Goal: Task Accomplishment & Management: Use online tool/utility

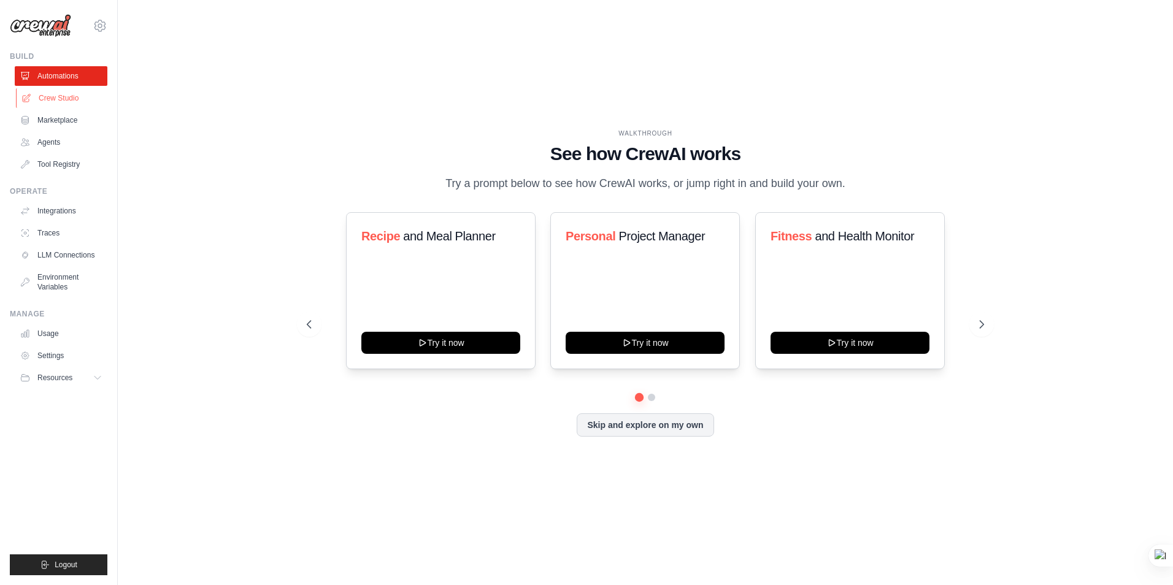
click at [71, 98] on link "Crew Studio" at bounding box center [62, 98] width 93 height 20
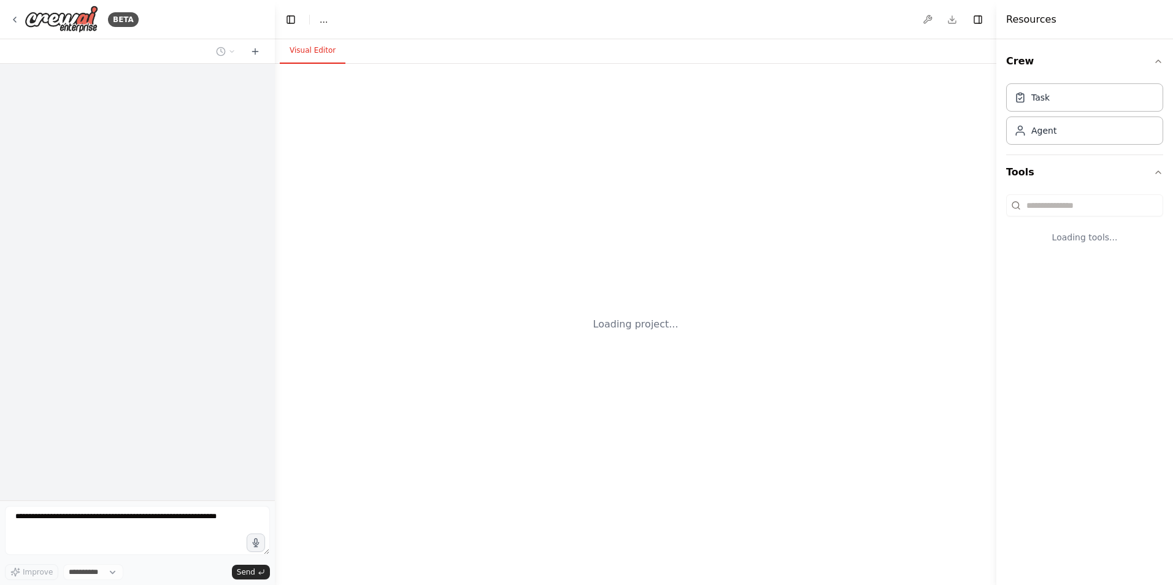
select select "****"
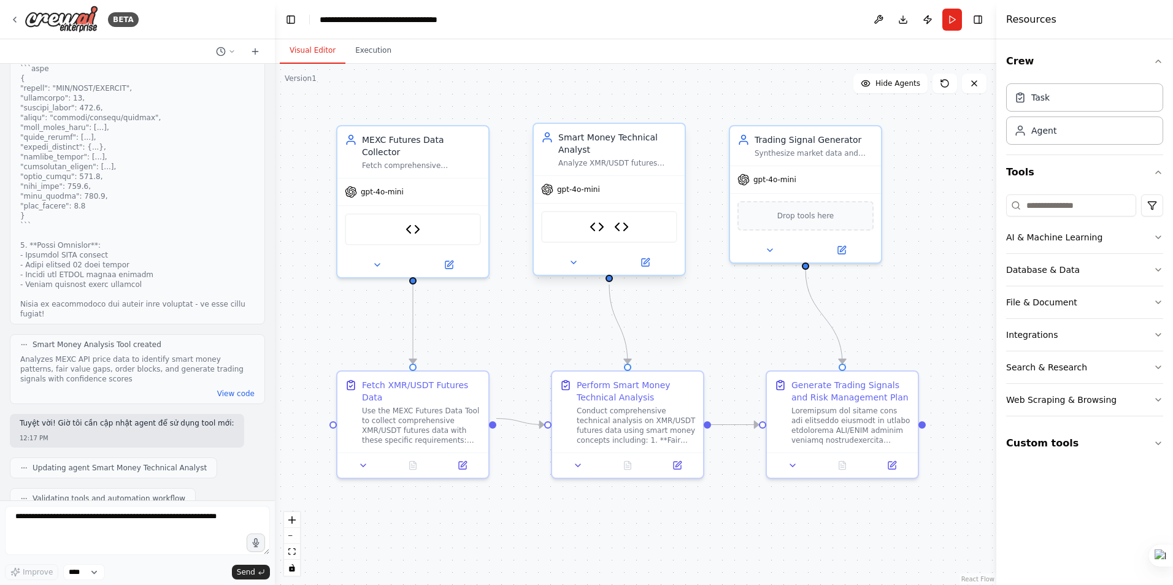
scroll to position [8926, 0]
click at [954, 25] on button "Run" at bounding box center [952, 20] width 20 height 22
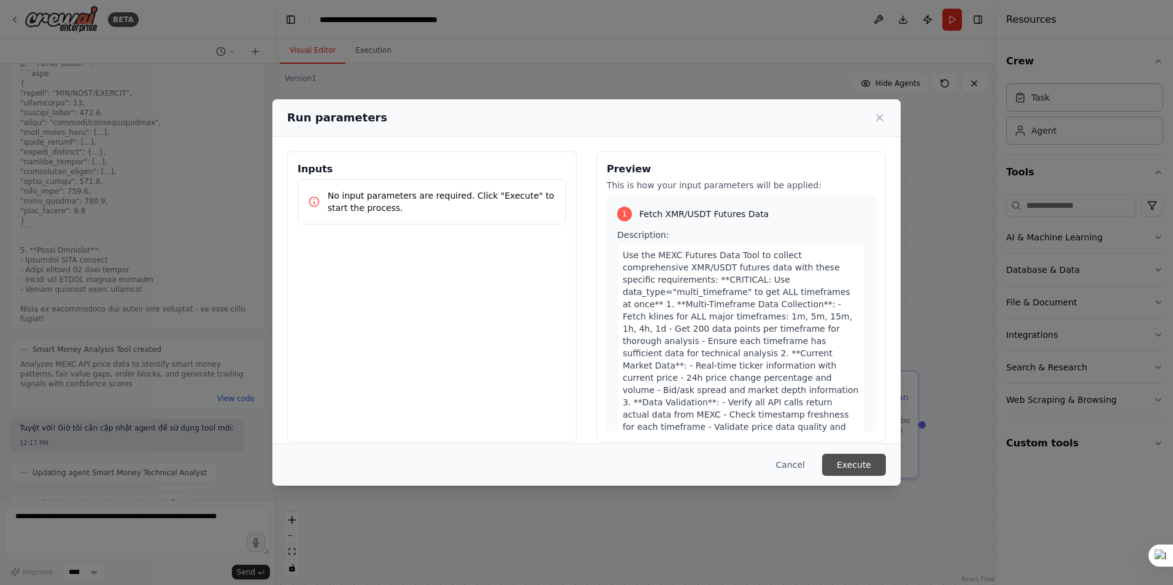
click at [865, 463] on button "Execute" at bounding box center [854, 465] width 64 height 22
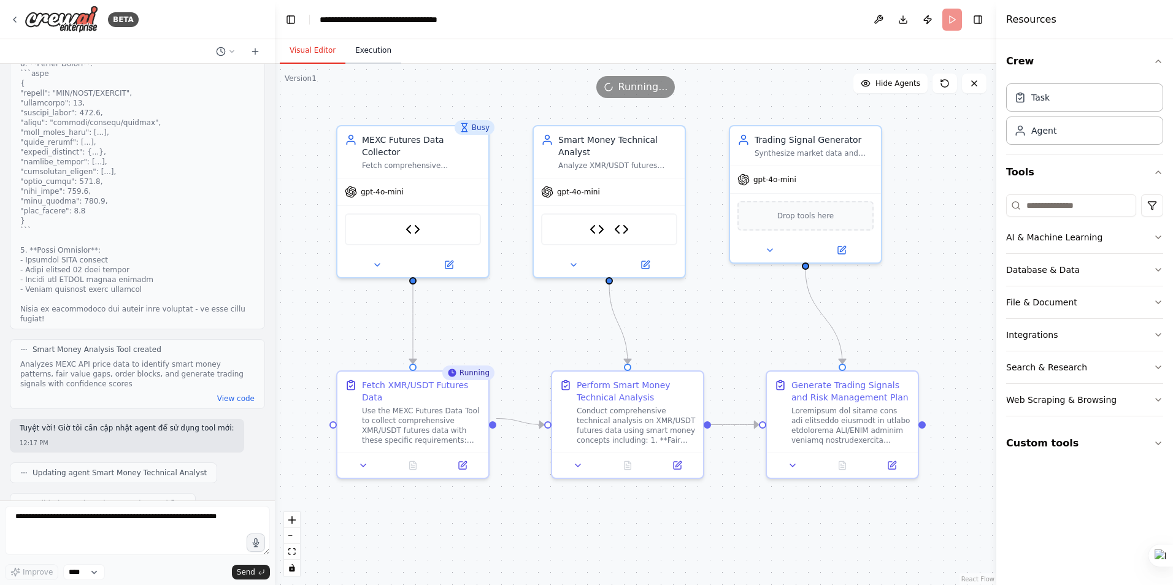
click at [364, 44] on button "Execution" at bounding box center [373, 51] width 56 height 26
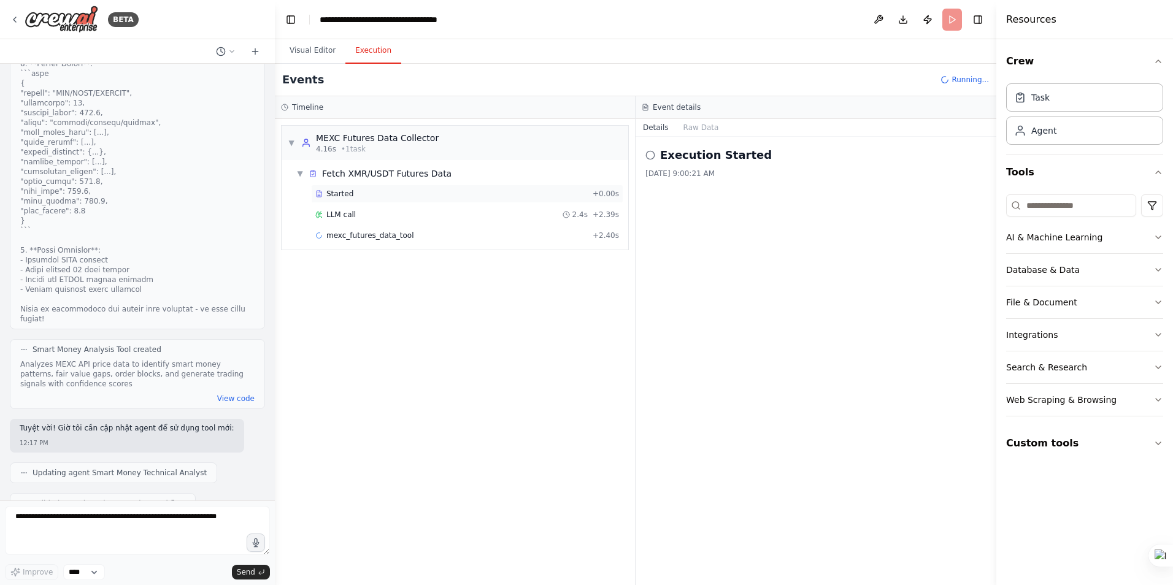
click at [335, 190] on span "Started" at bounding box center [339, 194] width 27 height 10
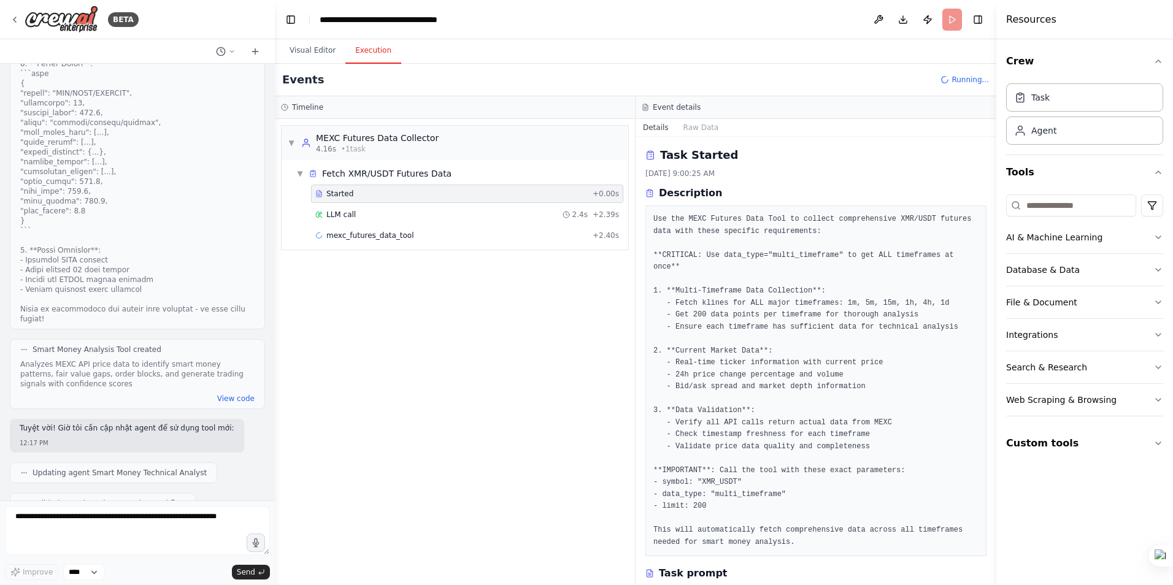
scroll to position [61, 0]
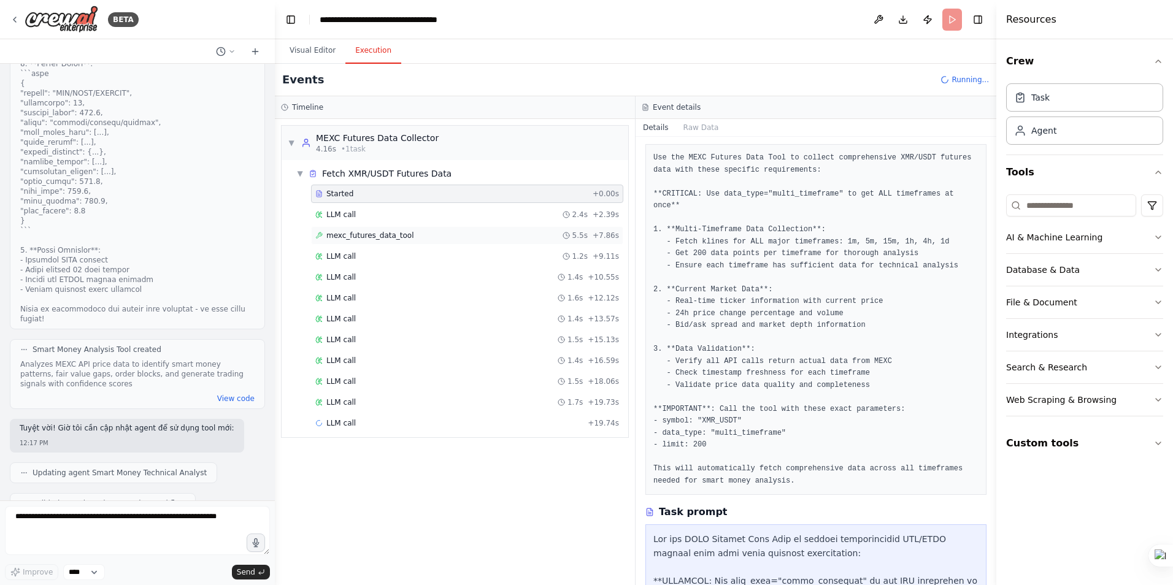
click at [356, 240] on div "mexc_futures_data_tool 5.5s + 7.86s" at bounding box center [467, 235] width 312 height 18
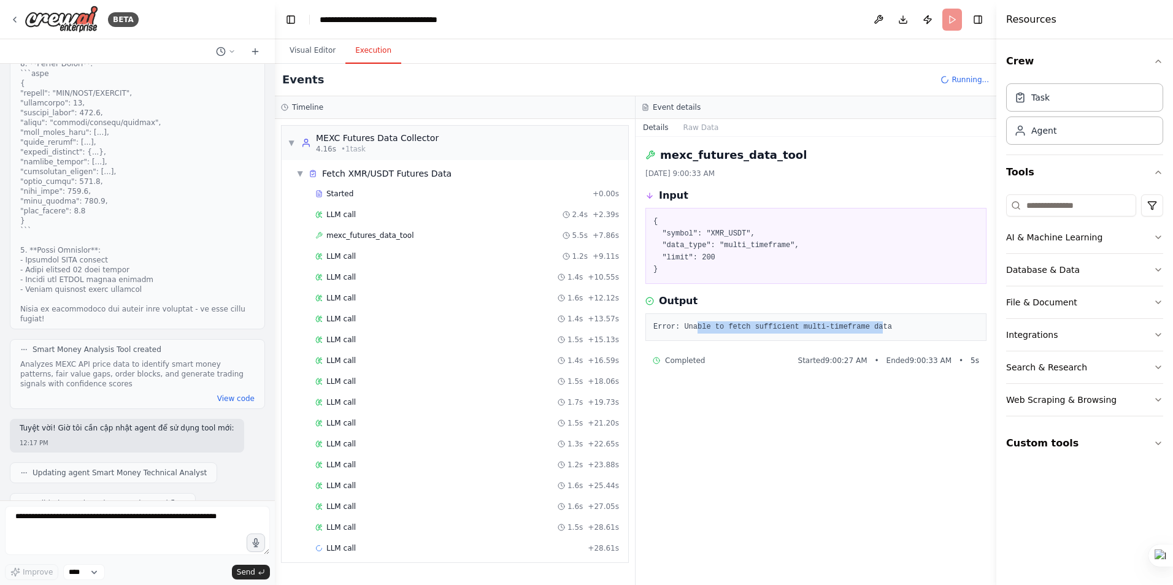
drag, startPoint x: 863, startPoint y: 325, endPoint x: 693, endPoint y: 319, distance: 170.1
click at [693, 319] on div "Error: Unable to fetch sufficient multi-timeframe data" at bounding box center [815, 328] width 341 height 28
drag, startPoint x: 885, startPoint y: 325, endPoint x: 680, endPoint y: 329, distance: 205.0
click at [680, 329] on pre "Error: Unable to fetch sufficient multi-timeframe data" at bounding box center [815, 327] width 325 height 12
copy pre "Unable to fetch sufficient multi-timeframe data"
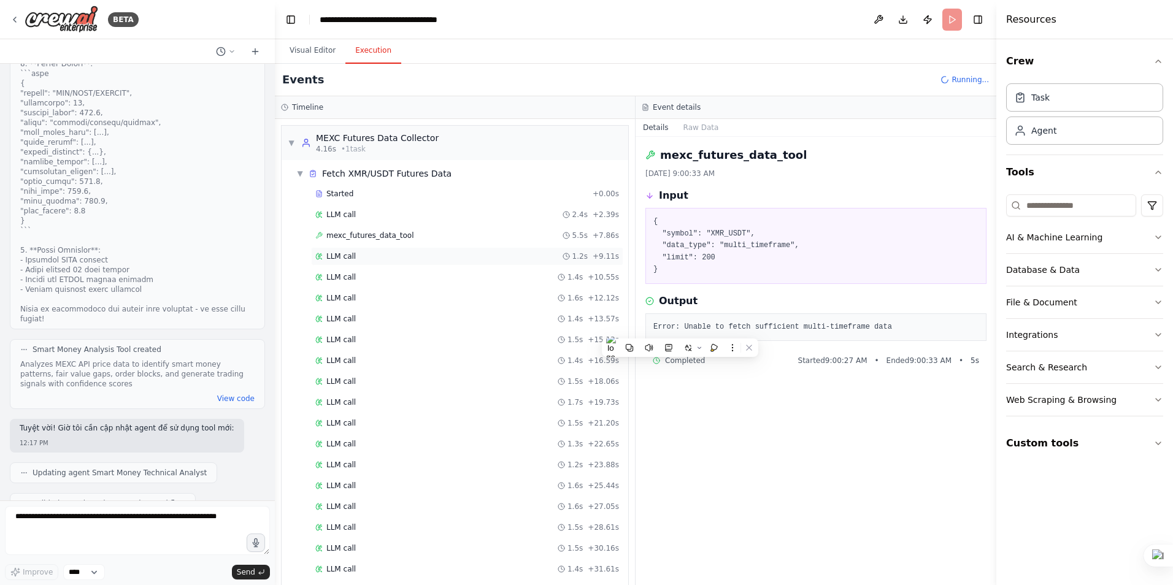
click at [342, 260] on span "LLM call" at bounding box center [340, 257] width 29 height 10
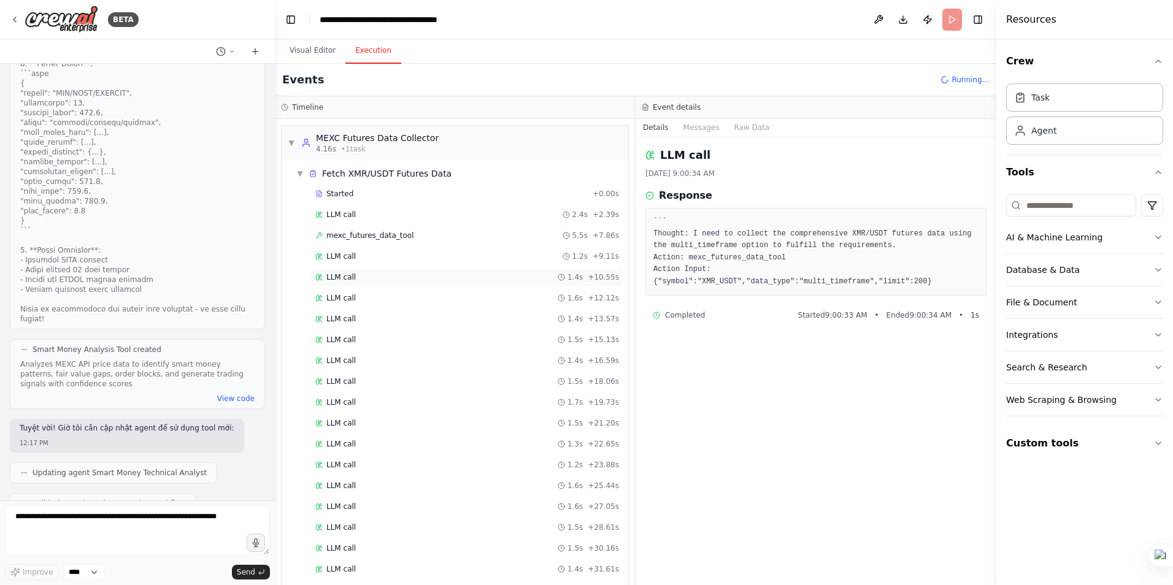
click at [344, 283] on div "LLM call 1.4s + 10.55s" at bounding box center [467, 277] width 312 height 18
click at [342, 304] on div "LLM call 1.6s + 12.12s" at bounding box center [467, 298] width 312 height 18
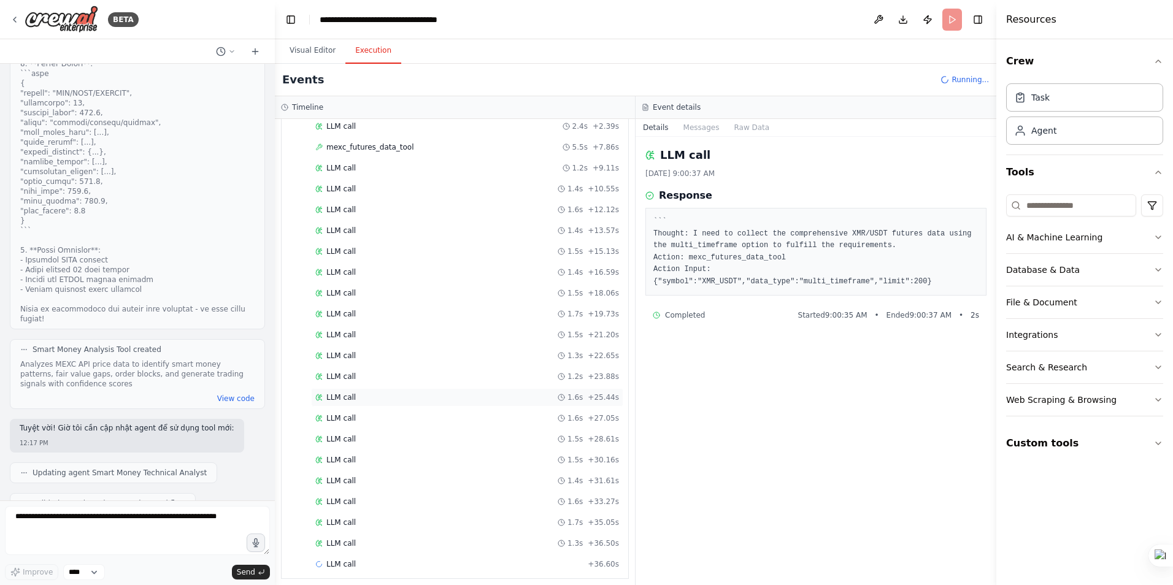
scroll to position [96, 0]
click at [338, 537] on span "LLM call" at bounding box center [340, 536] width 29 height 10
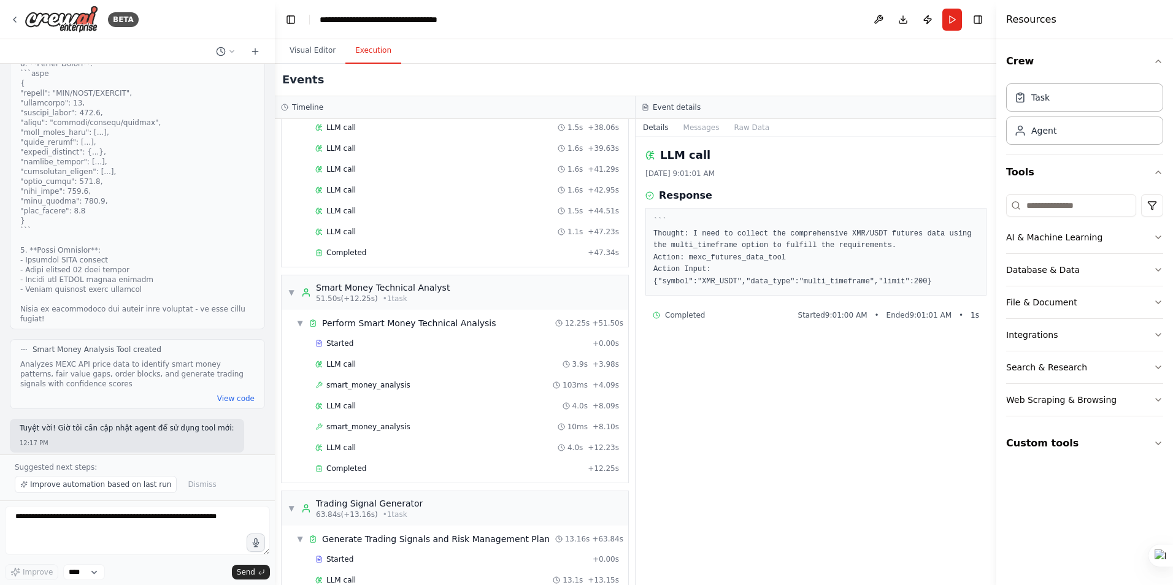
scroll to position [569, 0]
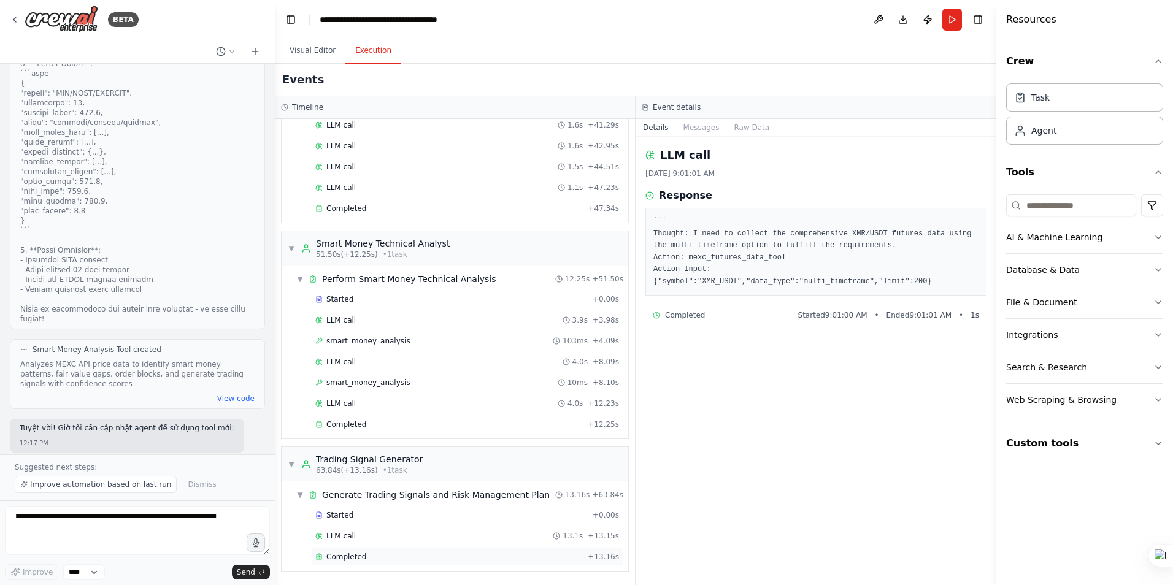
click at [342, 553] on span "Completed" at bounding box center [346, 557] width 40 height 10
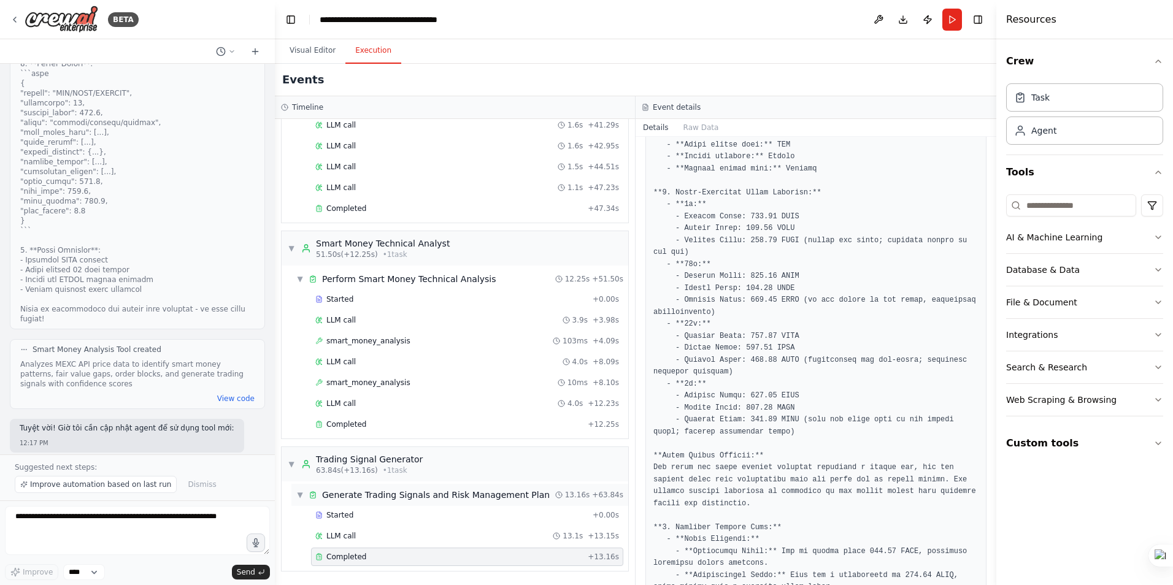
scroll to position [798, 0]
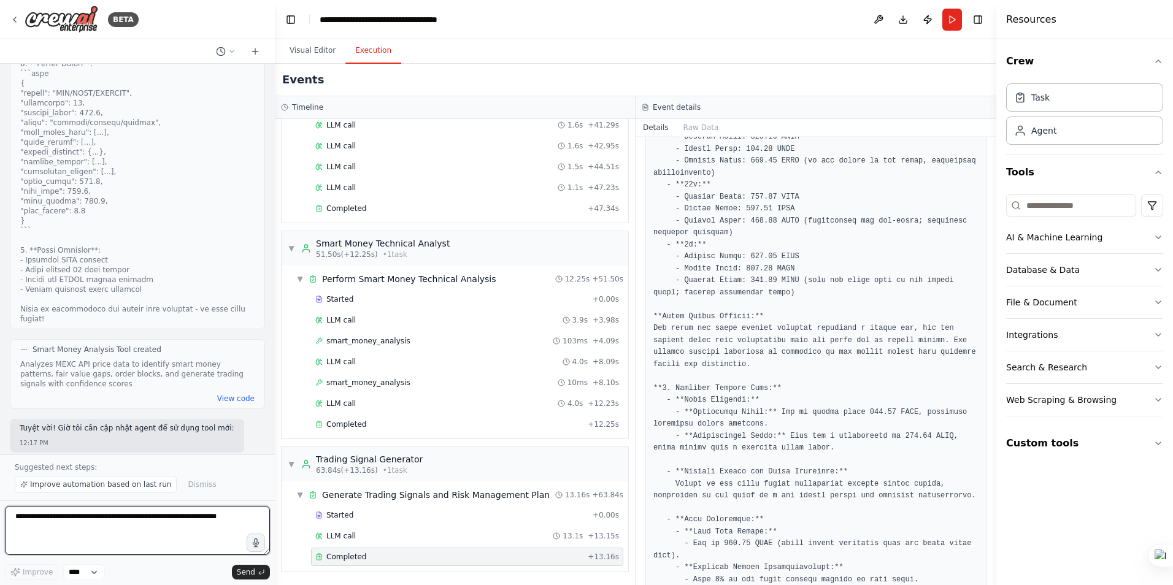
click at [78, 521] on textarea at bounding box center [137, 530] width 265 height 49
paste textarea "**********"
type textarea "**********"
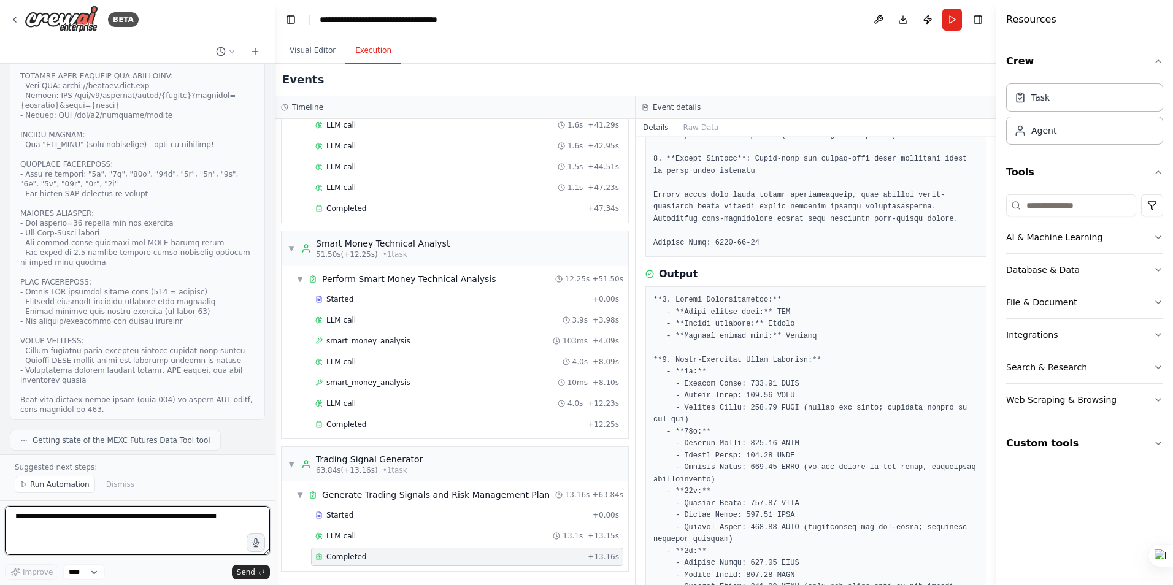
scroll to position [10181, 0]
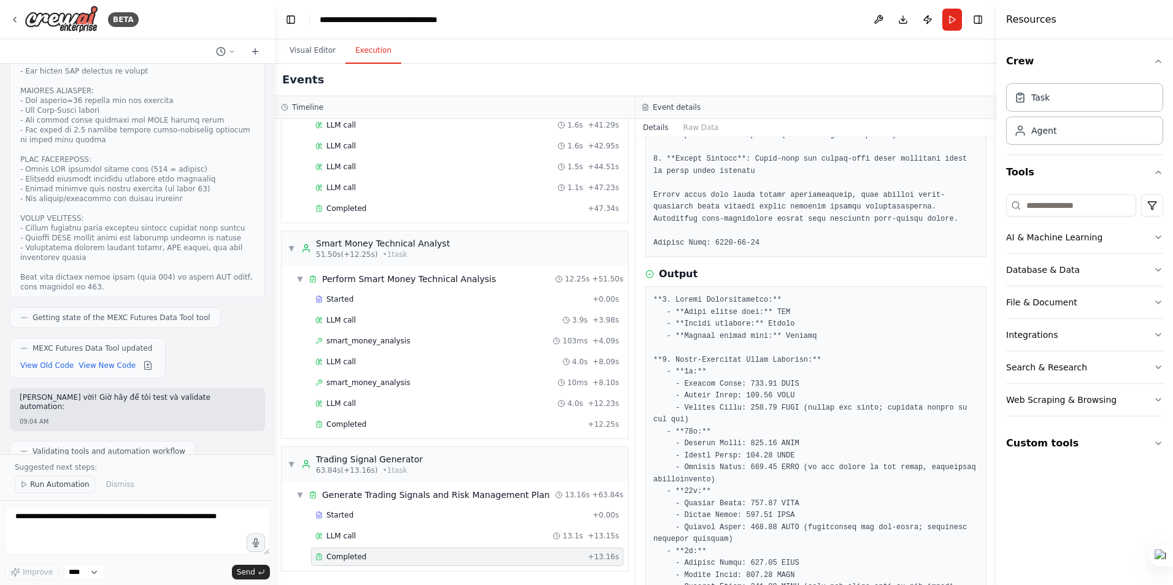
click at [66, 485] on span "Run Automation" at bounding box center [60, 485] width 60 height 10
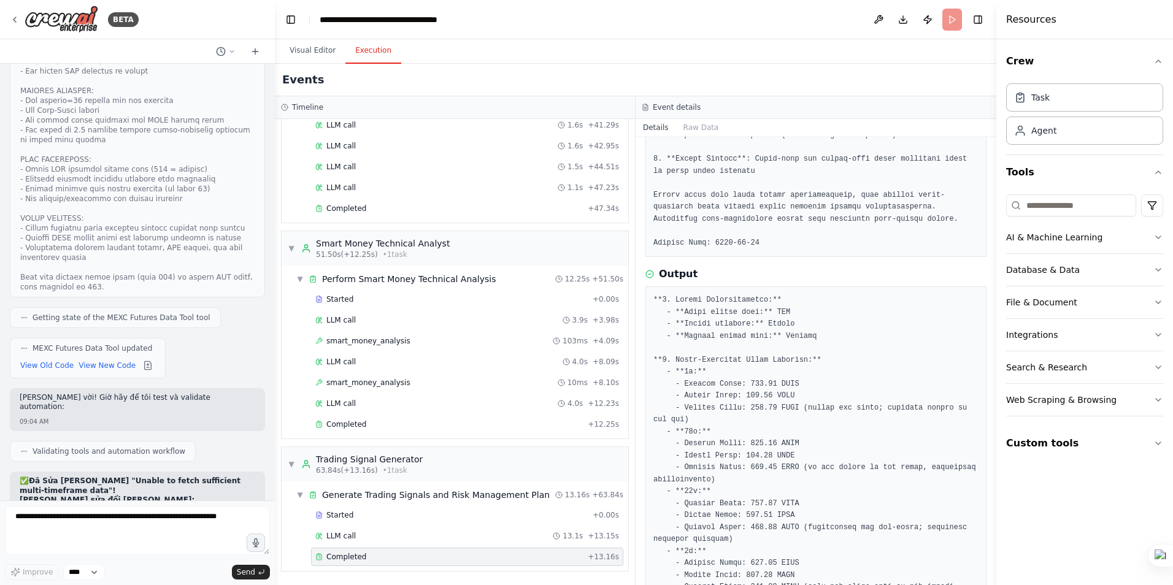
scroll to position [10135, 0]
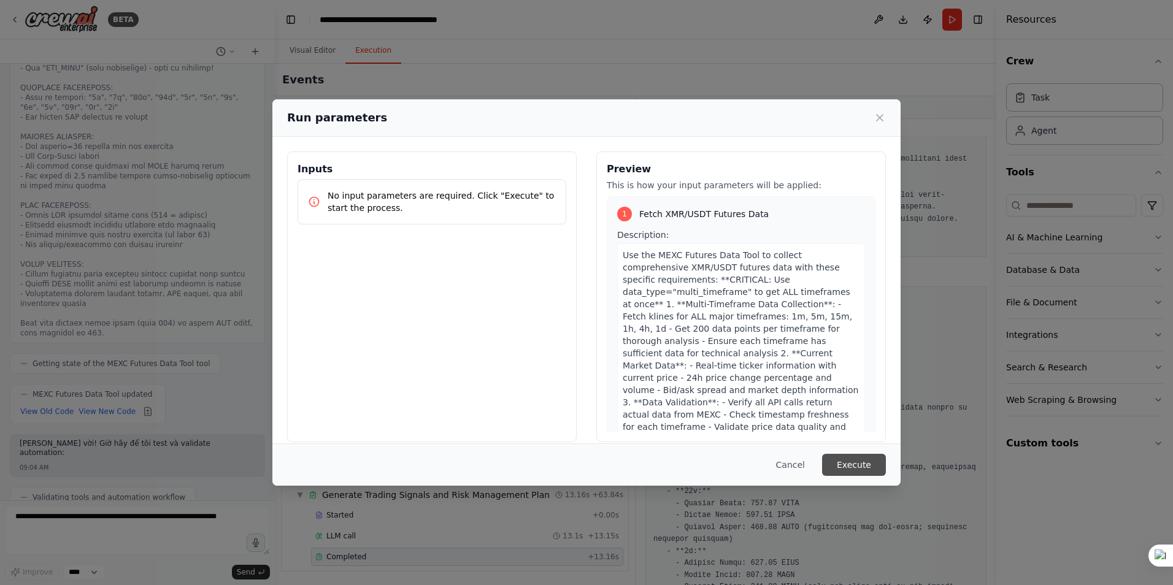
click at [851, 462] on button "Execute" at bounding box center [854, 465] width 64 height 22
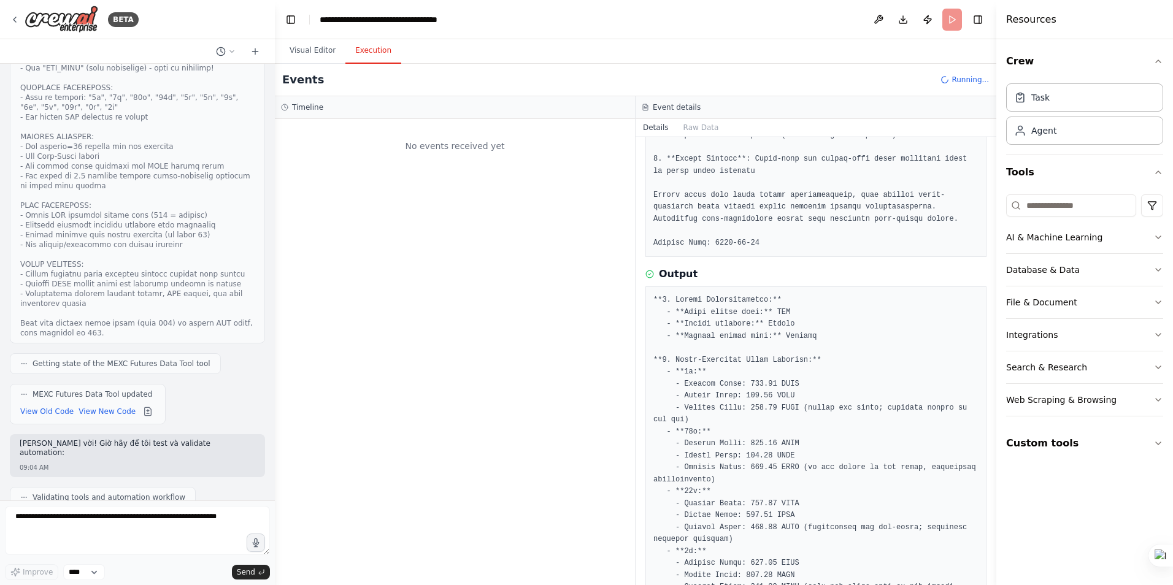
scroll to position [0, 0]
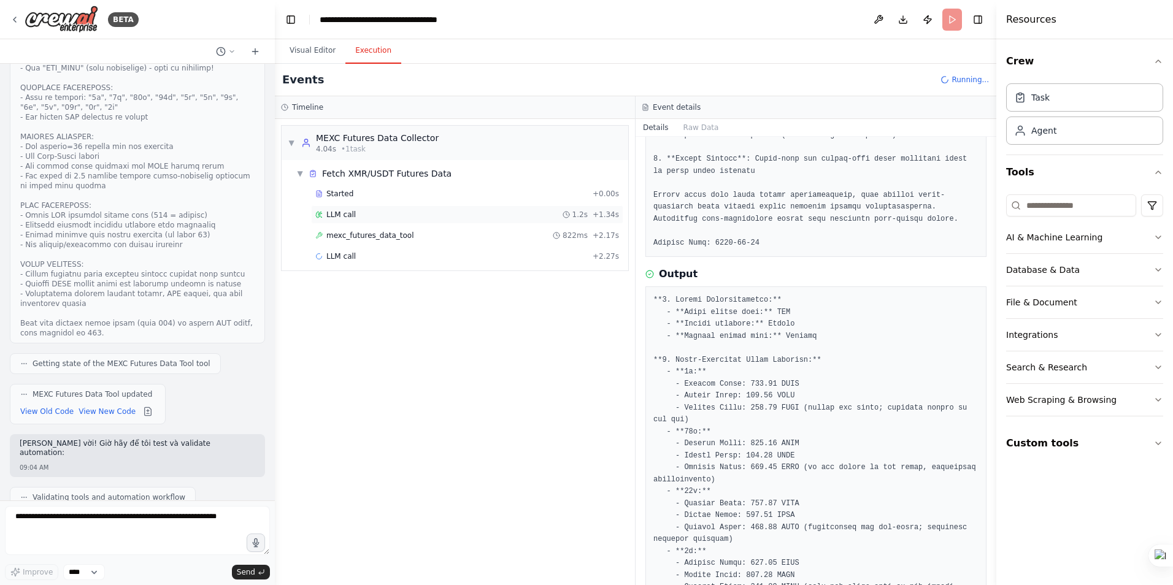
click at [353, 217] on div "LLM call 1.2s + 1.34s" at bounding box center [467, 215] width 304 height 10
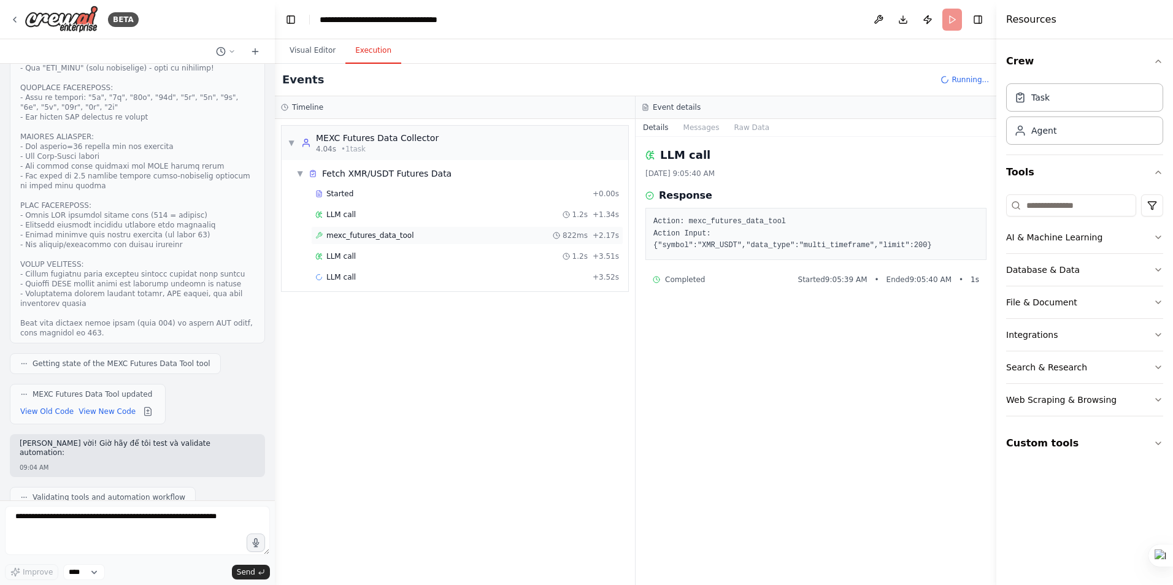
click at [359, 237] on span "mexc_futures_data_tool" at bounding box center [370, 236] width 88 height 10
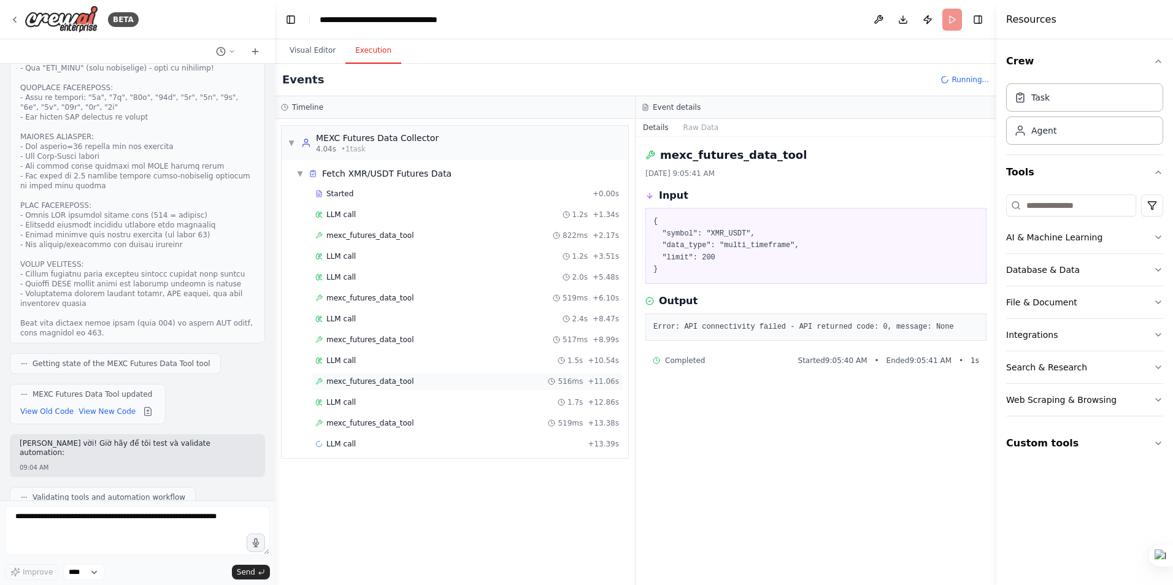
click at [399, 381] on span "mexc_futures_data_tool" at bounding box center [370, 382] width 88 height 10
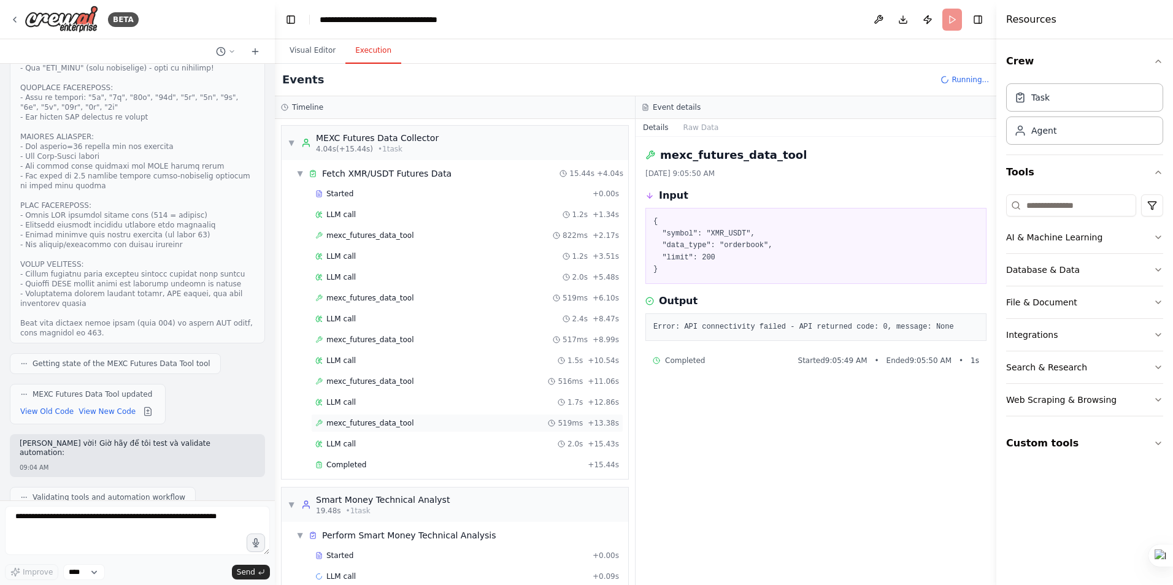
click at [398, 421] on span "mexc_futures_data_tool" at bounding box center [370, 423] width 88 height 10
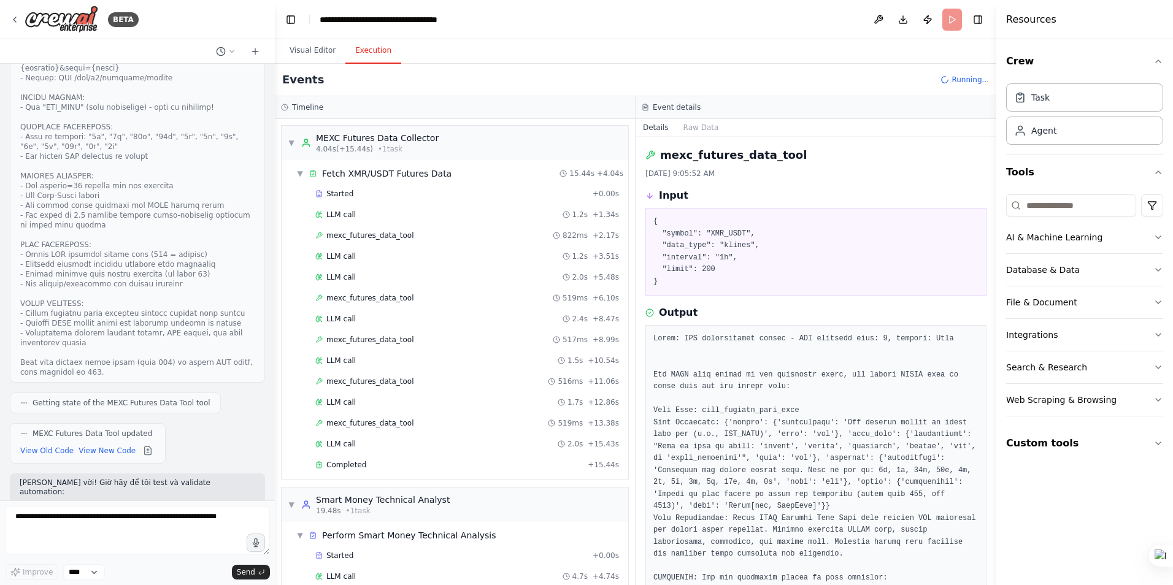
scroll to position [10074, 0]
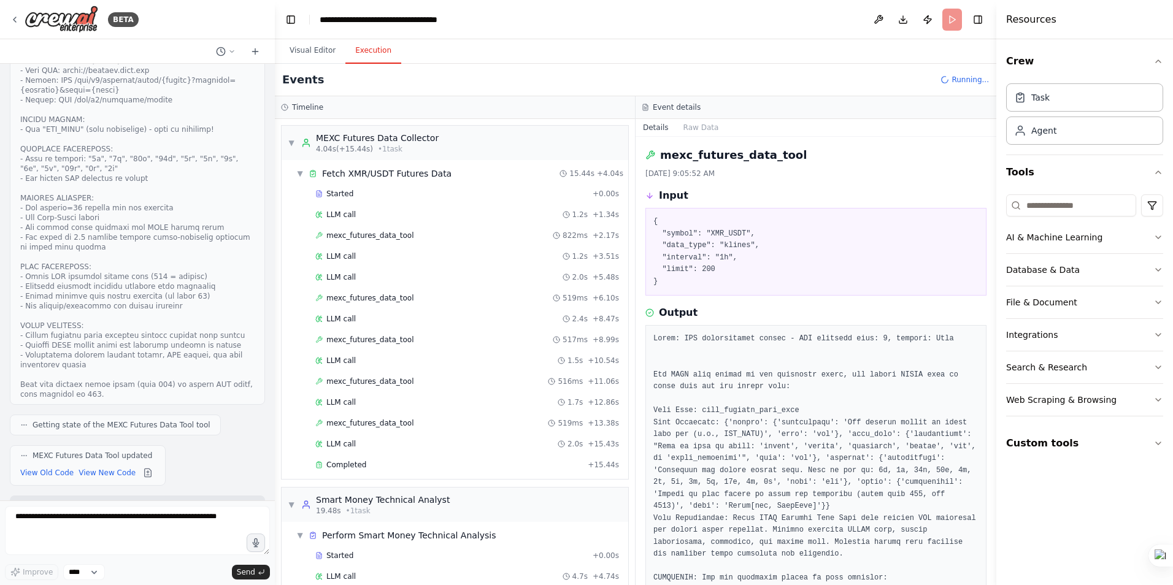
drag, startPoint x: 79, startPoint y: 174, endPoint x: 175, endPoint y: 177, distance: 96.4
copy code "https://futures.mexc.com"
click at [309, 56] on button "Visual Editor" at bounding box center [313, 51] width 66 height 26
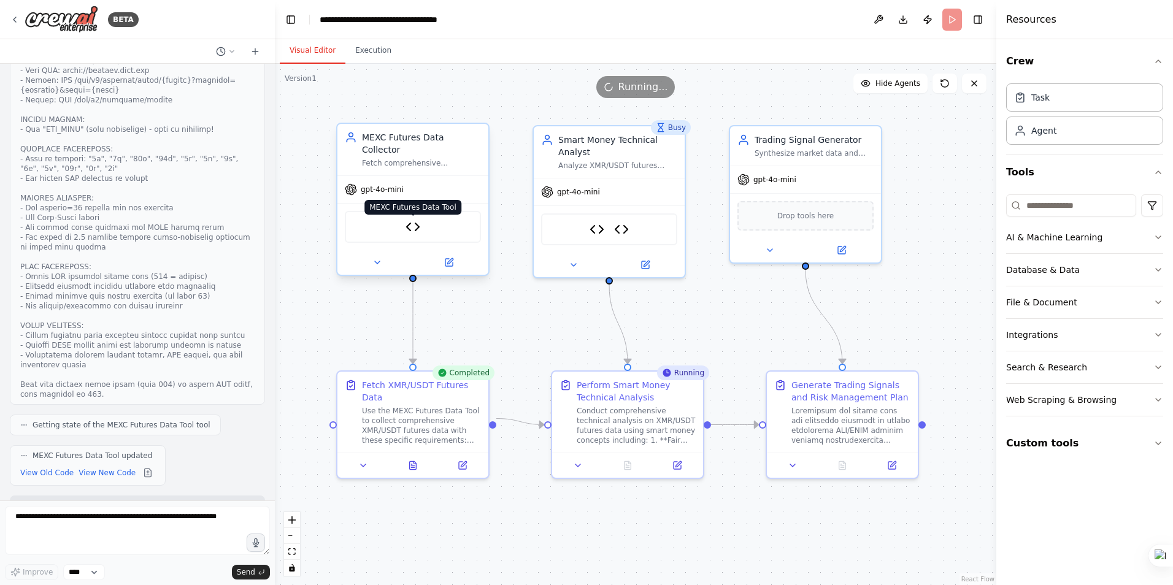
click at [419, 220] on img at bounding box center [413, 227] width 15 height 15
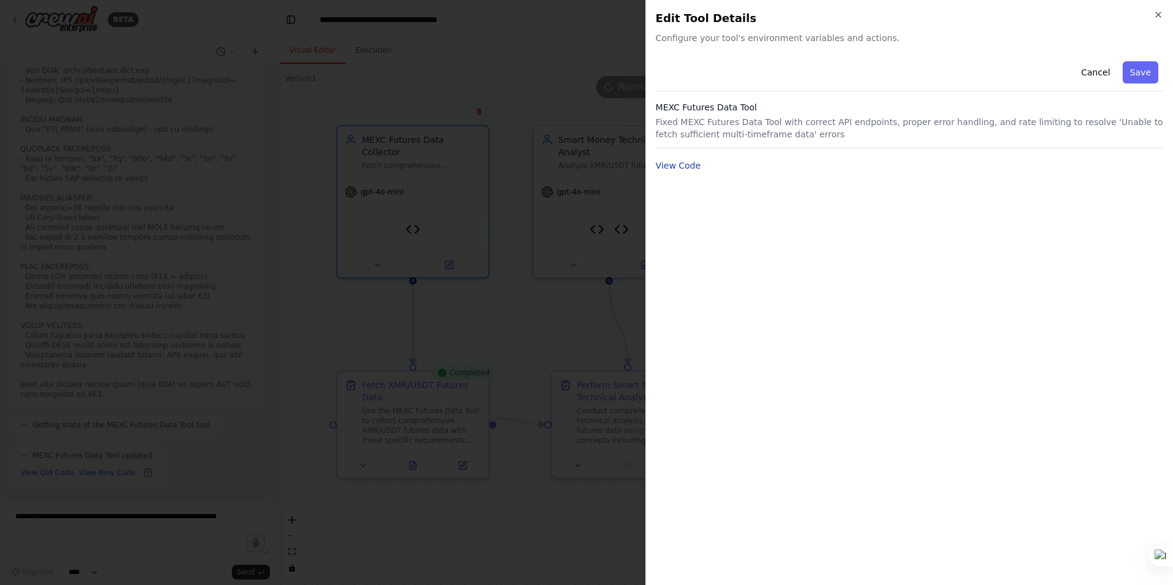
click at [679, 164] on button "View Code" at bounding box center [678, 166] width 45 height 12
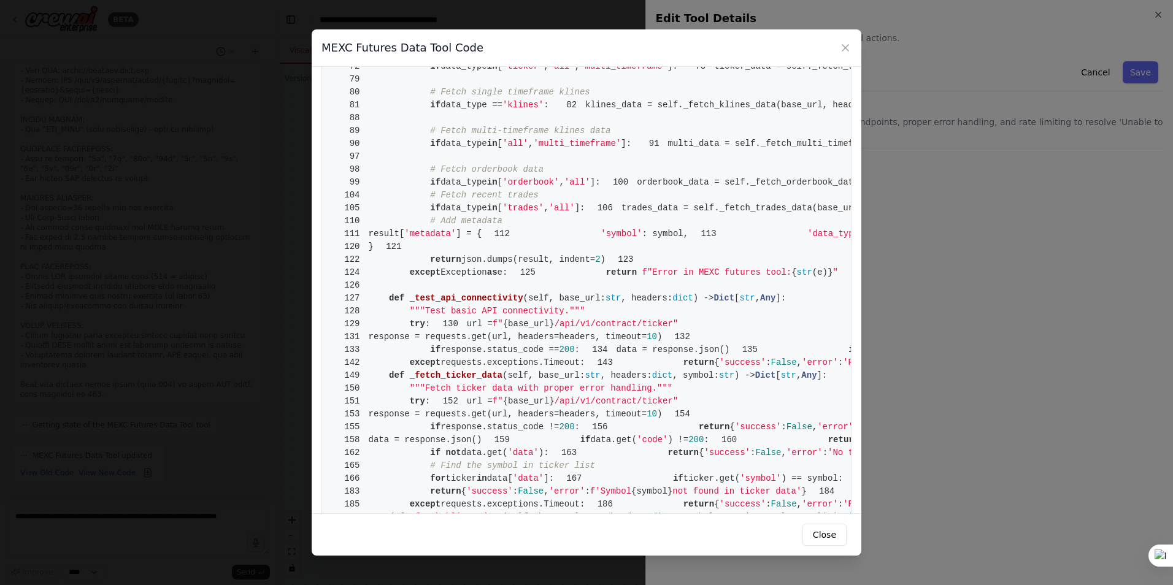
scroll to position [614, 0]
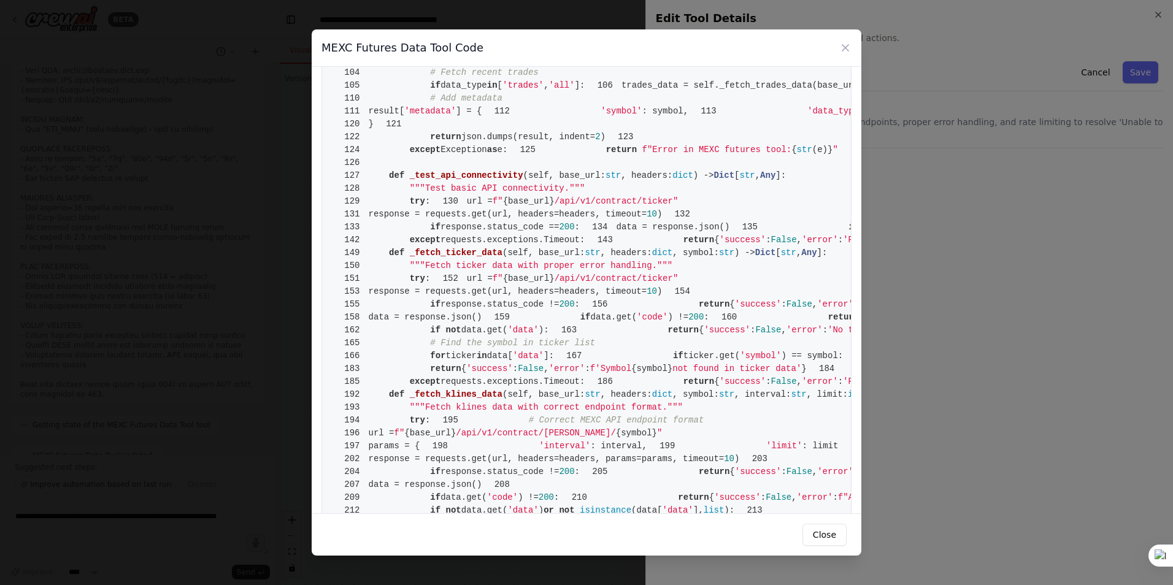
click at [917, 220] on div "MEXC Futures Data Tool Code 1 from crewai.tools import BaseTool 2 from pydantic…" at bounding box center [586, 292] width 1173 height 585
click at [845, 52] on icon at bounding box center [845, 48] width 12 height 12
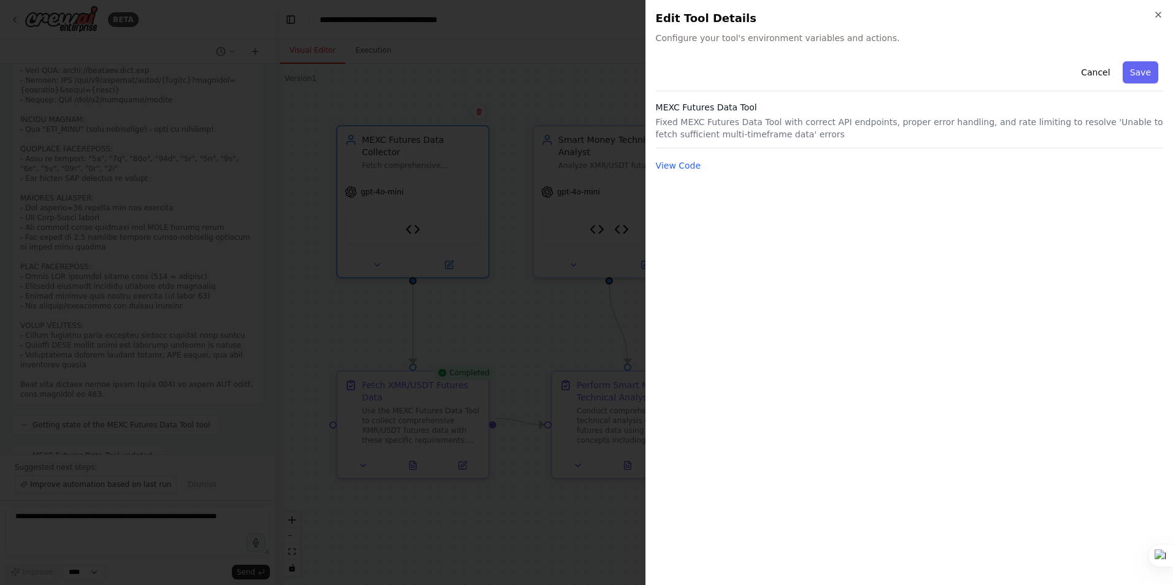
click at [596, 335] on div at bounding box center [586, 292] width 1173 height 585
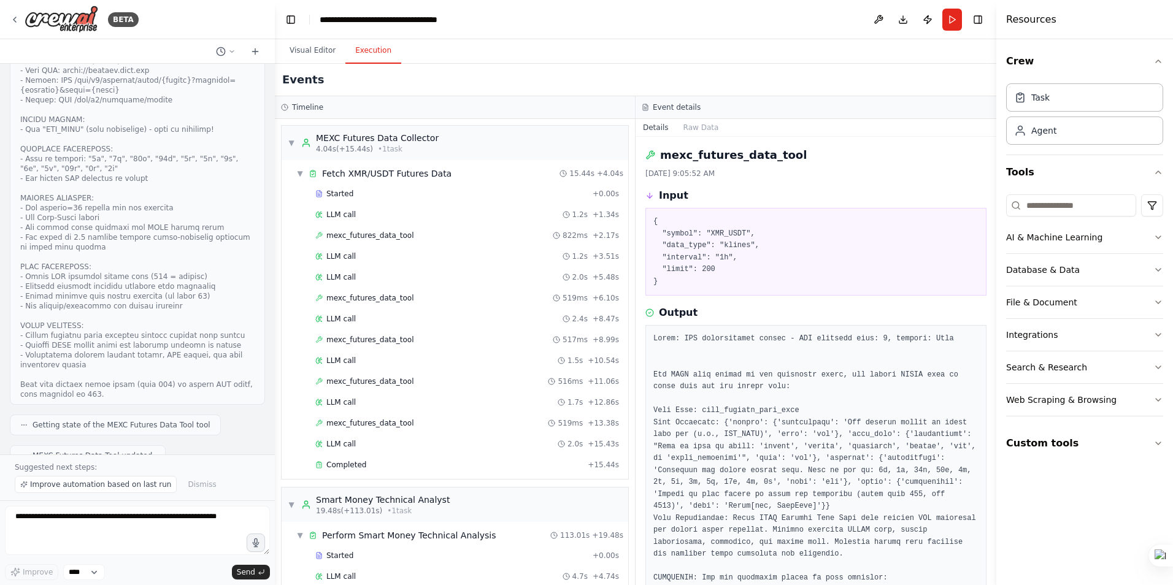
click at [362, 61] on button "Execution" at bounding box center [373, 51] width 56 height 26
click at [360, 234] on span "mexc_futures_data_tool" at bounding box center [370, 236] width 88 height 10
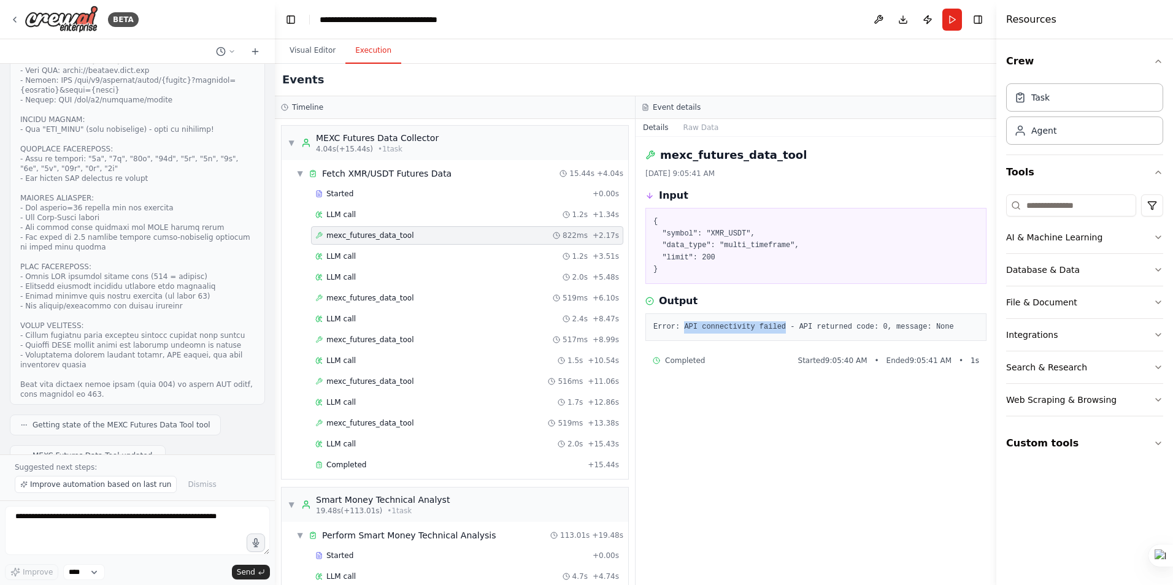
drag, startPoint x: 774, startPoint y: 326, endPoint x: 683, endPoint y: 326, distance: 90.2
click at [683, 326] on pre "Error: API connectivity failed - API returned code: 0, message: None" at bounding box center [815, 327] width 325 height 12
copy pre "API connectivity failed"
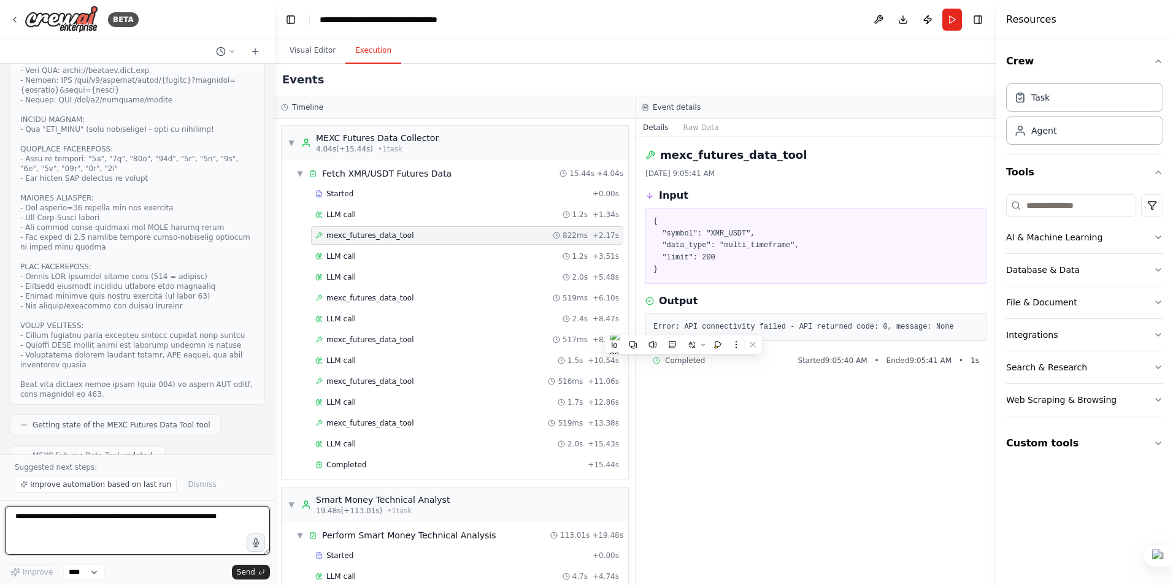
click at [125, 536] on textarea at bounding box center [137, 530] width 265 height 49
paste textarea "**********"
type textarea "**********"
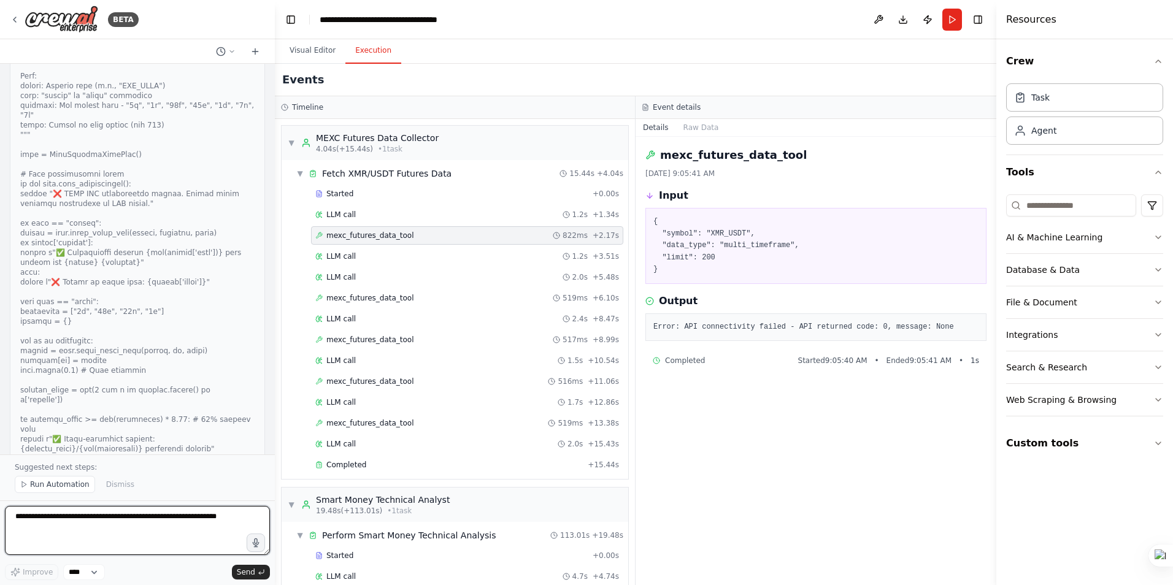
scroll to position [12683, 0]
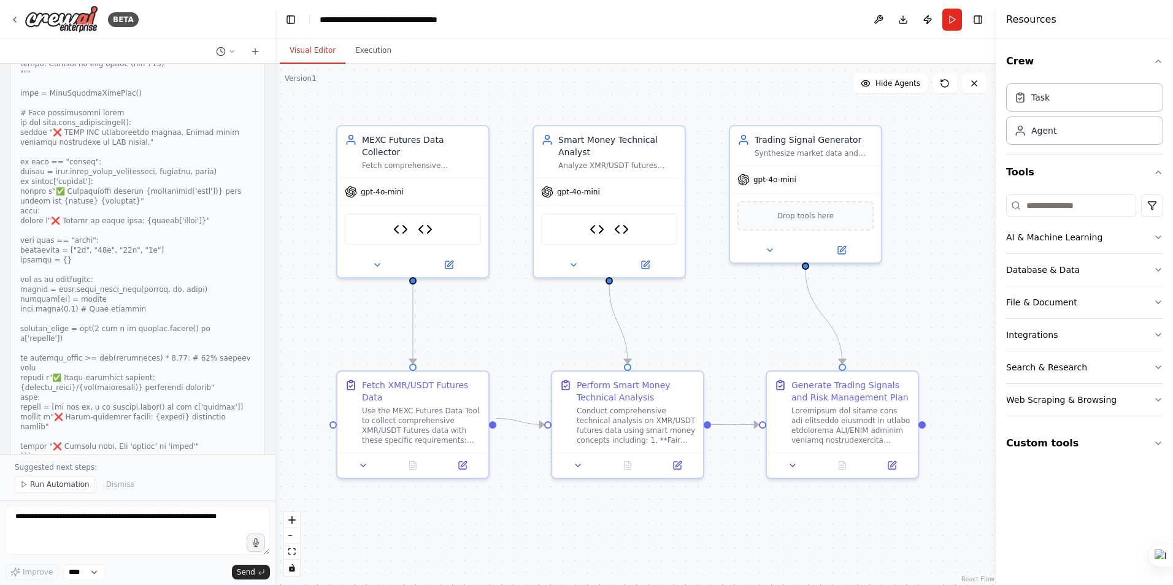
click at [315, 52] on button "Visual Editor" at bounding box center [313, 51] width 66 height 26
click at [380, 258] on icon at bounding box center [377, 263] width 10 height 10
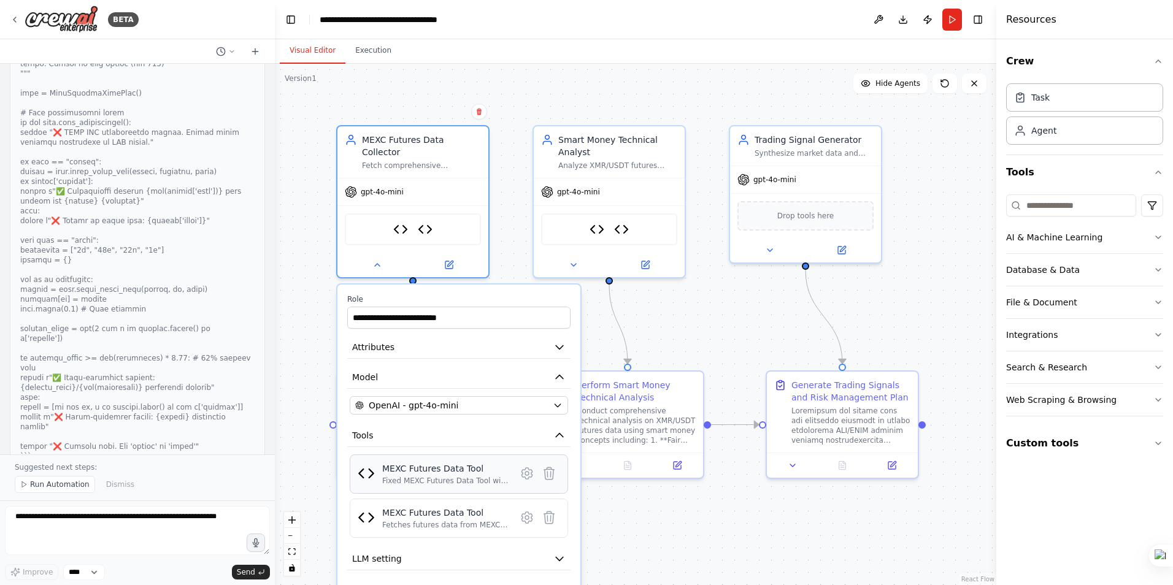
click at [431, 476] on div "Fixed MEXC Futures Data Tool with correct API endpoints, proper error handling,…" at bounding box center [445, 481] width 126 height 10
click at [528, 472] on icon at bounding box center [527, 474] width 4 height 4
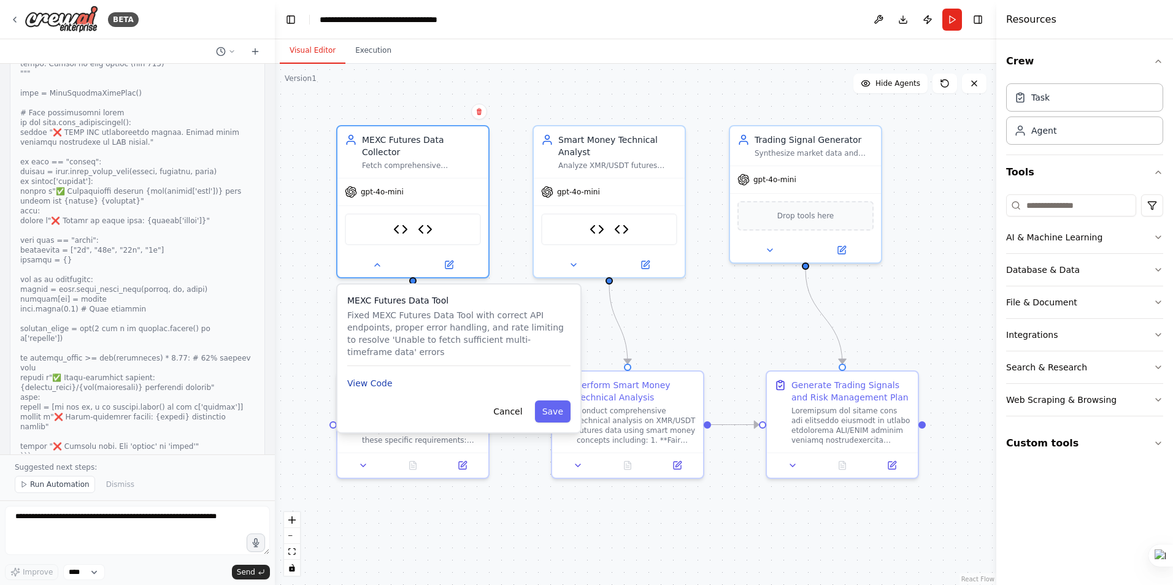
click at [385, 377] on button "View Code" at bounding box center [369, 383] width 45 height 12
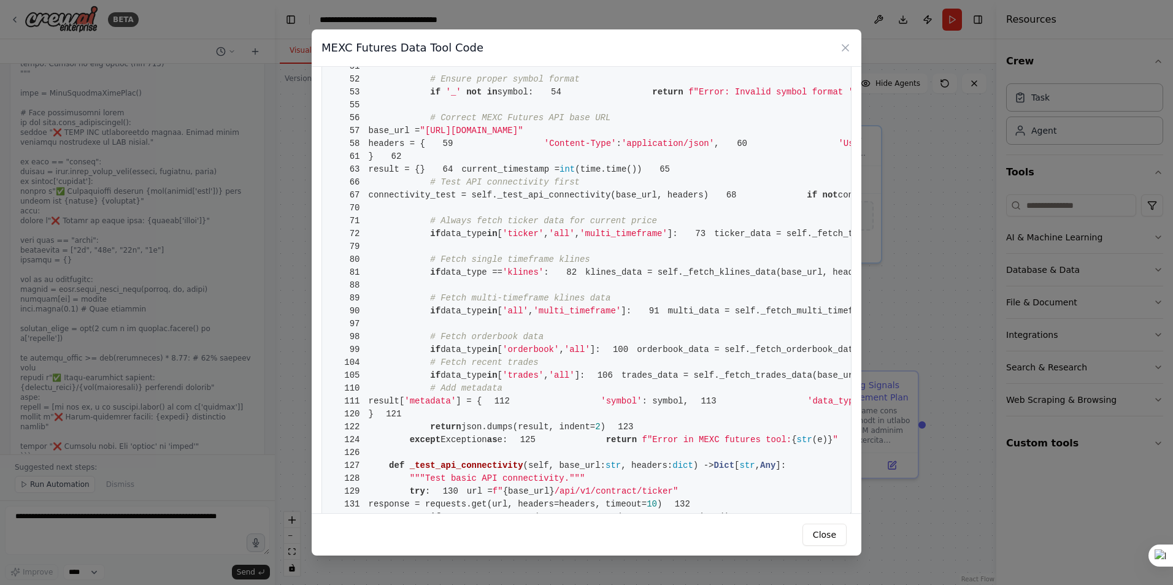
scroll to position [429, 0]
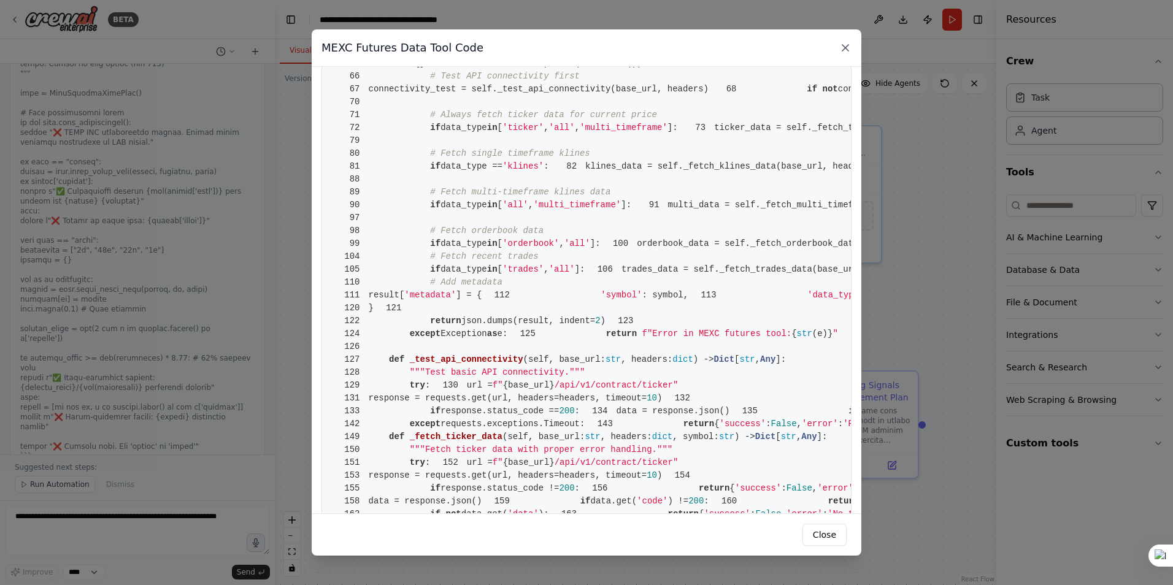
click at [842, 47] on icon at bounding box center [845, 48] width 12 height 12
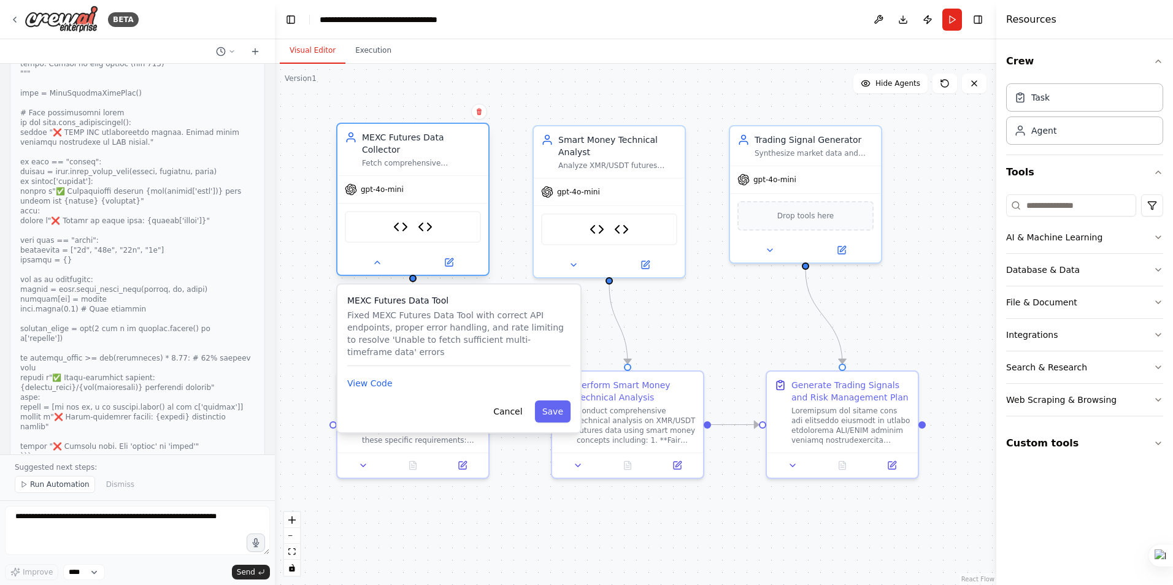
click at [442, 220] on div "MEXC Futures Data Tool MEXC Futures Data Tool" at bounding box center [413, 227] width 136 height 32
click at [377, 258] on icon at bounding box center [377, 263] width 10 height 10
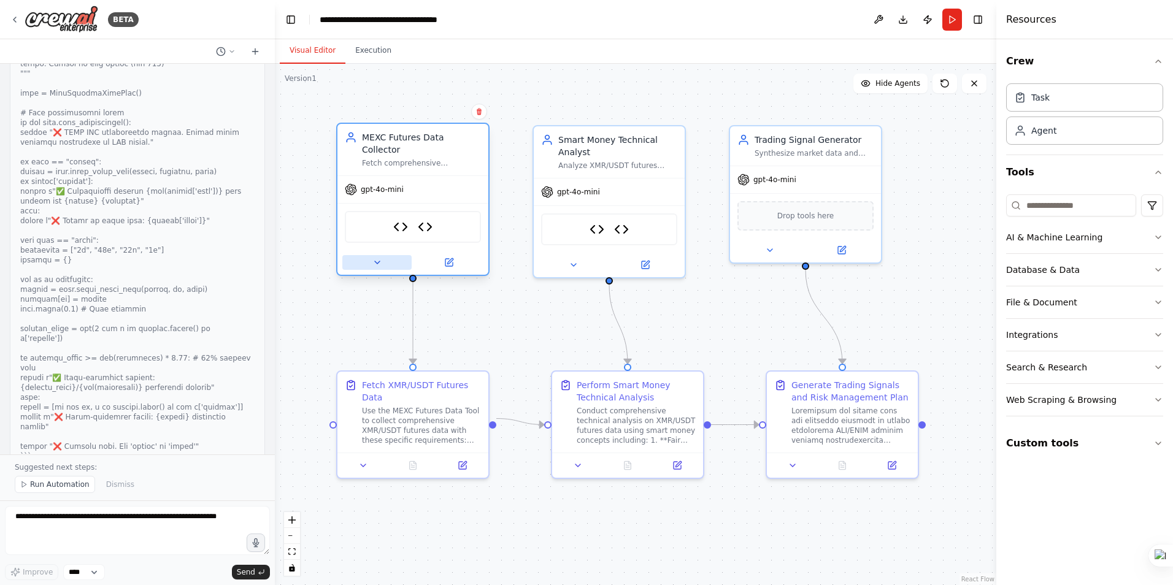
click at [380, 258] on icon at bounding box center [377, 263] width 10 height 10
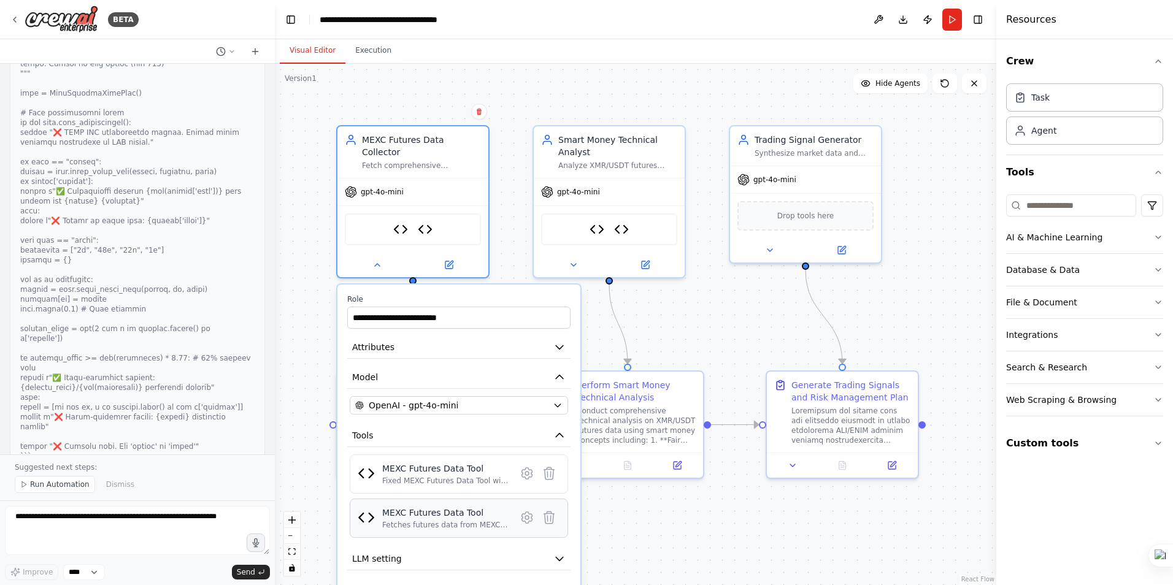
click at [483, 507] on div "MEXC Futures Data Tool" at bounding box center [445, 513] width 126 height 12
click at [435, 507] on div "MEXC Futures Data Tool" at bounding box center [445, 513] width 126 height 12
click at [524, 510] on icon at bounding box center [527, 517] width 15 height 15
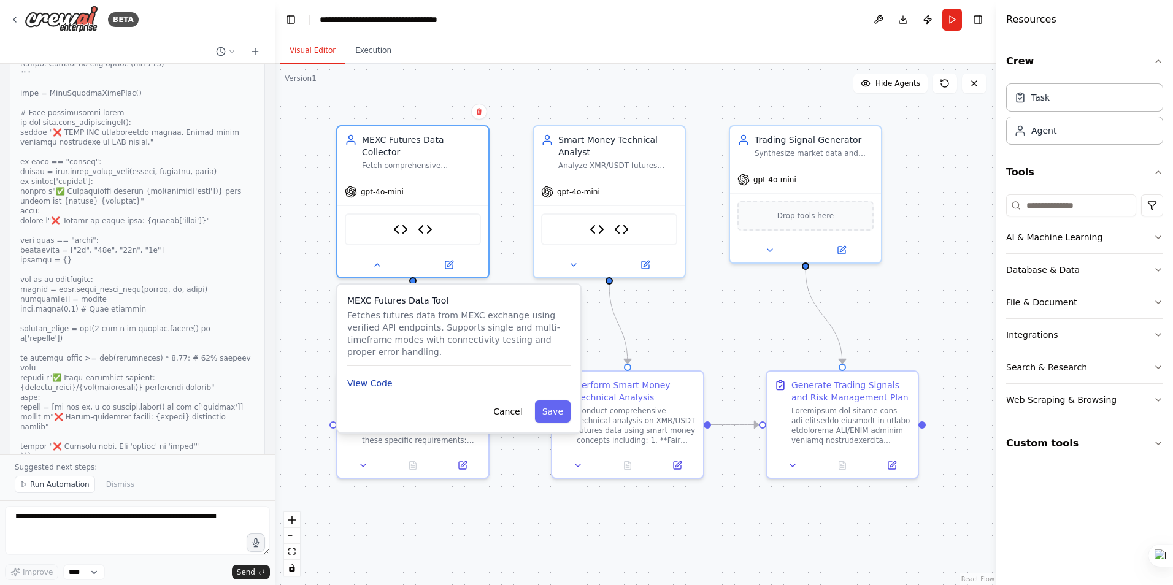
click at [379, 377] on button "View Code" at bounding box center [369, 383] width 45 height 12
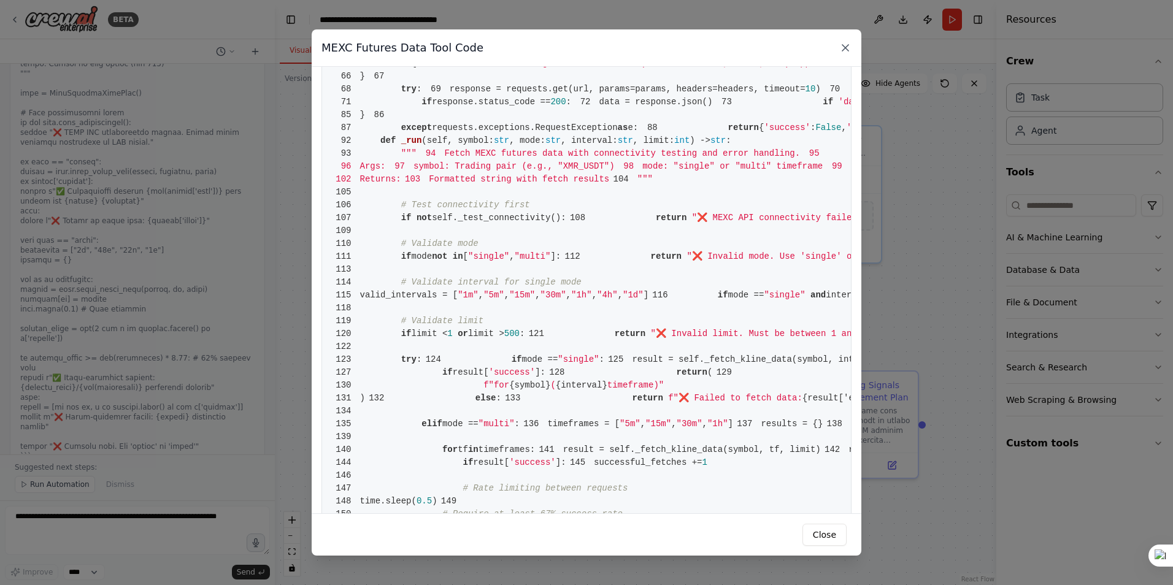
click at [845, 46] on icon at bounding box center [845, 48] width 12 height 12
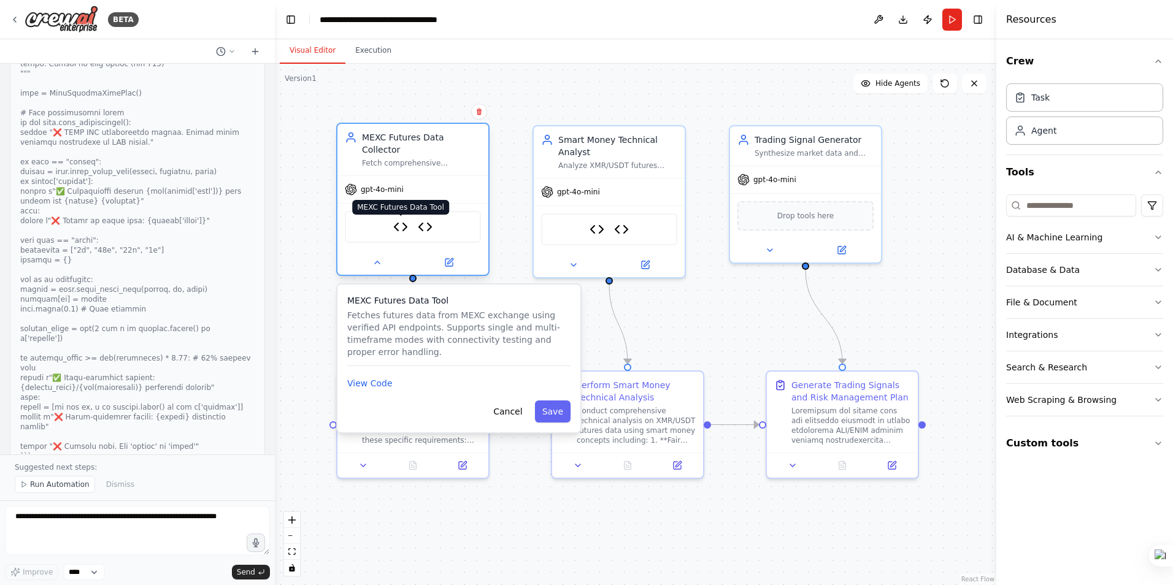
click at [399, 220] on img at bounding box center [400, 227] width 15 height 15
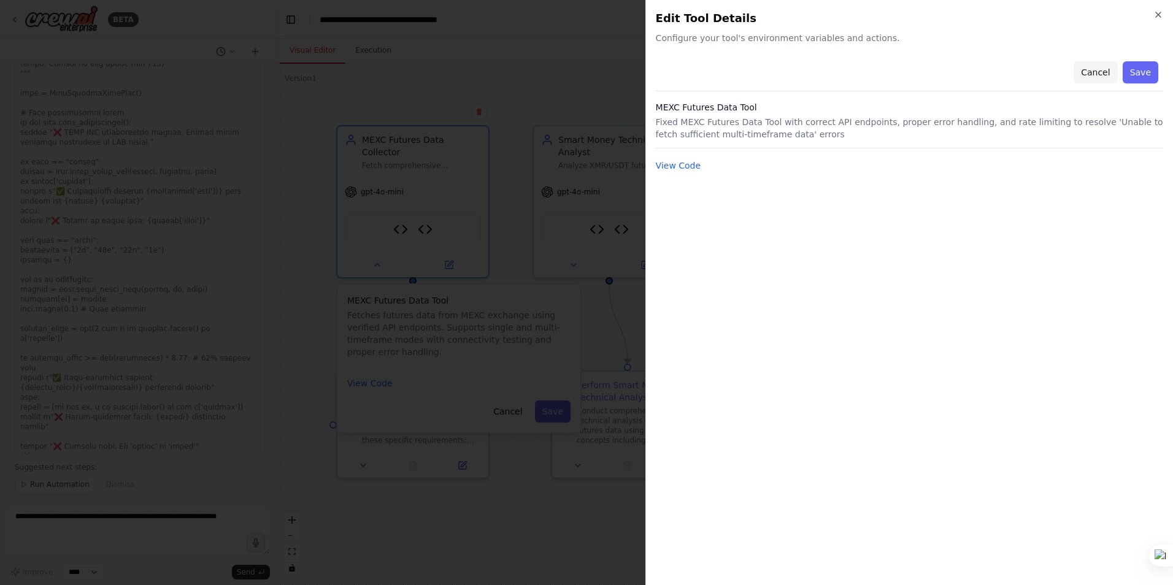
click at [1099, 67] on button "Cancel" at bounding box center [1096, 72] width 44 height 22
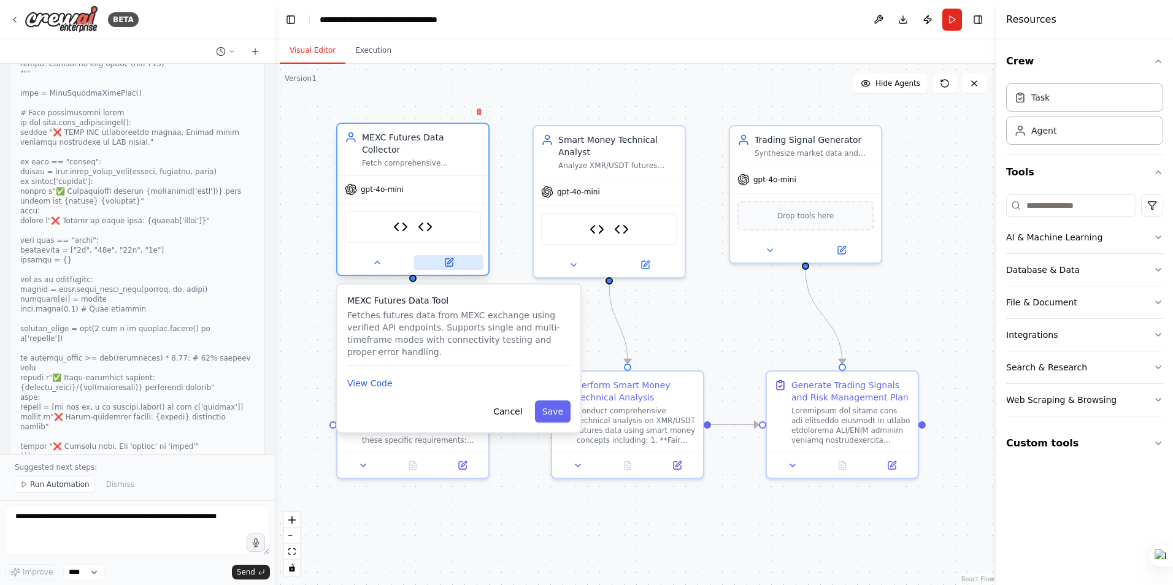
click at [451, 259] on icon at bounding box center [448, 262] width 7 height 7
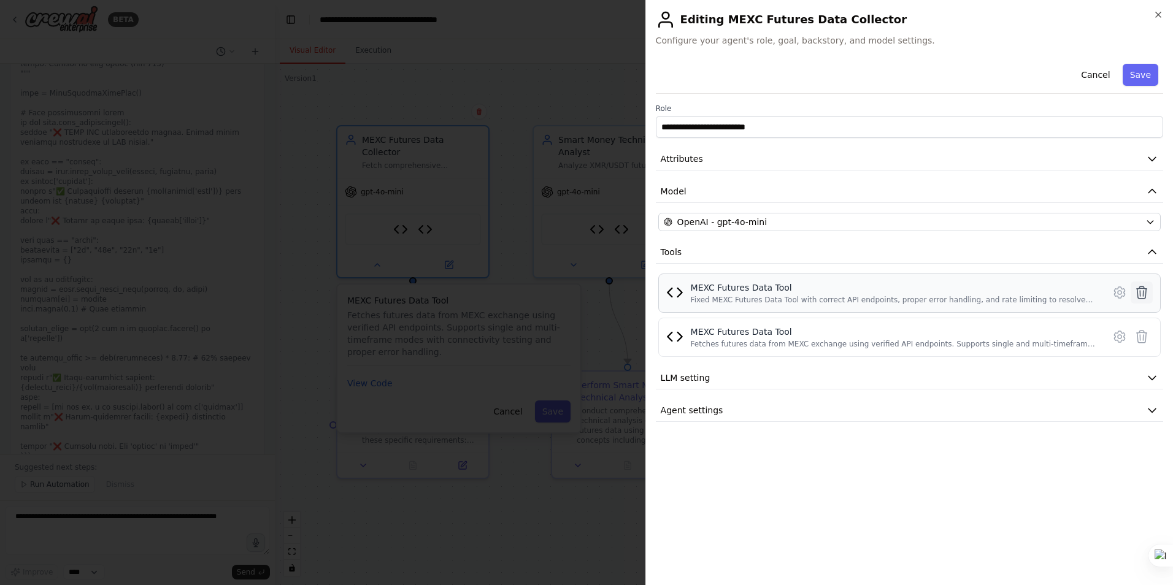
click at [1143, 289] on icon at bounding box center [1142, 293] width 10 height 12
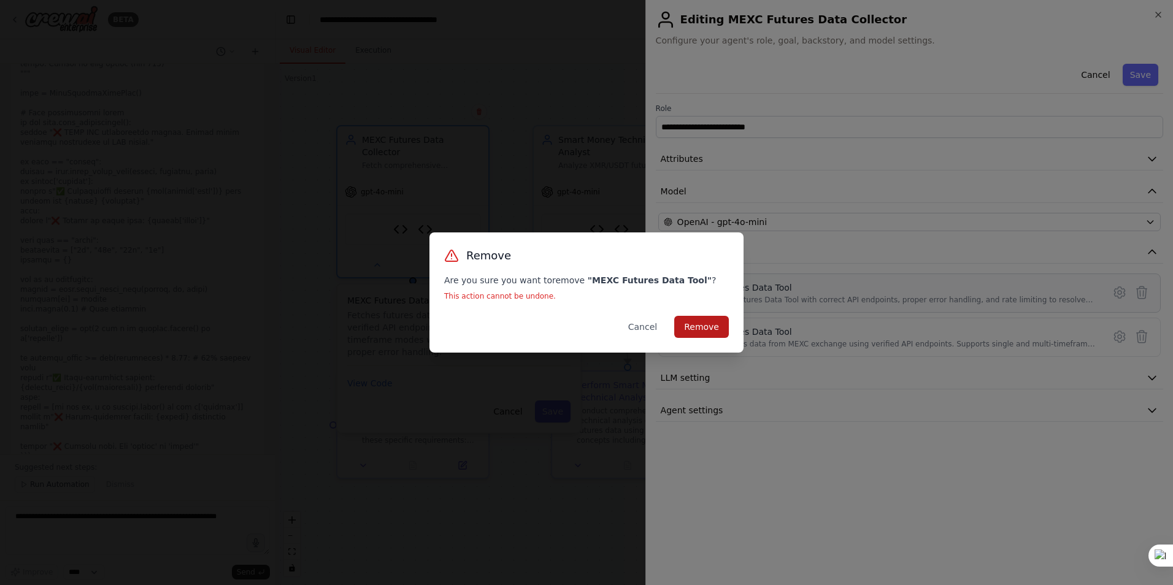
click at [702, 326] on button "Remove" at bounding box center [701, 327] width 55 height 22
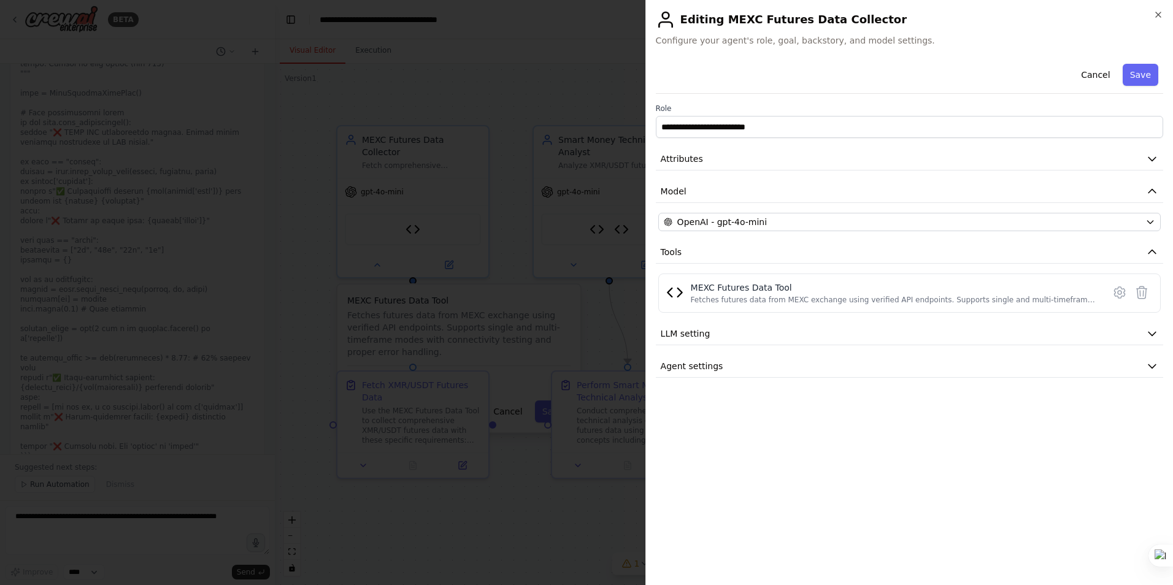
click at [517, 493] on div at bounding box center [586, 292] width 1173 height 585
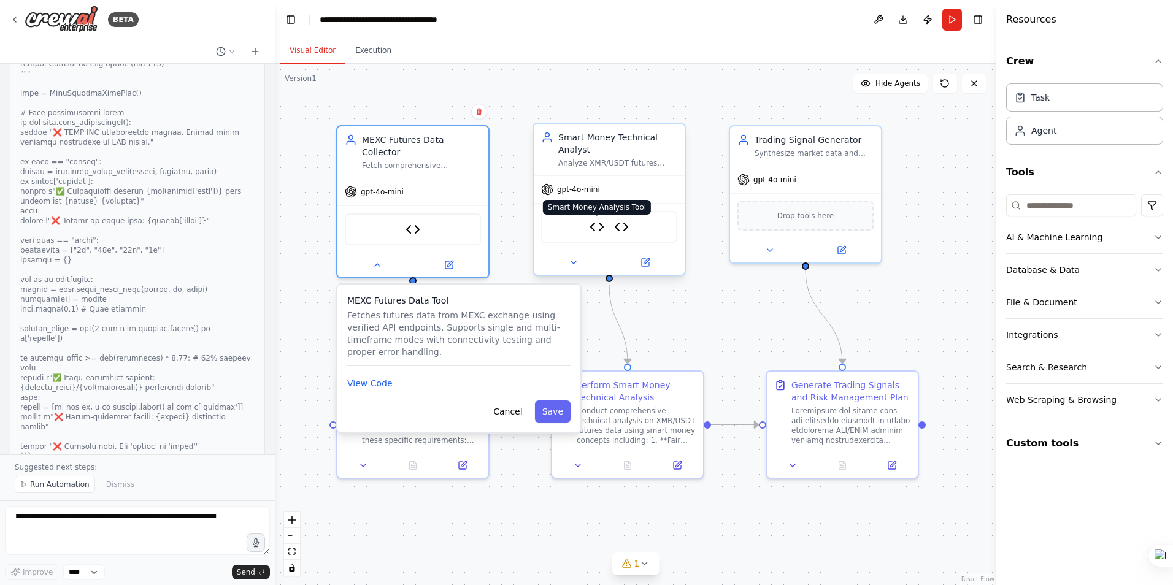
click at [593, 227] on img at bounding box center [597, 227] width 15 height 15
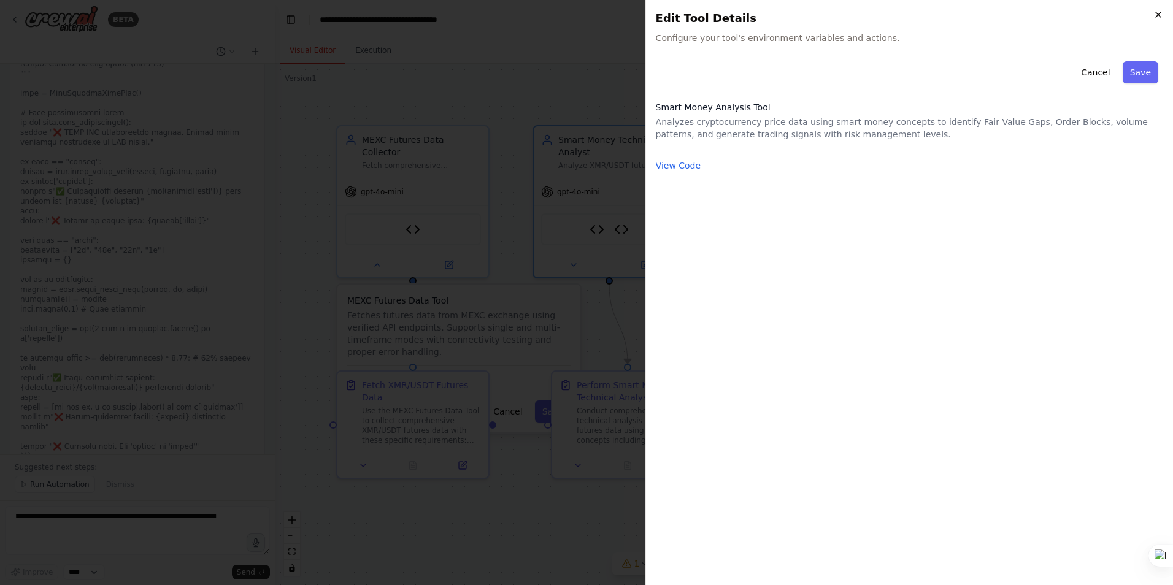
click at [1155, 14] on icon "button" at bounding box center [1158, 15] width 10 height 10
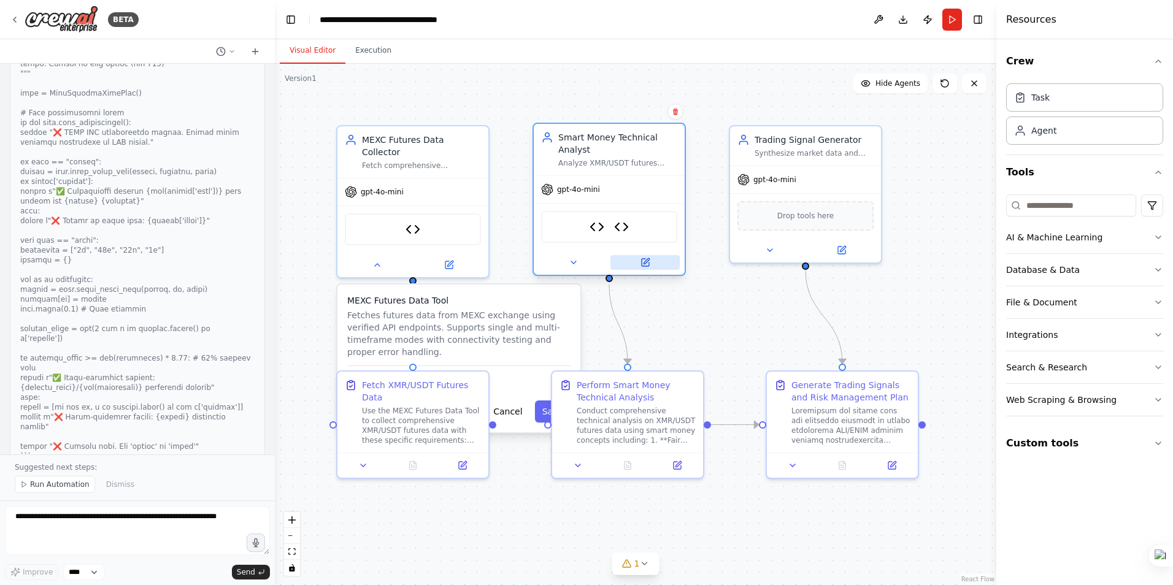
click at [647, 263] on icon at bounding box center [647, 261] width 6 height 6
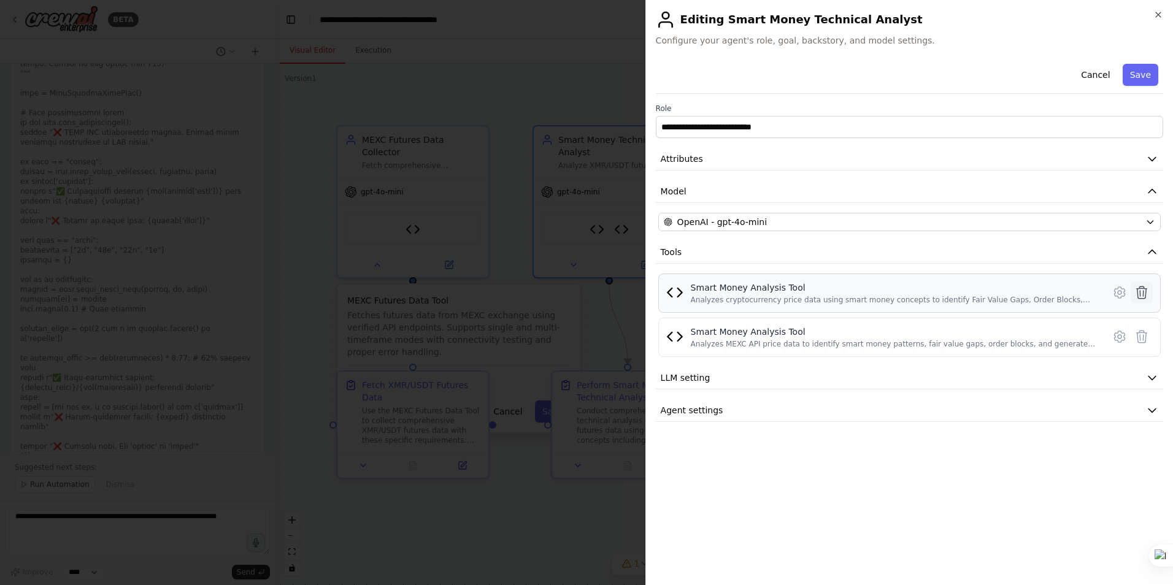
click at [1144, 291] on icon at bounding box center [1142, 293] width 10 height 12
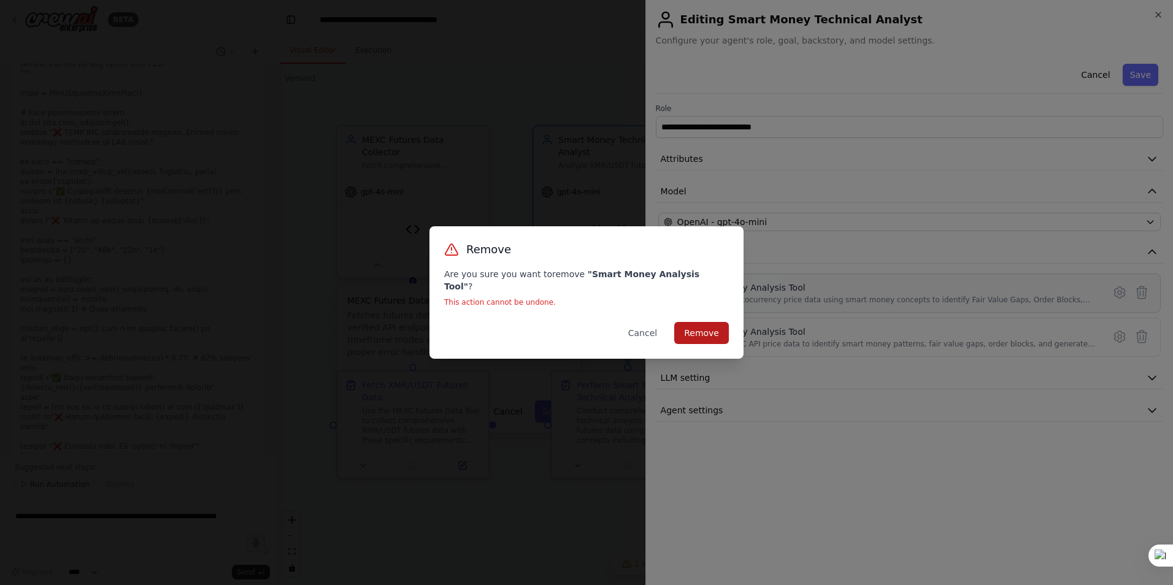
click at [699, 328] on button "Remove" at bounding box center [701, 333] width 55 height 22
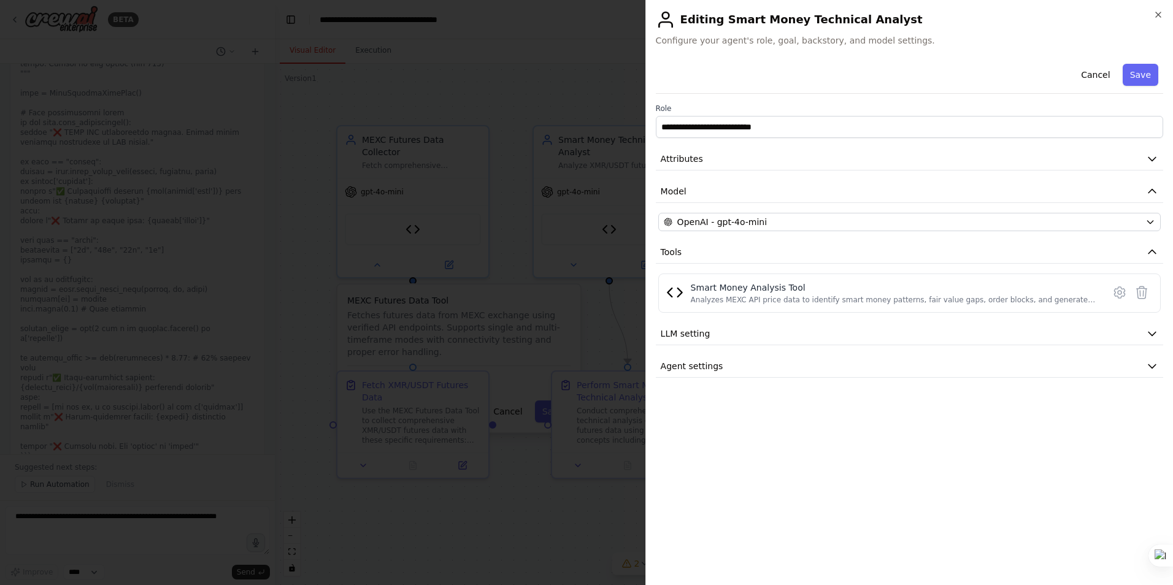
click at [545, 496] on div at bounding box center [586, 292] width 1173 height 585
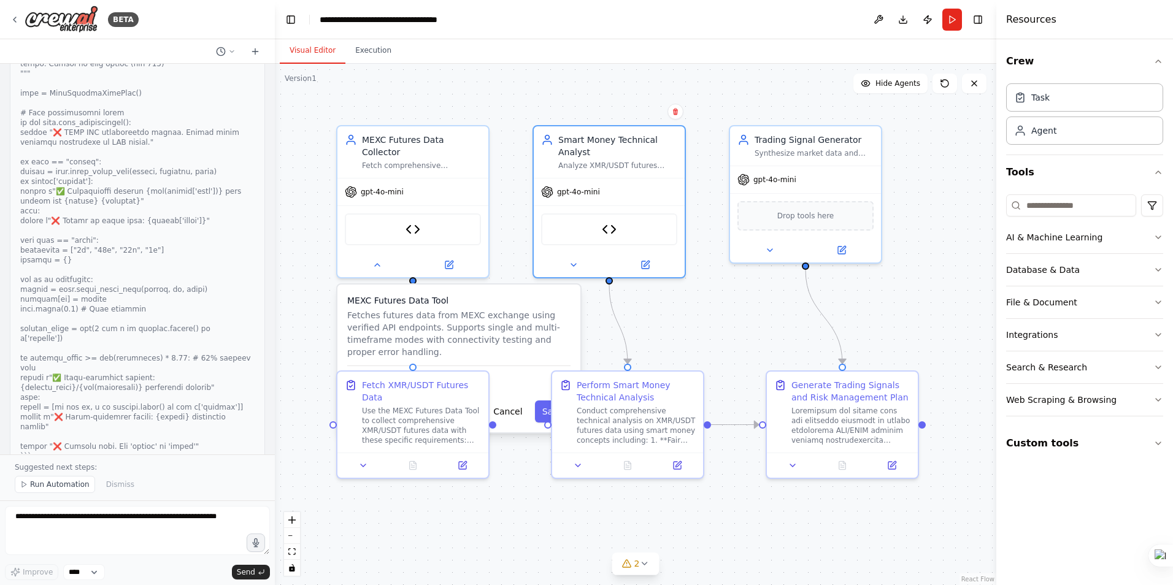
click at [419, 523] on div ".deletable-edge-delete-btn { width: 20px; height: 20px; border: 0px solid #ffff…" at bounding box center [635, 324] width 721 height 521
click at [509, 401] on button "Cancel" at bounding box center [508, 412] width 44 height 22
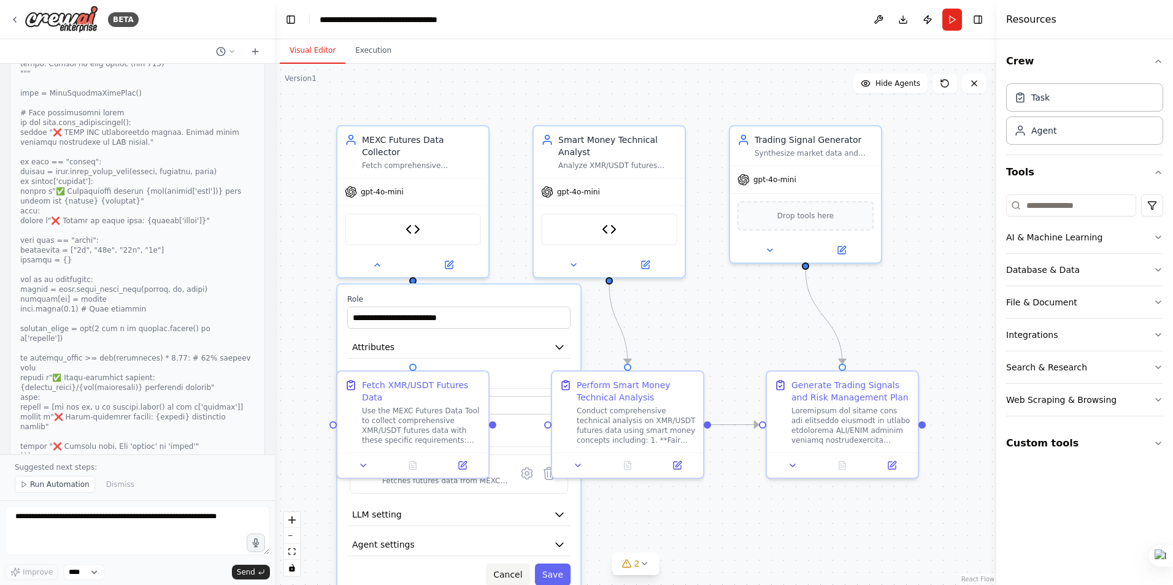
click at [509, 564] on button "Cancel" at bounding box center [508, 575] width 44 height 22
click at [494, 326] on div ".deletable-edge-delete-btn { width: 20px; height: 20px; border: 0px solid #ffff…" at bounding box center [635, 324] width 721 height 521
click at [952, 17] on button "Run" at bounding box center [952, 20] width 20 height 22
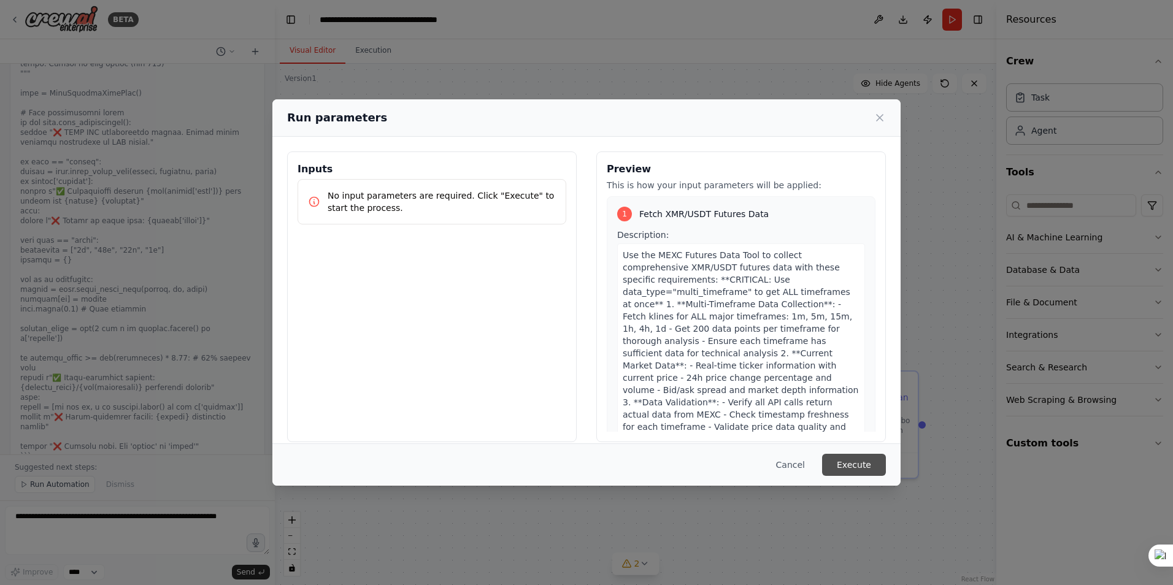
click at [853, 463] on button "Execute" at bounding box center [854, 465] width 64 height 22
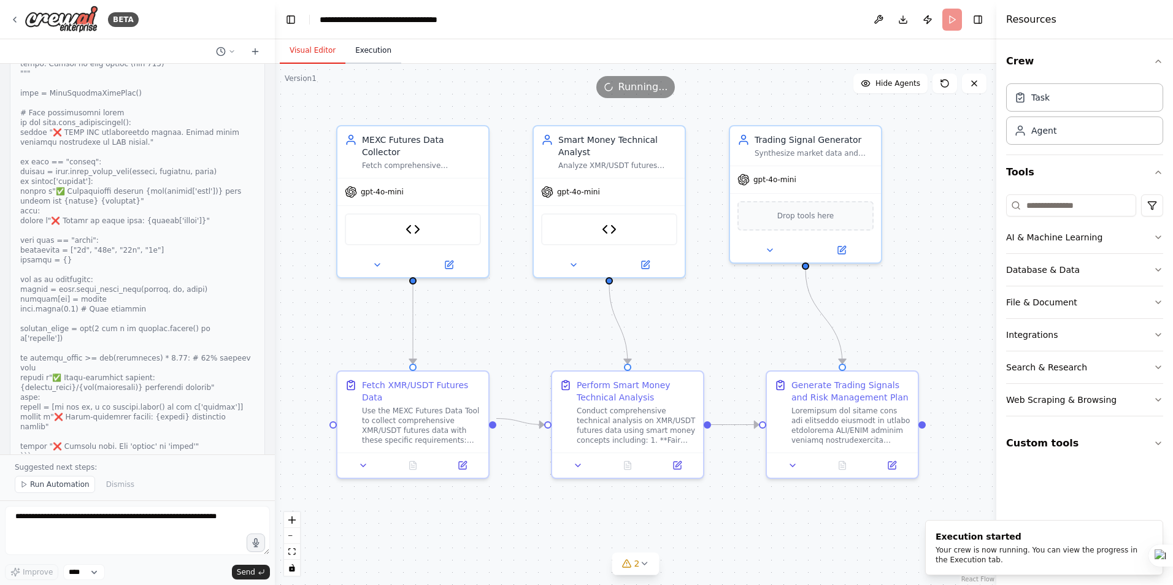
click at [372, 54] on button "Execution" at bounding box center [373, 51] width 56 height 26
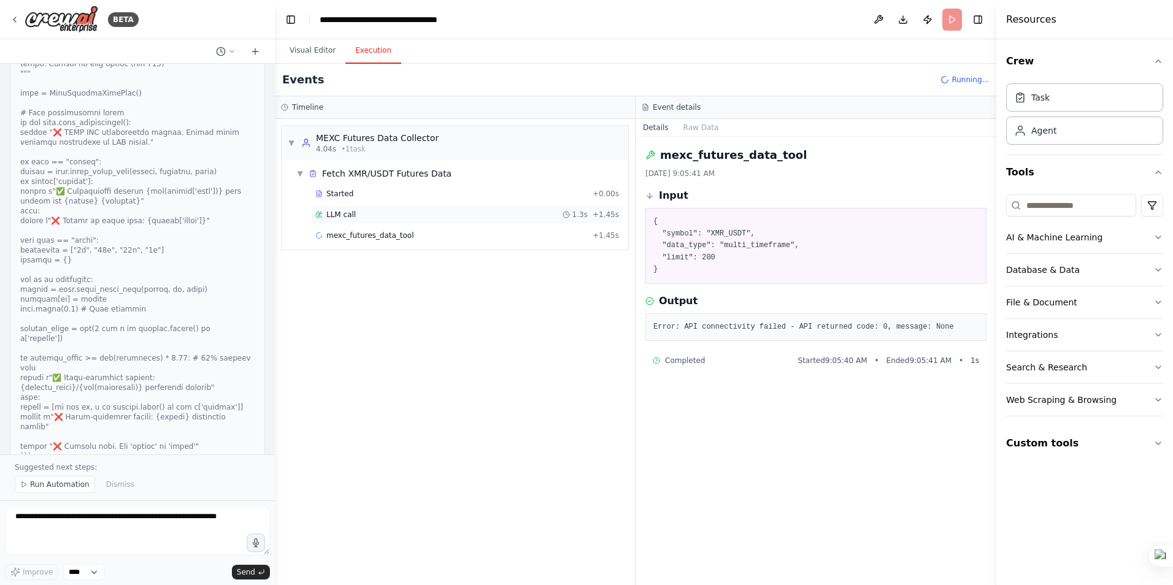
click at [345, 209] on div "LLM call 1.3s + 1.45s" at bounding box center [467, 215] width 312 height 18
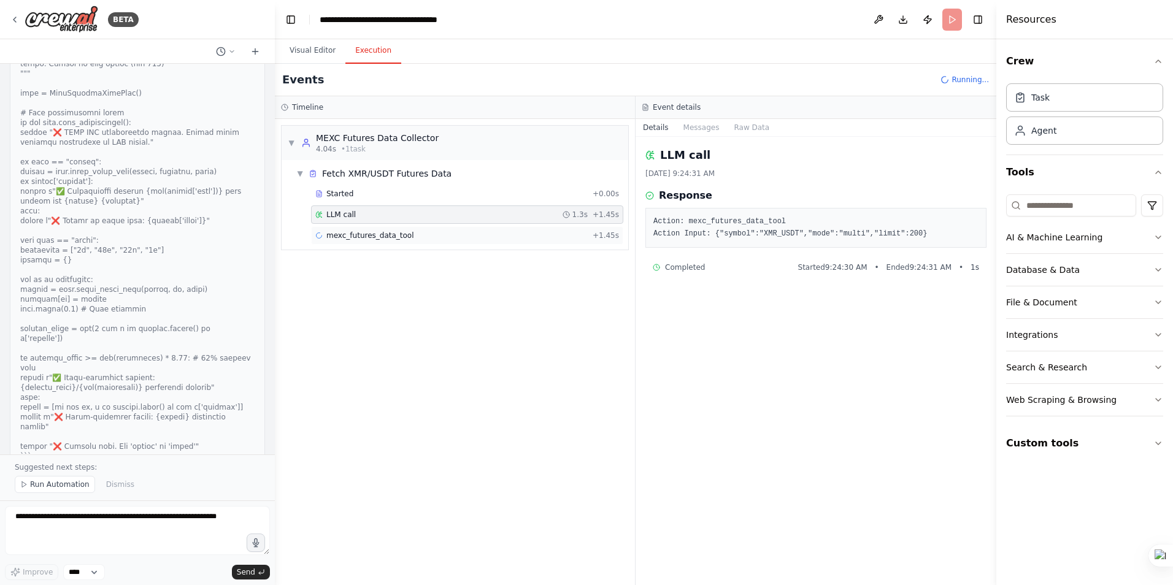
click at [372, 235] on span "mexc_futures_data_tool" at bounding box center [370, 236] width 88 height 10
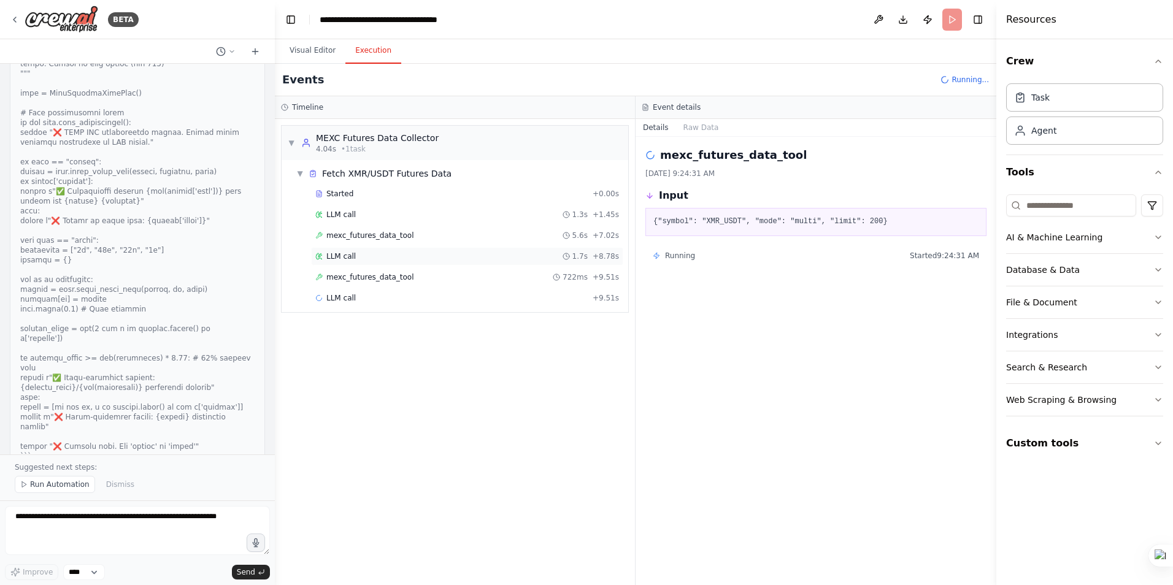
click at [355, 255] on div "LLM call 1.7s + 8.78s" at bounding box center [467, 257] width 304 height 10
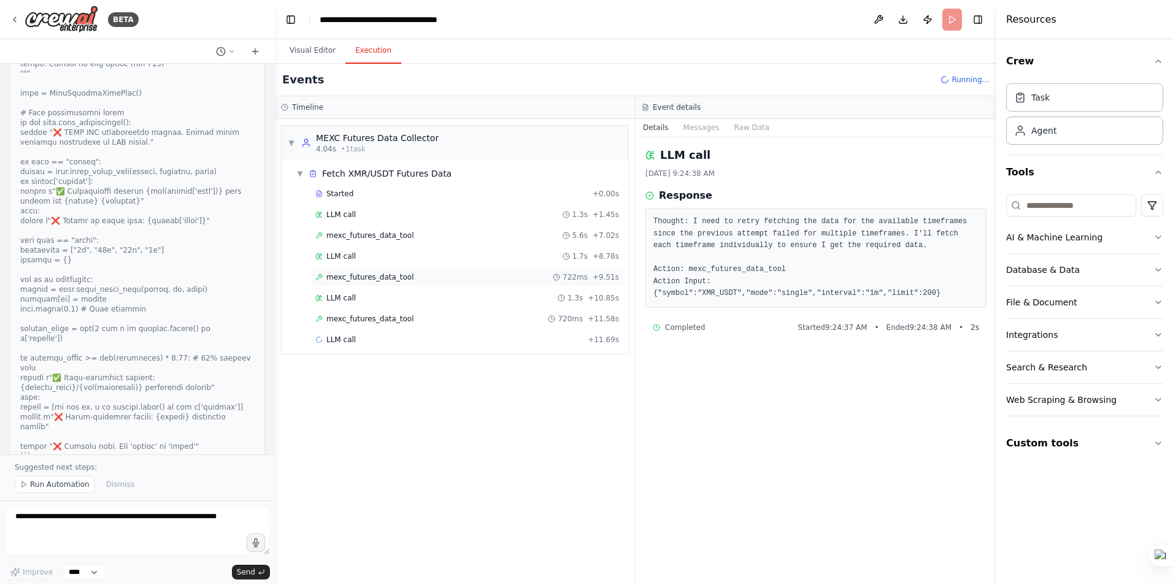
click at [360, 277] on span "mexc_futures_data_tool" at bounding box center [370, 277] width 88 height 10
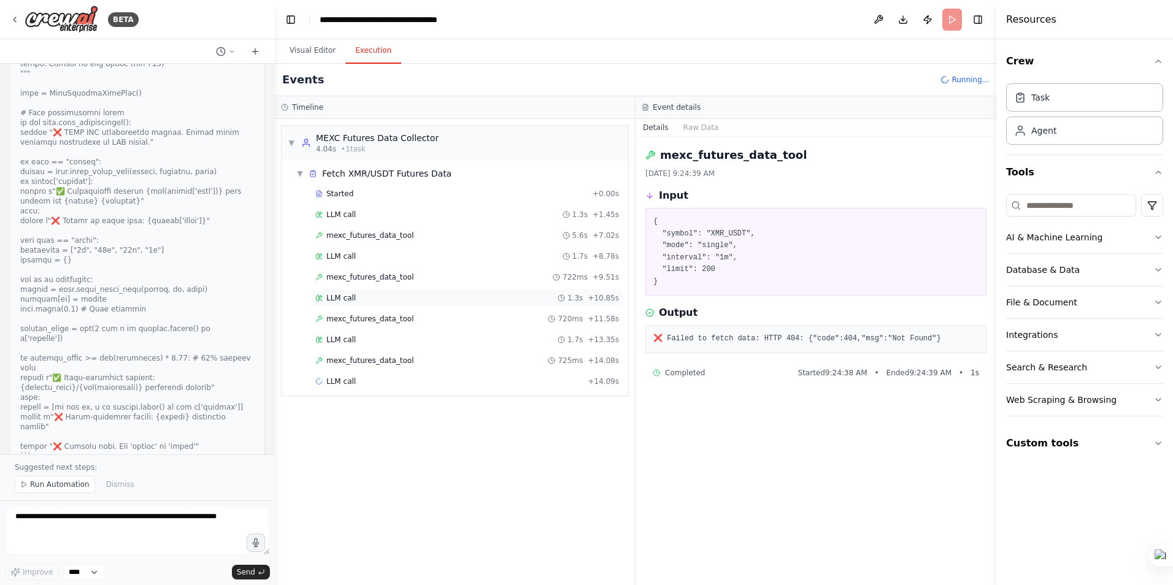
click at [349, 296] on span "LLM call" at bounding box center [340, 298] width 29 height 10
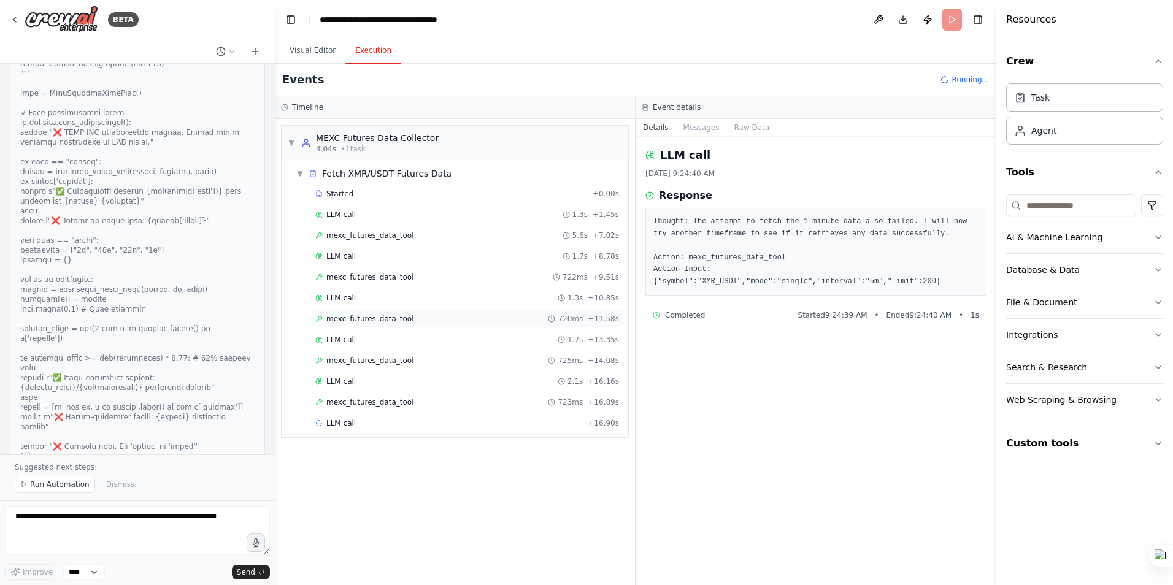
click at [359, 320] on span "mexc_futures_data_tool" at bounding box center [370, 319] width 88 height 10
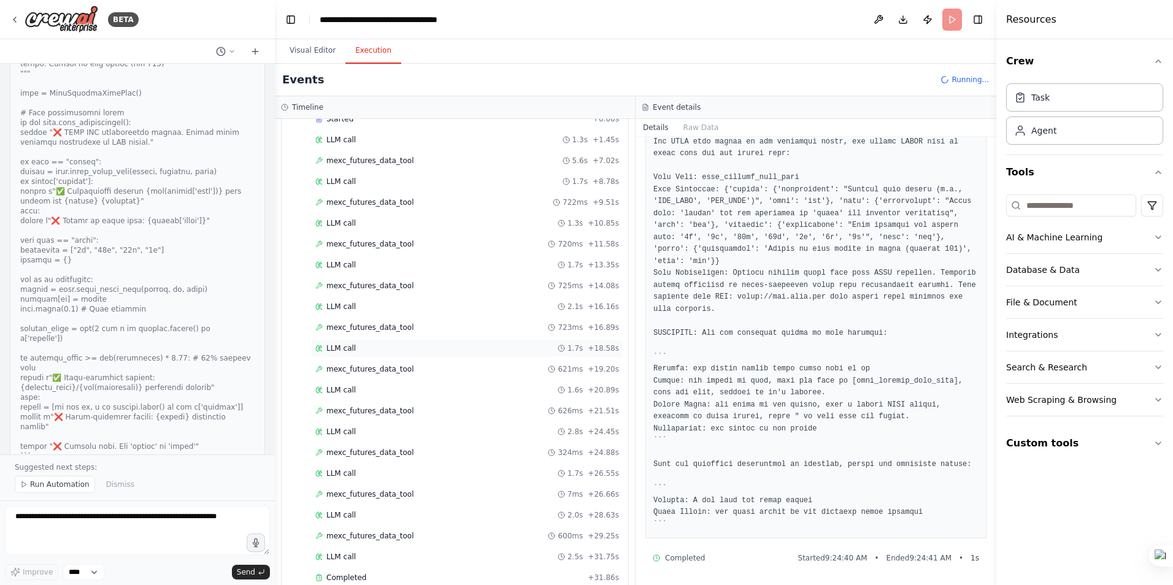
scroll to position [207, 0]
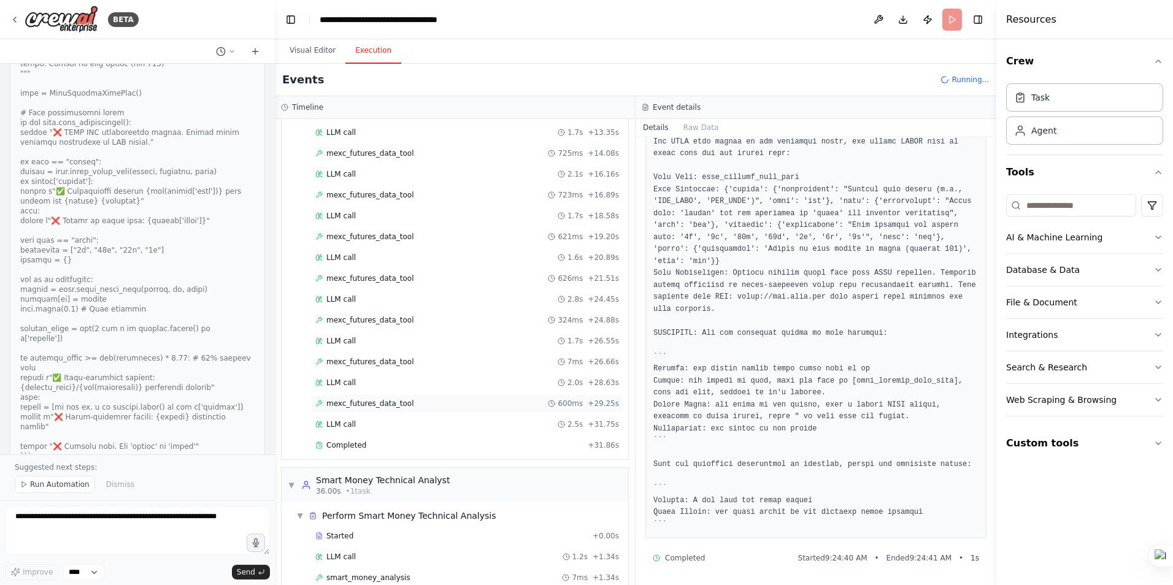
click at [348, 404] on span "mexc_futures_data_tool" at bounding box center [370, 404] width 88 height 10
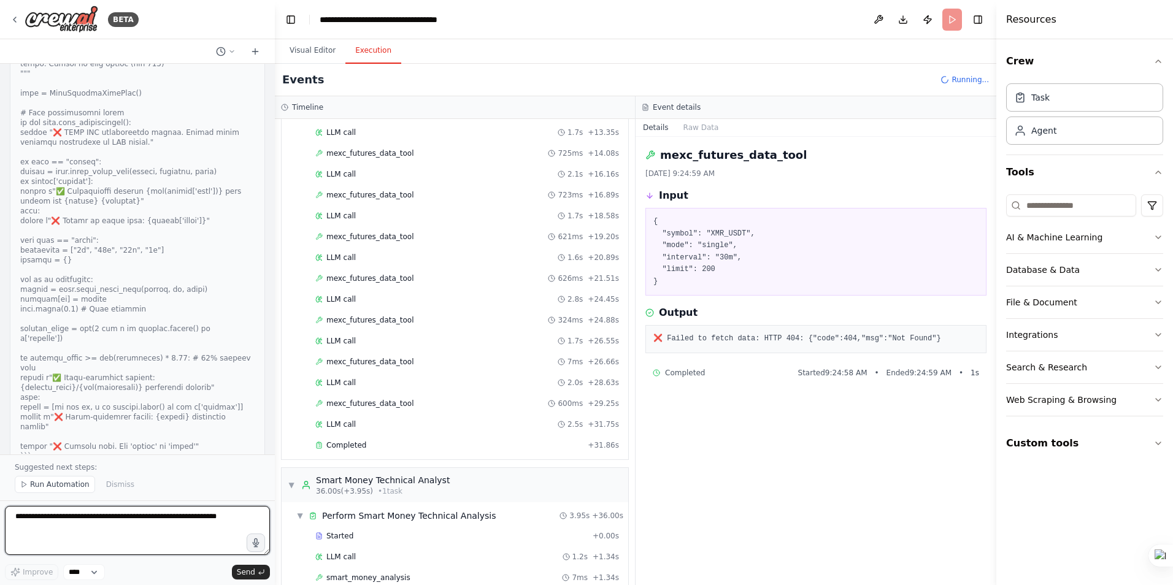
click at [132, 519] on textarea at bounding box center [137, 530] width 265 height 49
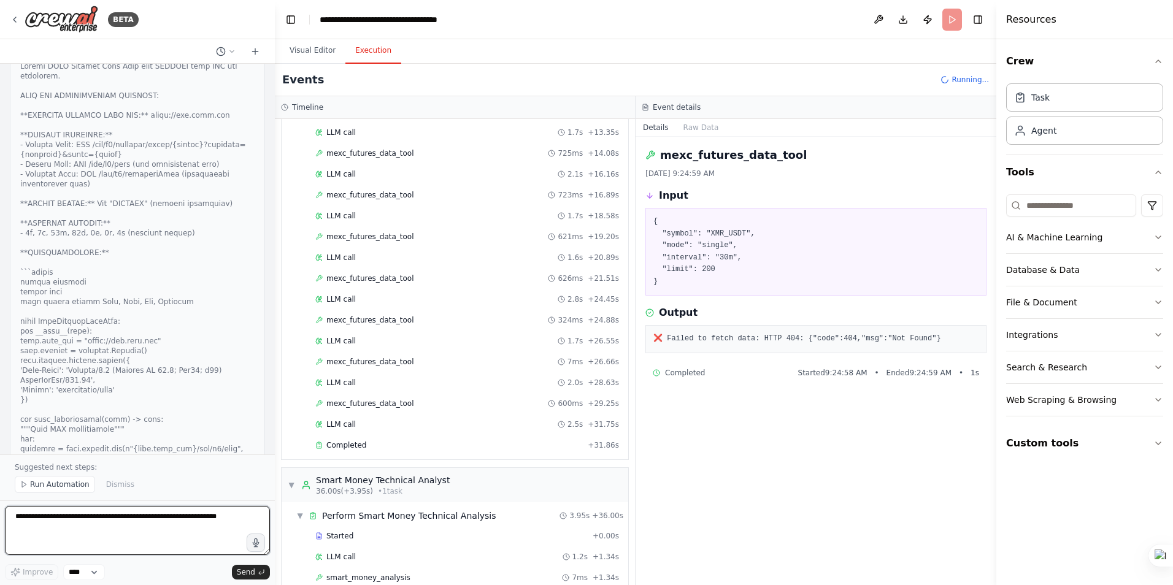
scroll to position [11886, 0]
drag, startPoint x: 272, startPoint y: 405, endPoint x: 275, endPoint y: 158, distance: 247.3
click at [275, 158] on div "BETA Hello! I'm the CrewAI assistant. What kind of automation do you want to bu…" at bounding box center [586, 292] width 1173 height 585
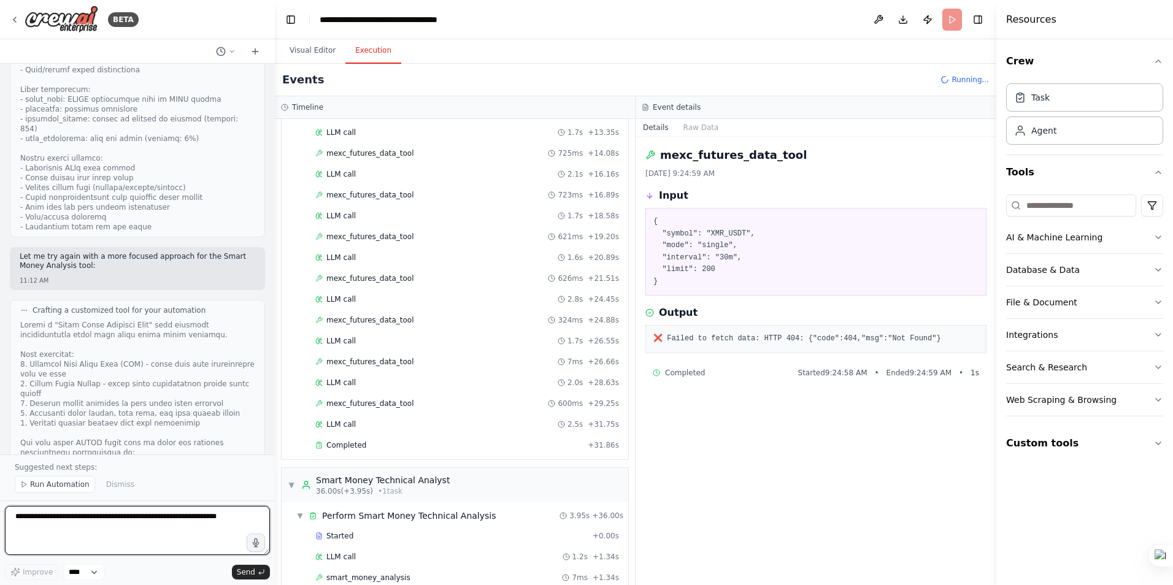
scroll to position [0, 0]
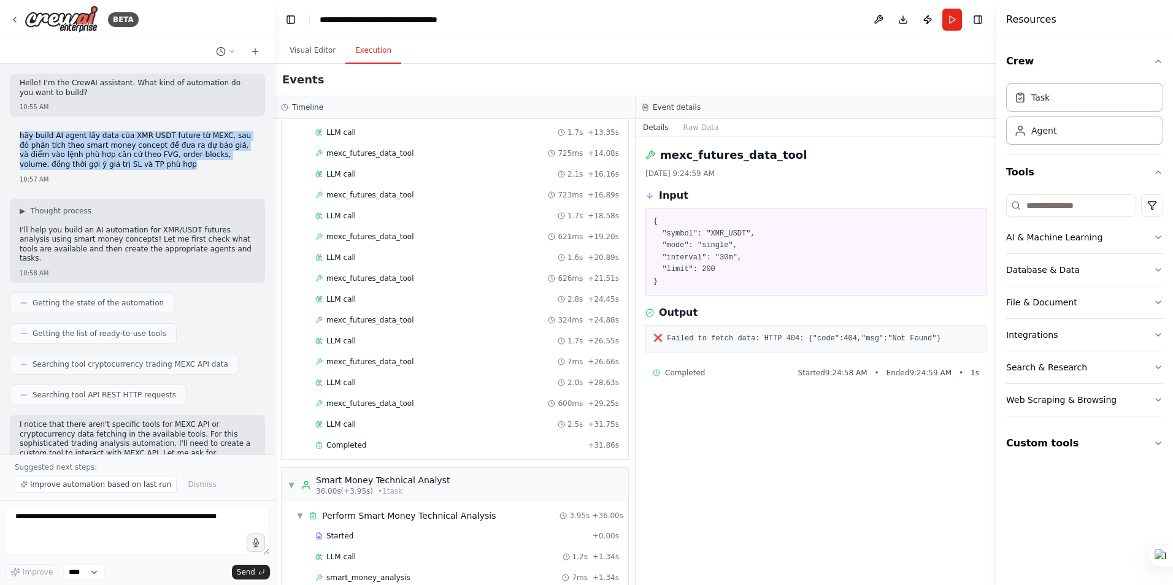
drag, startPoint x: 20, startPoint y: 135, endPoint x: 125, endPoint y: 169, distance: 111.0
click at [125, 169] on p "hãy build AI agent lấy data của XMR USDT future từ MEXC, sau đó phân tích theo …" at bounding box center [138, 150] width 236 height 38
drag, startPoint x: 125, startPoint y: 169, endPoint x: 117, endPoint y: 154, distance: 17.6
copy p "hãy build AI agent lấy data của XMR USDT future từ MEXC, sau đó phân tích theo …"
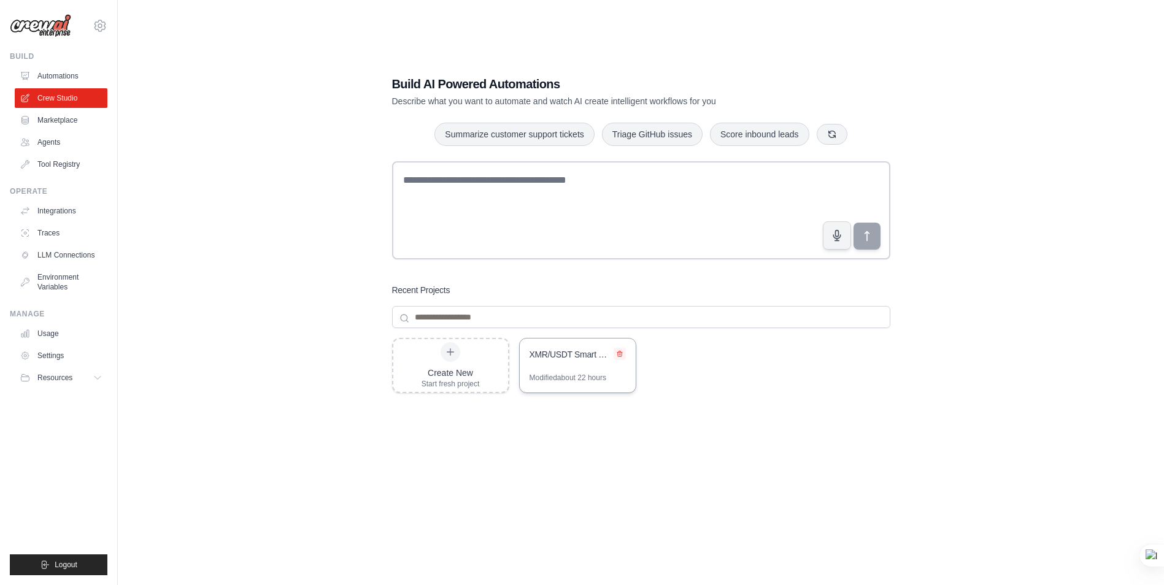
click at [623, 353] on icon at bounding box center [619, 353] width 7 height 7
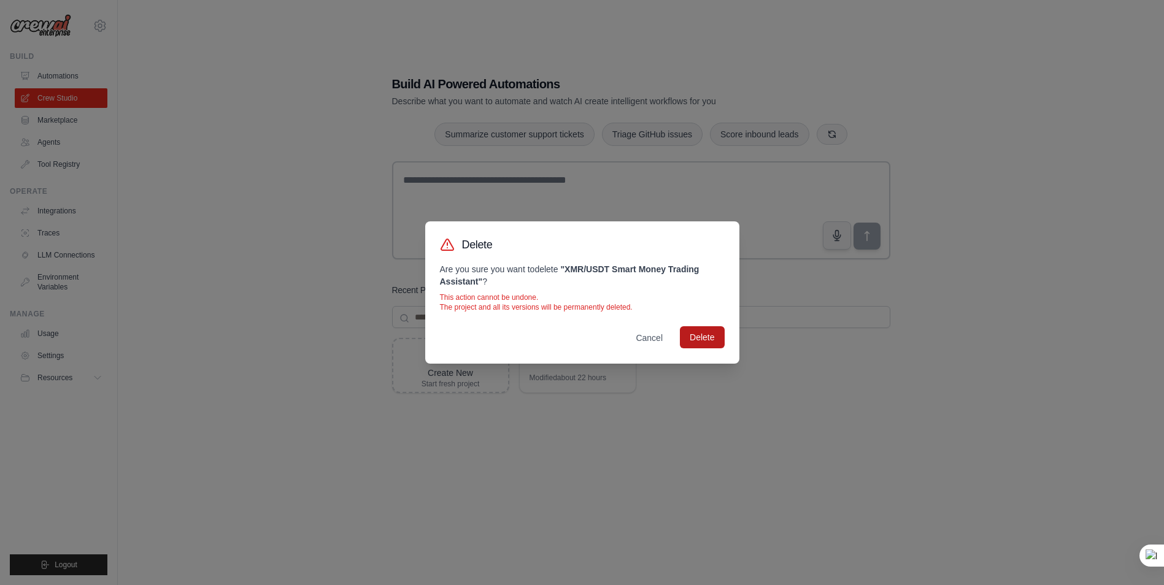
click at [701, 338] on button "Delete" at bounding box center [702, 337] width 44 height 22
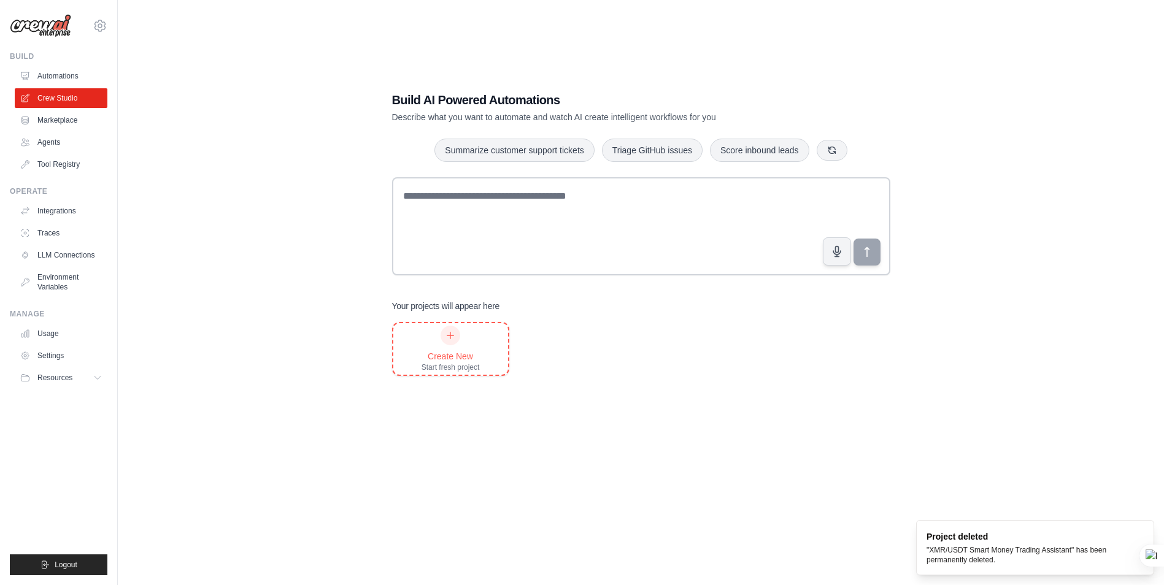
click at [448, 335] on icon at bounding box center [450, 336] width 10 height 10
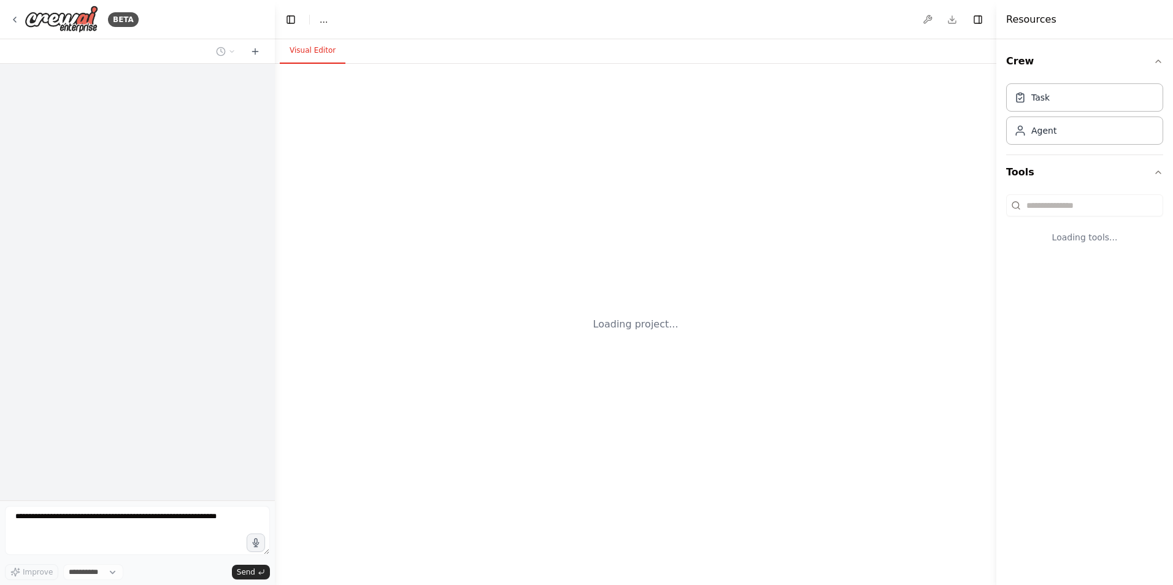
select select "****"
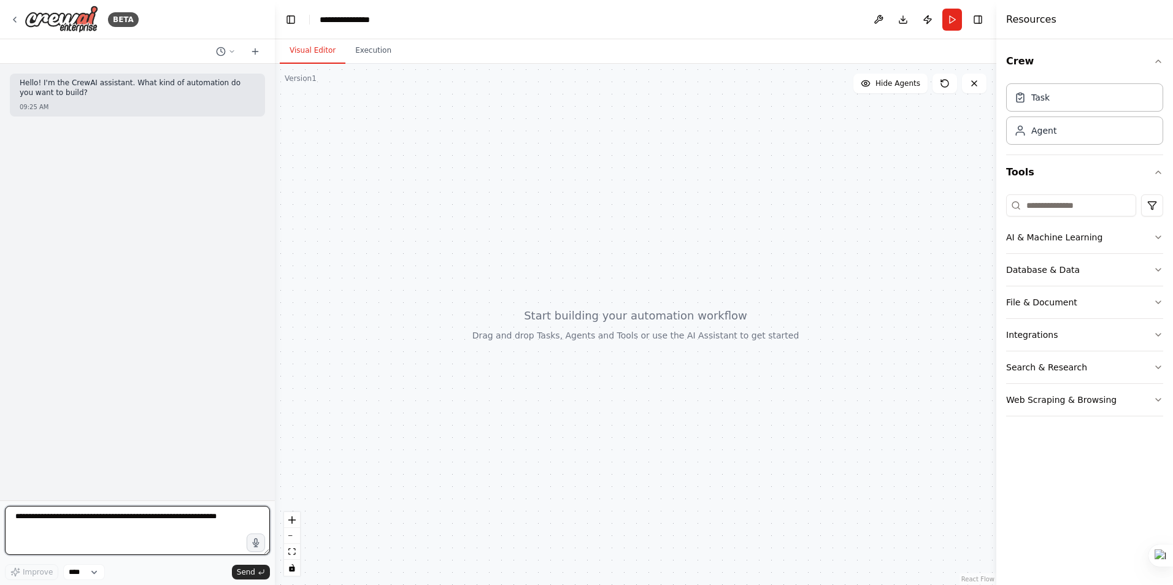
click at [139, 527] on textarea at bounding box center [137, 530] width 265 height 49
paste textarea "**********"
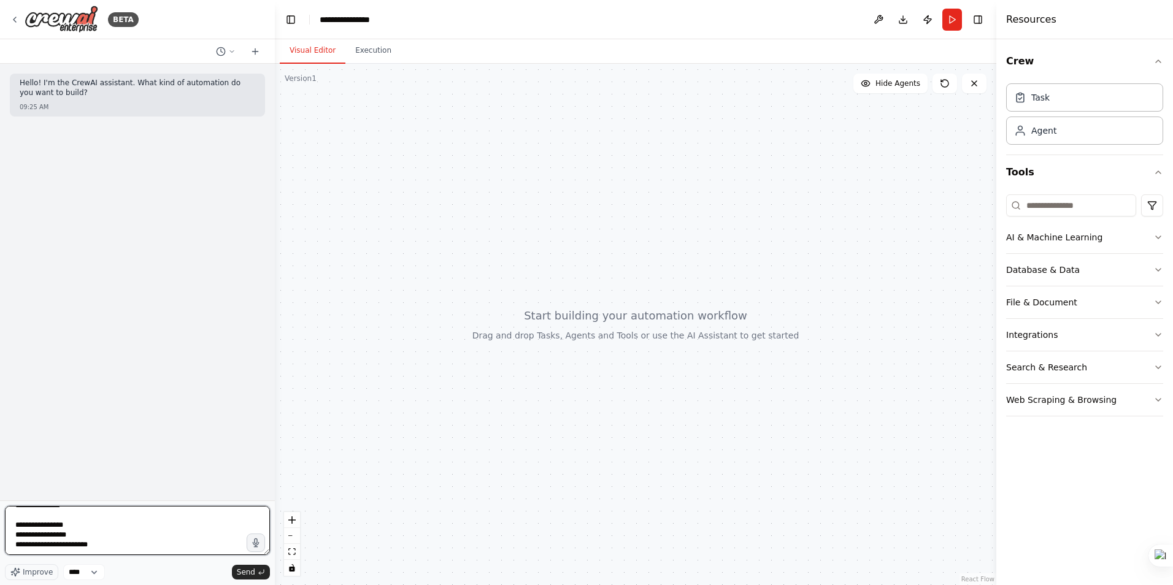
paste textarea "**********"
type textarea "**********"
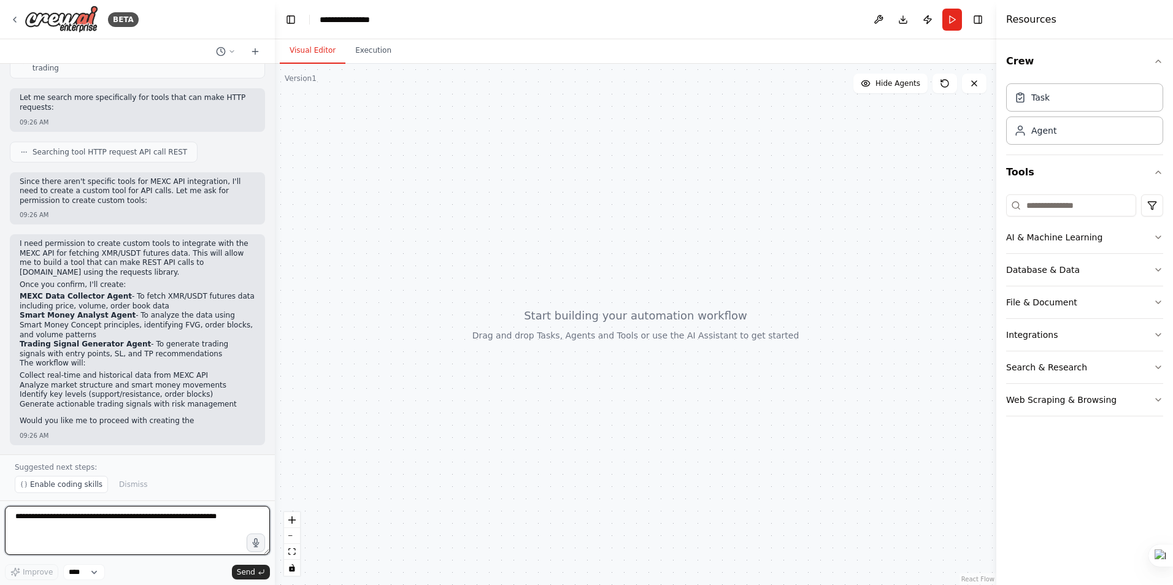
scroll to position [359, 0]
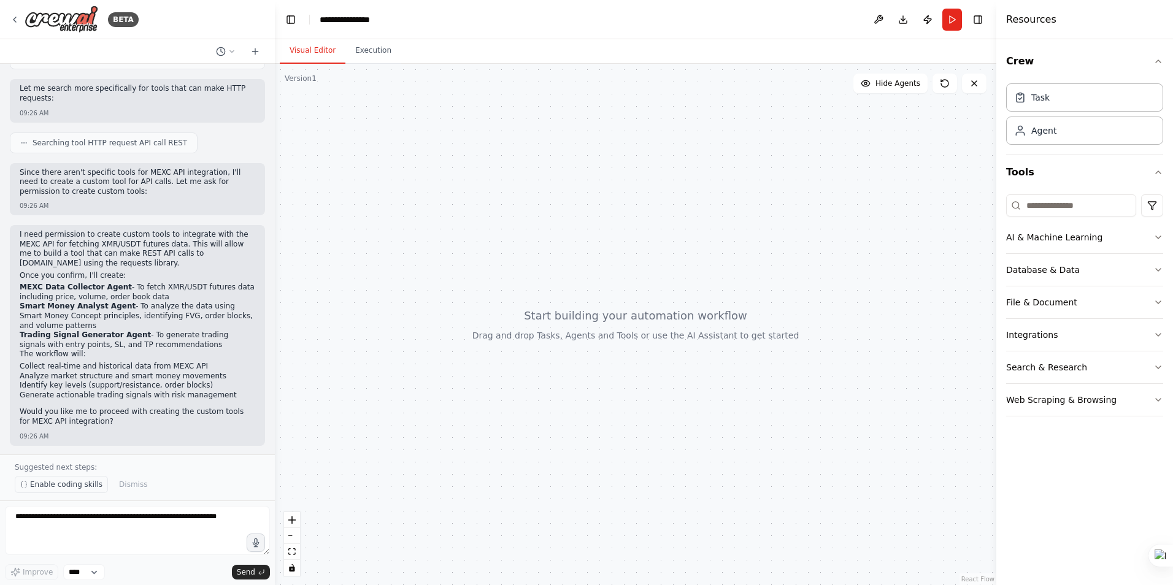
click at [44, 482] on span "Enable coding skills" at bounding box center [66, 485] width 72 height 10
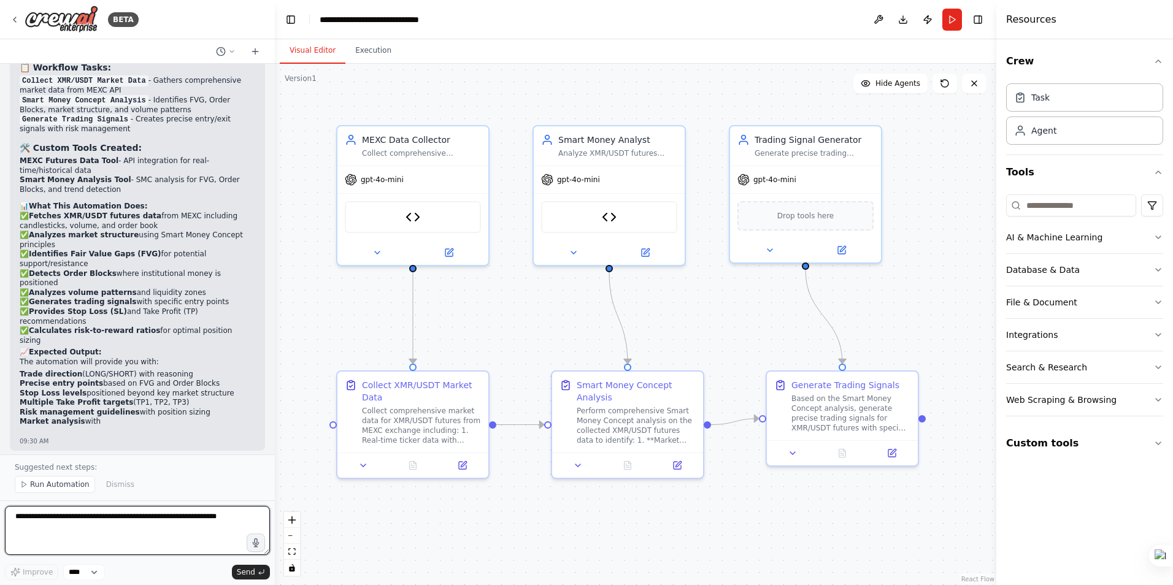
scroll to position [2482, 0]
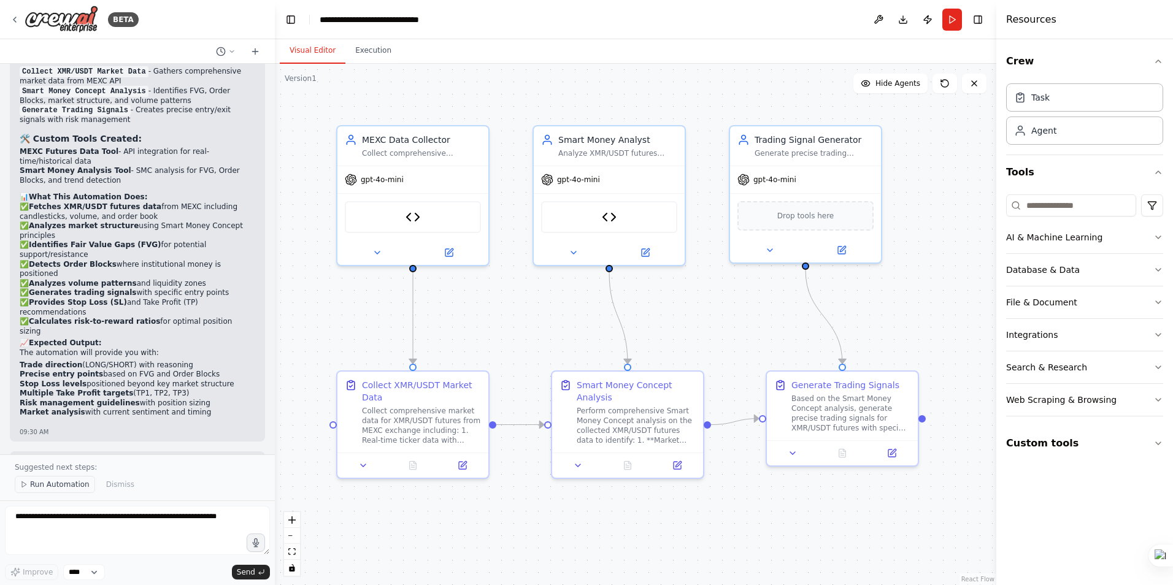
click at [52, 486] on span "Run Automation" at bounding box center [60, 485] width 60 height 10
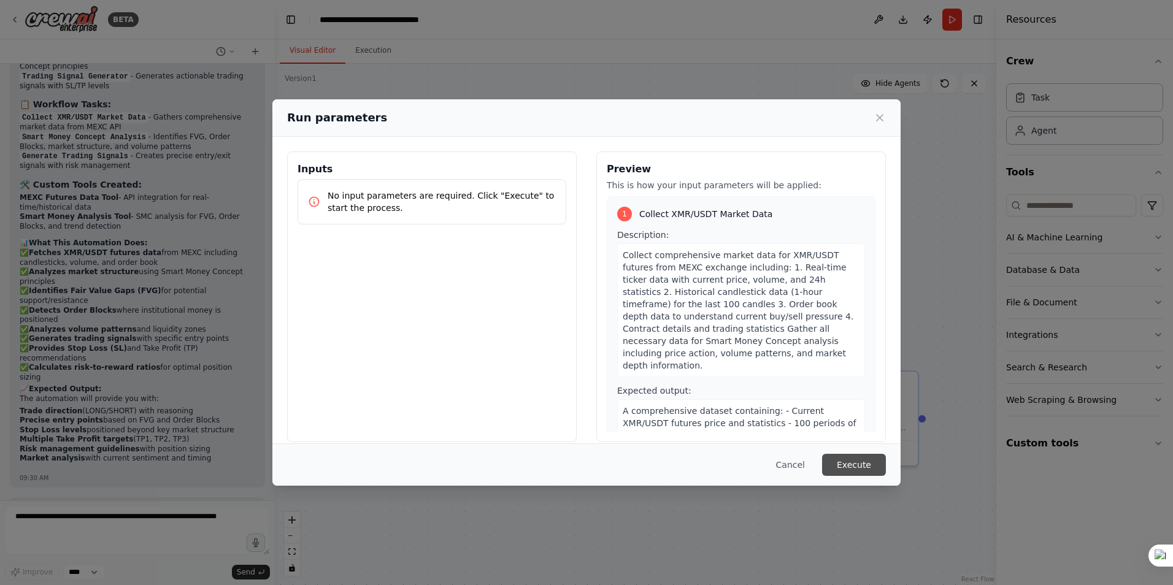
click at [849, 466] on button "Execute" at bounding box center [854, 465] width 64 height 22
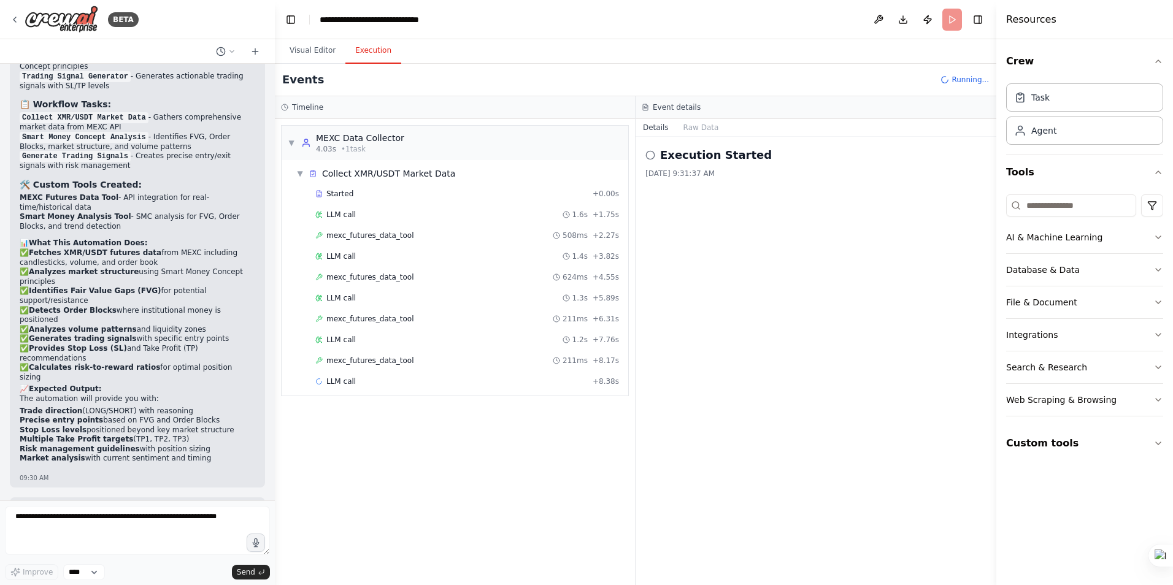
click at [370, 53] on button "Execution" at bounding box center [373, 51] width 56 height 26
click at [368, 231] on span "mexc_futures_data_tool" at bounding box center [370, 236] width 88 height 10
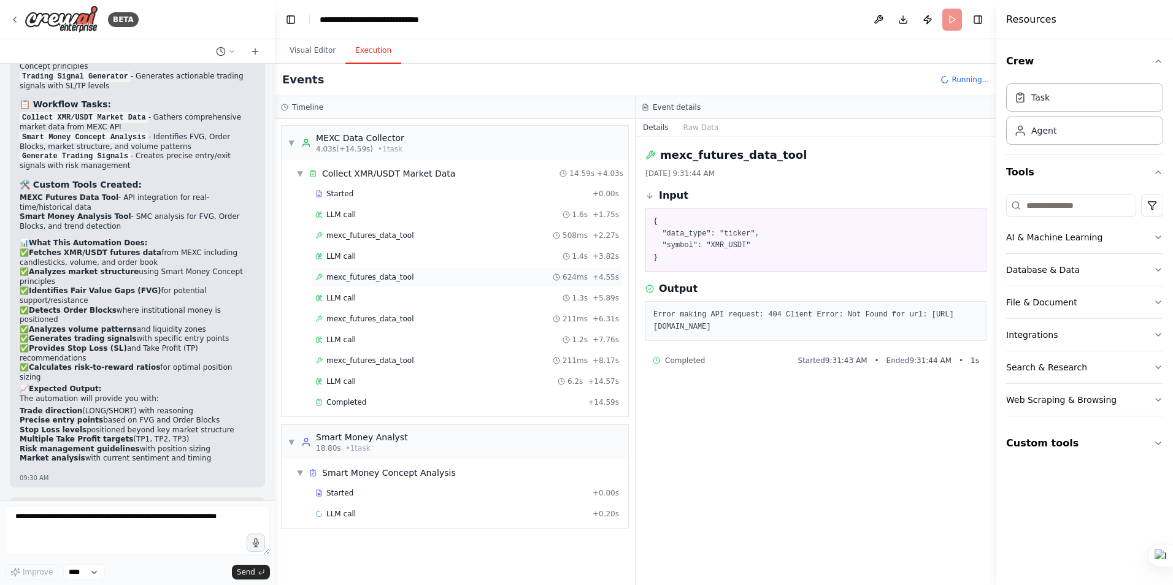
click at [381, 277] on span "mexc_futures_data_tool" at bounding box center [370, 277] width 88 height 10
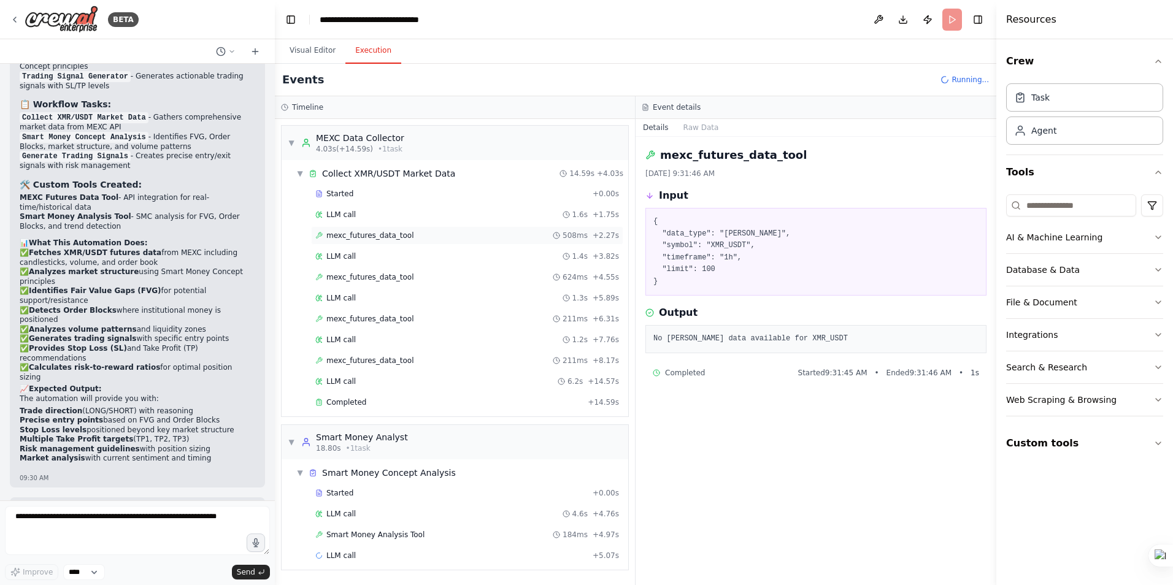
click at [381, 233] on span "mexc_futures_data_tool" at bounding box center [370, 236] width 88 height 10
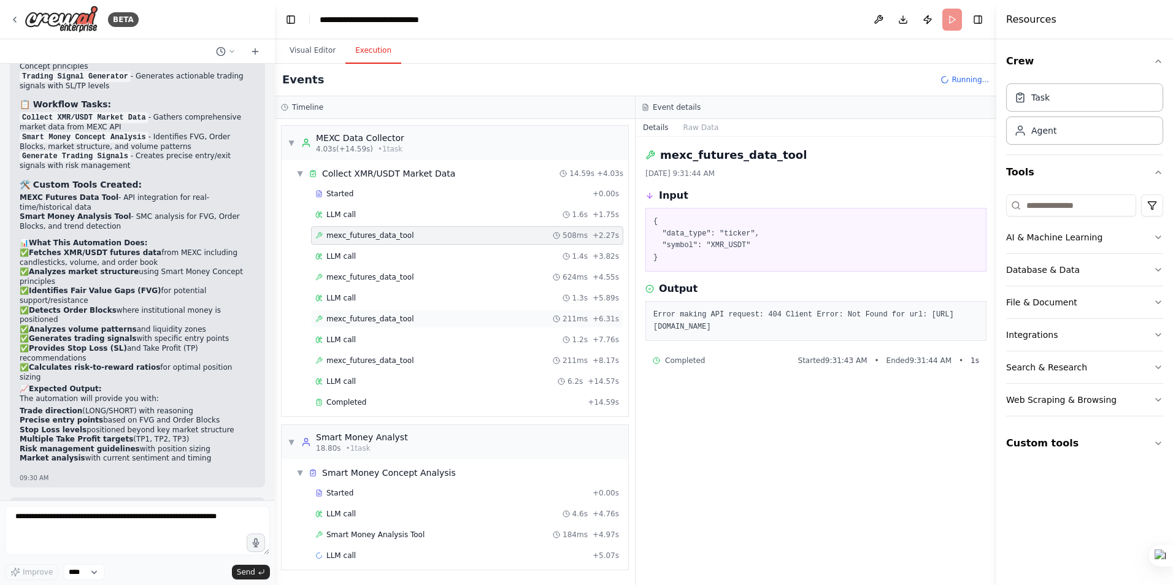
click at [379, 317] on span "mexc_futures_data_tool" at bounding box center [370, 319] width 88 height 10
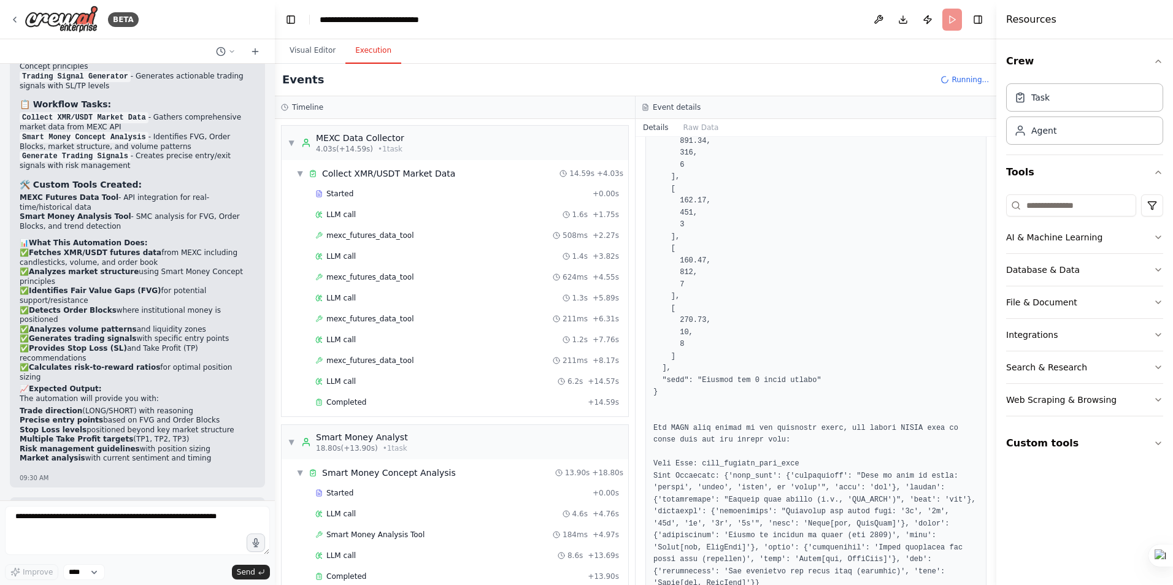
scroll to position [675, 0]
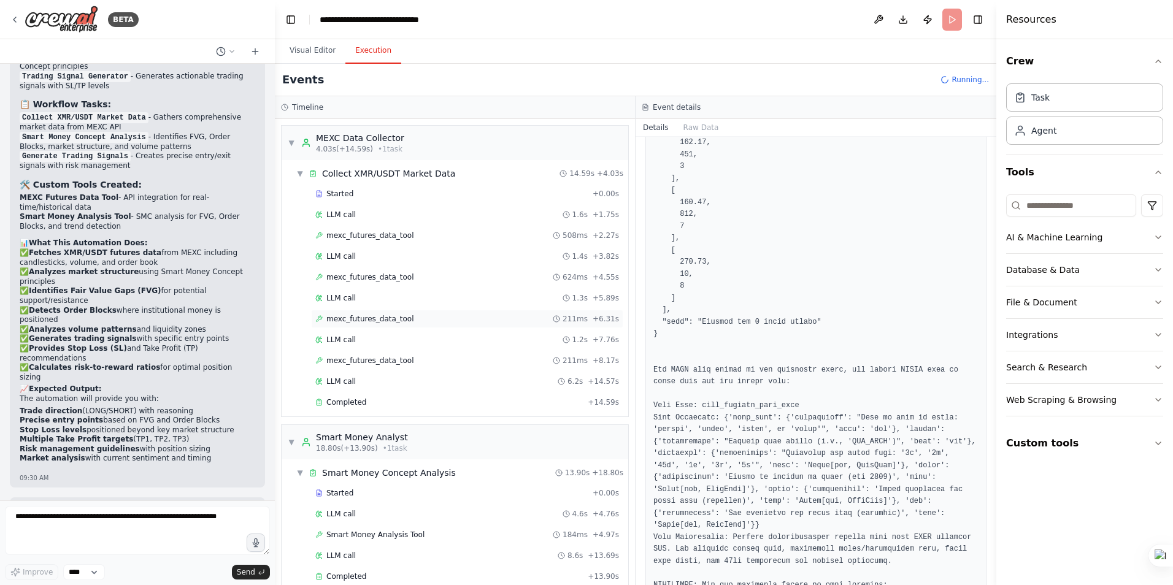
click at [394, 319] on span "mexc_futures_data_tool" at bounding box center [370, 319] width 88 height 10
click at [389, 364] on span "mexc_futures_data_tool" at bounding box center [370, 361] width 88 height 10
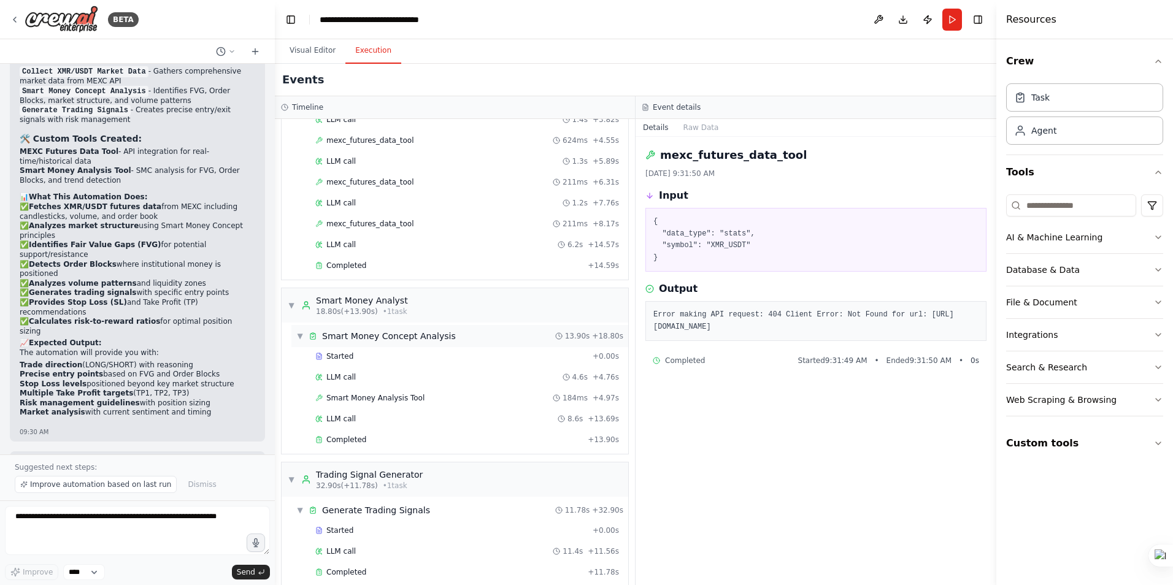
scroll to position [152, 0]
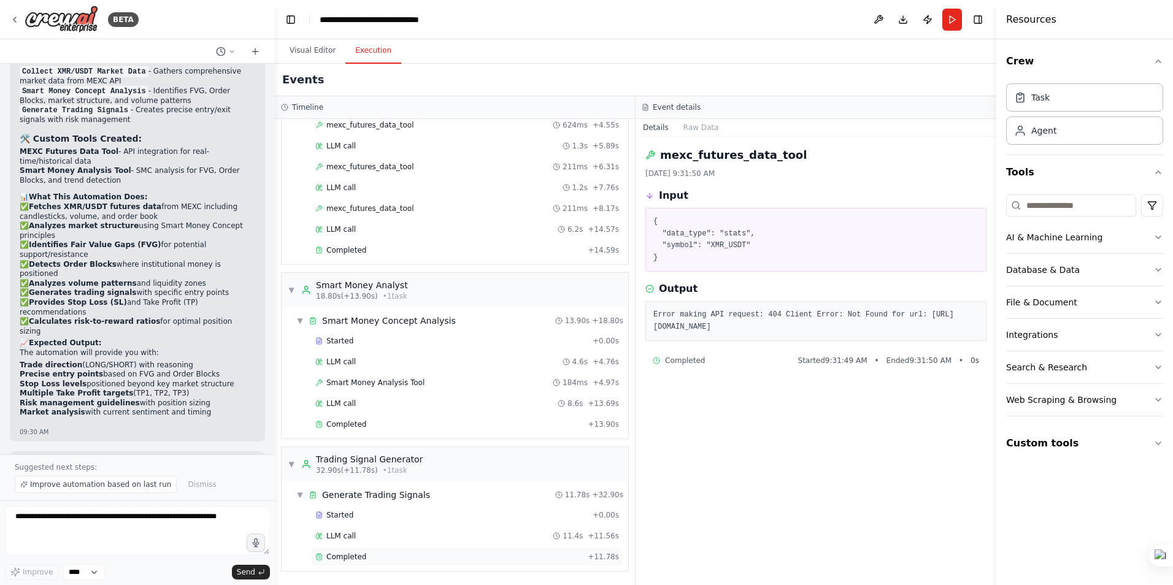
click at [349, 555] on span "Completed" at bounding box center [346, 557] width 40 height 10
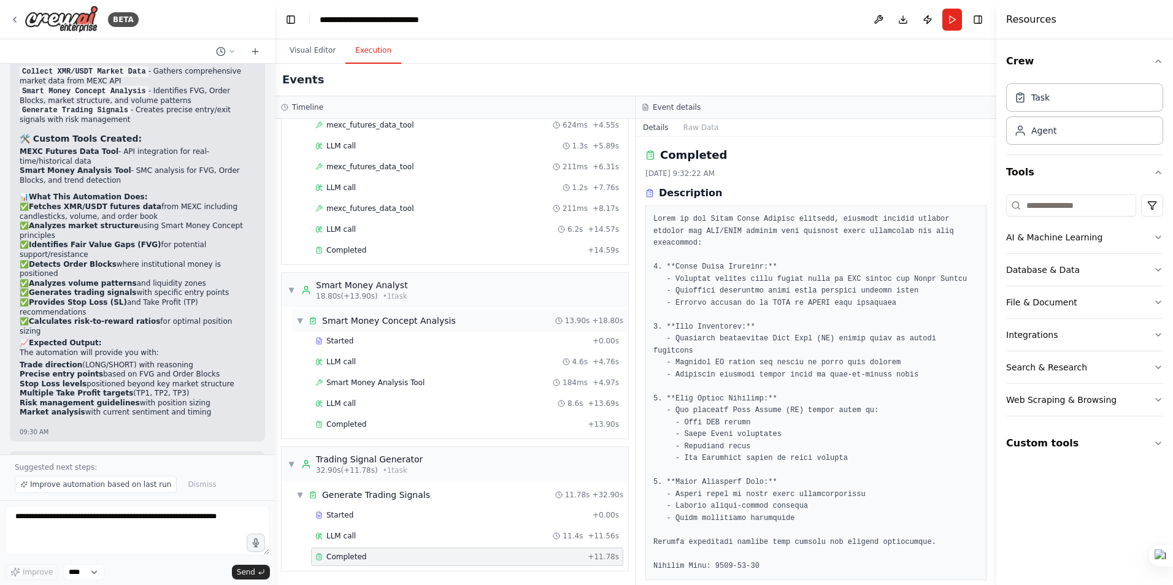
scroll to position [0, 0]
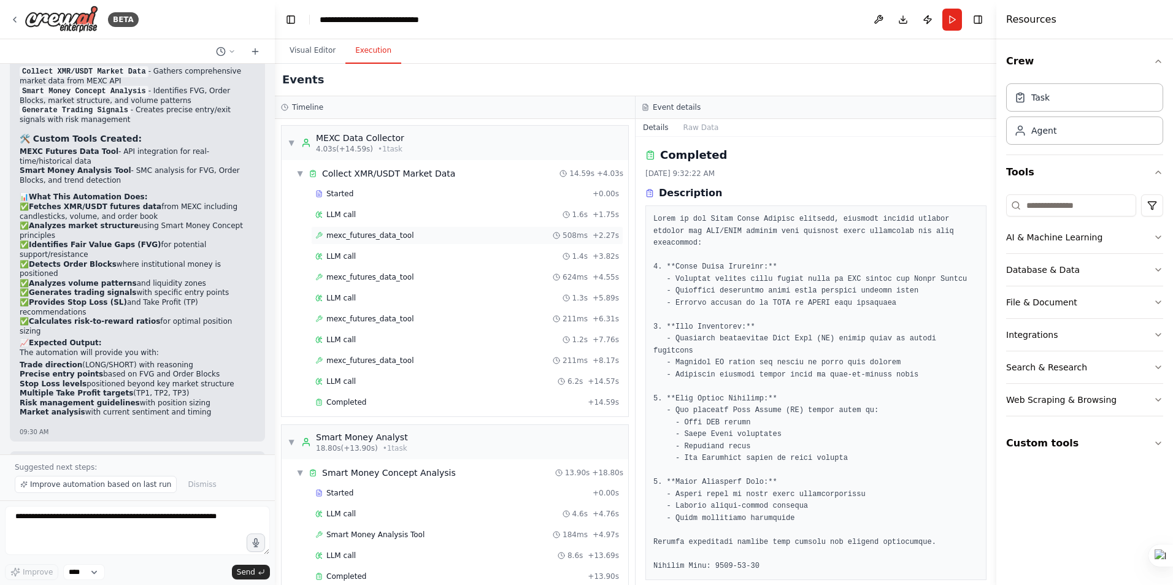
click at [349, 239] on span "mexc_futures_data_tool" at bounding box center [370, 236] width 88 height 10
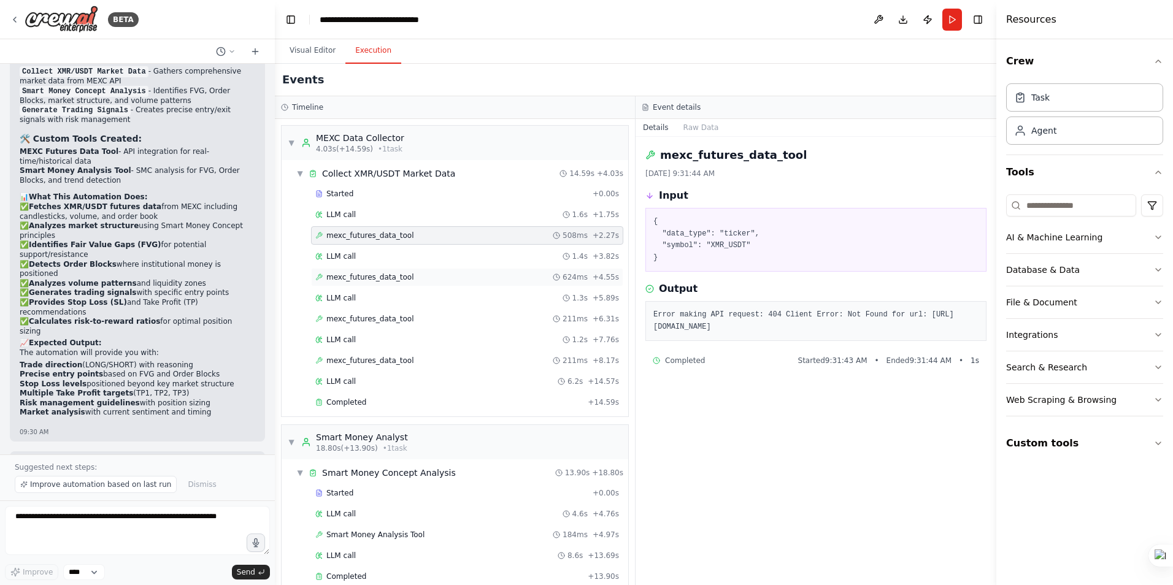
click at [374, 276] on span "mexc_futures_data_tool" at bounding box center [370, 277] width 88 height 10
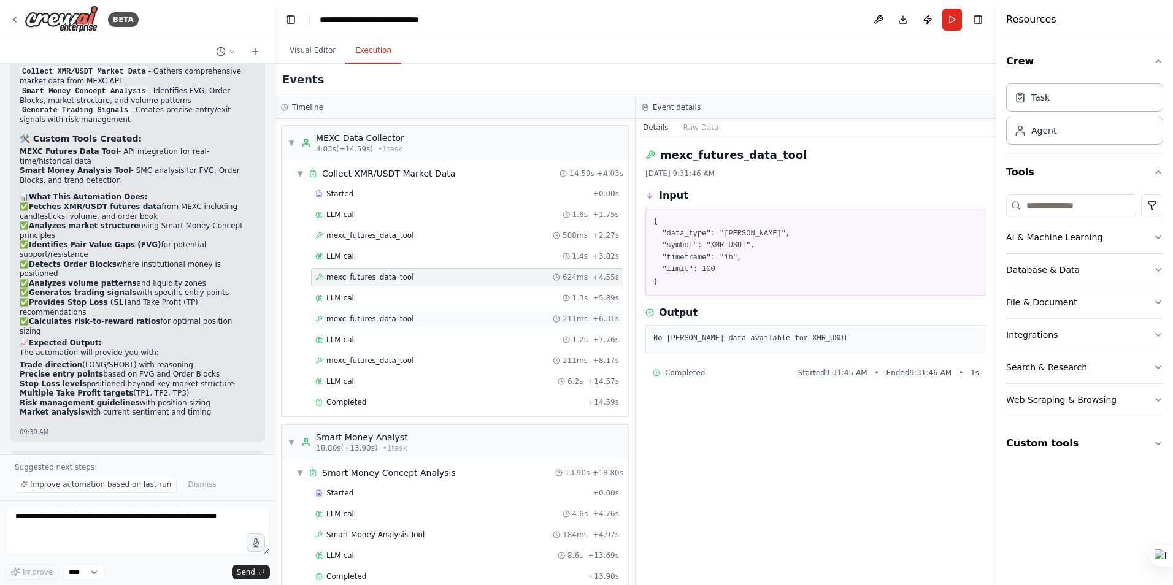
click at [368, 317] on span "mexc_futures_data_tool" at bounding box center [370, 319] width 88 height 10
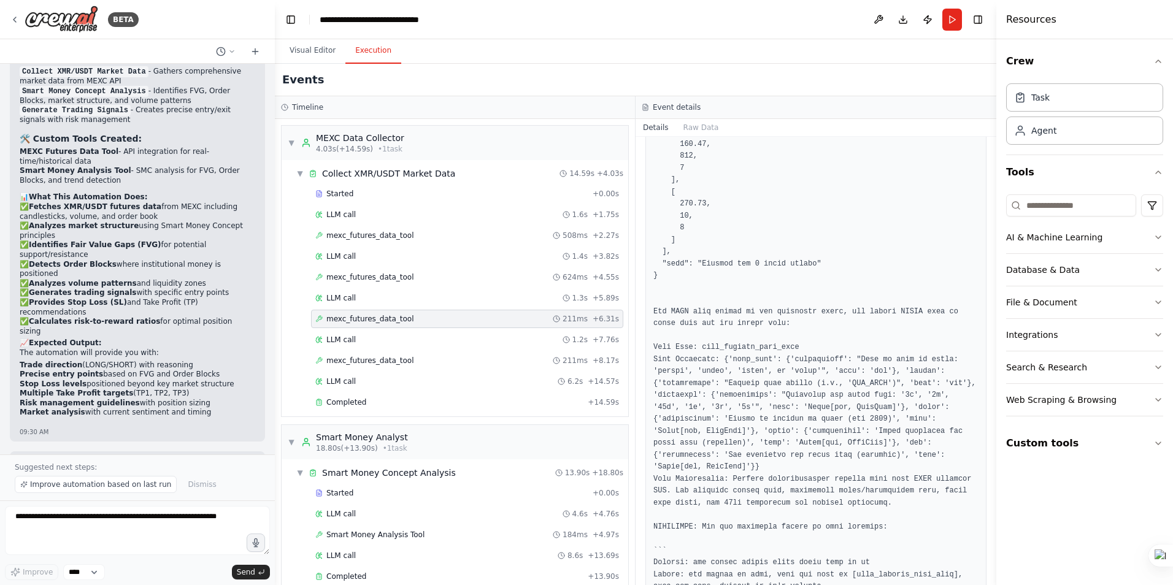
scroll to position [736, 0]
click at [378, 363] on span "mexc_futures_data_tool" at bounding box center [370, 361] width 88 height 10
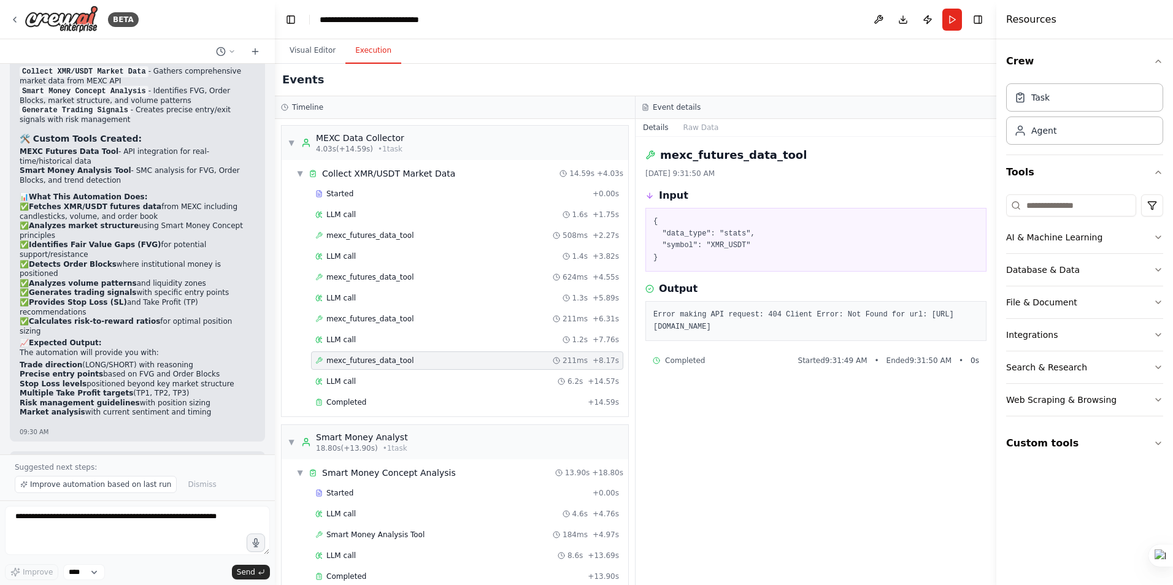
drag, startPoint x: 653, startPoint y: 325, endPoint x: 899, endPoint y: 326, distance: 246.0
click at [899, 326] on pre "Error making API request: 404 Client Error: Not Found for url: https://contract…" at bounding box center [815, 321] width 325 height 24
copy pre "https://contract.mexc.com/api/v1/contract/detail/XMR_USDT"
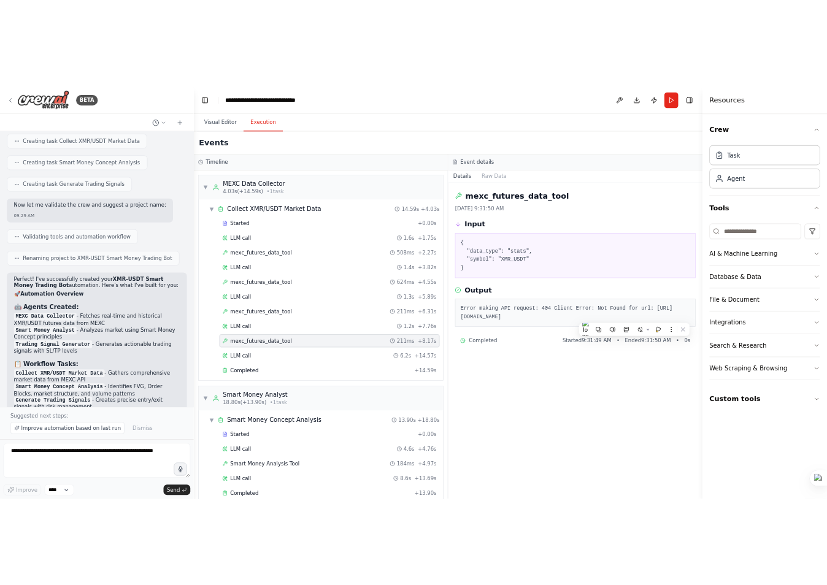
scroll to position [2176, 0]
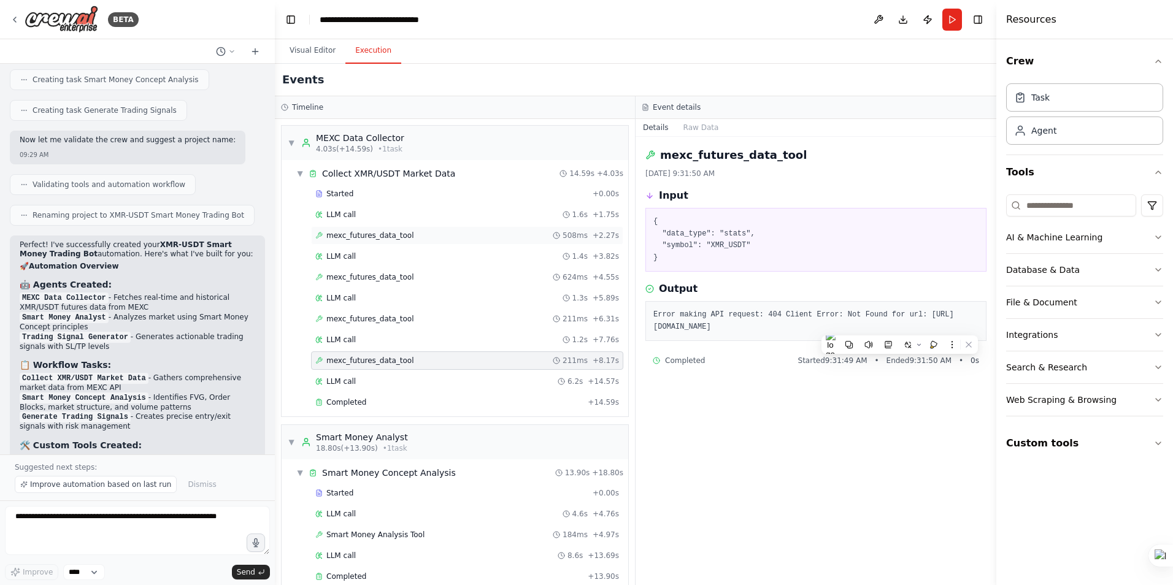
click at [402, 236] on div "mexc_futures_data_tool 508ms + 2.27s" at bounding box center [467, 236] width 304 height 10
click at [835, 328] on pre "Error making API request: 404 Client Error: Not Found for url: https://contract…" at bounding box center [815, 321] width 325 height 24
copy pre "ticker"
click at [909, 326] on pre "Error making API request: 404 Client Error: Not Found for url: https://contract…" at bounding box center [815, 321] width 325 height 24
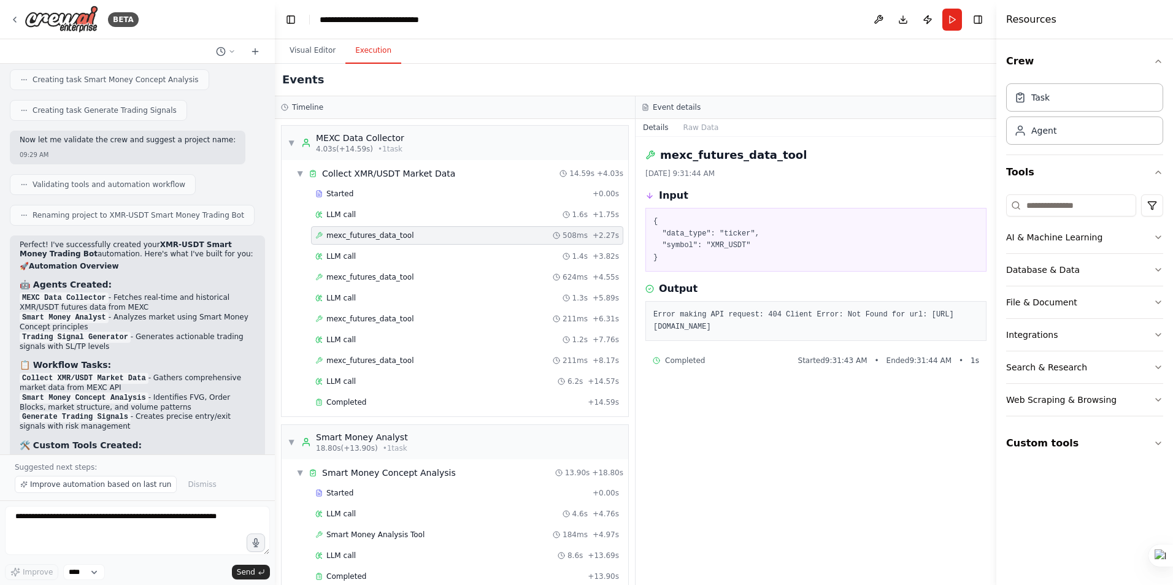
drag, startPoint x: 894, startPoint y: 325, endPoint x: 650, endPoint y: 326, distance: 244.2
click at [650, 326] on div "Error making API request: 404 Client Error: Not Found for url: https://contract…" at bounding box center [815, 321] width 341 height 40
copy pre "https://contract.mexc.com/api/v1/contract/ticker/XMR_USDT"
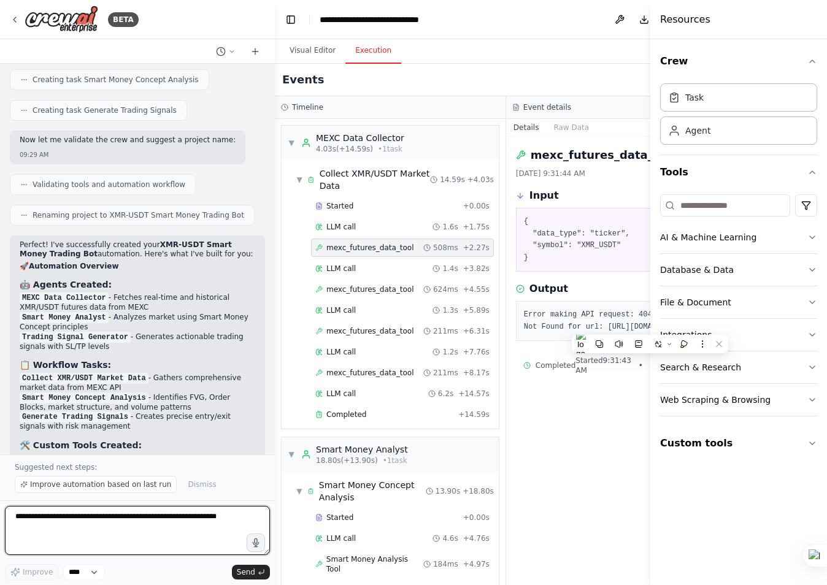
click at [73, 533] on textarea at bounding box center [137, 530] width 265 height 49
paste textarea "**********"
click at [81, 541] on textarea "**********" at bounding box center [137, 530] width 265 height 49
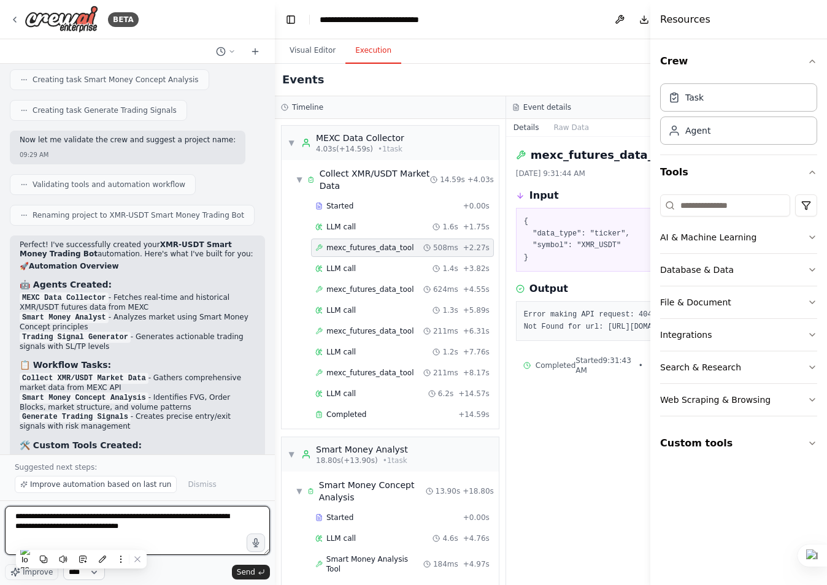
type textarea "**********"
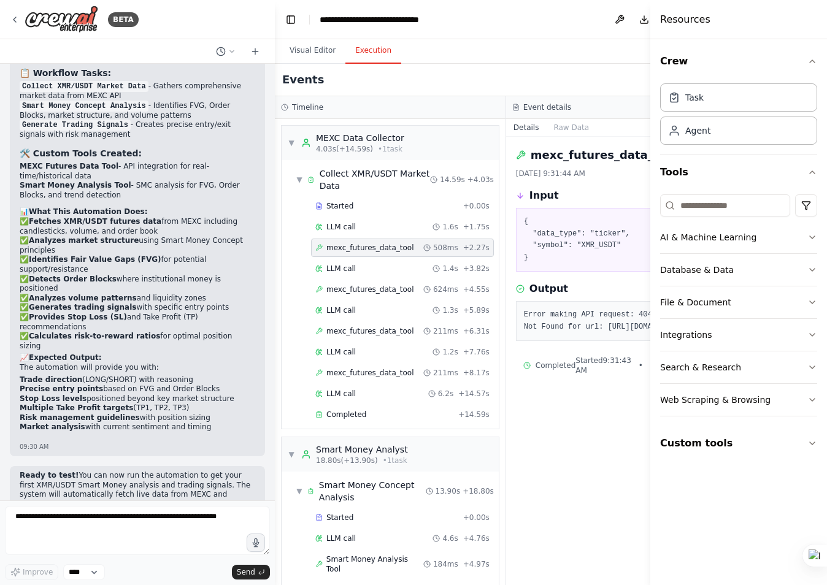
scroll to position [2531, 0]
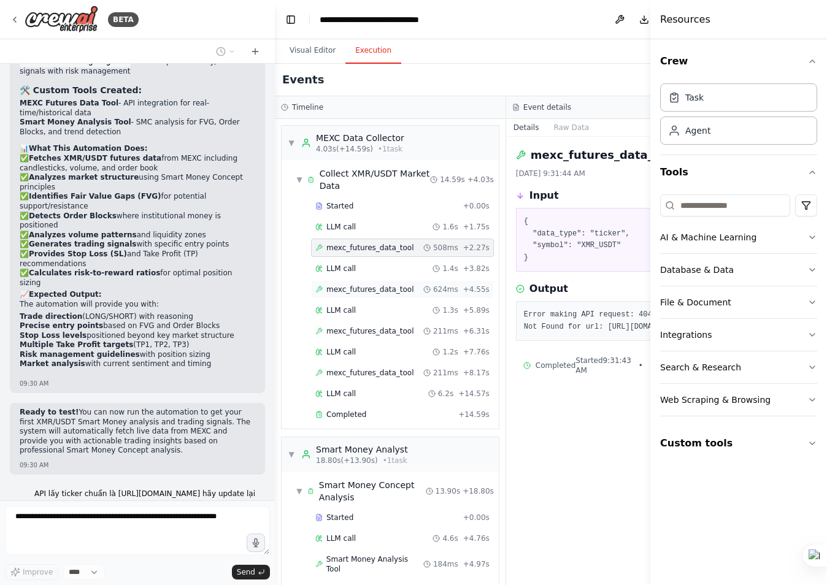
click at [361, 287] on span "mexc_futures_data_tool" at bounding box center [370, 290] width 88 height 10
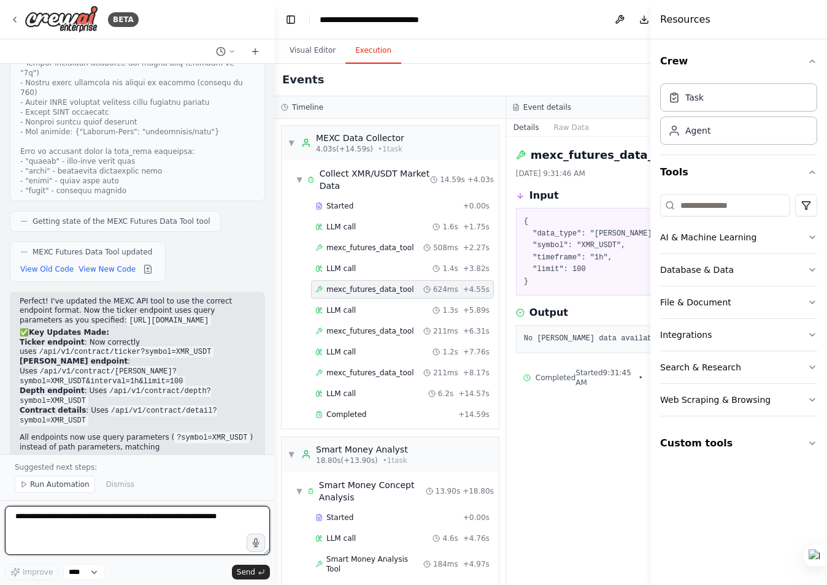
scroll to position [3400, 0]
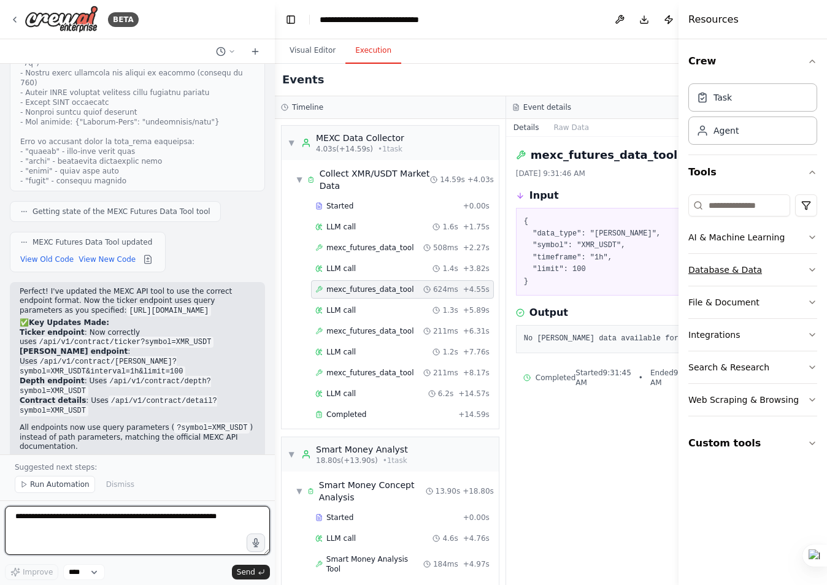
drag, startPoint x: 652, startPoint y: 253, endPoint x: 760, endPoint y: 256, distance: 107.4
click at [760, 256] on div "Resources Crew Task Agent Tools AI & Machine Learning Database & Data File & Do…" at bounding box center [753, 292] width 148 height 585
click at [51, 521] on textarea at bounding box center [137, 530] width 265 height 49
type textarea "*"
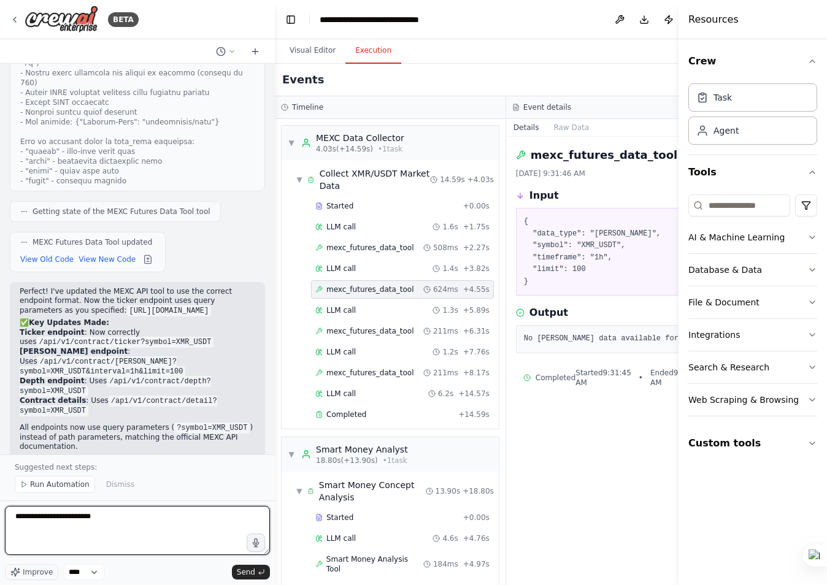
paste textarea "**********"
drag, startPoint x: 220, startPoint y: 527, endPoint x: -2, endPoint y: 526, distance: 221.5
click at [0, 526] on html "BETA Hello! I'm the CrewAI assistant. What kind of automation do you want to bu…" at bounding box center [413, 292] width 827 height 585
paste textarea "**********"
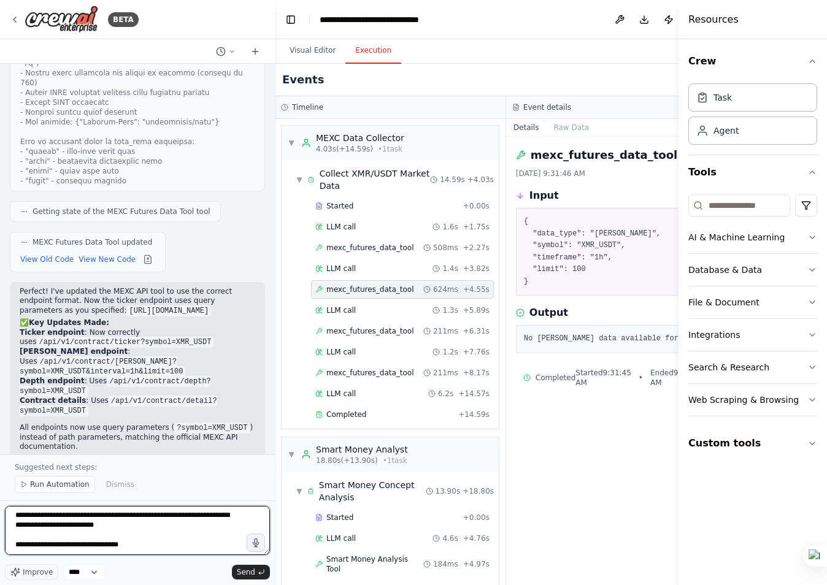
click at [123, 552] on textarea "**********" at bounding box center [137, 530] width 265 height 49
click at [22, 553] on textarea "**********" at bounding box center [137, 530] width 265 height 49
type textarea "**********"
click at [252, 572] on span "Send" at bounding box center [246, 573] width 18 height 10
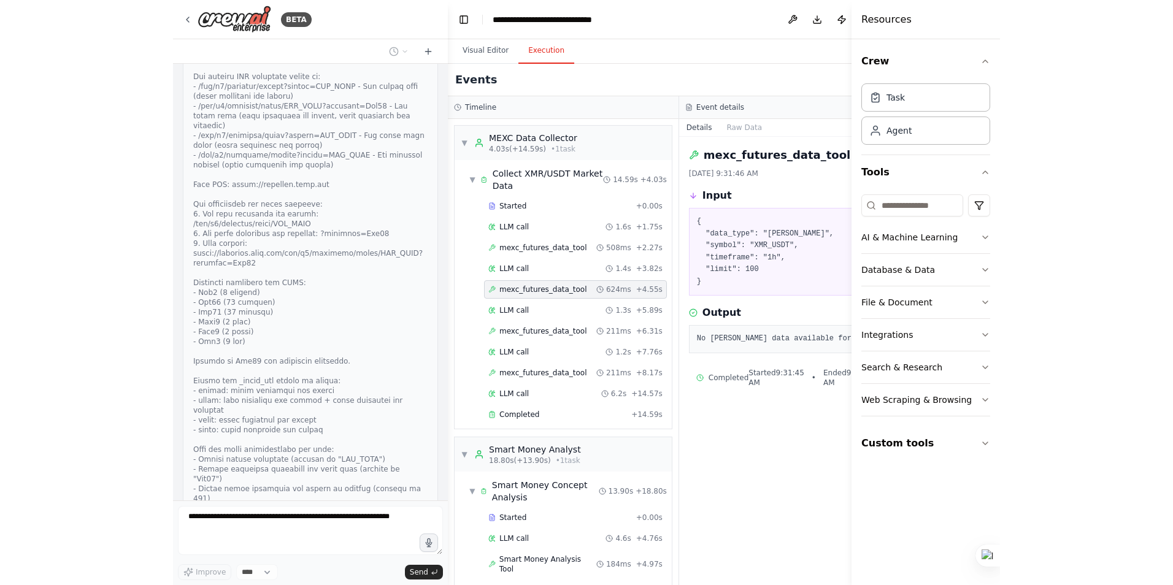
scroll to position [4122, 0]
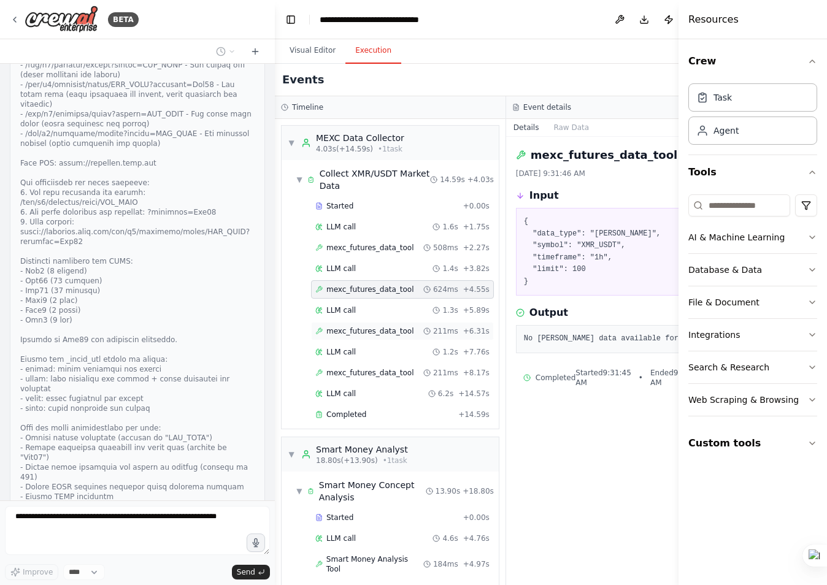
click at [356, 334] on span "mexc_futures_data_tool" at bounding box center [370, 331] width 88 height 10
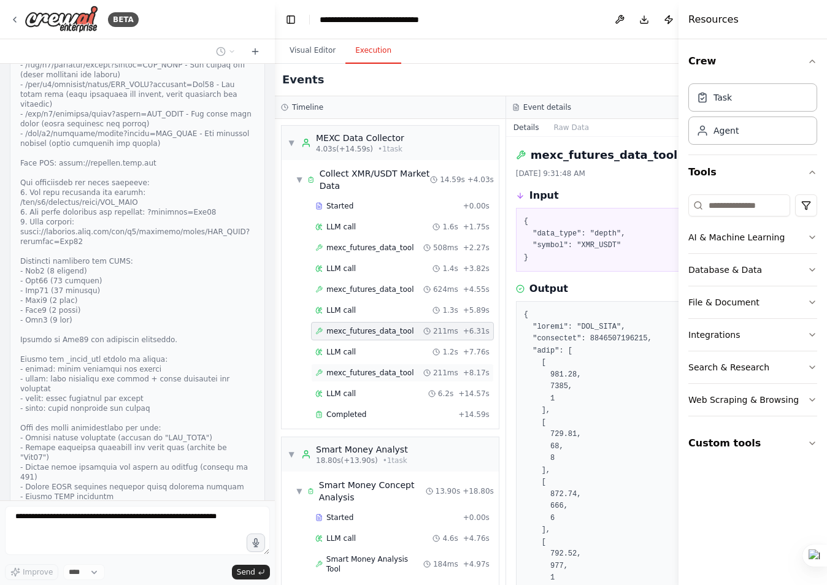
click at [350, 372] on span "mexc_futures_data_tool" at bounding box center [370, 373] width 88 height 10
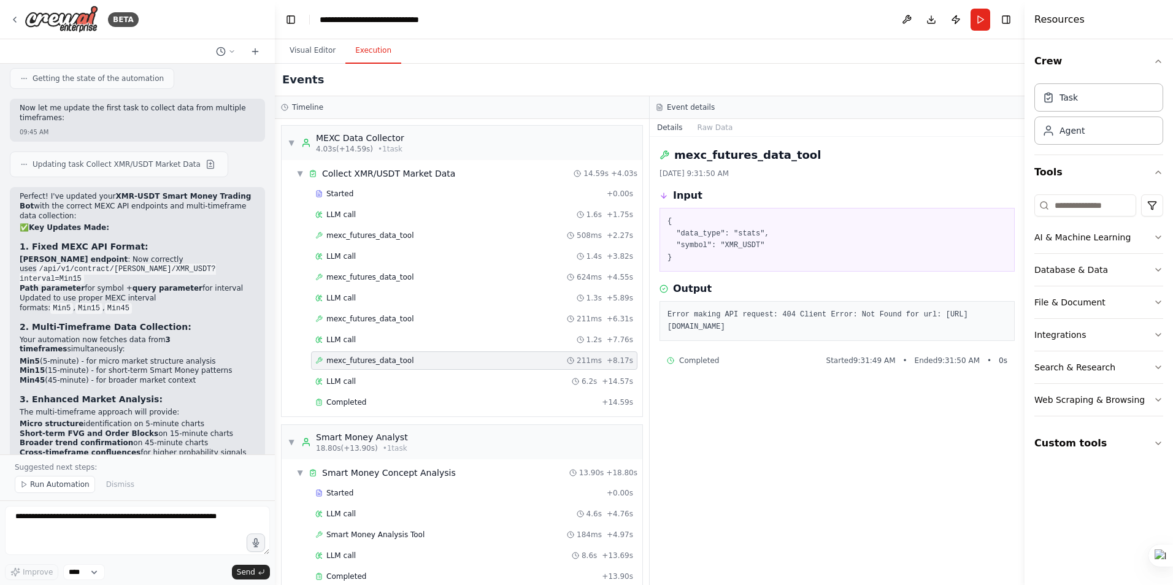
scroll to position [4835, 0]
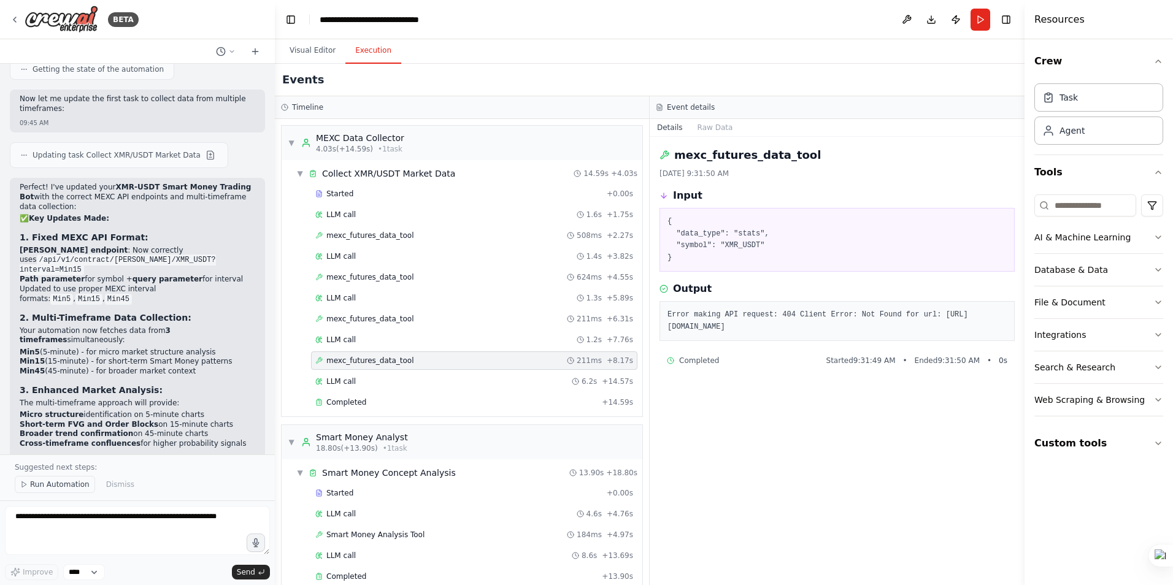
click at [61, 483] on span "Run Automation" at bounding box center [60, 485] width 60 height 10
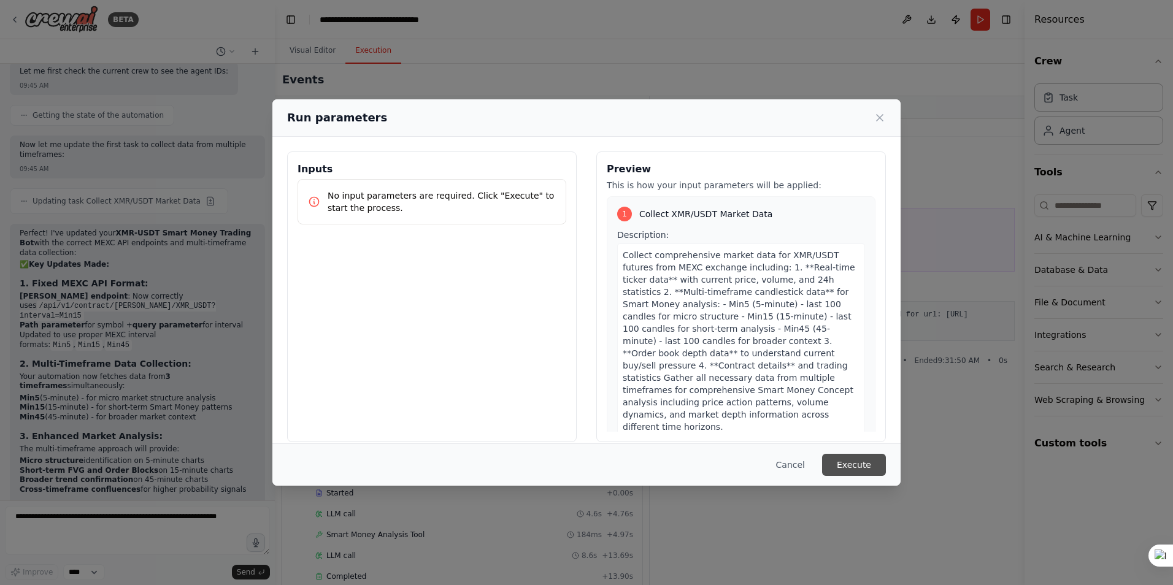
click at [855, 460] on button "Execute" at bounding box center [854, 465] width 64 height 22
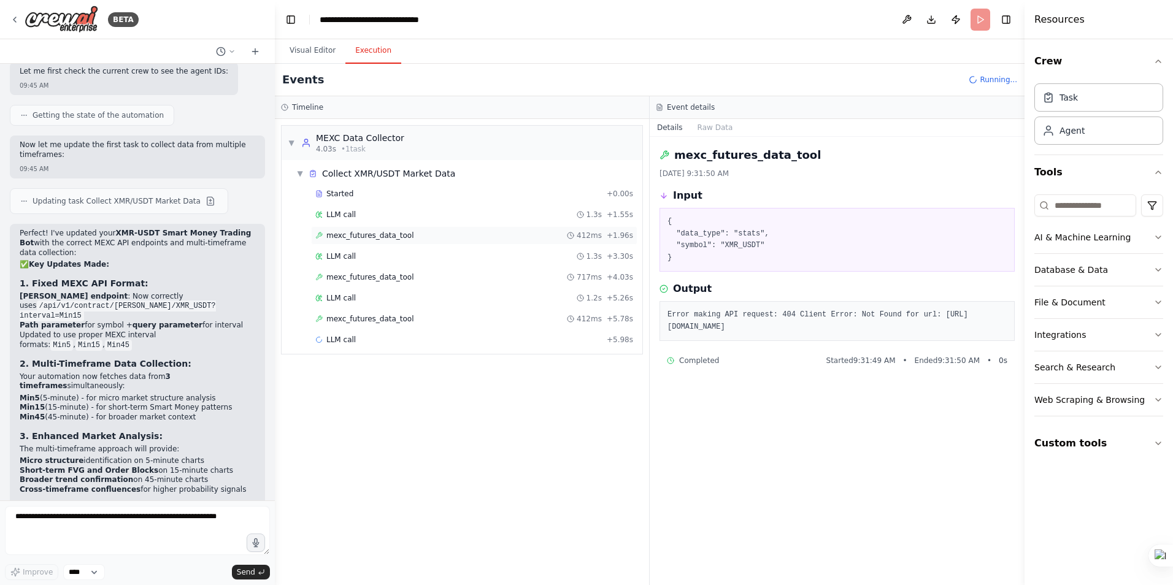
click at [370, 234] on span "mexc_futures_data_tool" at bounding box center [370, 236] width 88 height 10
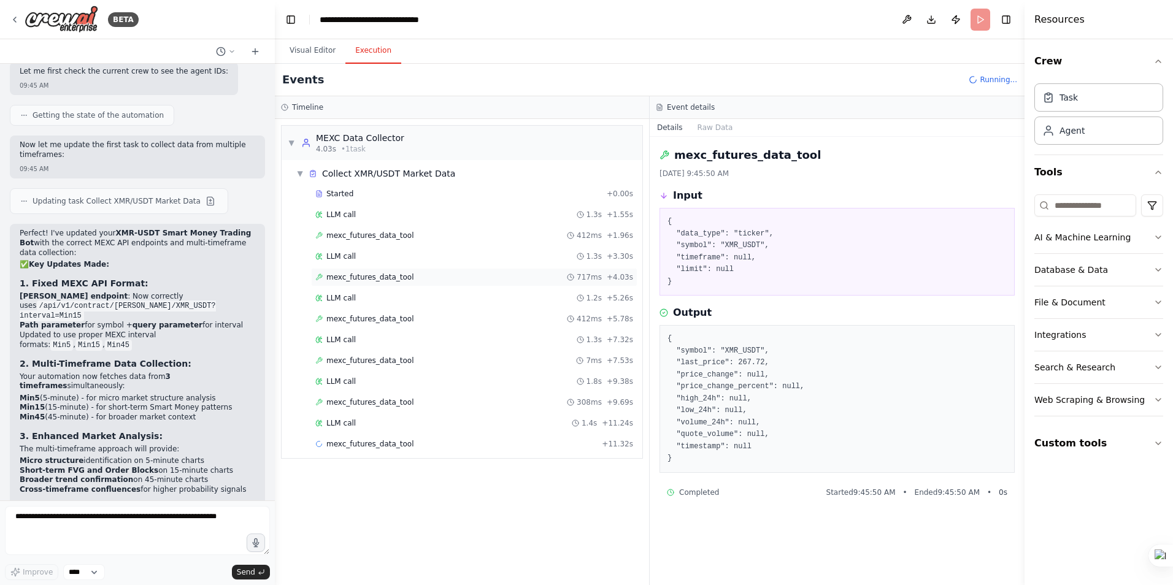
click at [378, 279] on span "mexc_futures_data_tool" at bounding box center [370, 277] width 88 height 10
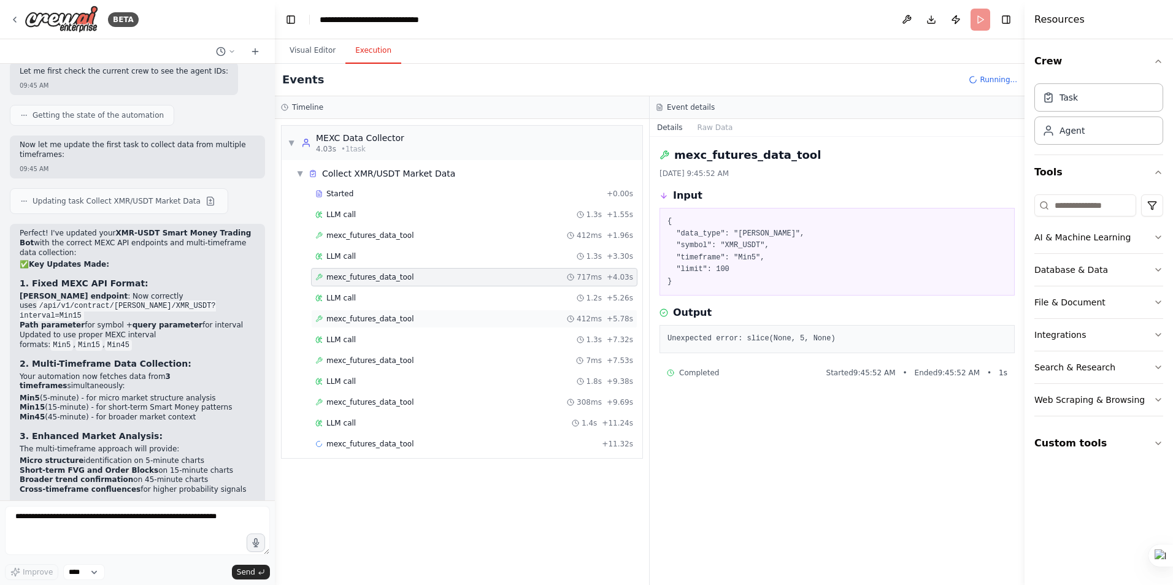
click at [387, 321] on span "mexc_futures_data_tool" at bounding box center [370, 319] width 88 height 10
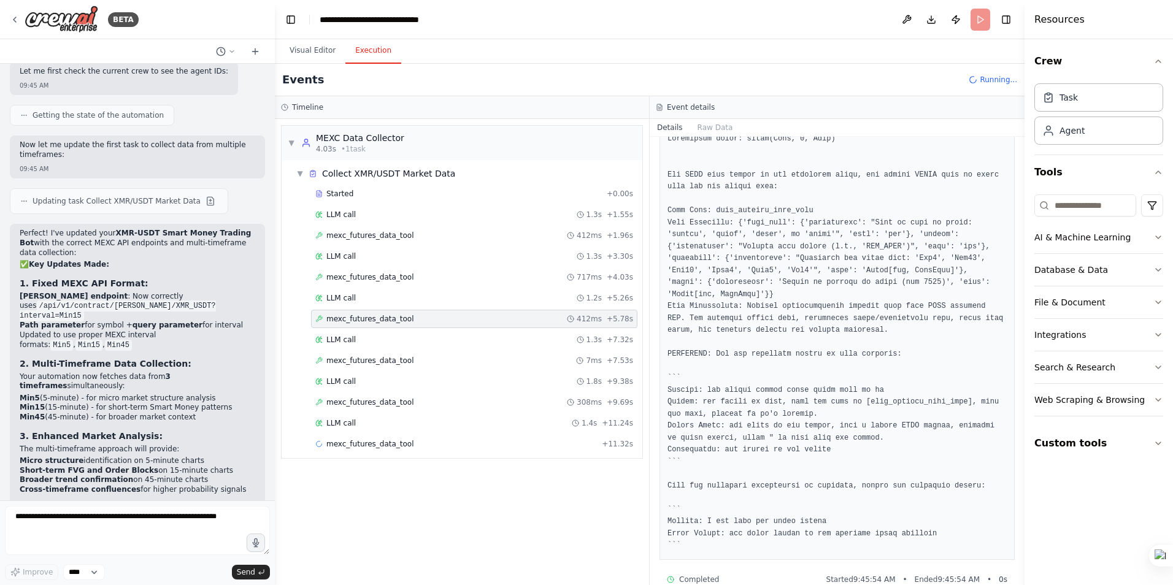
scroll to position [209, 0]
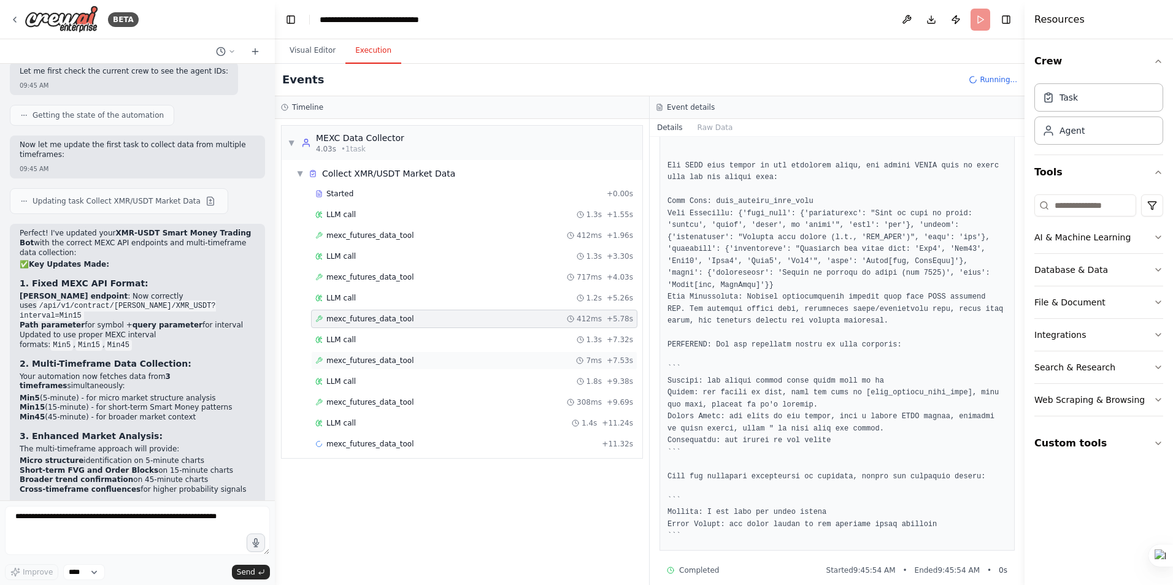
click at [366, 360] on span "mexc_futures_data_tool" at bounding box center [370, 361] width 88 height 10
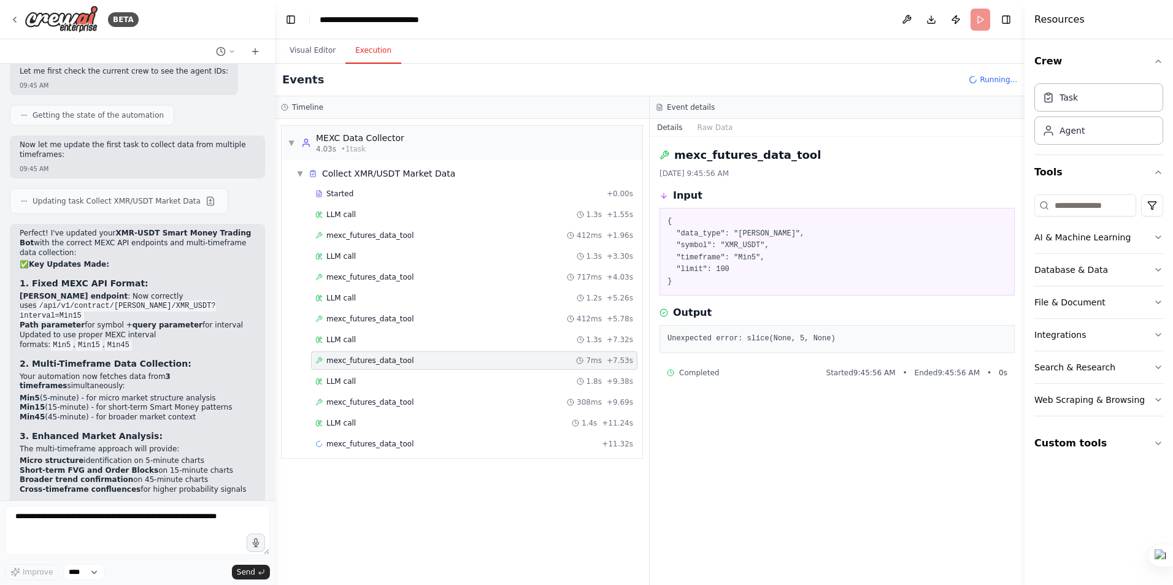
scroll to position [0, 0]
click at [373, 404] on span "mexc_futures_data_tool" at bounding box center [370, 403] width 88 height 10
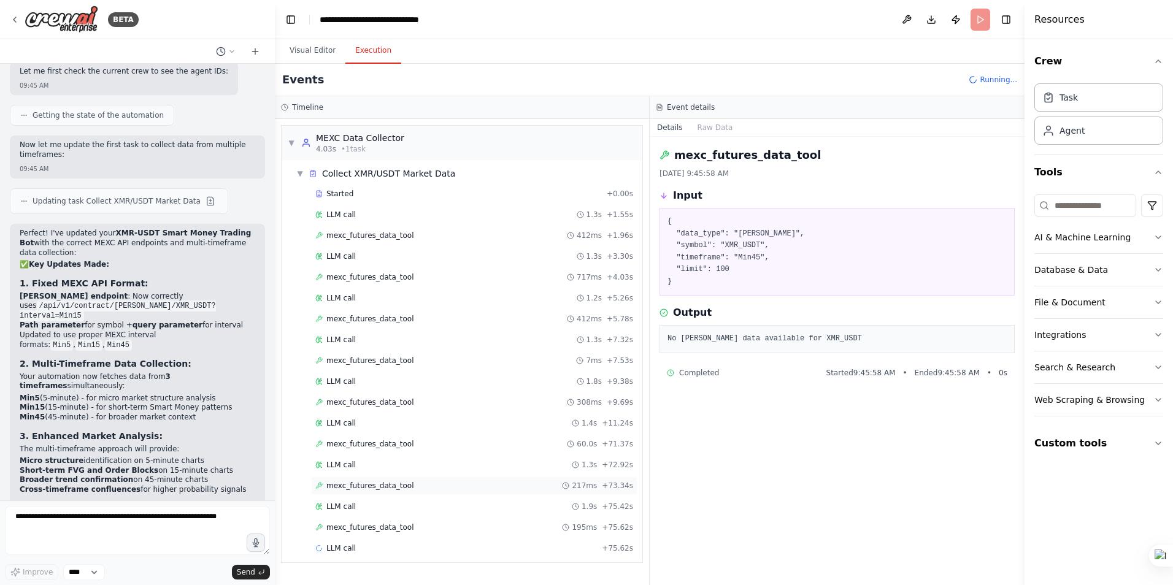
click at [404, 483] on div "mexc_futures_data_tool 217ms + 73.34s" at bounding box center [474, 486] width 318 height 10
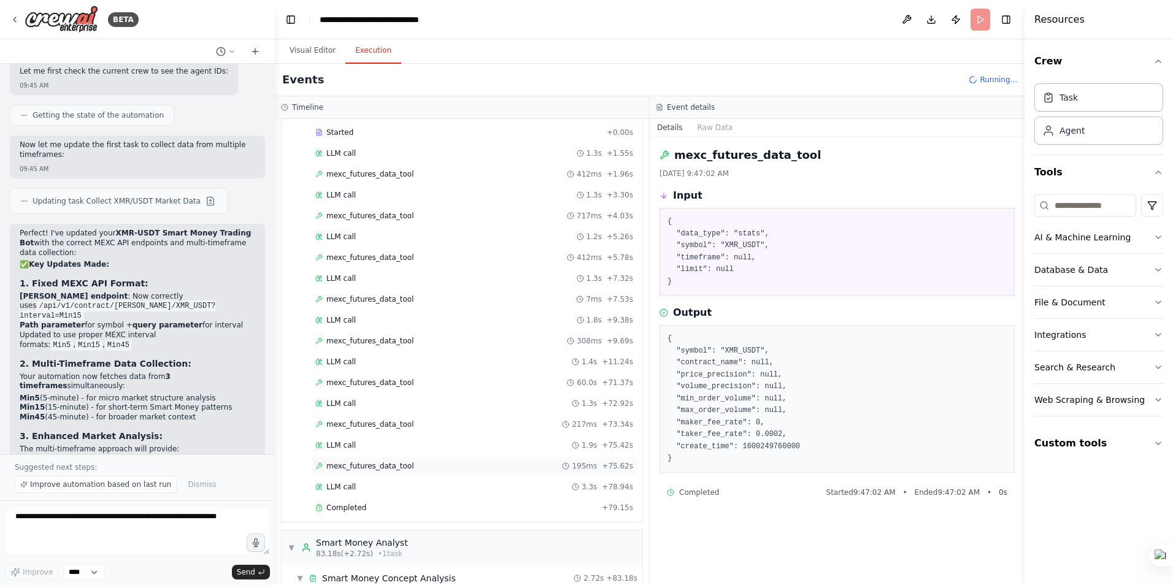
scroll to position [4835, 0]
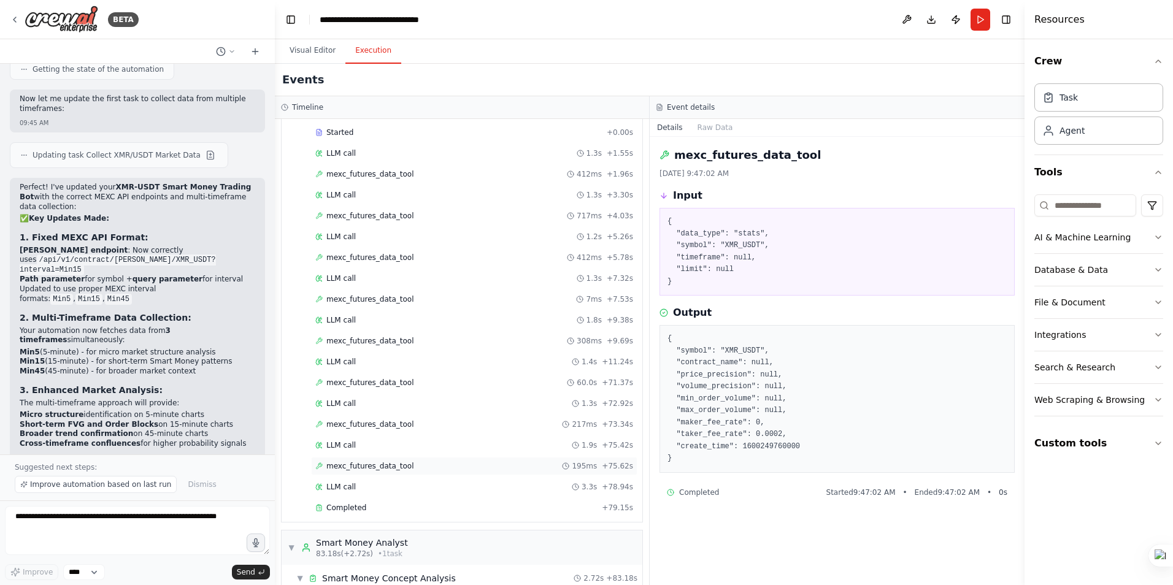
click at [375, 471] on span "mexc_futures_data_tool" at bounding box center [370, 466] width 88 height 10
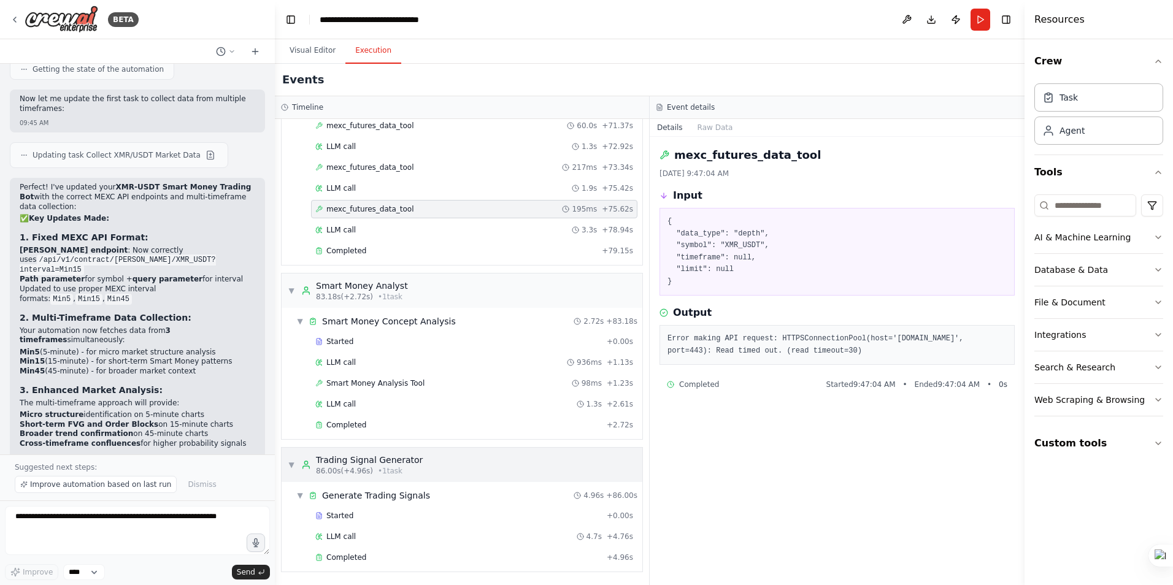
scroll to position [319, 0]
click at [347, 555] on span "Completed" at bounding box center [346, 557] width 40 height 10
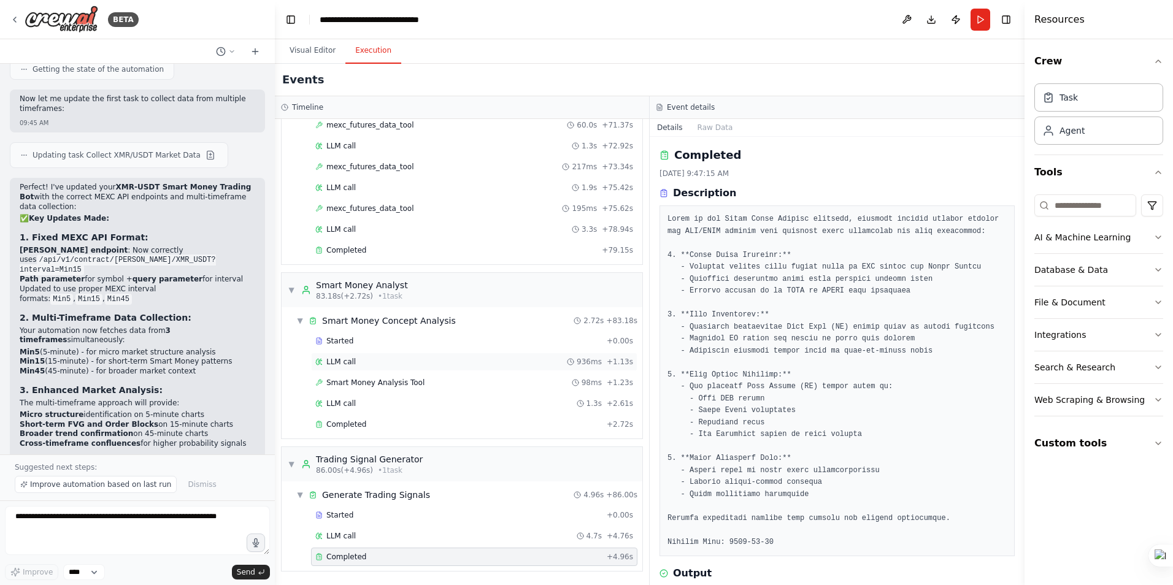
scroll to position [12, 0]
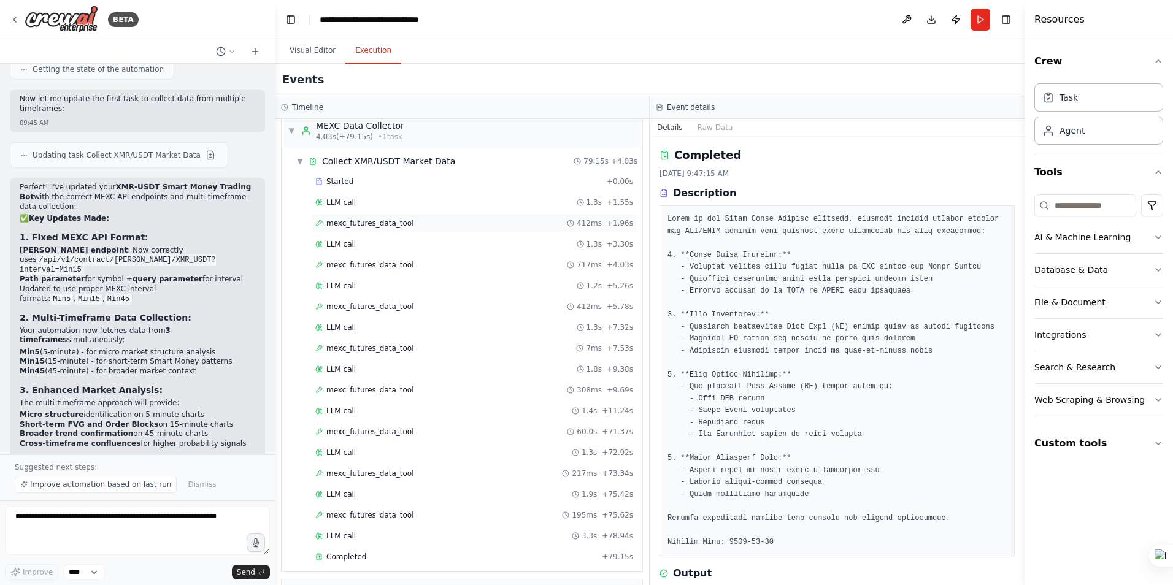
click at [374, 223] on span "mexc_futures_data_tool" at bounding box center [370, 223] width 88 height 10
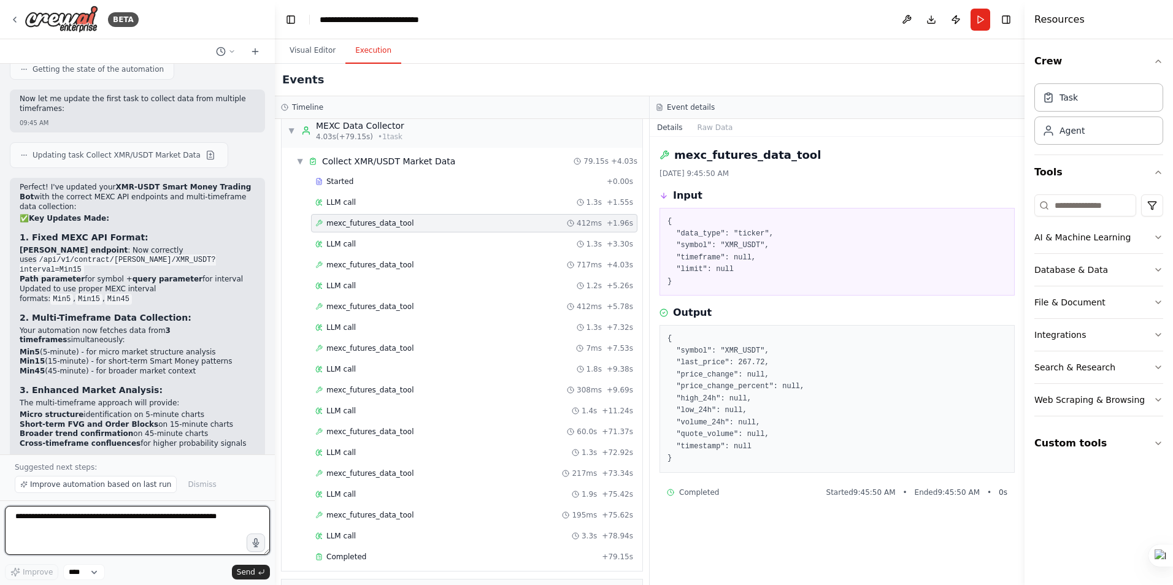
click at [112, 522] on textarea at bounding box center [137, 530] width 265 height 49
click at [364, 265] on span "mexc_futures_data_tool" at bounding box center [370, 265] width 88 height 10
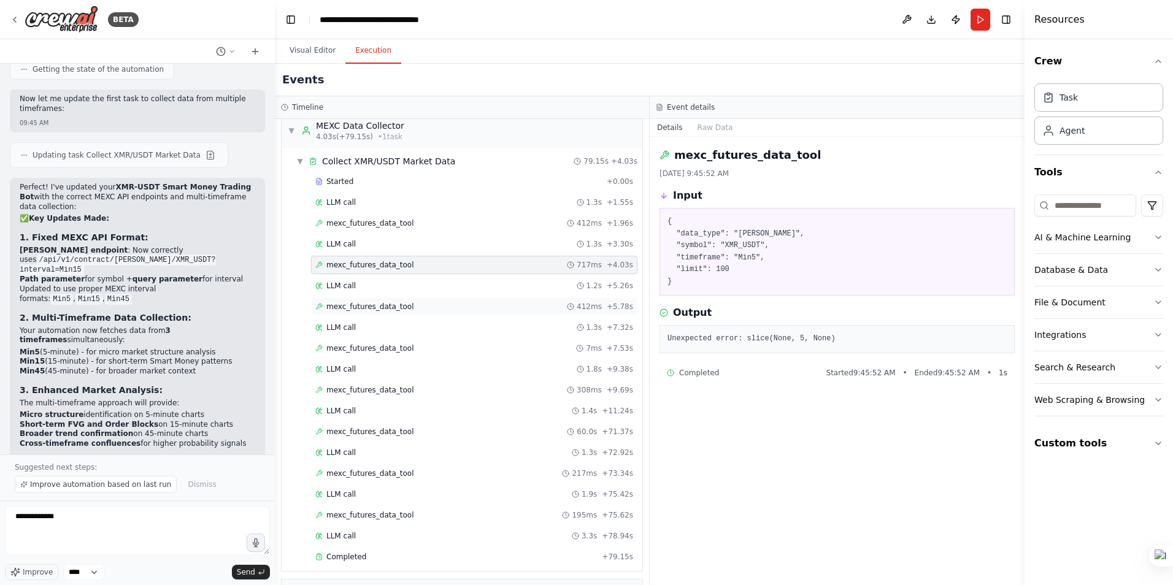
click at [363, 308] on span "mexc_futures_data_tool" at bounding box center [370, 307] width 88 height 10
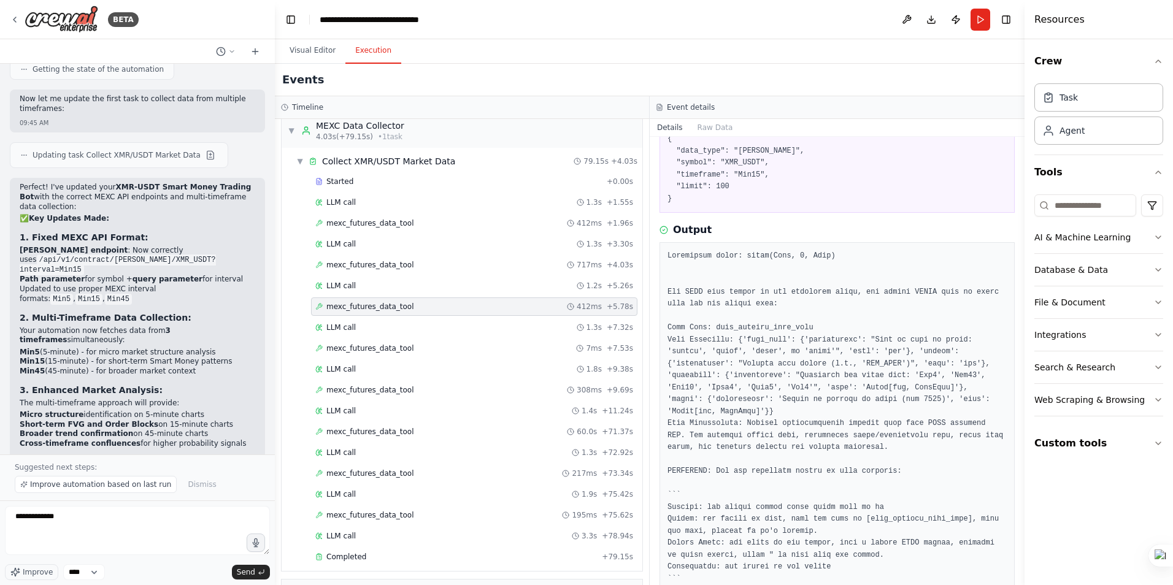
scroll to position [61, 0]
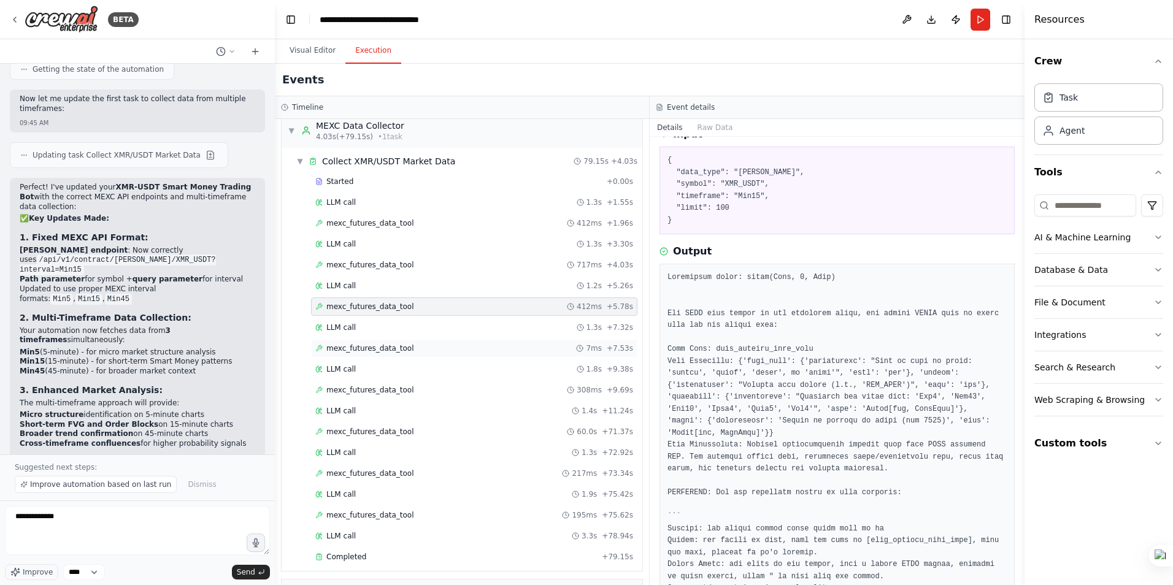
click at [385, 345] on span "mexc_futures_data_tool" at bounding box center [370, 349] width 88 height 10
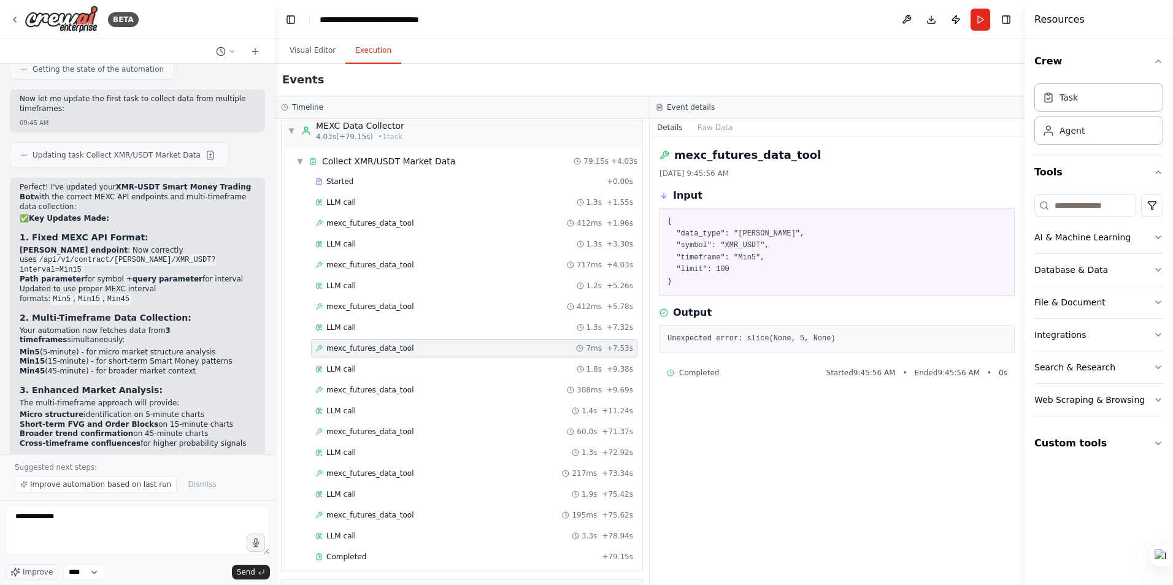
scroll to position [0, 0]
click at [375, 390] on span "mexc_futures_data_tool" at bounding box center [370, 390] width 88 height 10
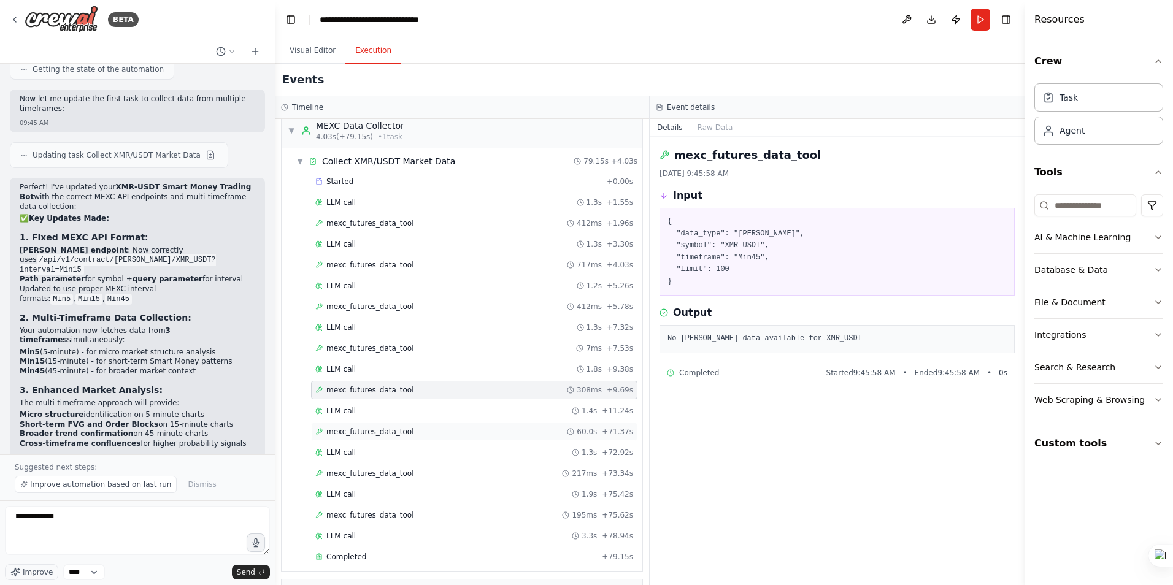
click at [367, 431] on span "mexc_futures_data_tool" at bounding box center [370, 432] width 88 height 10
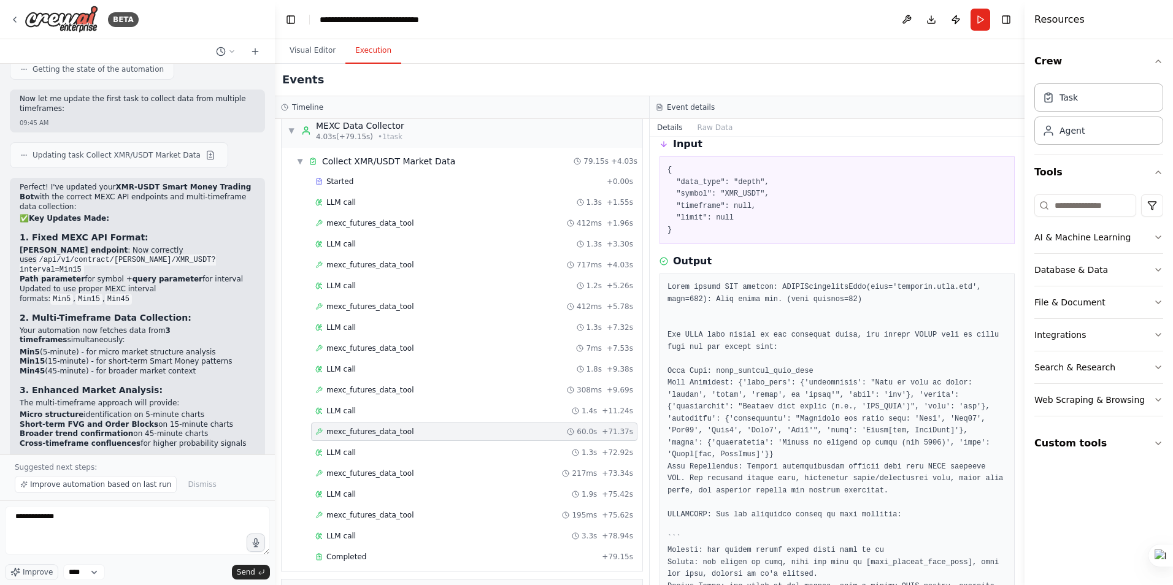
scroll to position [123, 0]
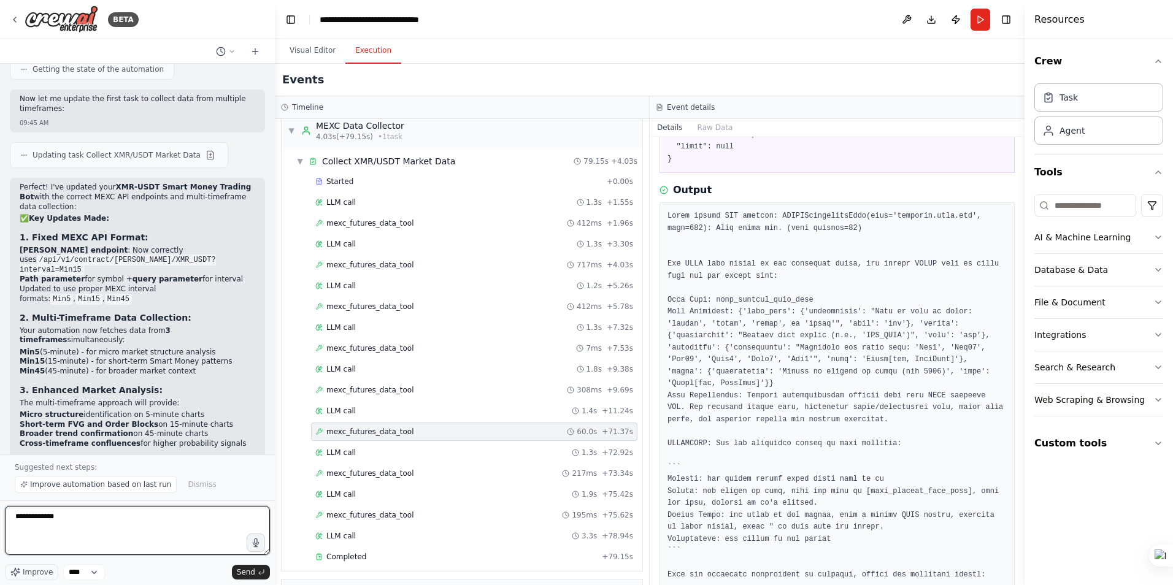
click at [82, 517] on textarea "**********" at bounding box center [137, 530] width 265 height 49
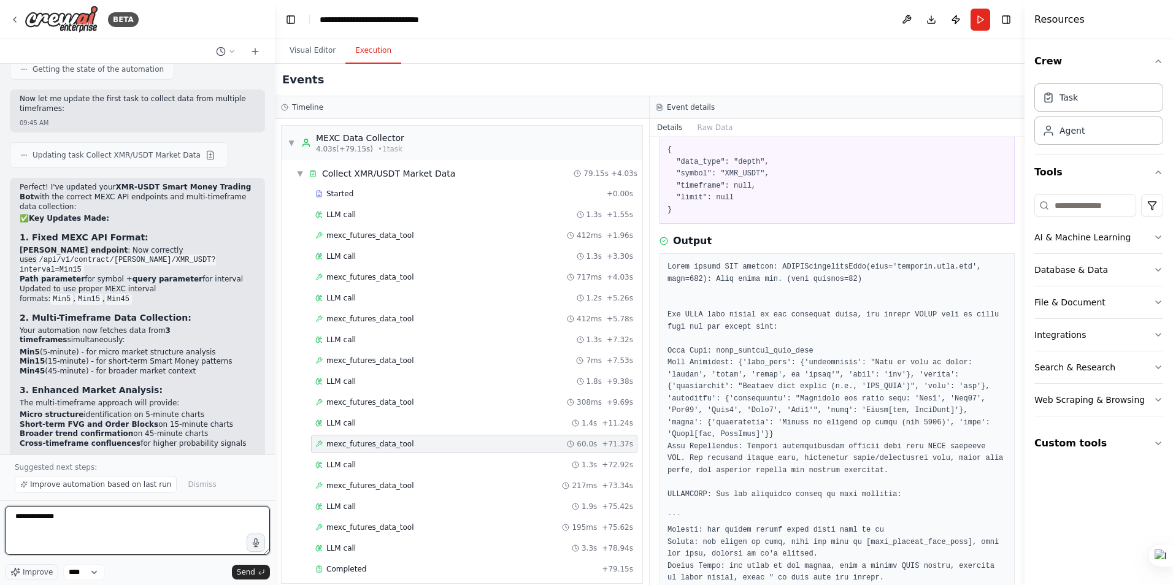
scroll to position [0, 0]
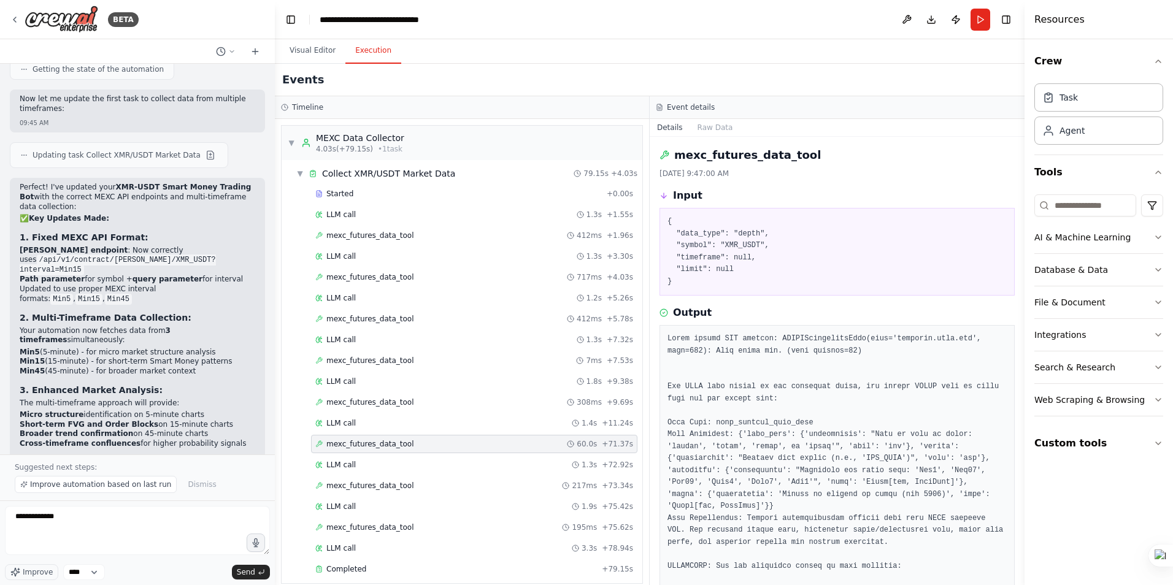
click at [703, 258] on pre "{ "data_type": "depth", "symbol": "XMR_USDT", "timeframe": null, "limit": null }" at bounding box center [837, 252] width 339 height 72
copy pre "timeframe"
click at [124, 522] on textarea "**********" at bounding box center [137, 530] width 265 height 49
paste textarea "**********"
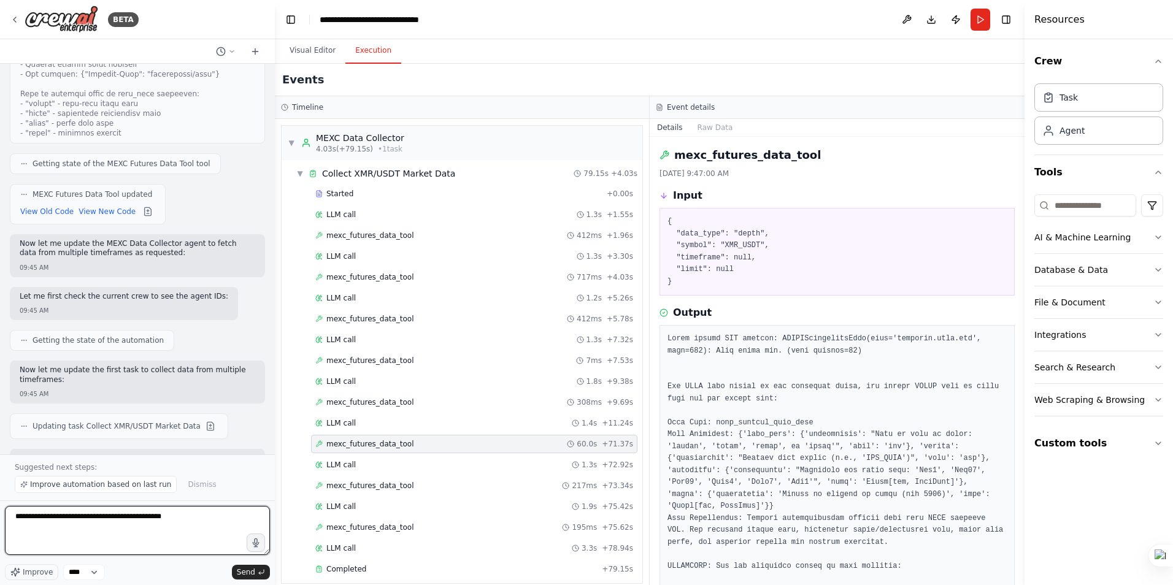
scroll to position [4528, 0]
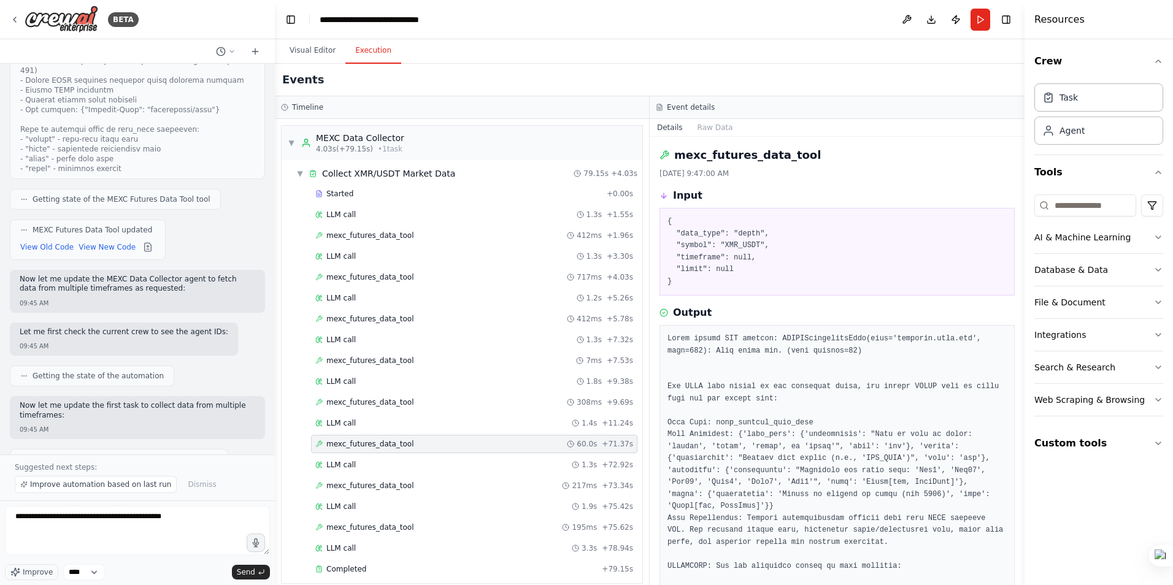
drag, startPoint x: 150, startPoint y: 409, endPoint x: 185, endPoint y: 407, distance: 35.0
click at [185, 561] on code "/api/v1/contract/kline/XMR_USDT?interval=Min15" at bounding box center [118, 571] width 196 height 21
copy code "interval"
click at [202, 524] on textarea "**********" at bounding box center [137, 530] width 265 height 49
paste textarea "*********"
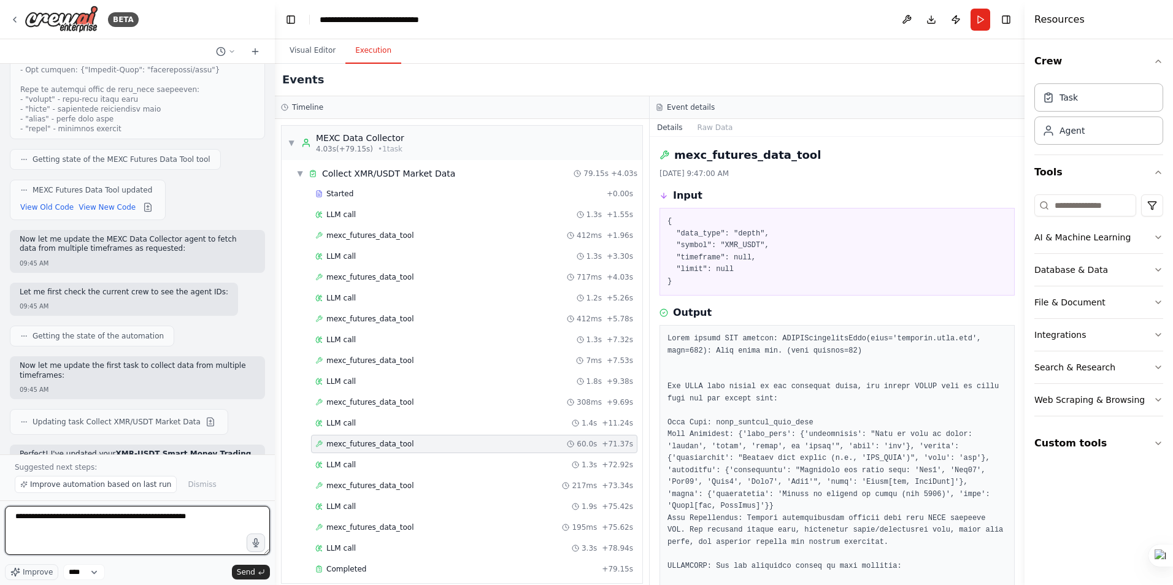
scroll to position [4590, 0]
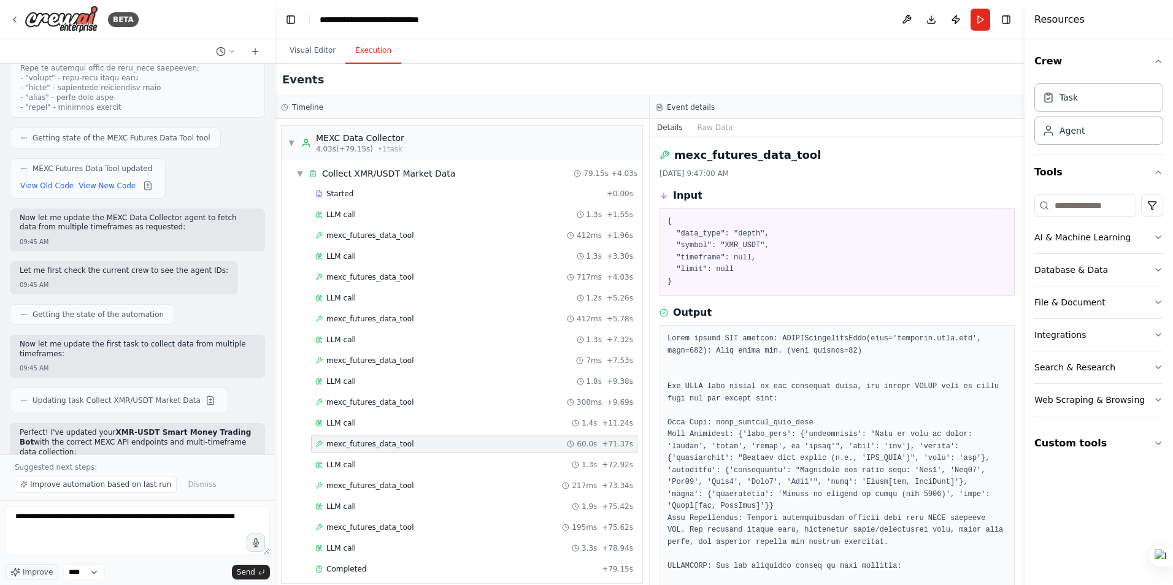
drag, startPoint x: 152, startPoint y: 348, endPoint x: 207, endPoint y: 349, distance: 55.2
click at [207, 500] on code "/api/v1/contract/kline/XMR_USDT?interval=Min15" at bounding box center [118, 510] width 196 height 21
copy code "interval=Min15"
click at [79, 531] on textarea "**********" at bounding box center [137, 530] width 265 height 49
paste textarea "**********"
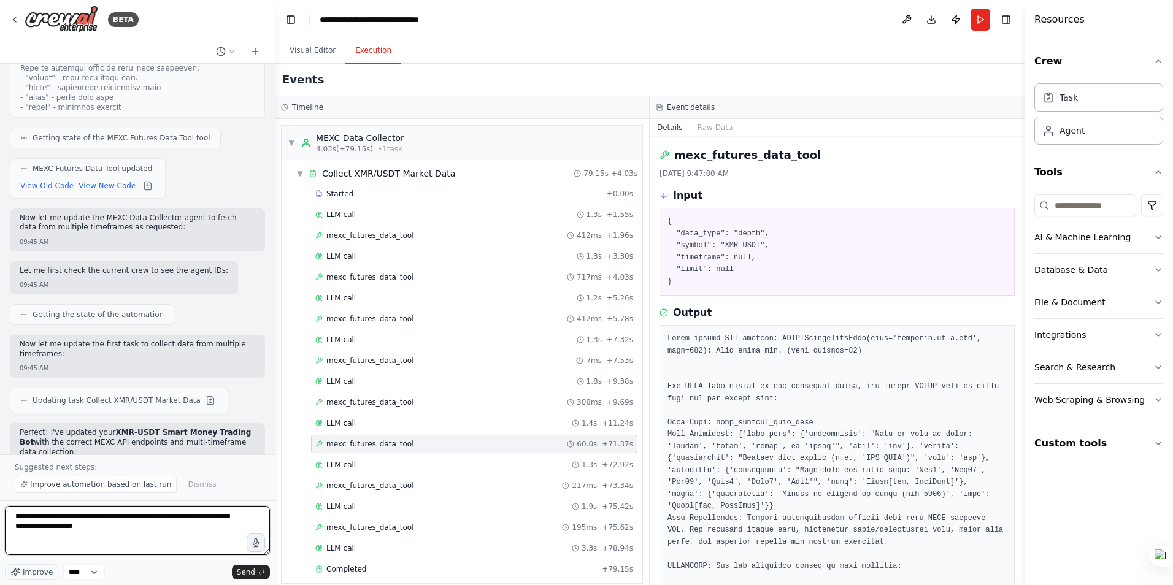
paste textarea "**********"
type textarea "**********"
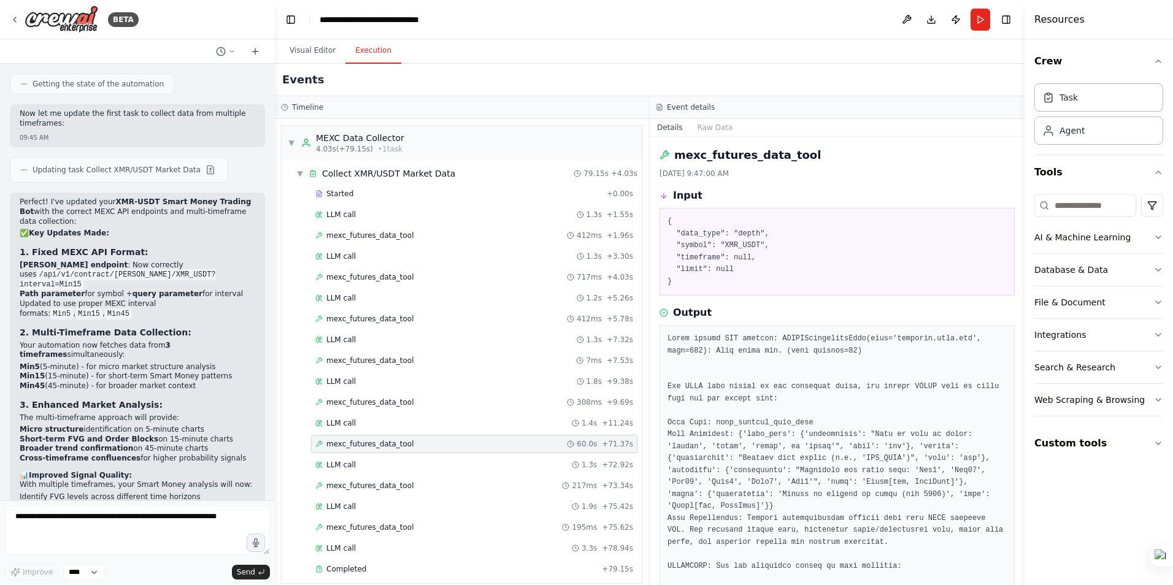
scroll to position [4884, 0]
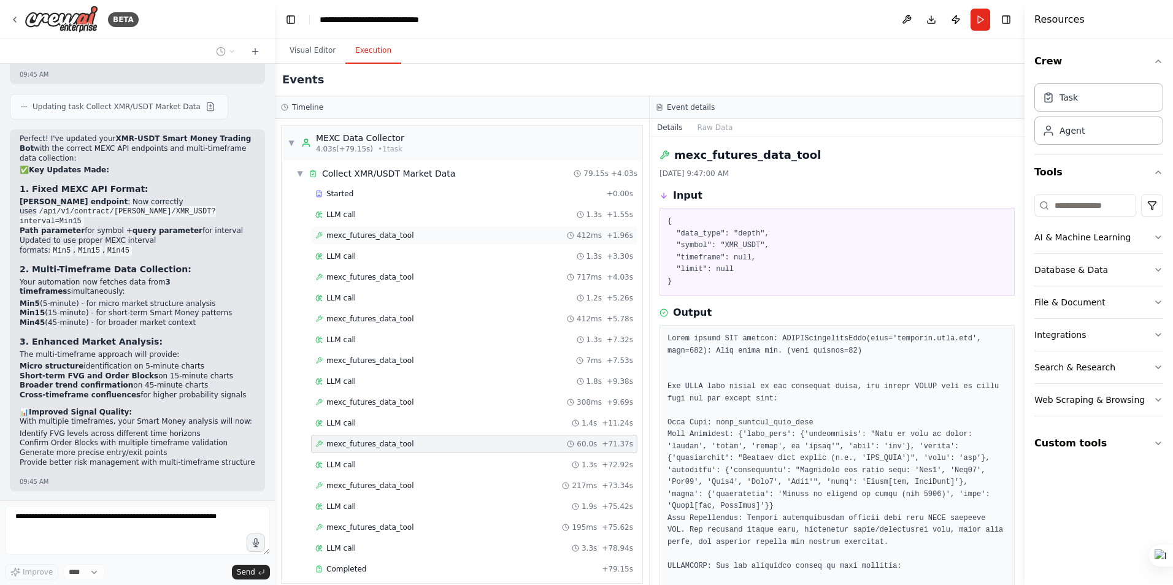
click at [369, 239] on span "mexc_futures_data_tool" at bounding box center [370, 236] width 88 height 10
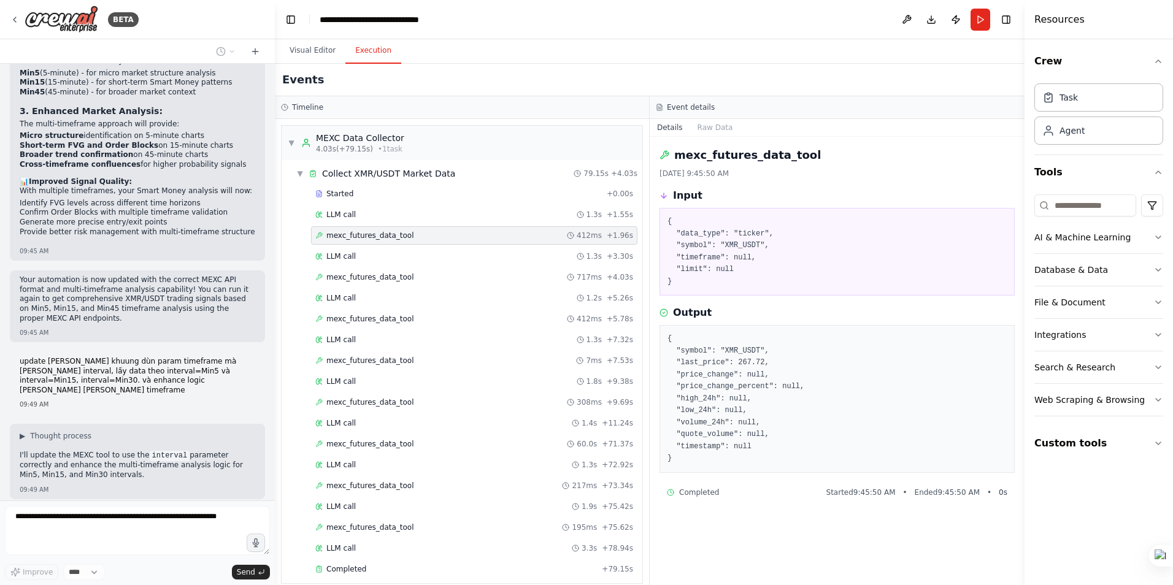
scroll to position [5329, 0]
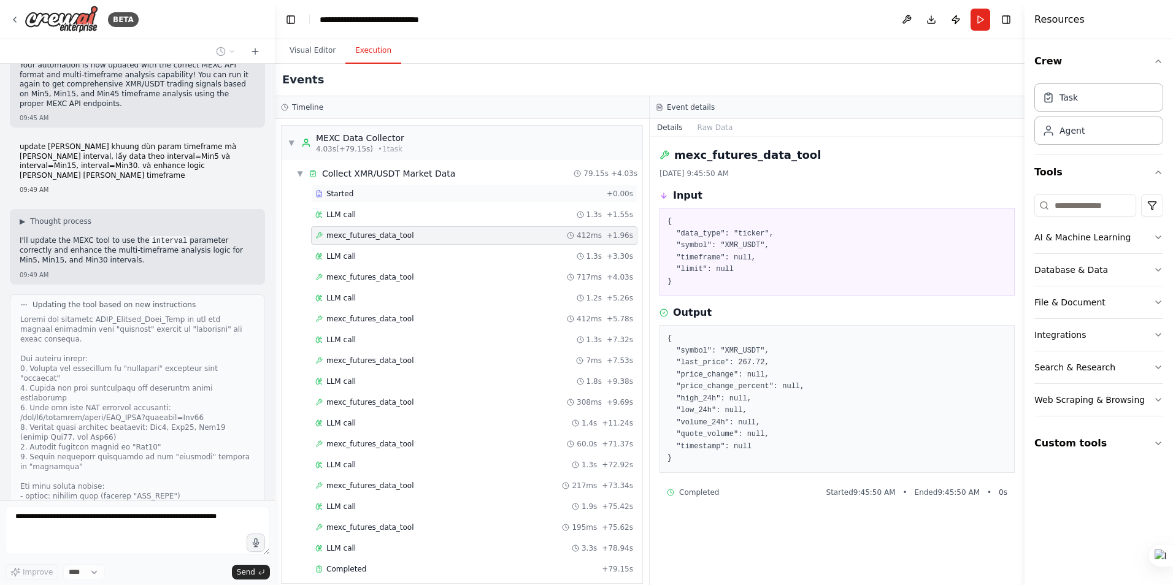
click at [371, 193] on div "Started" at bounding box center [458, 194] width 287 height 10
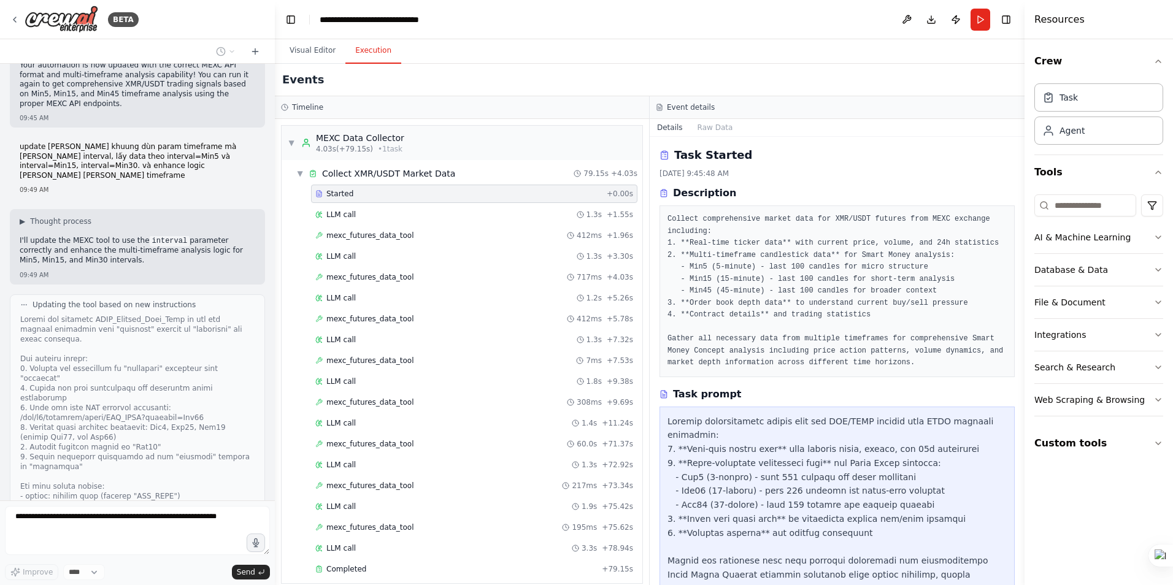
scroll to position [5379, 0]
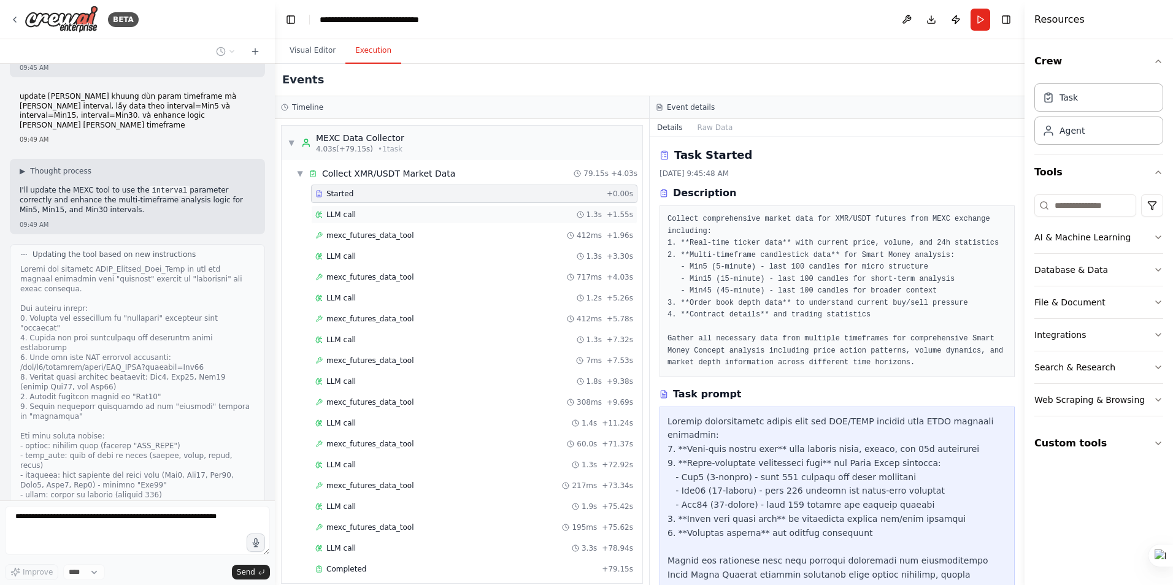
click at [367, 221] on div "LLM call 1.3s + 1.55s" at bounding box center [474, 215] width 326 height 18
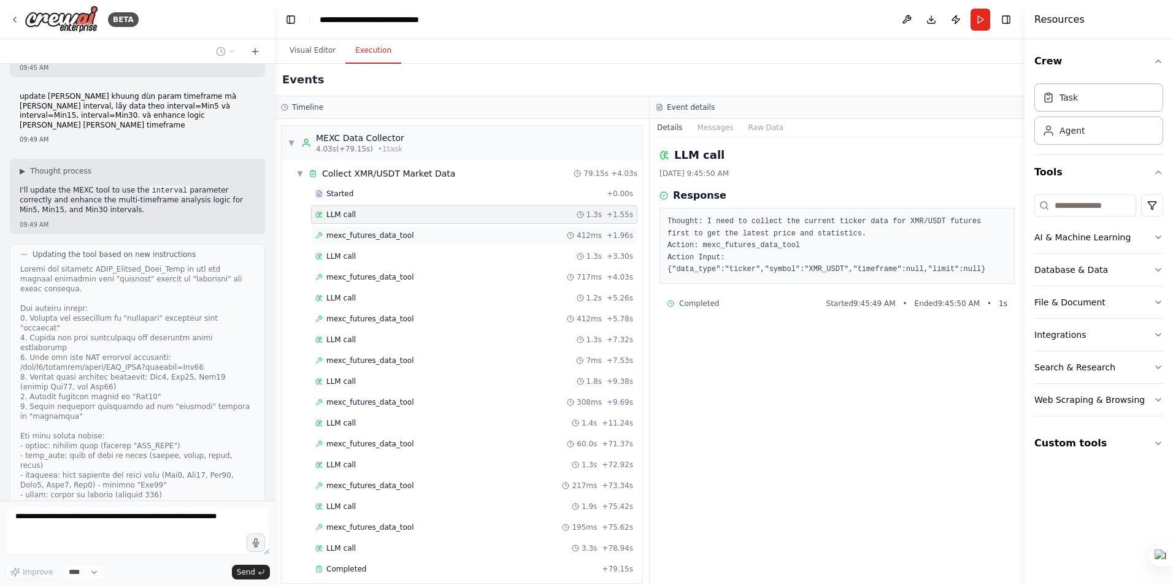
click at [349, 236] on span "mexc_futures_data_tool" at bounding box center [370, 236] width 88 height 10
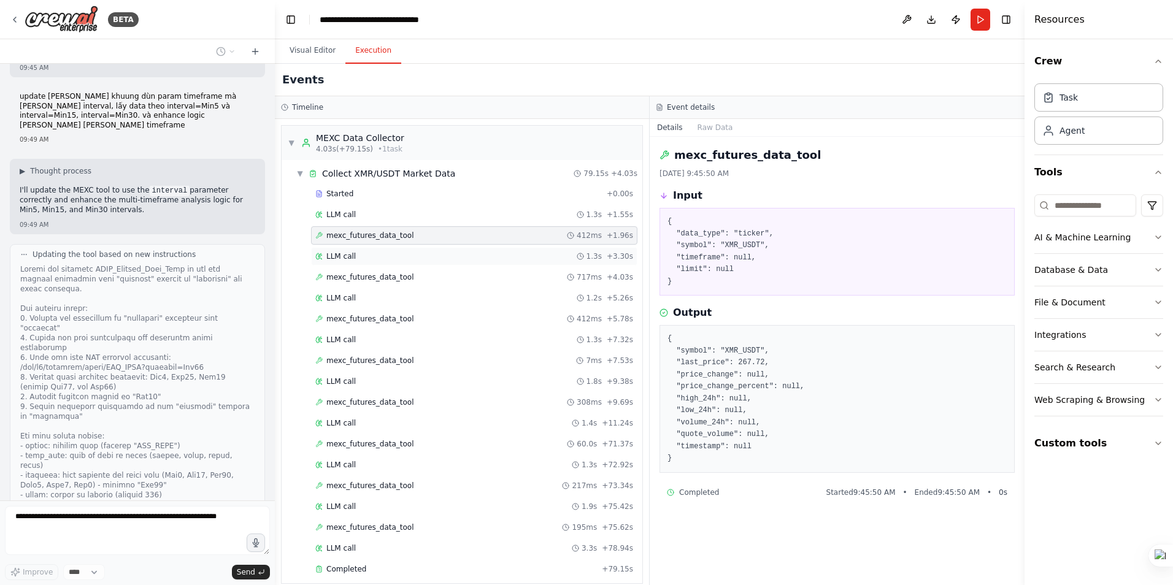
click at [358, 263] on div "LLM call 1.3s + 3.30s" at bounding box center [474, 256] width 326 height 18
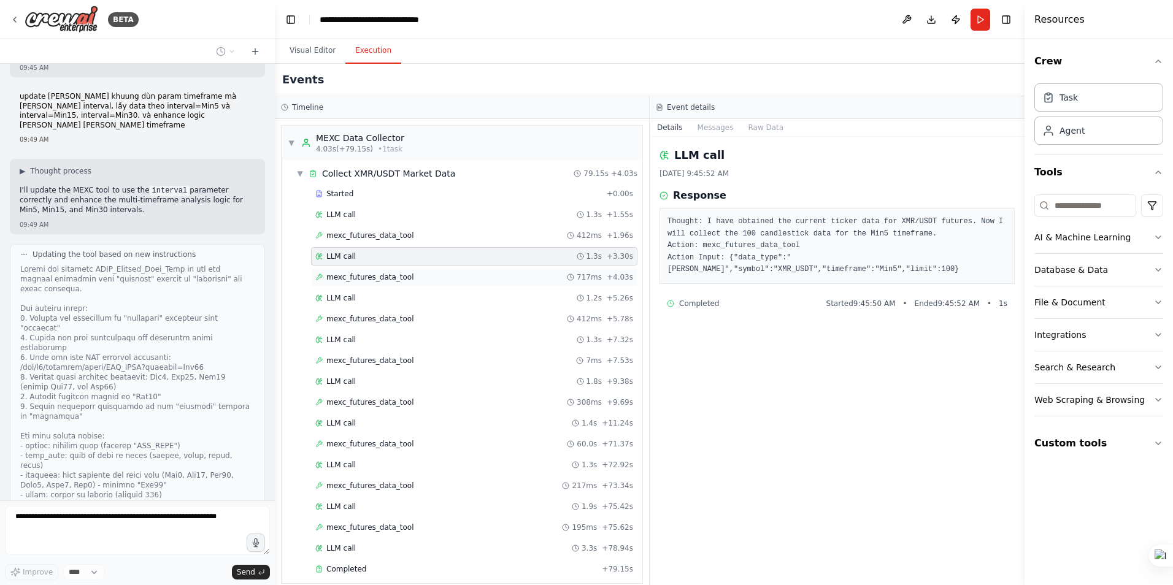
click at [360, 277] on span "mexc_futures_data_tool" at bounding box center [370, 277] width 88 height 10
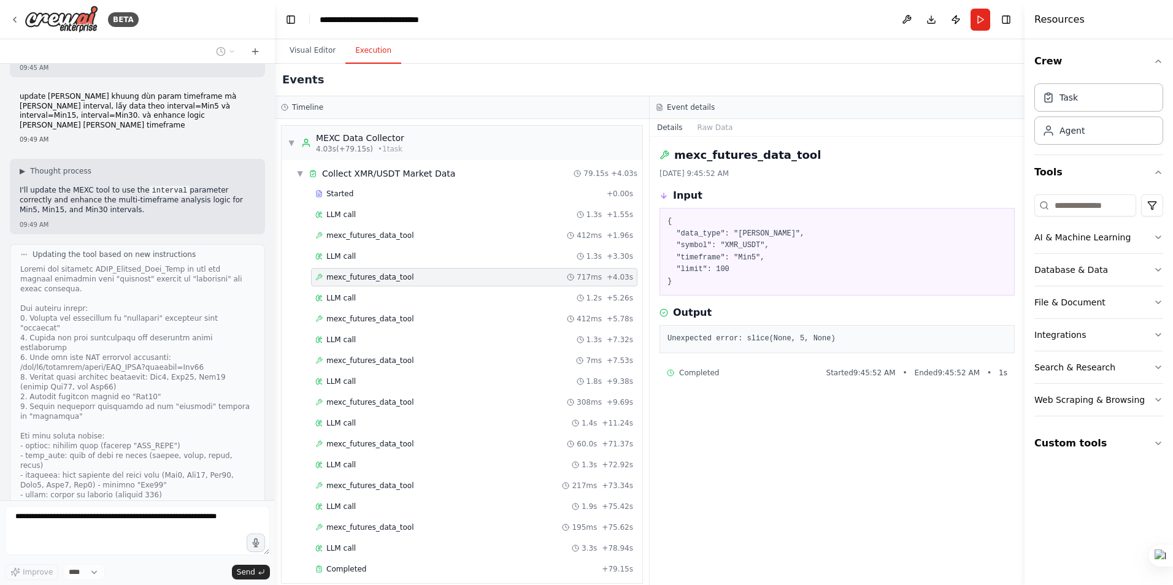
scroll to position [6097, 0]
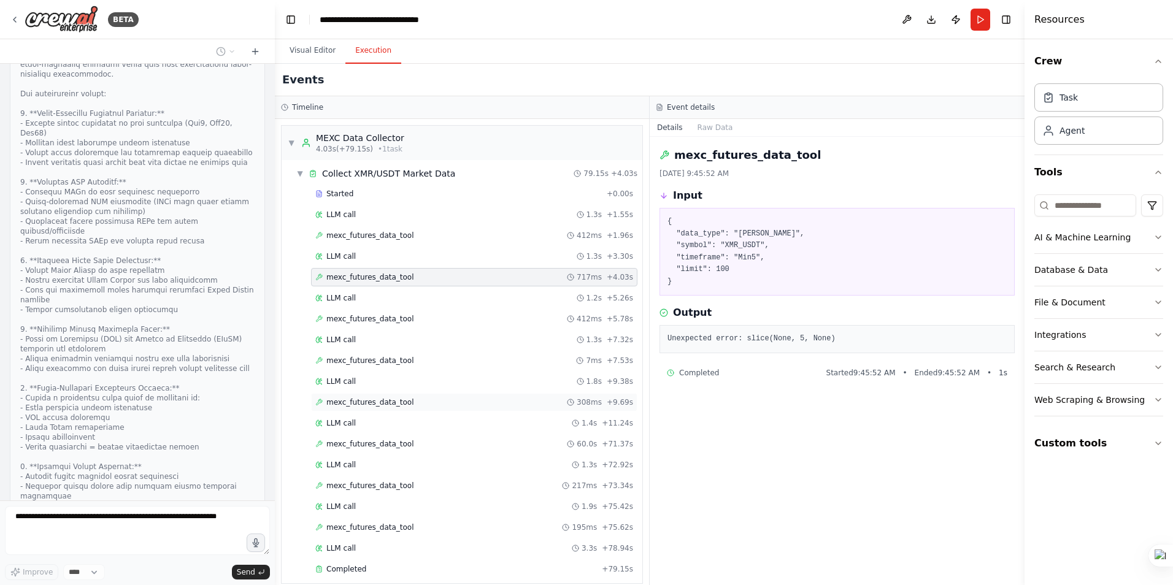
click at [347, 401] on span "mexc_futures_data_tool" at bounding box center [370, 403] width 88 height 10
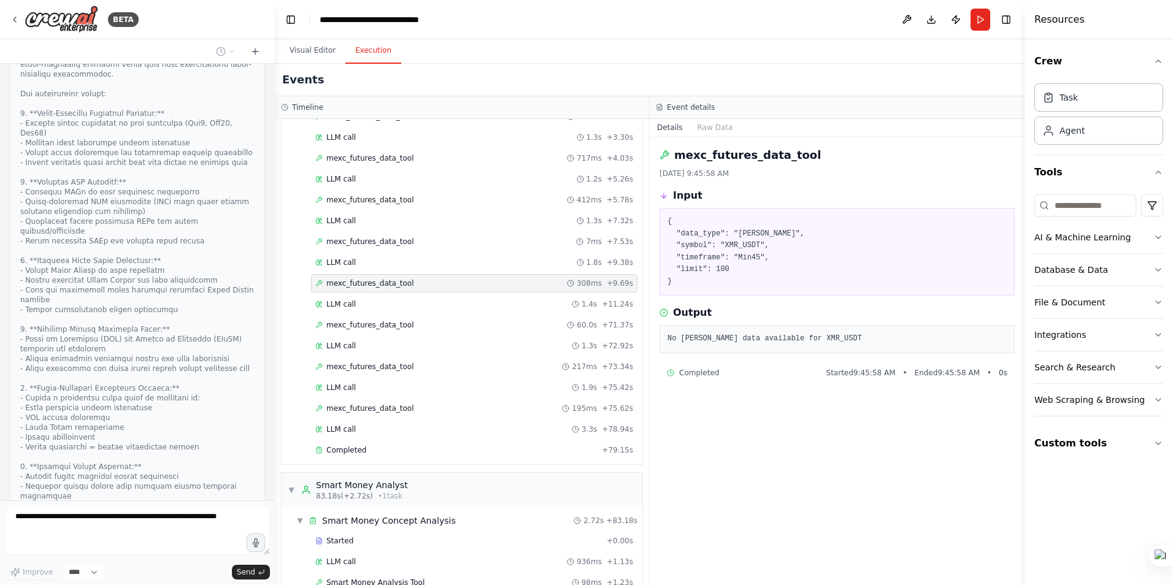
scroll to position [123, 0]
click at [381, 364] on span "mexc_futures_data_tool" at bounding box center [370, 363] width 88 height 10
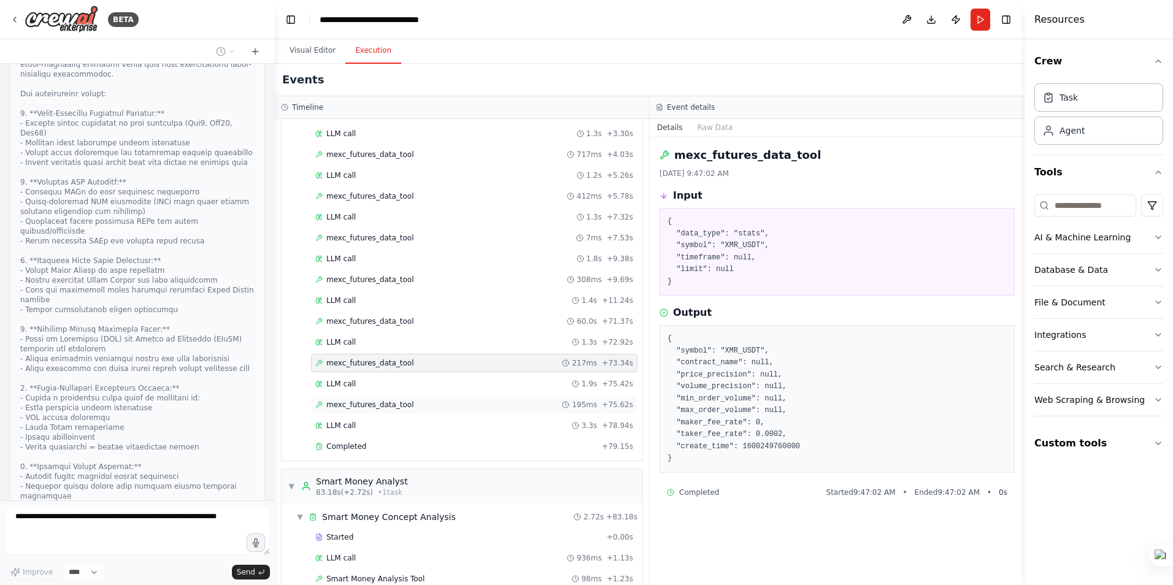
click at [387, 408] on span "mexc_futures_data_tool" at bounding box center [370, 405] width 88 height 10
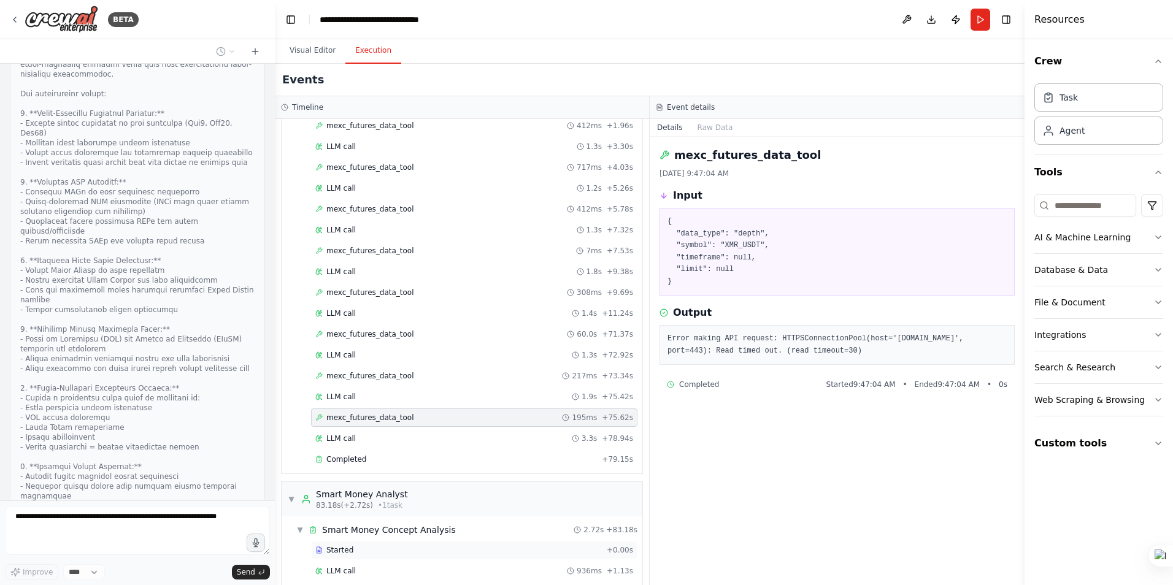
scroll to position [0, 0]
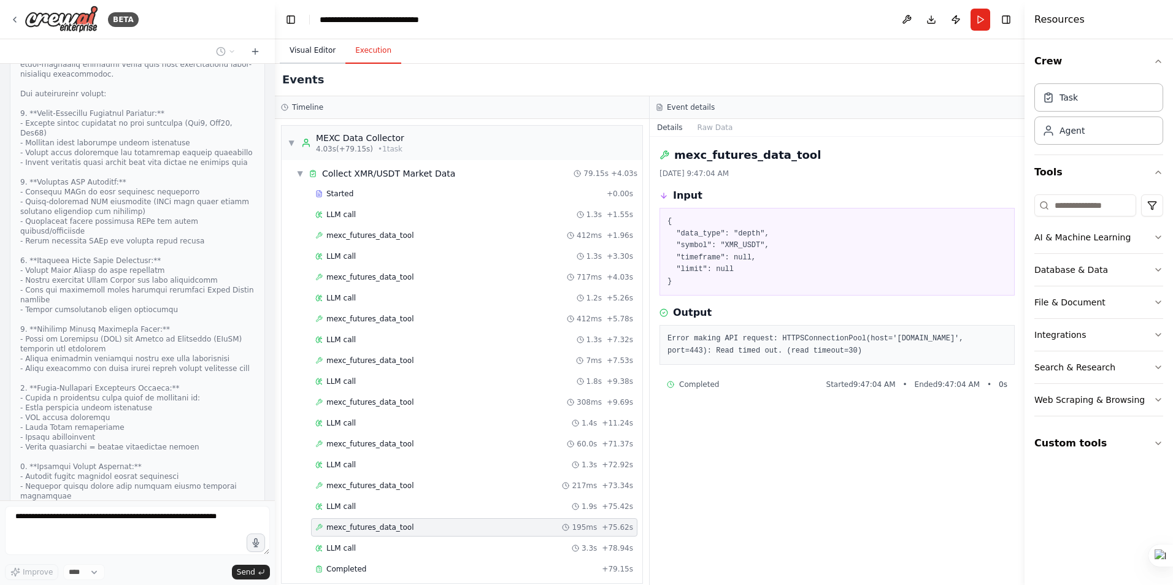
click at [307, 47] on button "Visual Editor" at bounding box center [313, 51] width 66 height 26
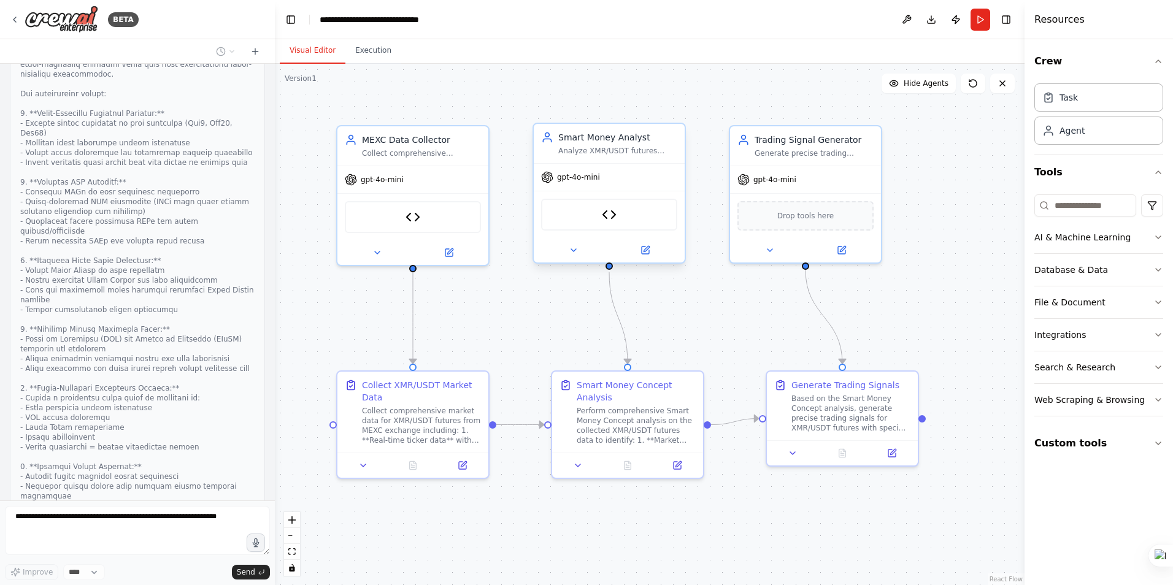
click at [580, 180] on span "gpt-4o-mini" at bounding box center [578, 177] width 43 height 10
click at [645, 249] on icon at bounding box center [647, 249] width 6 height 6
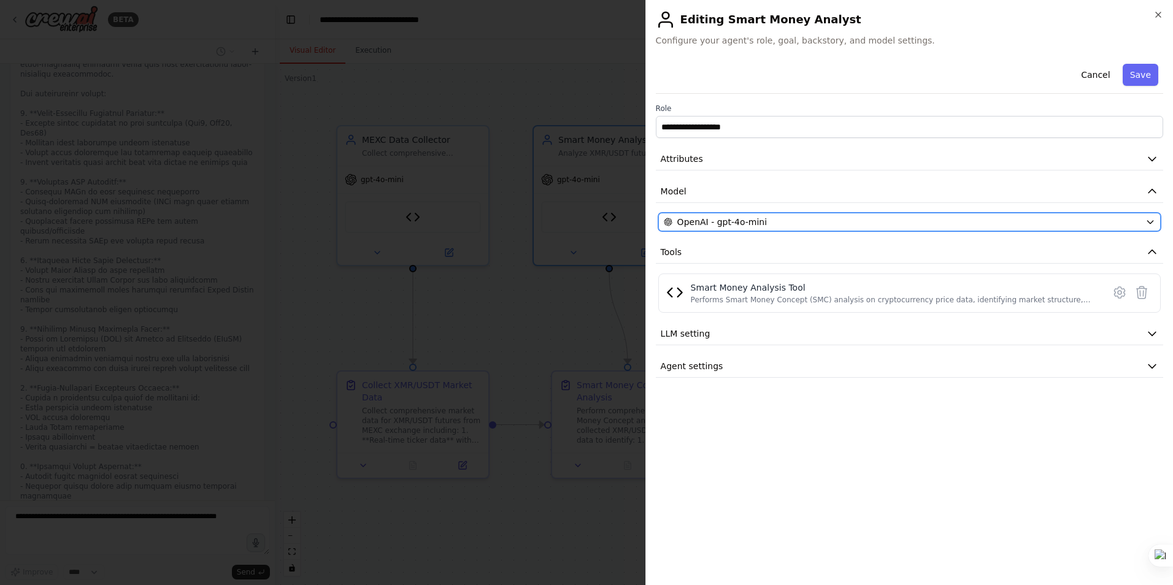
click at [785, 221] on div "OpenAI - gpt-4o-mini" at bounding box center [902, 222] width 477 height 12
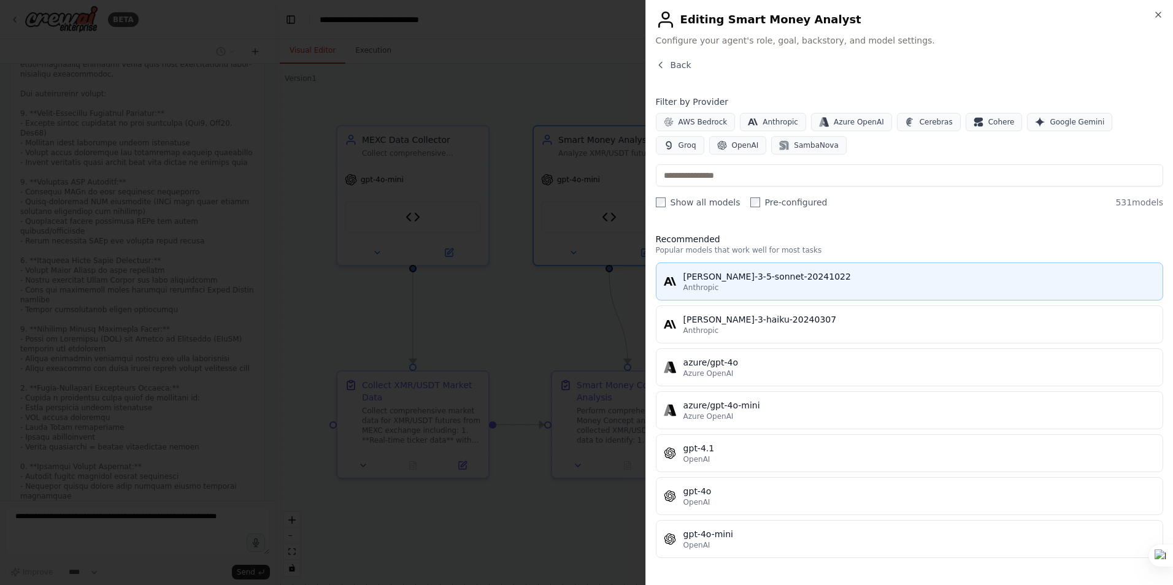
click at [766, 282] on div "claude-3-5-sonnet-20241022" at bounding box center [919, 277] width 472 height 12
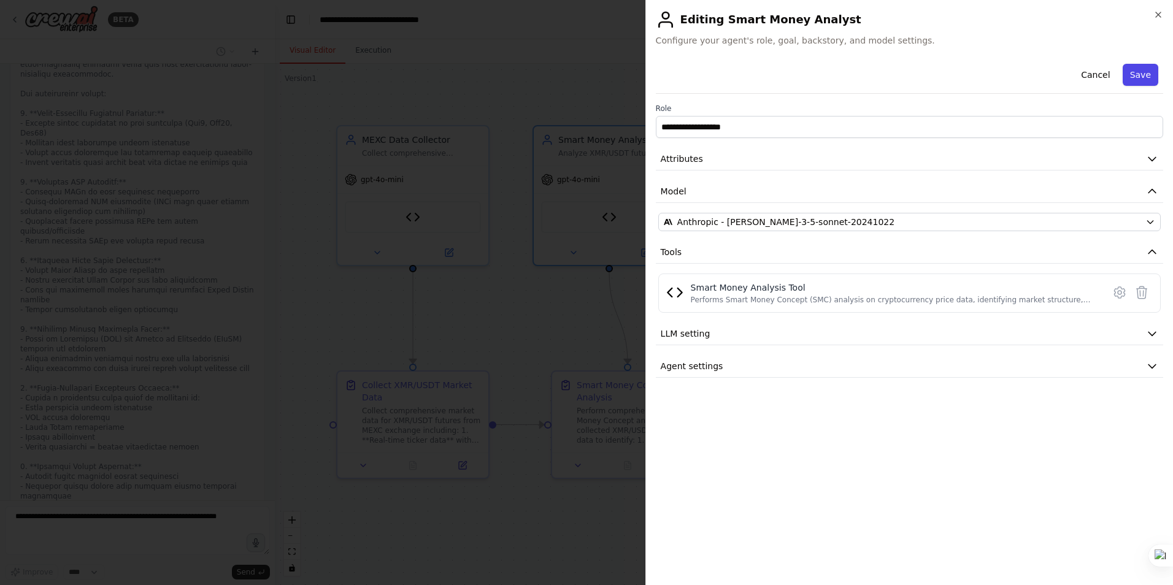
click at [1138, 77] on button "Save" at bounding box center [1141, 75] width 36 height 22
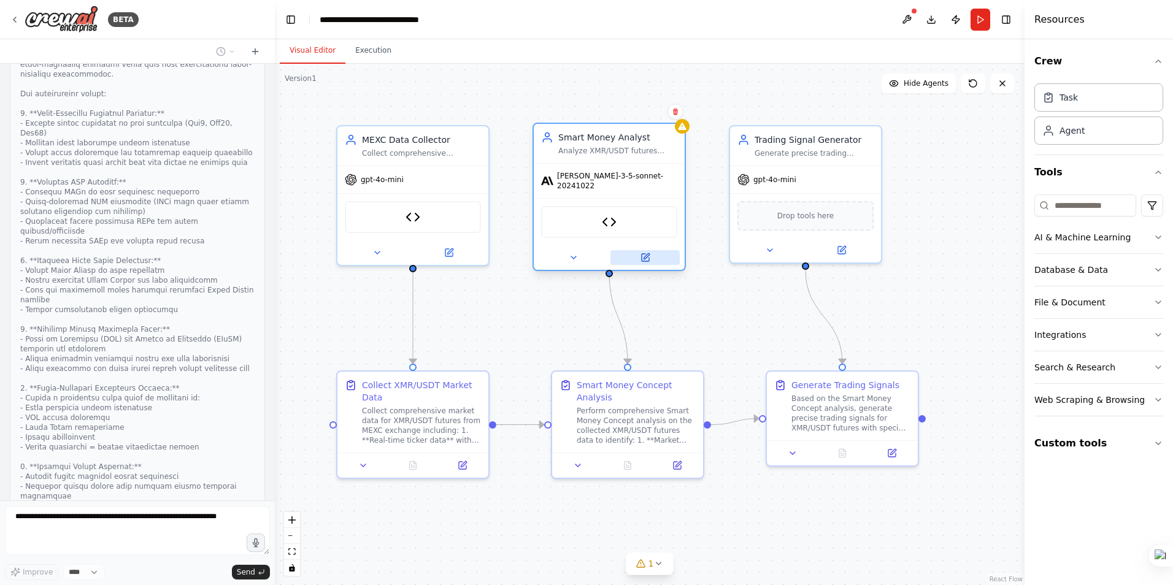
click at [645, 253] on icon at bounding box center [647, 256] width 6 height 6
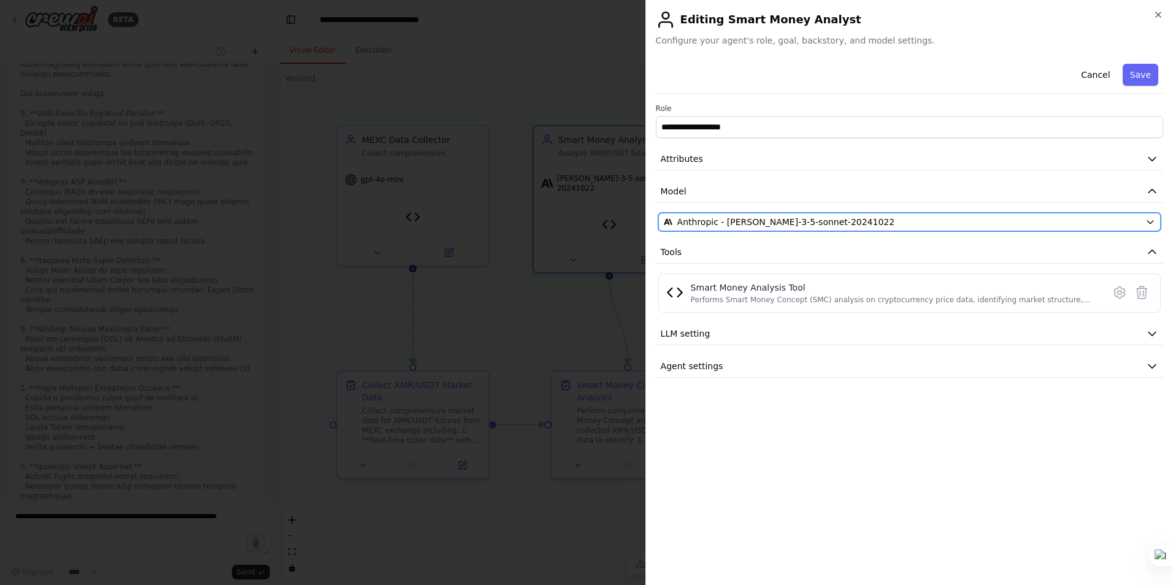
click at [751, 220] on span "Anthropic - claude-3-5-sonnet-20241022" at bounding box center [786, 222] width 218 height 12
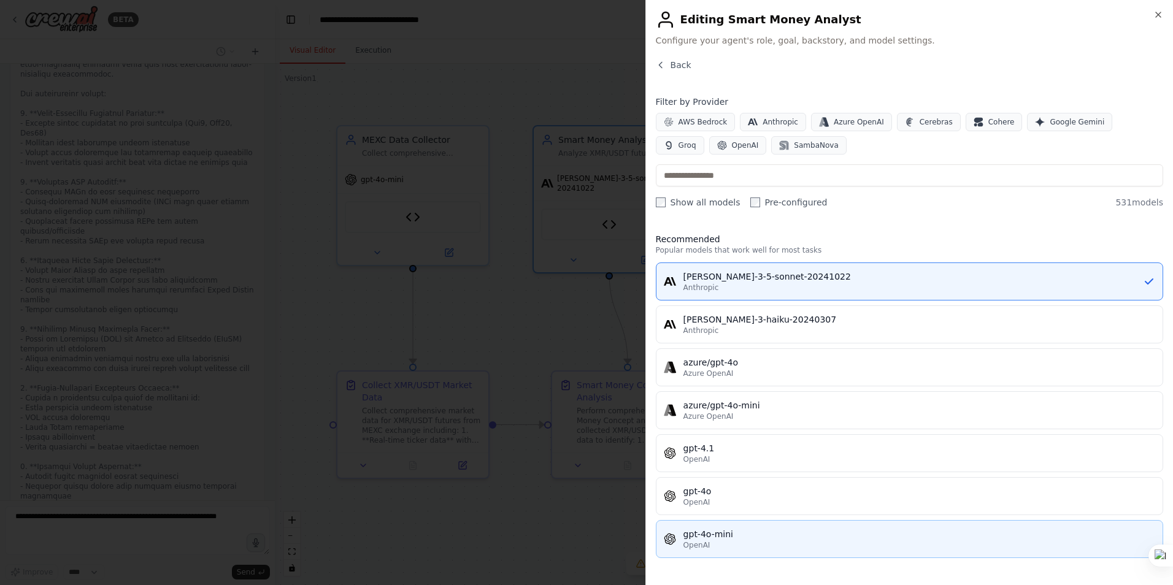
click at [703, 534] on div "gpt-4o-mini" at bounding box center [919, 534] width 472 height 12
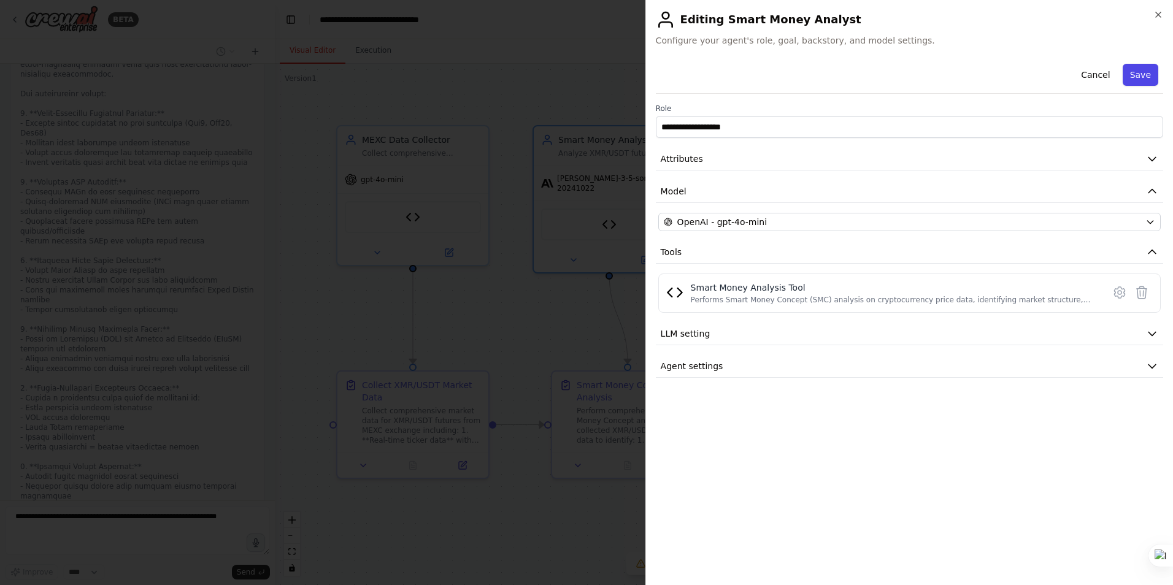
click at [1137, 75] on button "Save" at bounding box center [1141, 75] width 36 height 22
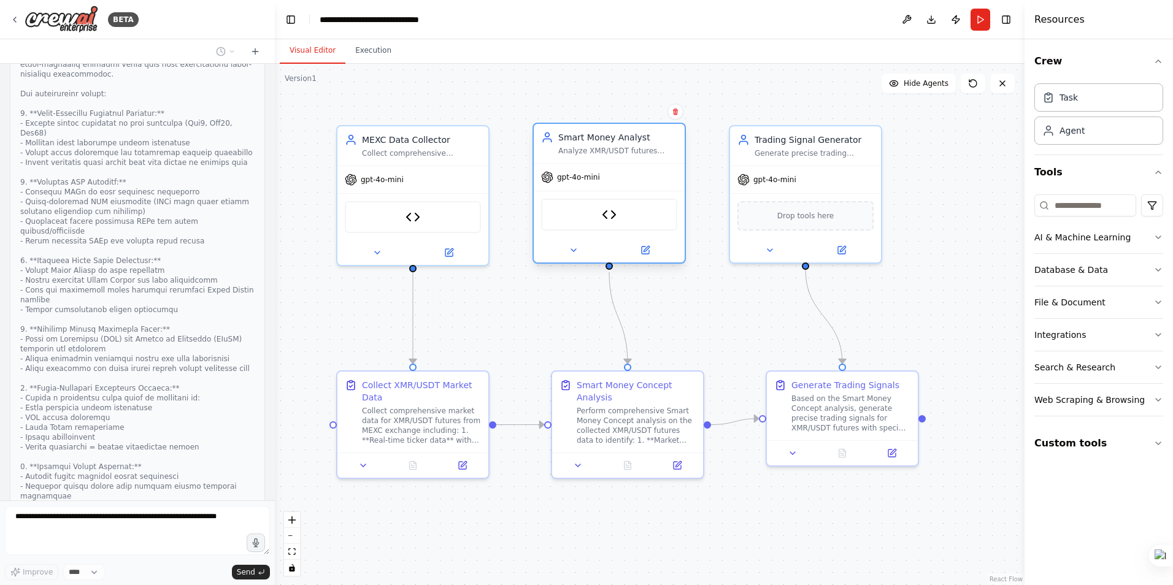
click at [620, 183] on div "gpt-4o-mini" at bounding box center [609, 177] width 151 height 27
click at [642, 253] on icon at bounding box center [645, 250] width 7 height 7
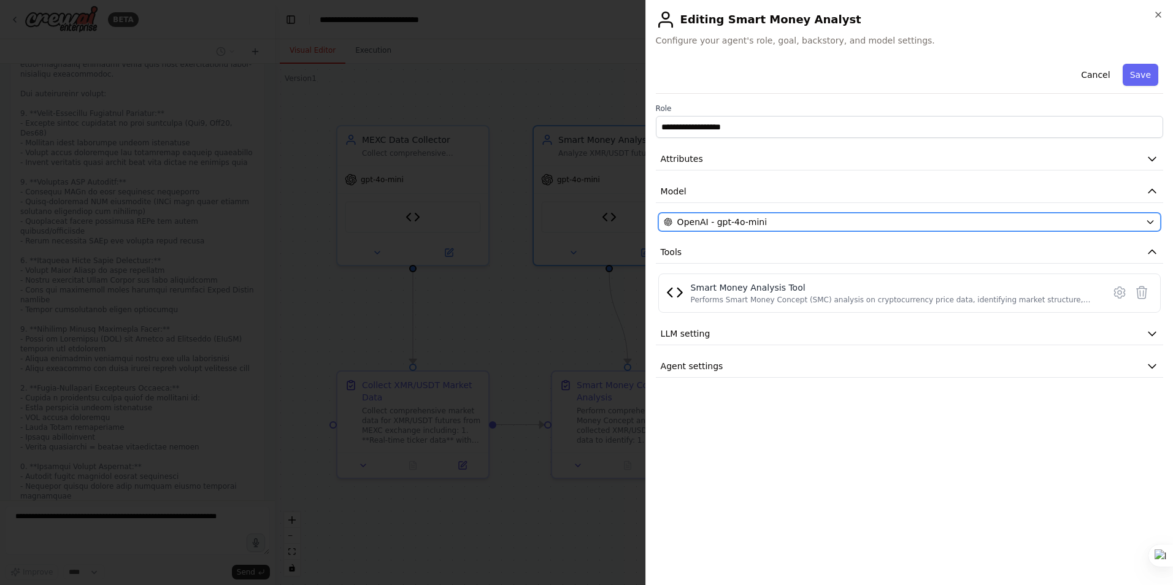
click at [752, 225] on span "OpenAI - gpt-4o-mini" at bounding box center [722, 222] width 90 height 12
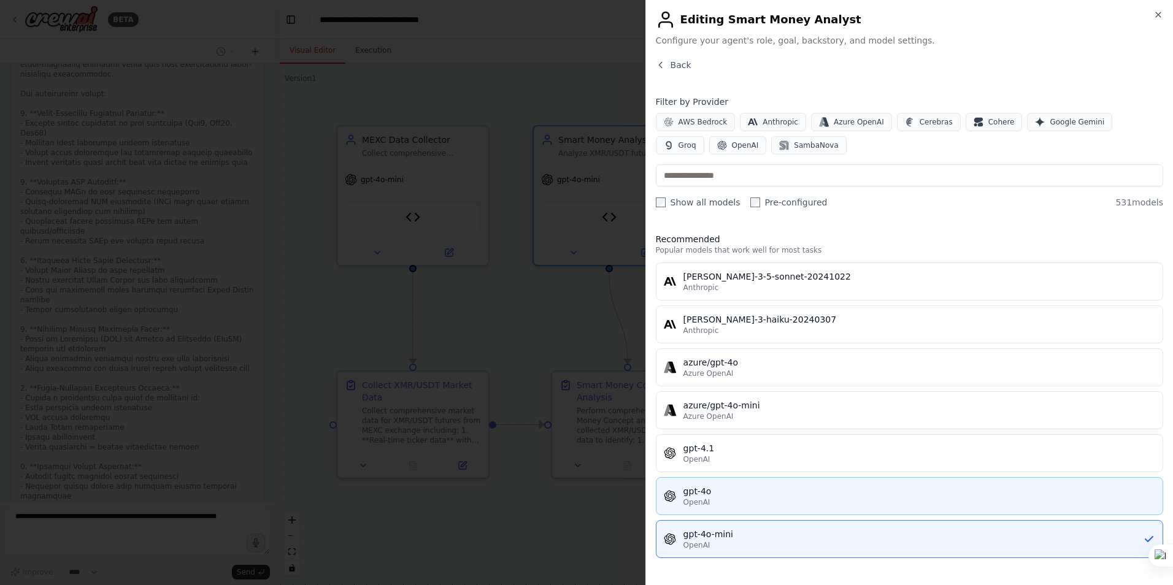
click at [709, 482] on button "gpt-4o OpenAI" at bounding box center [909, 496] width 507 height 38
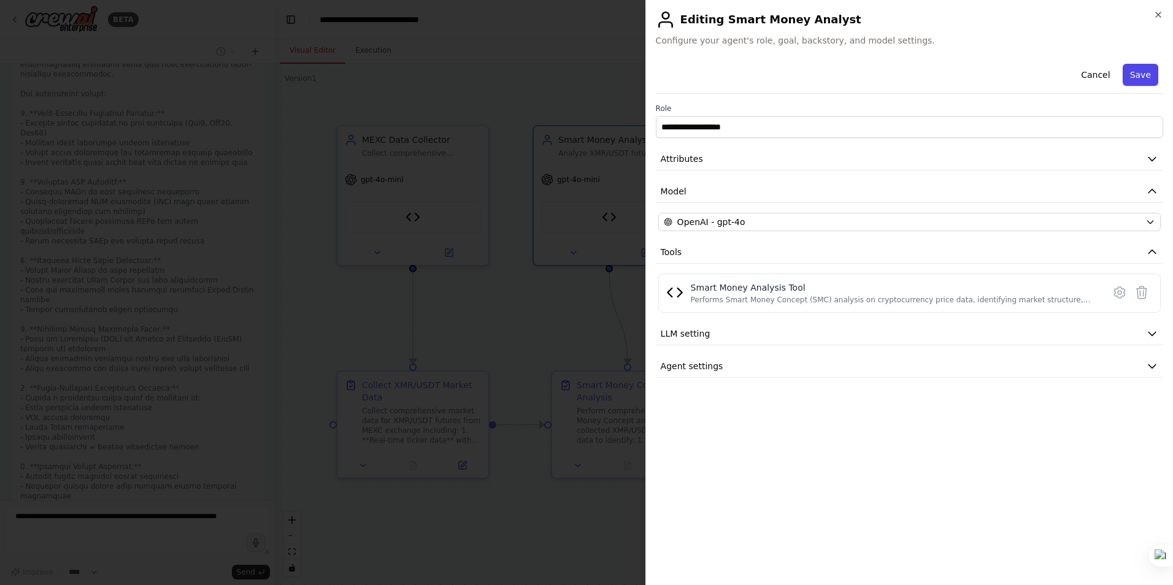
click at [1140, 74] on button "Save" at bounding box center [1141, 75] width 36 height 22
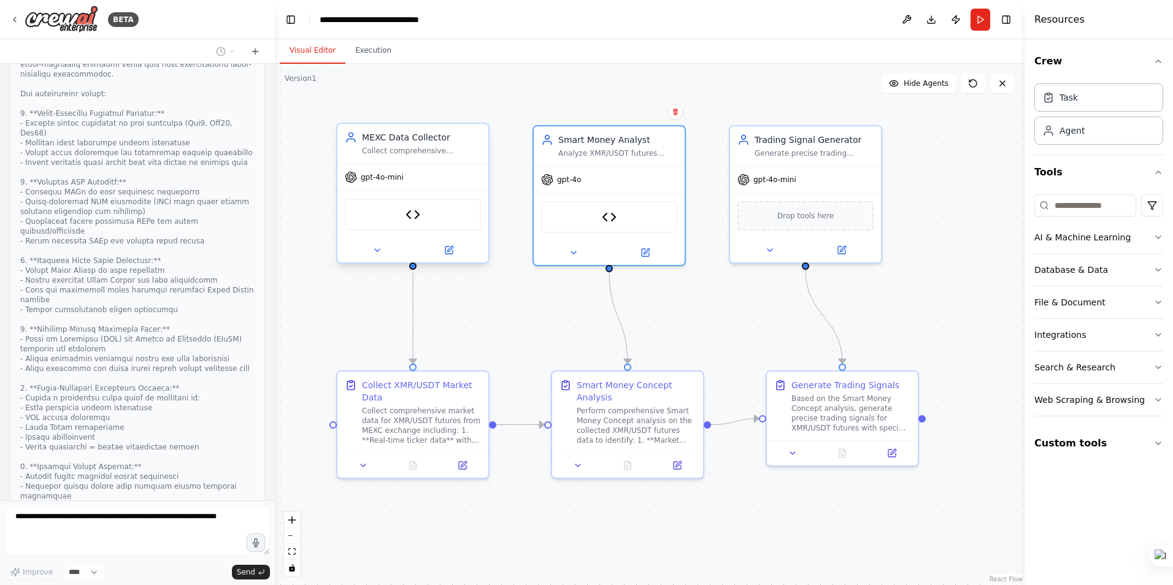
click at [401, 180] on span "gpt-4o-mini" at bounding box center [382, 177] width 43 height 10
click at [449, 251] on icon at bounding box center [450, 249] width 6 height 6
click at [449, 250] on icon at bounding box center [450, 249] width 6 height 6
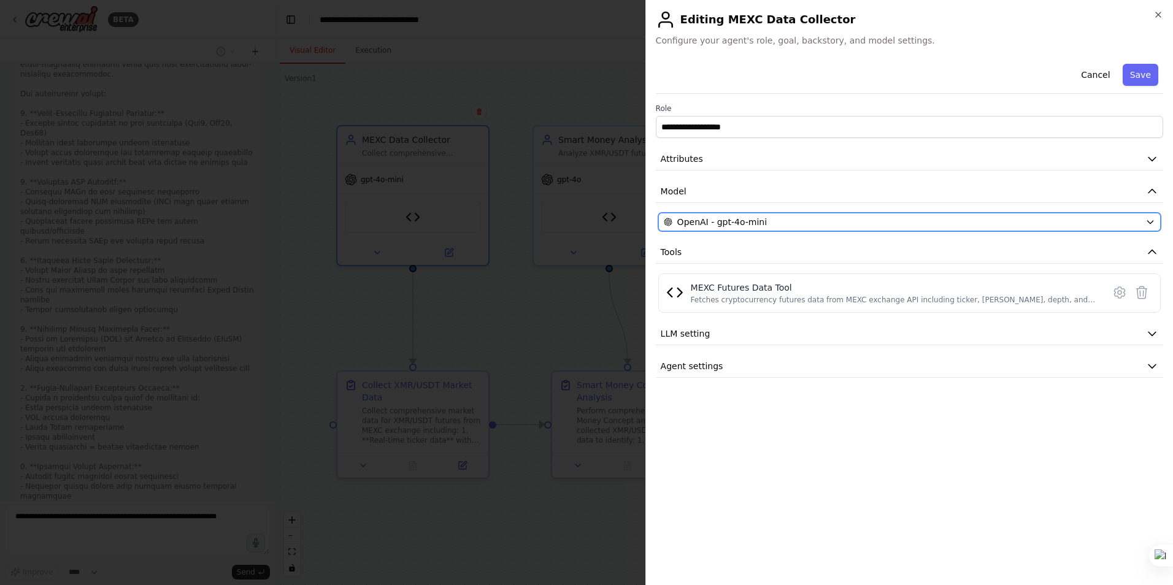
click at [744, 222] on span "OpenAI - gpt-4o-mini" at bounding box center [722, 222] width 90 height 12
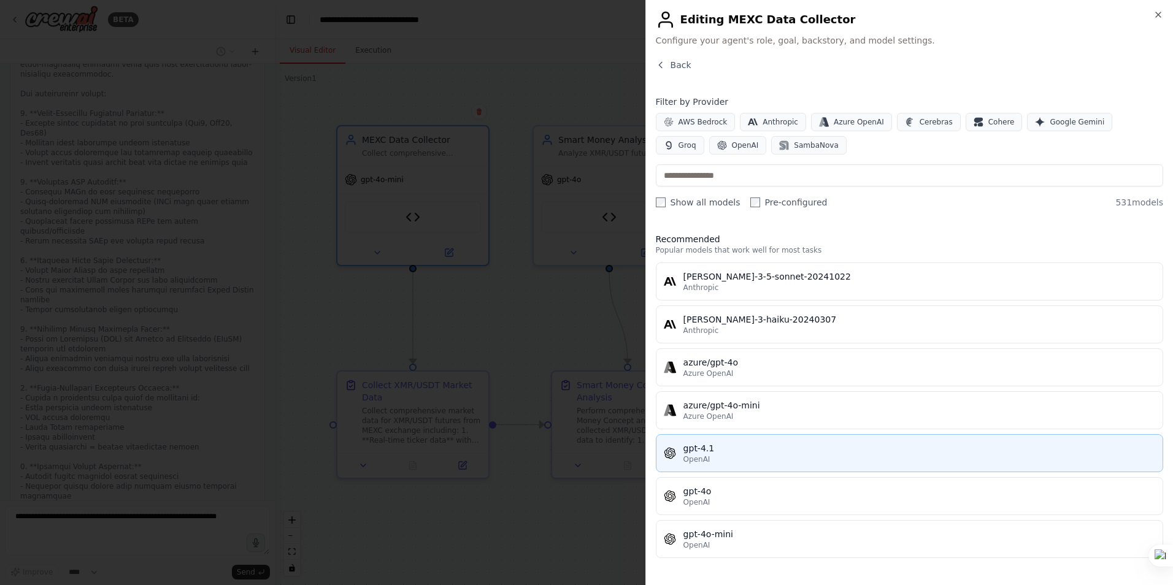
click at [733, 455] on div "OpenAI" at bounding box center [919, 460] width 472 height 10
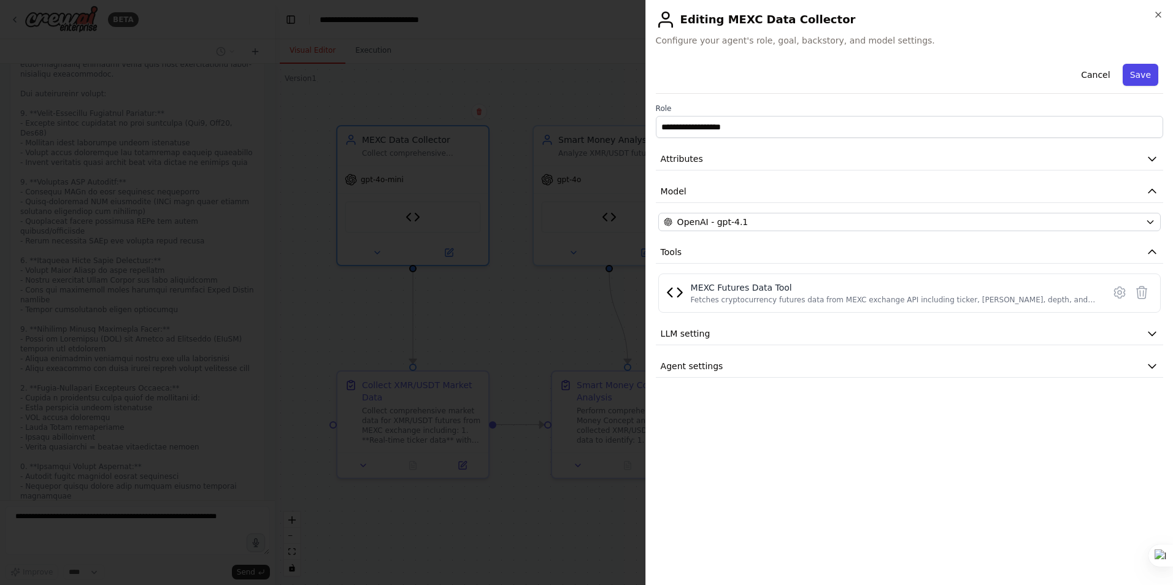
click at [1141, 75] on button "Save" at bounding box center [1141, 75] width 36 height 22
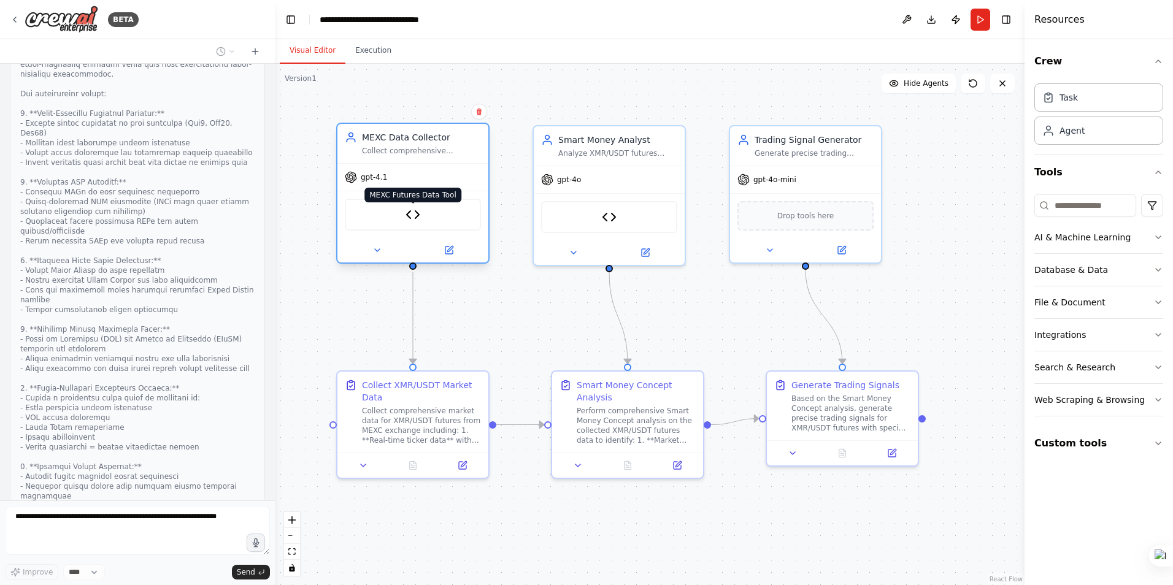
click at [415, 214] on img at bounding box center [413, 214] width 15 height 15
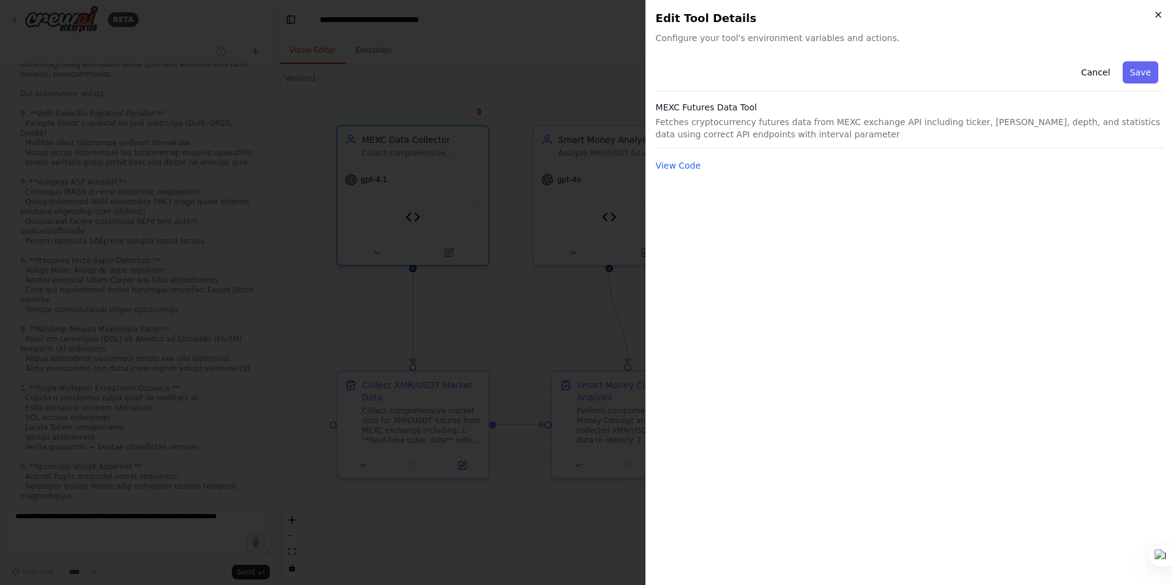
click at [1159, 13] on icon "button" at bounding box center [1158, 15] width 10 height 10
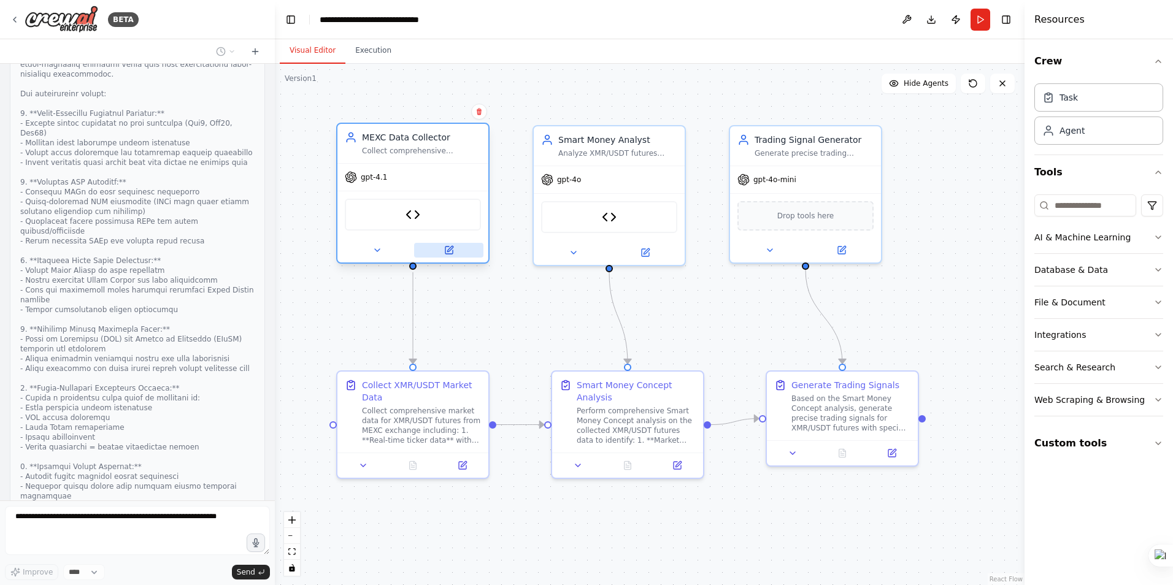
click at [451, 253] on icon at bounding box center [448, 250] width 7 height 7
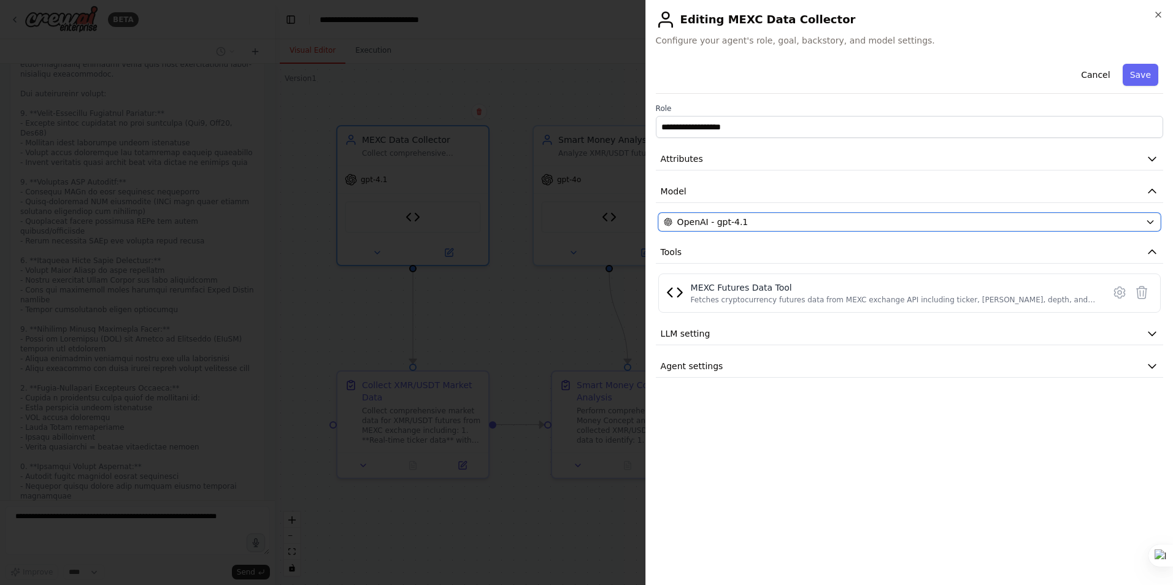
click at [749, 223] on div "OpenAI - gpt-4.1" at bounding box center [902, 222] width 477 height 12
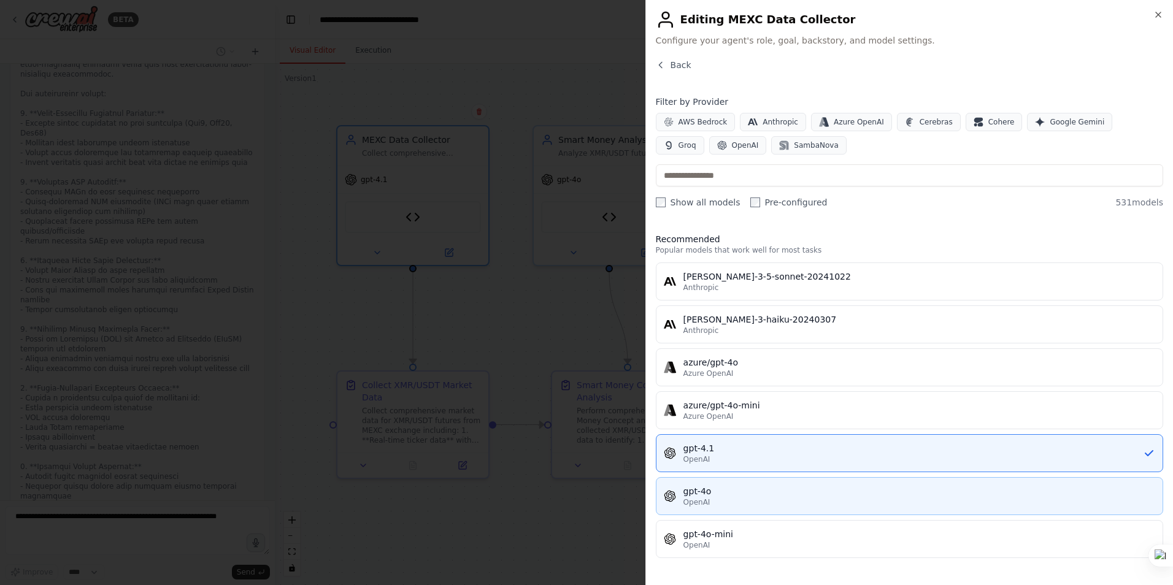
click at [702, 492] on div "gpt-4o" at bounding box center [919, 491] width 472 height 12
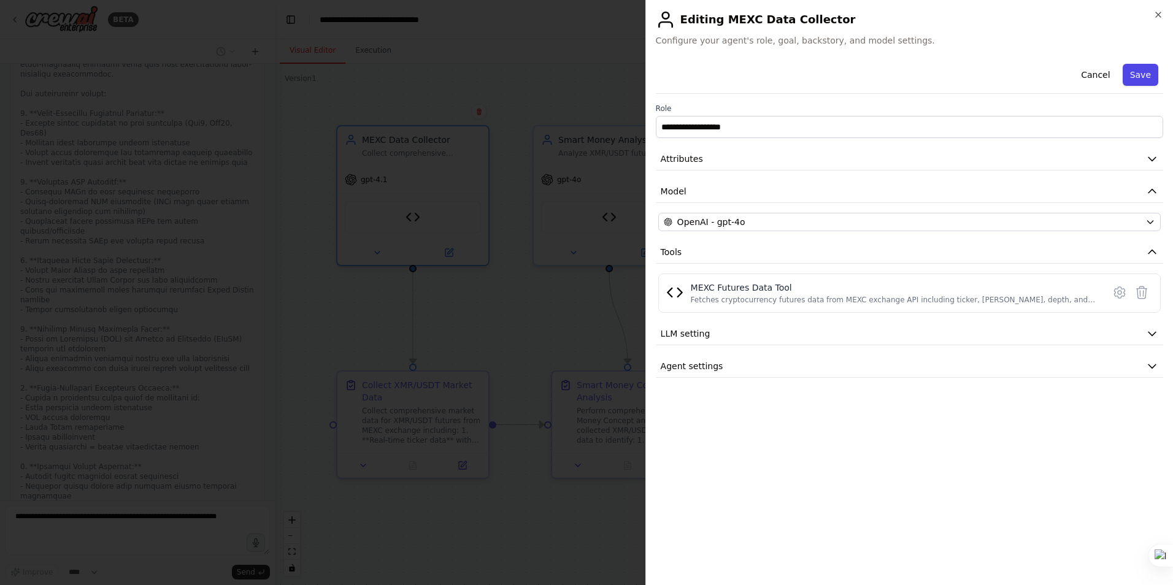
click at [1134, 73] on button "Save" at bounding box center [1141, 75] width 36 height 22
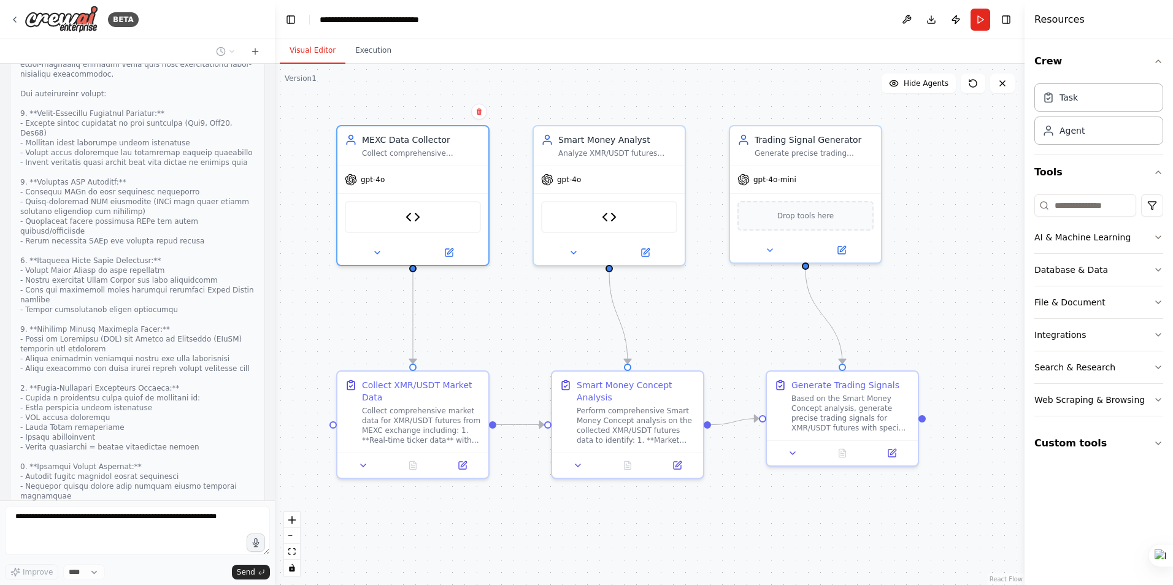
click at [545, 329] on div ".deletable-edge-delete-btn { width: 20px; height: 20px; border: 0px solid #ffff…" at bounding box center [650, 324] width 750 height 521
click at [777, 179] on span "gpt-4o-mini" at bounding box center [774, 177] width 43 height 10
click at [840, 246] on icon at bounding box center [841, 247] width 7 height 7
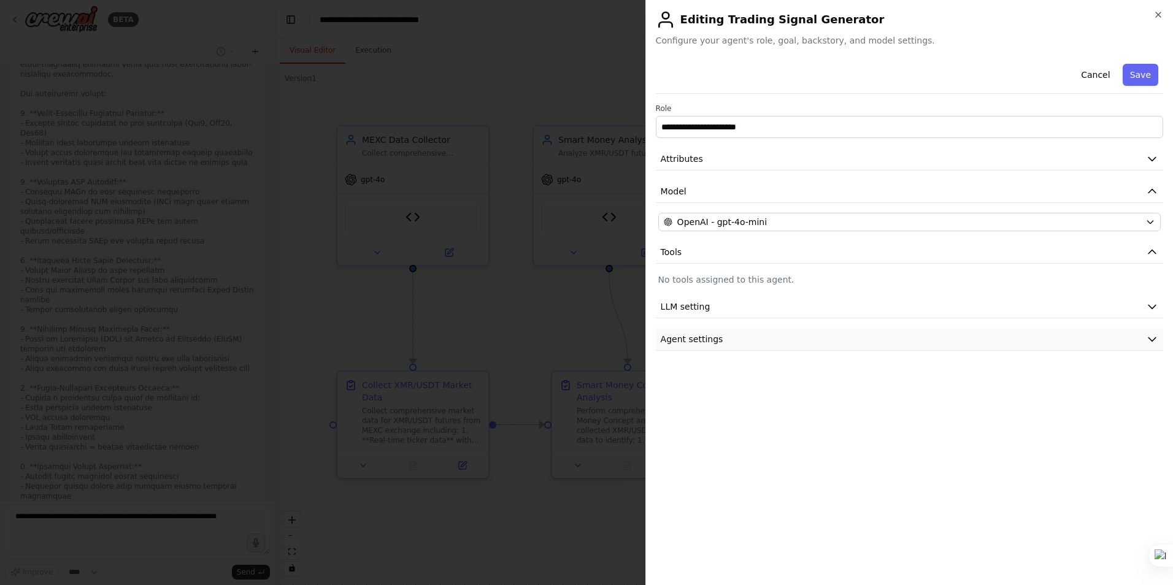
click at [745, 344] on button "Agent settings" at bounding box center [909, 339] width 507 height 23
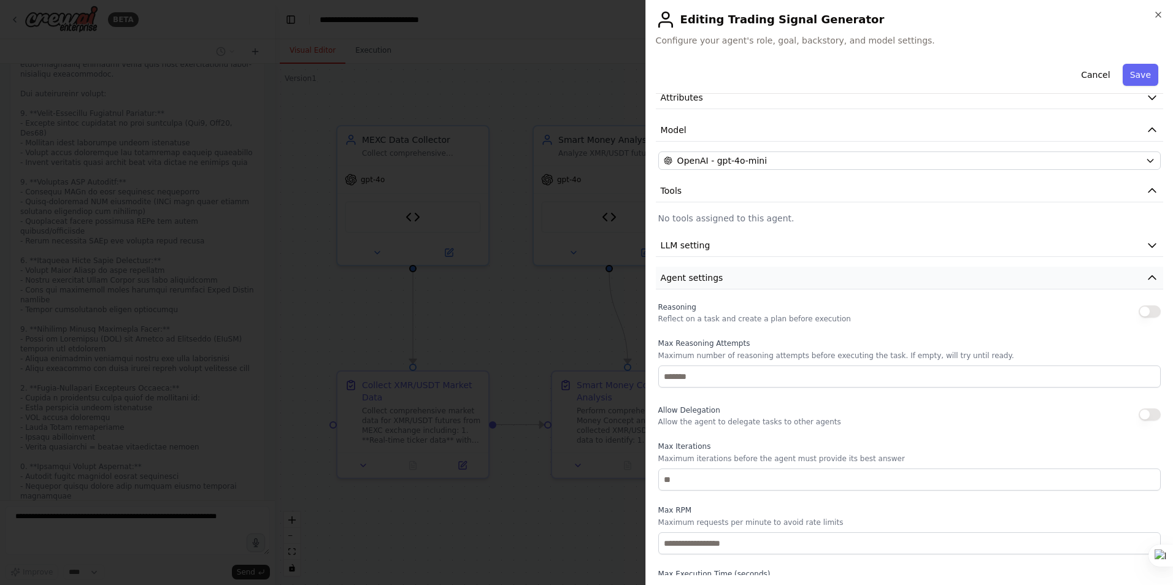
scroll to position [104, 0]
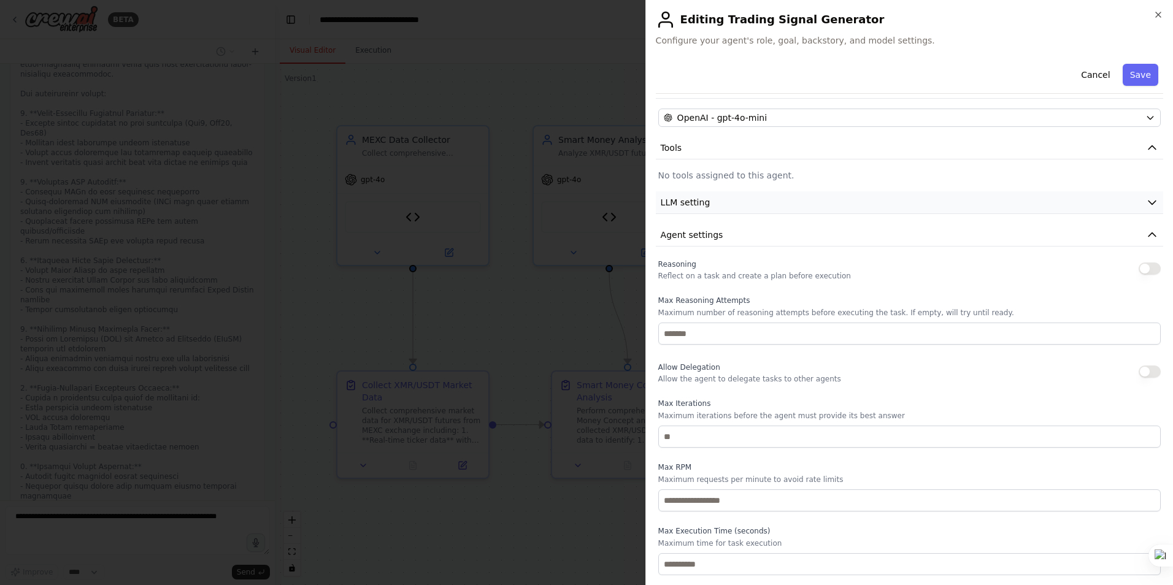
click at [762, 202] on button "LLM setting" at bounding box center [909, 202] width 507 height 23
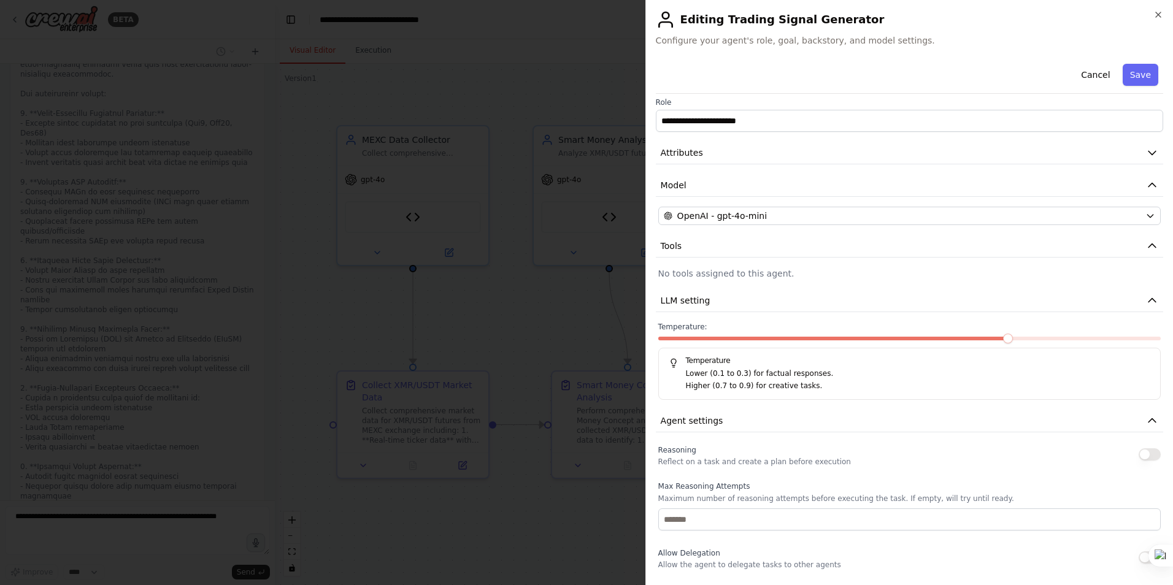
scroll to position [0, 0]
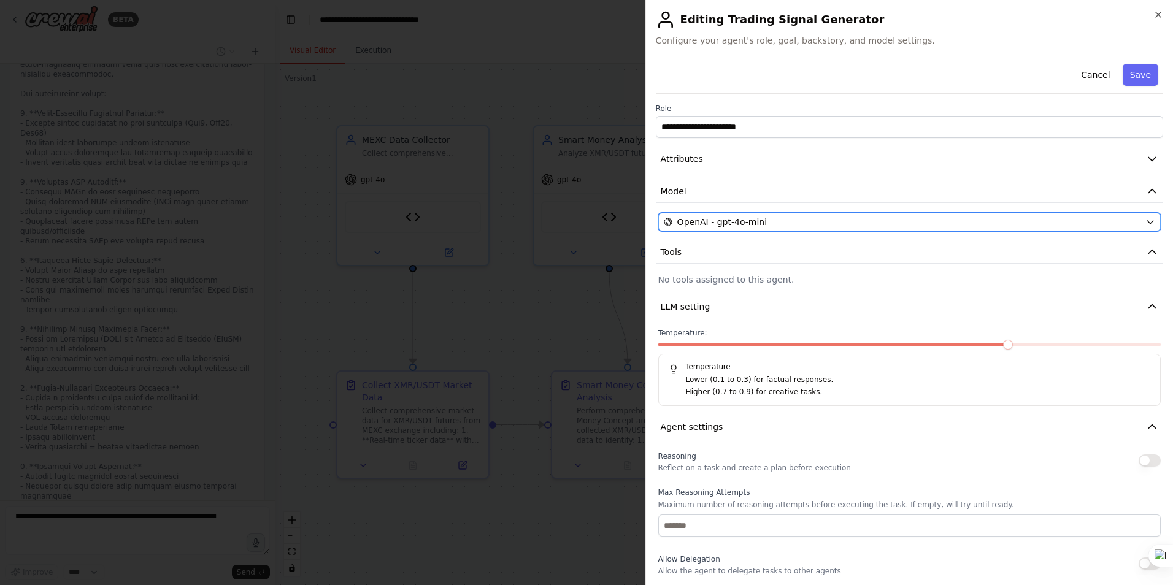
click at [810, 221] on div "OpenAI - gpt-4o-mini" at bounding box center [902, 222] width 477 height 12
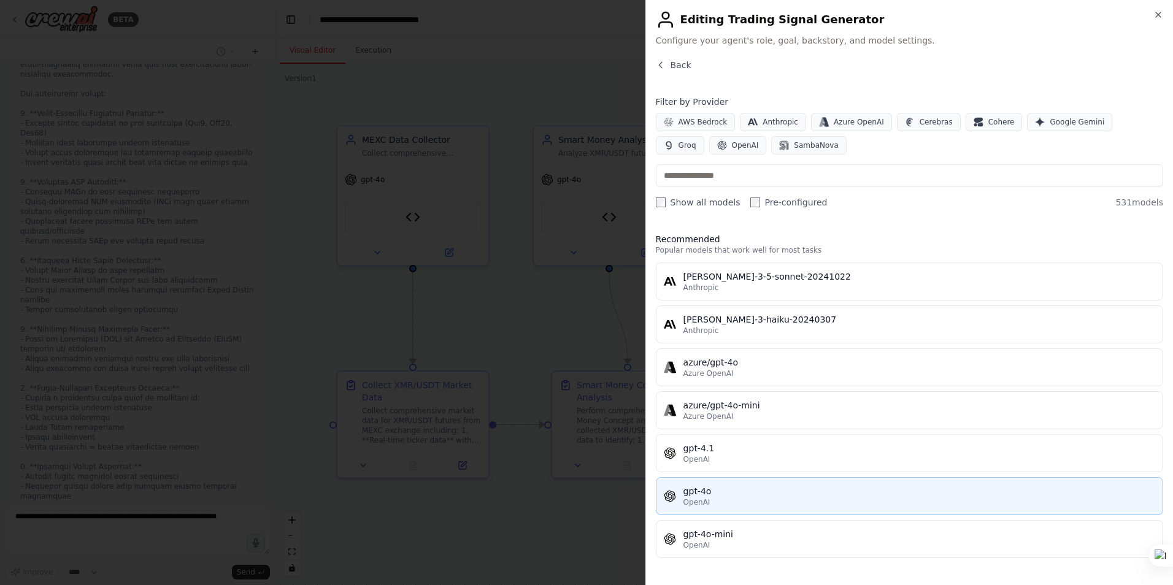
click at [724, 506] on div "OpenAI" at bounding box center [919, 503] width 472 height 10
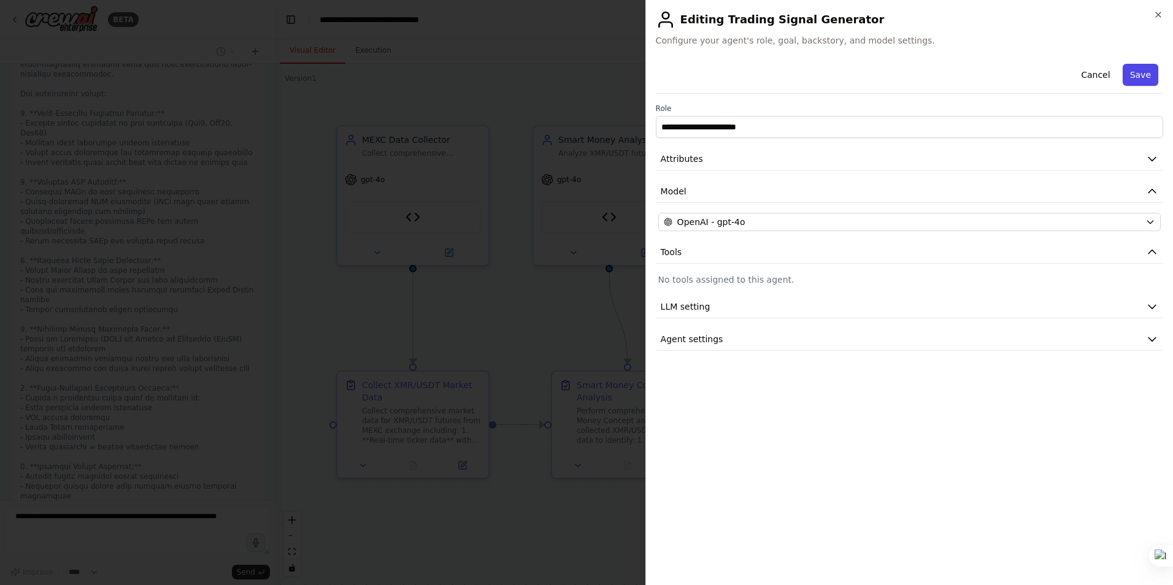
click at [1144, 74] on button "Save" at bounding box center [1141, 75] width 36 height 22
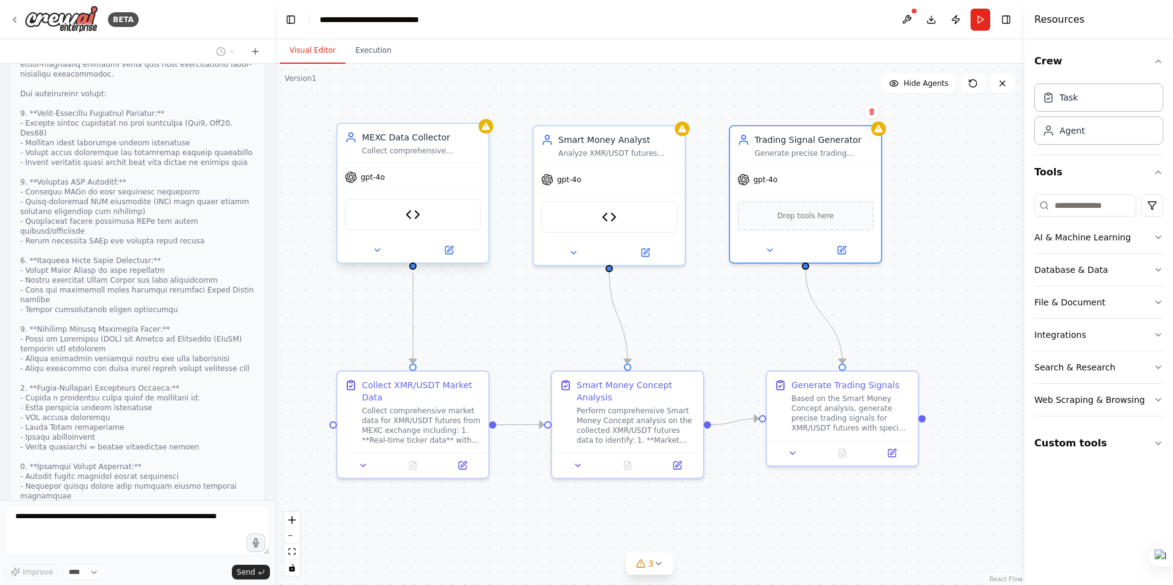
click at [406, 179] on div "gpt-4o" at bounding box center [412, 177] width 151 height 27
click at [447, 250] on icon at bounding box center [450, 249] width 6 height 6
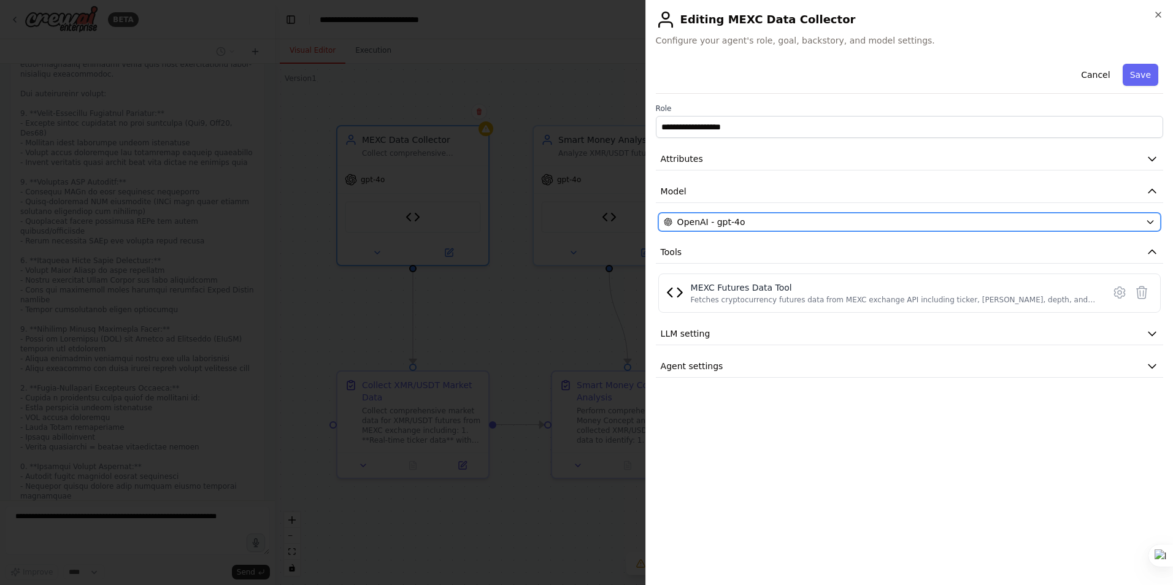
click at [750, 226] on div "OpenAI - gpt-4o" at bounding box center [902, 222] width 477 height 12
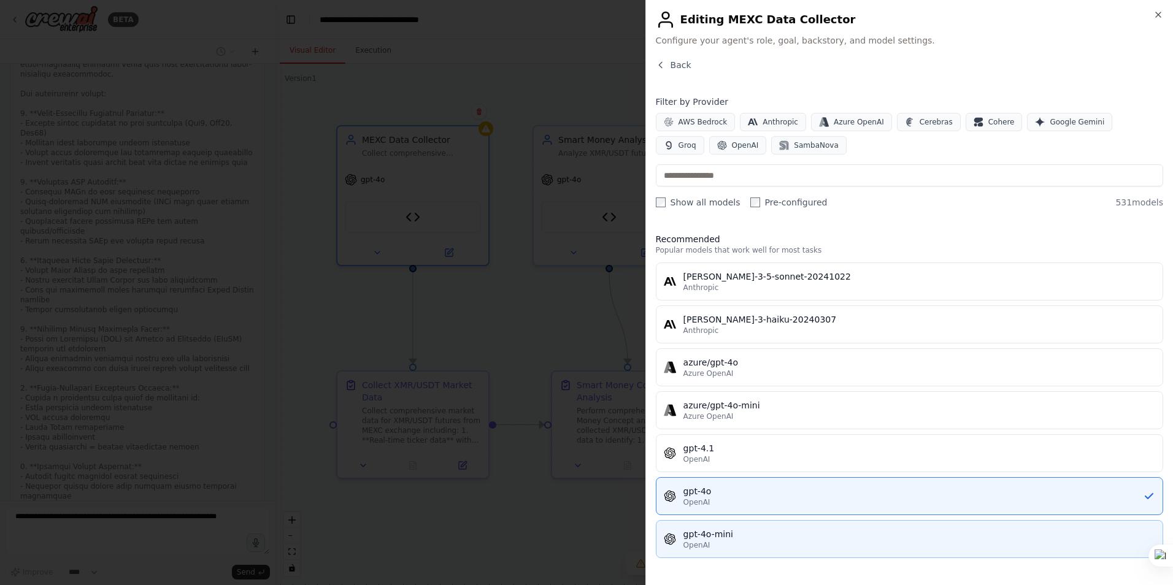
click at [722, 540] on div "gpt-4o-mini" at bounding box center [919, 534] width 472 height 12
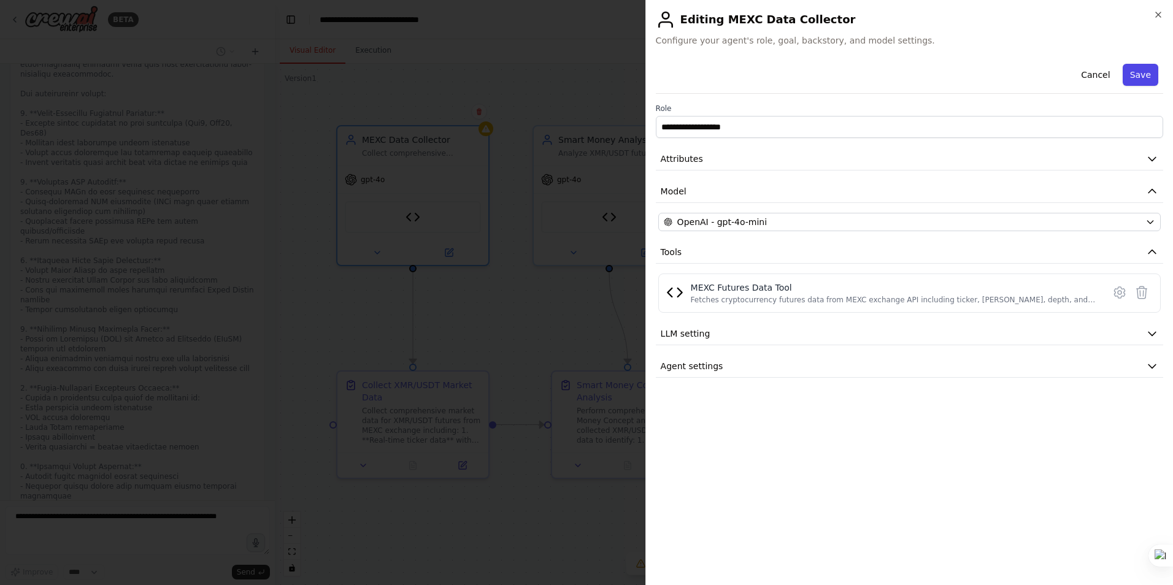
click at [1144, 75] on button "Save" at bounding box center [1141, 75] width 36 height 22
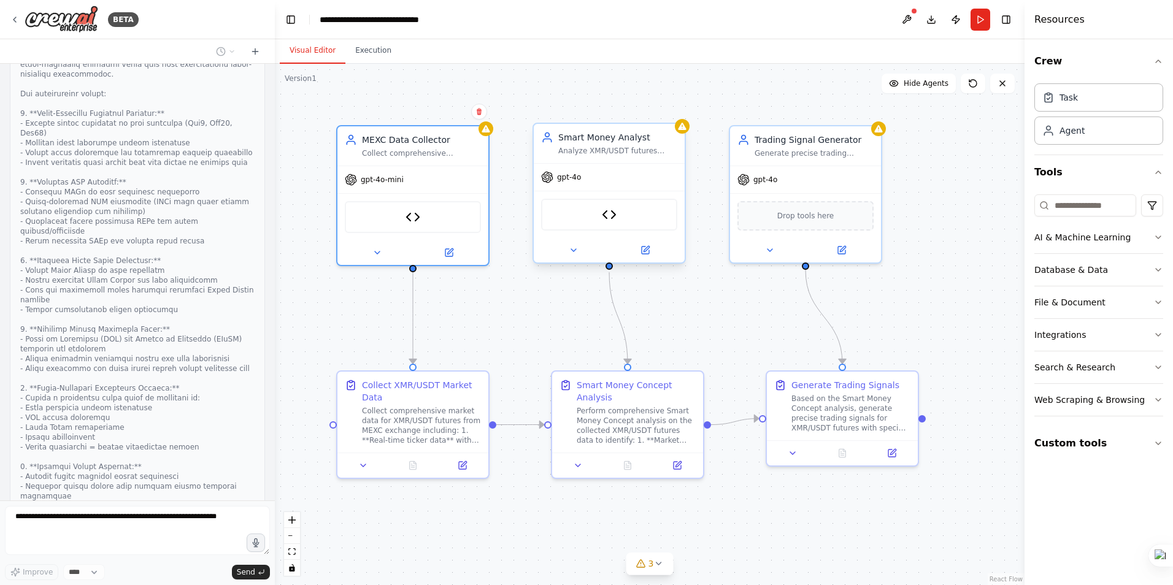
click at [645, 184] on div "gpt-4o" at bounding box center [609, 177] width 151 height 27
click at [566, 179] on span "gpt-4o" at bounding box center [569, 177] width 24 height 10
click at [647, 249] on icon at bounding box center [647, 249] width 6 height 6
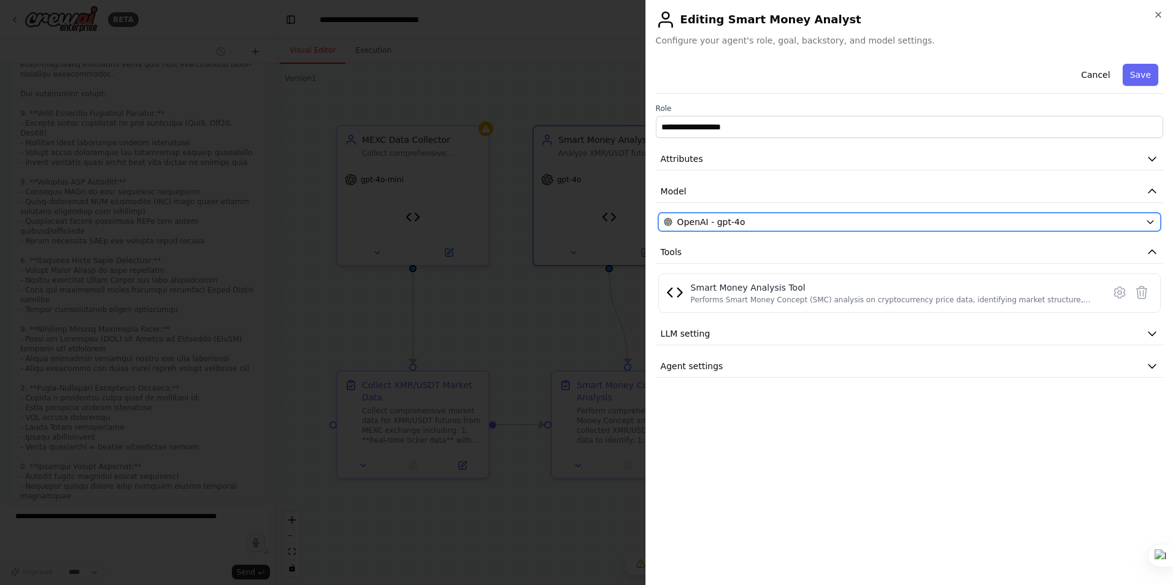
click at [788, 225] on div "OpenAI - gpt-4o" at bounding box center [902, 222] width 477 height 12
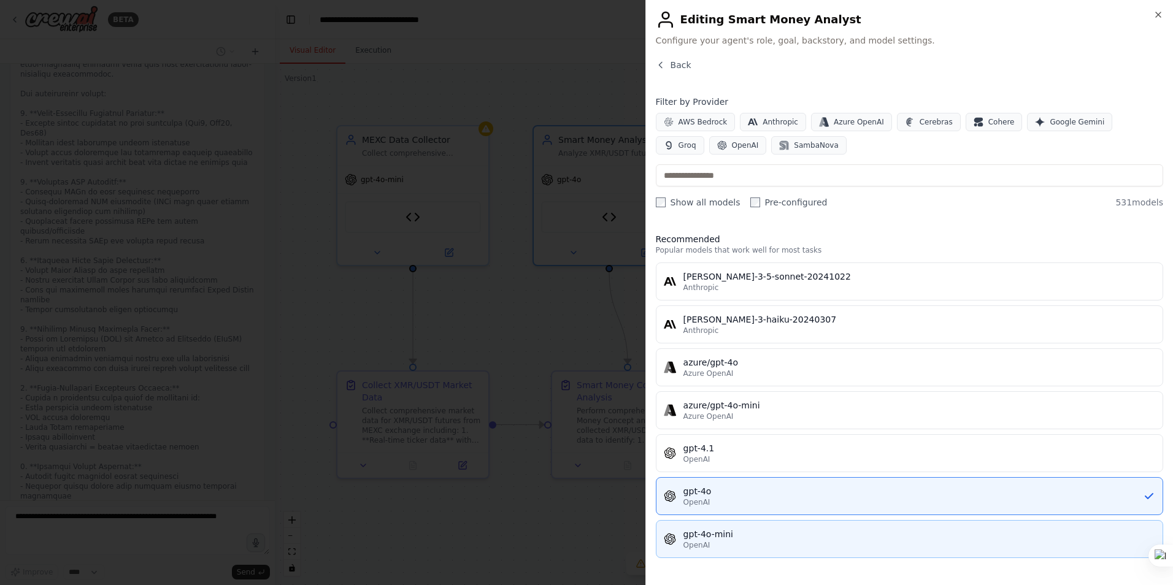
click at [749, 543] on div "OpenAI" at bounding box center [919, 546] width 472 height 10
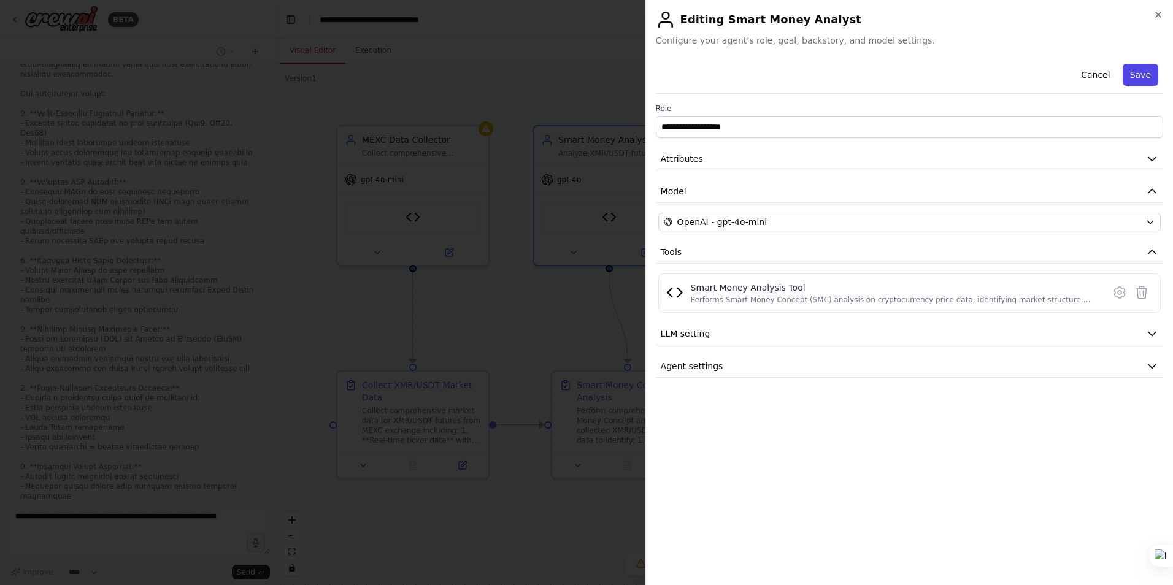
click at [1137, 77] on button "Save" at bounding box center [1141, 75] width 36 height 22
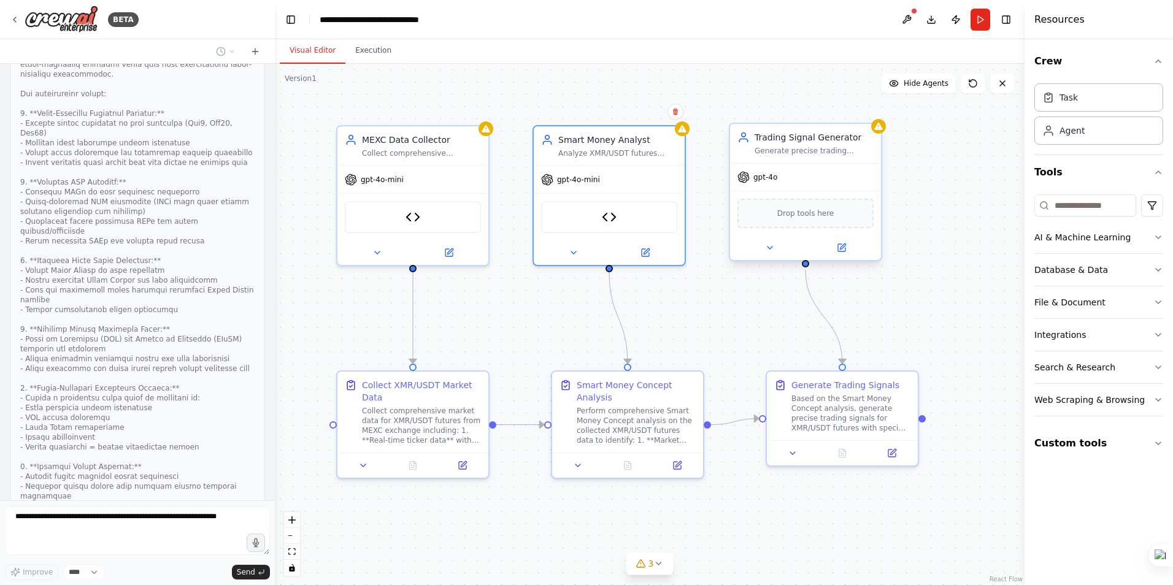
click at [774, 177] on span "gpt-4o" at bounding box center [765, 177] width 24 height 10
click at [845, 253] on button at bounding box center [841, 247] width 69 height 15
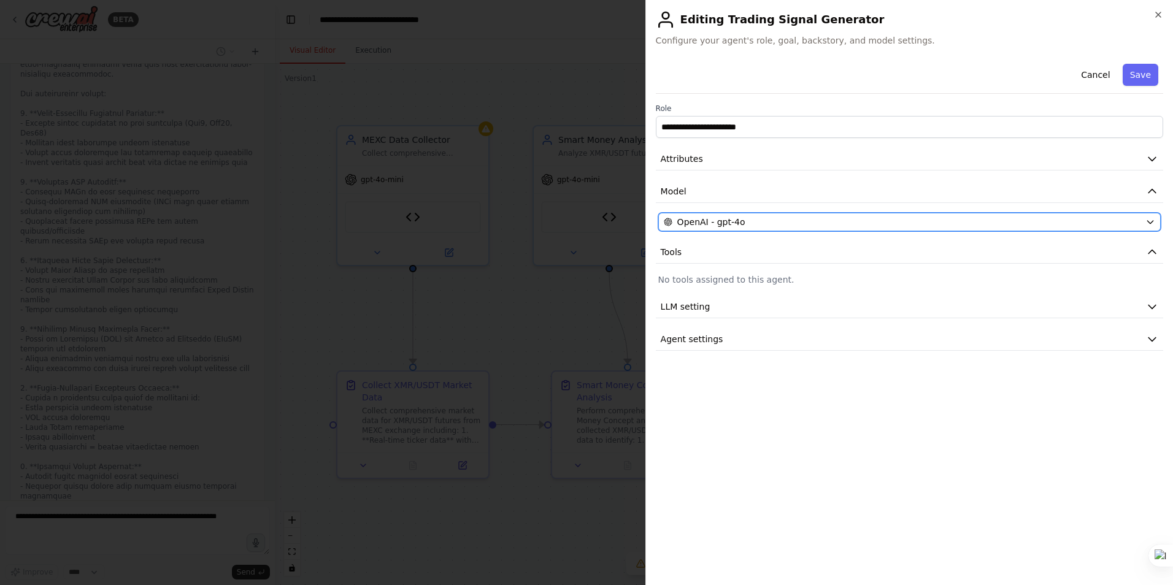
click at [759, 219] on div "OpenAI - gpt-4o" at bounding box center [902, 222] width 477 height 12
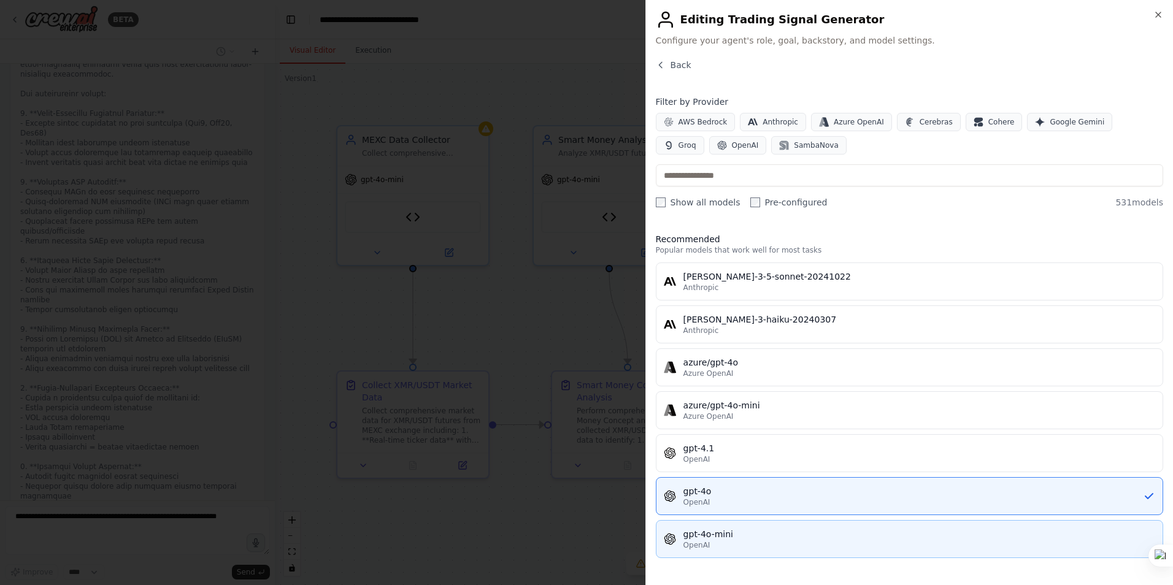
click at [767, 536] on div "gpt-4o-mini" at bounding box center [919, 534] width 472 height 12
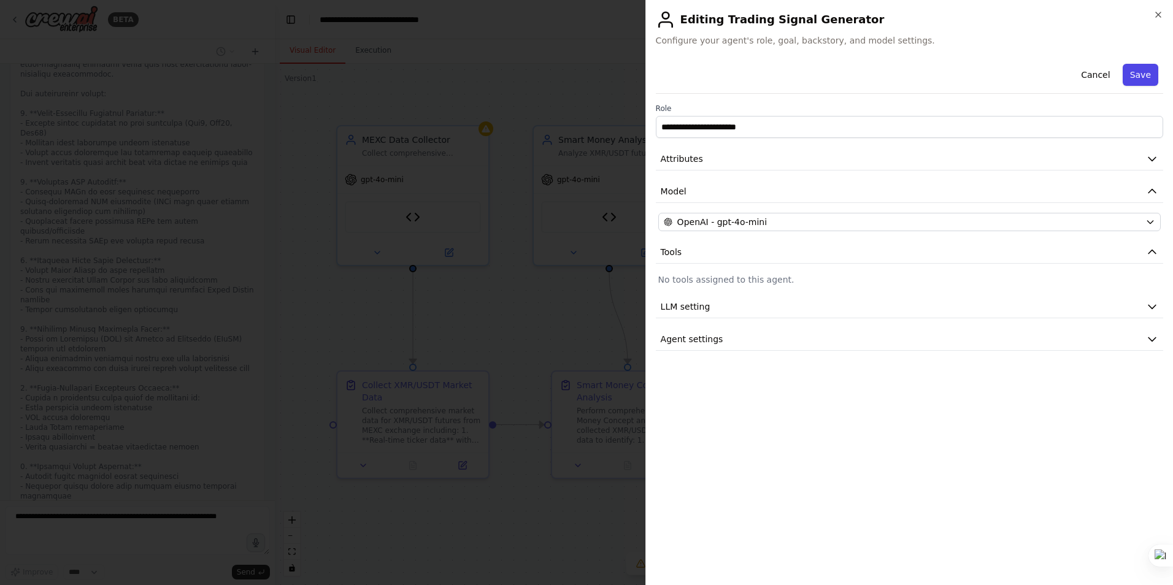
click at [1144, 72] on button "Save" at bounding box center [1141, 75] width 36 height 22
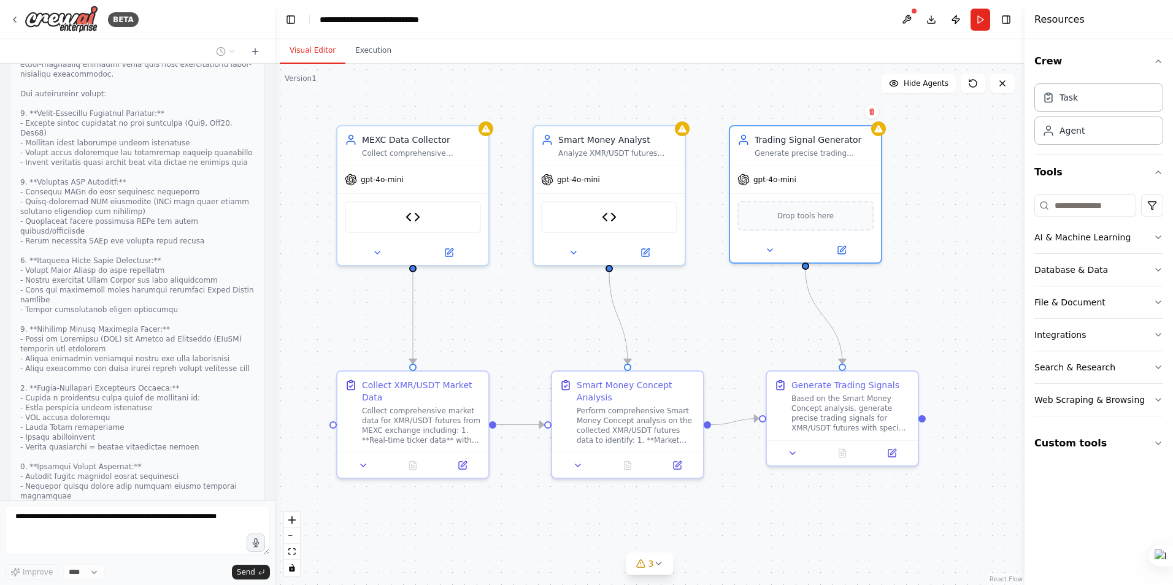
click at [929, 144] on div ".deletable-edge-delete-btn { width: 20px; height: 20px; border: 0px solid #ffff…" at bounding box center [650, 324] width 750 height 521
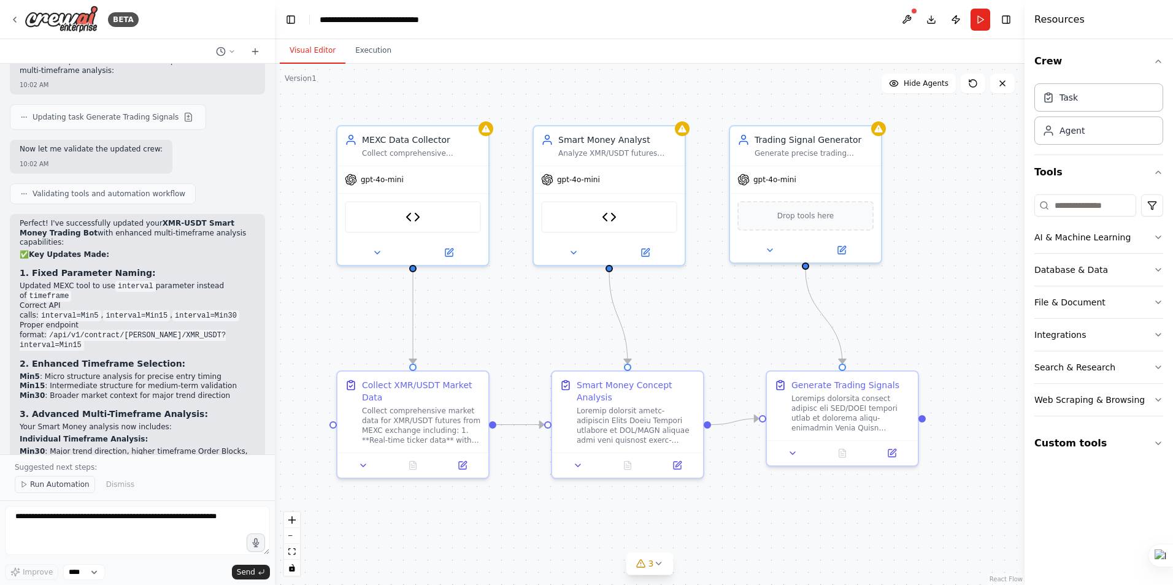
click at [45, 483] on span "Run Automation" at bounding box center [60, 485] width 60 height 10
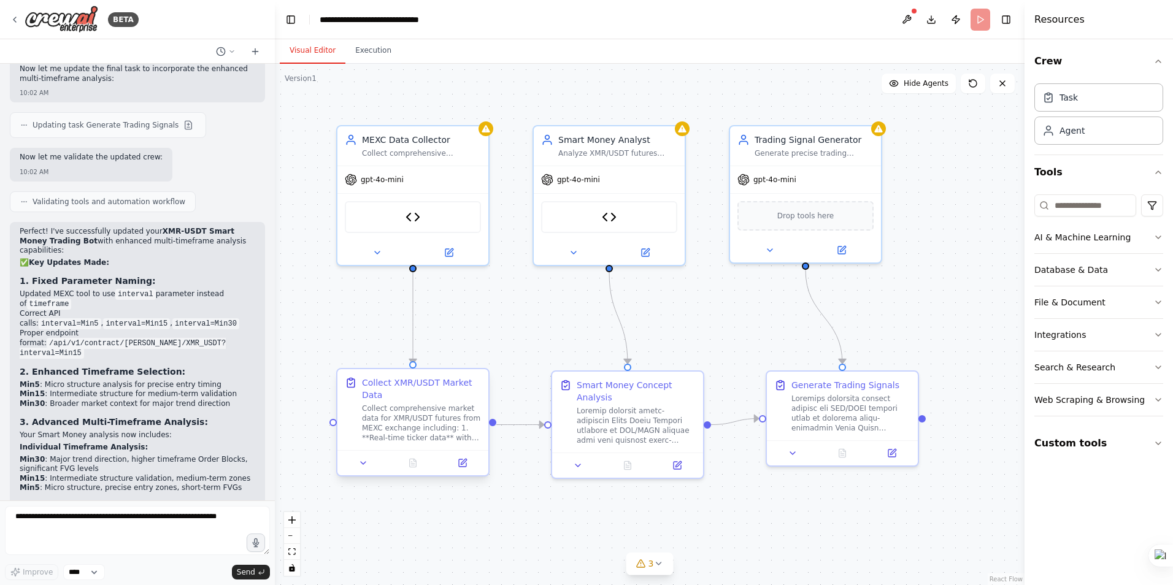
scroll to position [6968, 0]
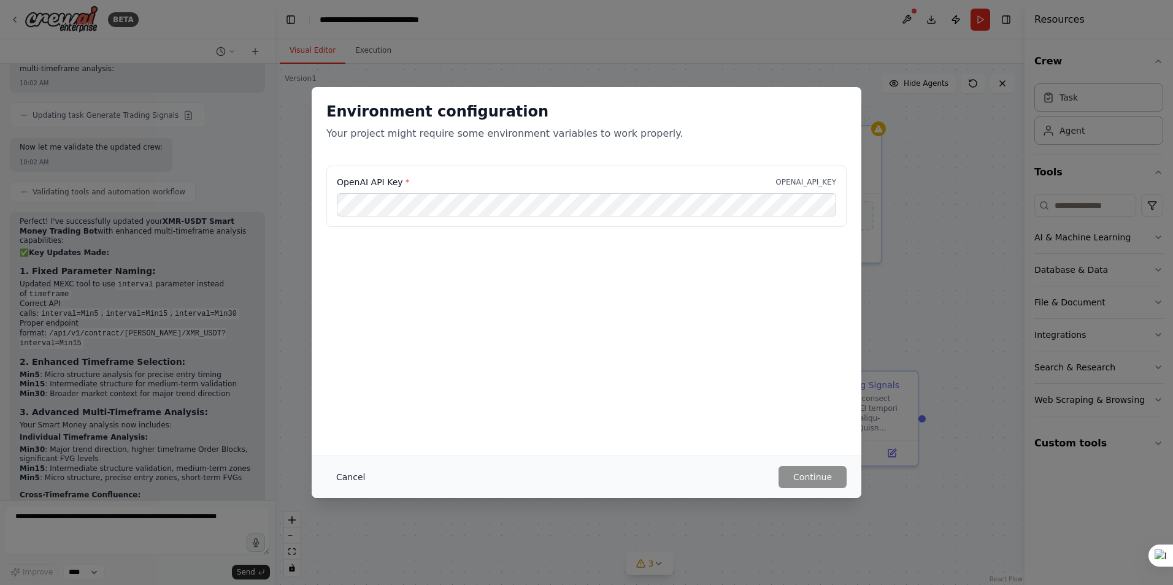
click at [352, 477] on button "Cancel" at bounding box center [350, 477] width 48 height 22
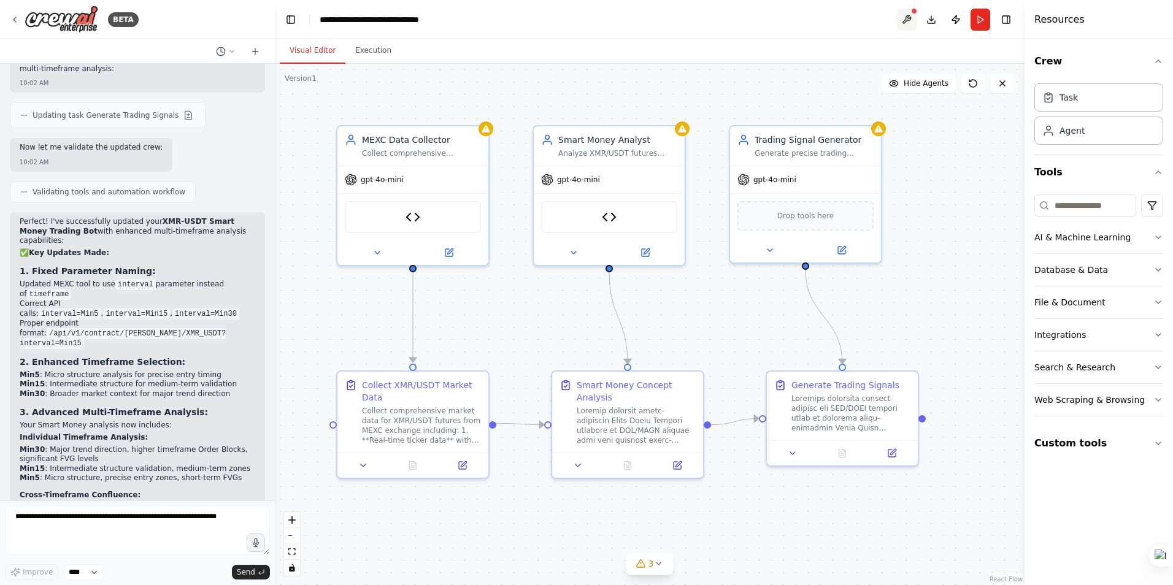
click at [902, 20] on button at bounding box center [907, 20] width 20 height 22
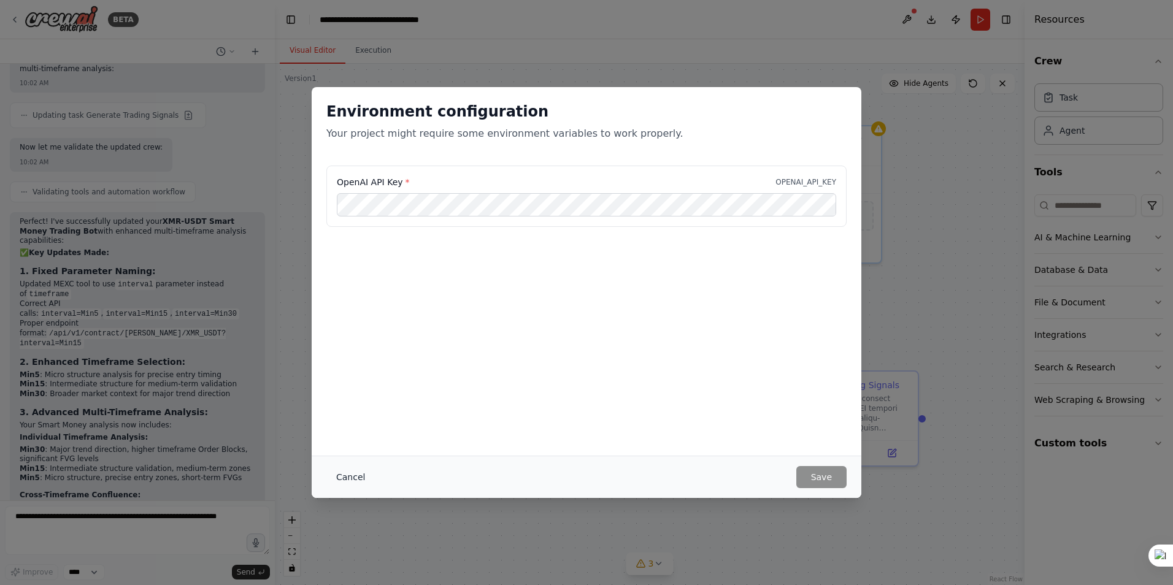
click at [350, 475] on button "Cancel" at bounding box center [350, 477] width 48 height 22
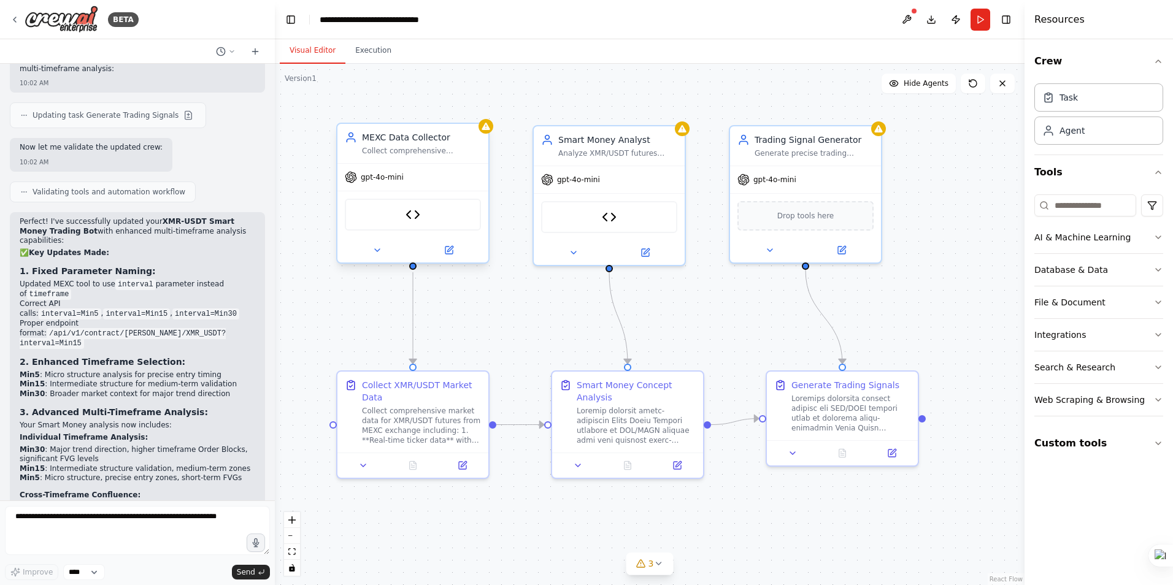
click at [421, 217] on div "MEXC Futures Data Tool" at bounding box center [413, 215] width 136 height 32
click at [406, 216] on img at bounding box center [413, 214] width 15 height 15
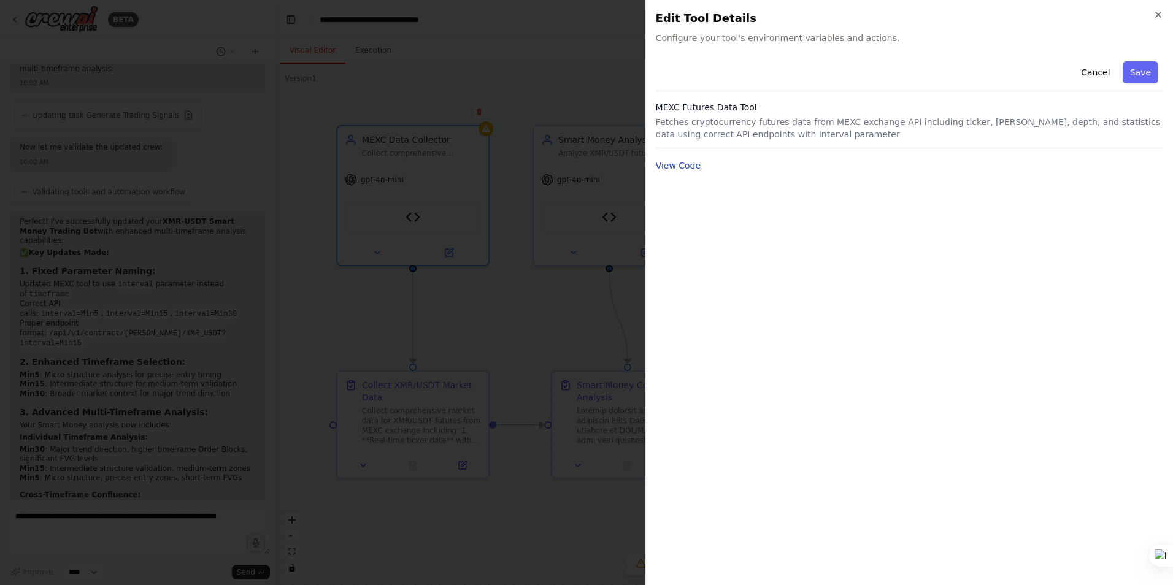
click at [679, 163] on button "View Code" at bounding box center [678, 166] width 45 height 12
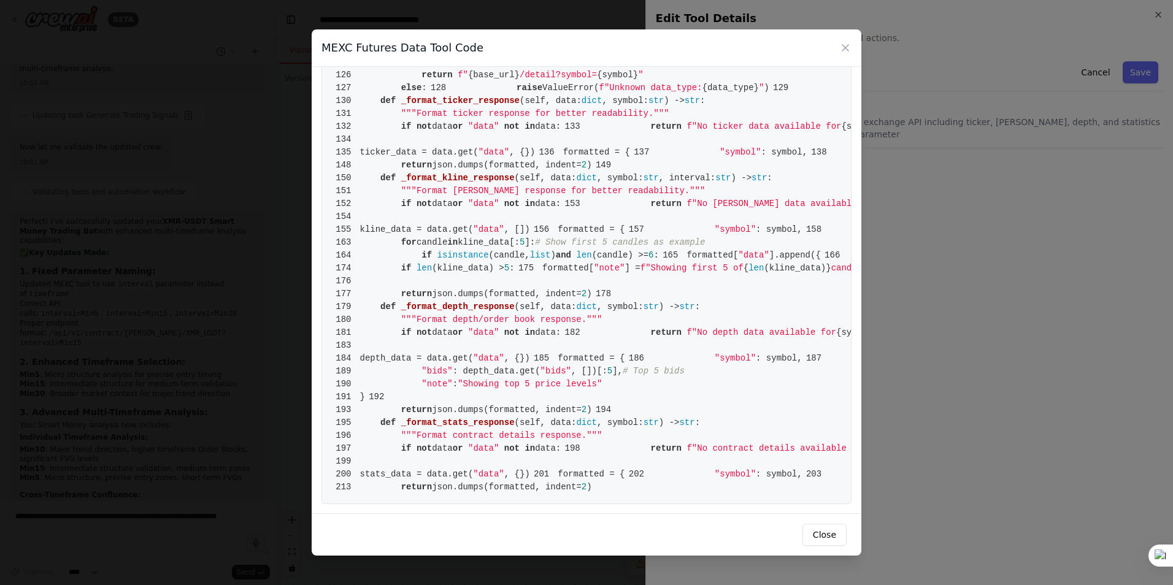
scroll to position [1043, 0]
click at [274, 283] on div "MEXC Futures Data Tool Code 1 from crewai.tools import BaseTool 2 from pydantic…" at bounding box center [586, 292] width 1173 height 585
click at [847, 50] on icon at bounding box center [845, 48] width 6 height 6
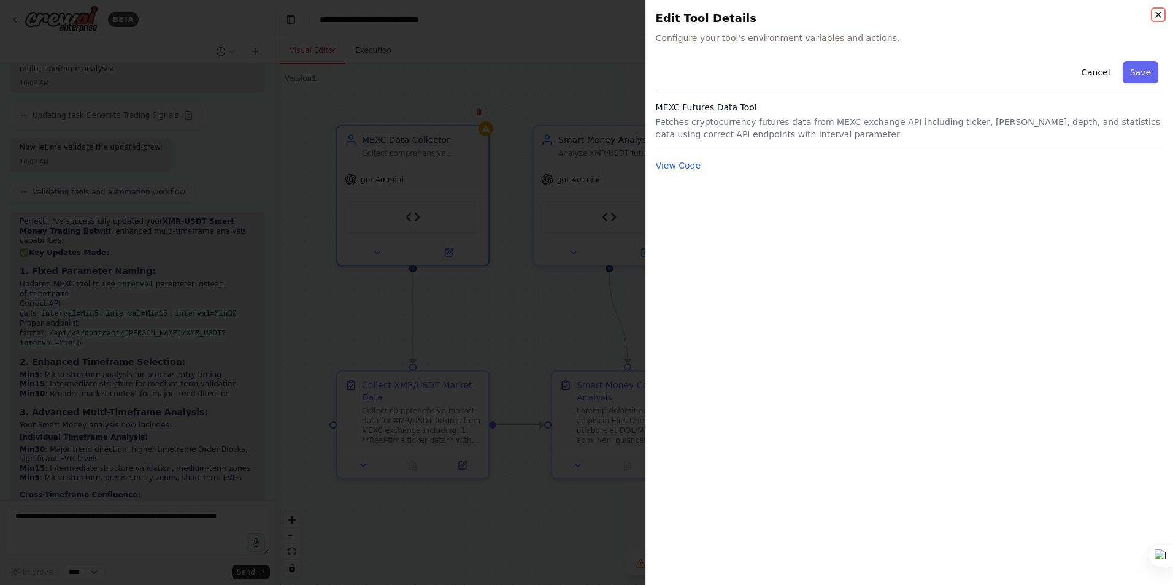
click at [1158, 15] on icon "button" at bounding box center [1158, 15] width 10 height 10
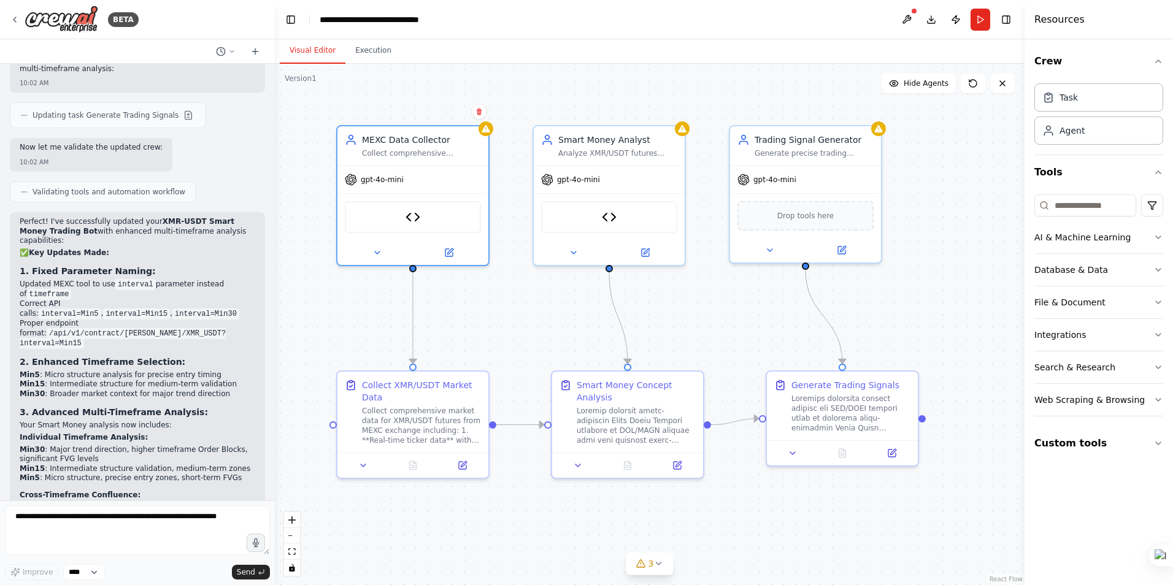
click at [1061, 23] on h4 "Resources" at bounding box center [1059, 19] width 50 height 15
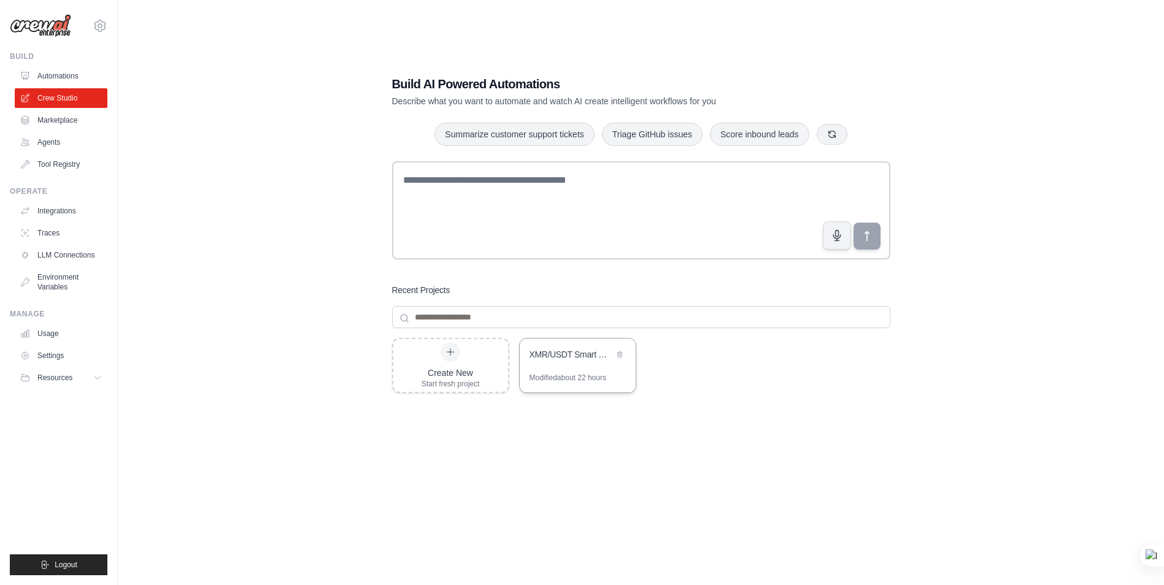
click at [563, 352] on div "XMR/USDT Smart Money Trading Assistant" at bounding box center [571, 354] width 84 height 12
click at [572, 358] on div "XMR/USDT Smart Money Trading Assistant" at bounding box center [571, 354] width 84 height 12
click at [588, 360] on div "XMR/USDT Smart Money Trading Assistant" at bounding box center [571, 354] width 84 height 12
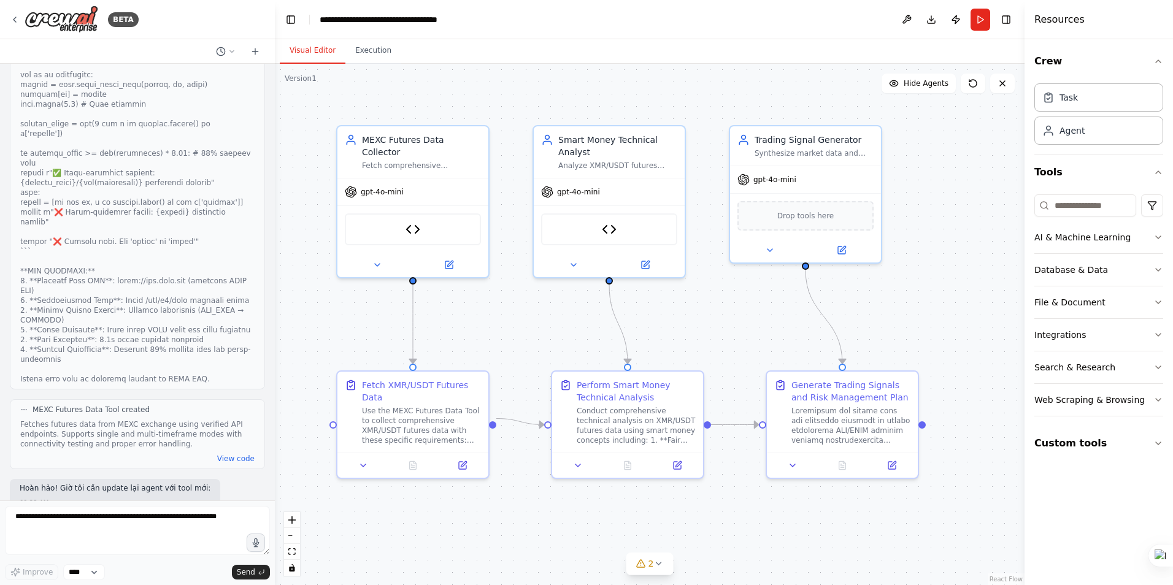
scroll to position [12944, 0]
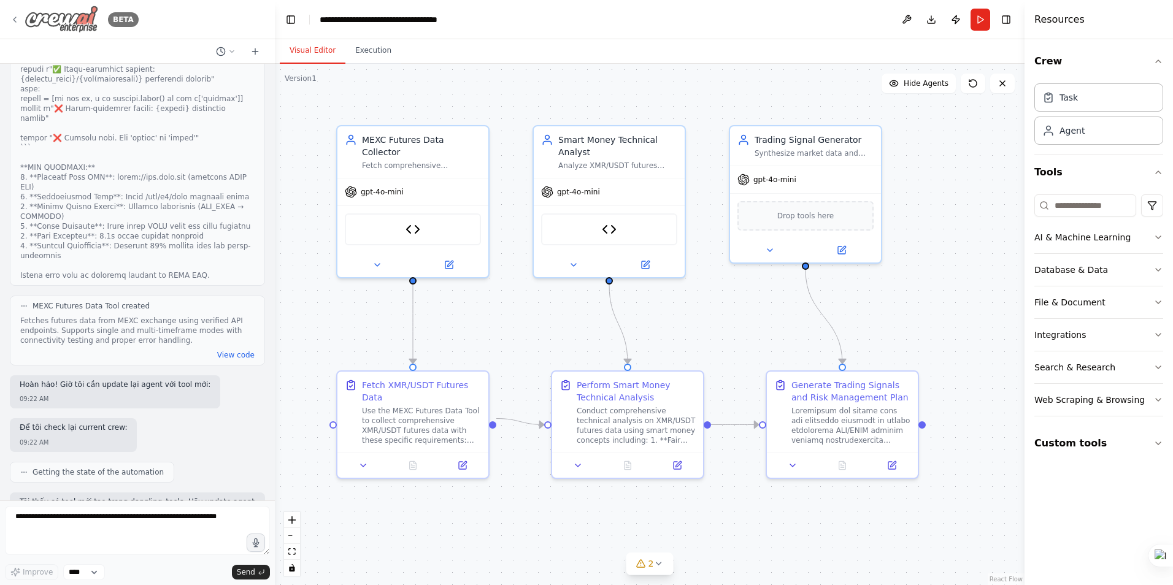
click at [13, 15] on icon at bounding box center [15, 20] width 10 height 10
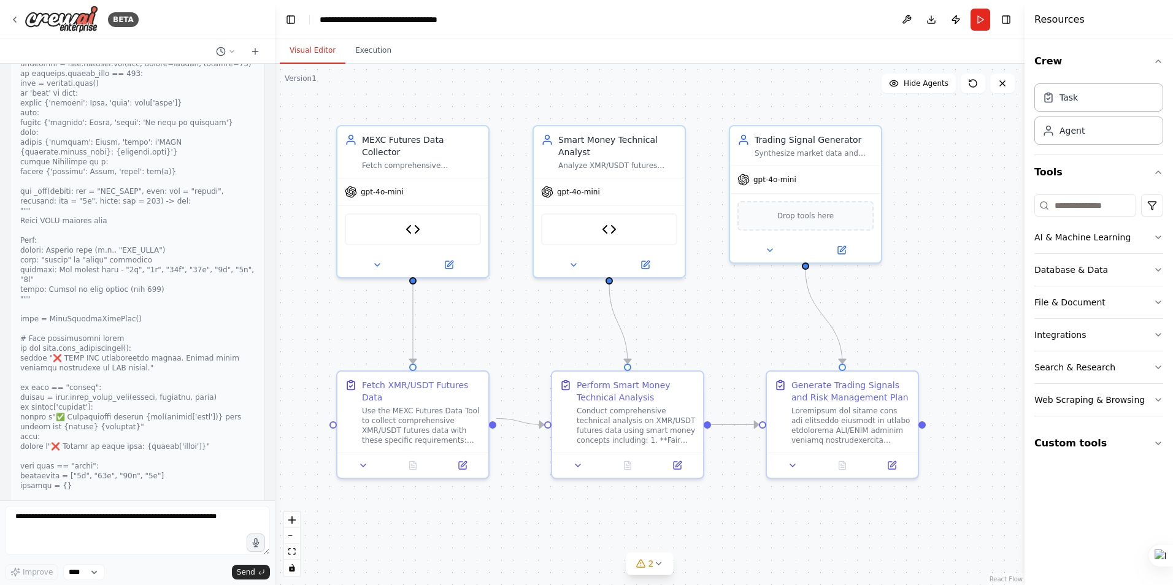
scroll to position [12146, 0]
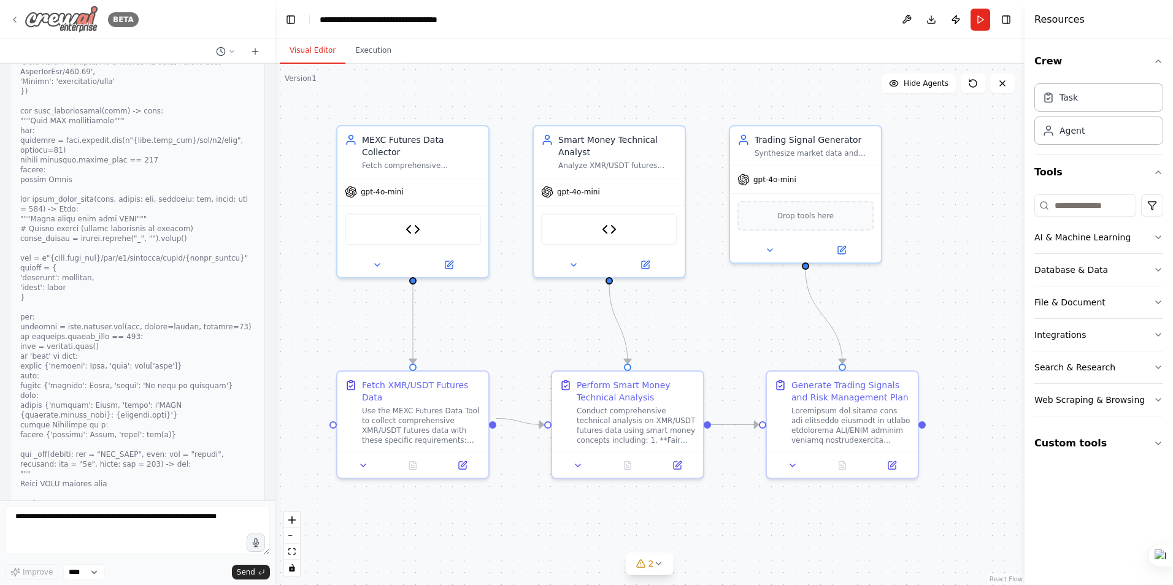
click at [13, 18] on icon at bounding box center [15, 20] width 10 height 10
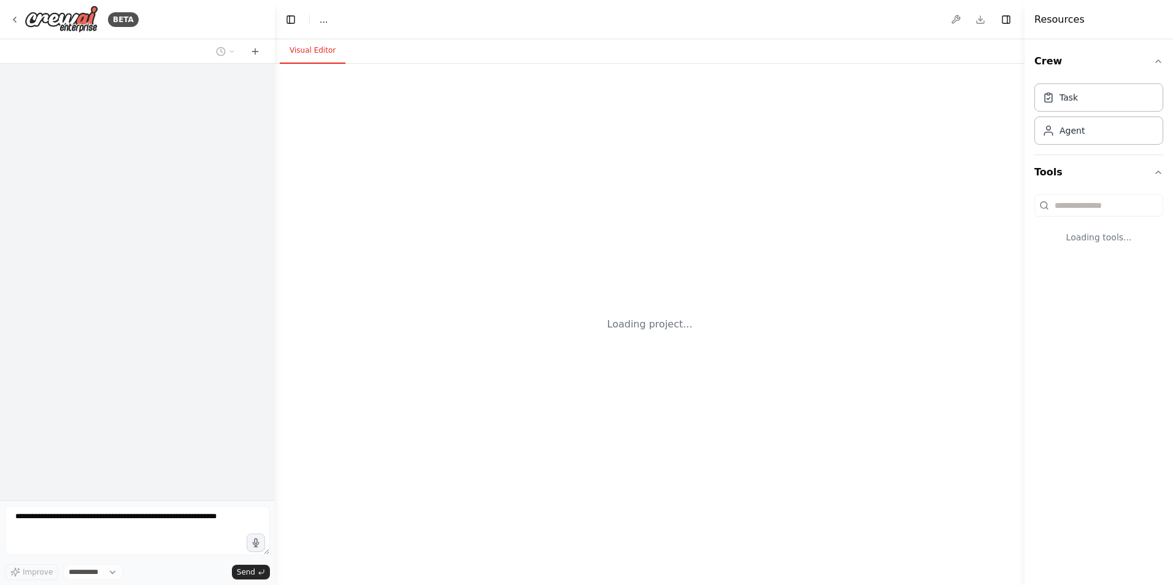
select select "****"
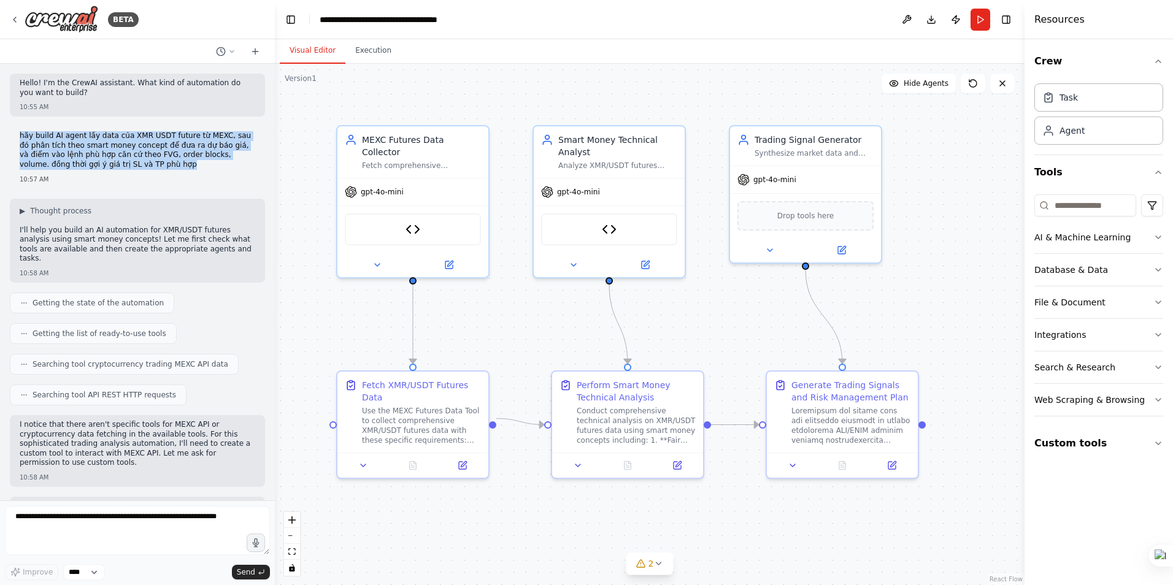
drag, startPoint x: 20, startPoint y: 136, endPoint x: 117, endPoint y: 167, distance: 101.3
click at [117, 167] on p "hãy build AI agent lấy data của XMR USDT future từ MEXC, sau đó phân tích theo …" at bounding box center [138, 150] width 236 height 38
drag, startPoint x: 117, startPoint y: 167, endPoint x: 91, endPoint y: 150, distance: 30.6
copy p "hãy build AI agent lấy data của XMR USDT future từ MEXC, sau đó phân tích theo …"
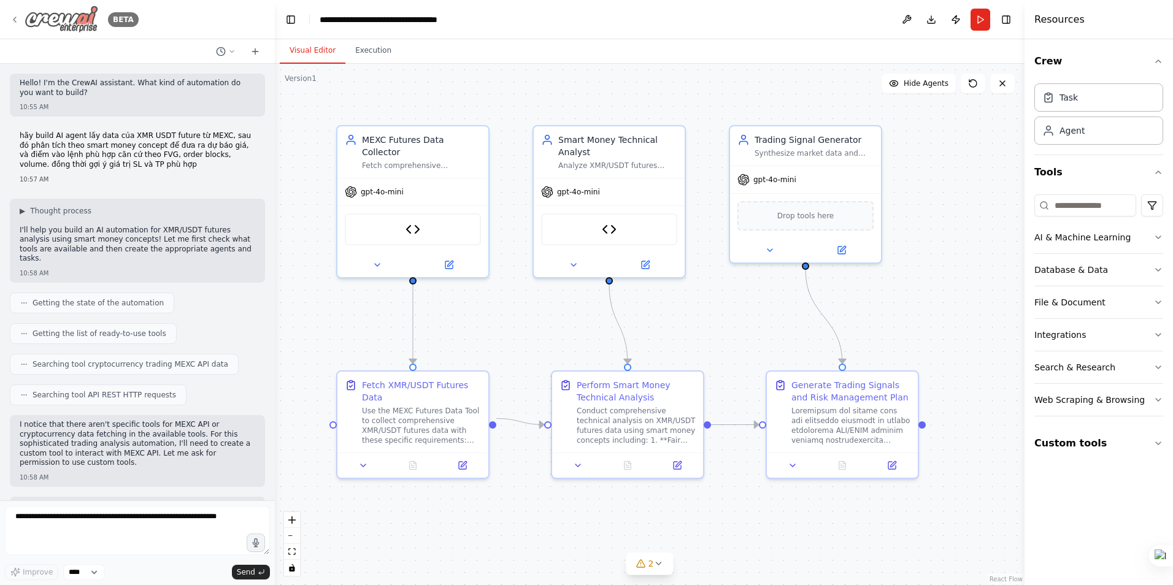
click at [13, 15] on icon at bounding box center [15, 20] width 10 height 10
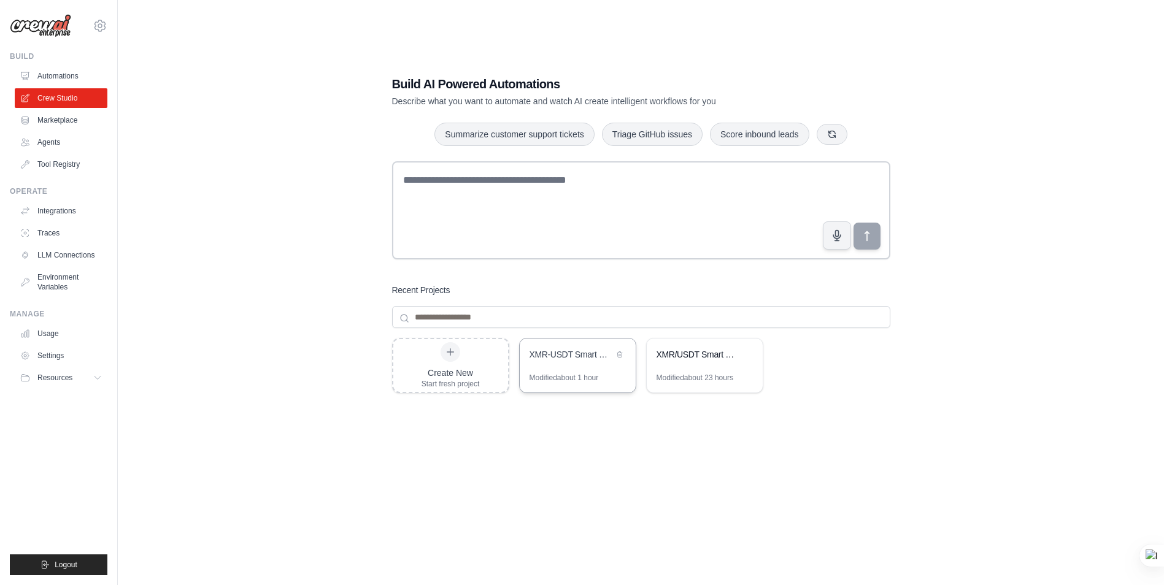
click at [578, 353] on div "XMR-USDT Smart Money Trading Bot" at bounding box center [571, 354] width 84 height 12
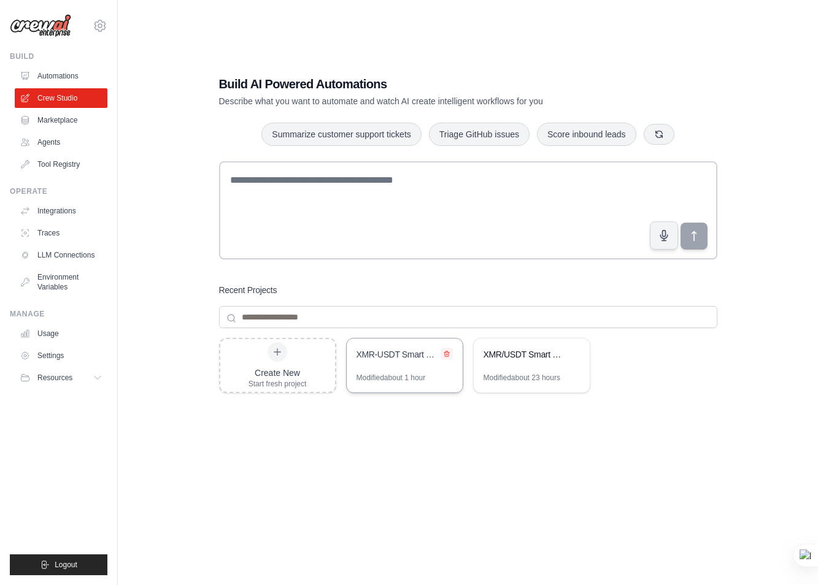
click at [447, 353] on icon at bounding box center [446, 353] width 7 height 7
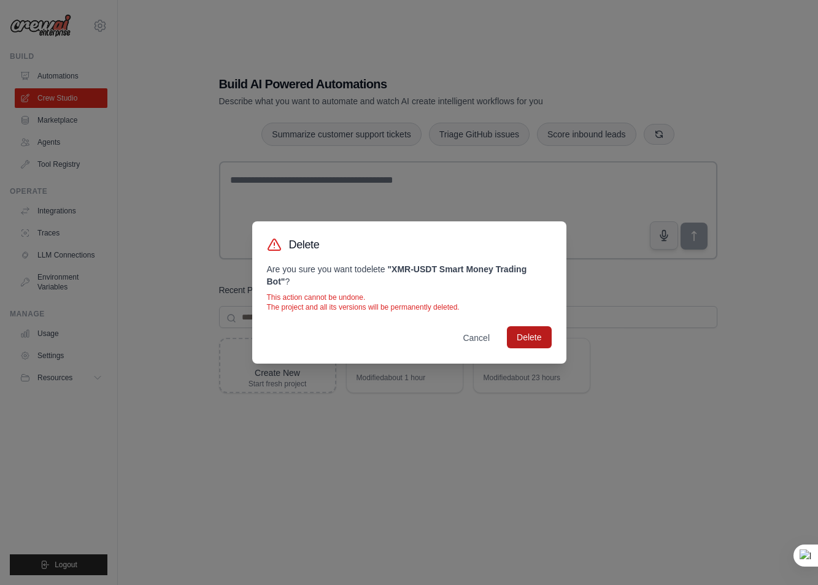
click at [537, 337] on button "Delete" at bounding box center [529, 337] width 44 height 22
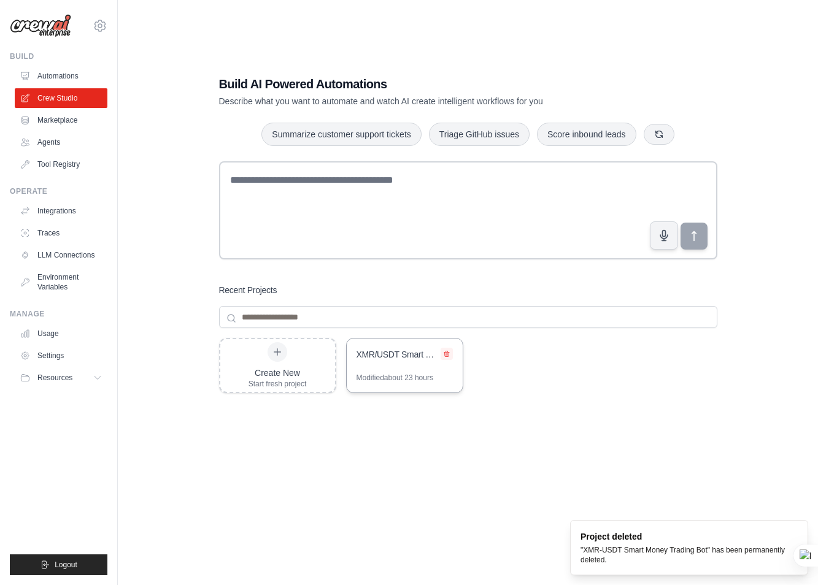
click at [448, 354] on icon at bounding box center [446, 355] width 5 height 6
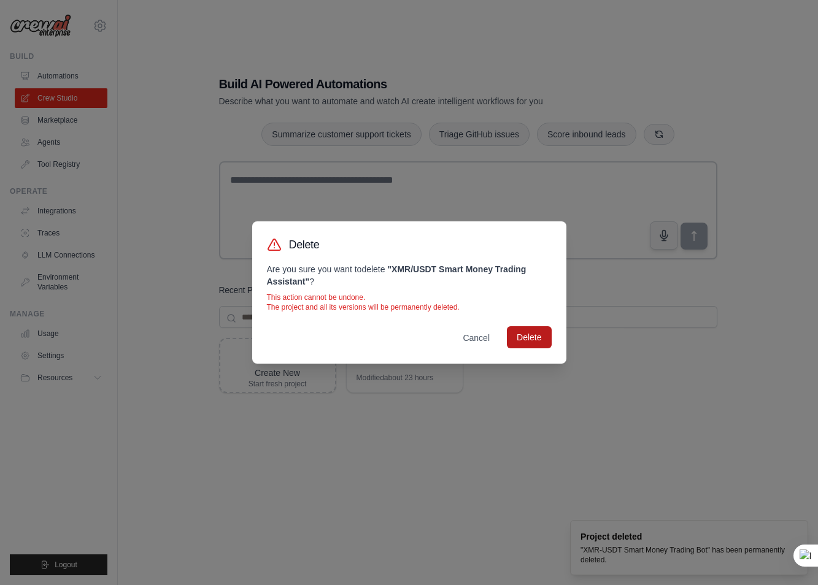
click at [539, 340] on button "Delete" at bounding box center [529, 337] width 44 height 22
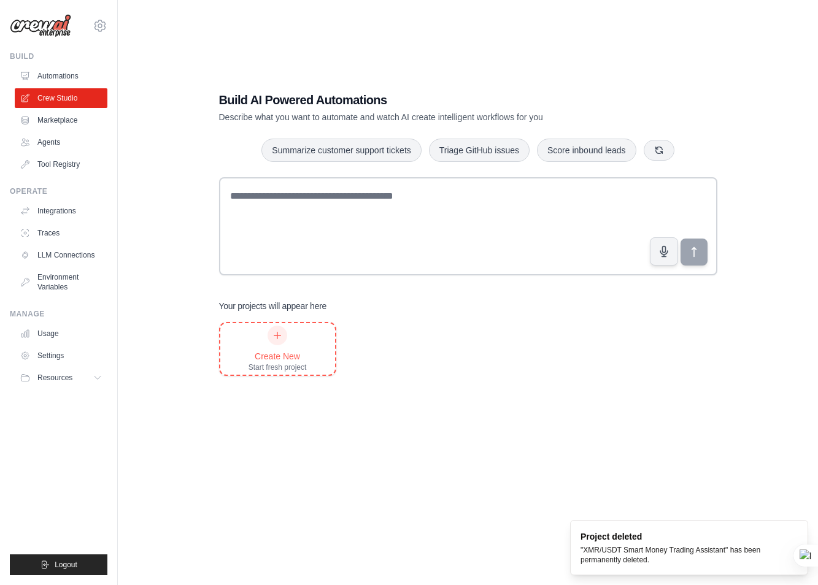
click at [278, 344] on div at bounding box center [277, 336] width 20 height 20
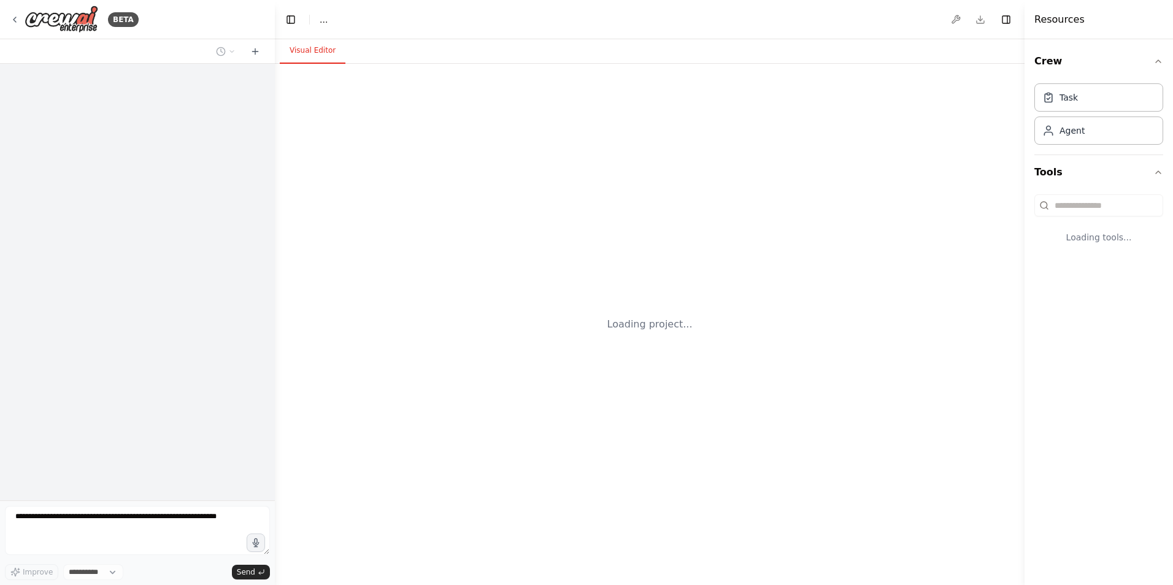
select select "****"
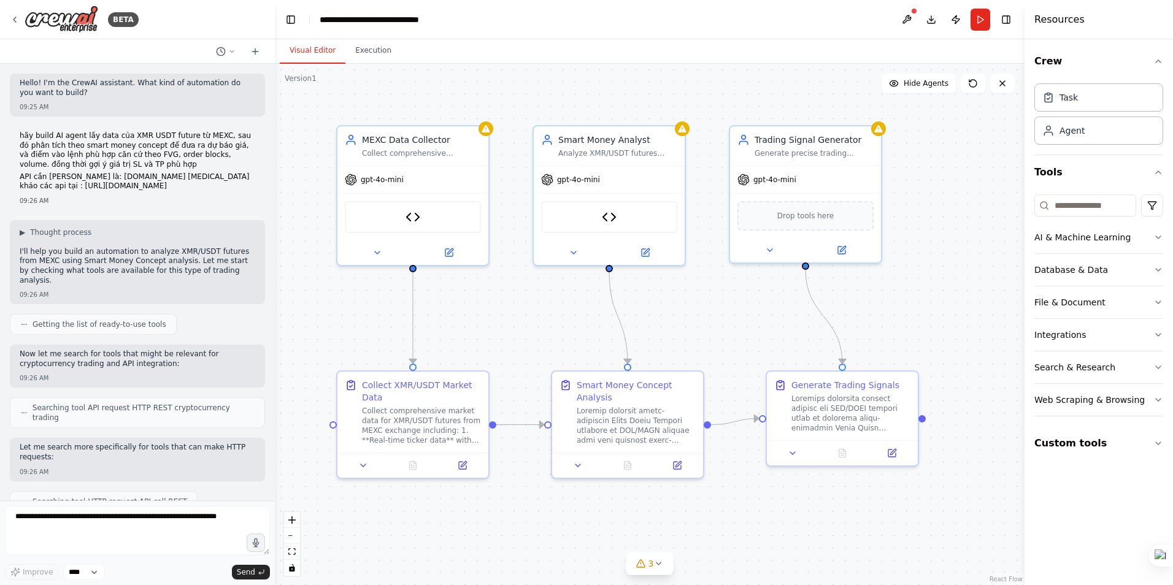
drag, startPoint x: 20, startPoint y: 134, endPoint x: 48, endPoint y: 209, distance: 80.2
click at [48, 194] on div "hãy build AI agent lấy data của XMR USDT future từ MEXC, sau đó phân tích theo …" at bounding box center [138, 162] width 236 height 63
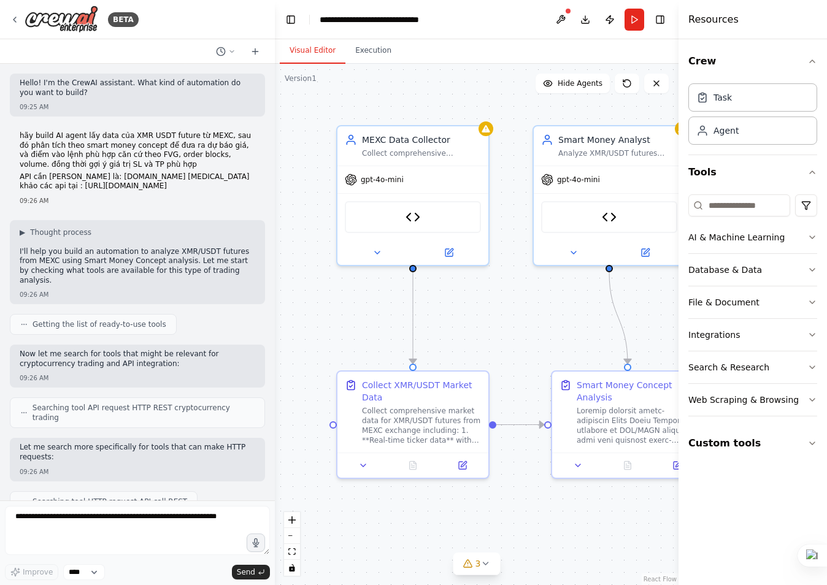
copy div "hãy build AI agent lấy data của XMR USDT future từ MEXC, sau đó phân tích theo …"
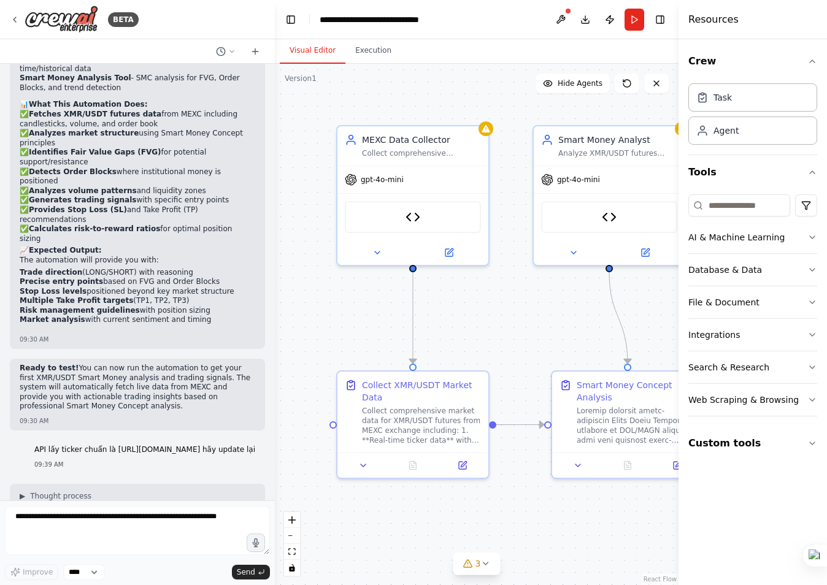
scroll to position [2577, 0]
drag, startPoint x: 66, startPoint y: 390, endPoint x: 18, endPoint y: 371, distance: 51.8
click at [25, 439] on div "API lấy ticker chuẩn là https://contract.mexc.com/api/v1/contract/ticker?symbol…" at bounding box center [145, 456] width 240 height 34
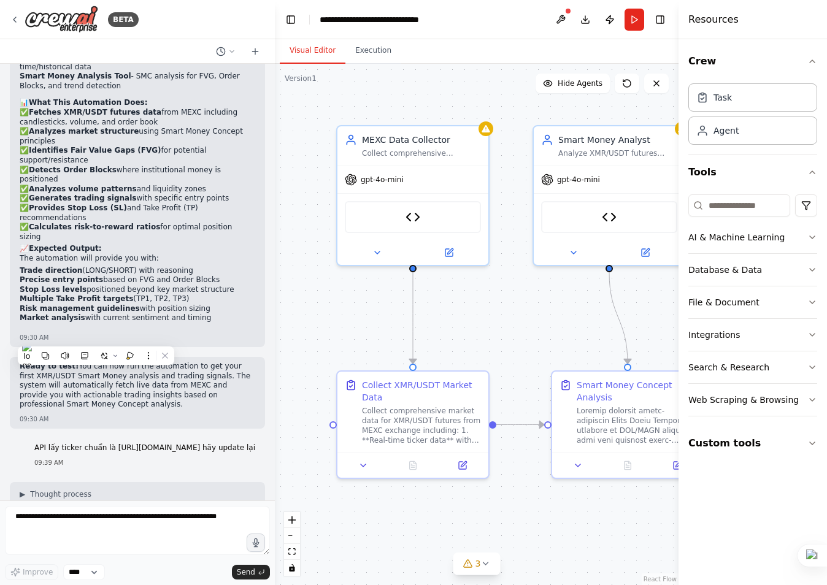
copy p "API lấy ticker chuẩn là https://contract.mexc.com/api/v1/contract/ticker?symbol…"
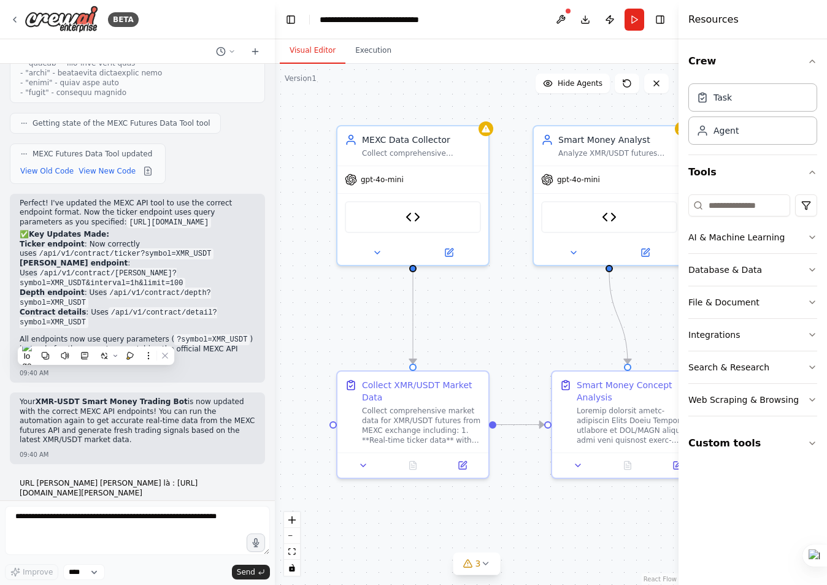
scroll to position [3497, 0]
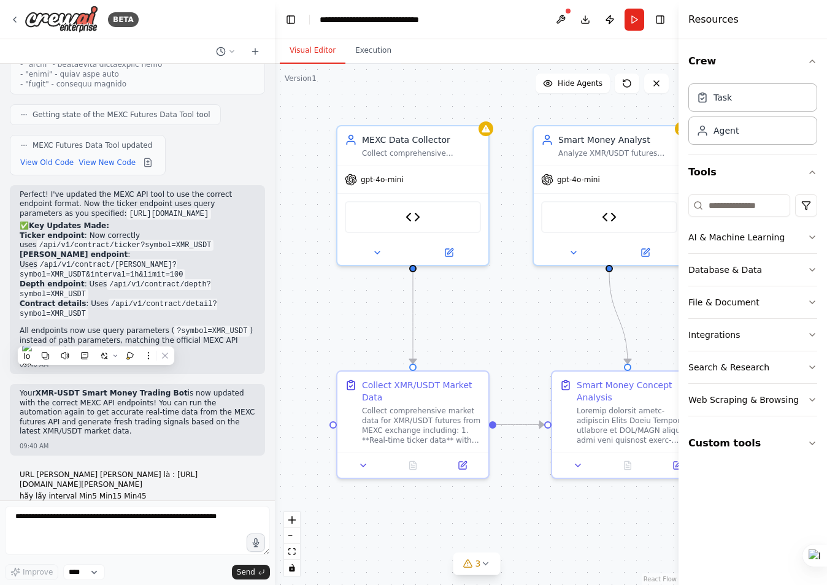
click at [140, 471] on p "URL chuẩn của kline là : https://contract.mexc.com/api/v1/contract/kline/XMR_US…" at bounding box center [138, 480] width 236 height 19
drag, startPoint x: 21, startPoint y: 366, endPoint x: 71, endPoint y: 384, distance: 53.4
click at [71, 471] on p "URL chuẩn của kline là : https://contract.mexc.com/api/v1/contract/kline/XMR_US…" at bounding box center [138, 480] width 236 height 19
copy p "URL chuẩn của kline là : https://contract.mexc.com/api/v1/contract/kline/XMR_US…"
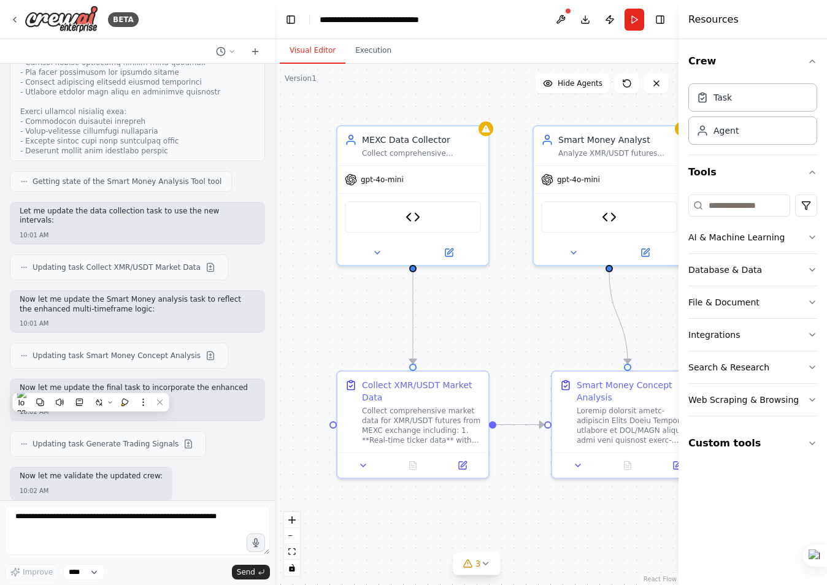
scroll to position [6687, 0]
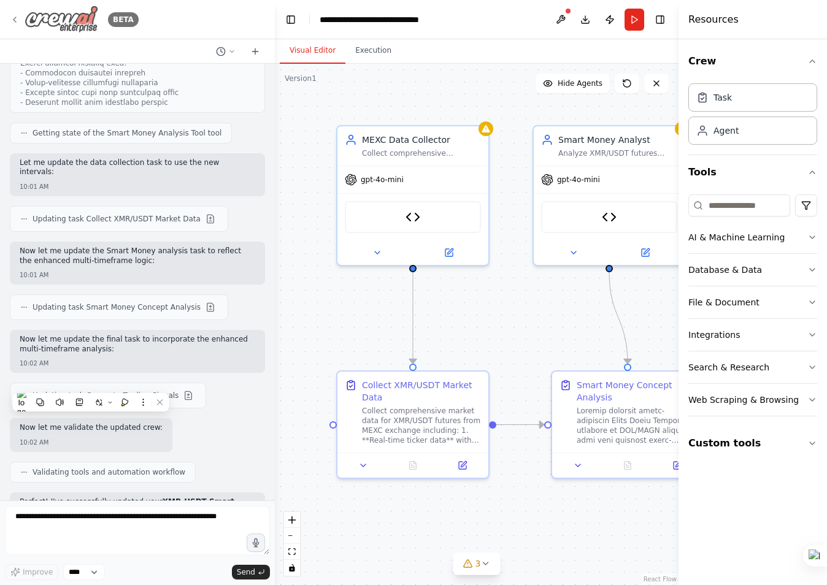
click at [11, 17] on icon at bounding box center [15, 20] width 10 height 10
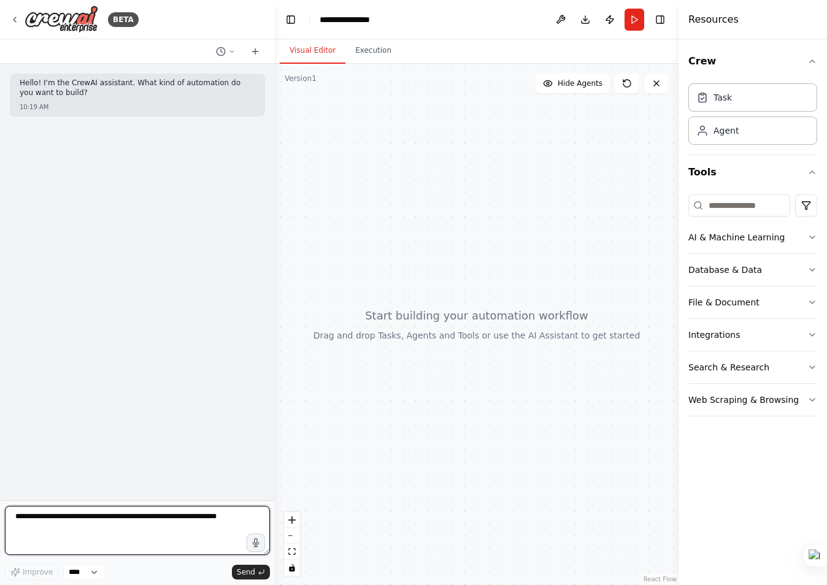
click at [36, 517] on textarea at bounding box center [137, 530] width 265 height 49
click at [41, 517] on textarea at bounding box center [137, 530] width 265 height 49
paste textarea "**********"
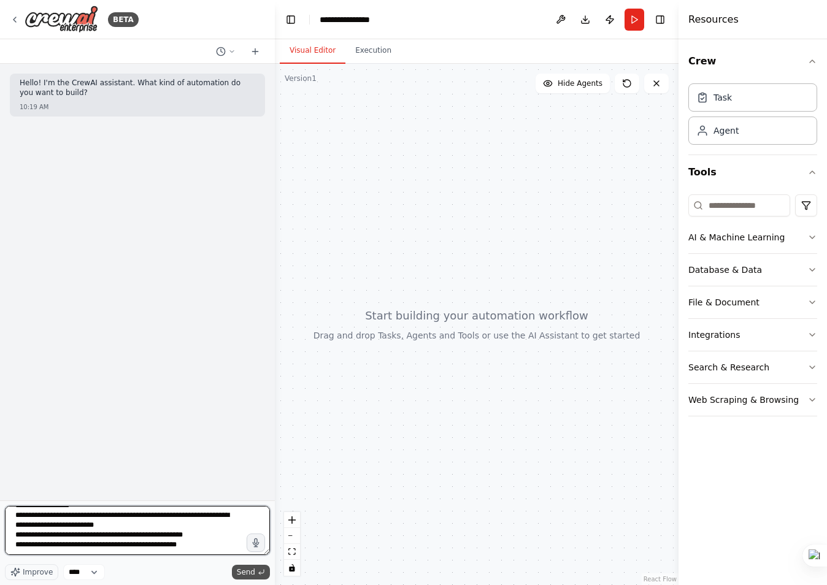
type textarea "**********"
click at [245, 571] on span "Send" at bounding box center [246, 573] width 18 height 10
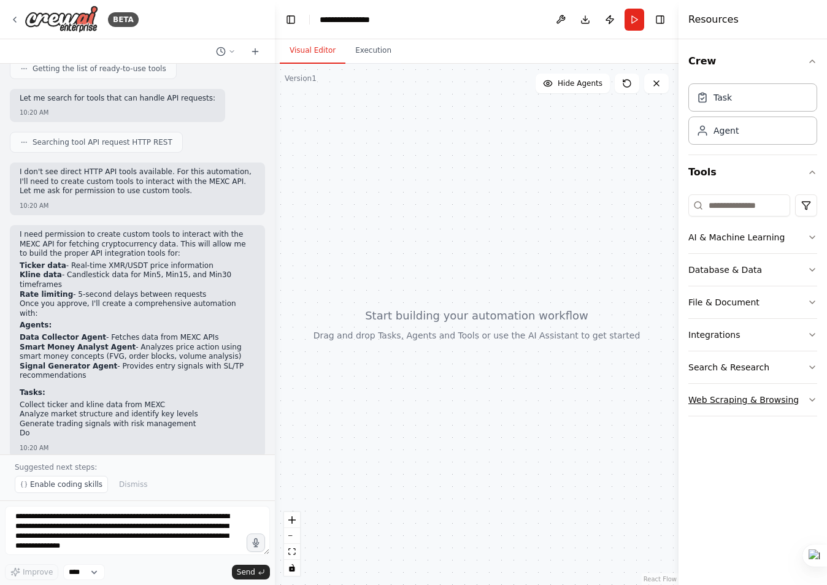
scroll to position [328, 0]
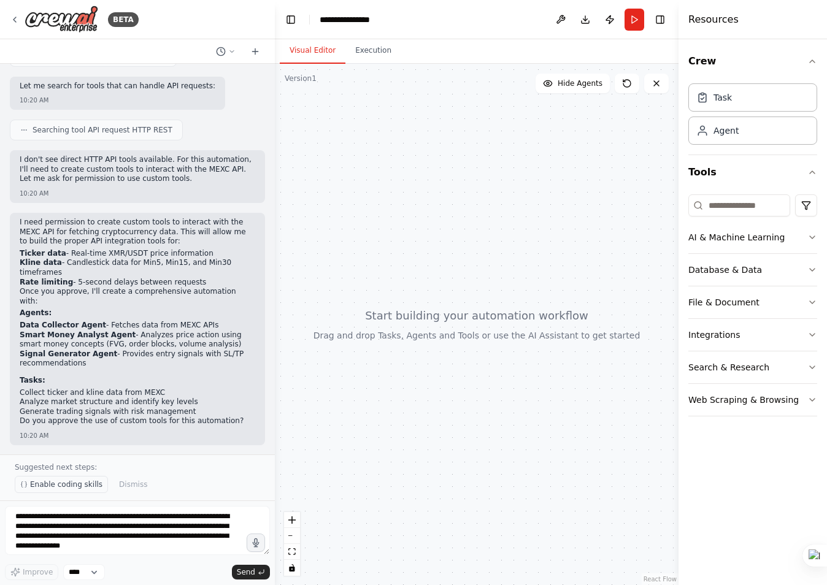
click at [64, 486] on span "Enable coding skills" at bounding box center [66, 485] width 72 height 10
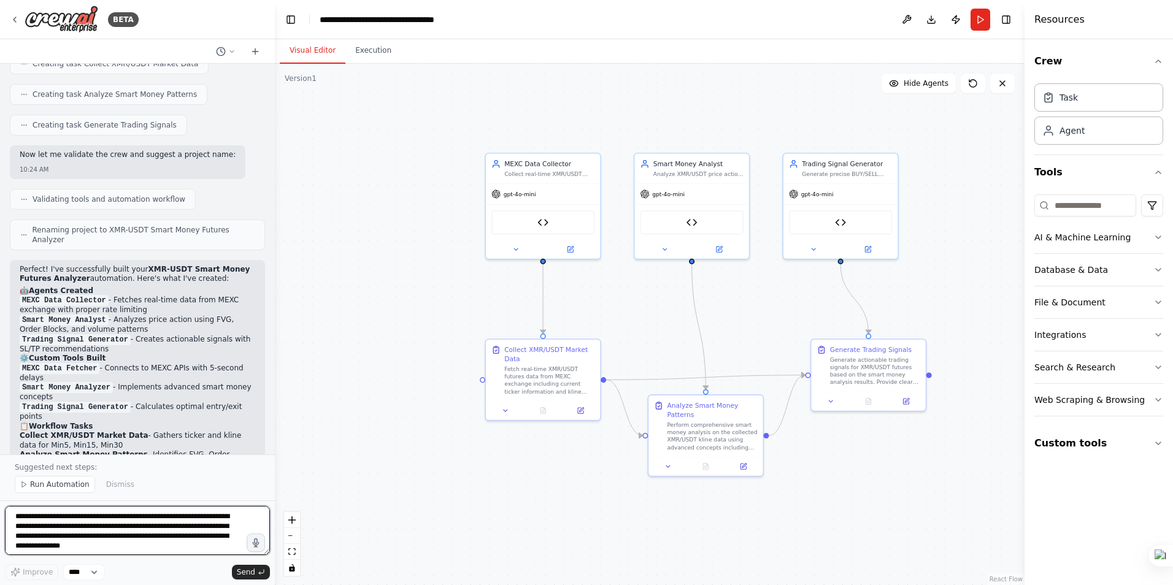
scroll to position [2457, 0]
click at [50, 482] on span "Run Automation" at bounding box center [60, 485] width 60 height 10
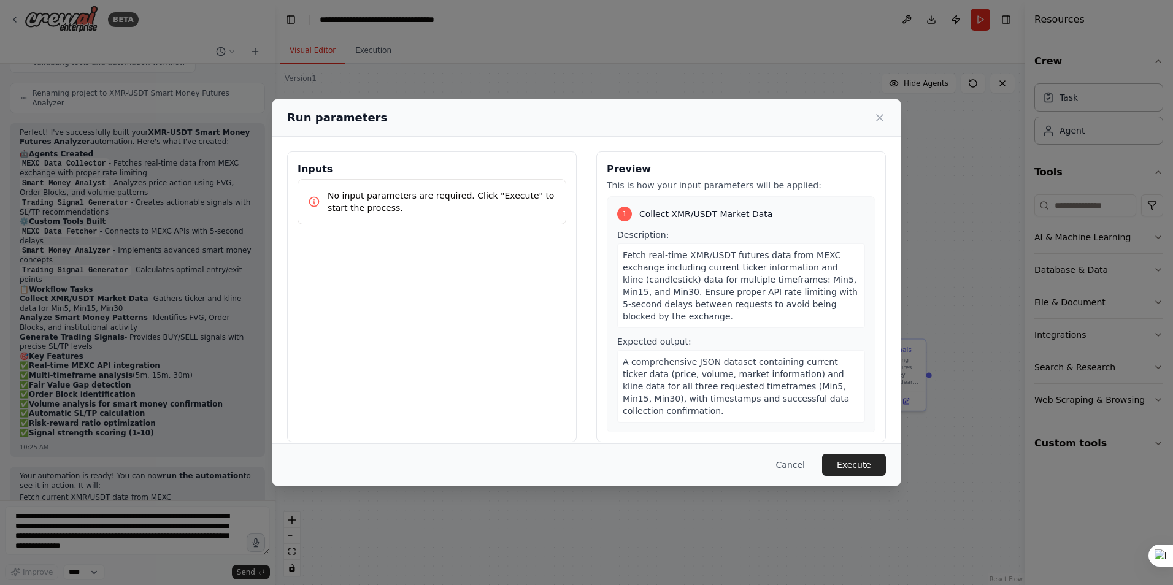
scroll to position [2595, 0]
click at [826, 461] on button "Execute" at bounding box center [854, 465] width 64 height 22
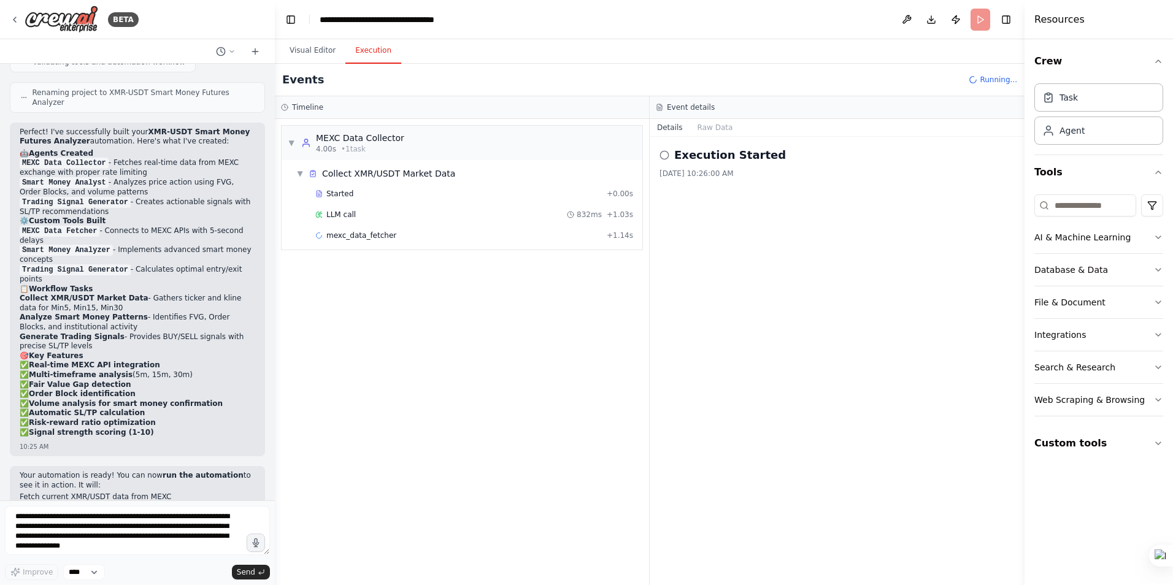
click at [365, 54] on button "Execution" at bounding box center [373, 51] width 56 height 26
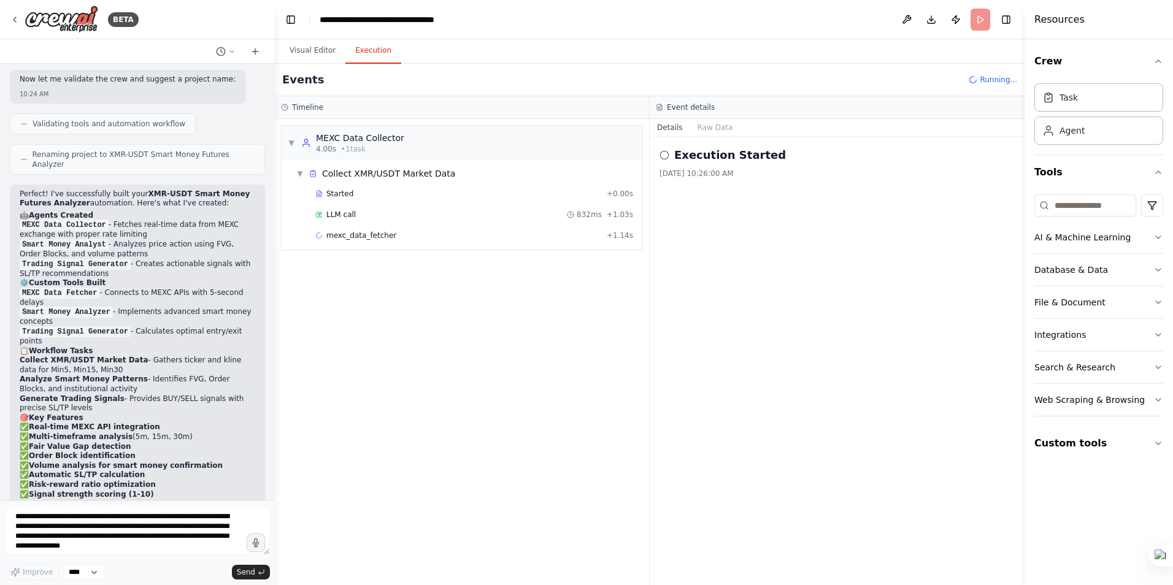
scroll to position [2534, 0]
click at [348, 215] on span "LLM call" at bounding box center [340, 215] width 29 height 10
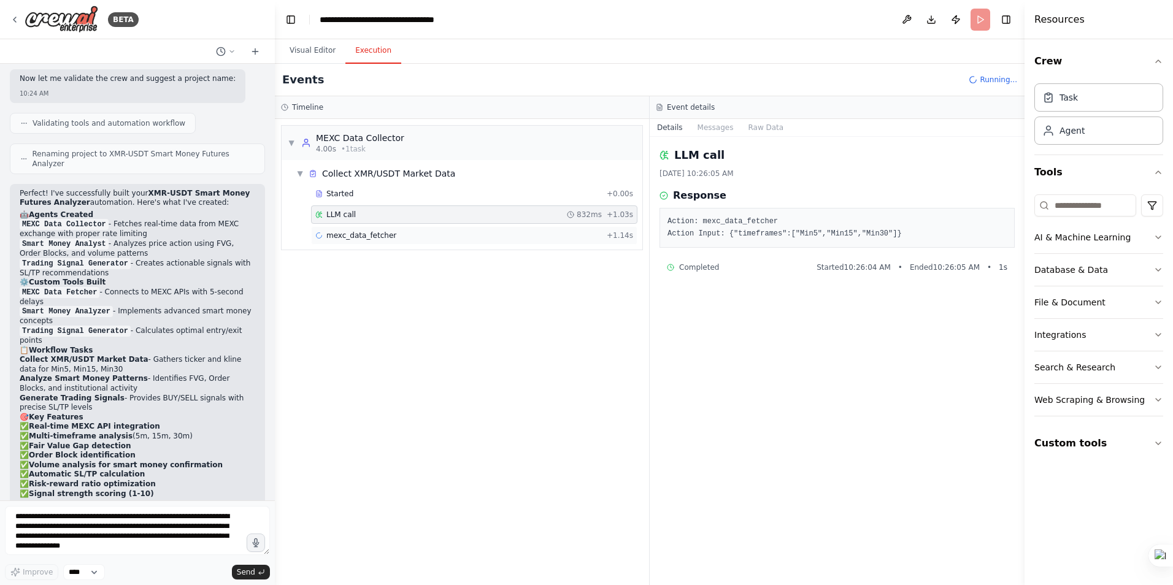
click at [359, 233] on span "mexc_data_fetcher" at bounding box center [361, 236] width 70 height 10
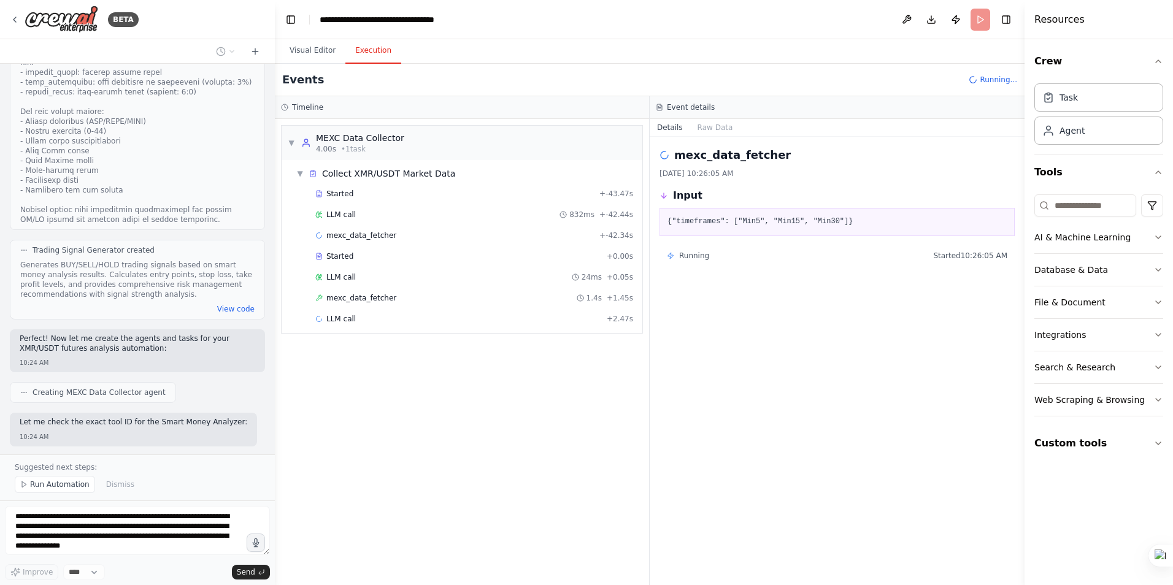
scroll to position [4519, 0]
click at [355, 233] on span "mexc_data_fetcher" at bounding box center [361, 236] width 70 height 10
click at [350, 257] on div "Started" at bounding box center [458, 257] width 287 height 10
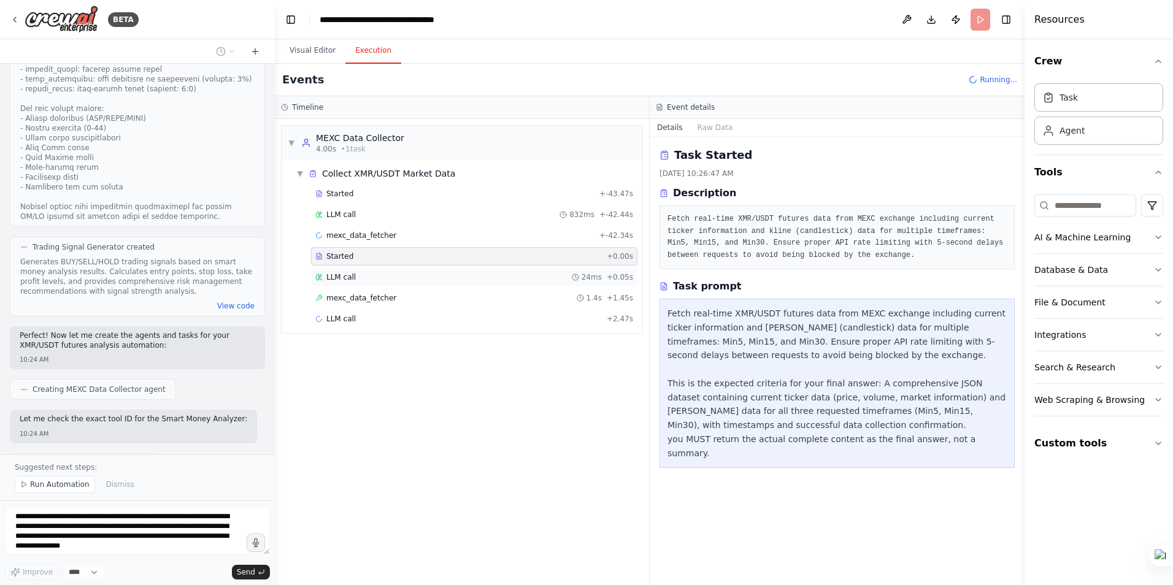
click at [345, 279] on span "LLM call" at bounding box center [340, 277] width 29 height 10
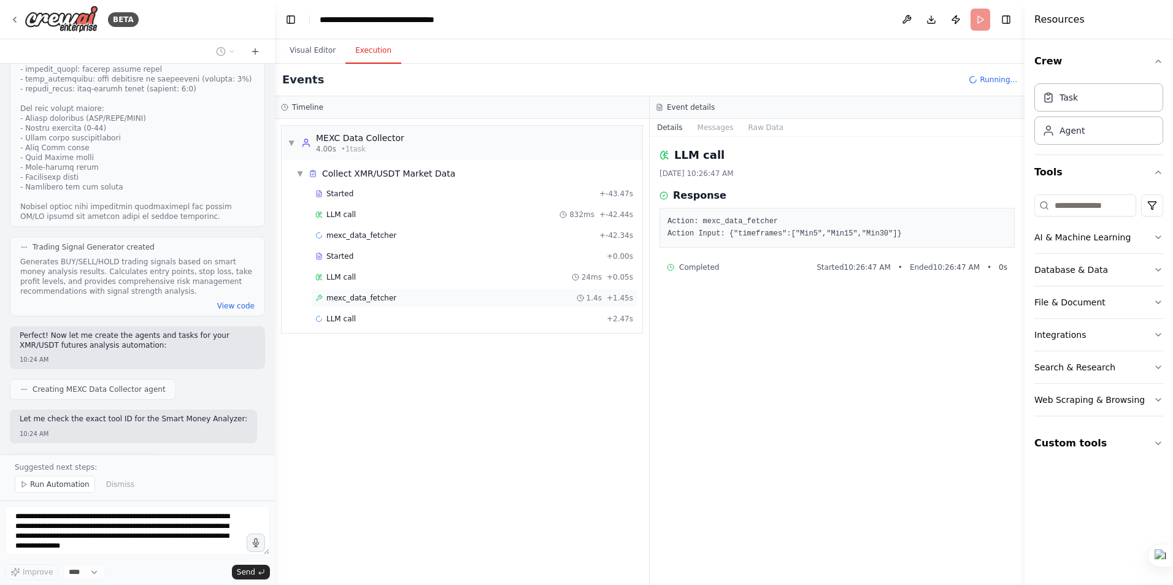
click at [348, 302] on span "mexc_data_fetcher" at bounding box center [361, 298] width 70 height 10
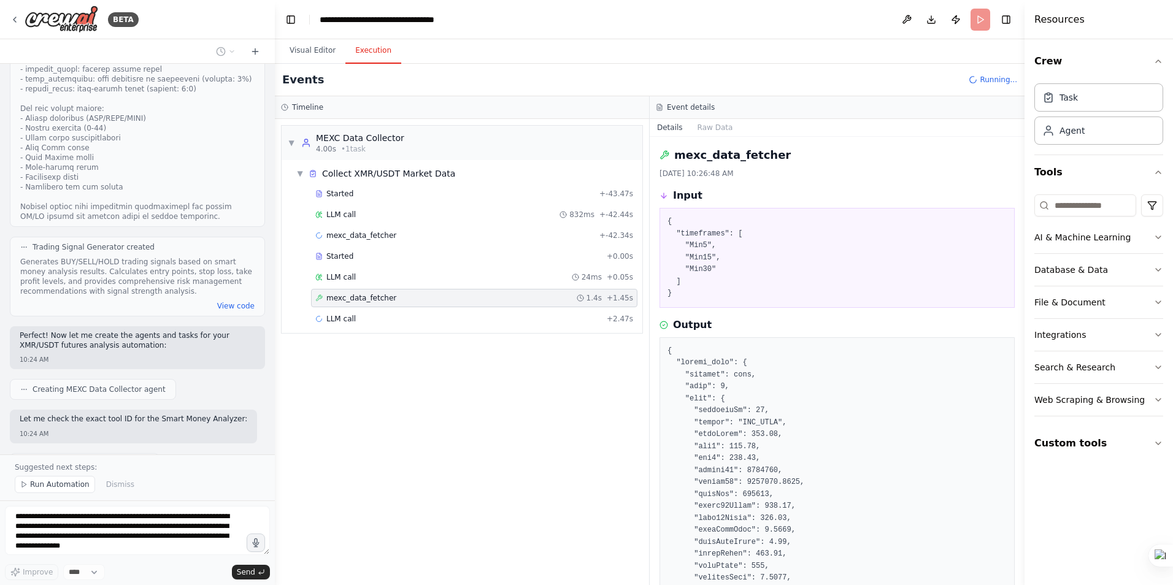
click at [351, 298] on span "mexc_data_fetcher" at bounding box center [361, 298] width 70 height 10
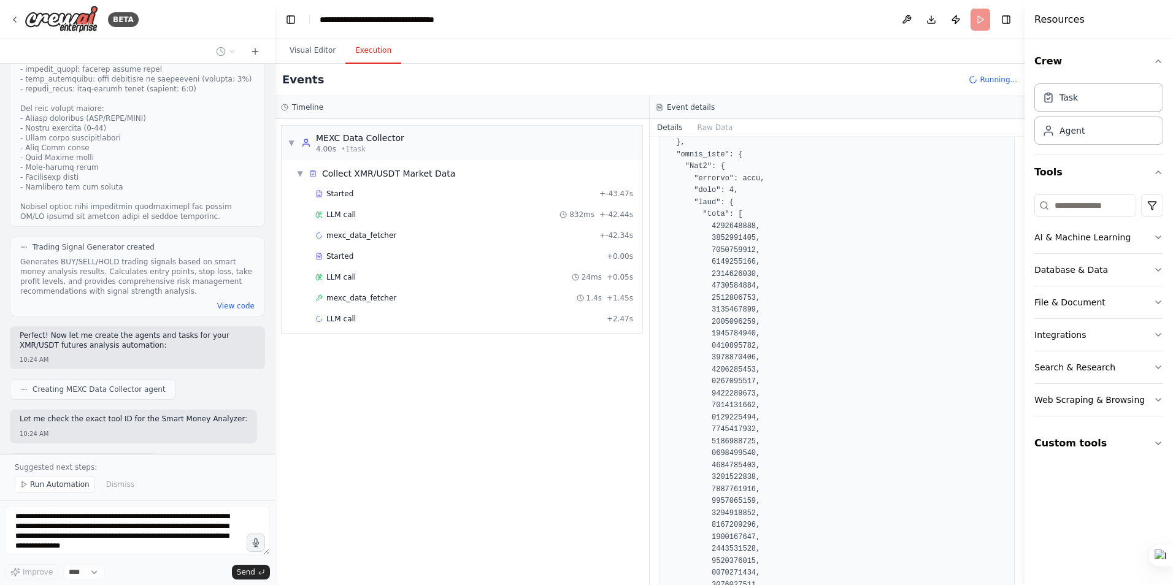
scroll to position [920, 0]
drag, startPoint x: 1020, startPoint y: 158, endPoint x: 1018, endPoint y: 221, distance: 63.8
click at [826, 221] on div "BETA Hello! I'm the CrewAI assistant. What kind of automation do you want to bu…" at bounding box center [586, 292] width 1173 height 585
drag, startPoint x: 1020, startPoint y: 159, endPoint x: 1028, endPoint y: 152, distance: 10.0
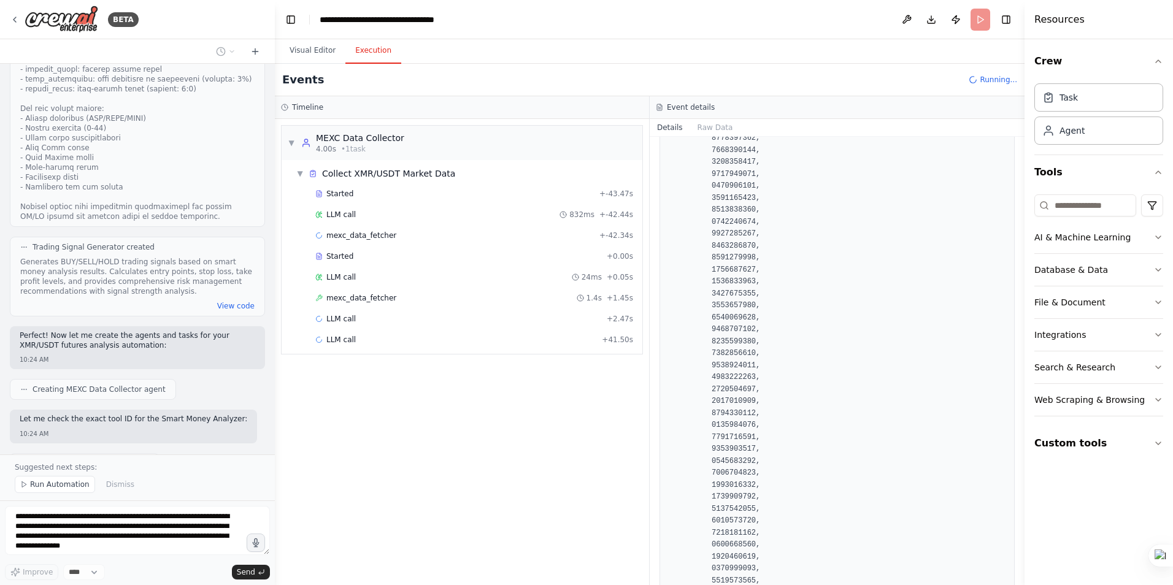
click at [826, 310] on div "BETA Hello! I'm the CrewAI assistant. What kind of automation do you want to bu…" at bounding box center [586, 292] width 1173 height 585
drag, startPoint x: 1020, startPoint y: 154, endPoint x: 944, endPoint y: 253, distance: 125.2
click at [826, 210] on div "BETA Hello! I'm the CrewAI assistant. What kind of automation do you want to bu…" at bounding box center [586, 292] width 1173 height 585
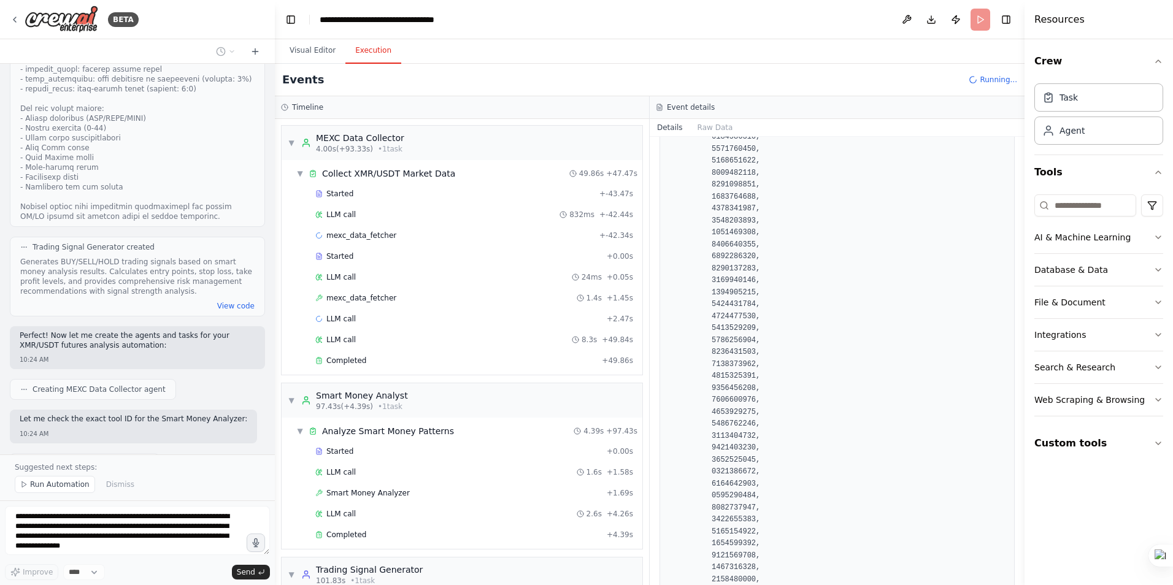
scroll to position [9141, 0]
click at [337, 322] on span "LLM call" at bounding box center [340, 319] width 29 height 10
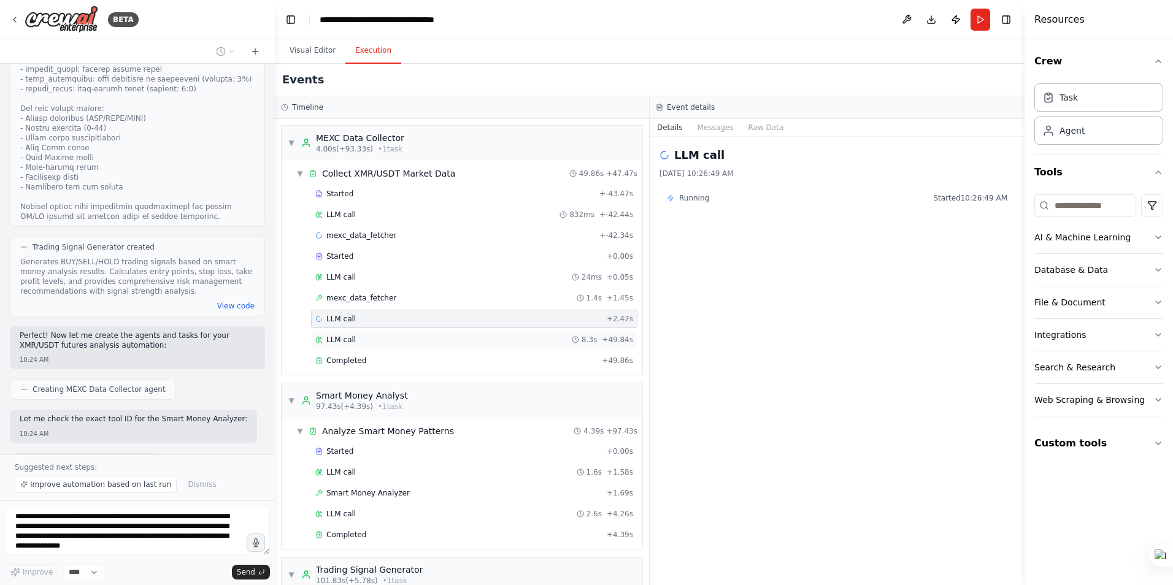
click at [340, 333] on div "LLM call 8.3s + 49.84s" at bounding box center [474, 340] width 326 height 18
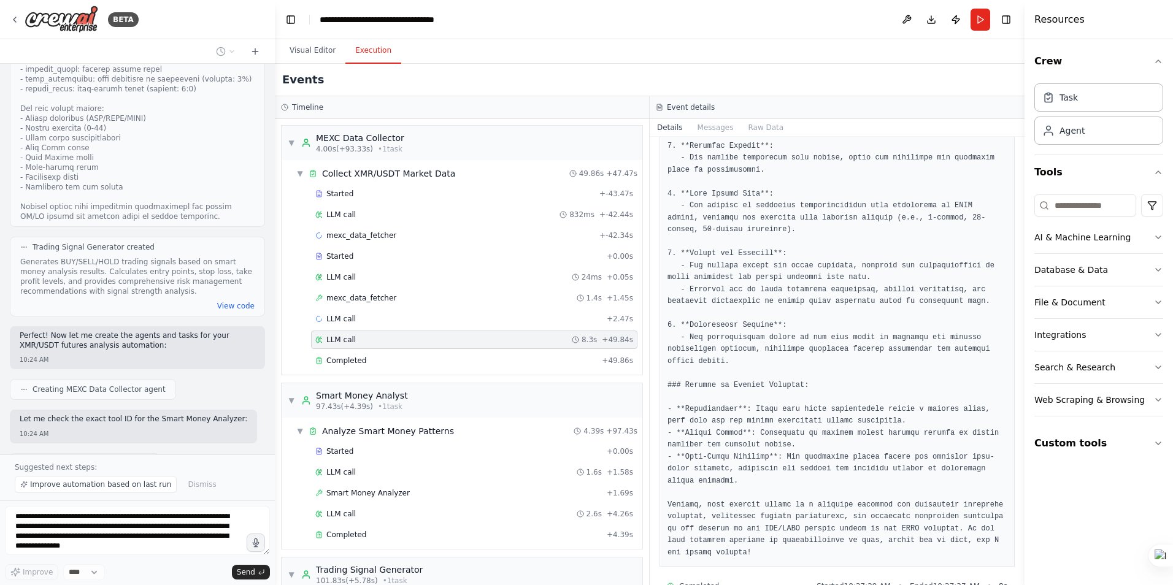
scroll to position [344, 0]
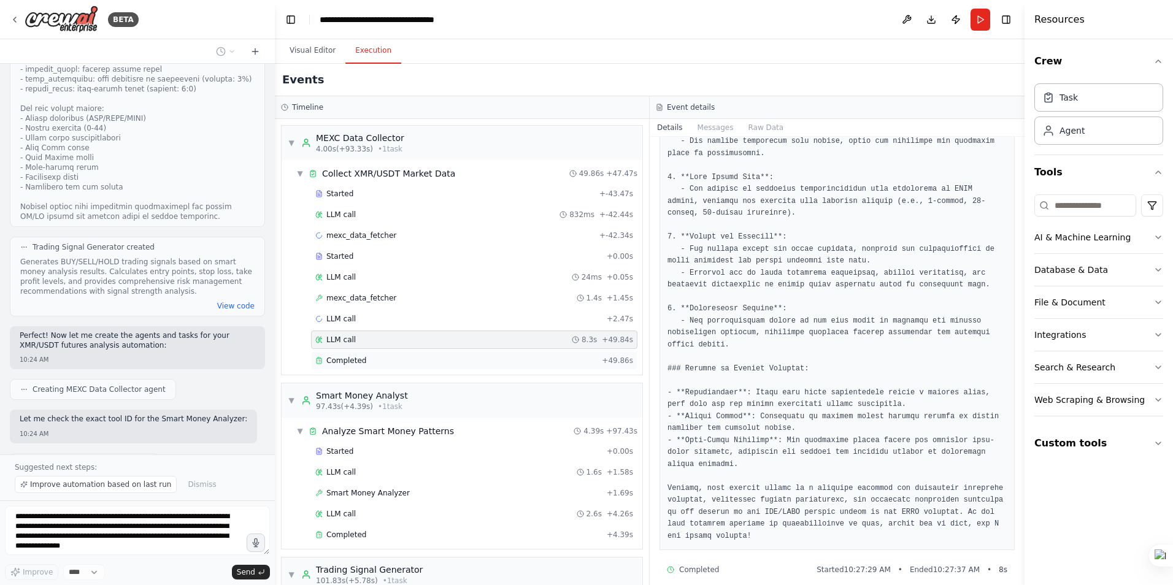
click at [336, 357] on span "Completed" at bounding box center [346, 361] width 40 height 10
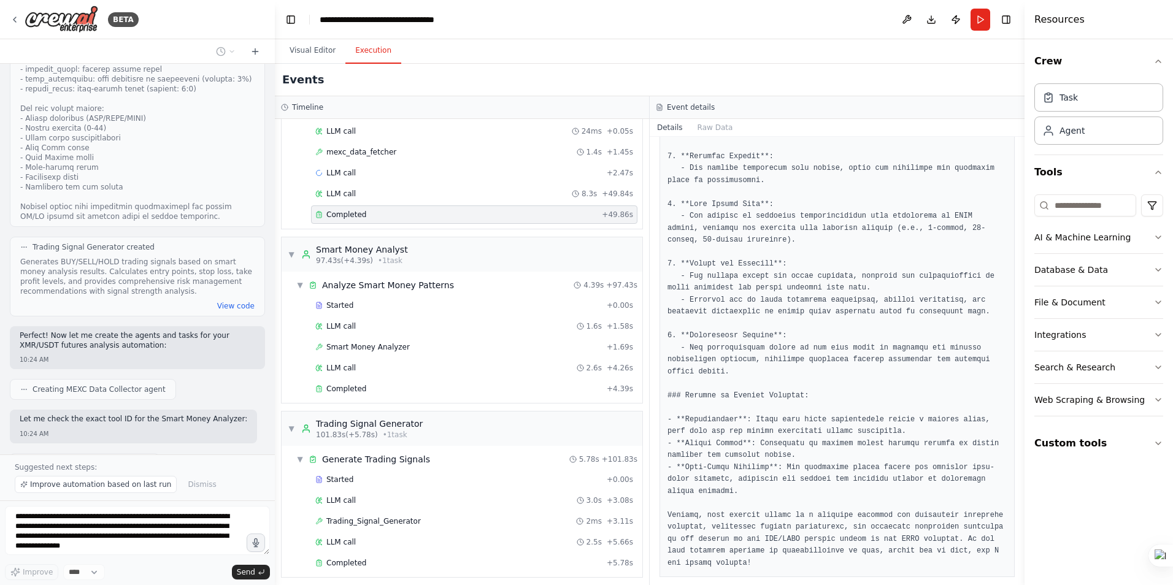
scroll to position [152, 0]
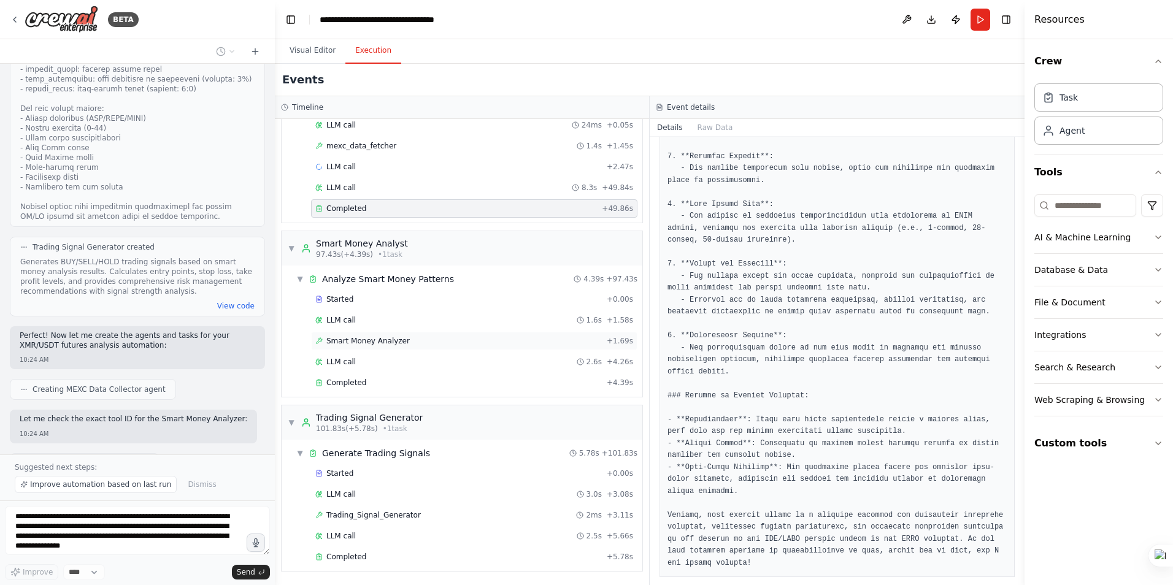
click at [357, 340] on span "Smart Money Analyzer" at bounding box center [367, 341] width 83 height 10
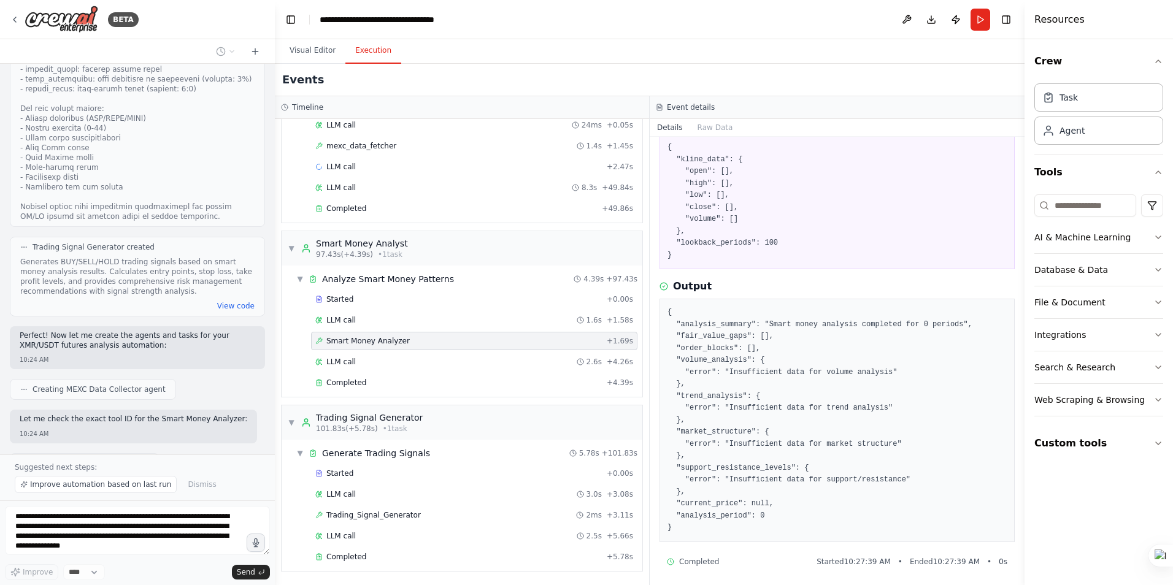
scroll to position [78, 0]
click at [349, 367] on div "LLM call 2.6s + 4.26s" at bounding box center [474, 362] width 326 height 18
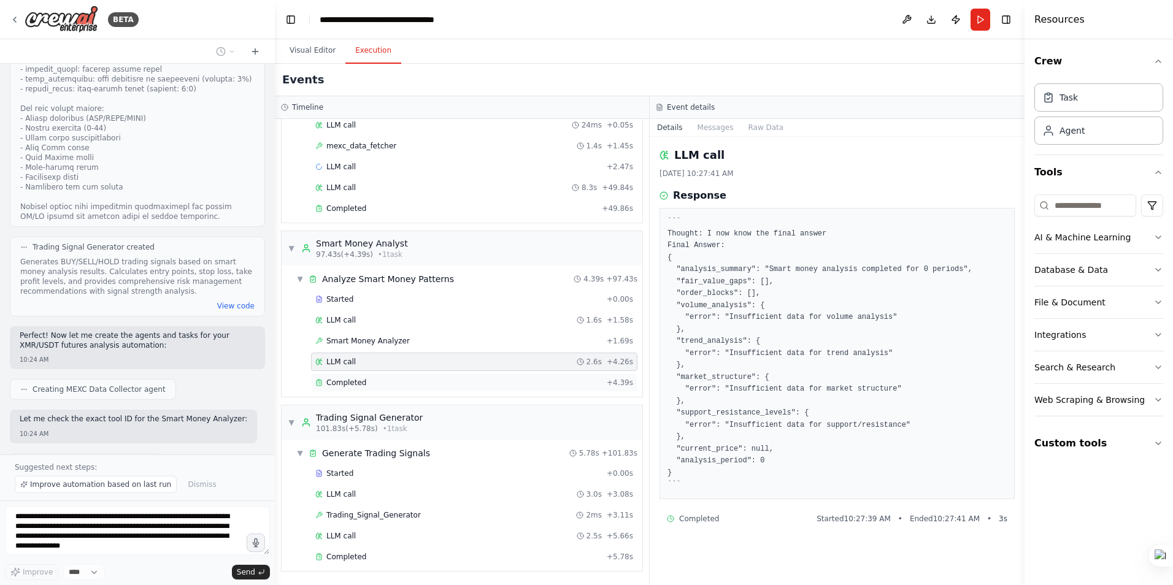
click at [352, 382] on span "Completed" at bounding box center [346, 383] width 40 height 10
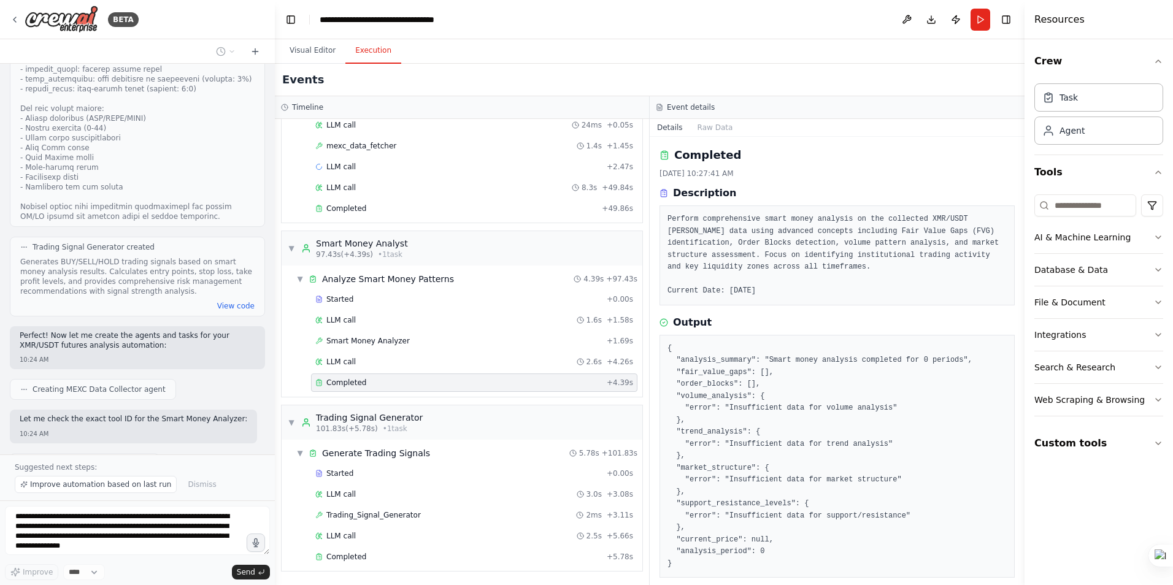
scroll to position [12, 0]
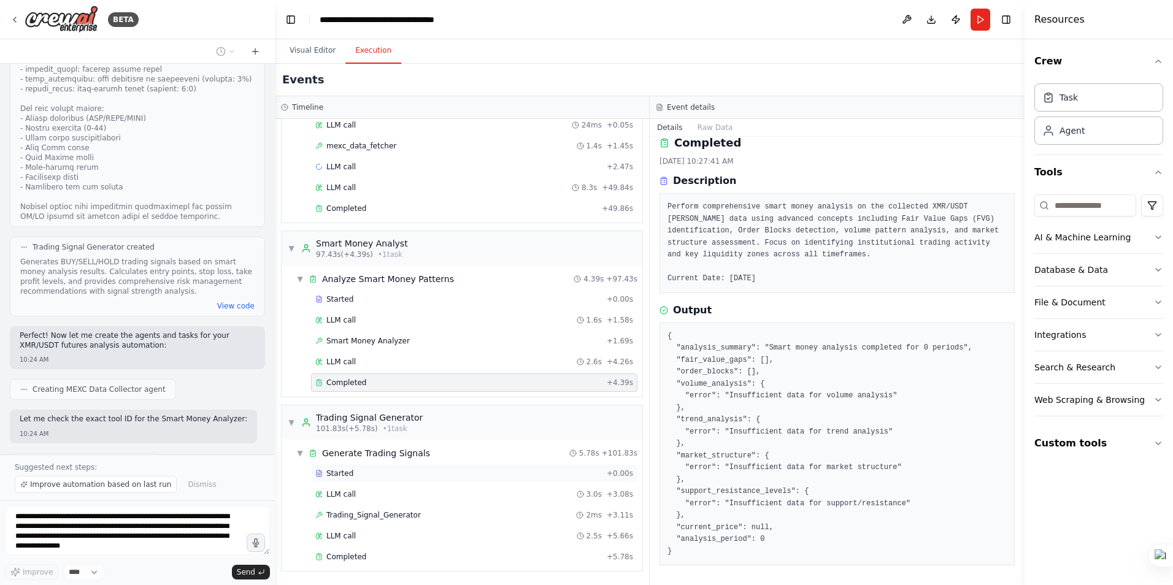
click at [351, 474] on div "Started" at bounding box center [458, 474] width 287 height 10
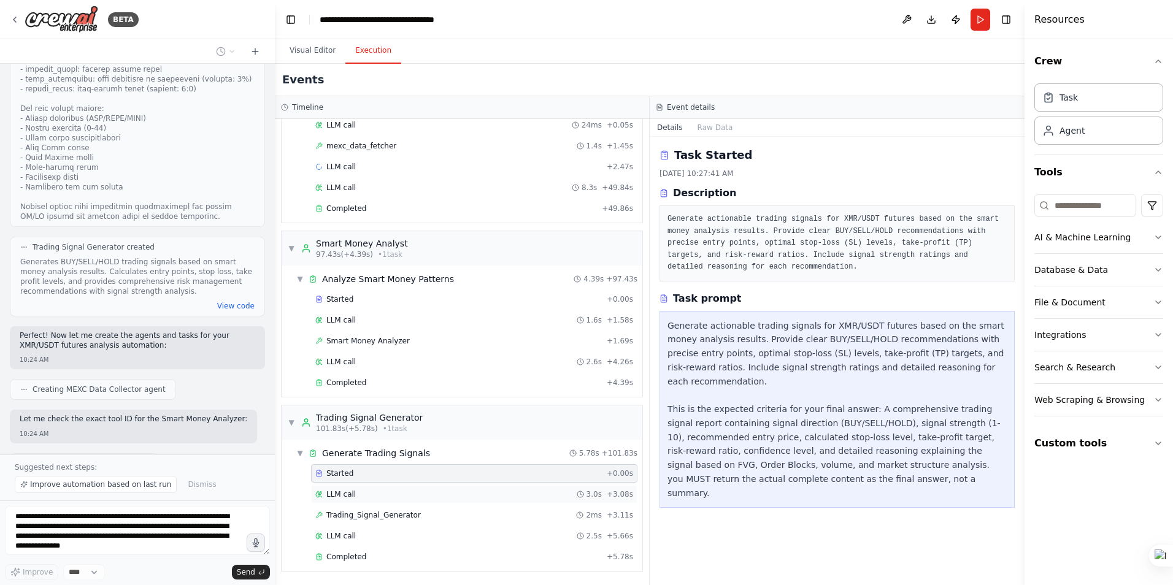
click at [351, 494] on span "LLM call" at bounding box center [340, 495] width 29 height 10
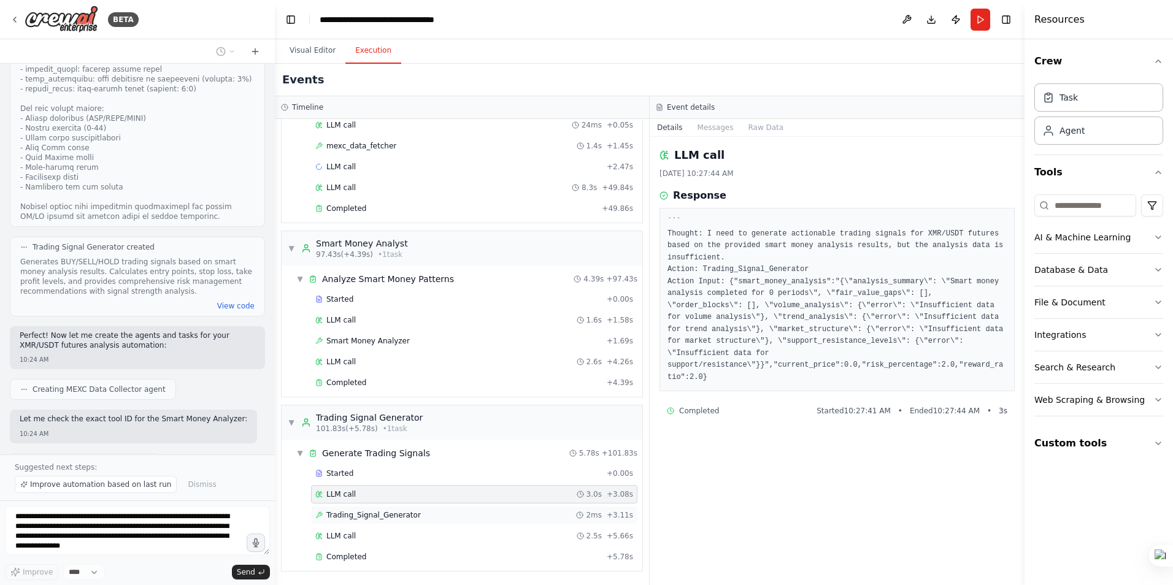
click at [371, 516] on span "Trading_Signal_Generator" at bounding box center [373, 515] width 94 height 10
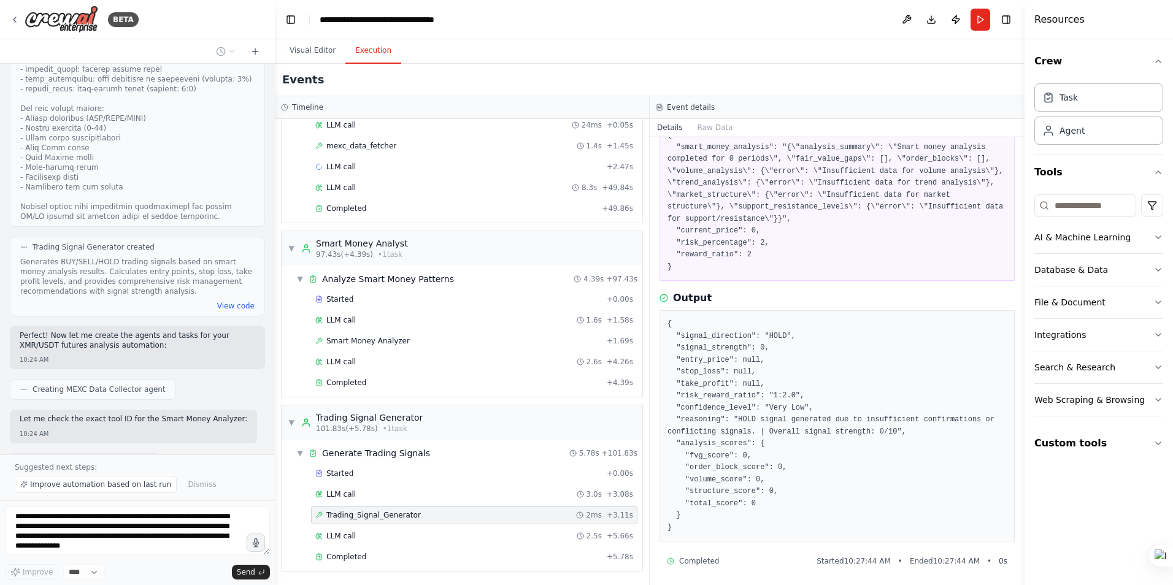
scroll to position [90, 0]
click at [347, 533] on span "LLM call" at bounding box center [340, 536] width 29 height 10
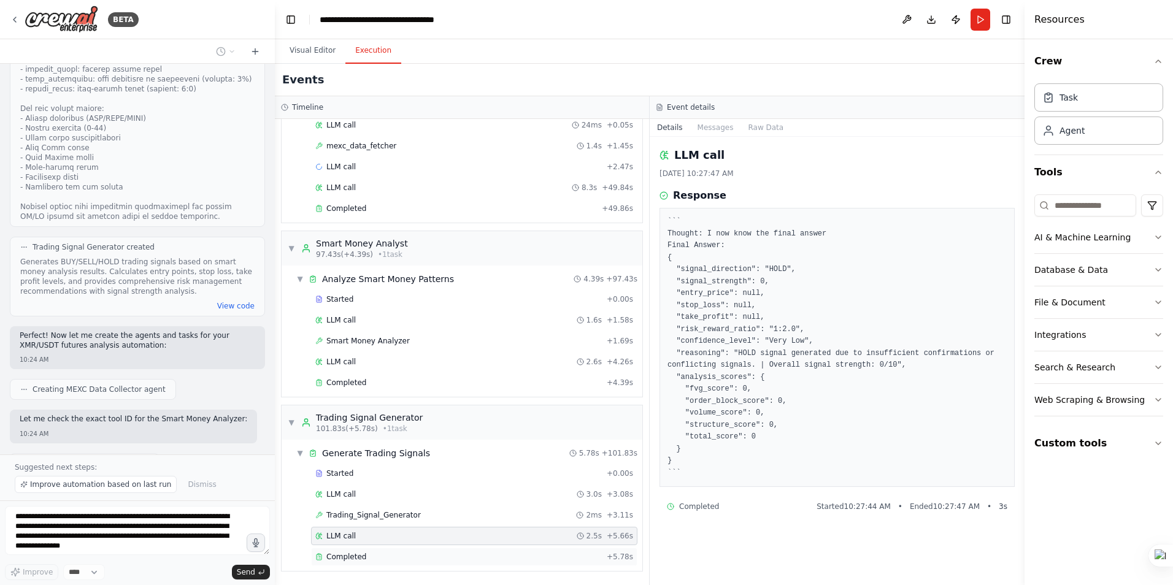
click at [350, 555] on span "Completed" at bounding box center [346, 557] width 40 height 10
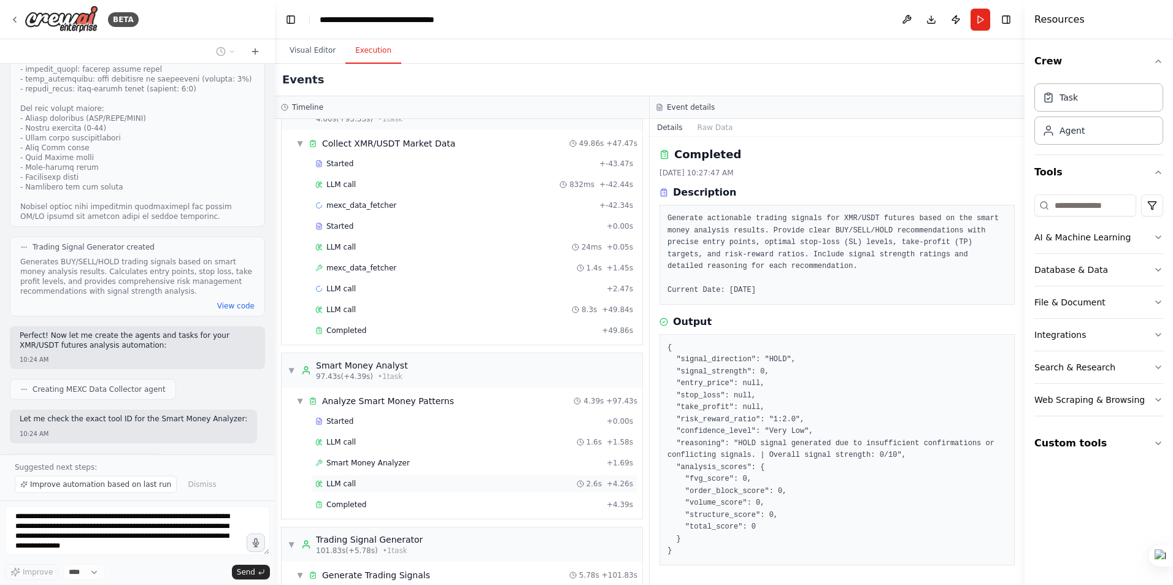
scroll to position [29, 0]
click at [347, 285] on span "LLM call" at bounding box center [340, 290] width 29 height 10
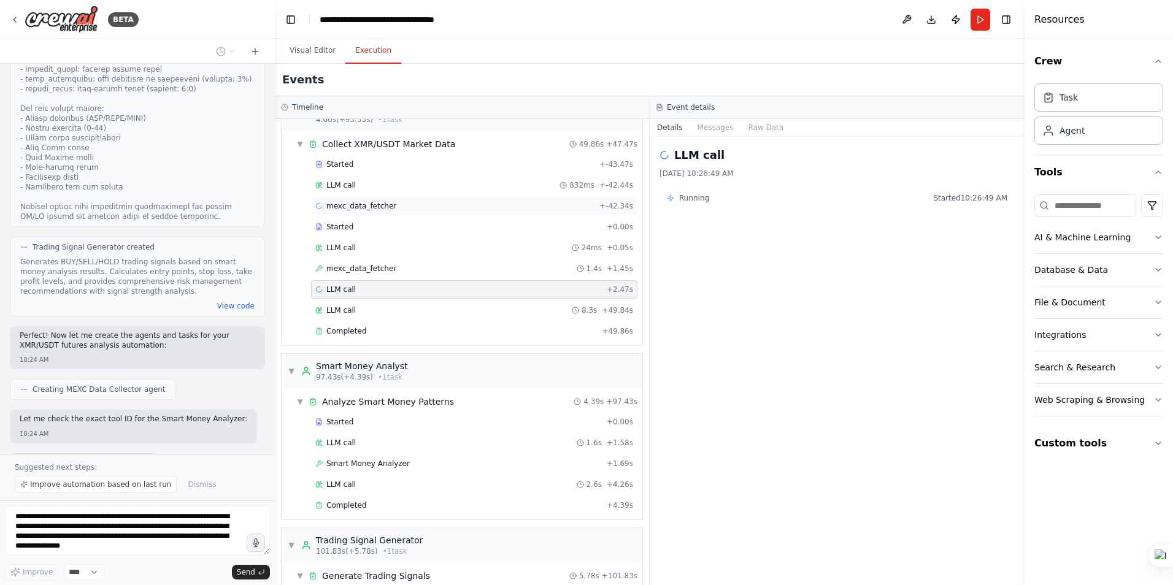
click at [351, 199] on div "mexc_data_fetcher + -42.34s" at bounding box center [474, 206] width 326 height 18
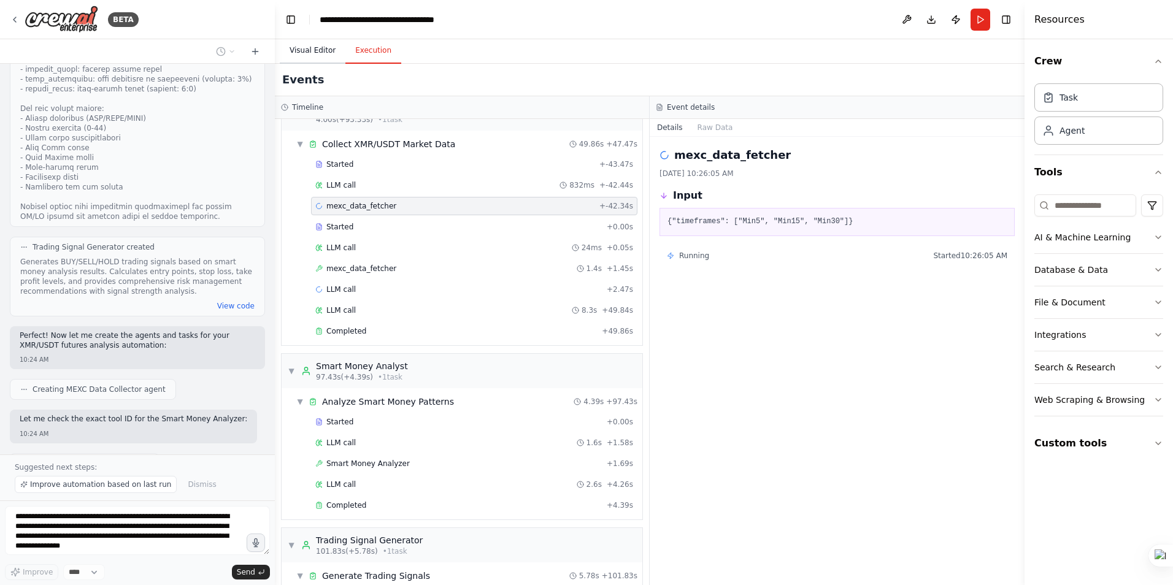
click at [308, 47] on button "Visual Editor" at bounding box center [313, 51] width 66 height 26
click at [352, 59] on button "Execution" at bounding box center [373, 51] width 56 height 26
click at [345, 271] on span "mexc_data_fetcher" at bounding box center [361, 269] width 70 height 10
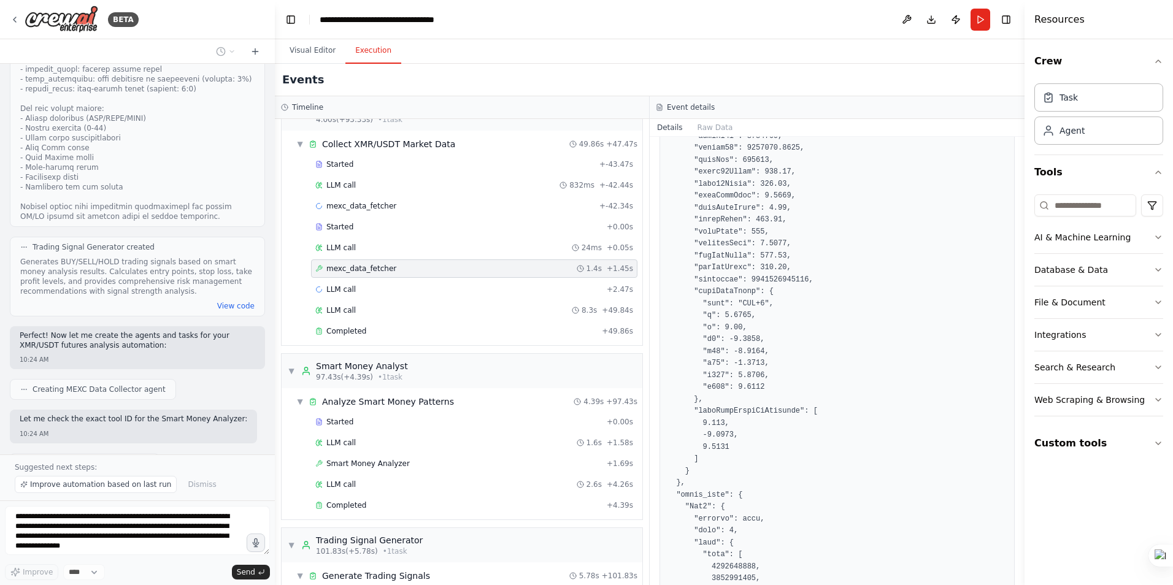
scroll to position [368, 0]
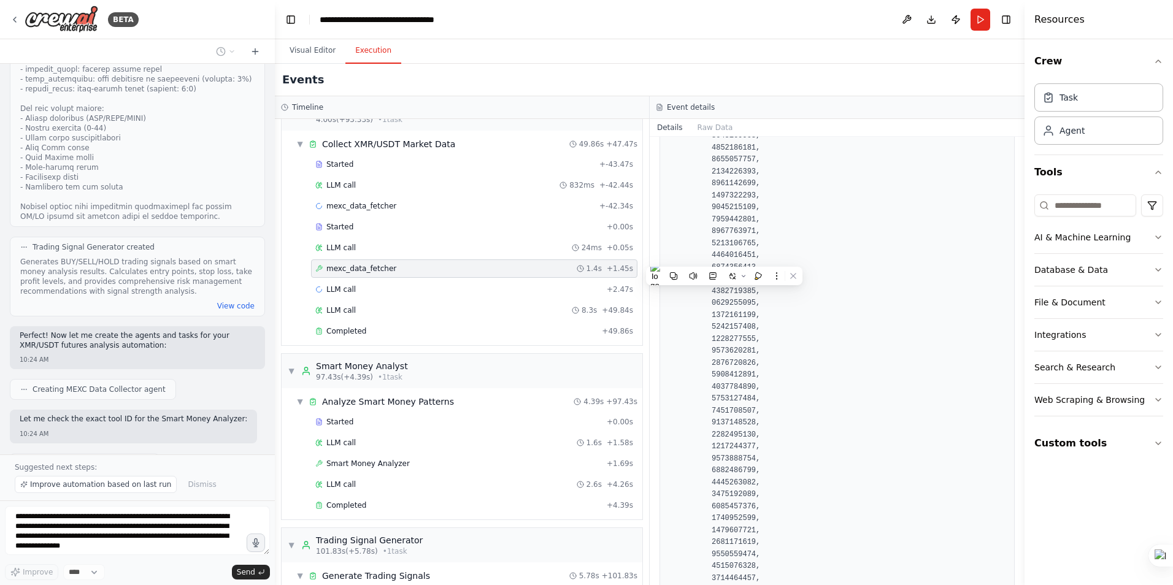
scroll to position [0, 0]
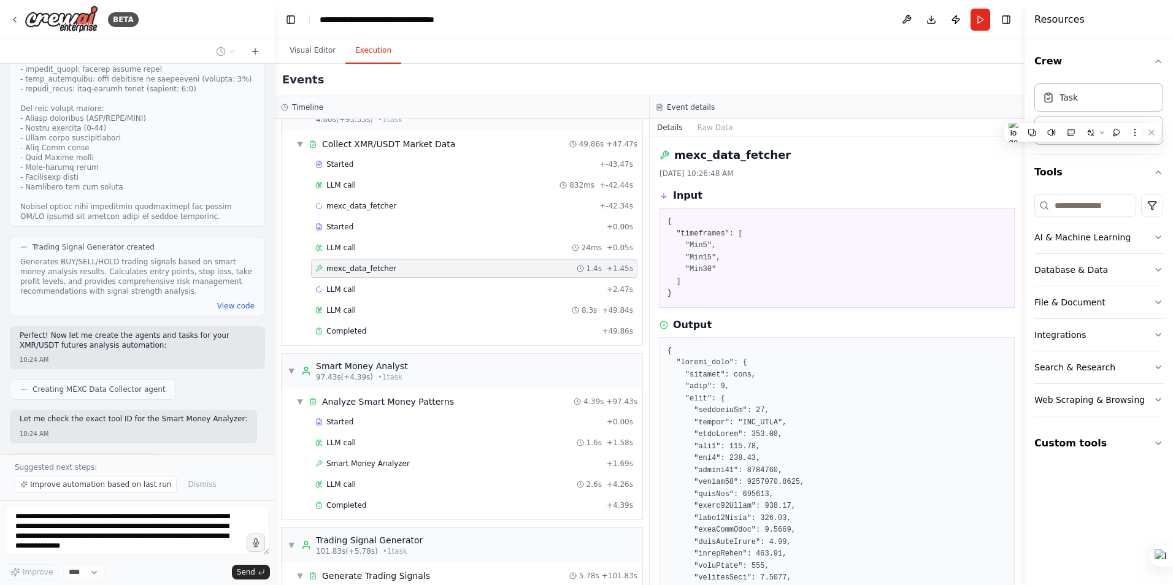
click at [826, 170] on div "9/4/2025, 10:26:48 AM" at bounding box center [837, 174] width 355 height 10
click at [339, 288] on span "LLM call" at bounding box center [340, 290] width 29 height 10
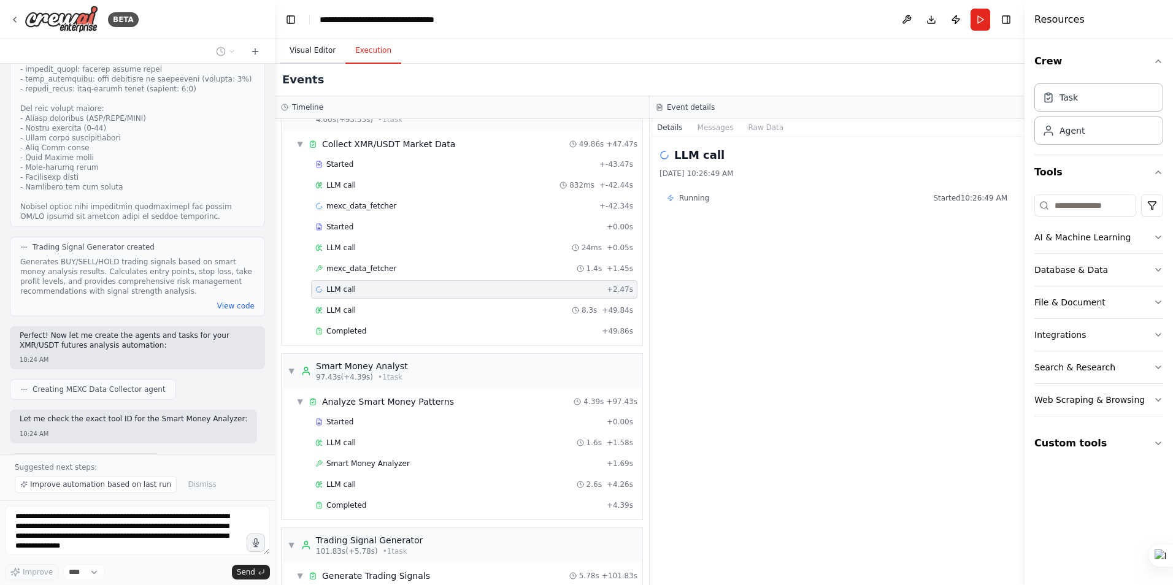
click at [311, 47] on button "Visual Editor" at bounding box center [313, 51] width 66 height 26
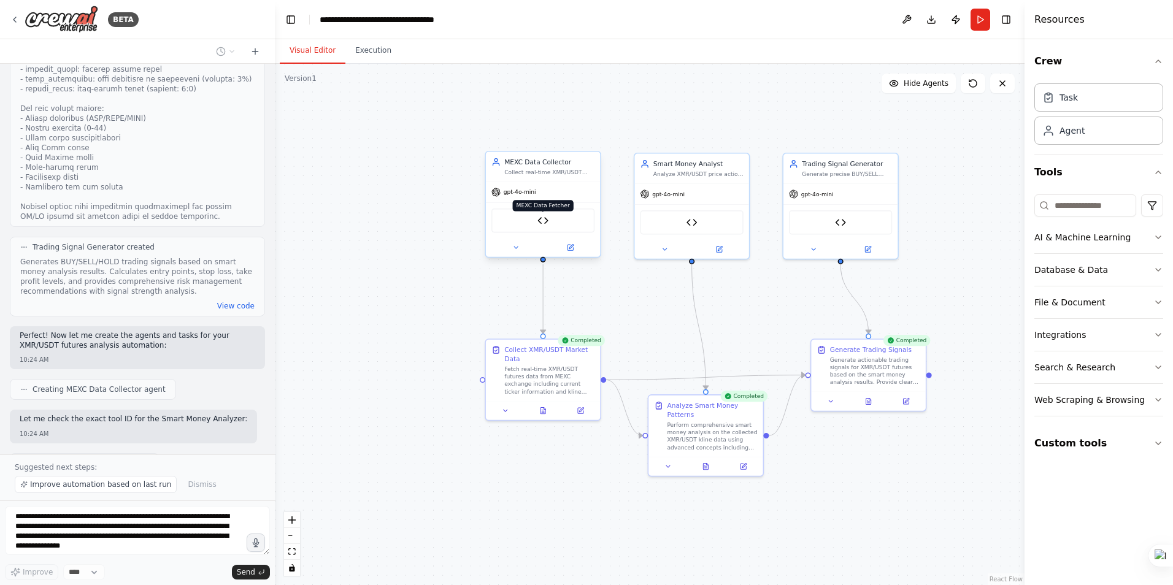
click at [546, 220] on img at bounding box center [542, 220] width 11 height 11
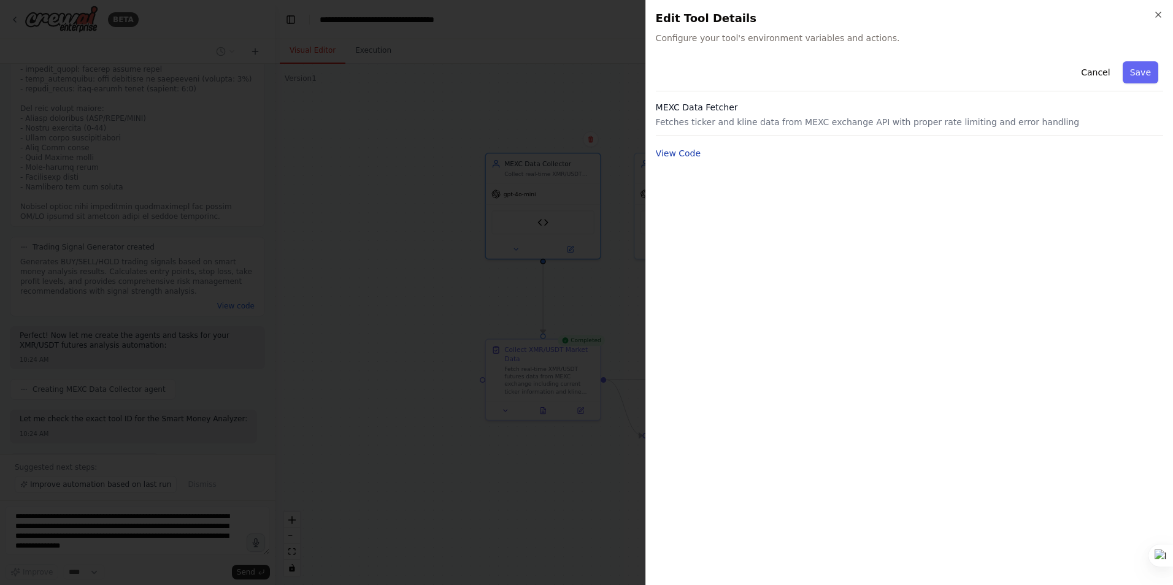
click at [671, 151] on button "View Code" at bounding box center [678, 153] width 45 height 12
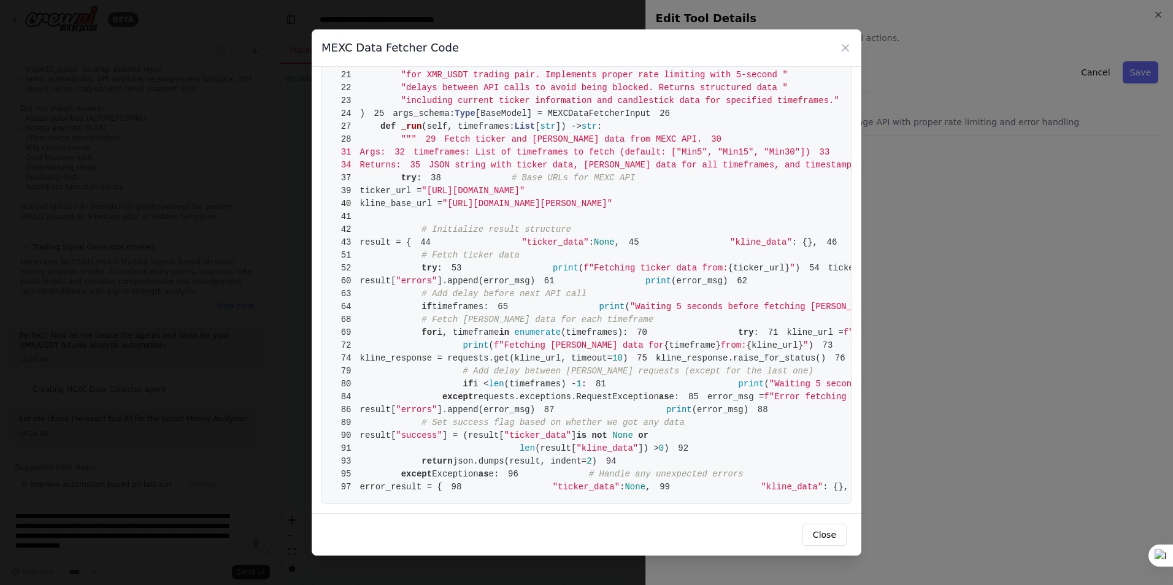
scroll to position [933, 0]
click at [826, 49] on icon at bounding box center [845, 48] width 6 height 6
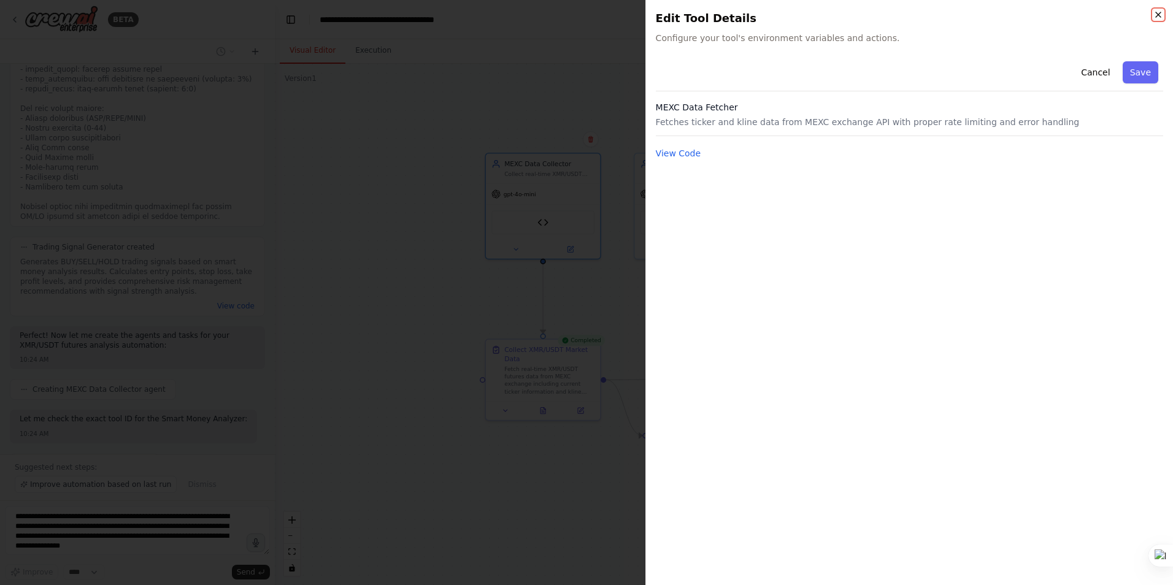
click at [826, 15] on icon "button" at bounding box center [1158, 14] width 5 height 5
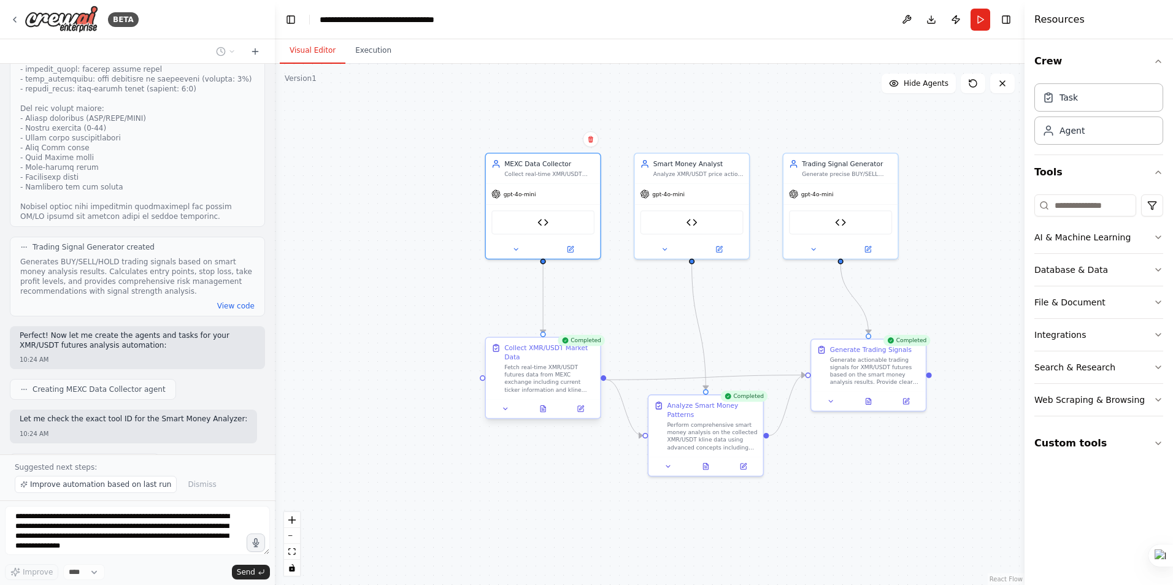
click at [555, 377] on div "Fetch real-time XMR/USDT futures data from MEXC exchange including current tick…" at bounding box center [549, 379] width 90 height 30
click at [691, 220] on img at bounding box center [692, 220] width 11 height 11
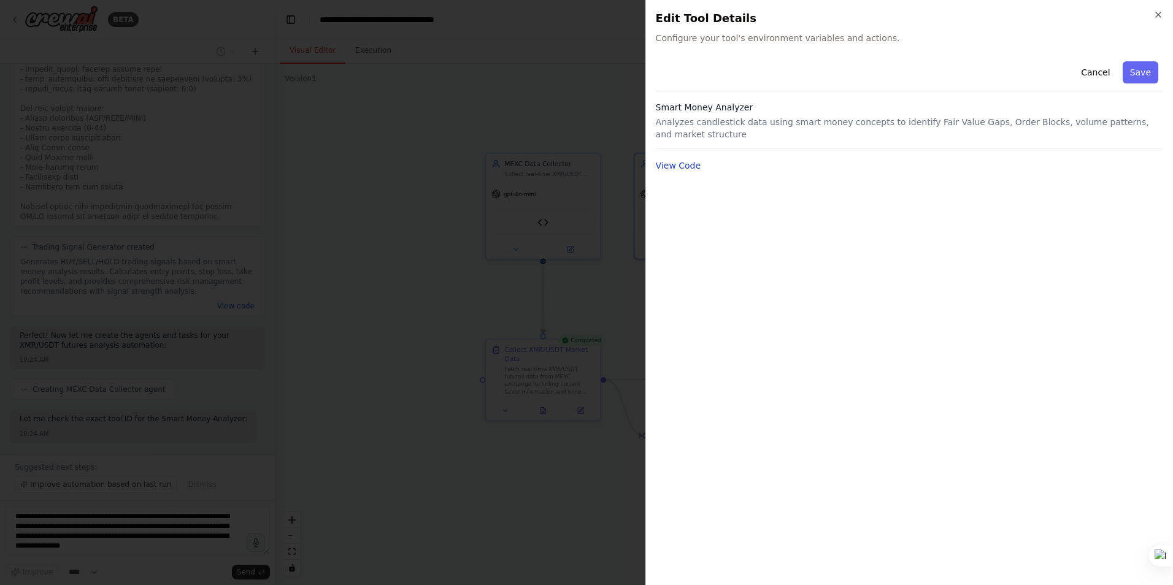
click at [677, 168] on button "View Code" at bounding box center [678, 166] width 45 height 12
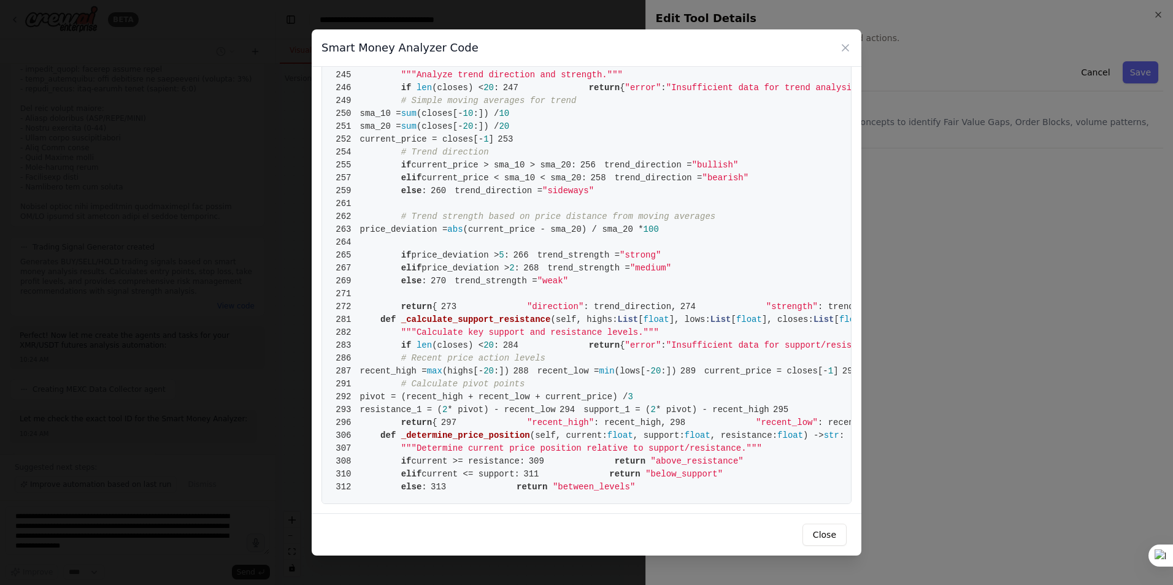
scroll to position [3006, 0]
drag, startPoint x: 467, startPoint y: 50, endPoint x: 317, endPoint y: 35, distance: 150.4
click at [317, 35] on div "Smart Money Analyzer Code" at bounding box center [587, 47] width 550 height 37
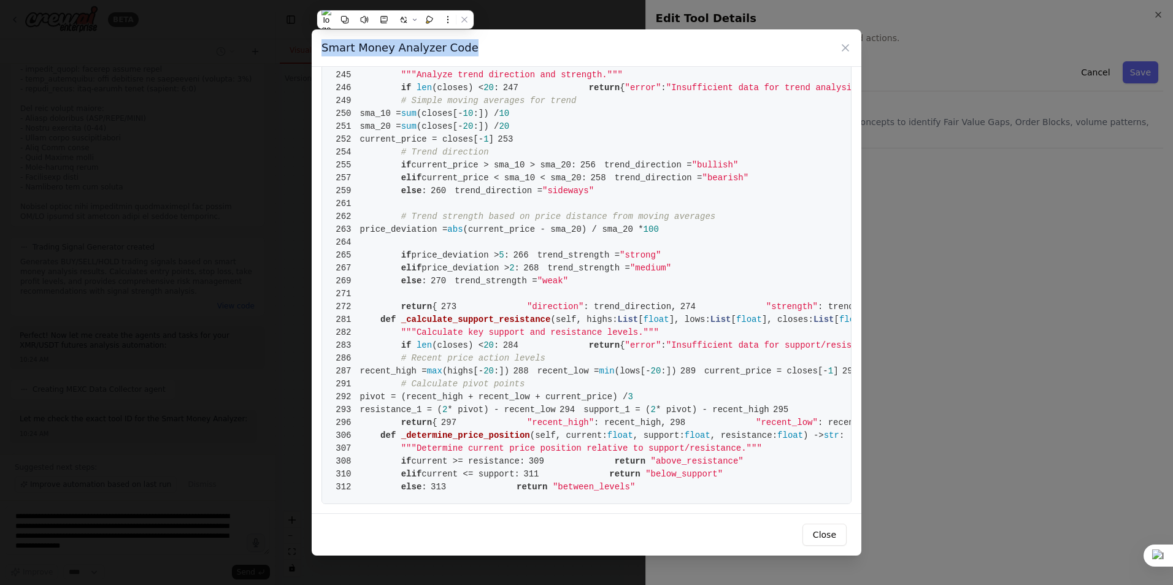
copy h3 "Smart Money Analyzer Code"
click at [826, 50] on icon at bounding box center [845, 48] width 12 height 12
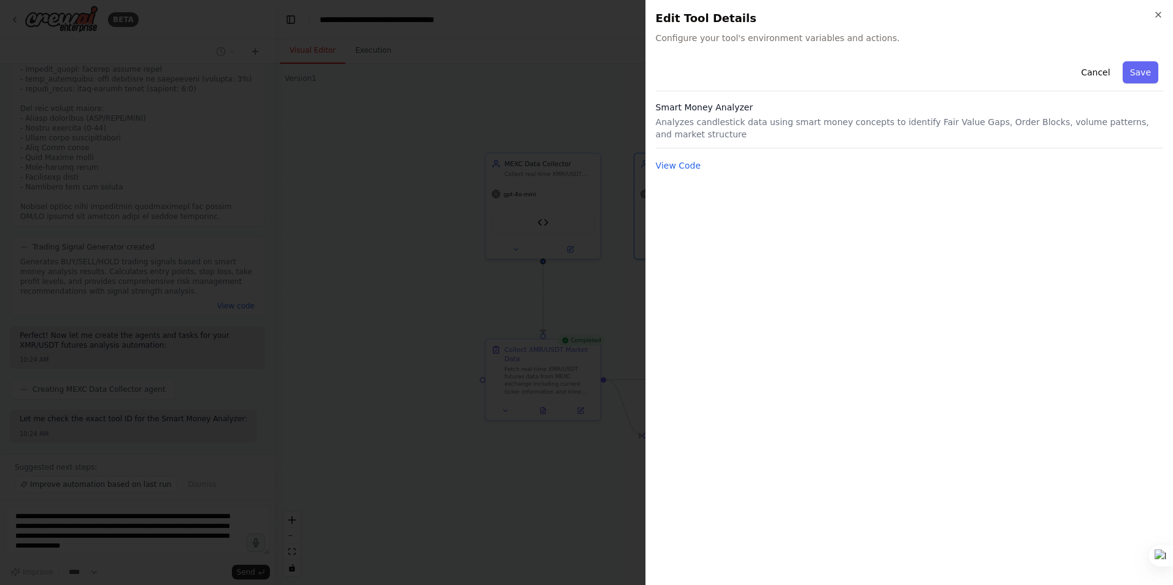
click at [623, 260] on div at bounding box center [586, 292] width 1173 height 585
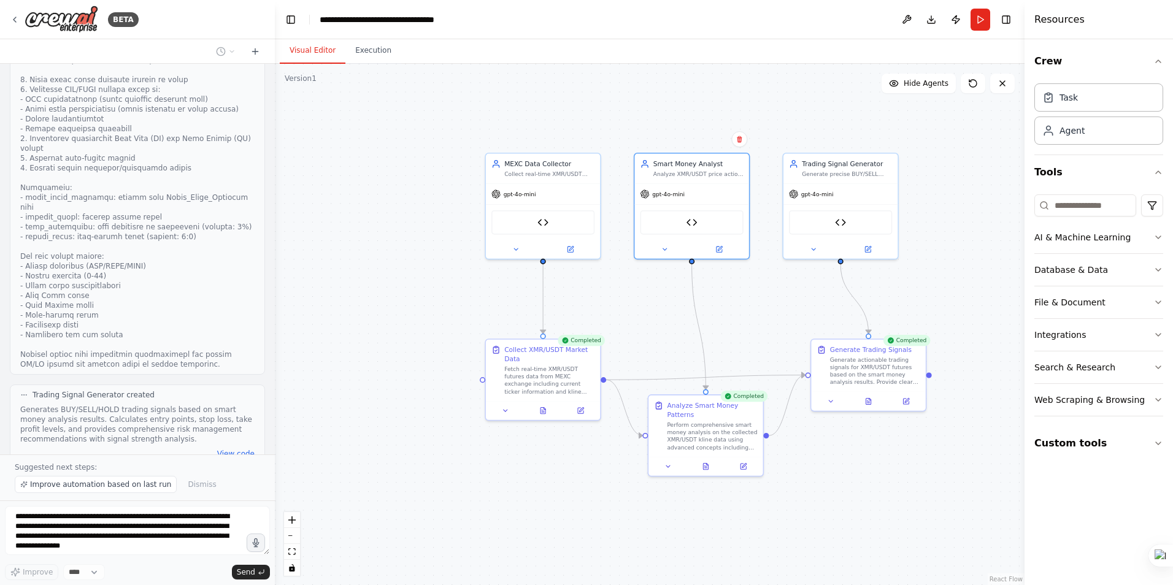
scroll to position [4519, 0]
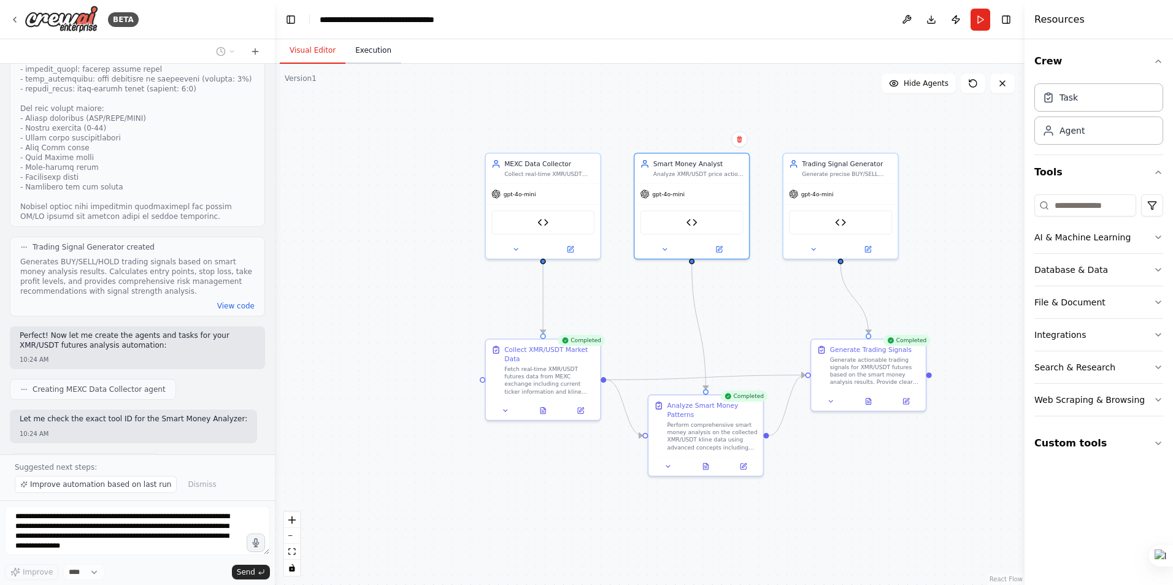
click at [360, 49] on button "Execution" at bounding box center [373, 51] width 56 height 26
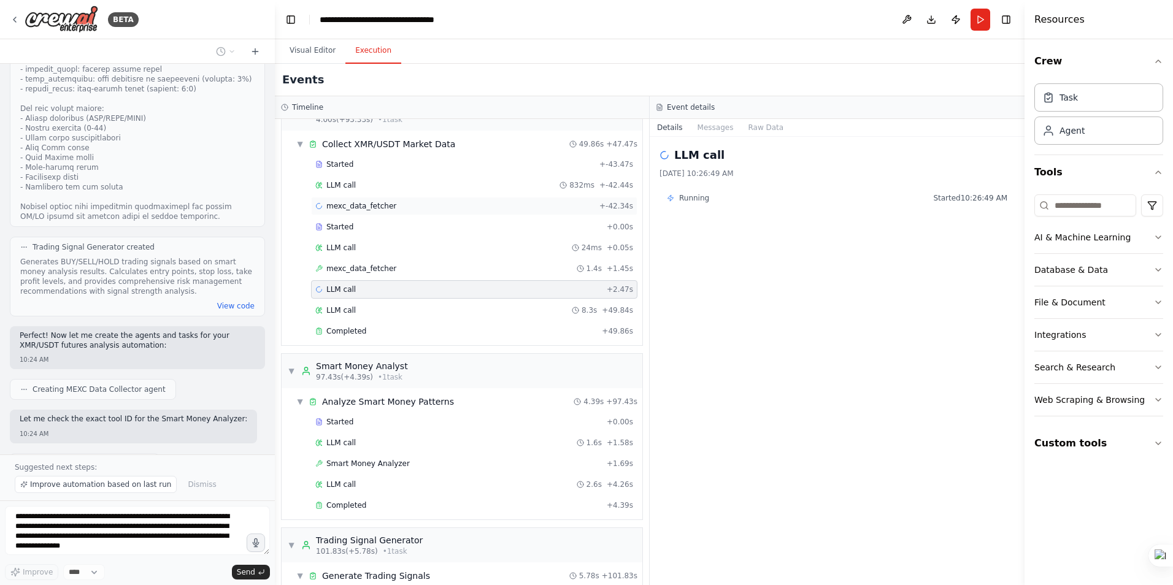
click at [501, 205] on div "mexc_data_fetcher + -42.34s" at bounding box center [474, 206] width 318 height 10
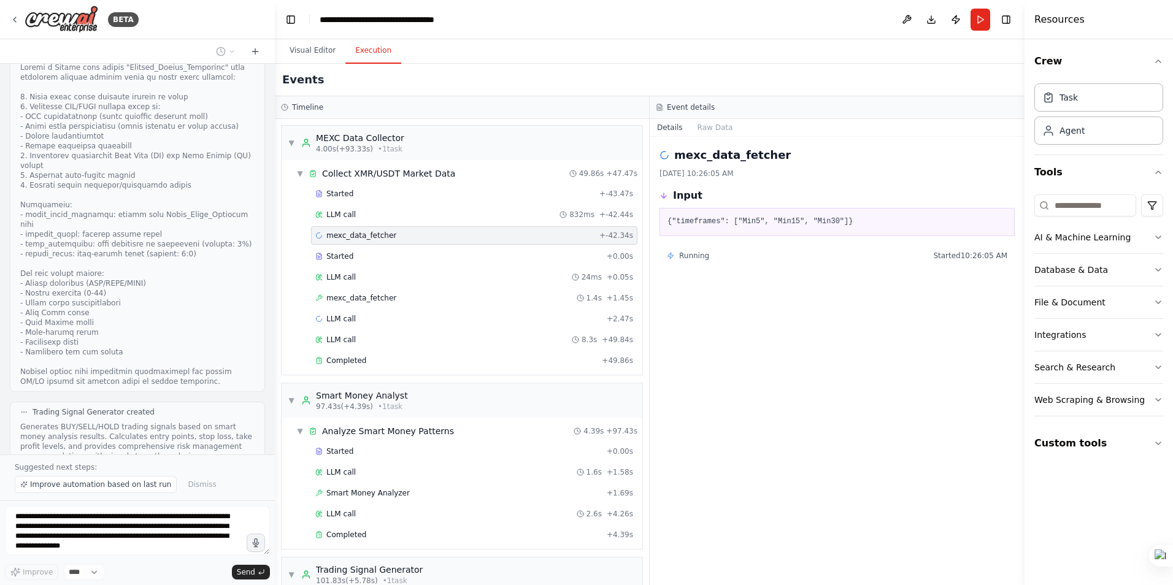
scroll to position [4151, 0]
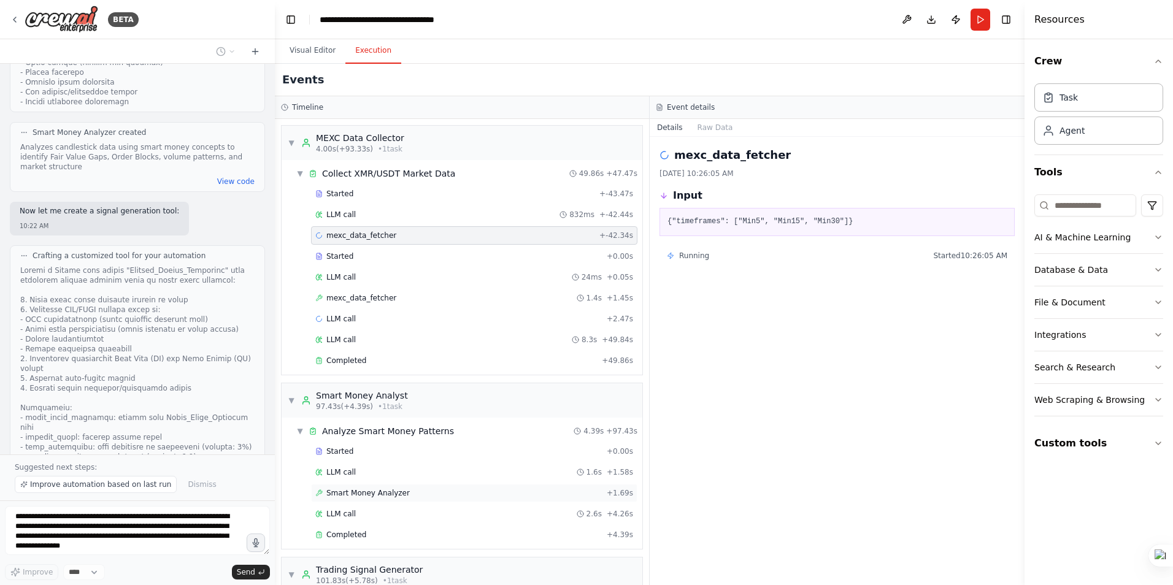
click at [346, 494] on span "Smart Money Analyzer" at bounding box center [367, 493] width 83 height 10
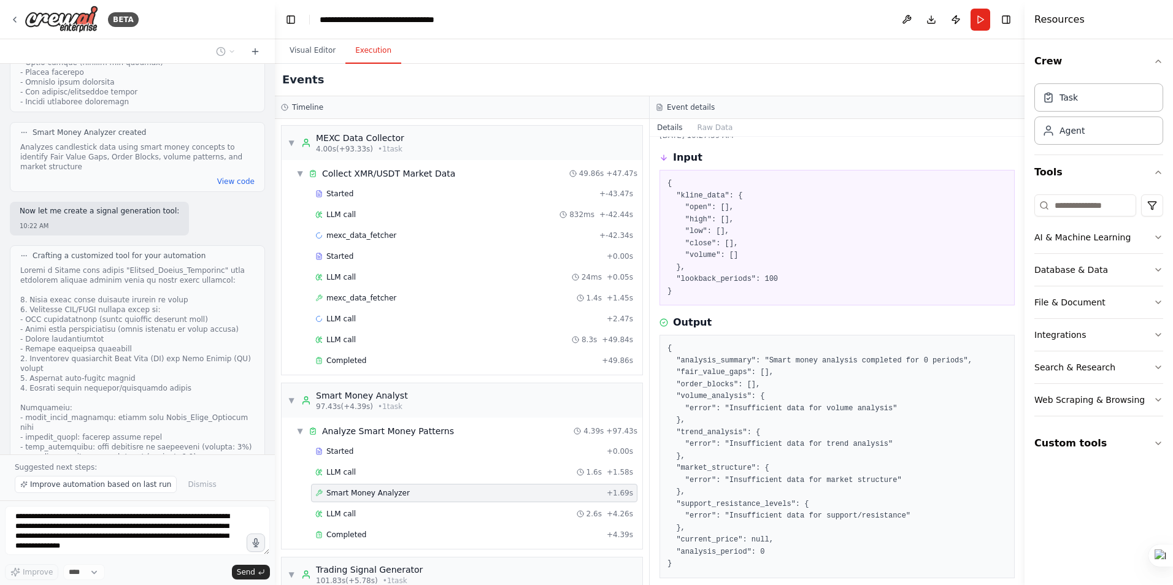
scroll to position [78, 0]
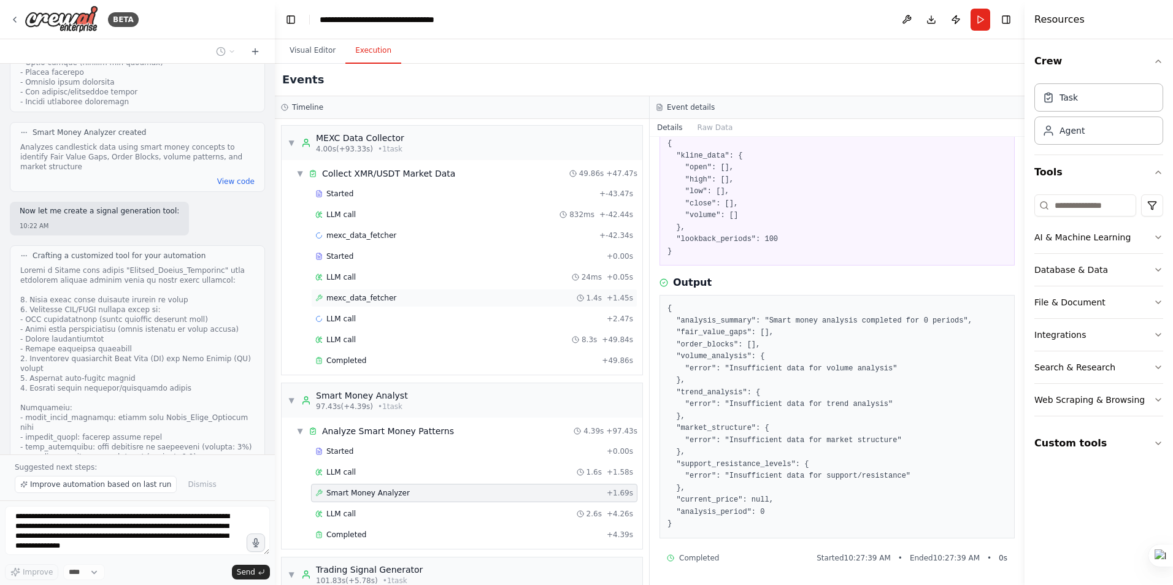
click at [354, 297] on span "mexc_data_fetcher" at bounding box center [361, 298] width 70 height 10
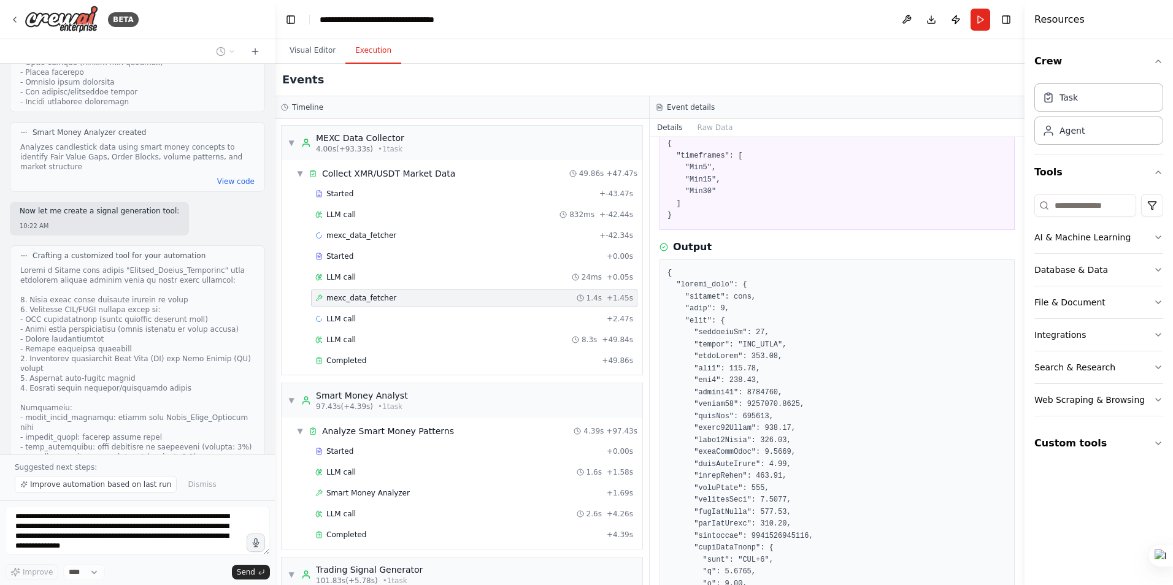
scroll to position [446, 0]
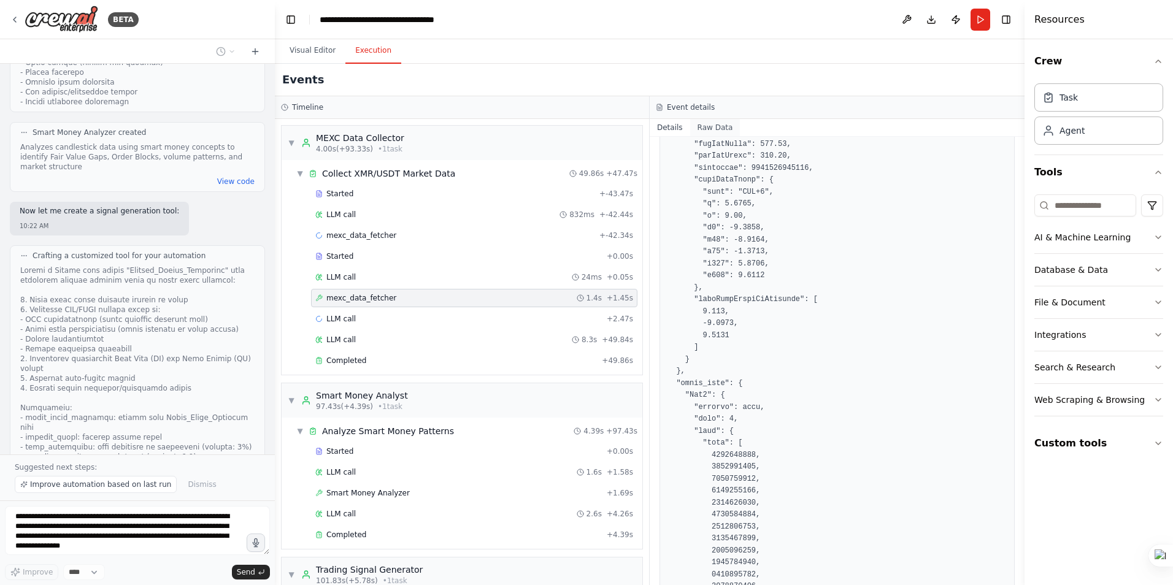
click at [705, 129] on button "Raw Data" at bounding box center [715, 127] width 50 height 17
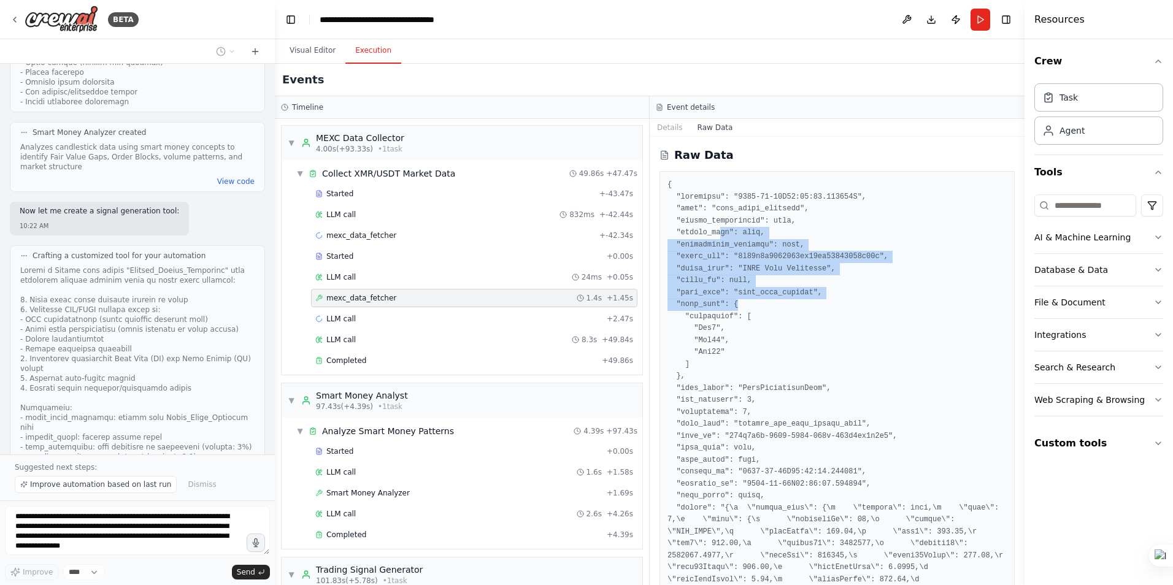
drag, startPoint x: 750, startPoint y: 298, endPoint x: 755, endPoint y: 310, distance: 13.2
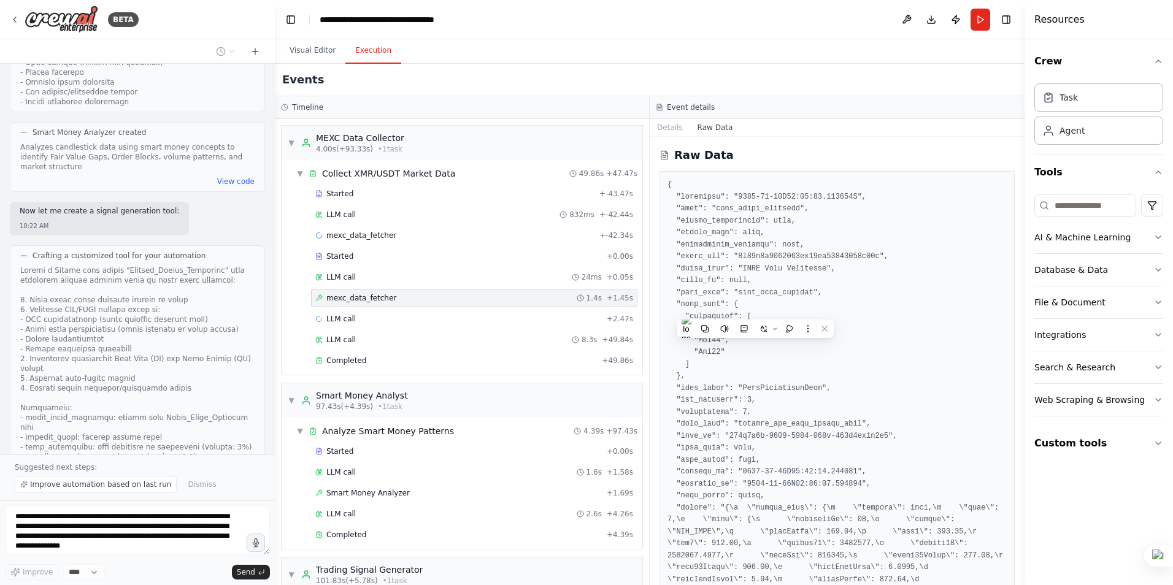
drag, startPoint x: 755, startPoint y: 310, endPoint x: 696, endPoint y: 198, distance: 126.8
drag, startPoint x: 695, startPoint y: 202, endPoint x: 687, endPoint y: 215, distance: 15.7
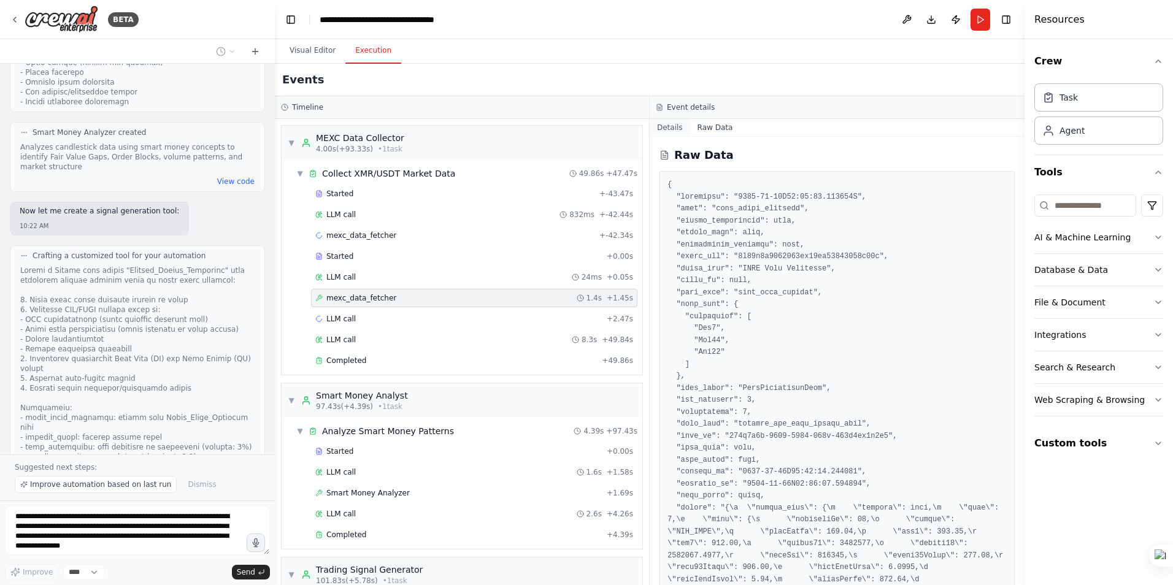
click at [667, 129] on button "Details" at bounding box center [670, 127] width 40 height 17
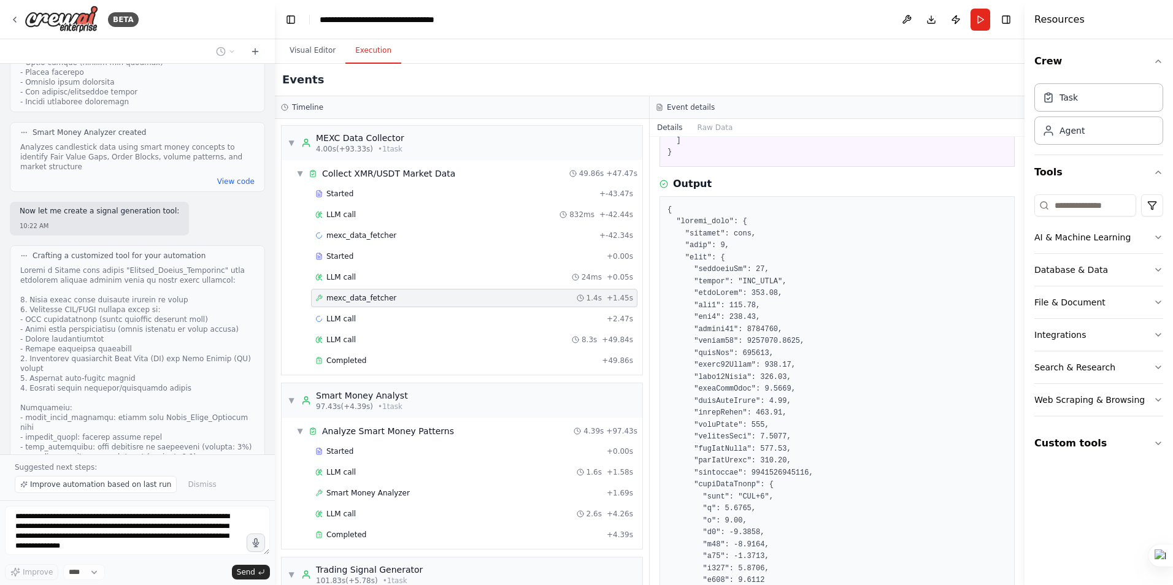
scroll to position [184, 0]
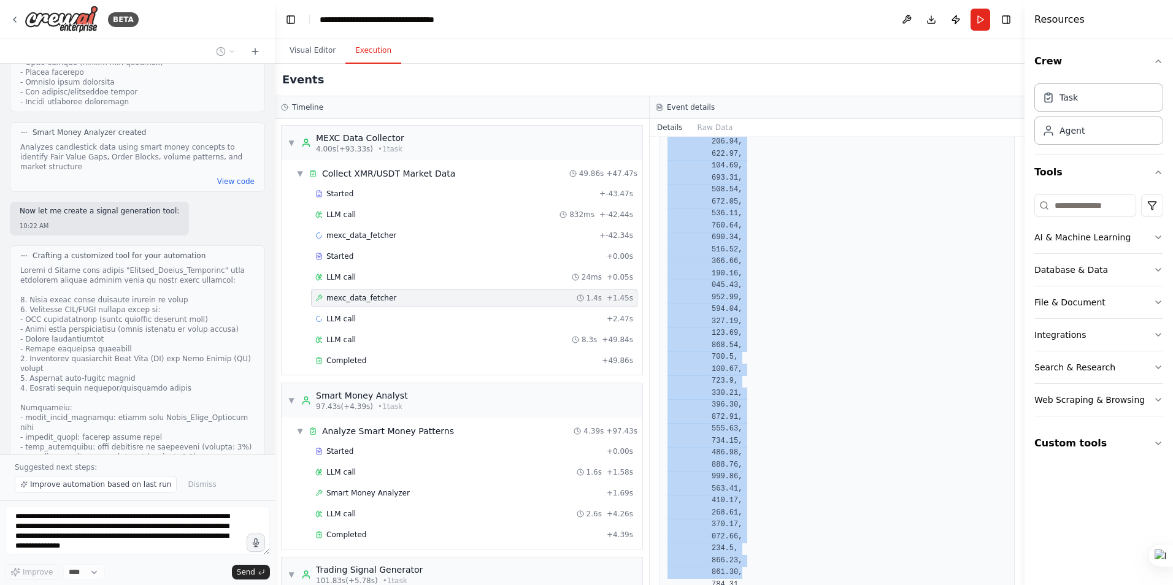
drag, startPoint x: 677, startPoint y: 177, endPoint x: 850, endPoint y: 617, distance: 472.1
click at [826, 585] on html "BETA Hello! I'm the CrewAI assistant. What kind of automation do you want to bu…" at bounding box center [586, 292] width 1173 height 585
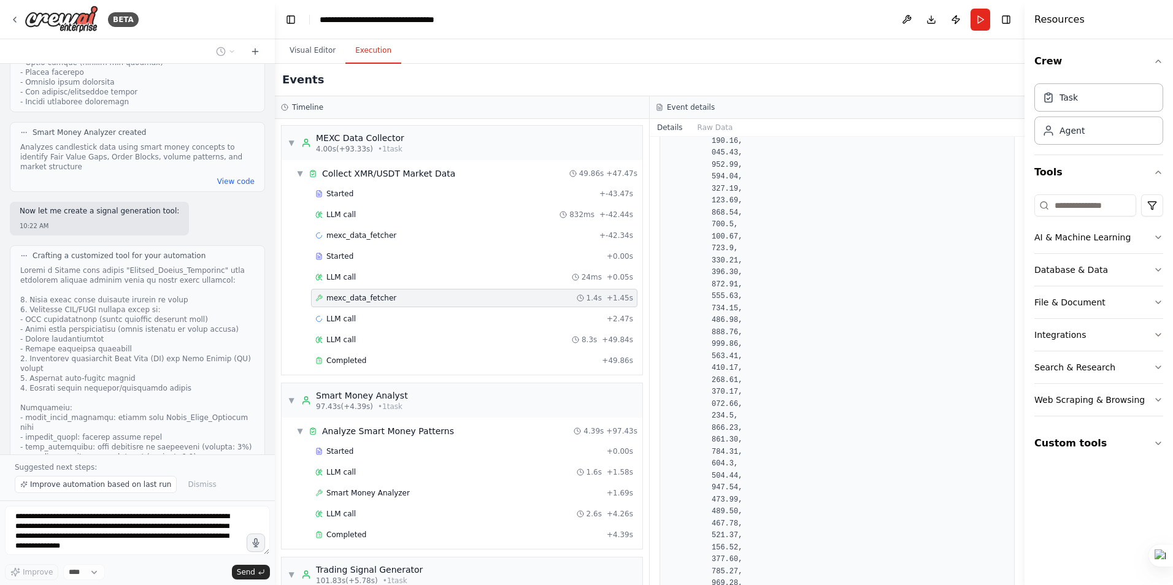
scroll to position [4519, 0]
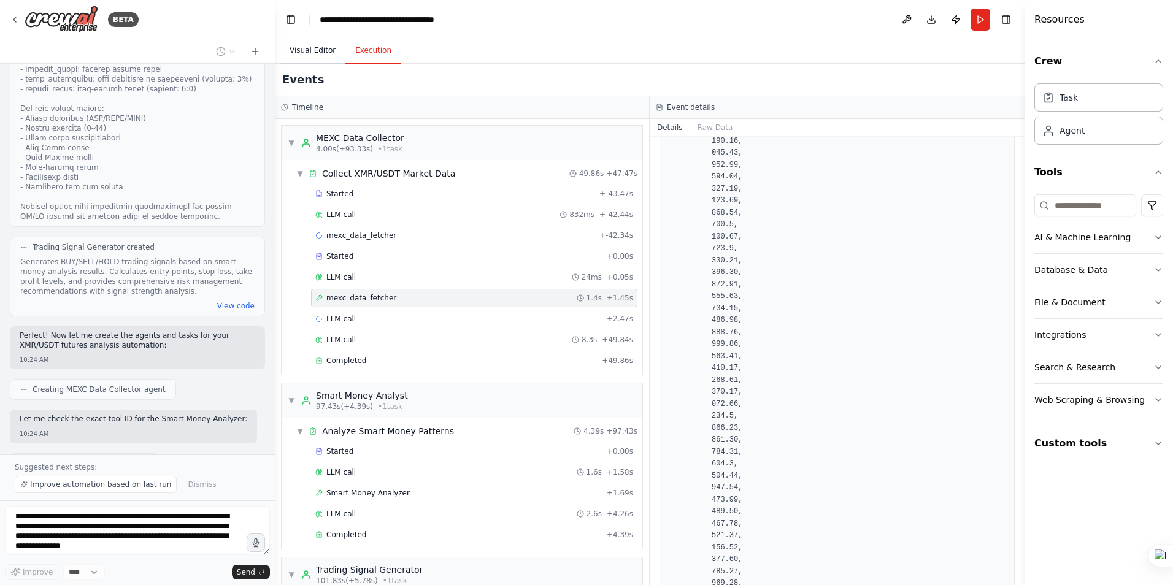
click at [299, 48] on button "Visual Editor" at bounding box center [313, 51] width 66 height 26
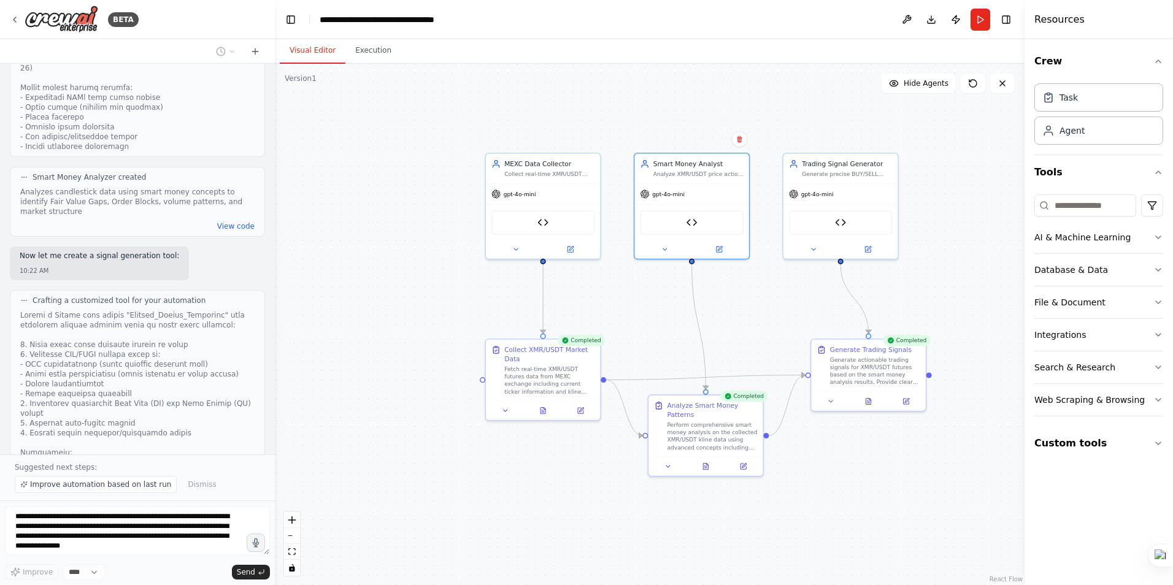
scroll to position [4090, 0]
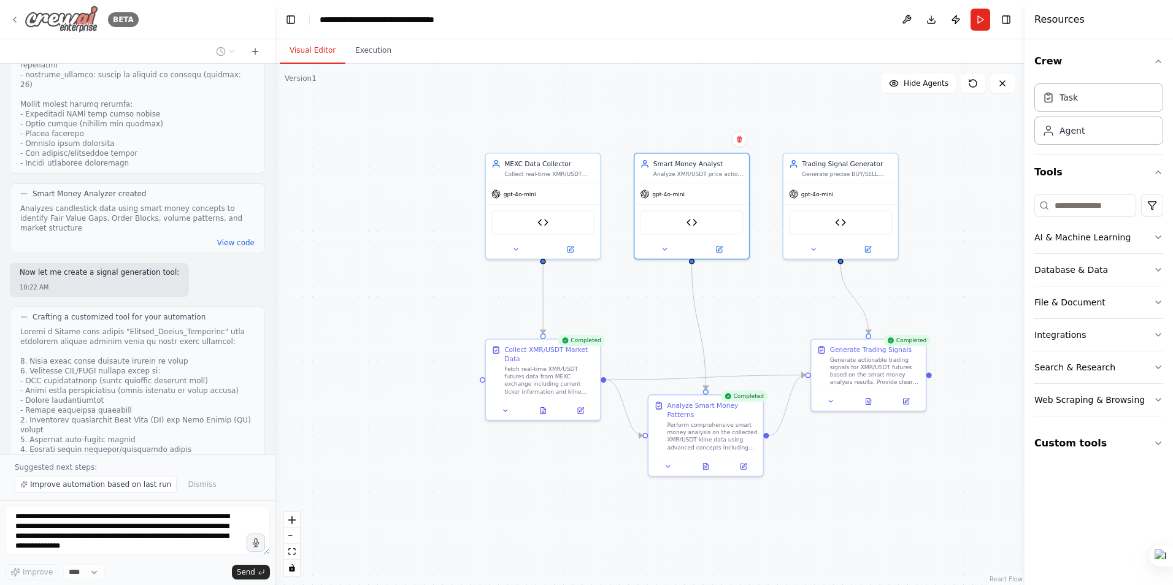
click at [14, 21] on icon at bounding box center [15, 20] width 10 height 10
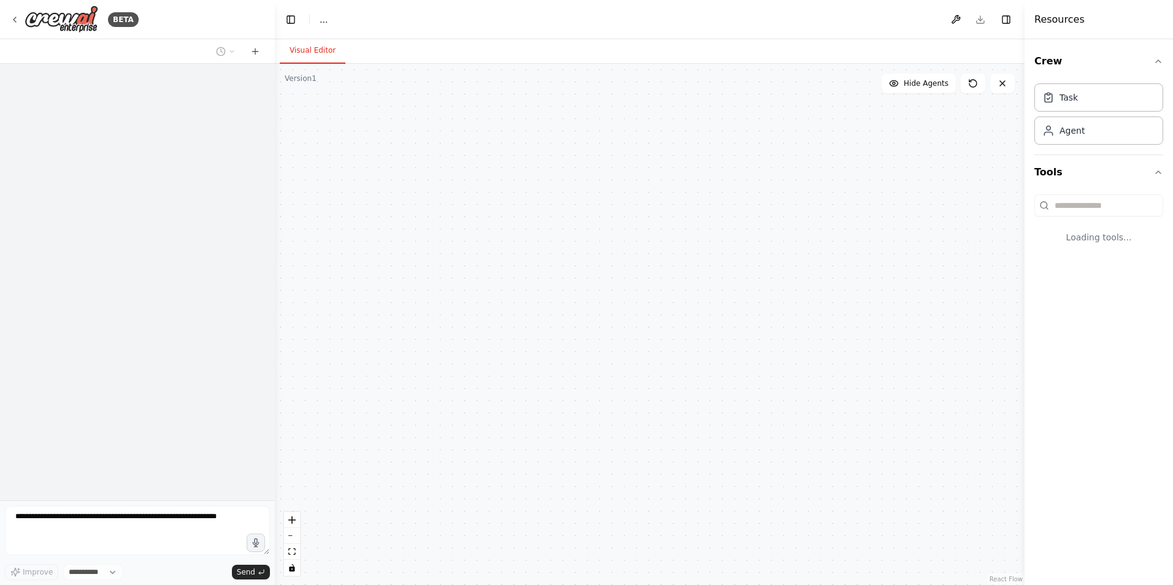
select select "****"
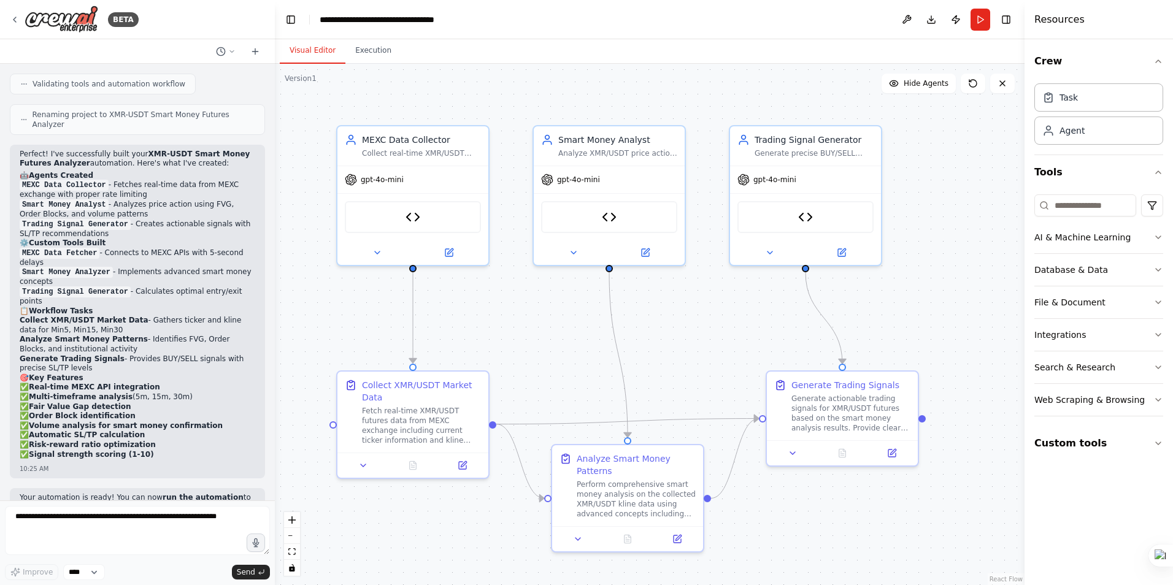
scroll to position [2595, 0]
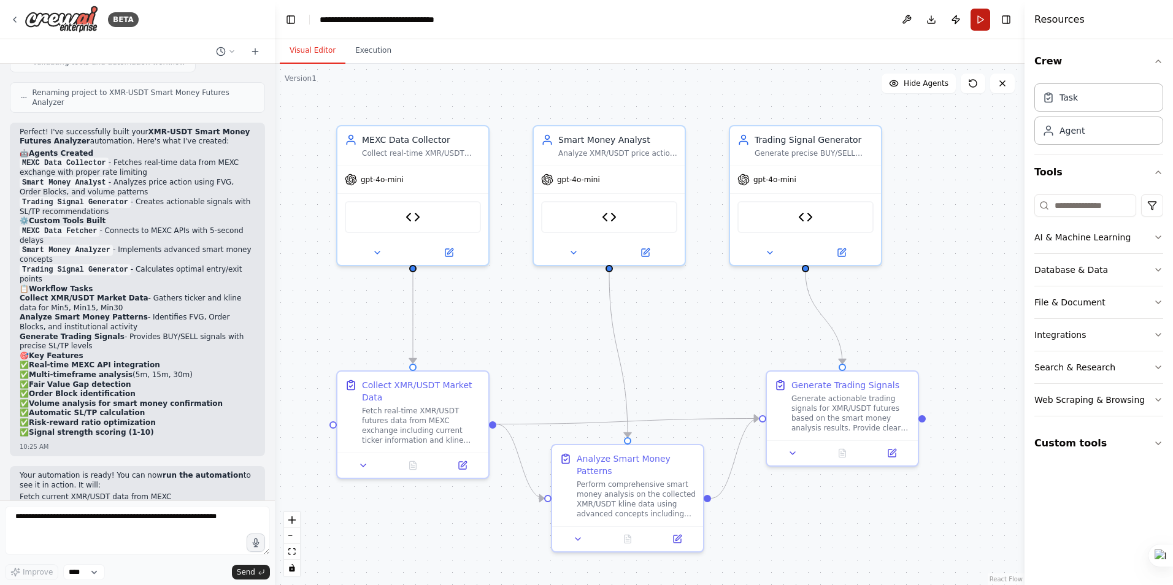
click at [983, 20] on button "Run" at bounding box center [981, 20] width 20 height 22
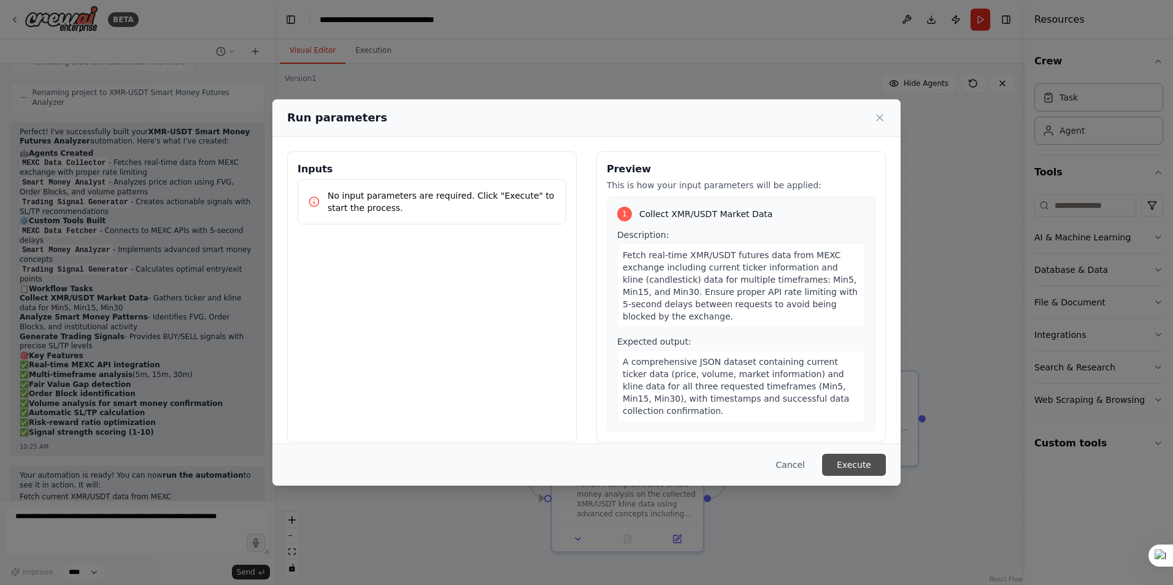
click at [861, 462] on button "Execute" at bounding box center [854, 465] width 64 height 22
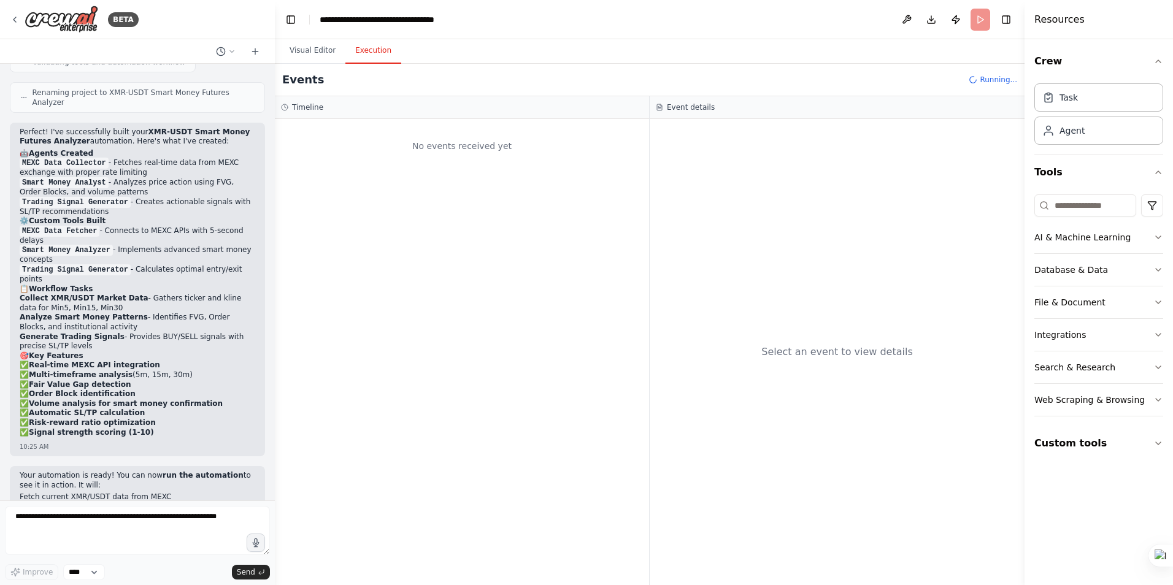
click at [367, 53] on button "Execution" at bounding box center [373, 51] width 56 height 26
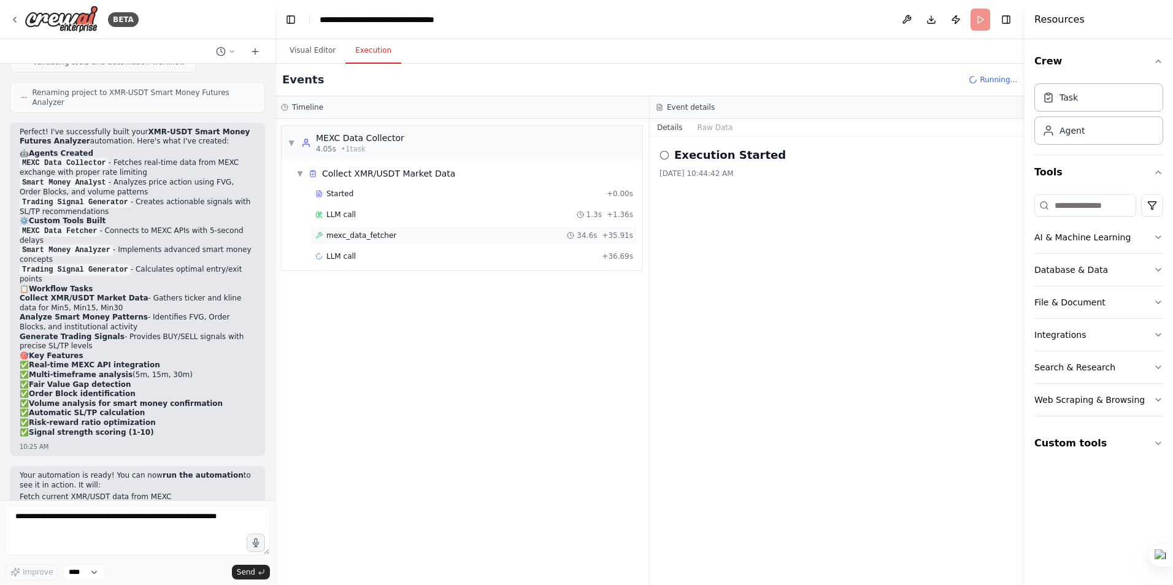
click at [341, 236] on span "mexc_data_fetcher" at bounding box center [361, 236] width 70 height 10
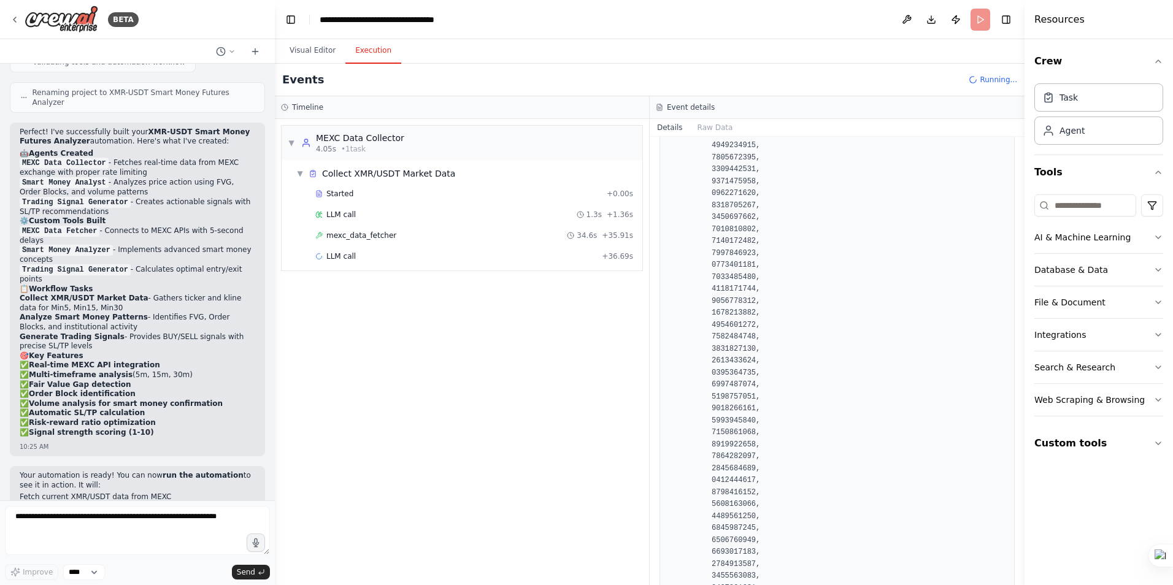
scroll to position [0, 0]
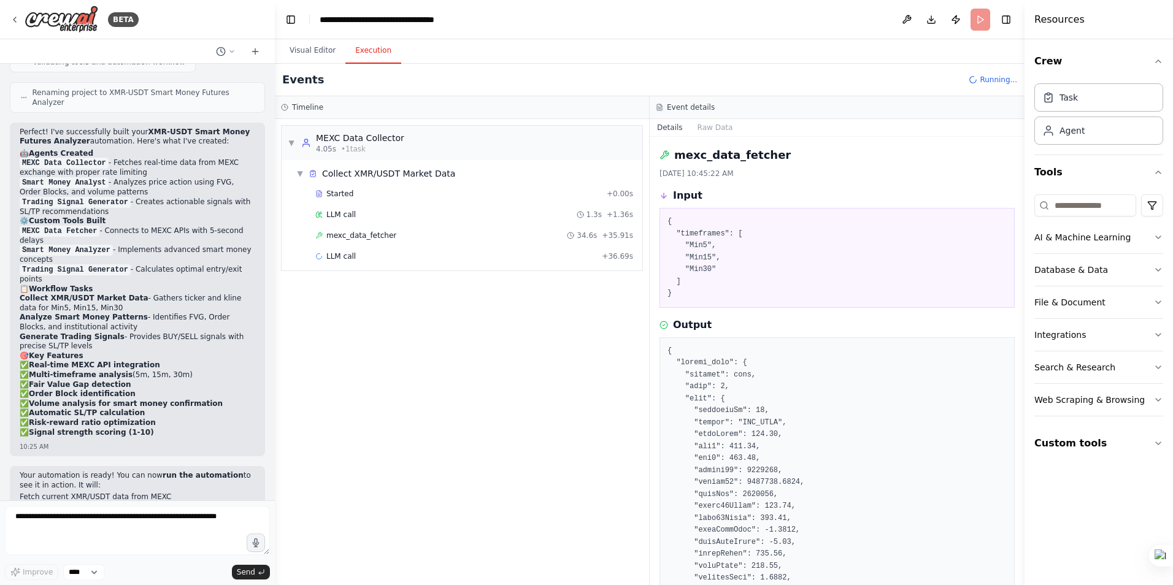
drag, startPoint x: 1019, startPoint y: 156, endPoint x: 1021, endPoint y: 146, distance: 10.0
click at [1021, 146] on button "Toggle Sidebar" at bounding box center [1025, 292] width 10 height 585
click at [349, 258] on span "LLM call" at bounding box center [340, 257] width 29 height 10
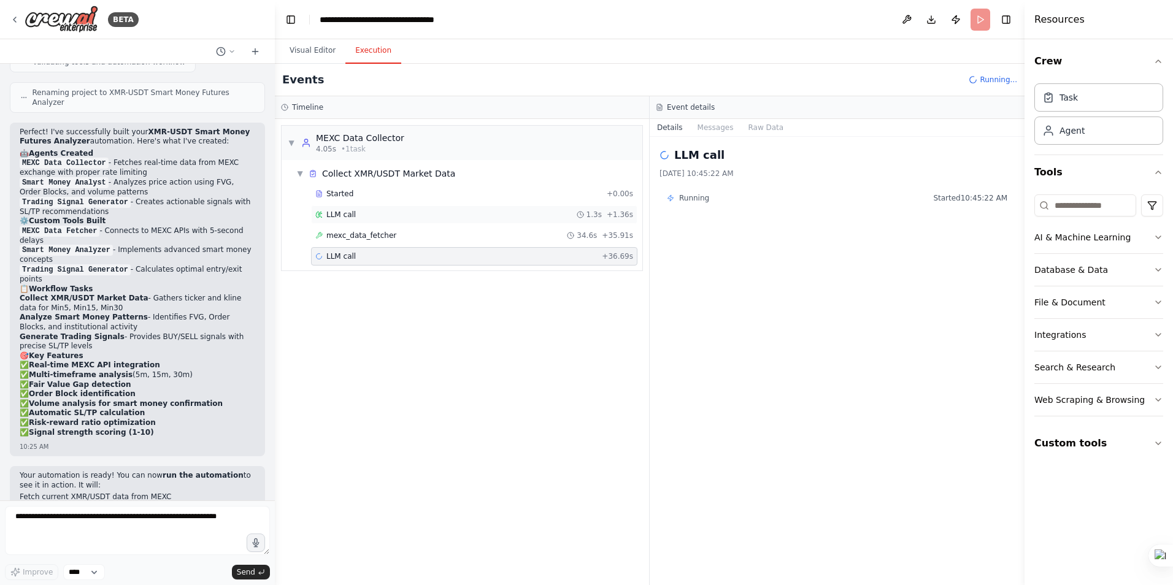
click at [337, 215] on span "LLM call" at bounding box center [340, 215] width 29 height 10
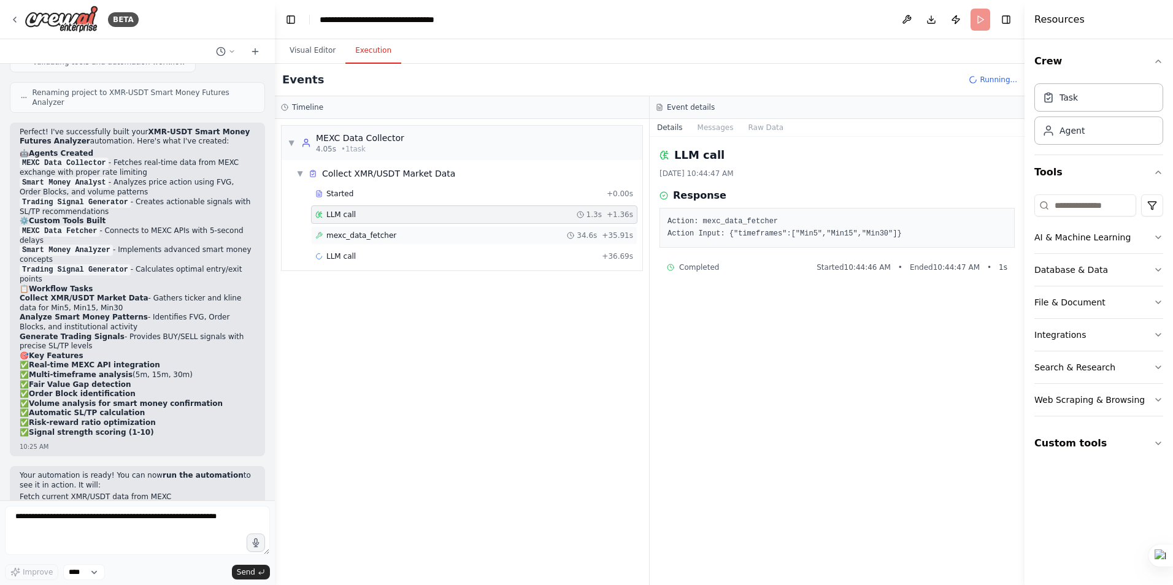
click at [348, 234] on span "mexc_data_fetcher" at bounding box center [361, 236] width 70 height 10
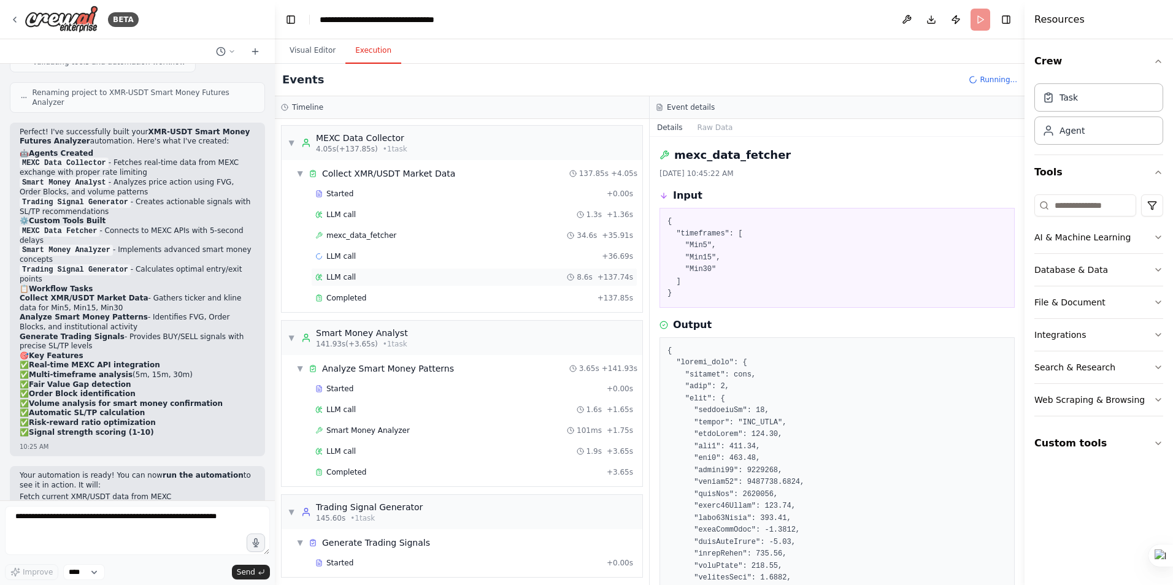
click at [342, 274] on span "LLM call" at bounding box center [340, 277] width 29 height 10
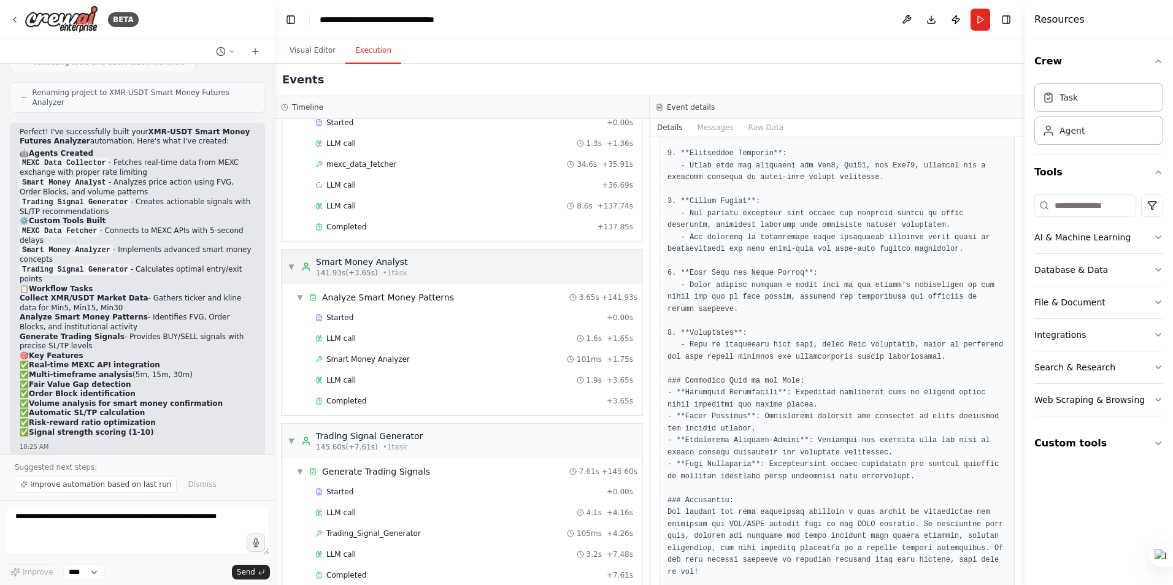
scroll to position [90, 0]
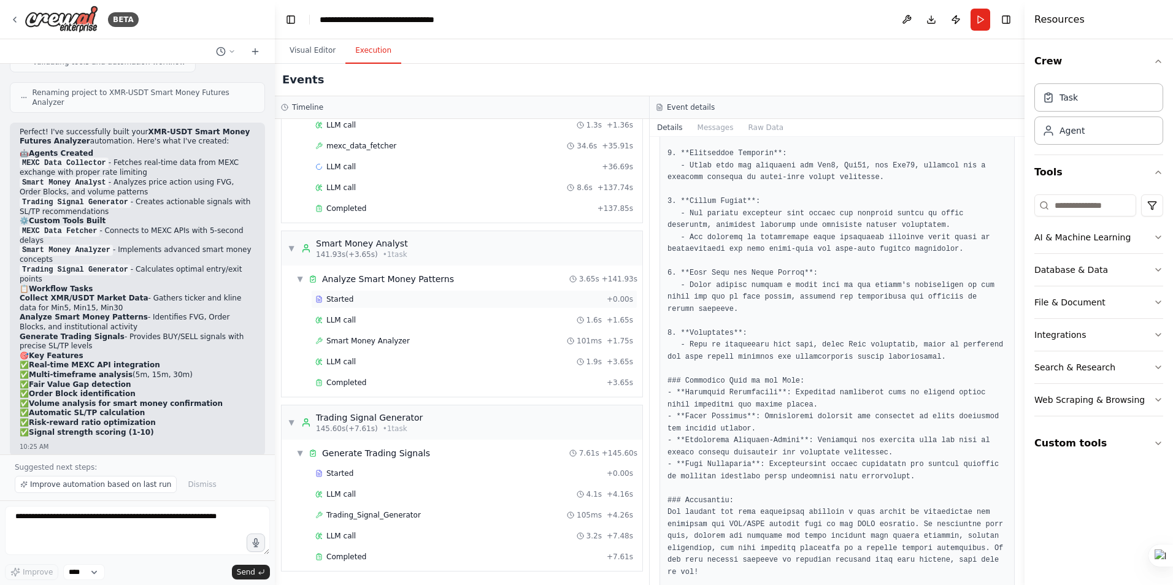
click at [345, 298] on span "Started" at bounding box center [339, 299] width 27 height 10
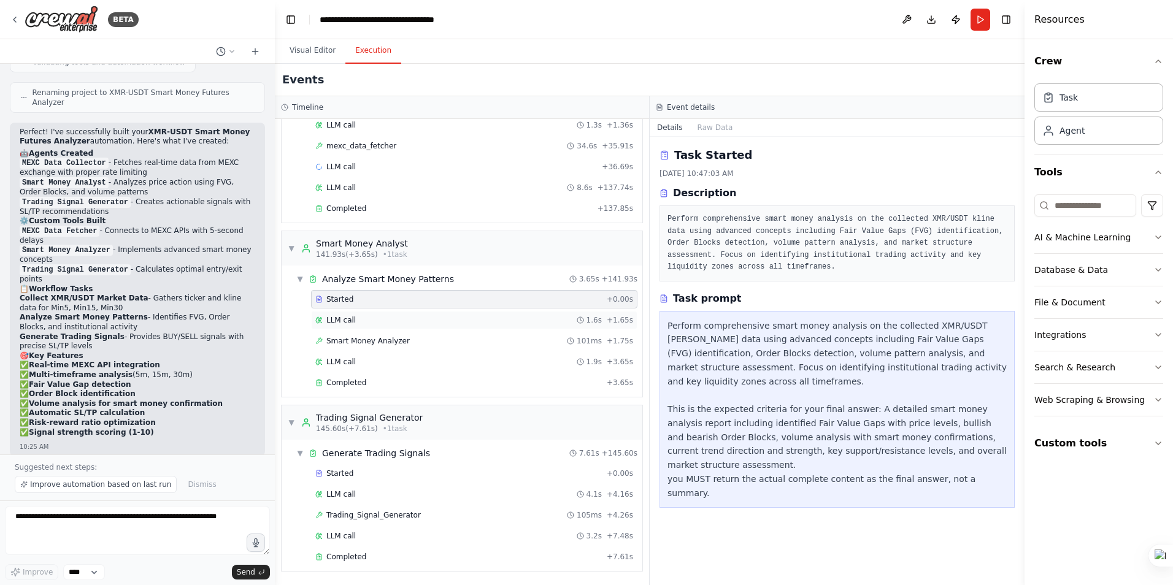
click at [345, 321] on span "LLM call" at bounding box center [340, 320] width 29 height 10
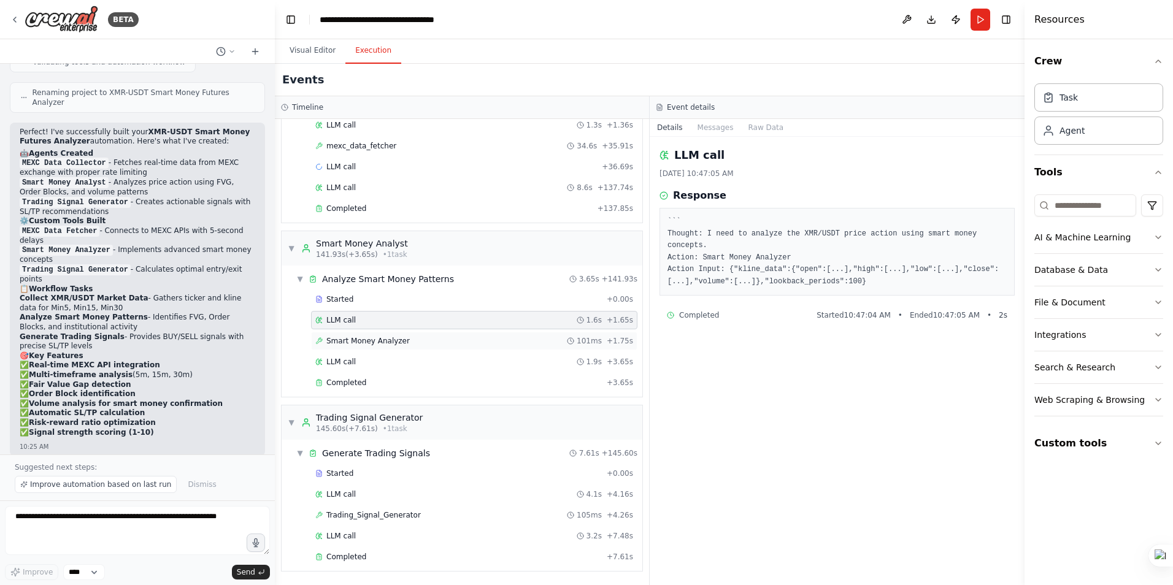
click at [349, 339] on span "Smart Money Analyzer" at bounding box center [367, 341] width 83 height 10
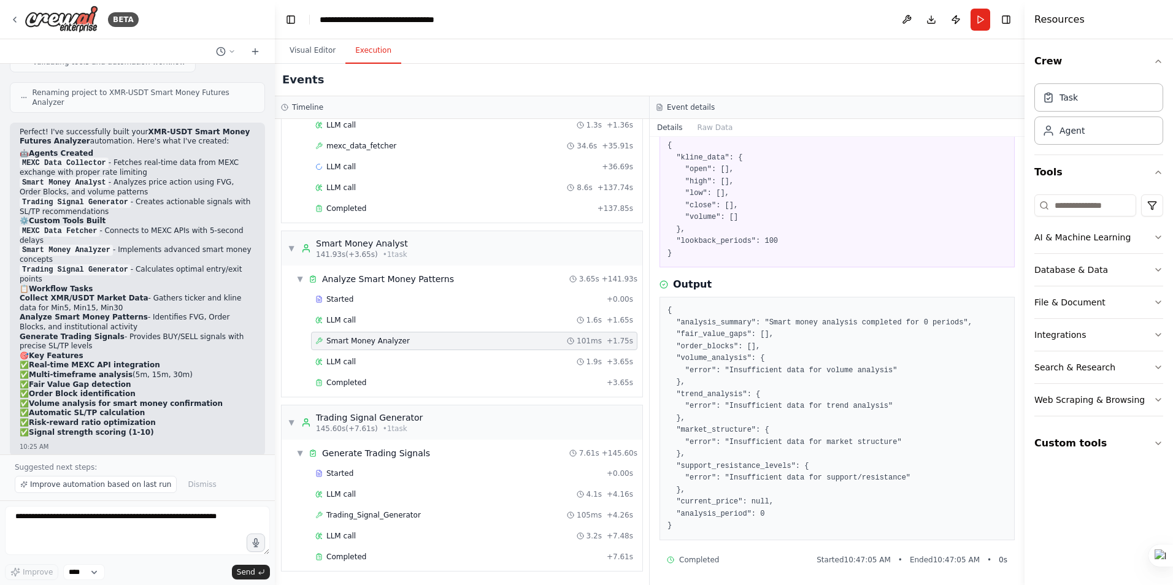
scroll to position [78, 0]
click at [355, 361] on div "LLM call 1.9s + 3.65s" at bounding box center [474, 362] width 318 height 10
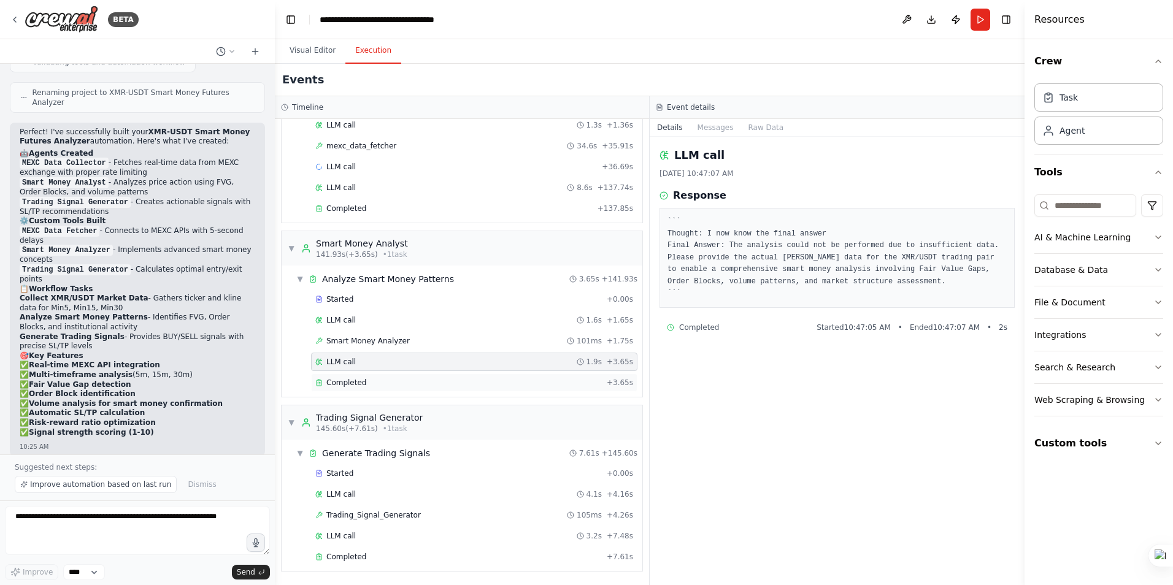
click at [351, 380] on span "Completed" at bounding box center [346, 383] width 40 height 10
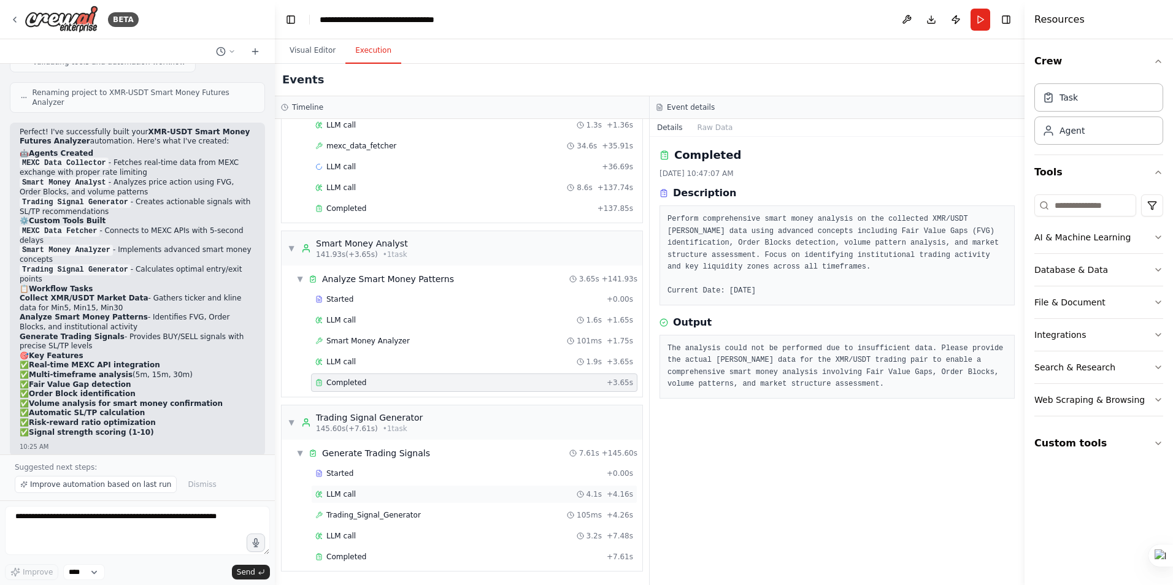
click at [350, 492] on span "LLM call" at bounding box center [340, 495] width 29 height 10
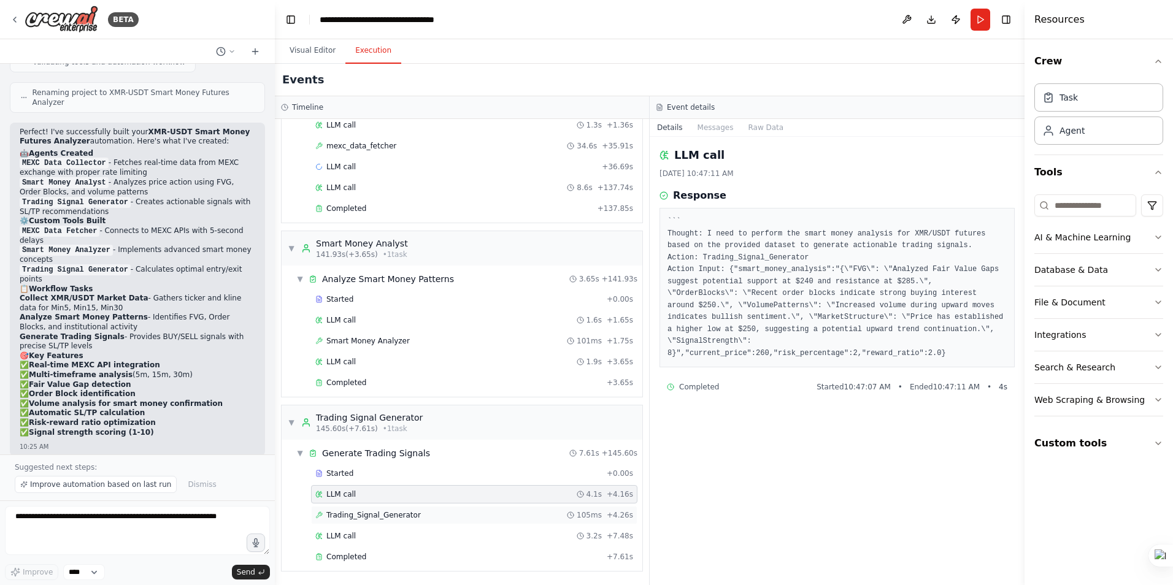
click at [375, 513] on span "Trading_Signal_Generator" at bounding box center [373, 515] width 94 height 10
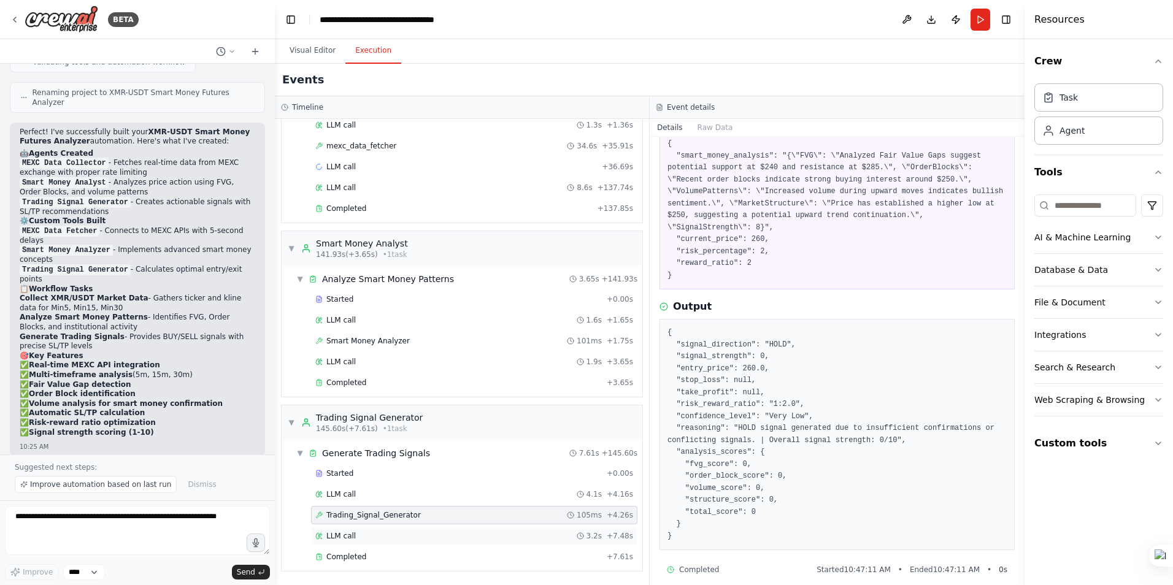
click at [358, 533] on div "LLM call 3.2s + 7.48s" at bounding box center [474, 536] width 318 height 10
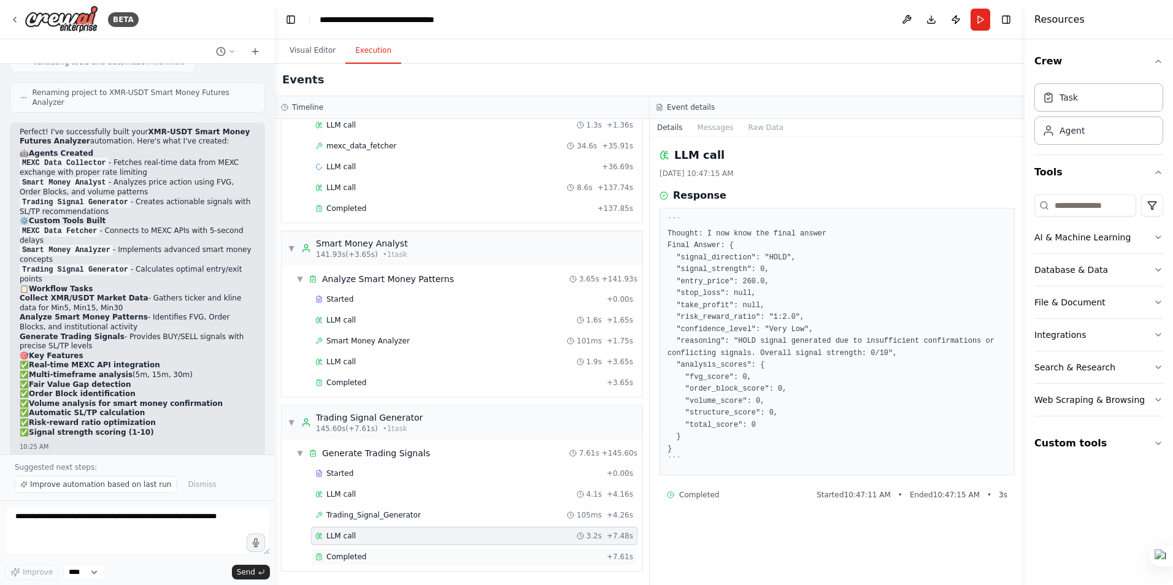
click at [352, 559] on span "Completed" at bounding box center [346, 557] width 40 height 10
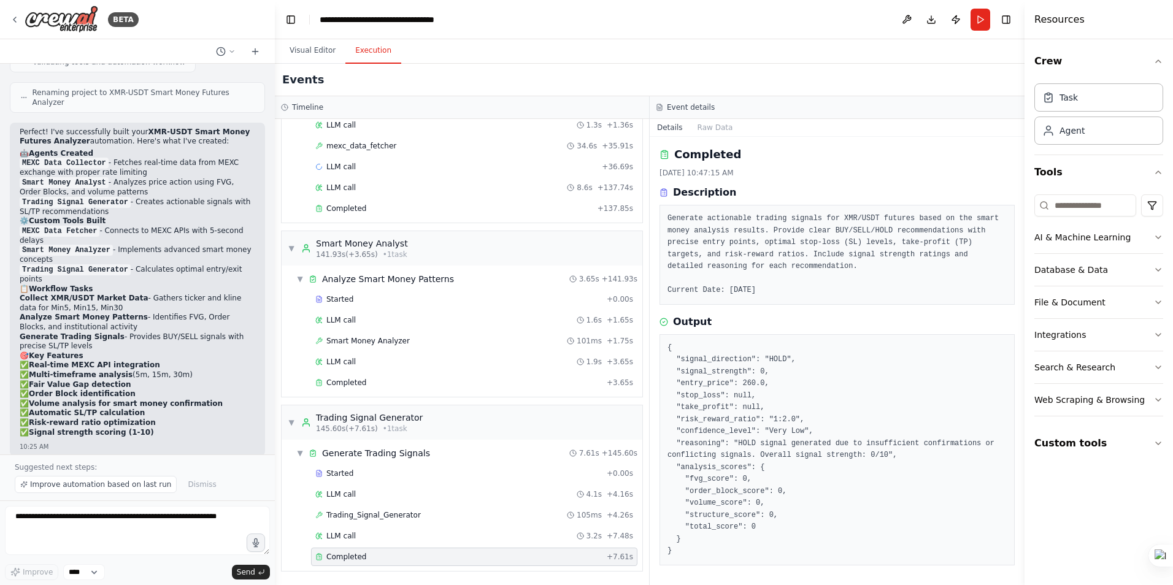
scroll to position [0, 0]
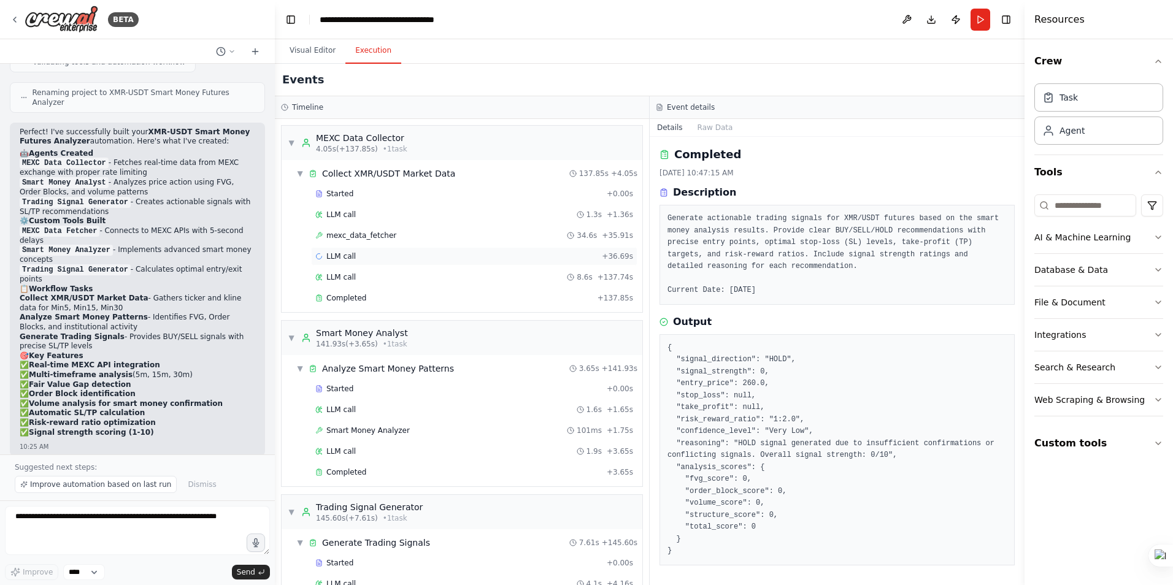
click at [329, 260] on span "LLM call" at bounding box center [340, 257] width 29 height 10
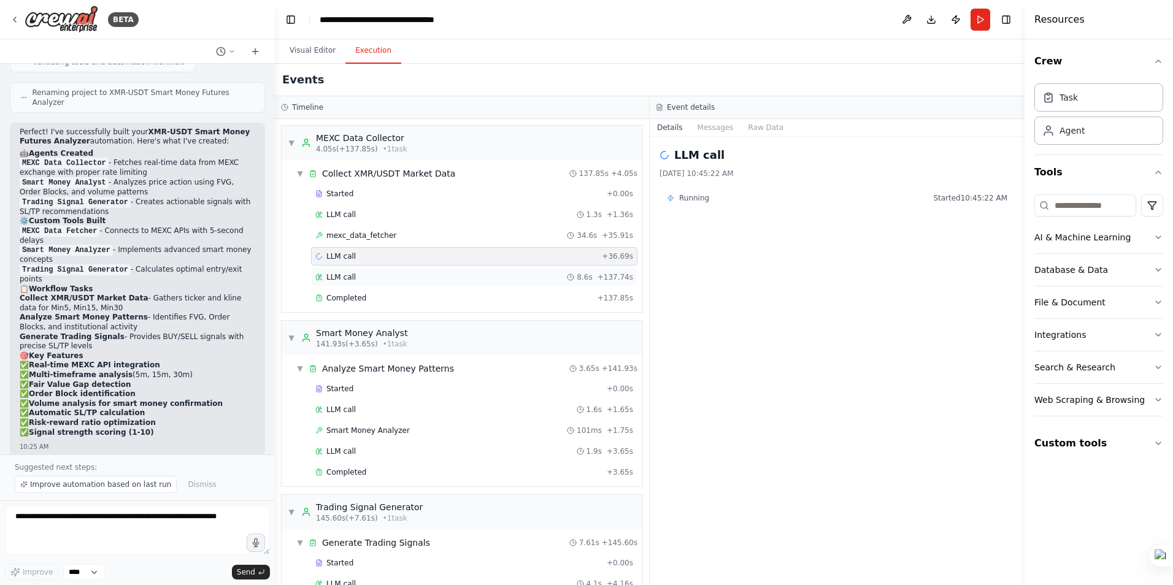
click at [334, 277] on span "LLM call" at bounding box center [340, 277] width 29 height 10
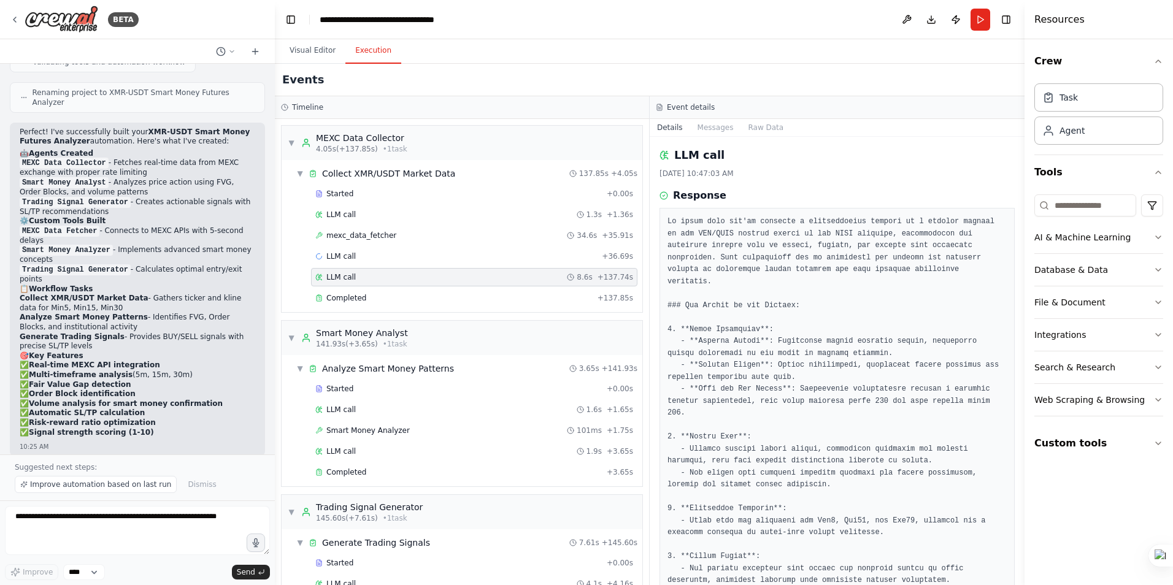
scroll to position [2641, 0]
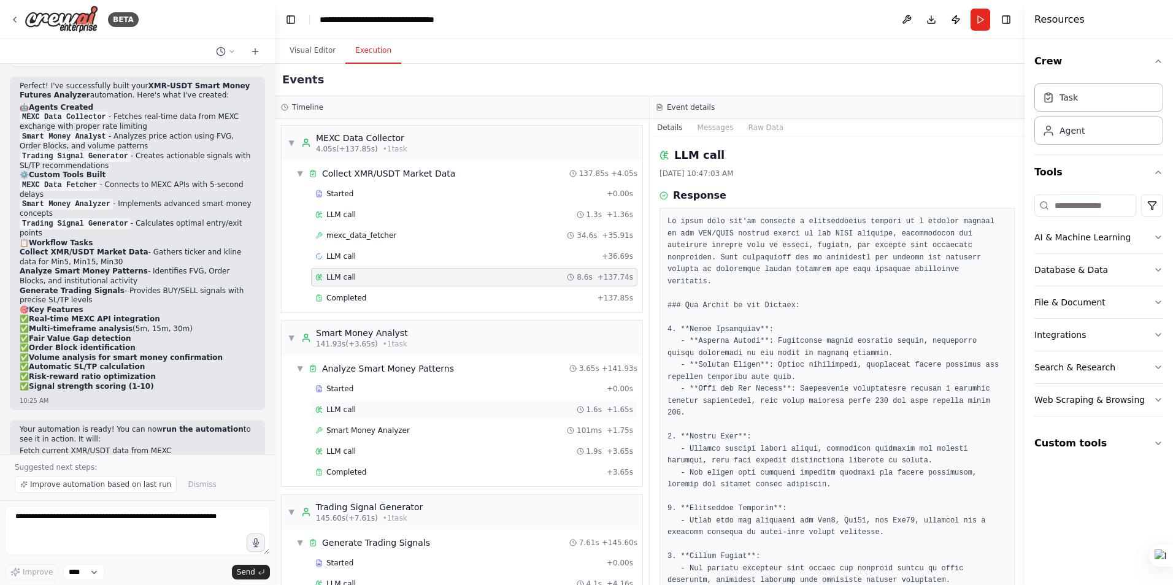
click at [344, 410] on span "LLM call" at bounding box center [340, 410] width 29 height 10
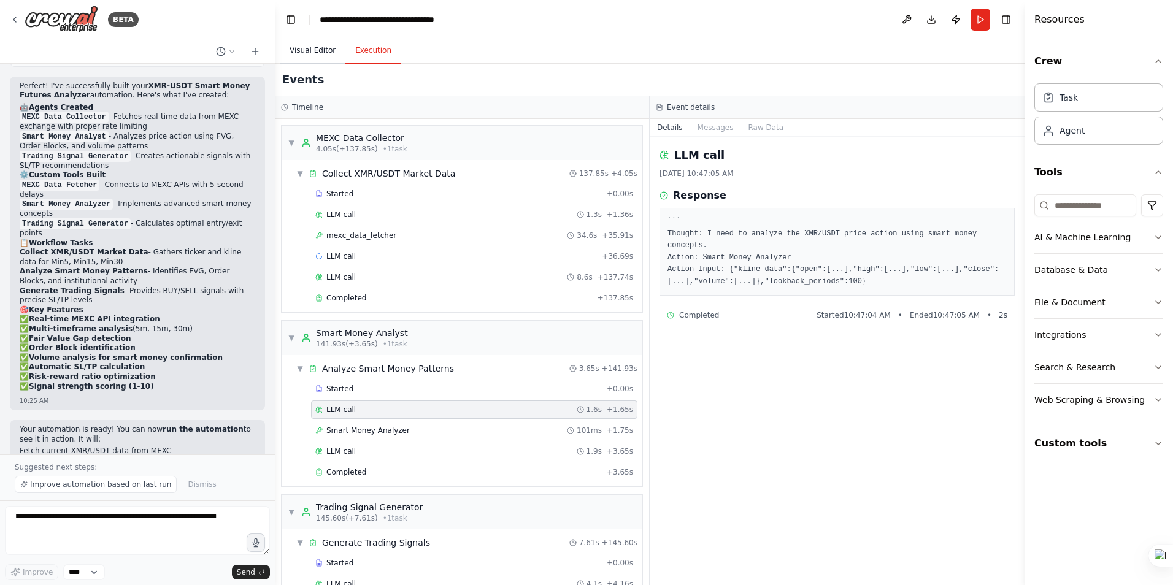
click at [316, 52] on button "Visual Editor" at bounding box center [313, 51] width 66 height 26
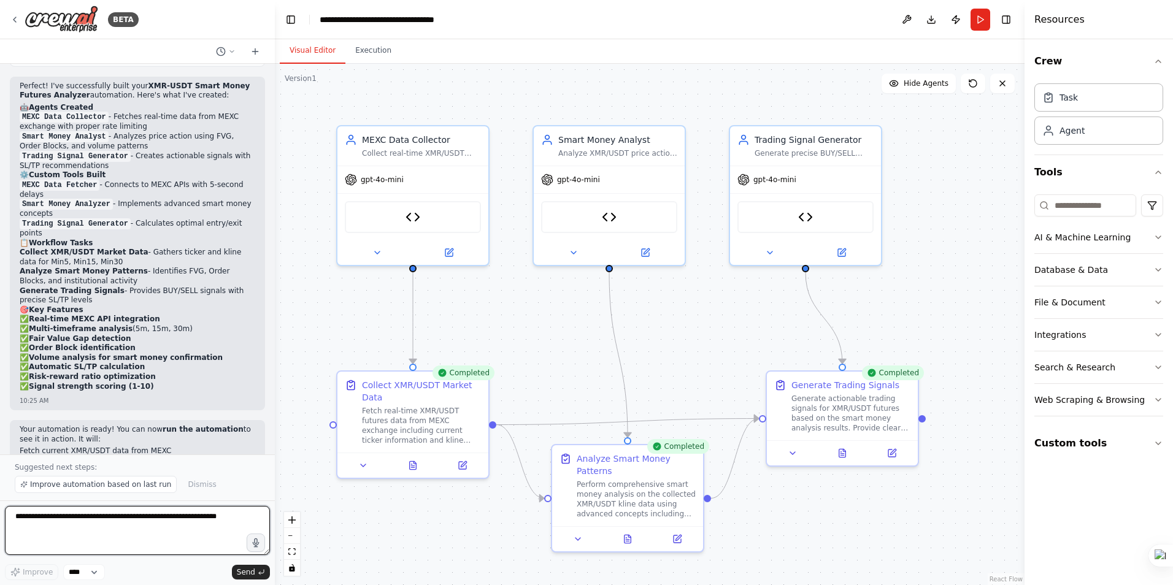
click at [142, 529] on textarea at bounding box center [137, 530] width 265 height 49
drag, startPoint x: 15, startPoint y: 517, endPoint x: 83, endPoint y: 521, distance: 68.2
click at [83, 521] on textarea "**********" at bounding box center [137, 530] width 265 height 49
click at [164, 542] on textarea "**********" at bounding box center [137, 530] width 265 height 49
paste textarea "**********"
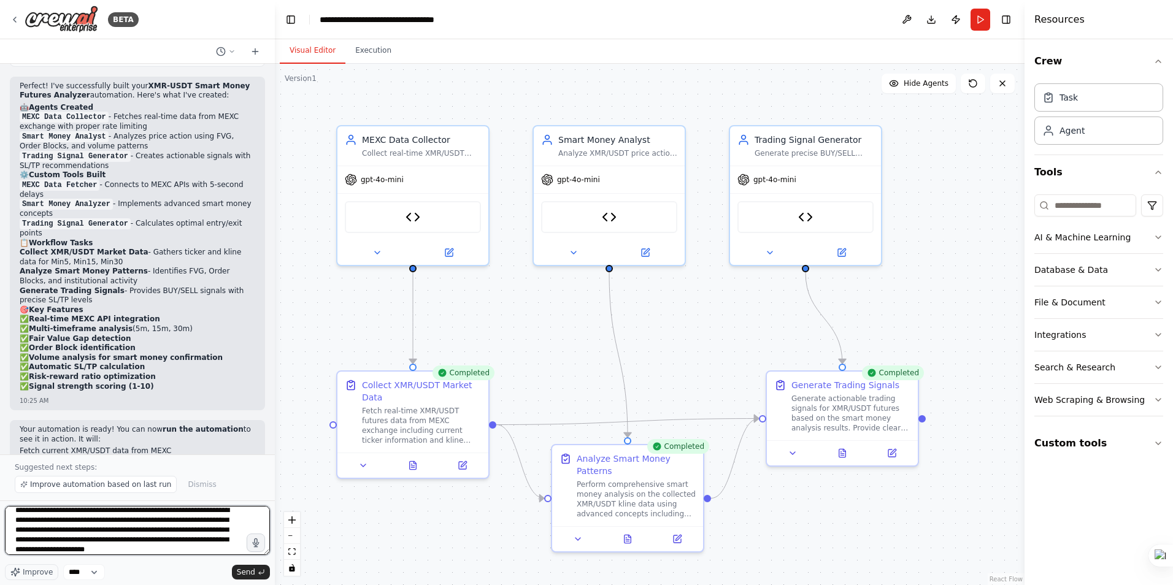
scroll to position [11, 0]
click at [117, 547] on textarea "**********" at bounding box center [137, 530] width 265 height 49
click at [182, 550] on textarea "**********" at bounding box center [137, 530] width 265 height 49
type textarea "**********"
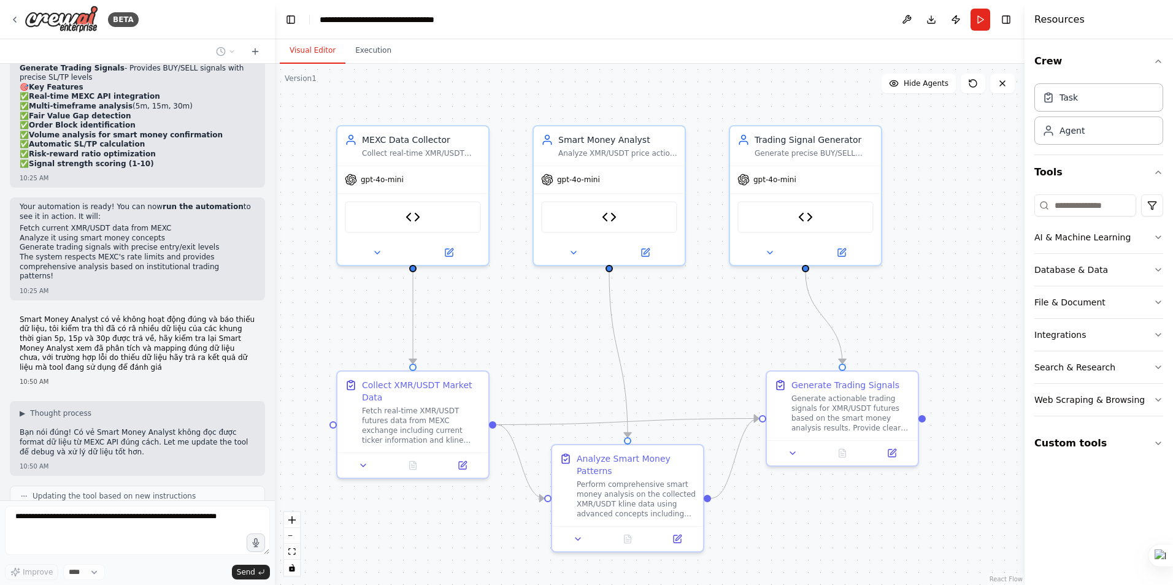
scroll to position [3232, 0]
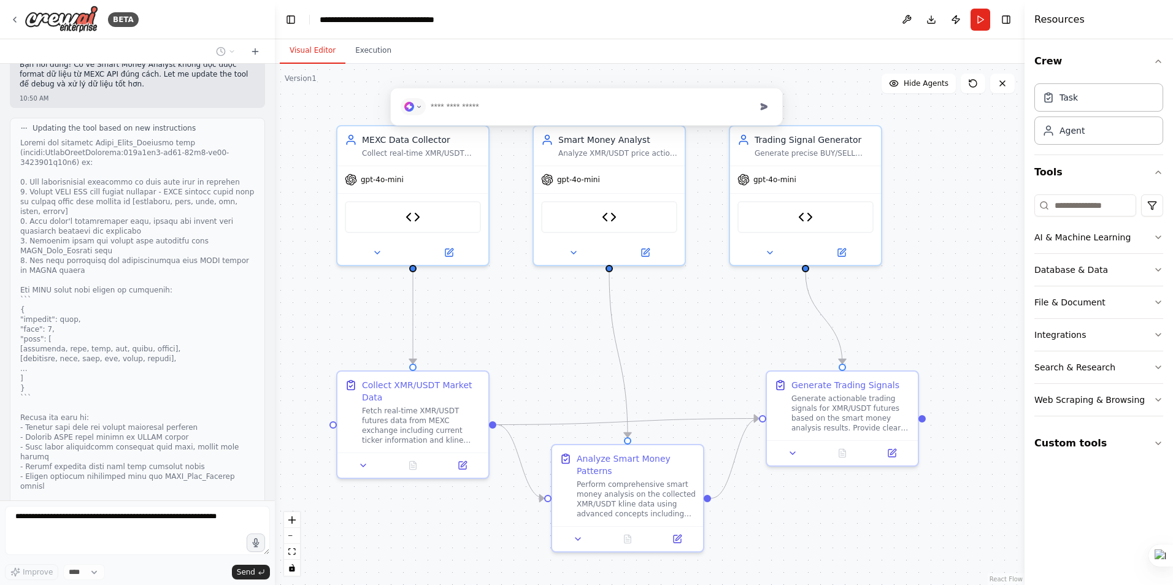
click at [810, 104] on div ".deletable-edge-delete-btn { width: 20px; height: 20px; border: 0px solid #ffff…" at bounding box center [650, 324] width 750 height 521
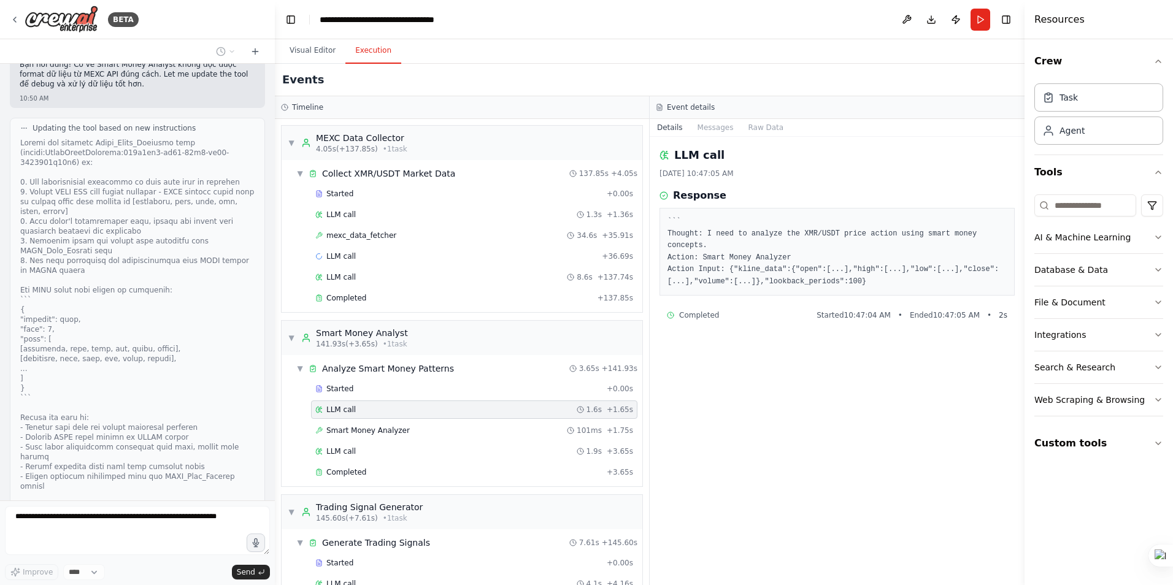
click at [371, 53] on button "Execution" at bounding box center [373, 51] width 56 height 26
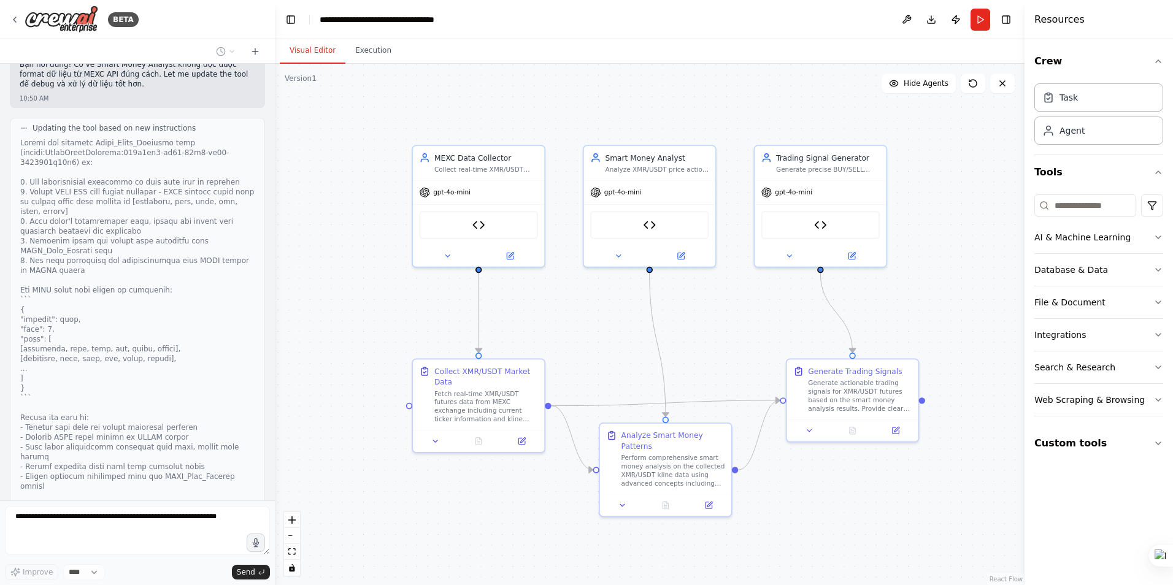
click at [309, 43] on button "Visual Editor" at bounding box center [313, 51] width 66 height 26
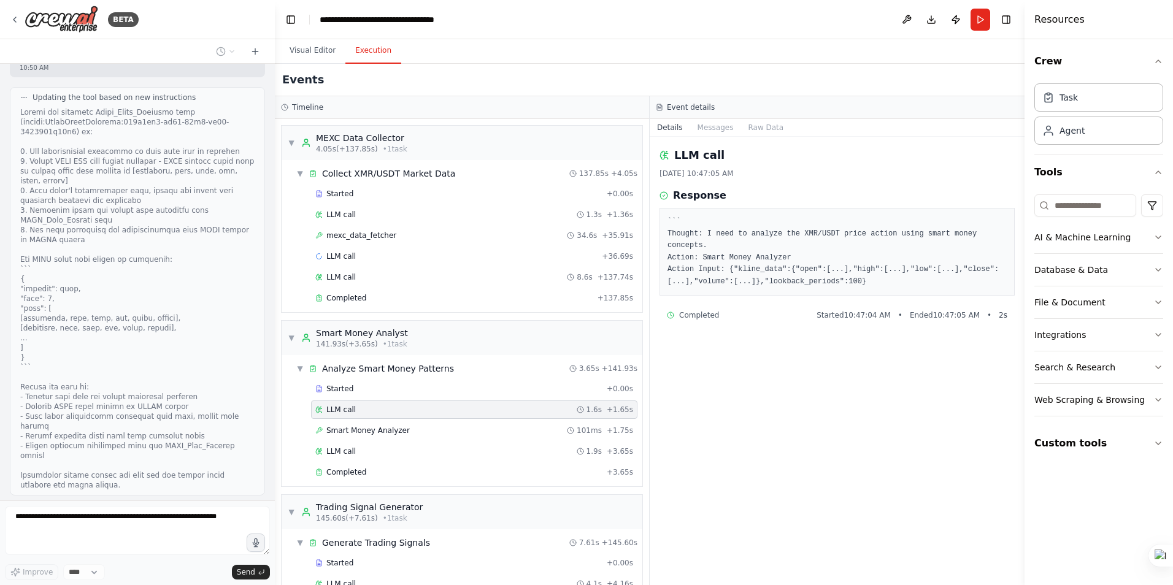
click at [362, 47] on button "Execution" at bounding box center [373, 51] width 56 height 26
click at [350, 211] on span "LLM call" at bounding box center [340, 215] width 29 height 10
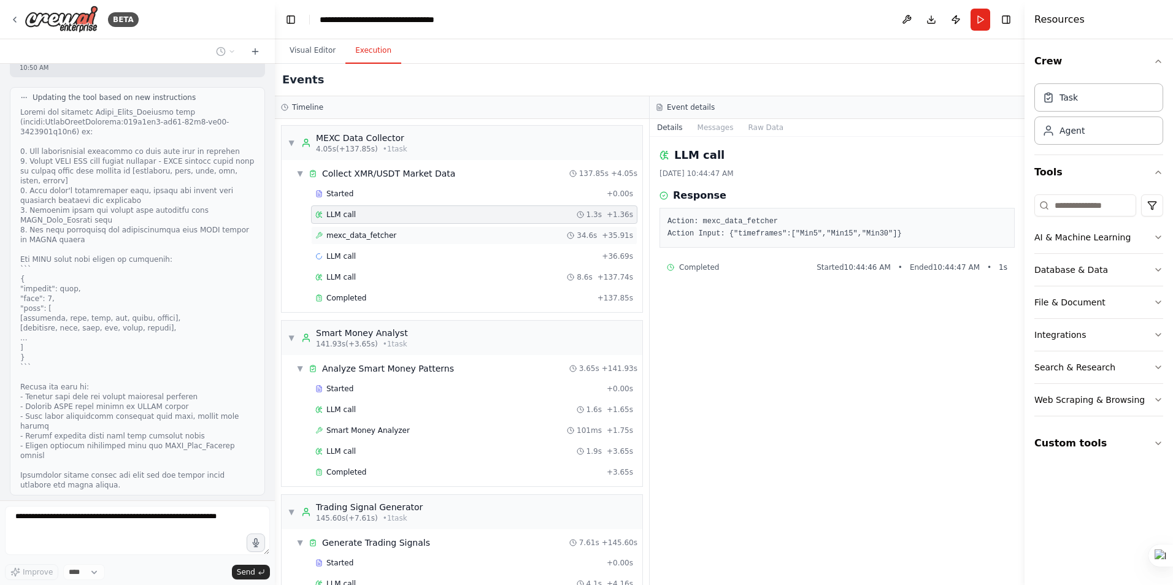
click at [354, 233] on span "mexc_data_fetcher" at bounding box center [361, 236] width 70 height 10
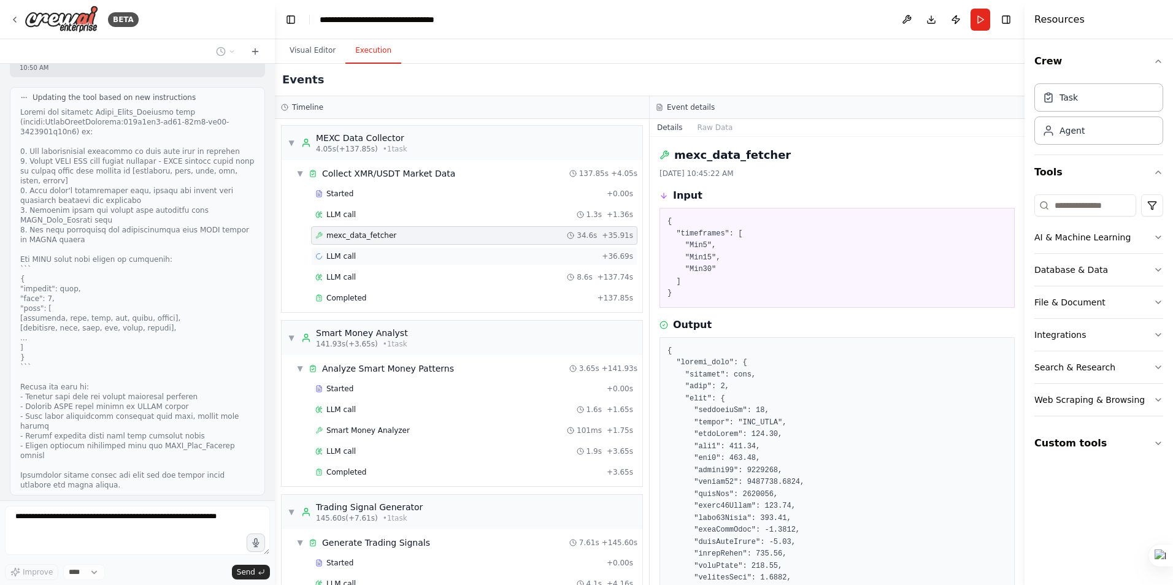
click at [351, 255] on span "LLM call" at bounding box center [340, 257] width 29 height 10
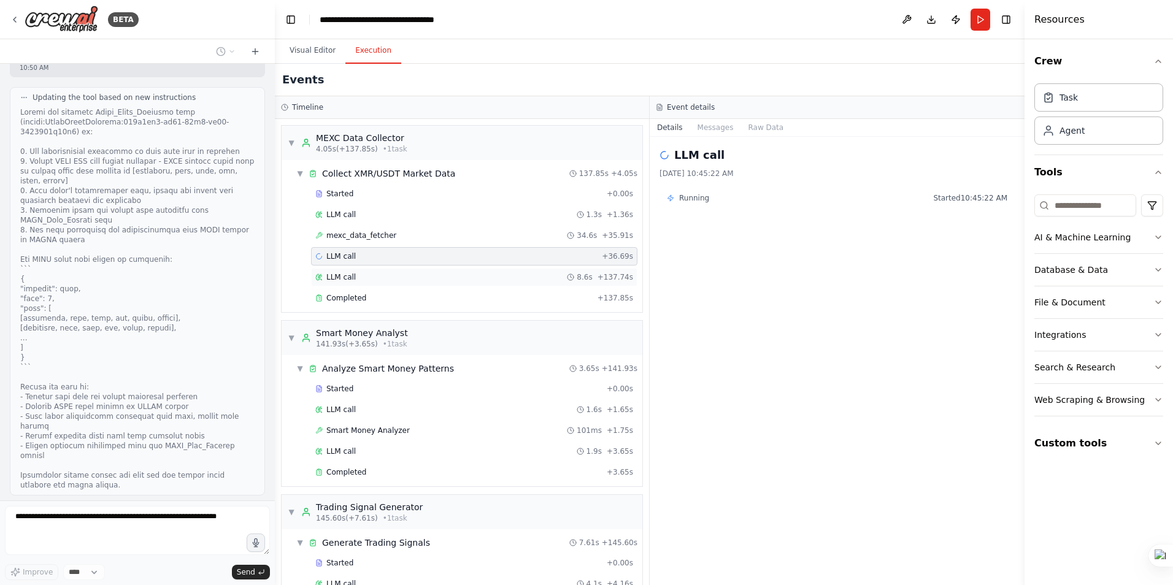
click at [345, 274] on span "LLM call" at bounding box center [340, 277] width 29 height 10
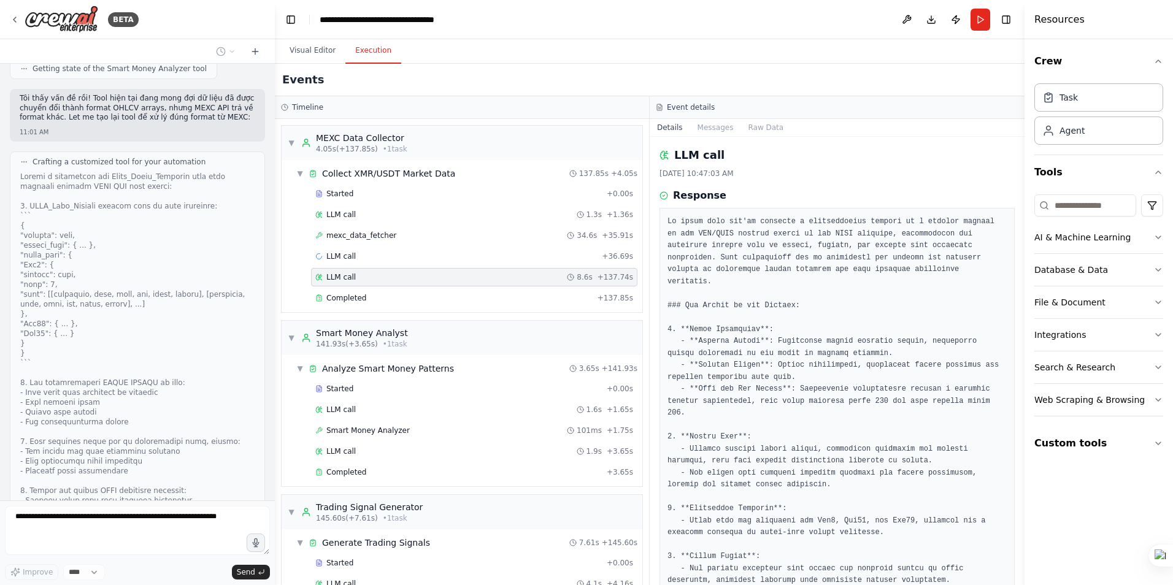
scroll to position [3891, 0]
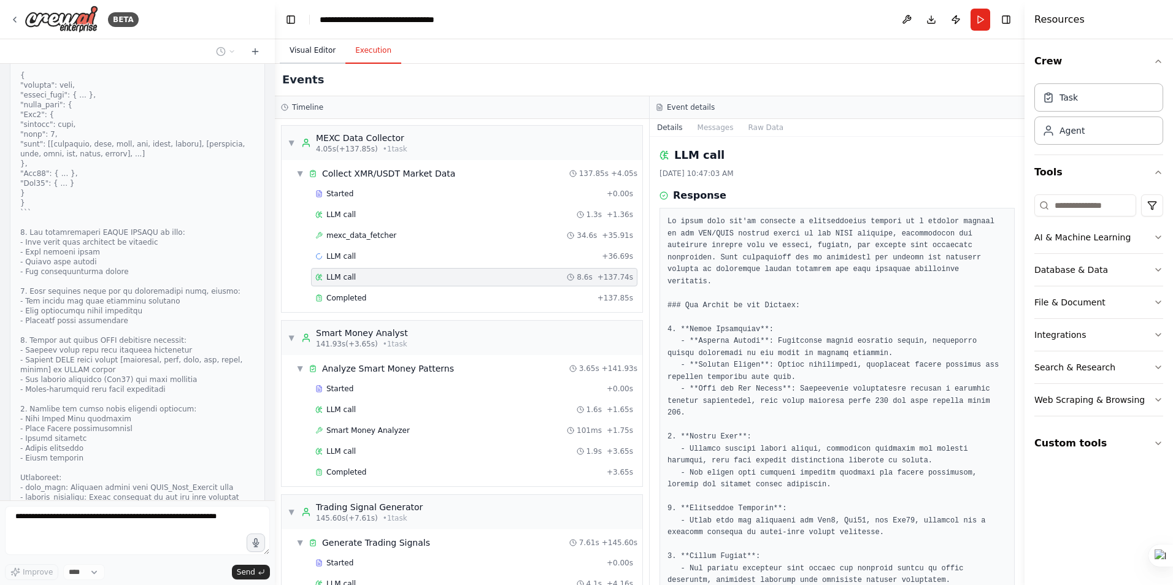
click at [298, 53] on button "Visual Editor" at bounding box center [313, 51] width 66 height 26
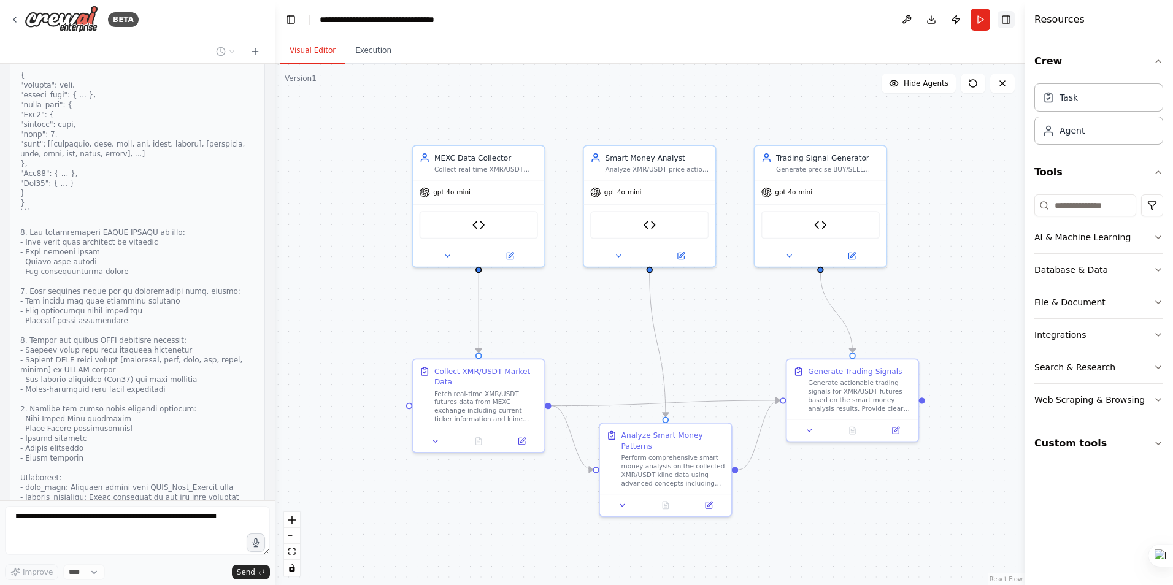
click at [1011, 19] on button "Toggle Right Sidebar" at bounding box center [1006, 19] width 17 height 17
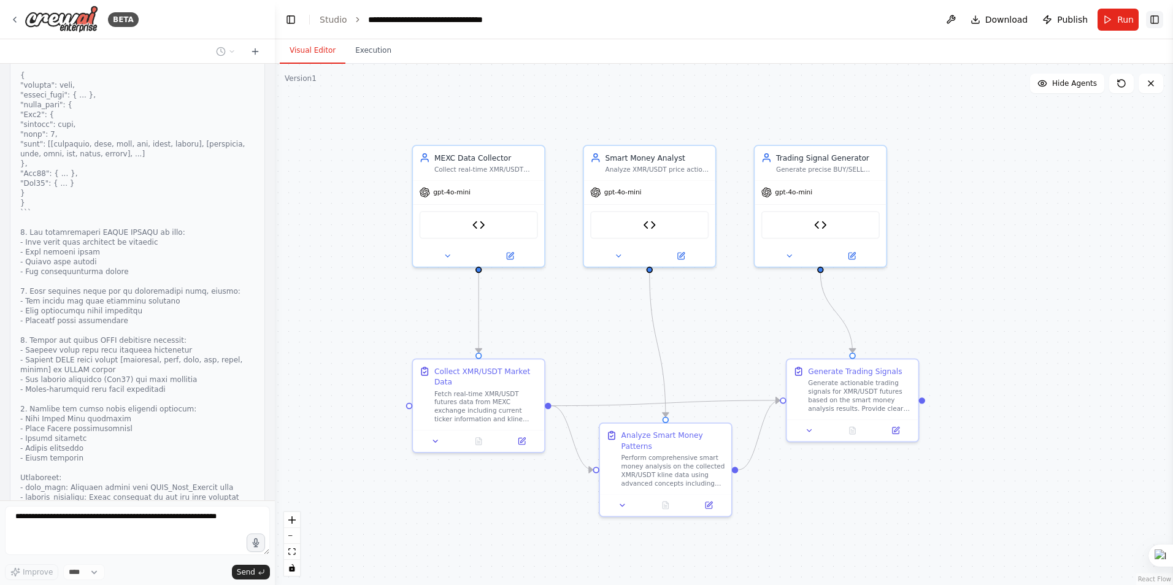
click at [1160, 21] on button "Toggle Right Sidebar" at bounding box center [1154, 19] width 17 height 17
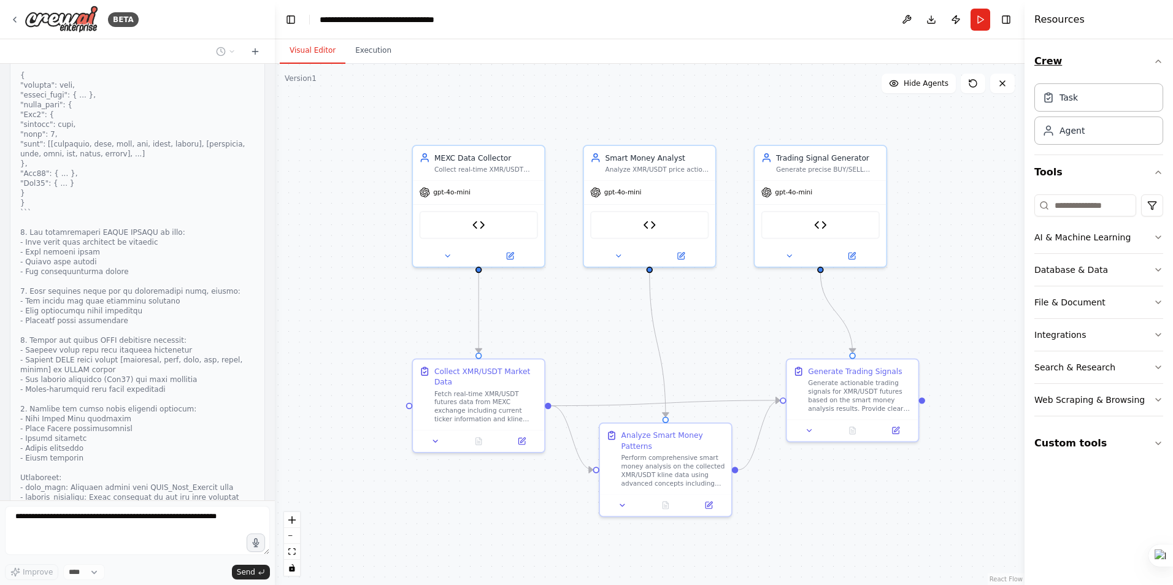
click at [1161, 63] on icon "button" at bounding box center [1158, 61] width 10 height 10
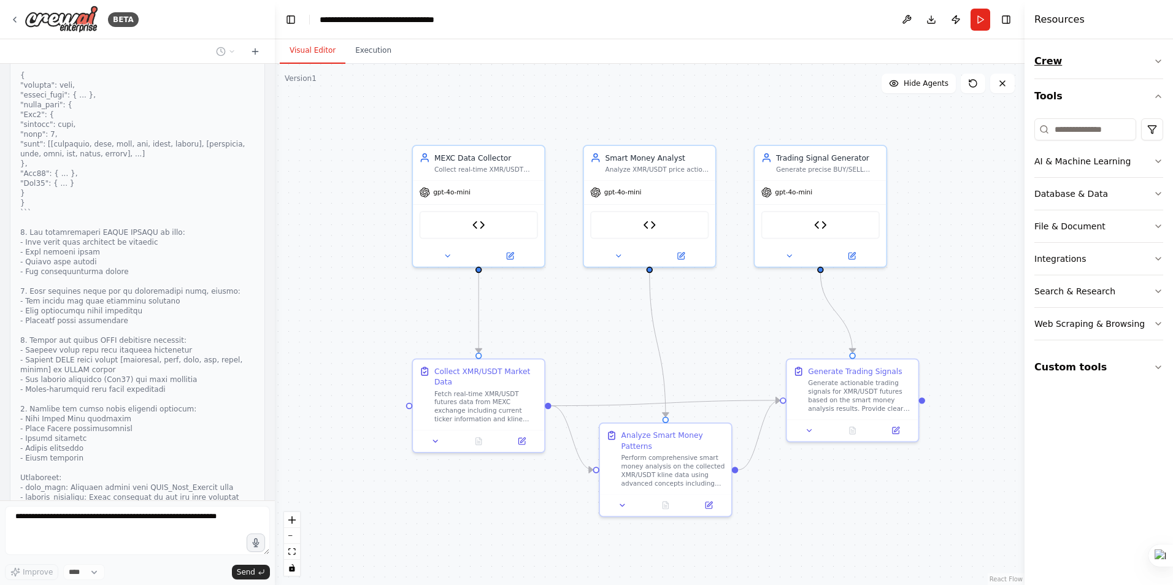
click at [1161, 63] on icon "button" at bounding box center [1158, 61] width 10 height 10
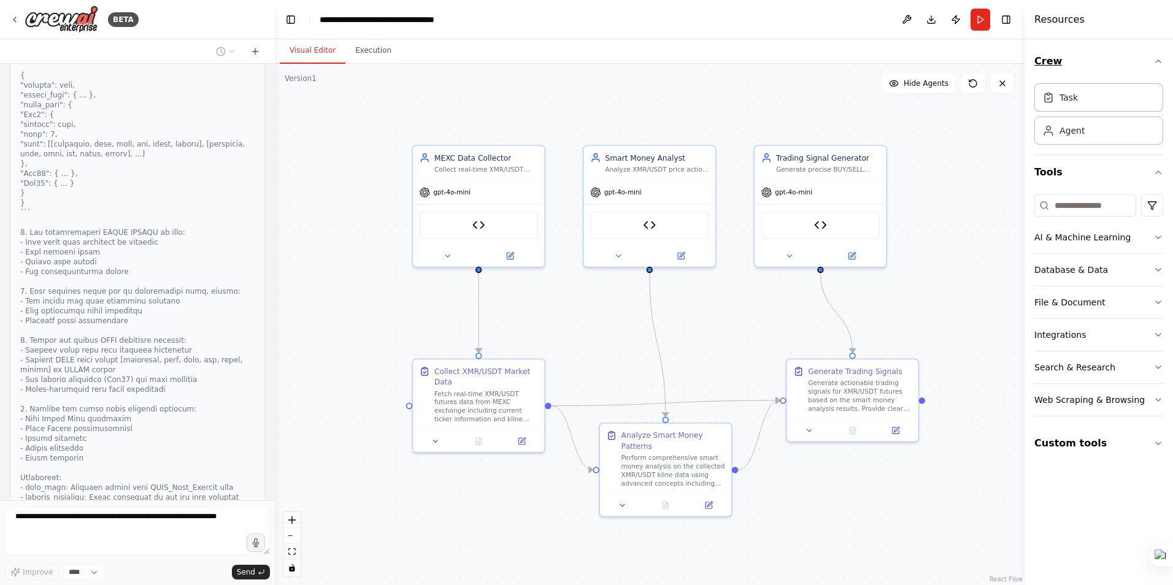
click at [1162, 63] on icon "button" at bounding box center [1158, 61] width 10 height 10
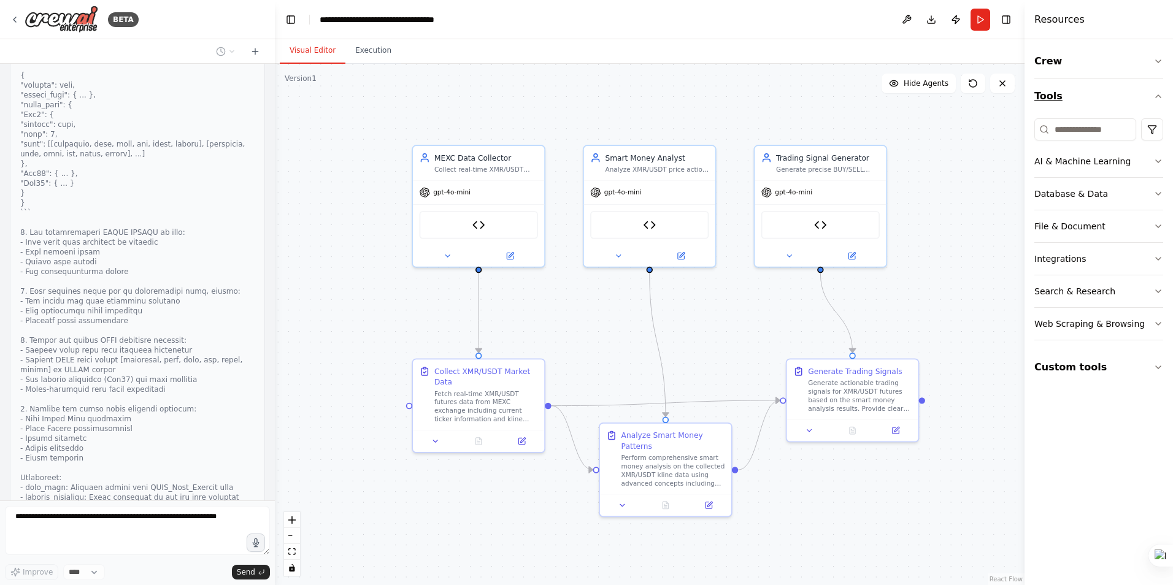
click at [1155, 93] on icon "button" at bounding box center [1158, 96] width 10 height 10
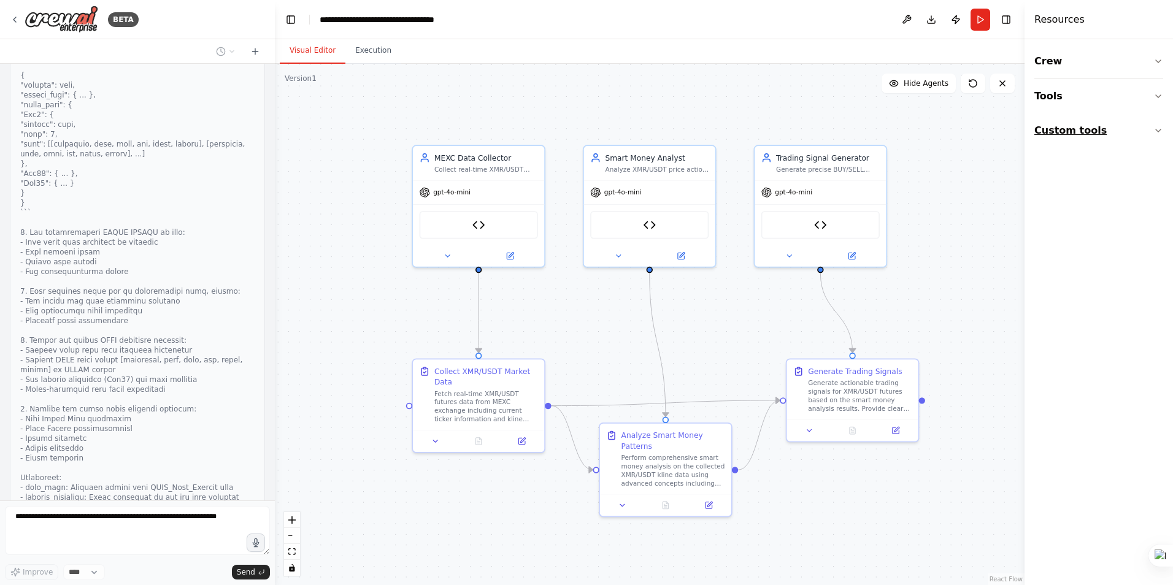
click at [1154, 126] on icon "button" at bounding box center [1158, 131] width 10 height 10
click at [1012, 25] on button "Toggle Right Sidebar" at bounding box center [1006, 19] width 17 height 17
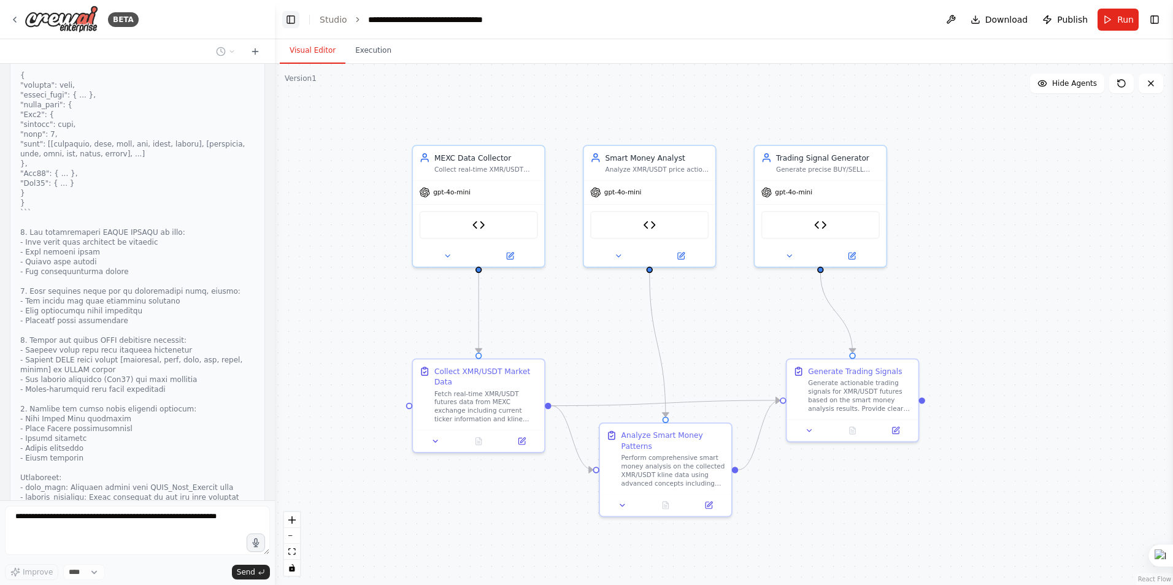
click at [290, 21] on button "Toggle Left Sidebar" at bounding box center [290, 19] width 17 height 17
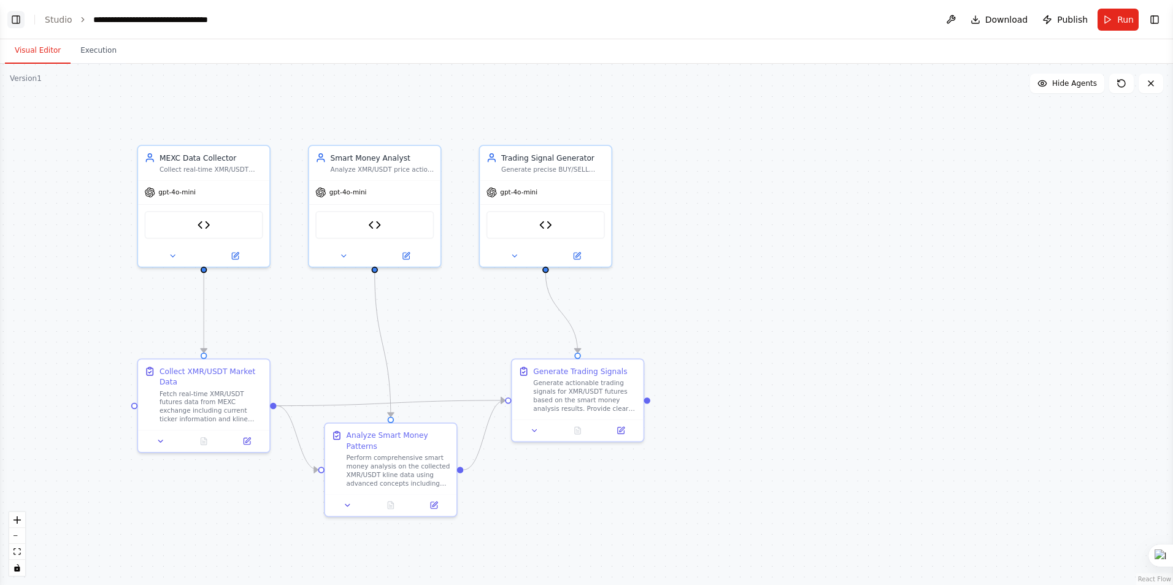
click at [9, 20] on button "Toggle Left Sidebar" at bounding box center [15, 19] width 17 height 17
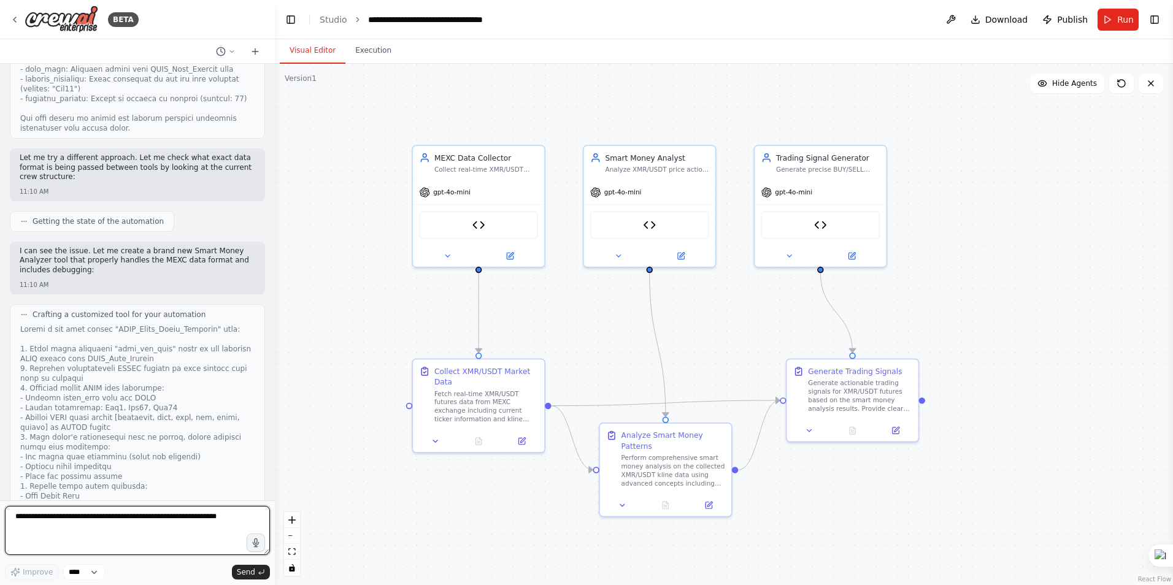
scroll to position [4355, 0]
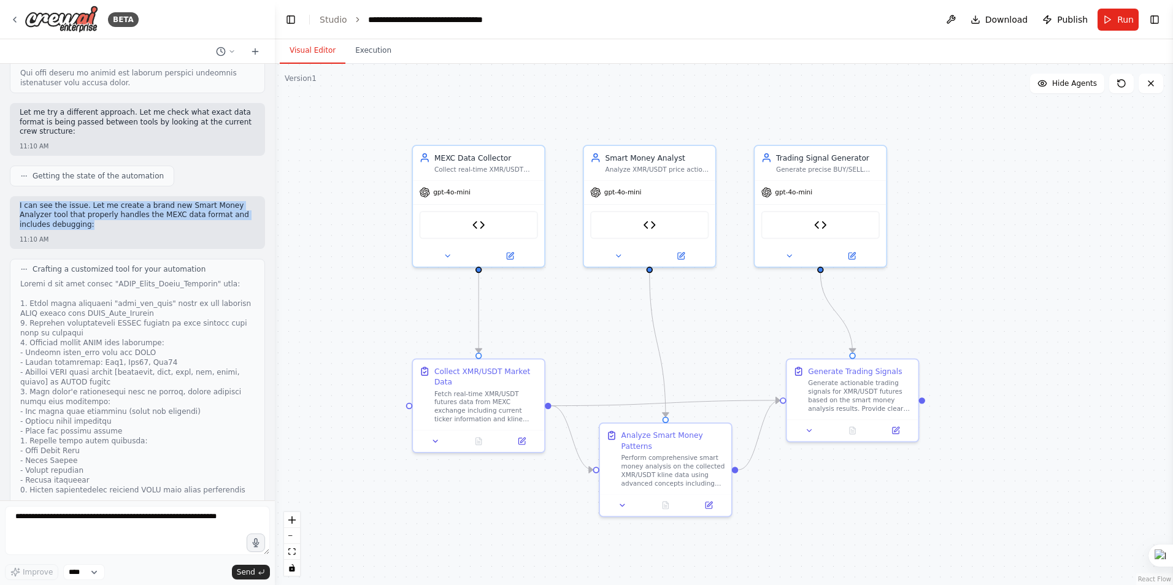
drag, startPoint x: 61, startPoint y: 127, endPoint x: 12, endPoint y: 107, distance: 53.1
click at [12, 196] on div "I can see the issue. Let me create a brand new Smart Money Analyzer tool that p…" at bounding box center [137, 222] width 255 height 53
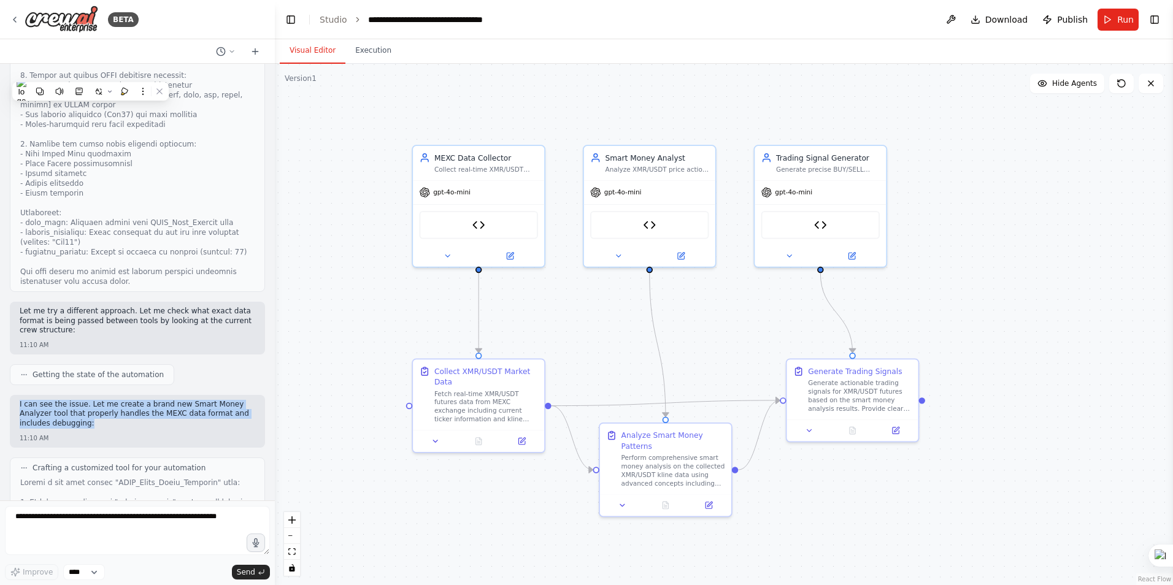
scroll to position [4171, 0]
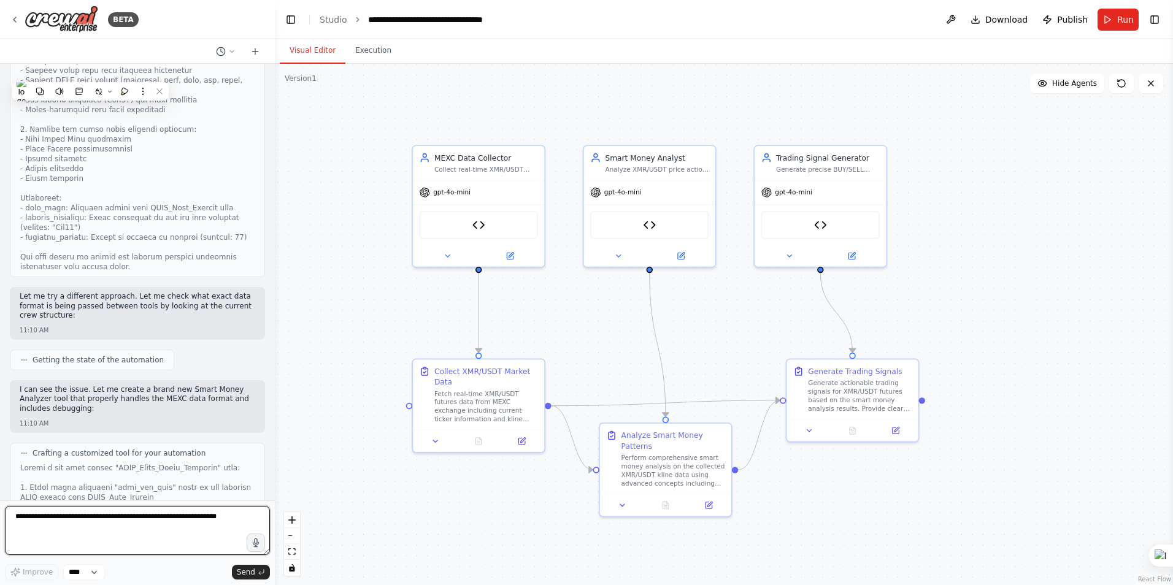
click at [64, 541] on textarea at bounding box center [137, 530] width 265 height 49
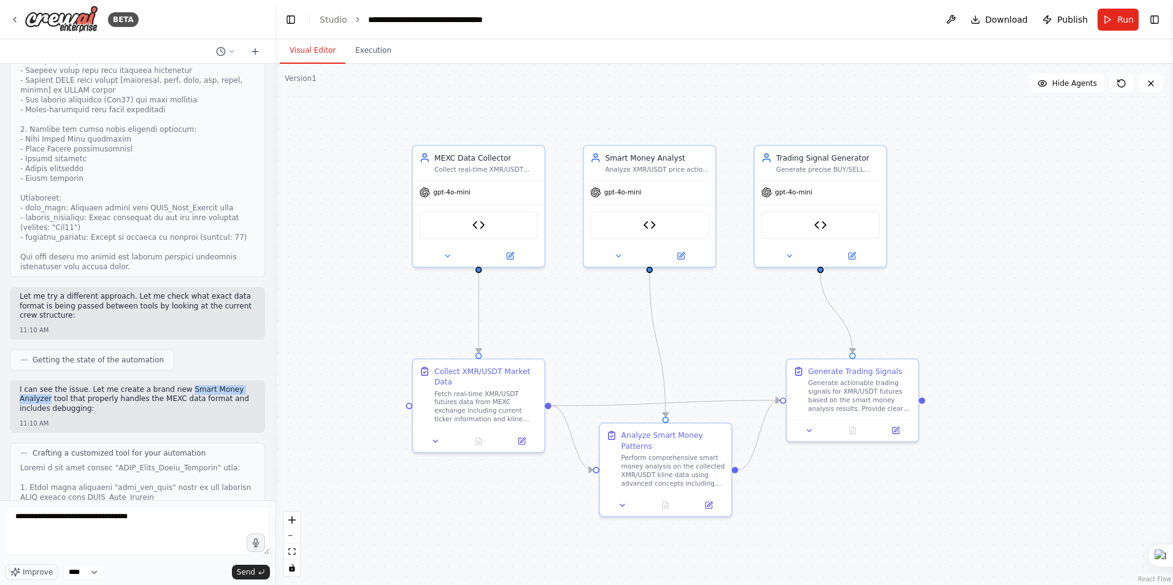
drag, startPoint x: 171, startPoint y: 293, endPoint x: 244, endPoint y: 291, distance: 72.4
click at [244, 385] on p "I can see the issue. Let me create a brand new Smart Money Analyzer tool that p…" at bounding box center [138, 399] width 236 height 29
copy p "Smart Money Analyzer"
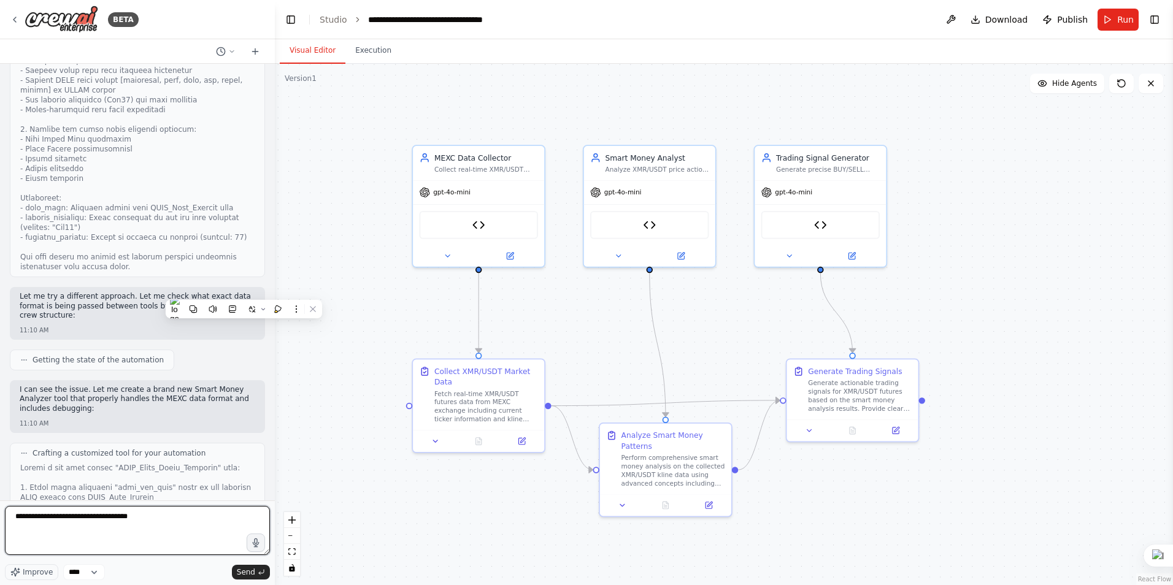
click at [147, 520] on textarea "**********" at bounding box center [137, 530] width 265 height 49
paste textarea "**********"
type textarea "**********"
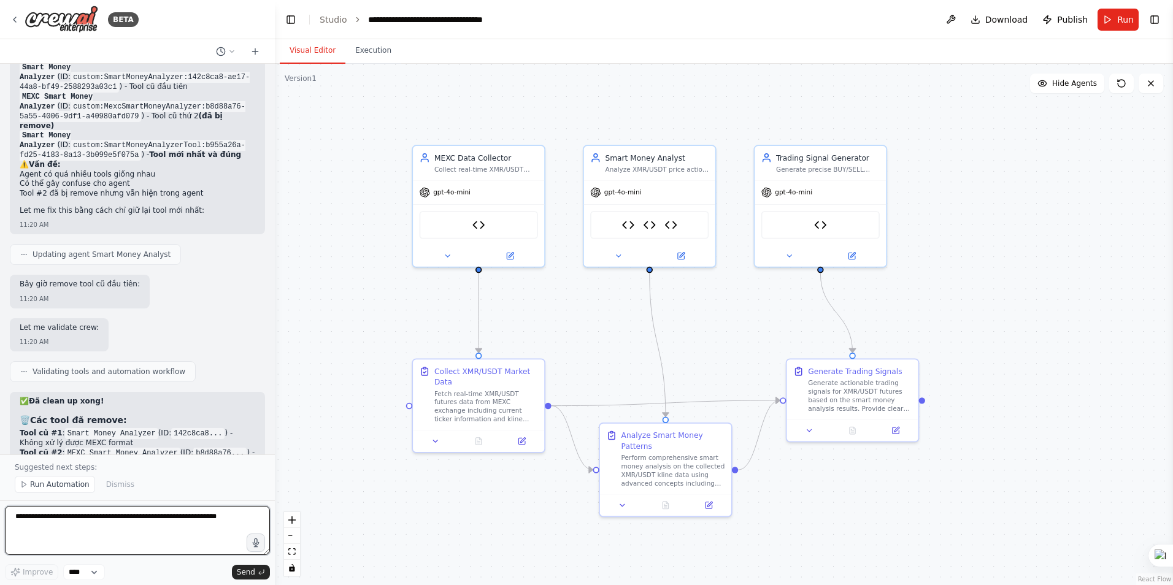
scroll to position [7147, 0]
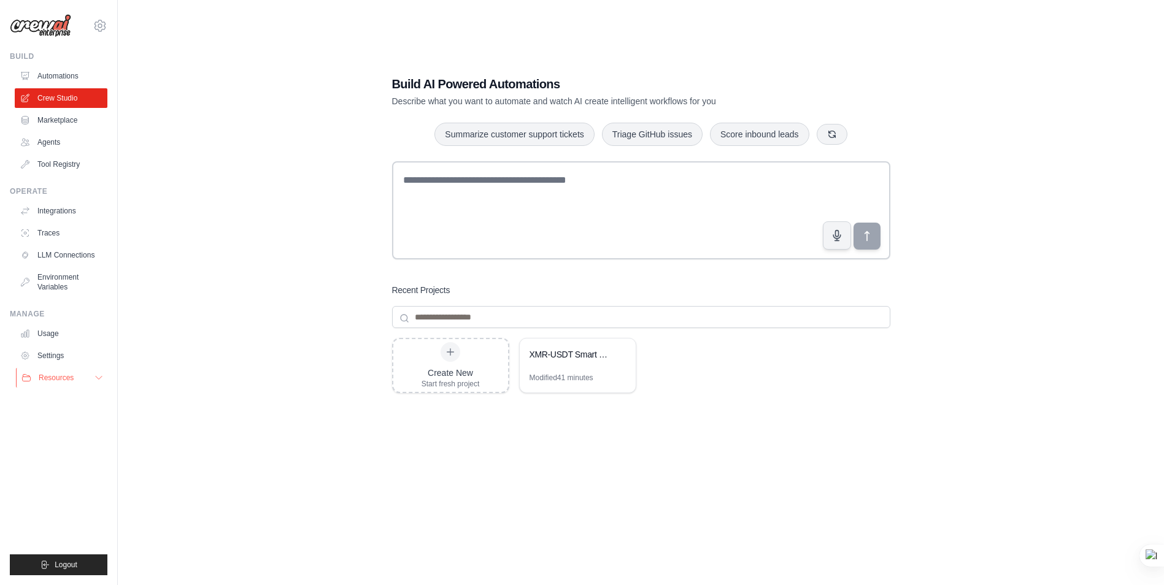
click at [70, 383] on button "Resources" at bounding box center [62, 378] width 93 height 20
click at [56, 350] on link "Settings" at bounding box center [62, 356] width 93 height 20
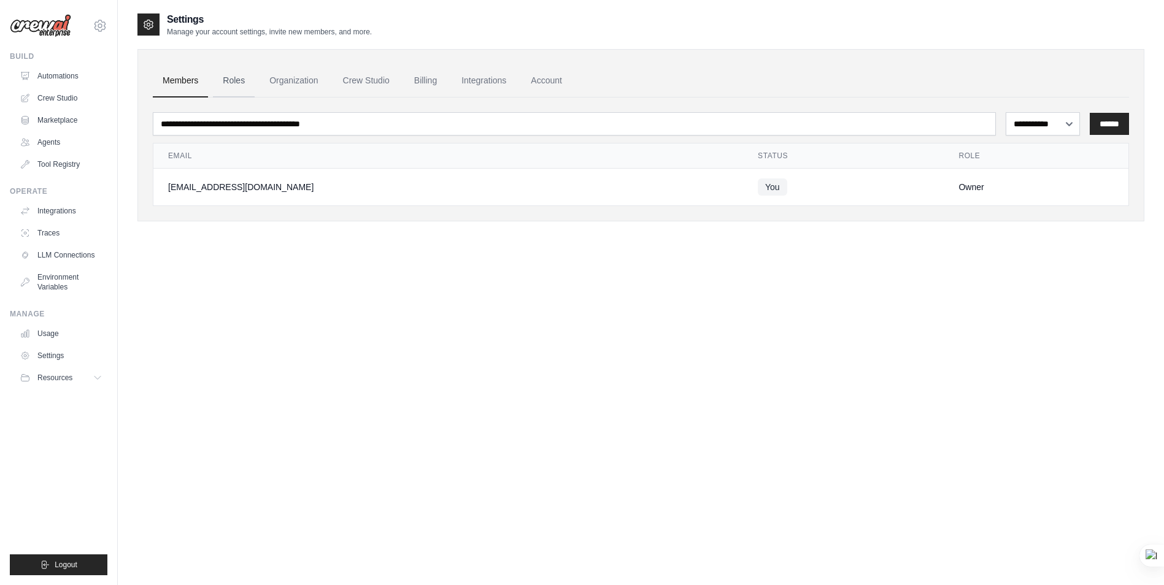
click at [225, 75] on link "Roles" at bounding box center [234, 80] width 42 height 33
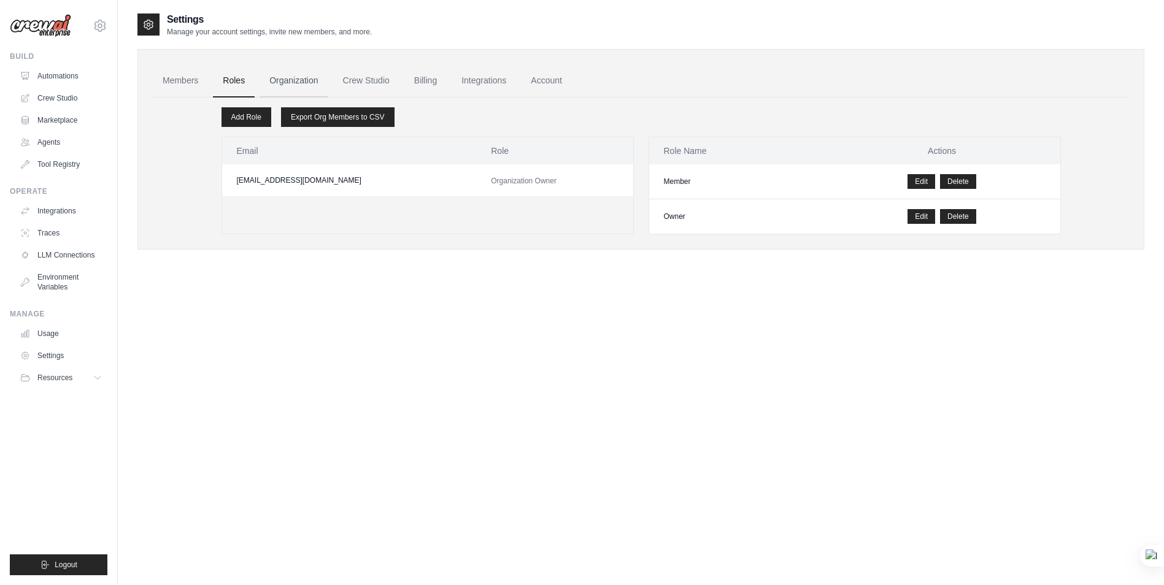
click at [289, 83] on link "Organization" at bounding box center [294, 80] width 68 height 33
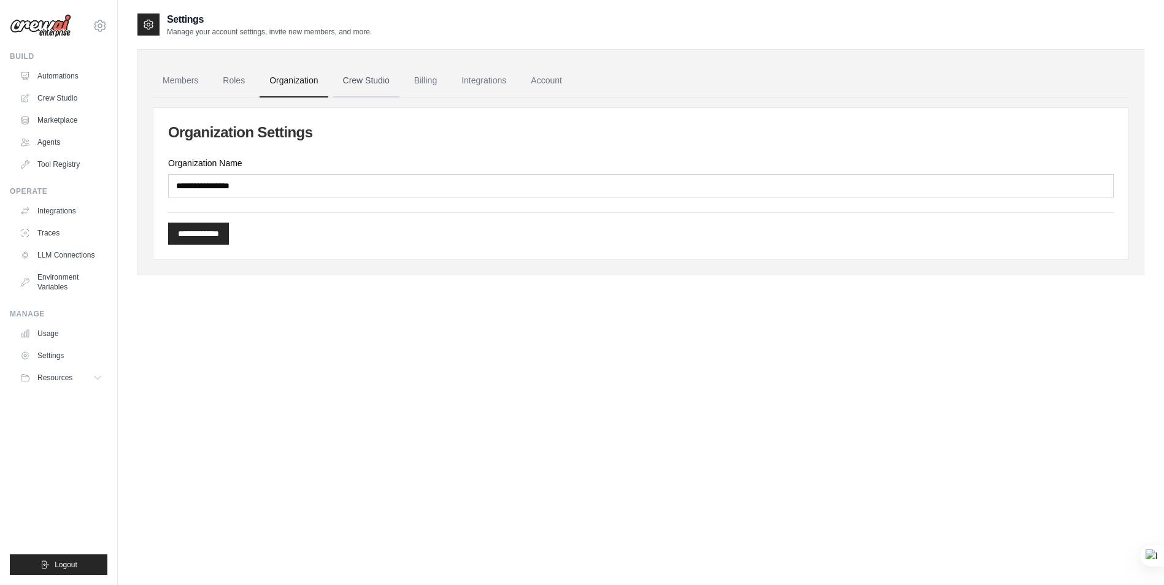
click at [364, 77] on link "Crew Studio" at bounding box center [366, 80] width 66 height 33
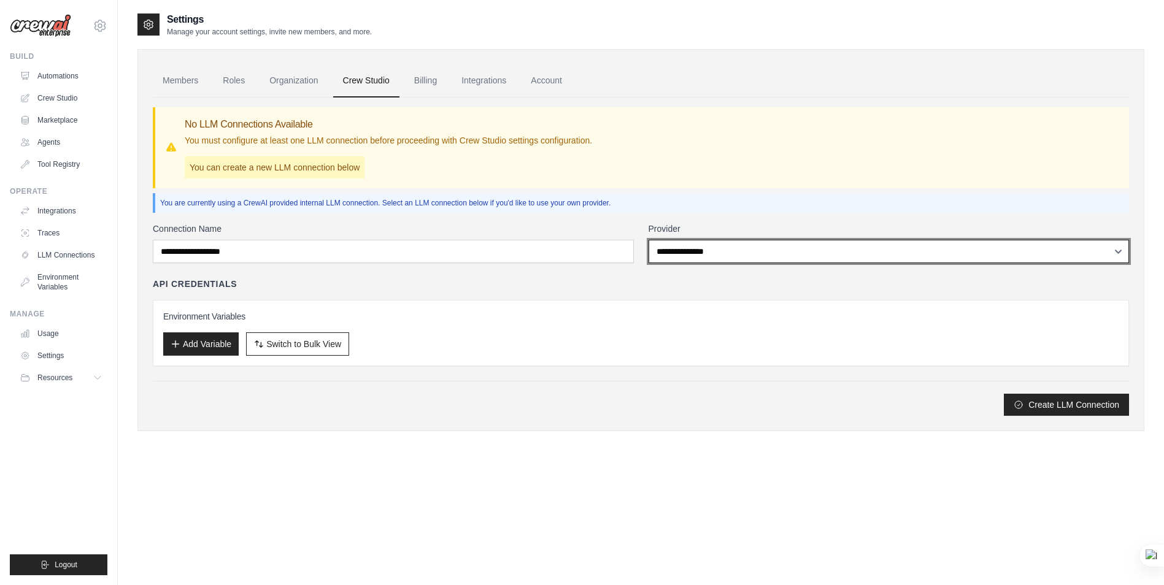
click at [694, 251] on select "**********" at bounding box center [888, 251] width 481 height 23
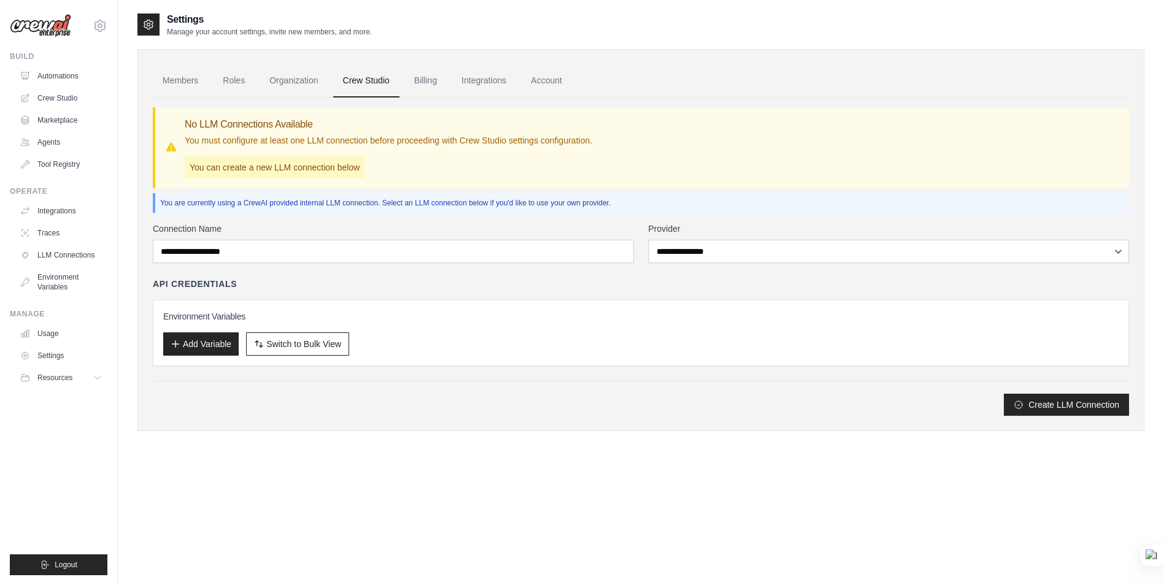
click at [553, 292] on div "API Credentials Environment Variables Add Variable Switch to Bulk View Switch t…" at bounding box center [641, 322] width 976 height 88
click at [423, 81] on link "Billing" at bounding box center [425, 80] width 42 height 33
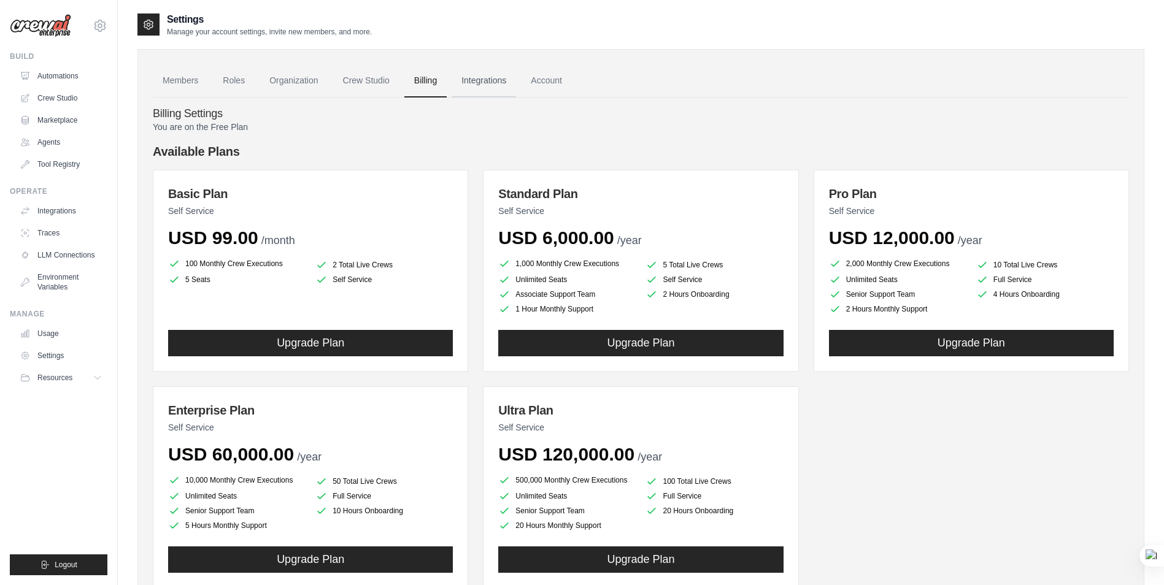
click at [483, 80] on link "Integrations" at bounding box center [484, 80] width 64 height 33
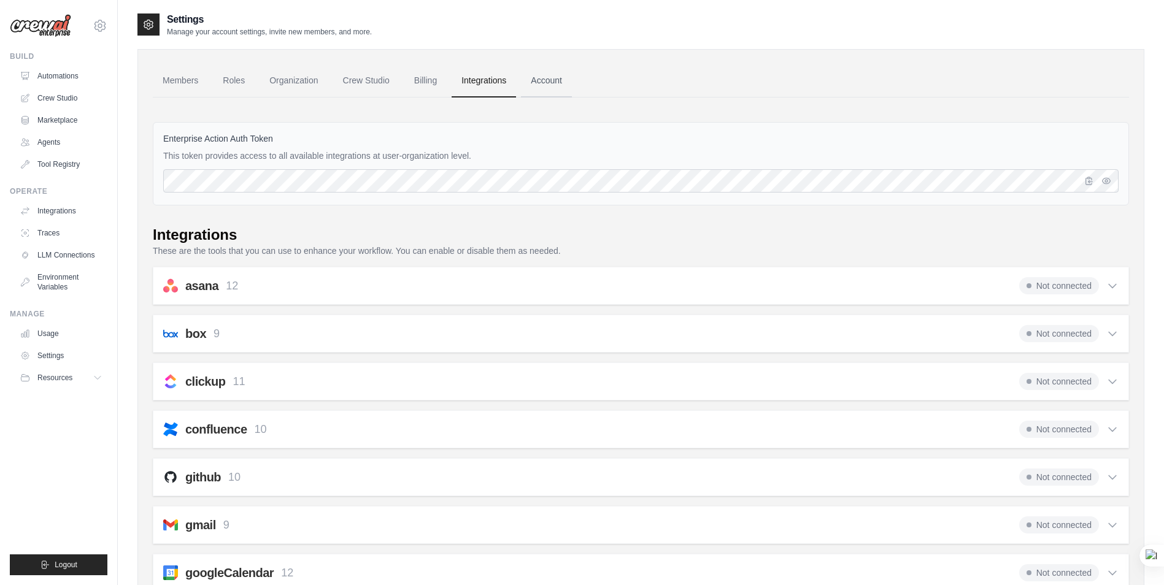
click at [547, 83] on link "Account" at bounding box center [546, 80] width 51 height 33
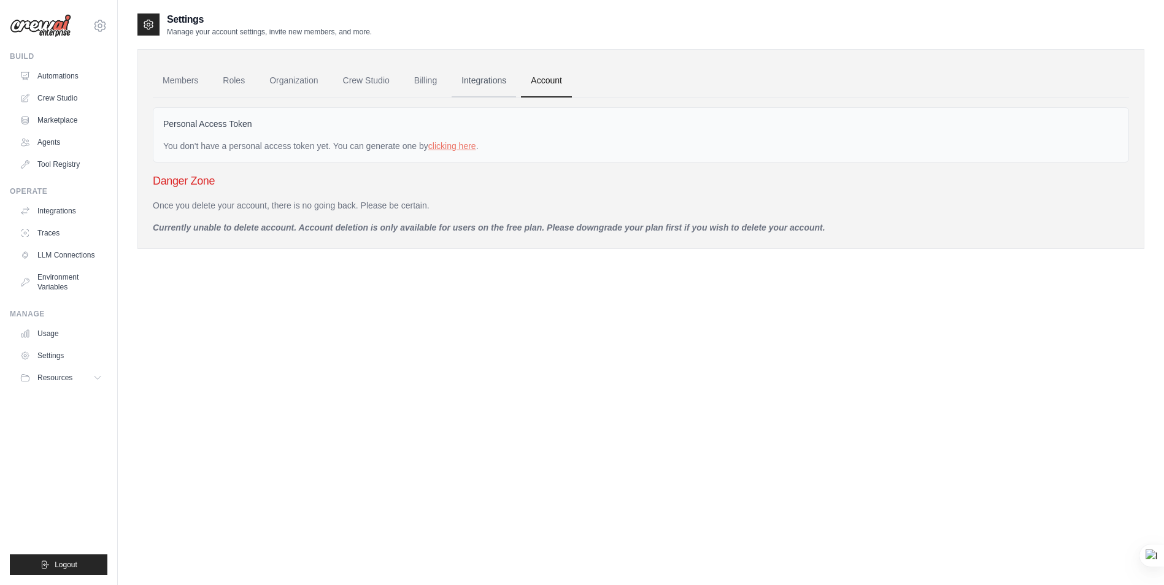
click at [475, 83] on link "Integrations" at bounding box center [484, 80] width 64 height 33
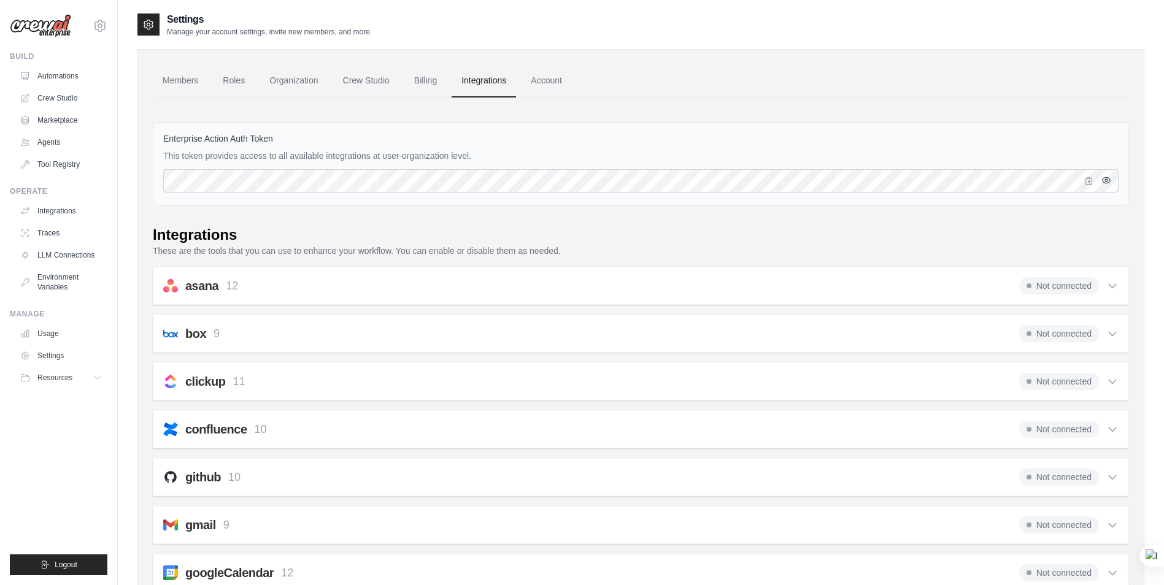
click at [1106, 180] on icon "button" at bounding box center [1106, 180] width 10 height 10
click at [1105, 180] on icon "button" at bounding box center [1106, 180] width 10 height 10
click at [165, 75] on link "Members" at bounding box center [180, 80] width 55 height 33
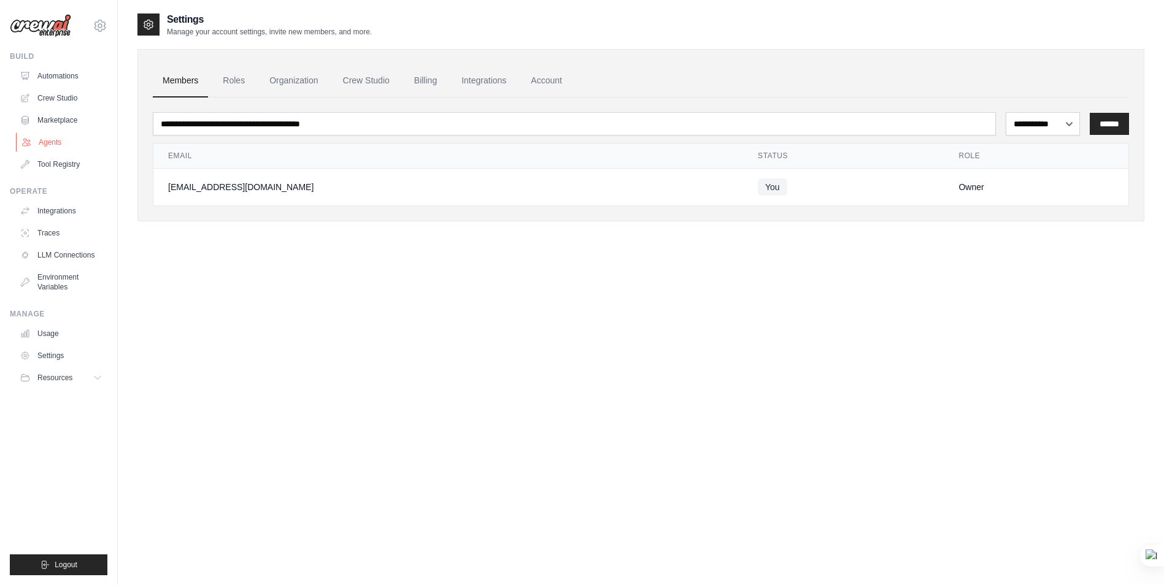
click at [52, 140] on link "Agents" at bounding box center [62, 143] width 93 height 20
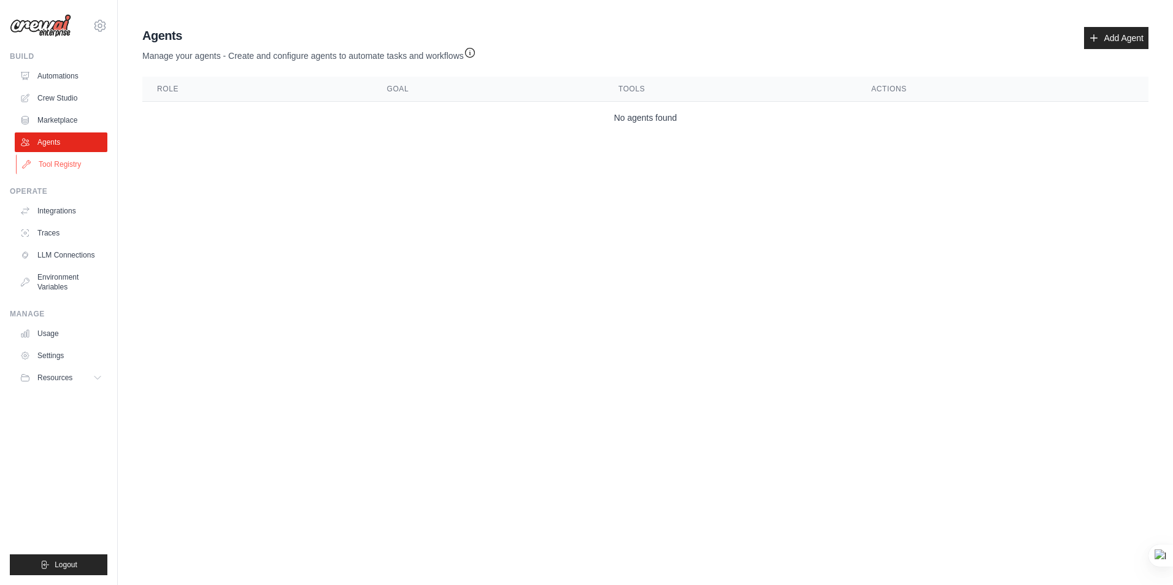
click at [60, 167] on link "Tool Registry" at bounding box center [62, 165] width 93 height 20
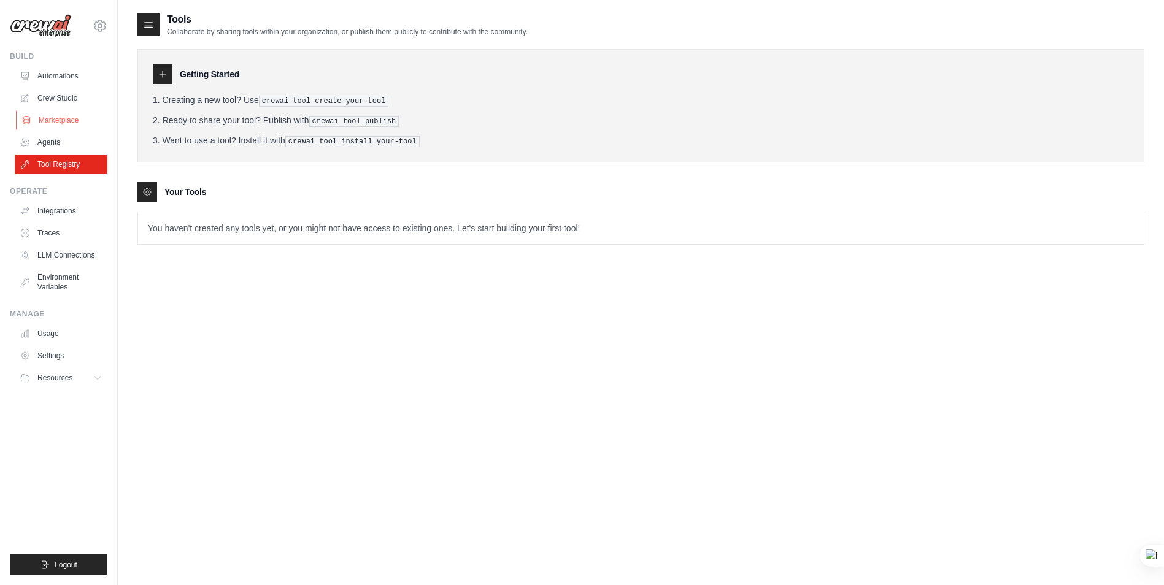
click at [54, 120] on link "Marketplace" at bounding box center [62, 120] width 93 height 20
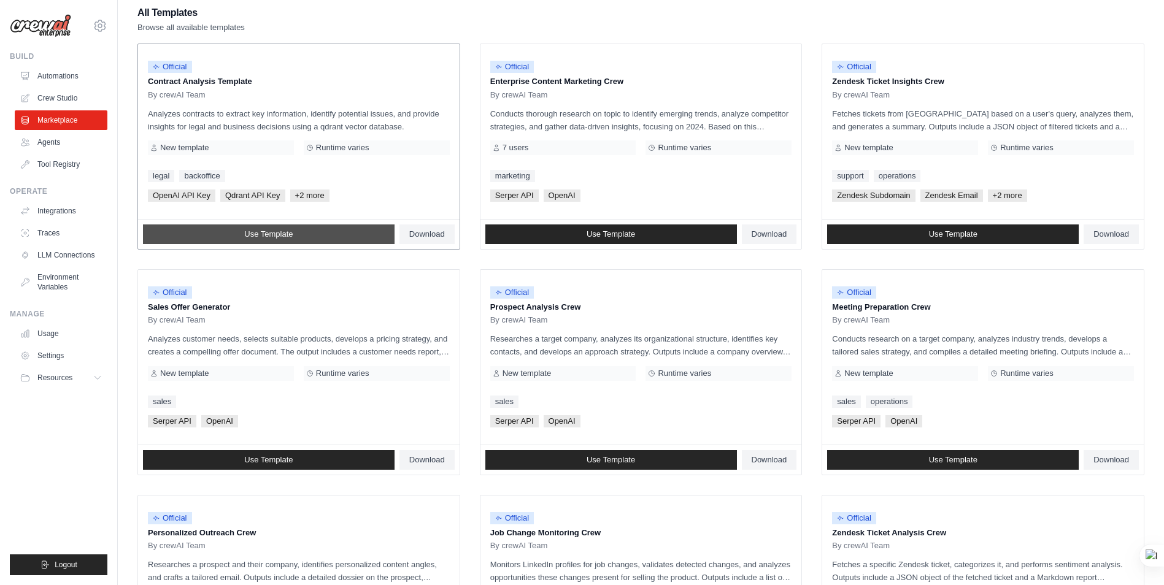
scroll to position [123, 0]
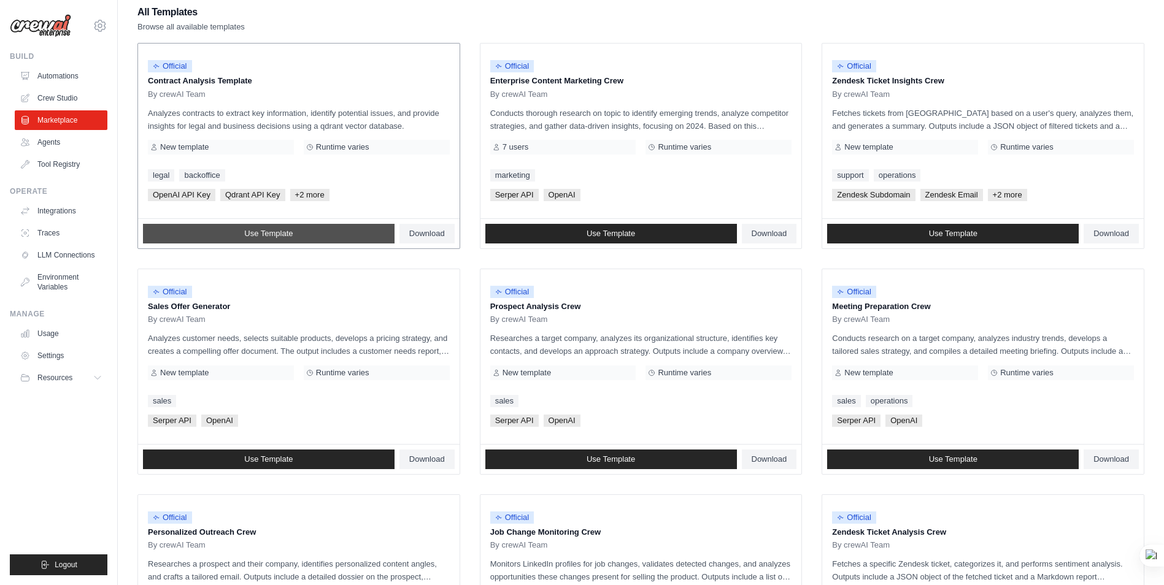
click at [295, 229] on link "Use Template" at bounding box center [269, 234] width 252 height 20
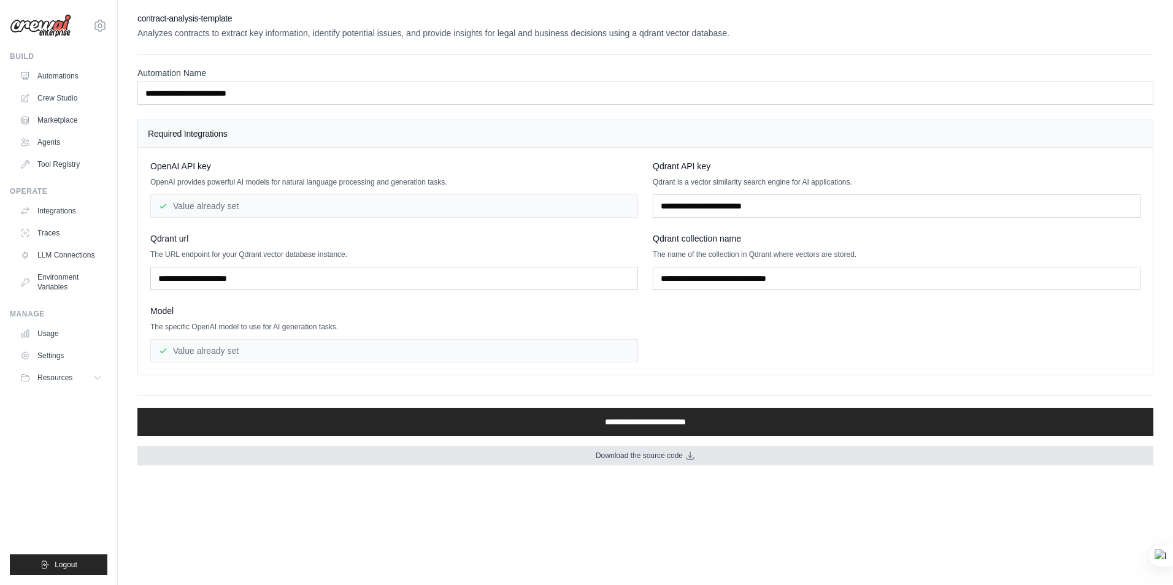
click at [646, 457] on span "Download the source code" at bounding box center [639, 456] width 87 height 10
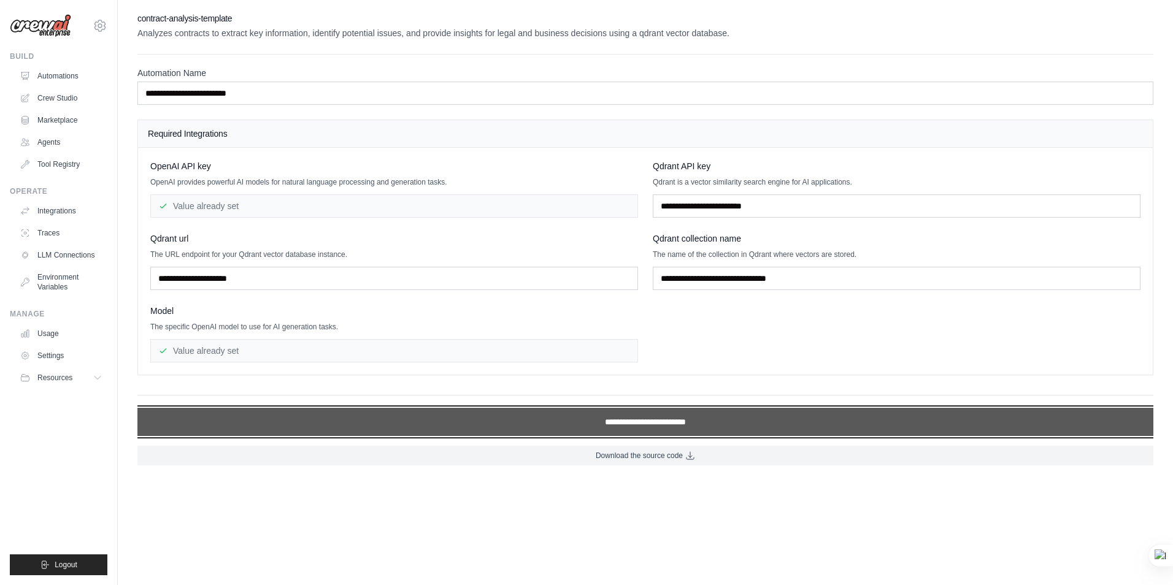
click at [666, 423] on input "**********" at bounding box center [645, 422] width 1016 height 28
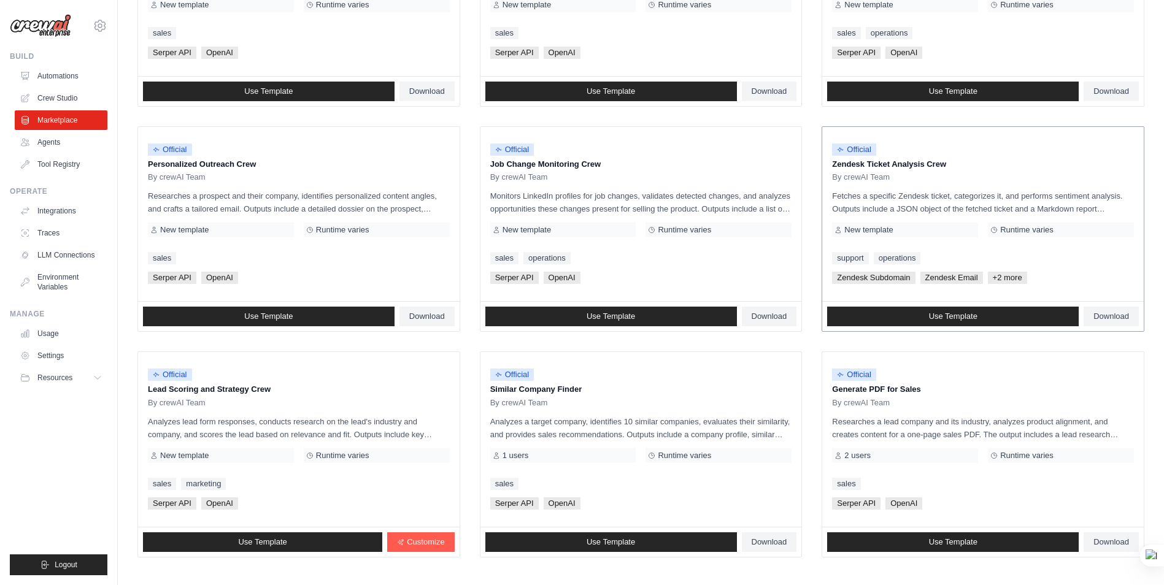
scroll to position [552, 0]
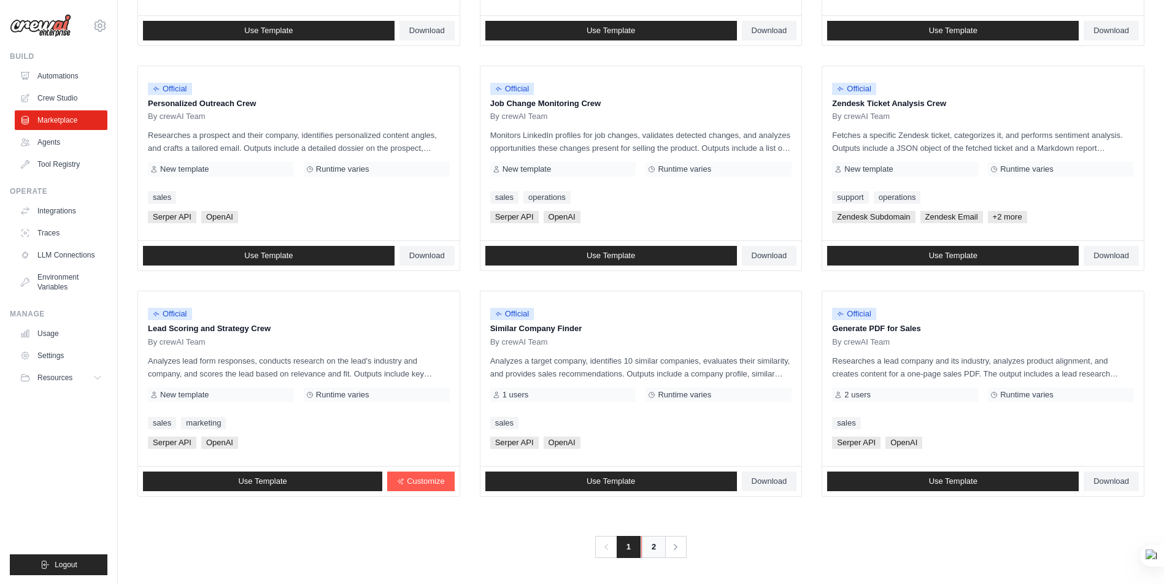
click at [652, 545] on link "2" at bounding box center [653, 547] width 25 height 22
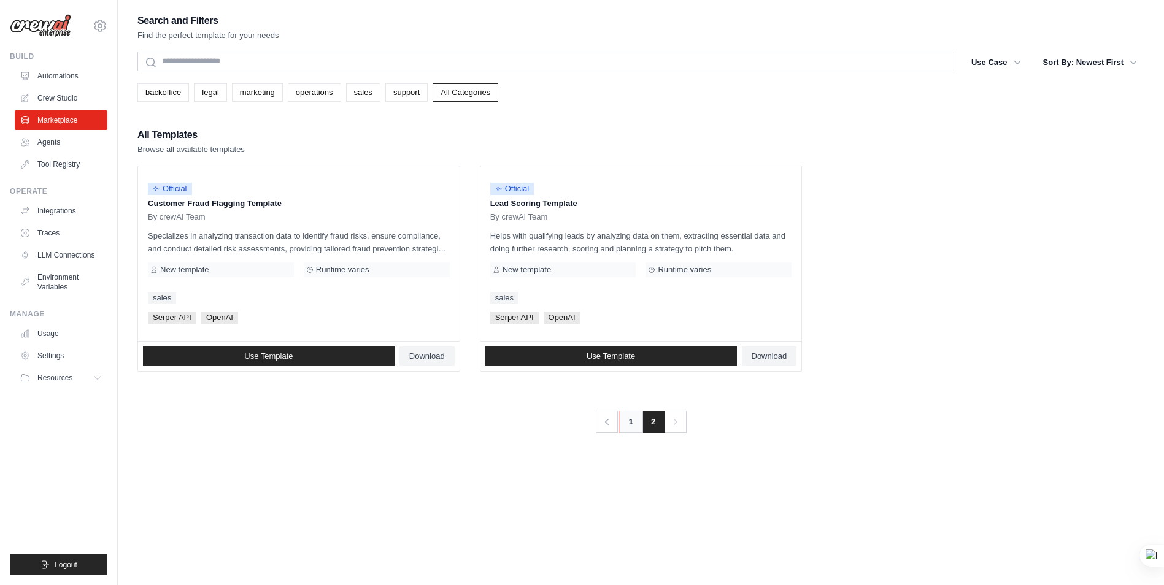
click at [630, 430] on link "1" at bounding box center [630, 422] width 25 height 22
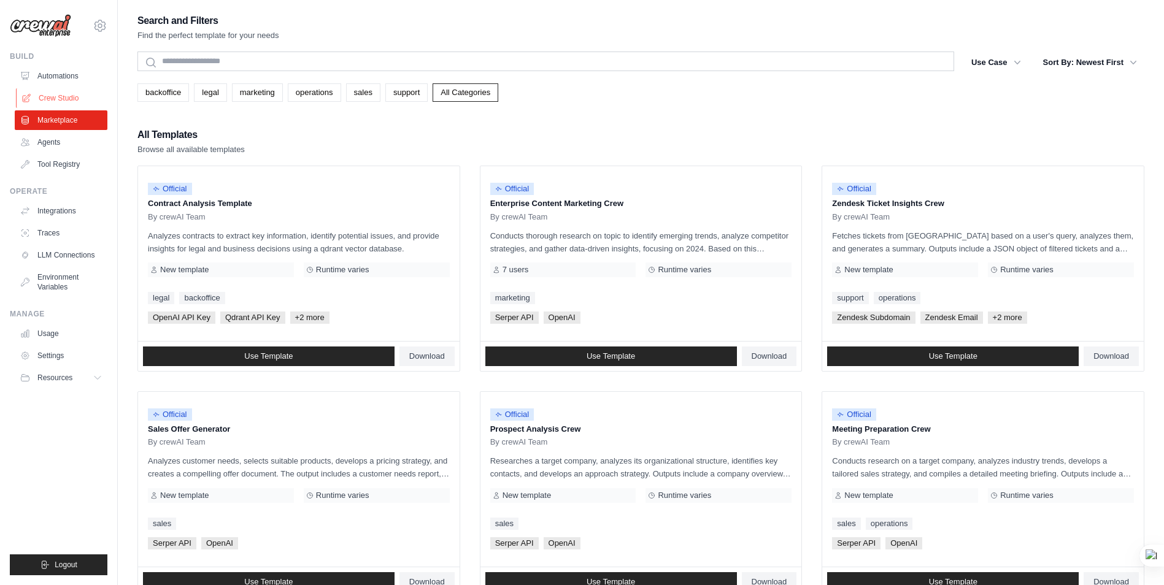
click at [49, 99] on link "Crew Studio" at bounding box center [62, 98] width 93 height 20
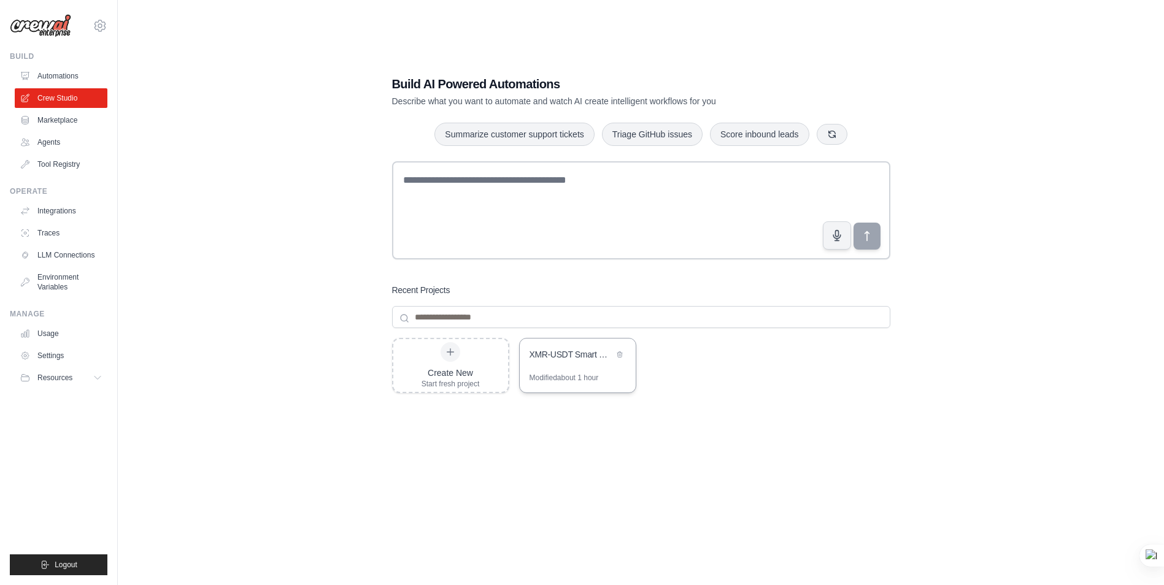
click at [566, 358] on div "XMR-USDT Smart Money Futures Analyzer" at bounding box center [571, 354] width 84 height 12
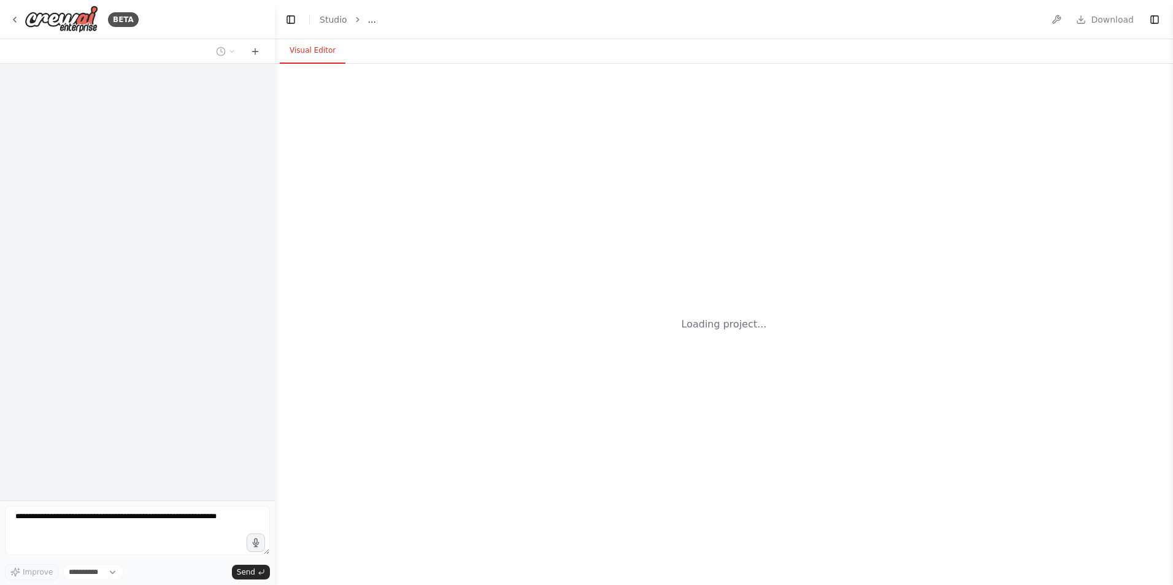
select select "****"
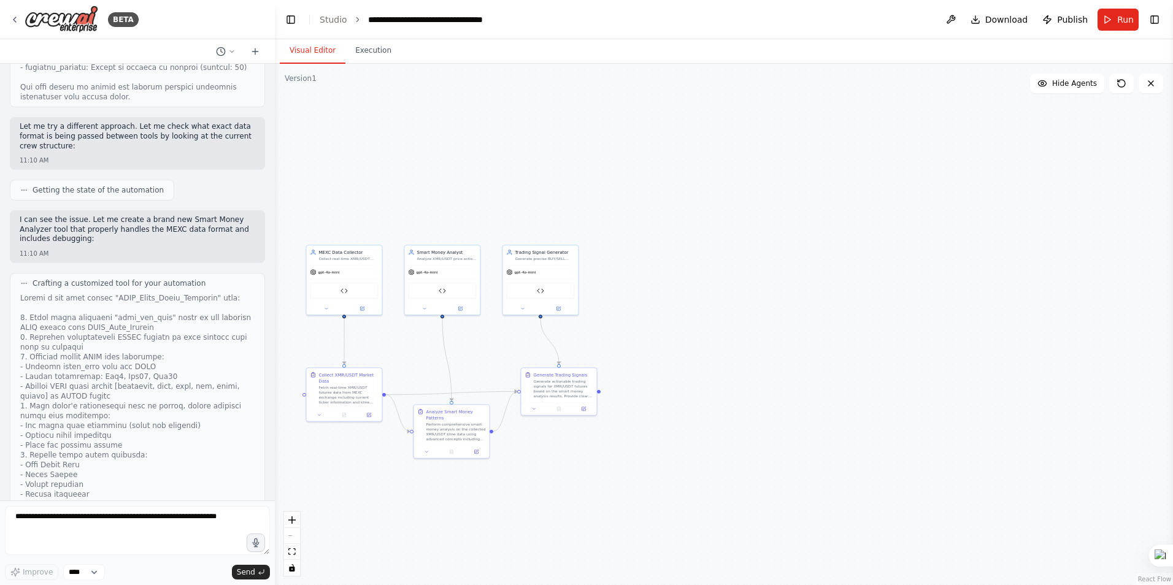
scroll to position [4355, 0]
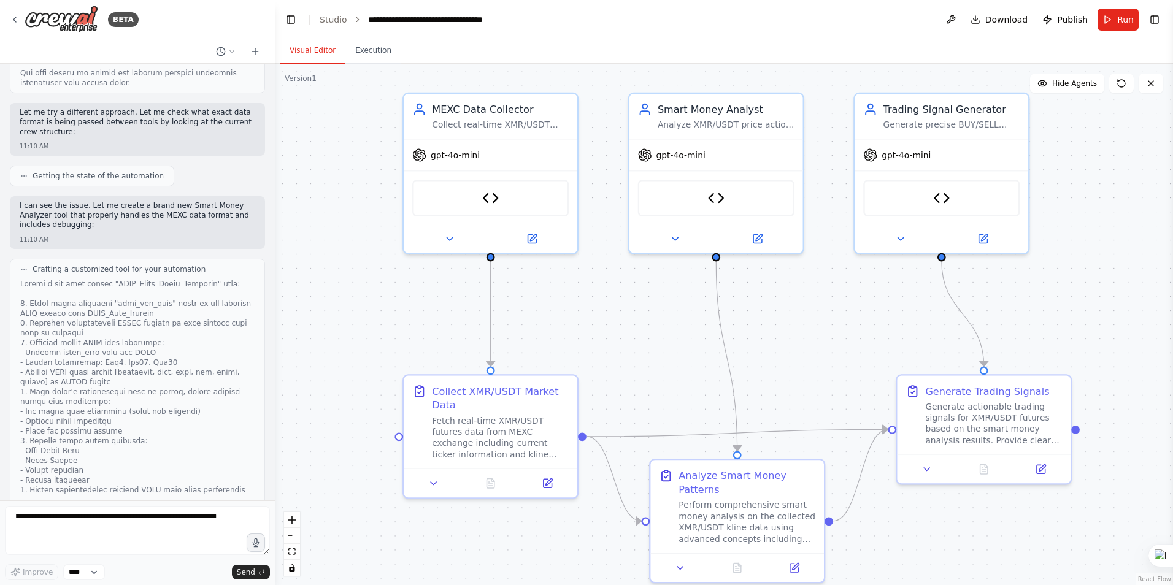
drag, startPoint x: 501, startPoint y: 344, endPoint x: 998, endPoint y: 348, distance: 497.0
click at [998, 348] on div ".deletable-edge-delete-btn { width: 20px; height: 20px; border: 0px solid #ffff…" at bounding box center [724, 324] width 898 height 521
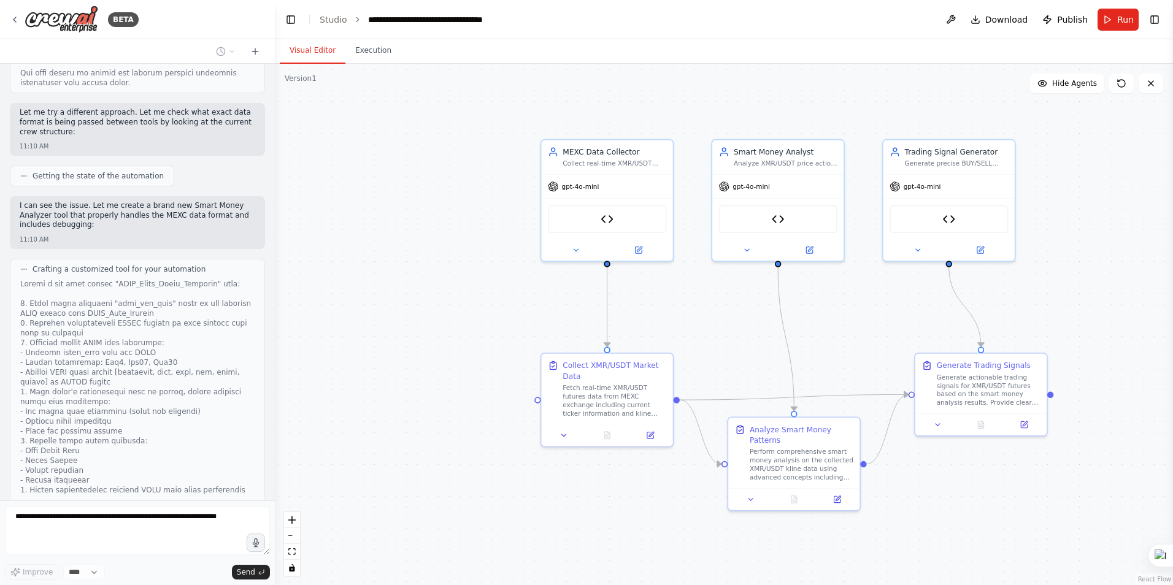
scroll to position [4387, 0]
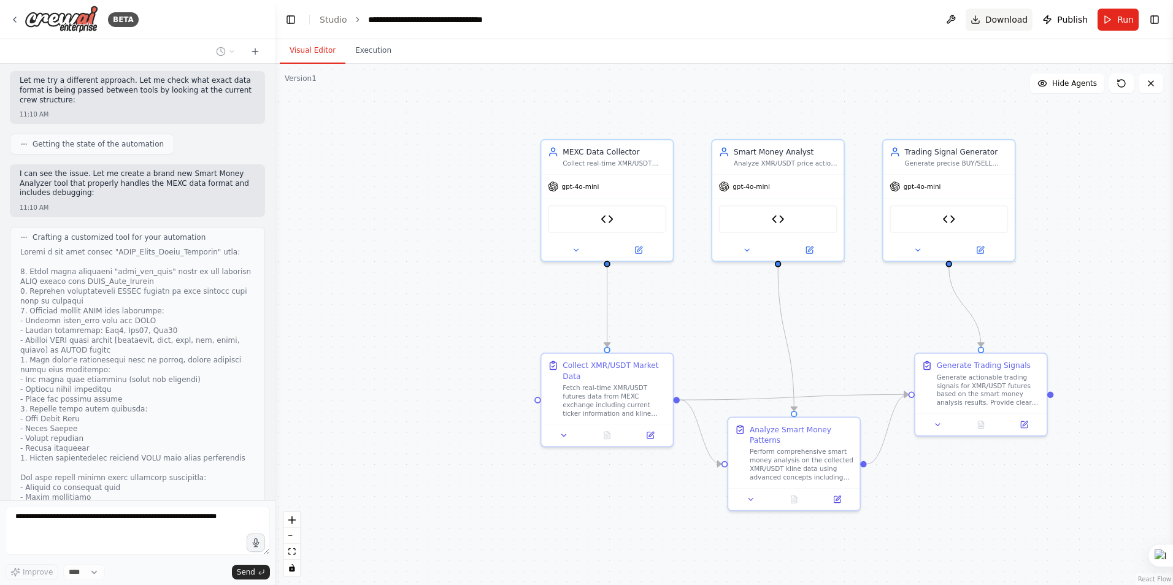
click at [1012, 21] on span "Download" at bounding box center [1006, 19] width 43 height 12
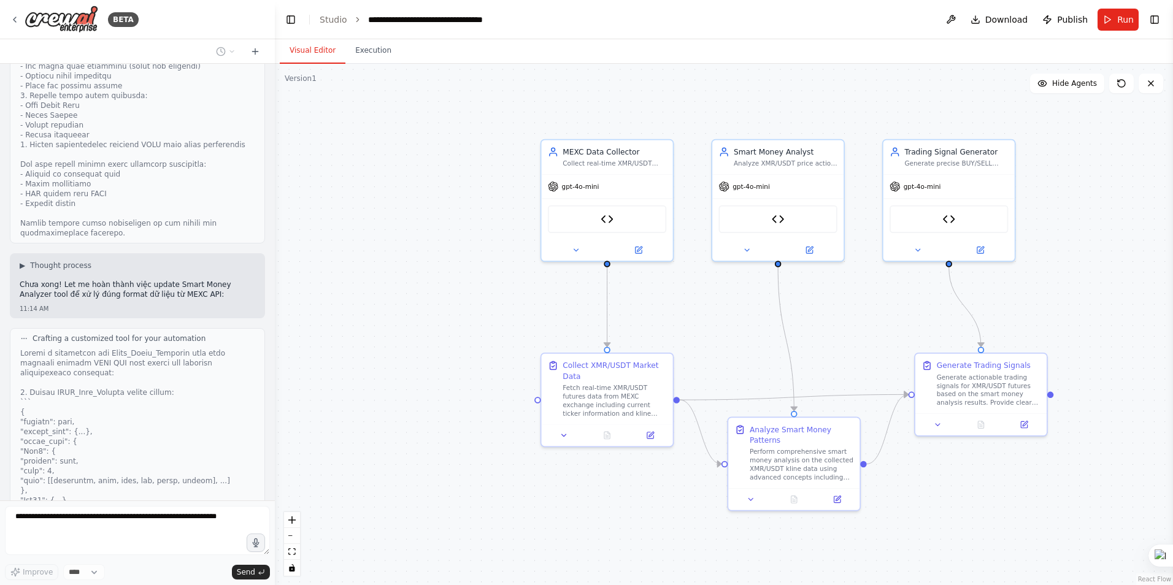
scroll to position [4679, 0]
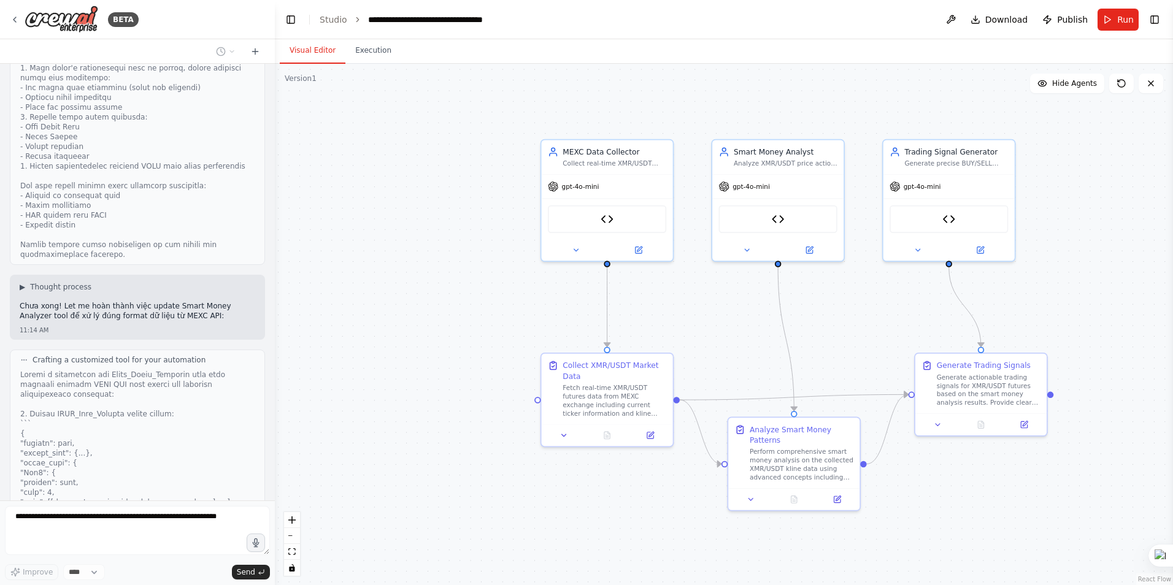
click at [1136, 175] on div ".deletable-edge-delete-btn { width: 20px; height: 20px; border: 0px solid #ffff…" at bounding box center [724, 324] width 898 height 521
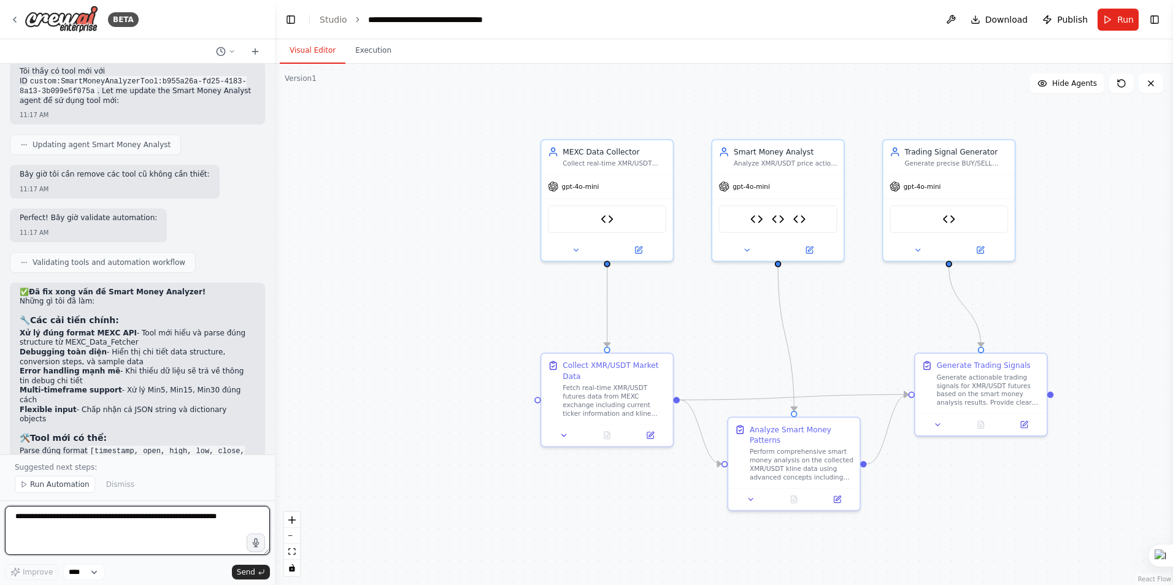
scroll to position [6383, 0]
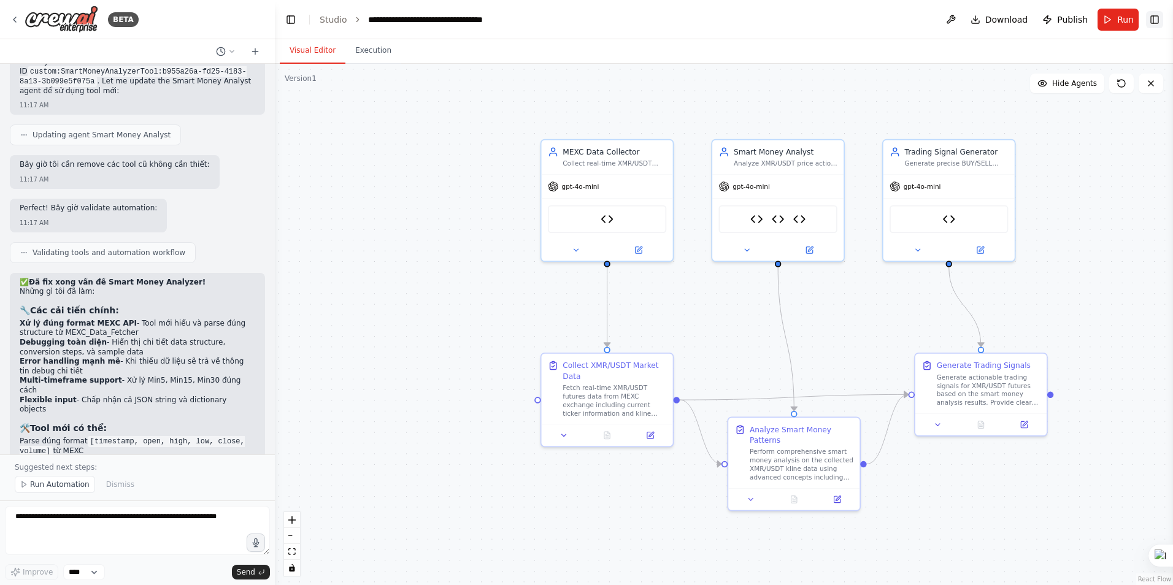
click at [1160, 17] on button "Toggle Right Sidebar" at bounding box center [1154, 19] width 17 height 17
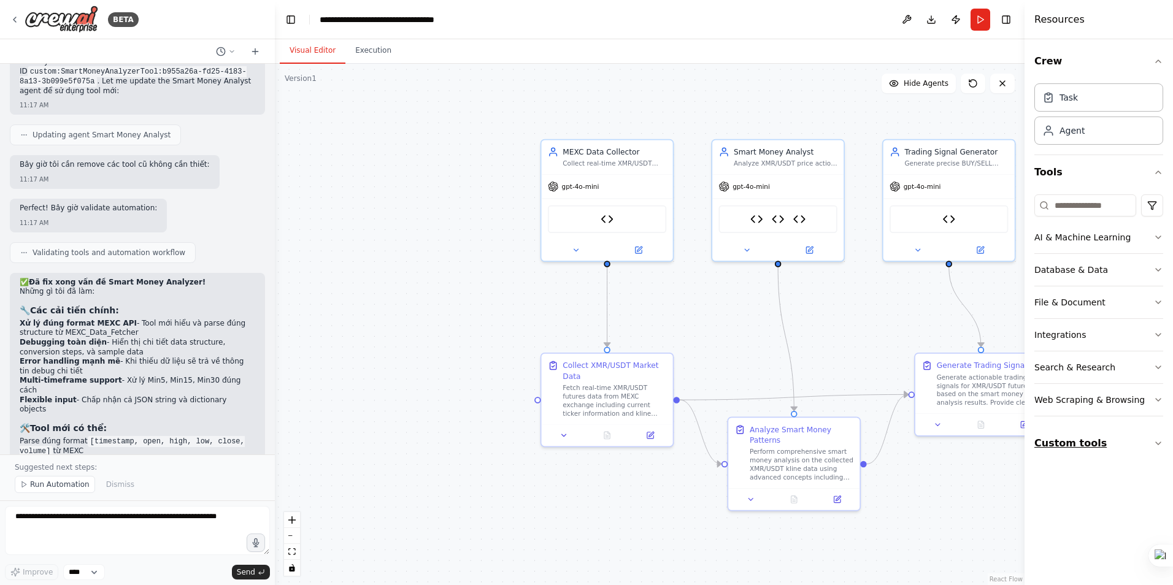
click at [1153, 443] on icon "button" at bounding box center [1158, 444] width 10 height 10
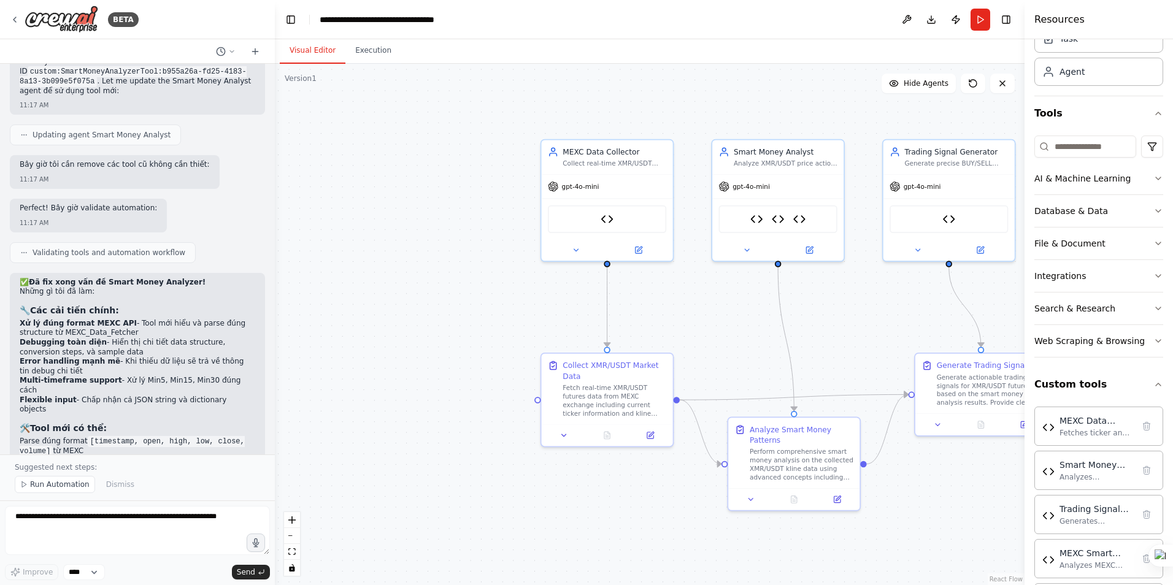
scroll to position [116, 0]
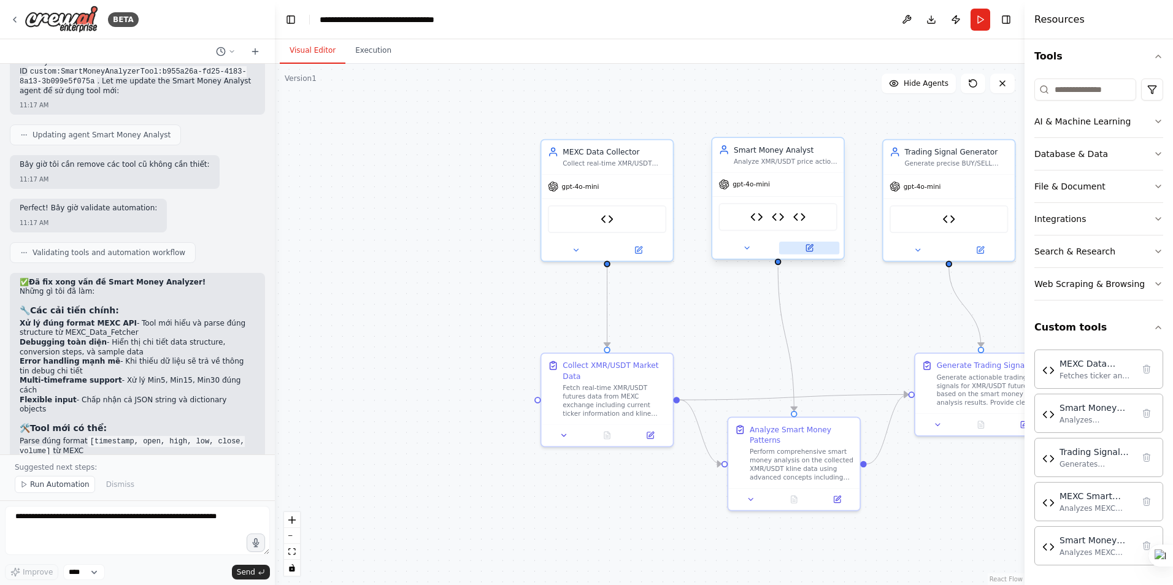
click at [810, 248] on icon at bounding box center [810, 247] width 5 height 5
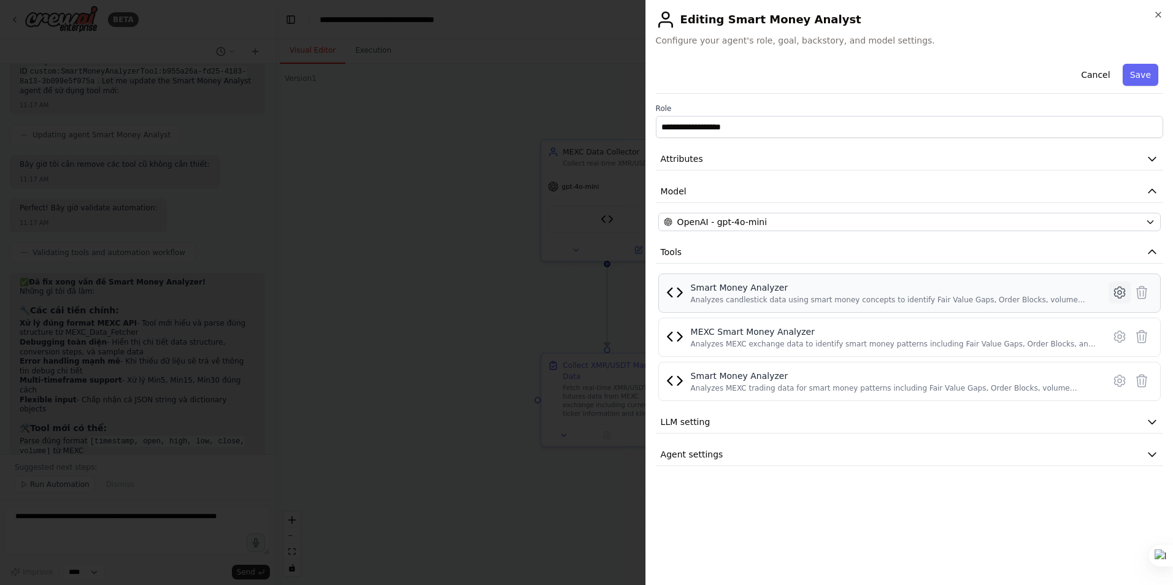
click at [1118, 292] on icon at bounding box center [1120, 293] width 4 height 4
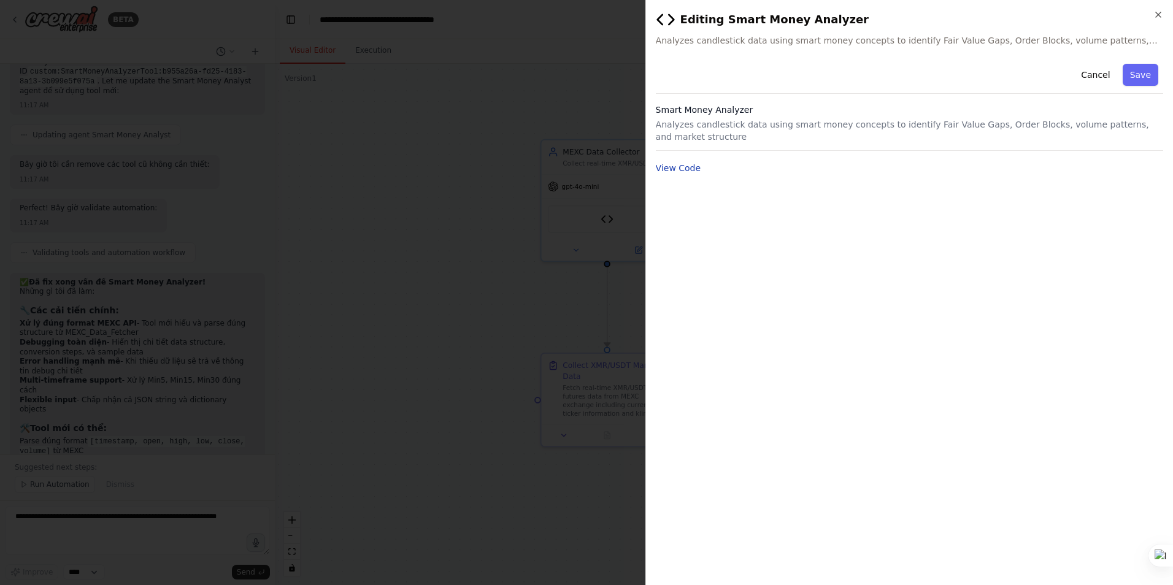
click at [672, 169] on button "View Code" at bounding box center [678, 168] width 45 height 12
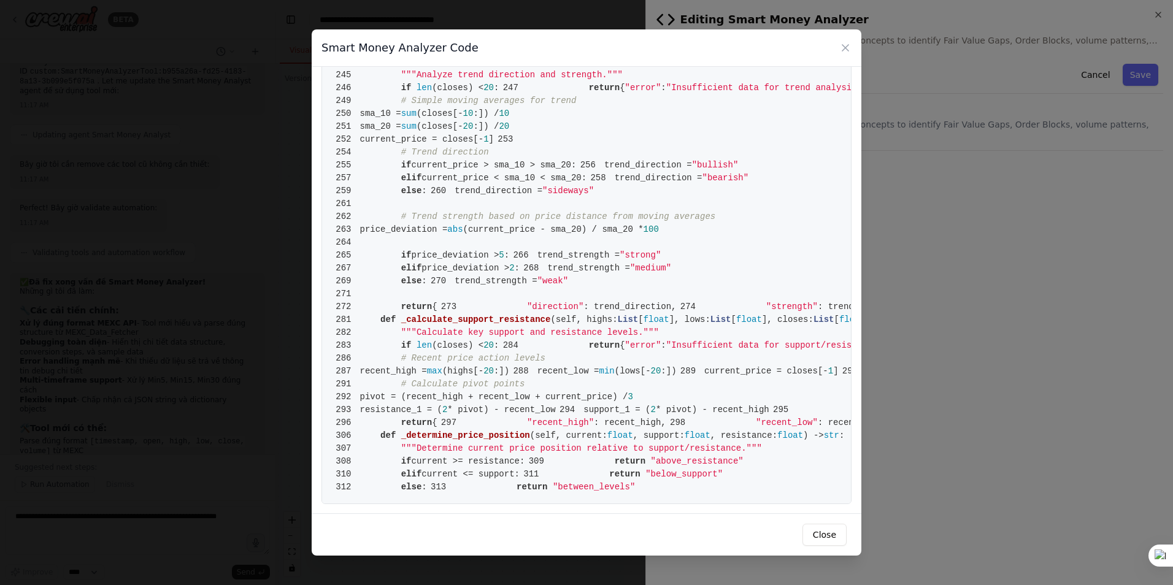
scroll to position [3635, 0]
click at [846, 48] on icon at bounding box center [845, 48] width 6 height 6
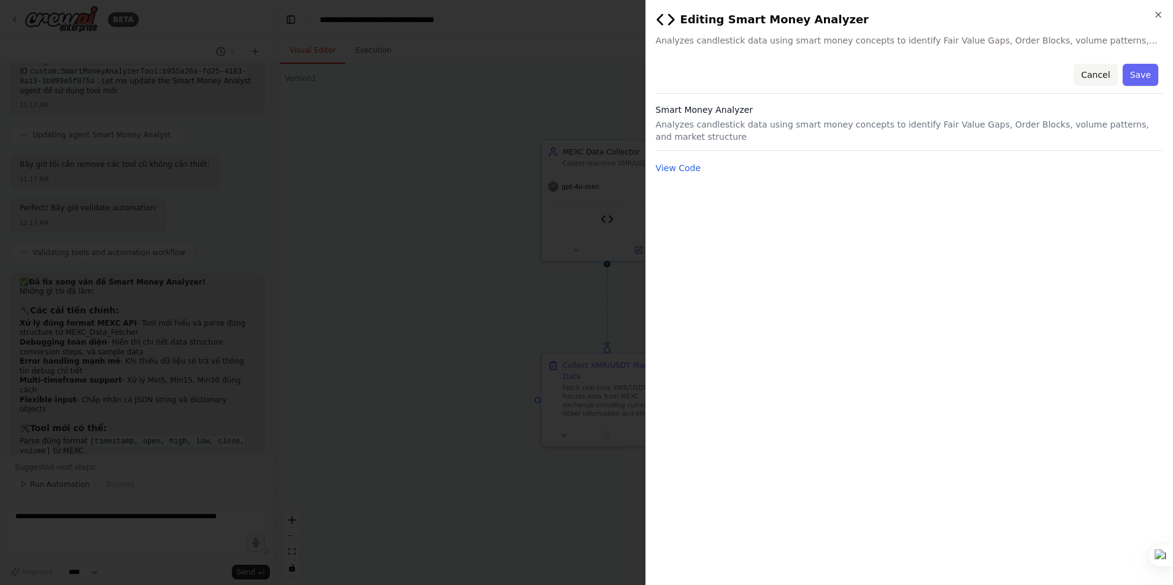
click at [1102, 80] on button "Cancel" at bounding box center [1096, 75] width 44 height 22
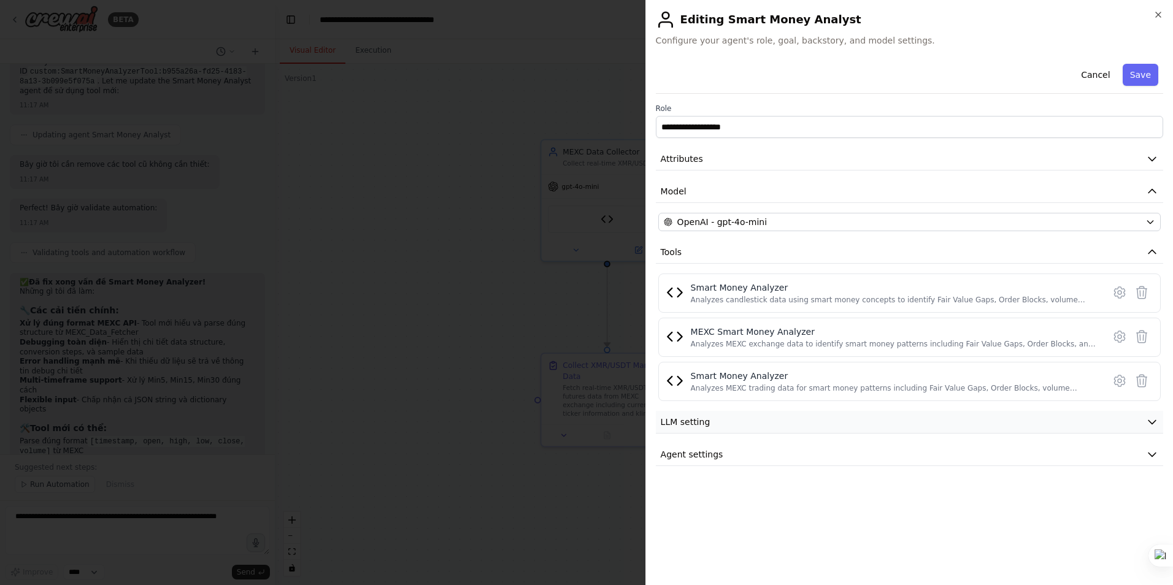
click at [735, 425] on button "LLM setting" at bounding box center [909, 422] width 507 height 23
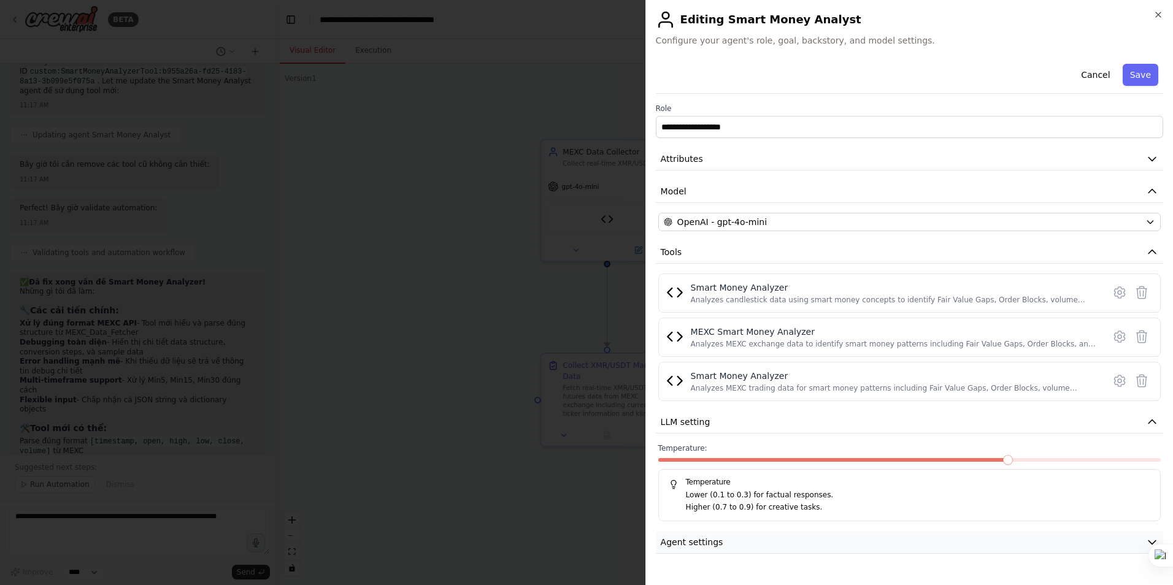
click at [710, 537] on span "Agent settings" at bounding box center [692, 542] width 63 height 12
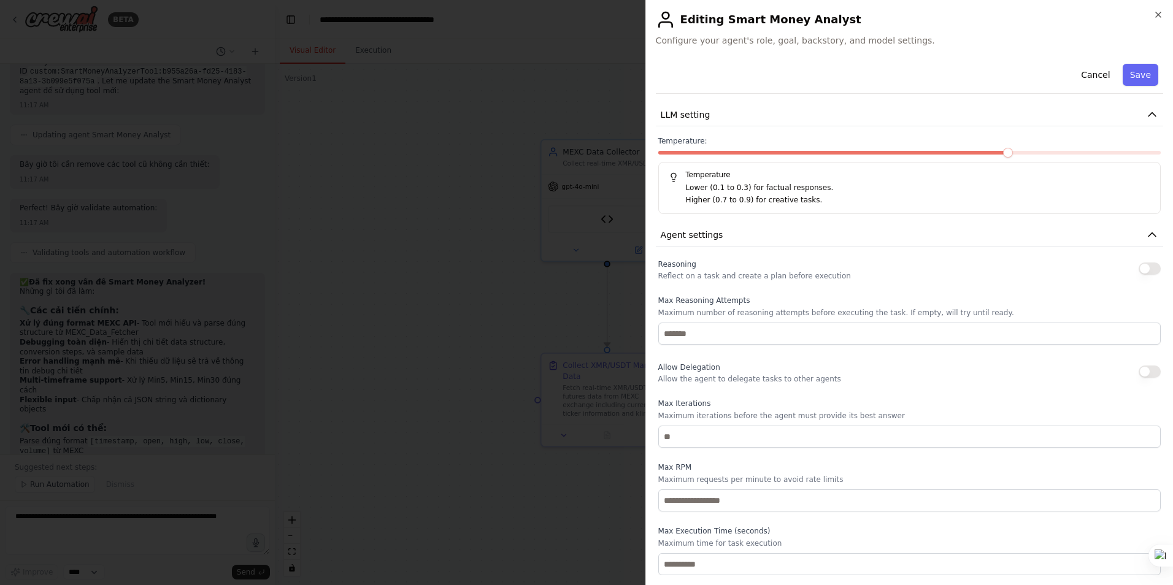
scroll to position [0, 0]
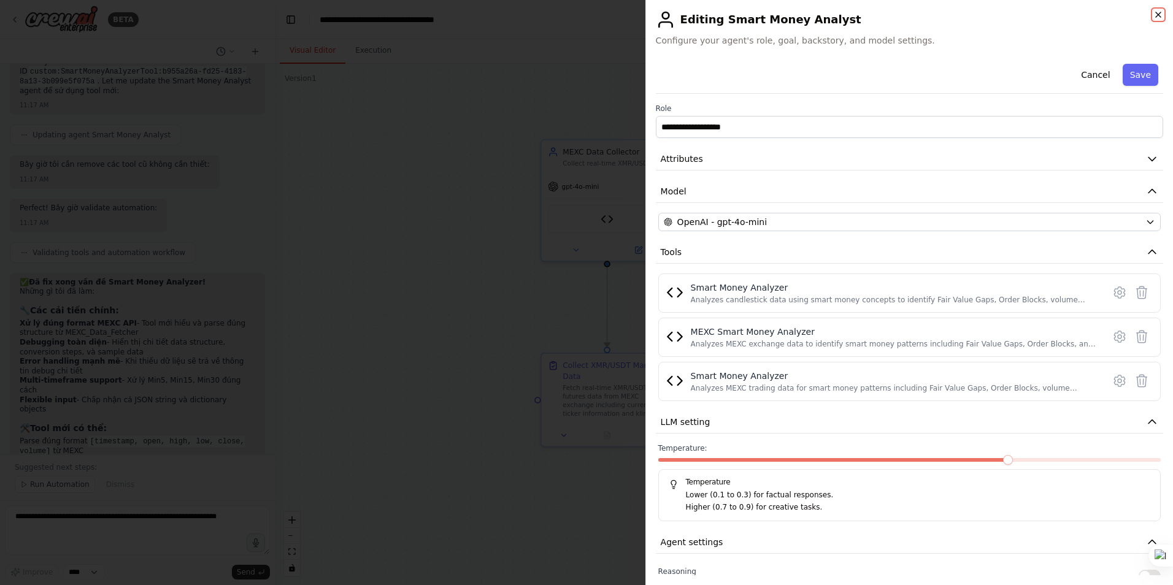
click at [1158, 13] on icon "button" at bounding box center [1158, 15] width 10 height 10
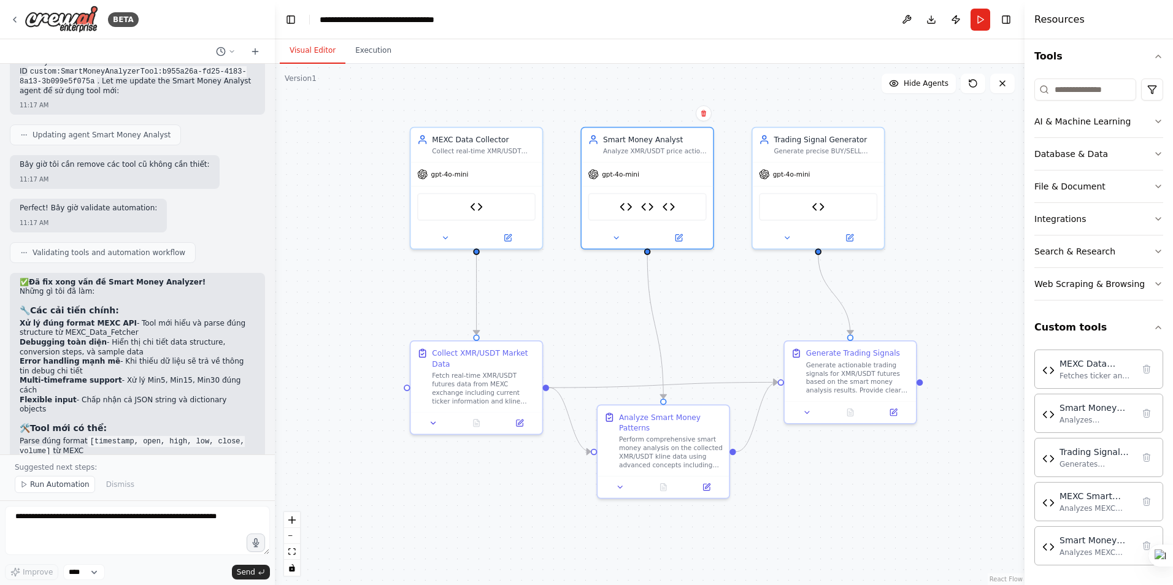
drag, startPoint x: 433, startPoint y: 316, endPoint x: 302, endPoint y: 304, distance: 131.3
click at [302, 304] on div ".deletable-edge-delete-btn { width: 20px; height: 20px; border: 0px solid #ffff…" at bounding box center [650, 324] width 750 height 521
click at [34, 533] on textarea at bounding box center [137, 530] width 265 height 49
type textarea "**********"
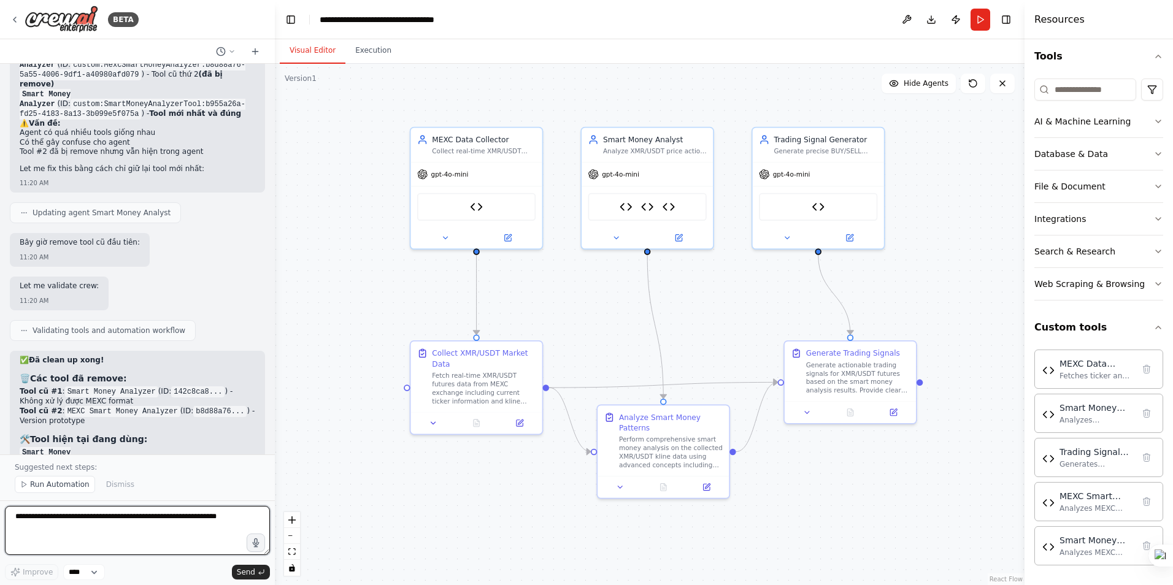
scroll to position [7103, 0]
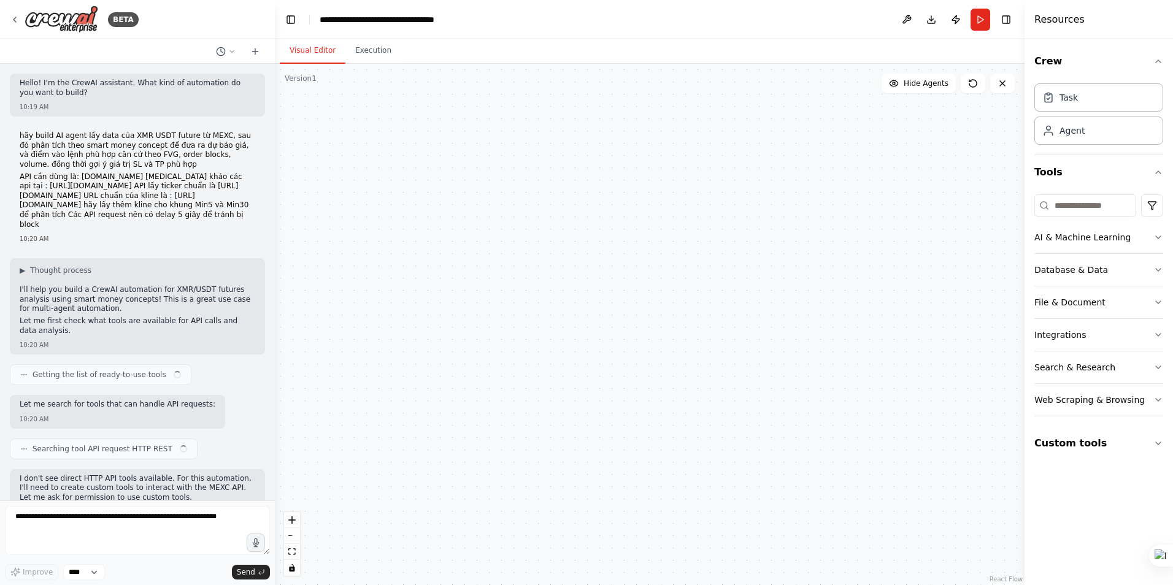
scroll to position [7101, 0]
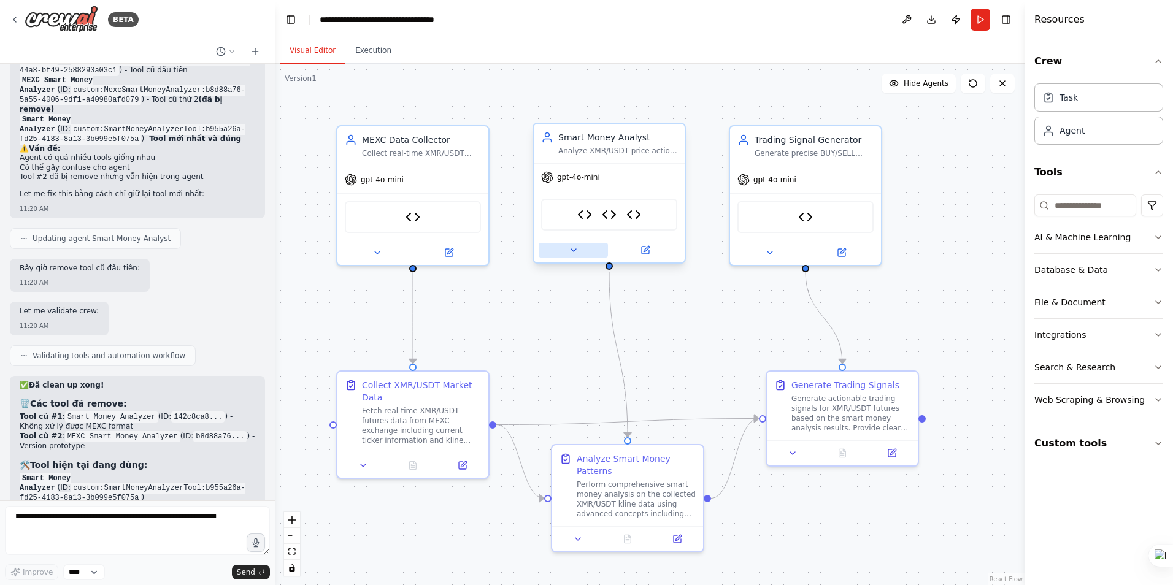
click at [569, 253] on icon at bounding box center [574, 250] width 10 height 10
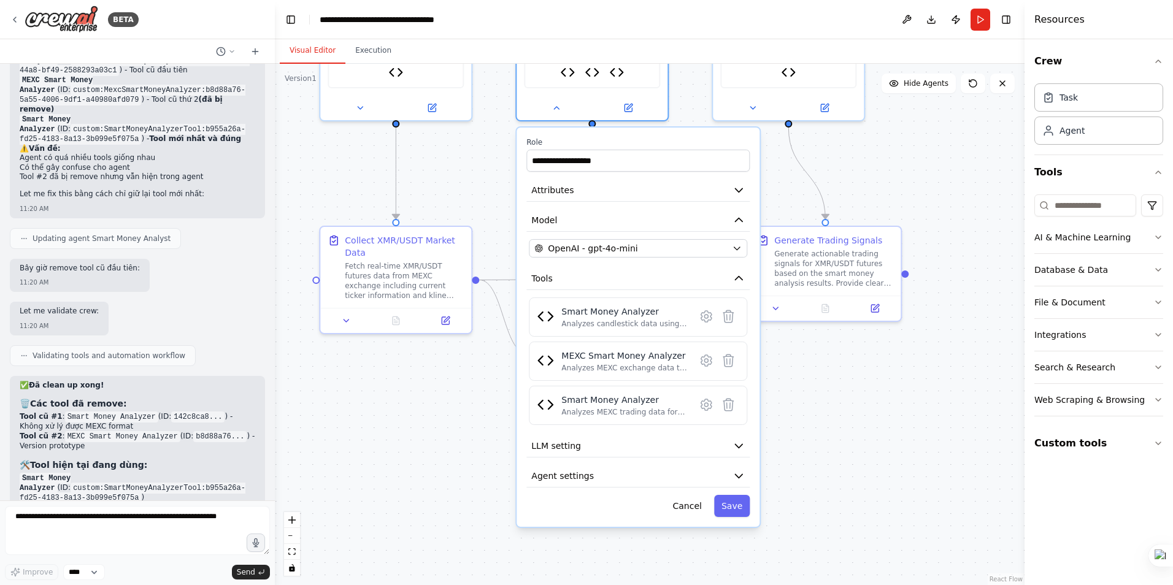
drag, startPoint x: 901, startPoint y: 309, endPoint x: 902, endPoint y: 195, distance: 113.5
click at [902, 195] on div ".deletable-edge-delete-btn { width: 20px; height: 20px; border: 0px solid #ffff…" at bounding box center [650, 324] width 750 height 521
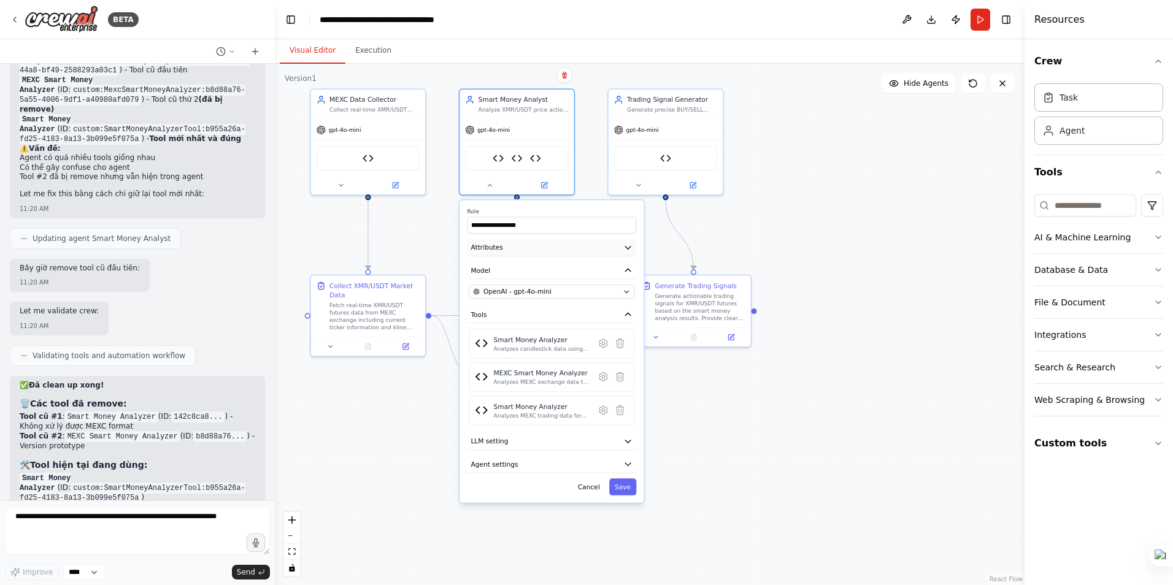
click at [621, 249] on button "Attributes" at bounding box center [551, 247] width 169 height 17
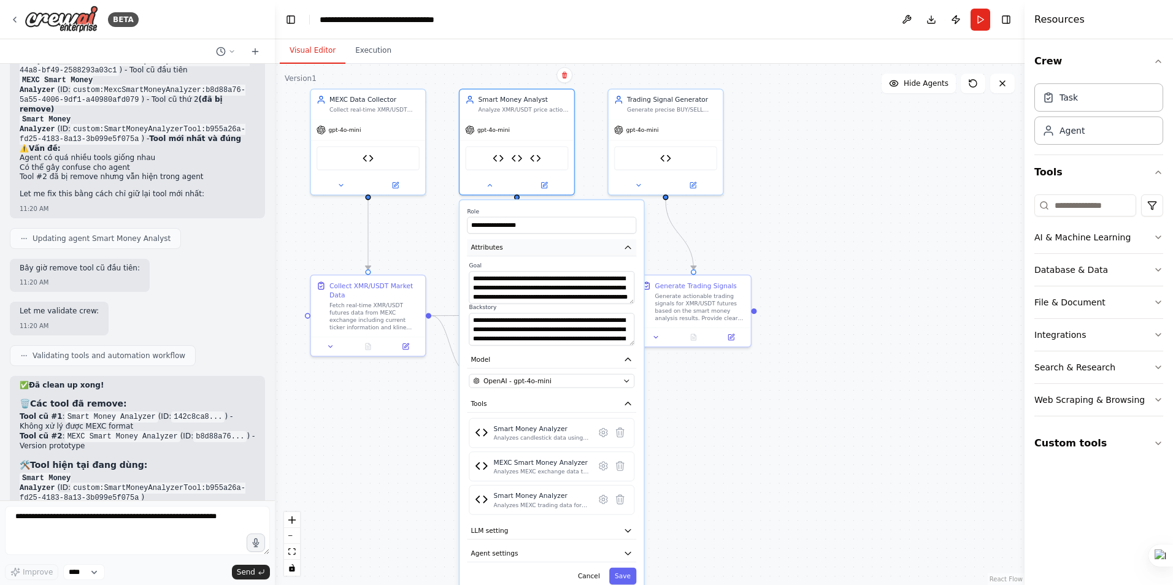
click at [627, 251] on icon "button" at bounding box center [627, 247] width 9 height 9
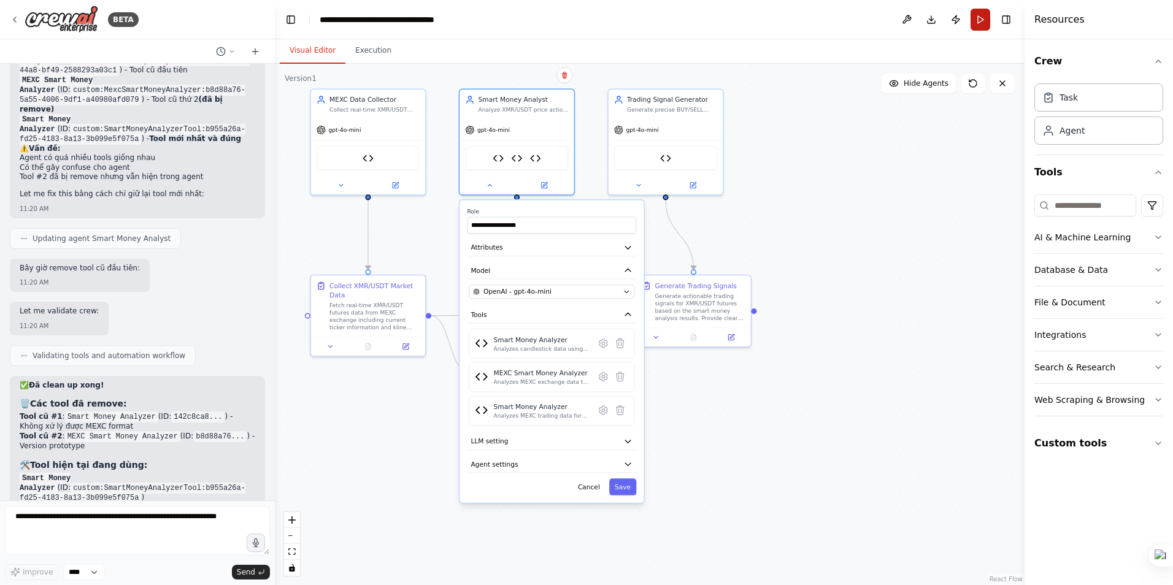
click at [978, 20] on button "Run" at bounding box center [981, 20] width 20 height 22
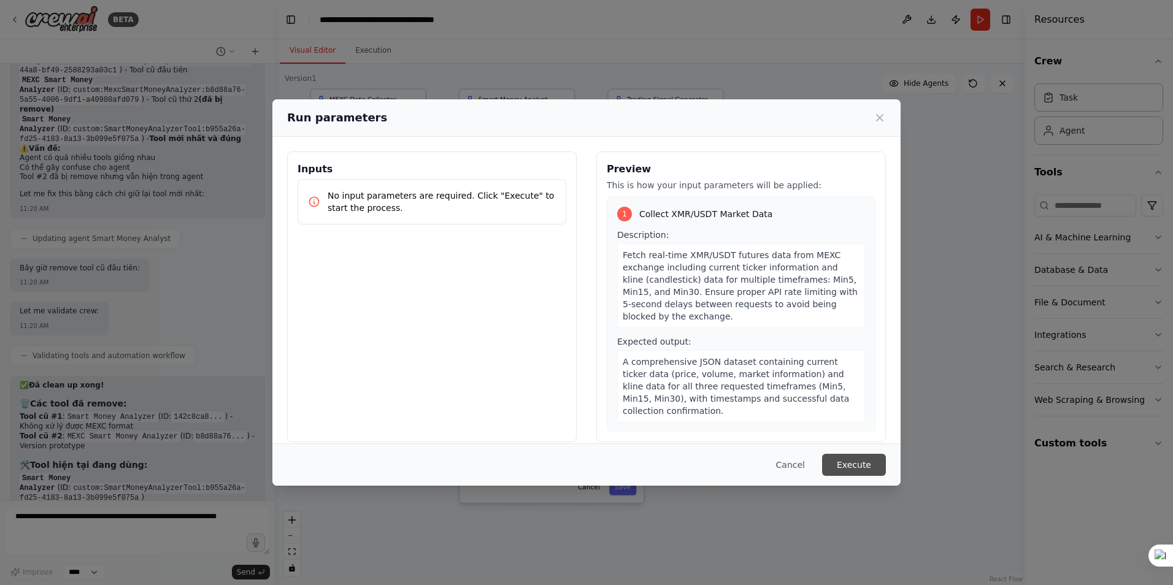
click at [864, 464] on button "Execute" at bounding box center [854, 465] width 64 height 22
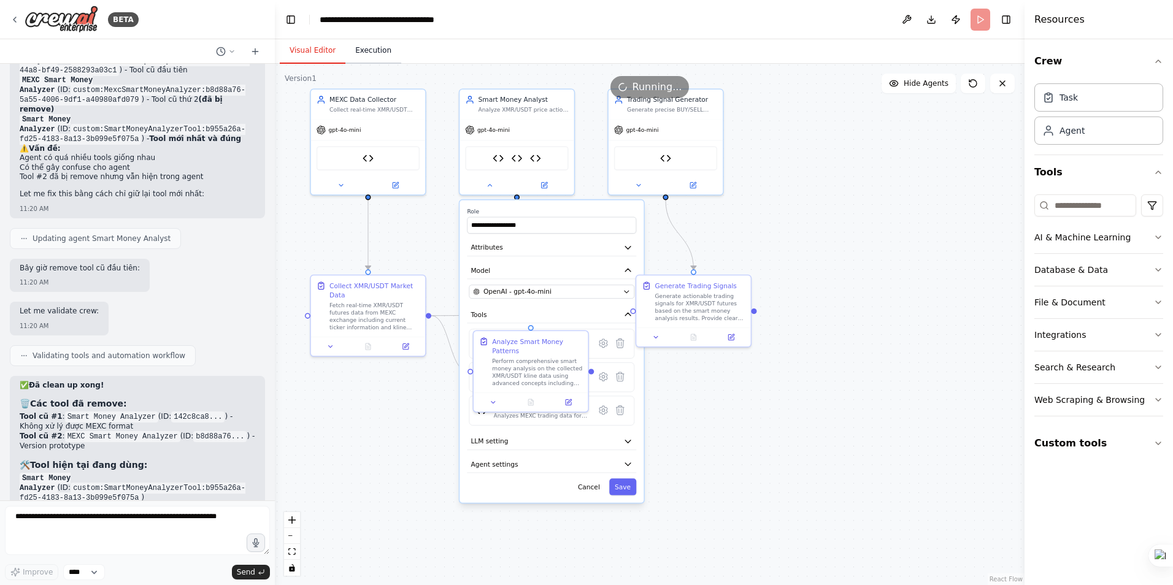
click at [371, 50] on button "Execution" at bounding box center [373, 51] width 56 height 26
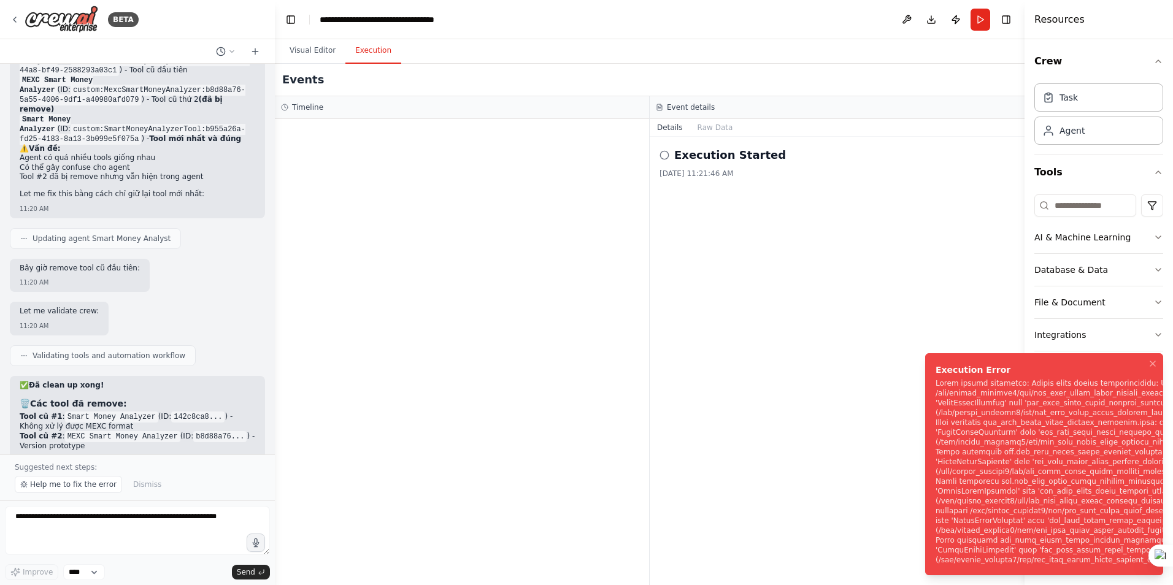
click at [998, 399] on div "Notifications (F8)" at bounding box center [1123, 472] width 374 height 187
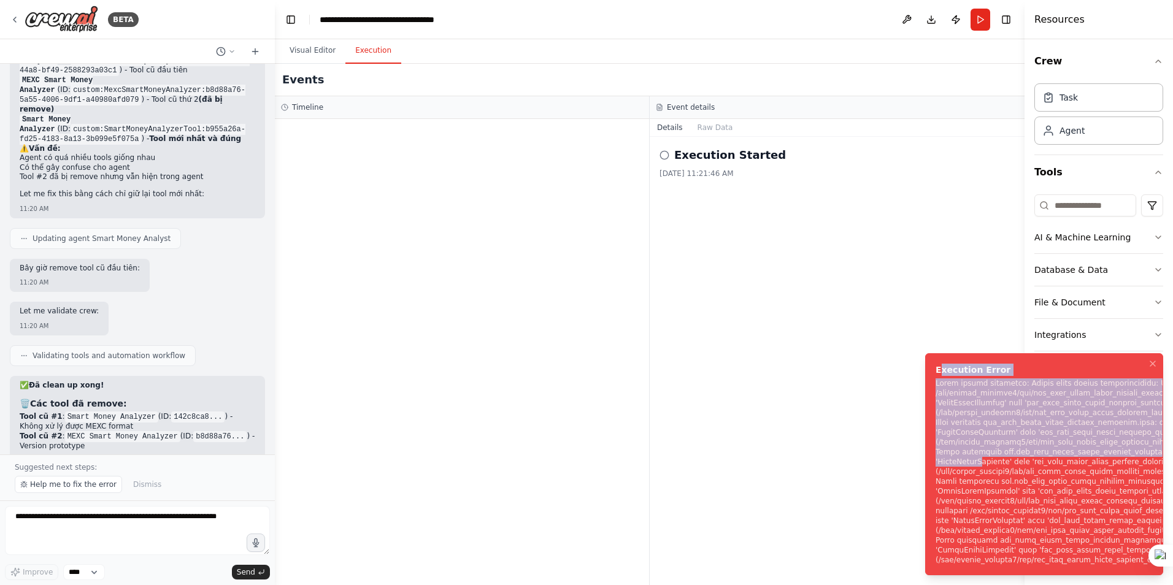
drag, startPoint x: 938, startPoint y: 362, endPoint x: 975, endPoint y: 441, distance: 87.5
click at [975, 441] on div "Execution Error" at bounding box center [1123, 464] width 374 height 201
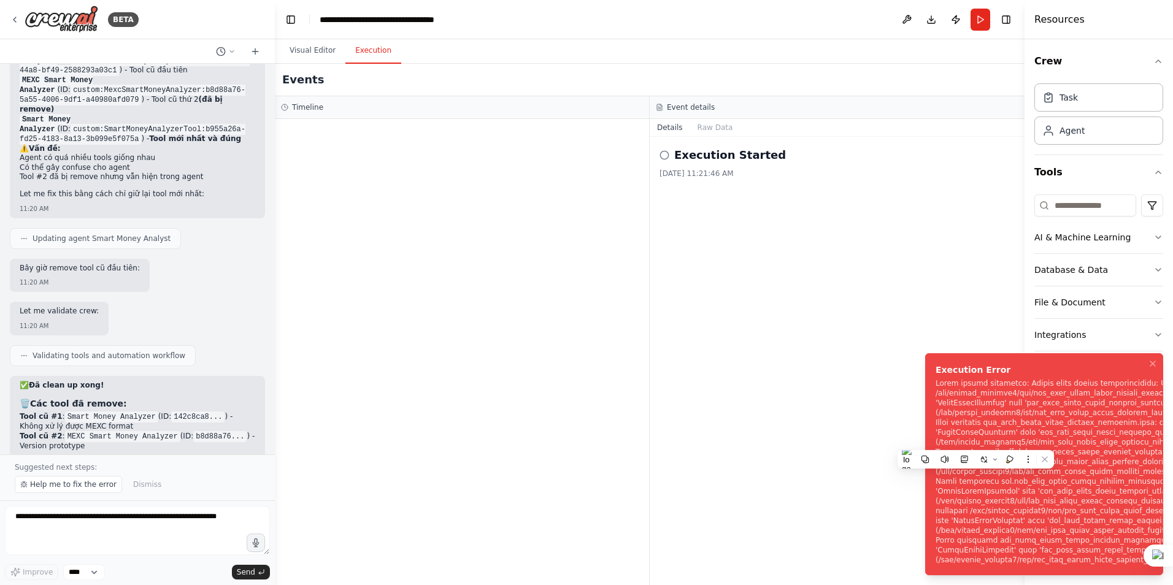
drag, startPoint x: 975, startPoint y: 441, endPoint x: 937, endPoint y: 363, distance: 87.5
click at [937, 364] on div "Execution Error" at bounding box center [1123, 370] width 374 height 12
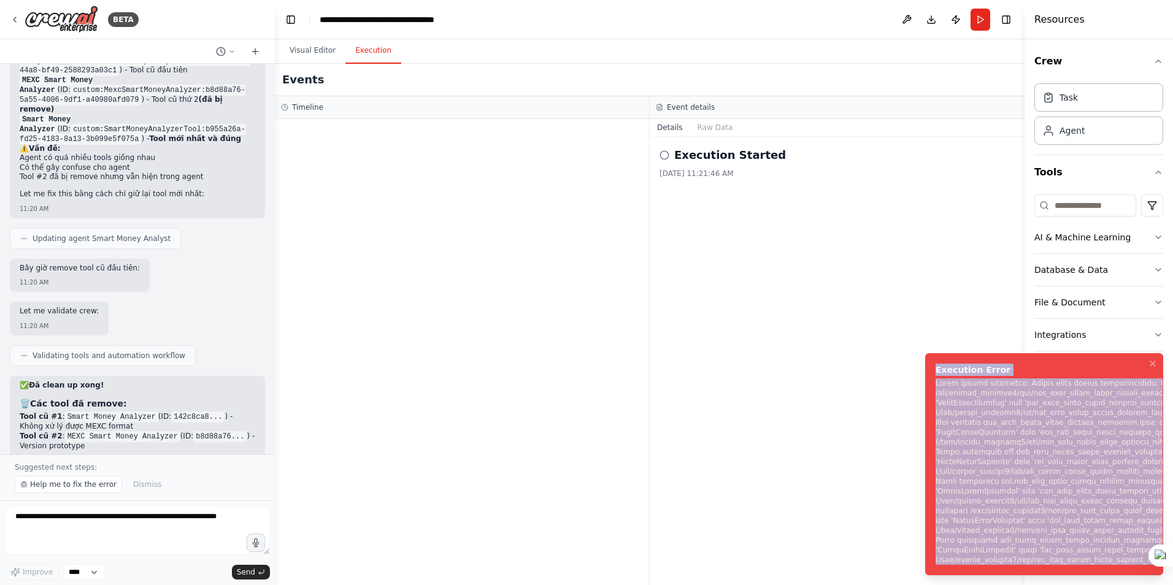
drag, startPoint x: 936, startPoint y: 362, endPoint x: 1175, endPoint y: 582, distance: 324.8
click at [1172, 565] on div "Execution Error" at bounding box center [1123, 464] width 374 height 201
copy div "Execution Error Error during execution: Errors found during initialization: Err…"
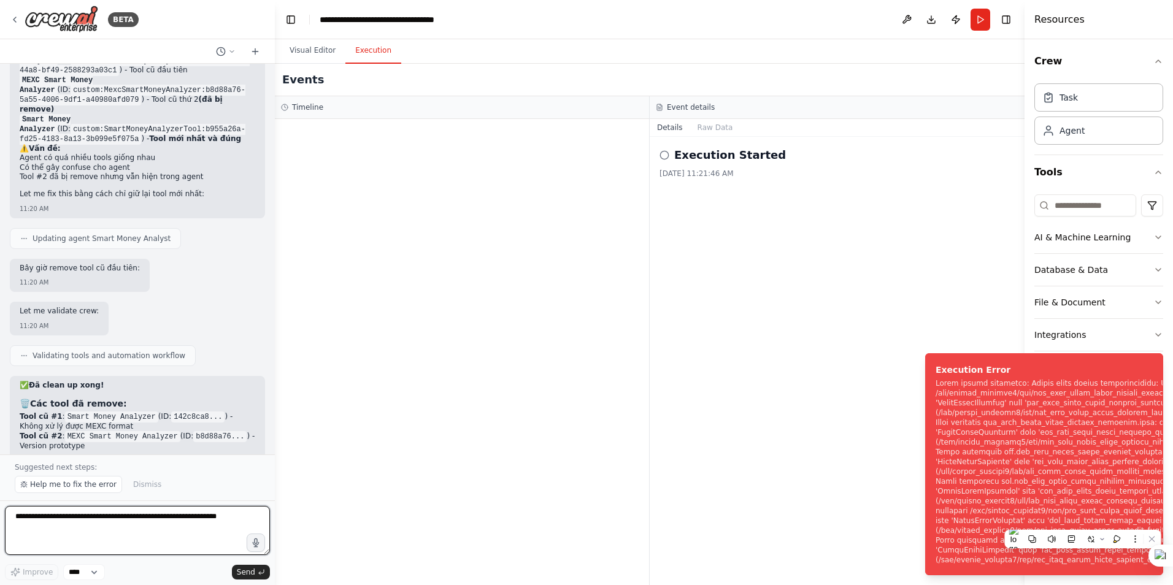
click at [82, 518] on textarea at bounding box center [137, 530] width 265 height 49
paste textarea "**********"
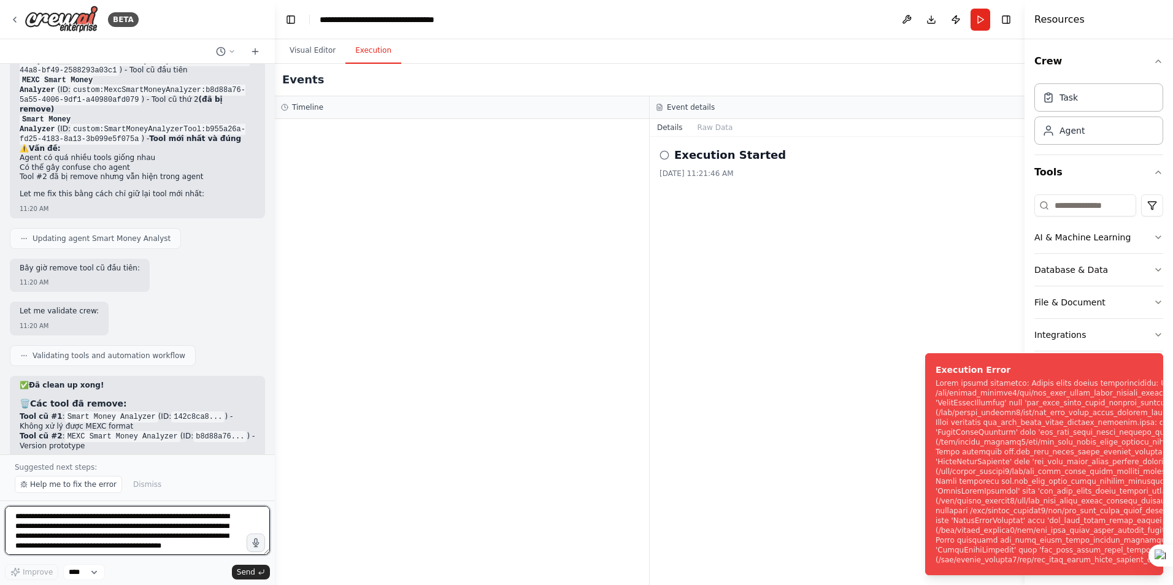
scroll to position [16, 0]
click at [80, 483] on span "Help me to fix the error" at bounding box center [73, 485] width 87 height 10
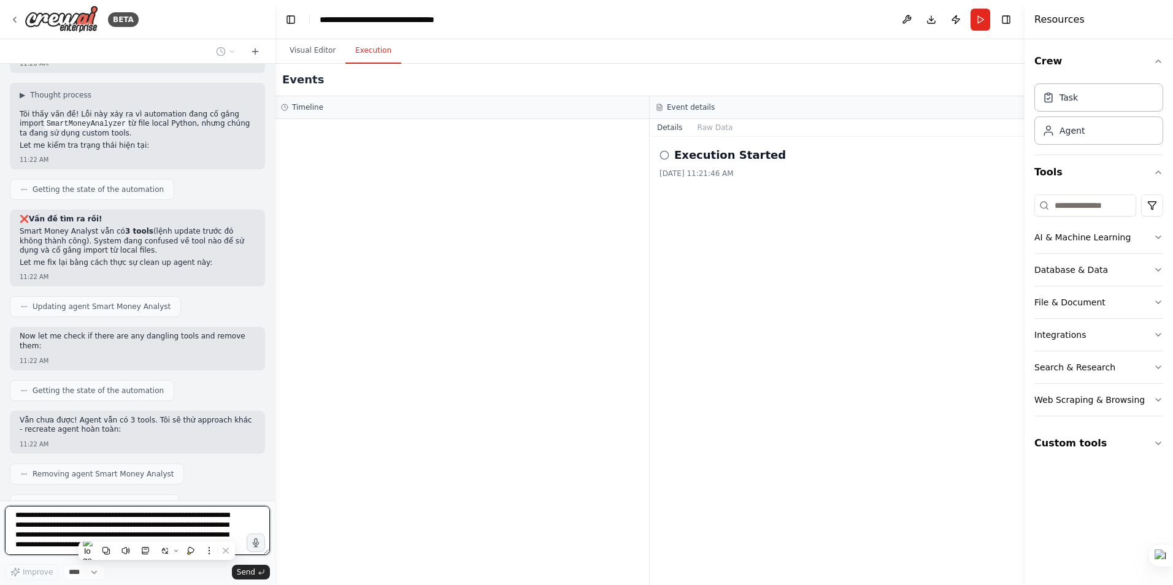
scroll to position [7687, 0]
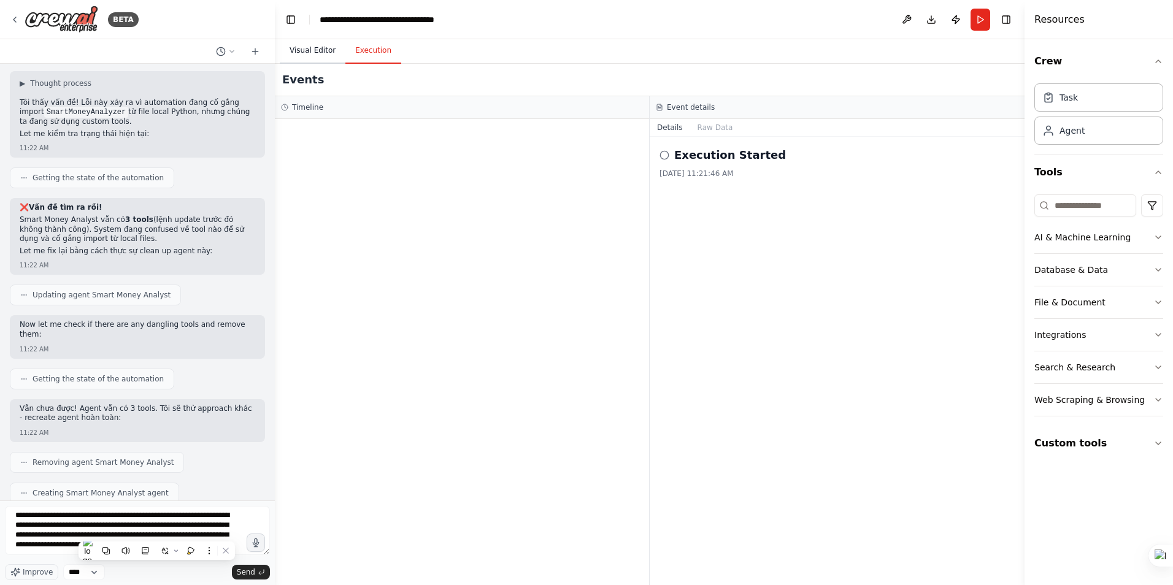
click at [310, 55] on button "Visual Editor" at bounding box center [313, 51] width 66 height 26
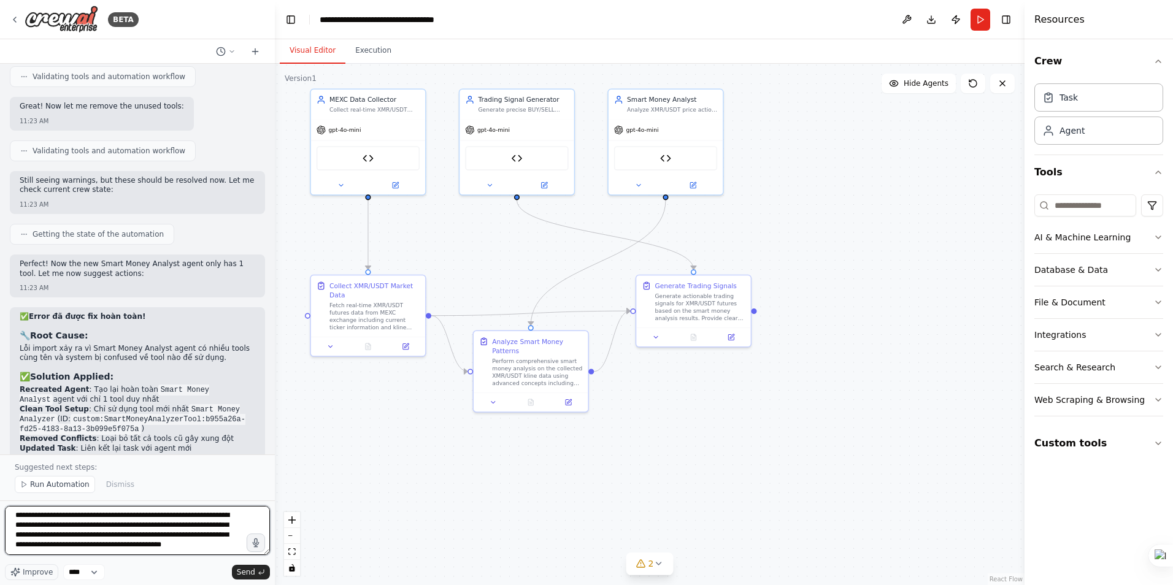
scroll to position [8225, 0]
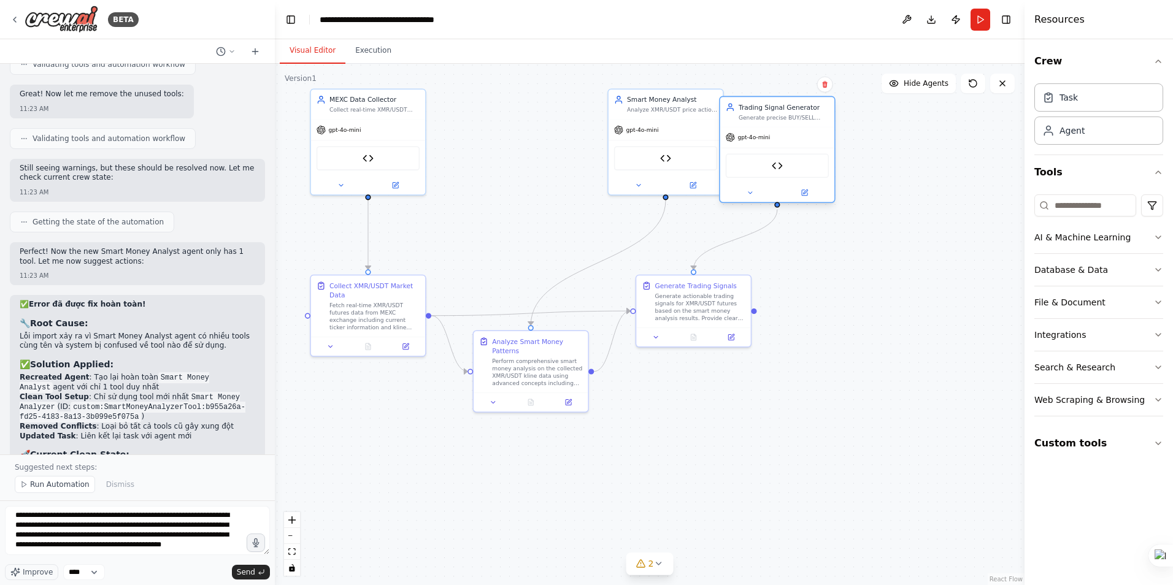
drag, startPoint x: 511, startPoint y: 104, endPoint x: 770, endPoint y: 115, distance: 259.2
click at [770, 115] on div "Trading Signal Generator Generate precise BUY/SELL signals for XMR/USDT futures…" at bounding box center [784, 111] width 90 height 18
drag, startPoint x: 674, startPoint y: 106, endPoint x: 528, endPoint y: 106, distance: 145.4
click at [528, 106] on div "Analyze XMR/USDT price action using smart money concepts to identify Fair Value…" at bounding box center [533, 107] width 90 height 7
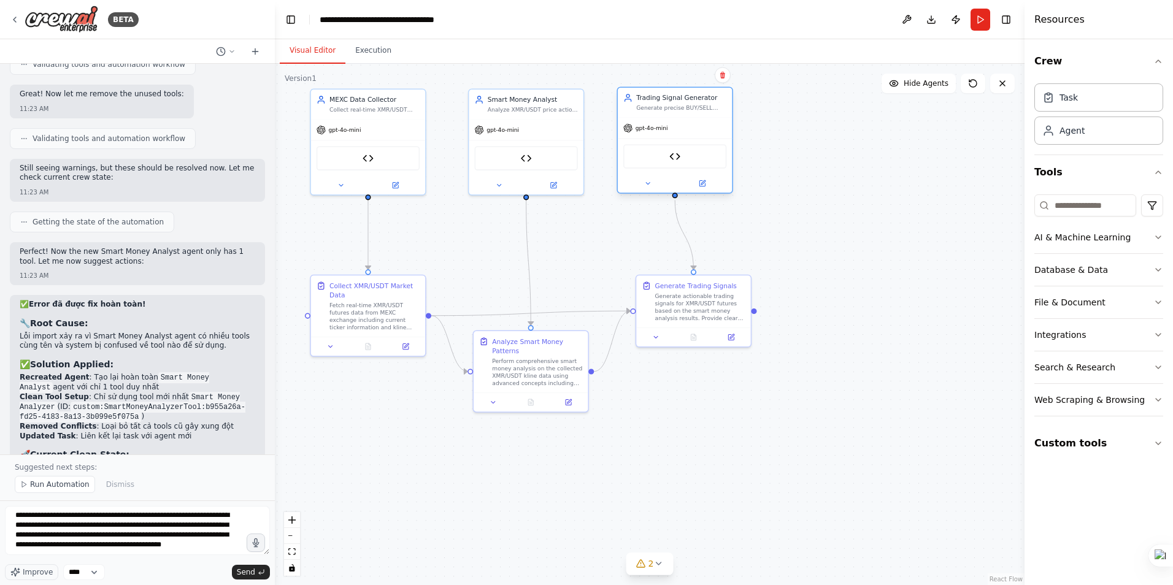
drag, startPoint x: 779, startPoint y: 117, endPoint x: 666, endPoint y: 108, distance: 112.6
click at [666, 108] on div "Generate precise BUY/SELL signals for XMR/USDT futures based on smart money ana…" at bounding box center [681, 107] width 90 height 7
click at [45, 488] on span "Run Automation" at bounding box center [60, 485] width 60 height 10
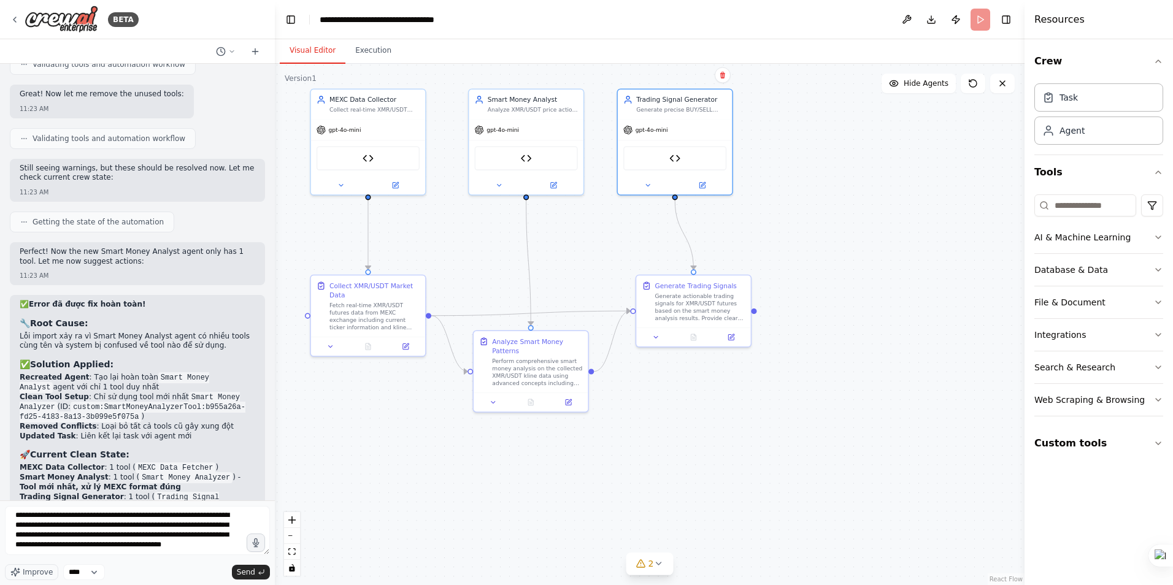
scroll to position [8179, 0]
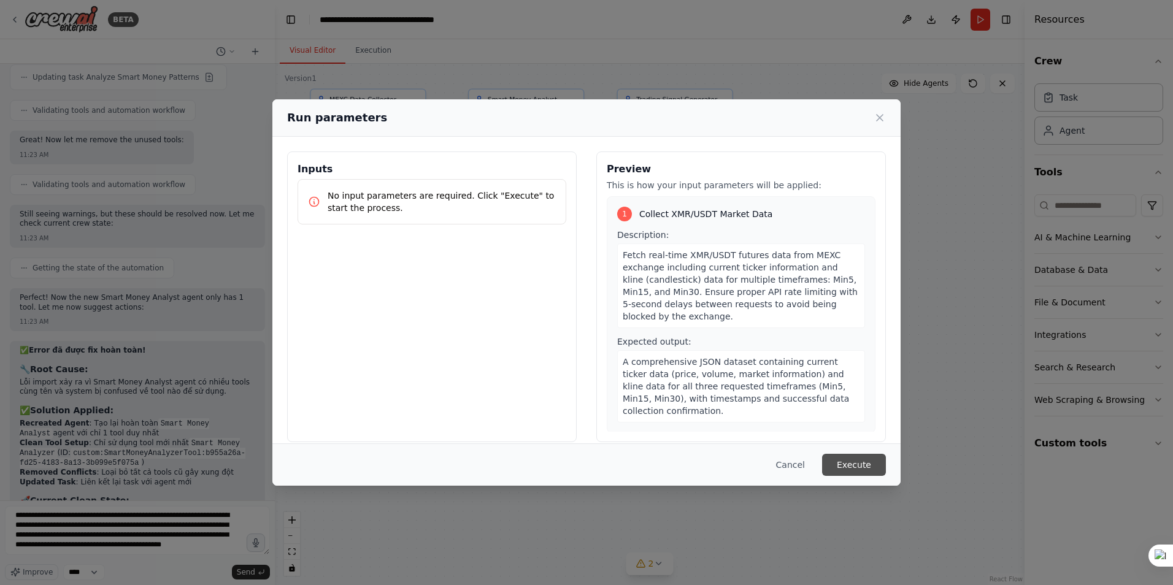
click at [864, 460] on button "Execute" at bounding box center [854, 465] width 64 height 22
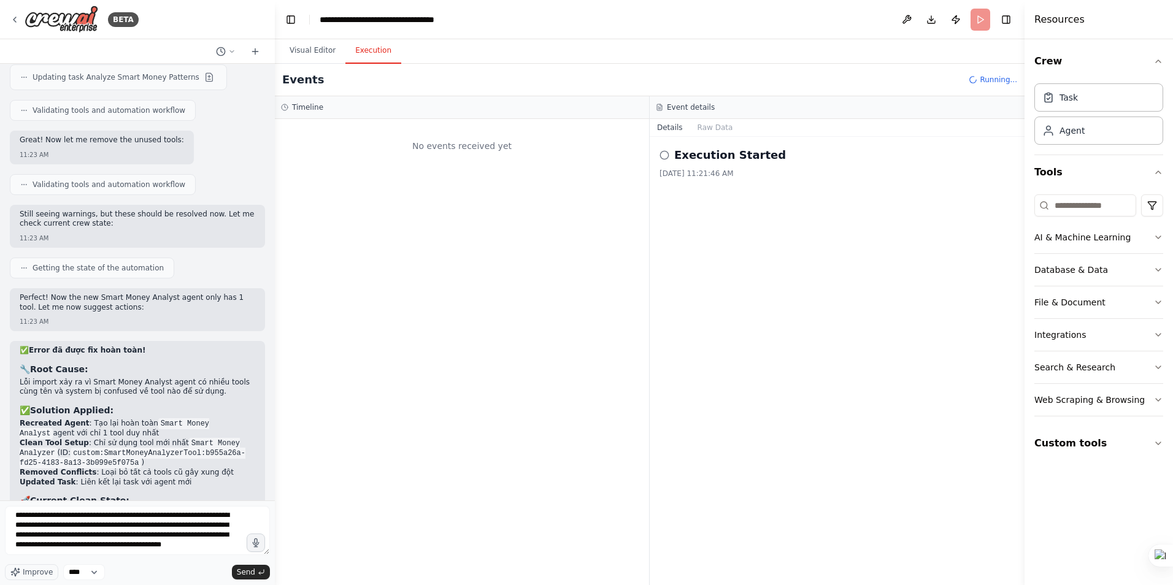
click at [352, 50] on button "Execution" at bounding box center [373, 51] width 56 height 26
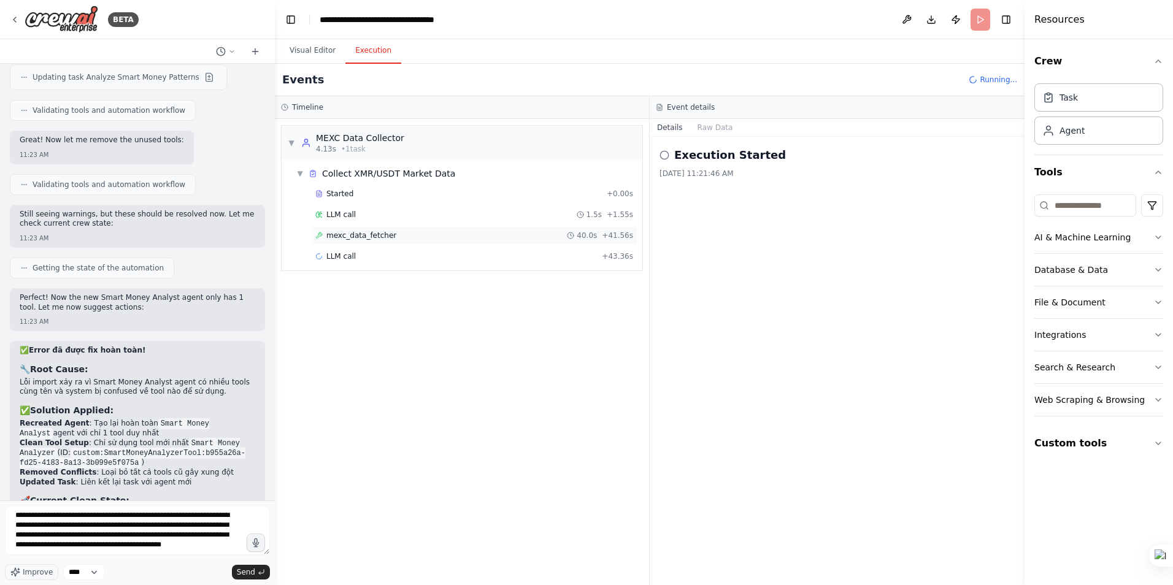
click at [362, 236] on span "mexc_data_fetcher" at bounding box center [361, 236] width 70 height 10
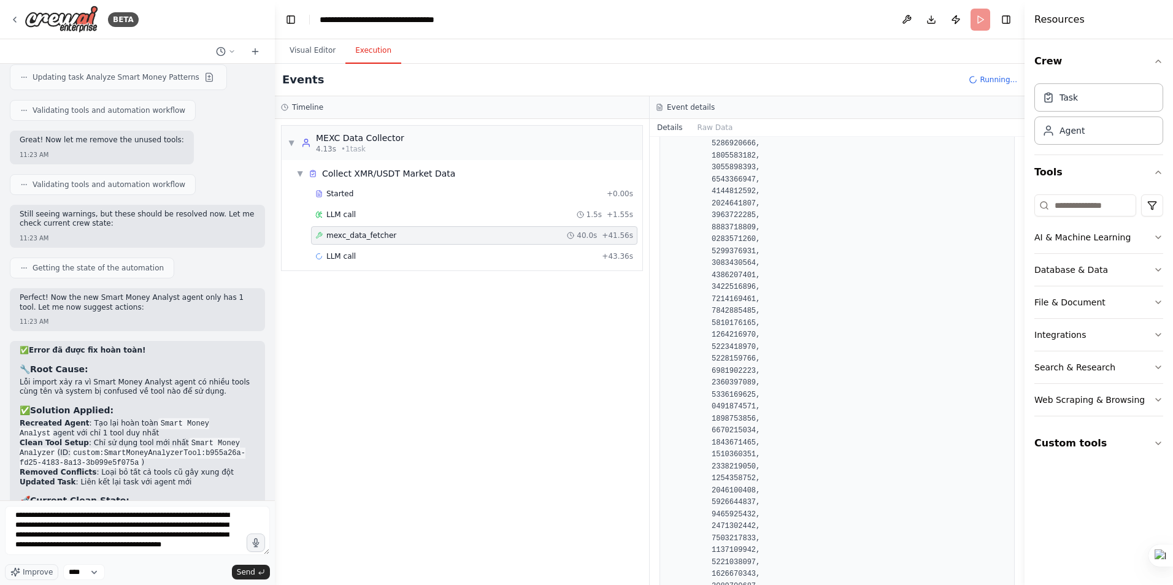
scroll to position [11105, 0]
drag, startPoint x: 1020, startPoint y: 162, endPoint x: 1020, endPoint y: 180, distance: 18.4
click at [1020, 180] on button "Toggle Sidebar" at bounding box center [1025, 292] width 10 height 585
drag, startPoint x: 1020, startPoint y: 163, endPoint x: 1021, endPoint y: 153, distance: 9.9
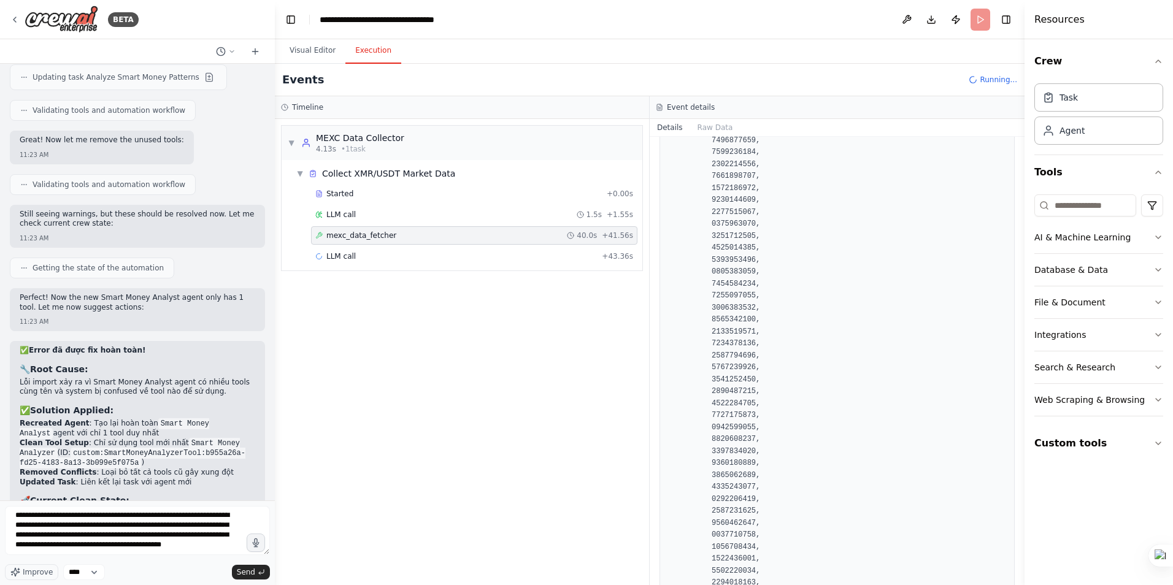
click at [1021, 153] on button "Toggle Sidebar" at bounding box center [1025, 292] width 10 height 585
click at [341, 214] on span "LLM call" at bounding box center [340, 215] width 29 height 10
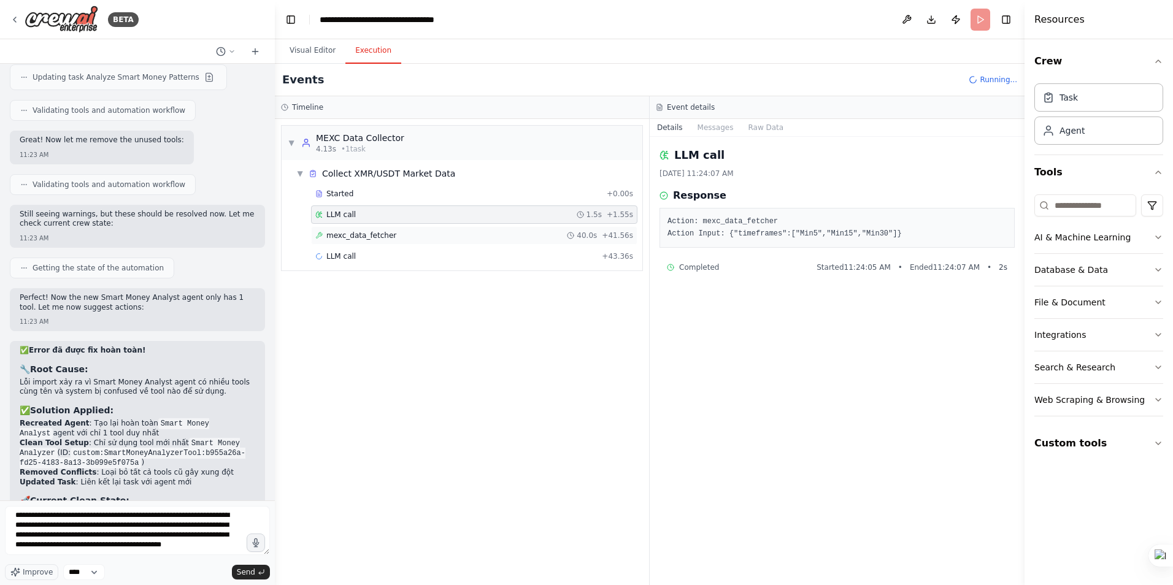
click at [342, 236] on span "mexc_data_fetcher" at bounding box center [361, 236] width 70 height 10
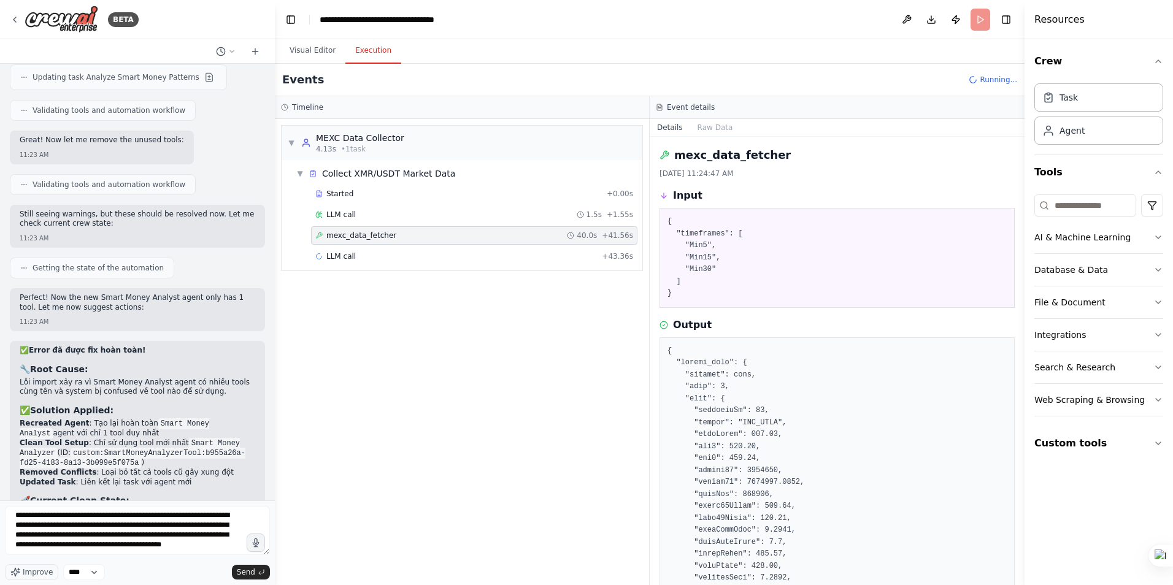
drag, startPoint x: 1020, startPoint y: 155, endPoint x: 1016, endPoint y: 187, distance: 32.2
click at [1016, 187] on div "BETA Hello! I'm the CrewAI assistant. What kind of automation do you want to bu…" at bounding box center [586, 292] width 1173 height 585
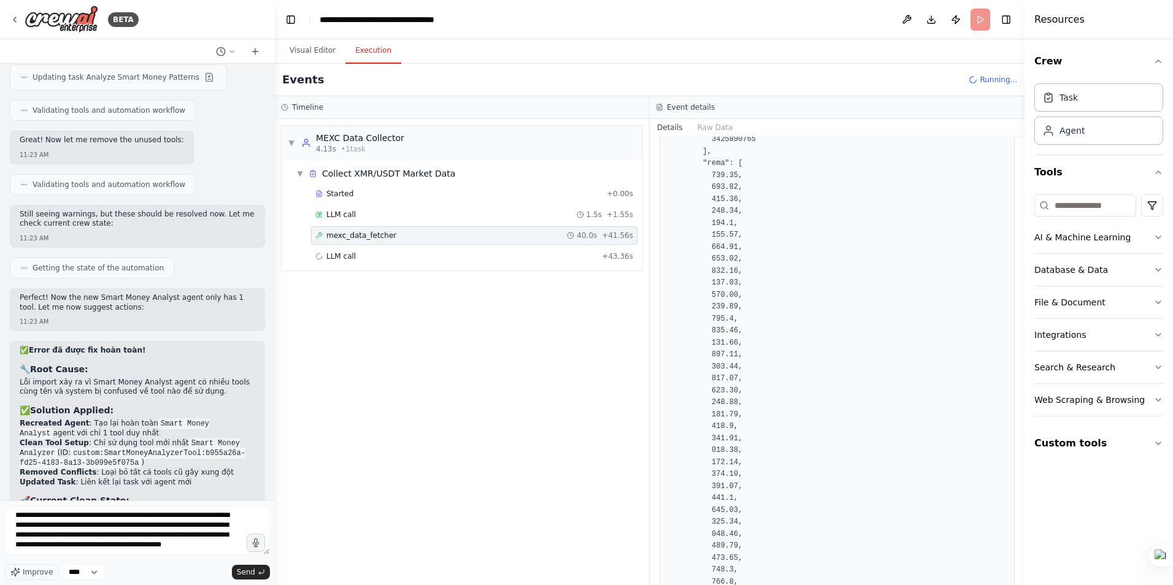
scroll to position [24663, 0]
click at [307, 48] on button "Visual Editor" at bounding box center [313, 51] width 66 height 26
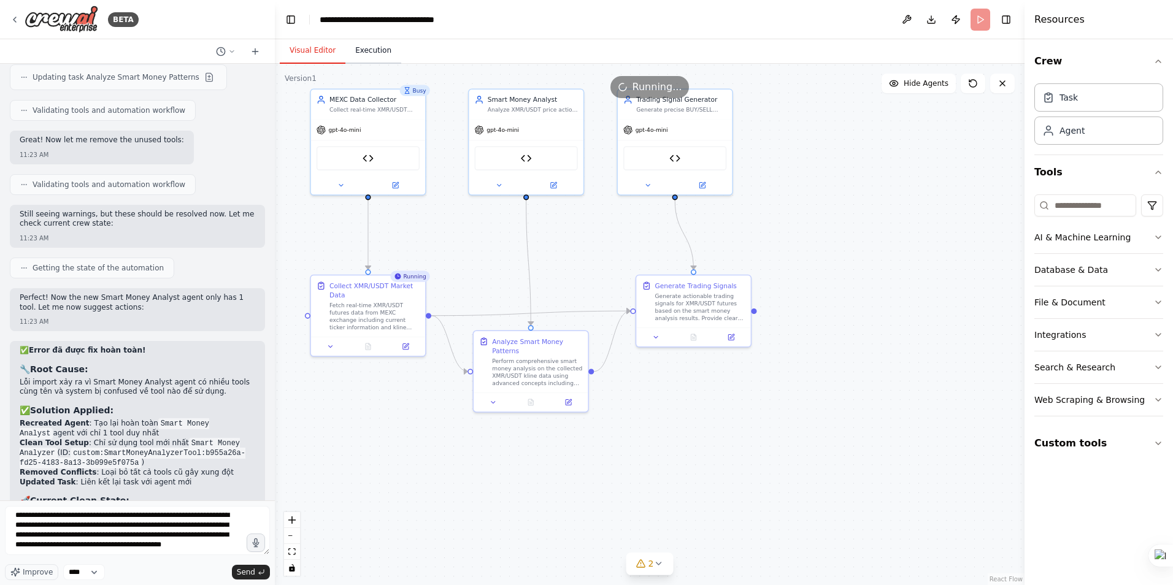
click at [372, 51] on button "Execution" at bounding box center [373, 51] width 56 height 26
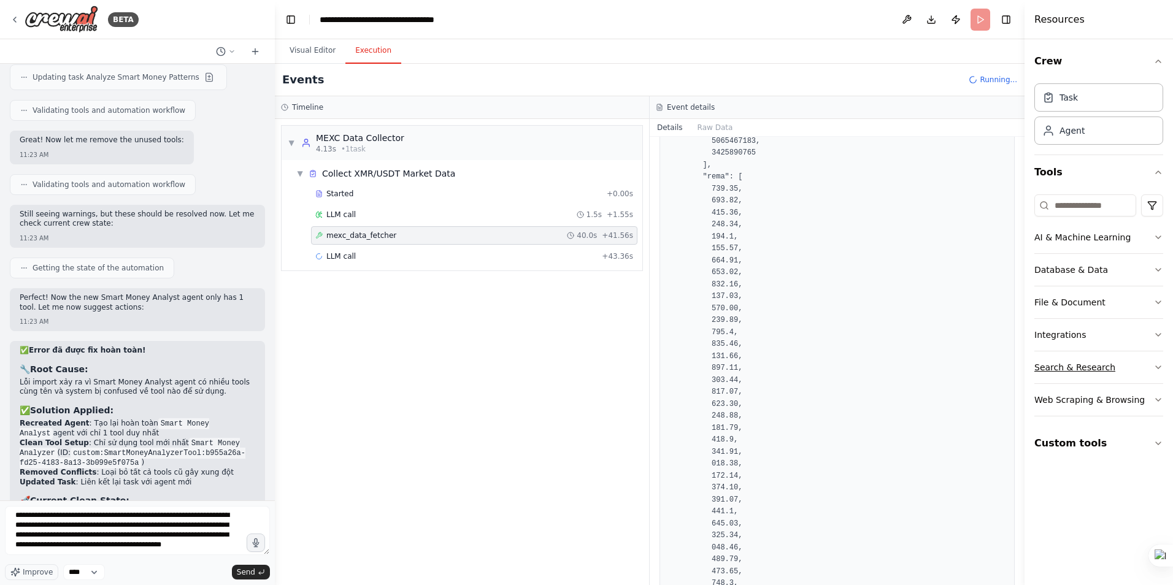
click at [1157, 366] on icon "button" at bounding box center [1158, 368] width 10 height 10
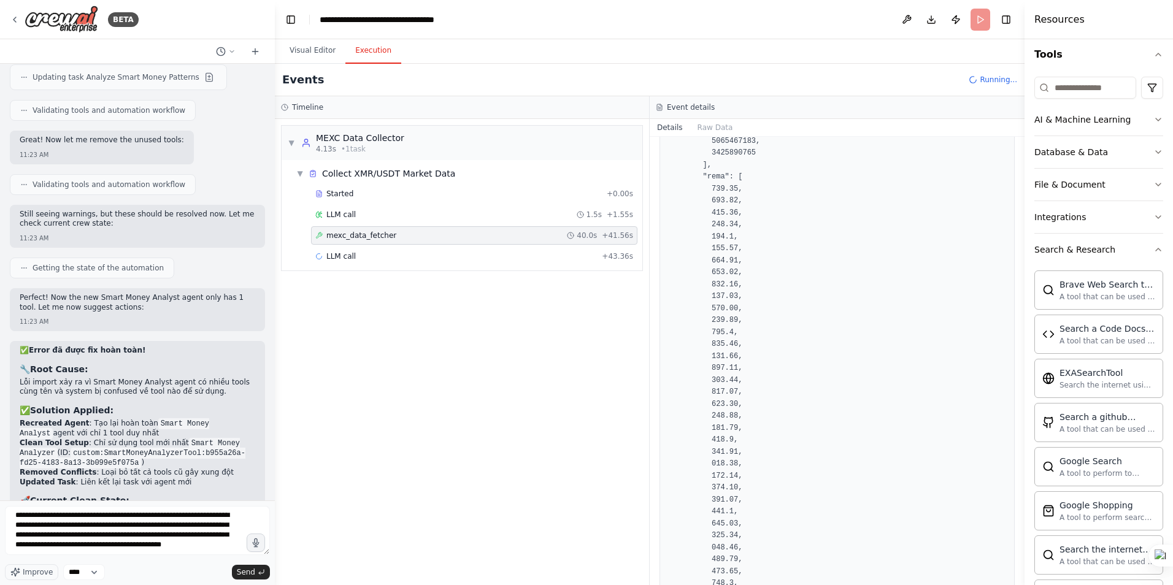
scroll to position [123, 0]
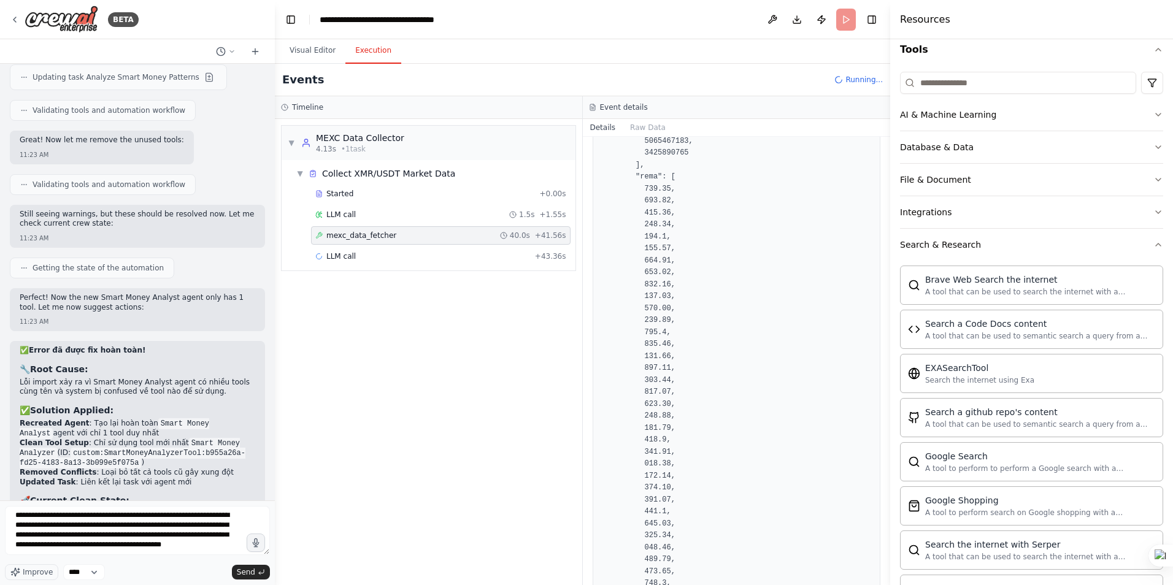
drag, startPoint x: 1026, startPoint y: 298, endPoint x: 890, endPoint y: 299, distance: 135.6
click at [890, 299] on div at bounding box center [892, 292] width 5 height 585
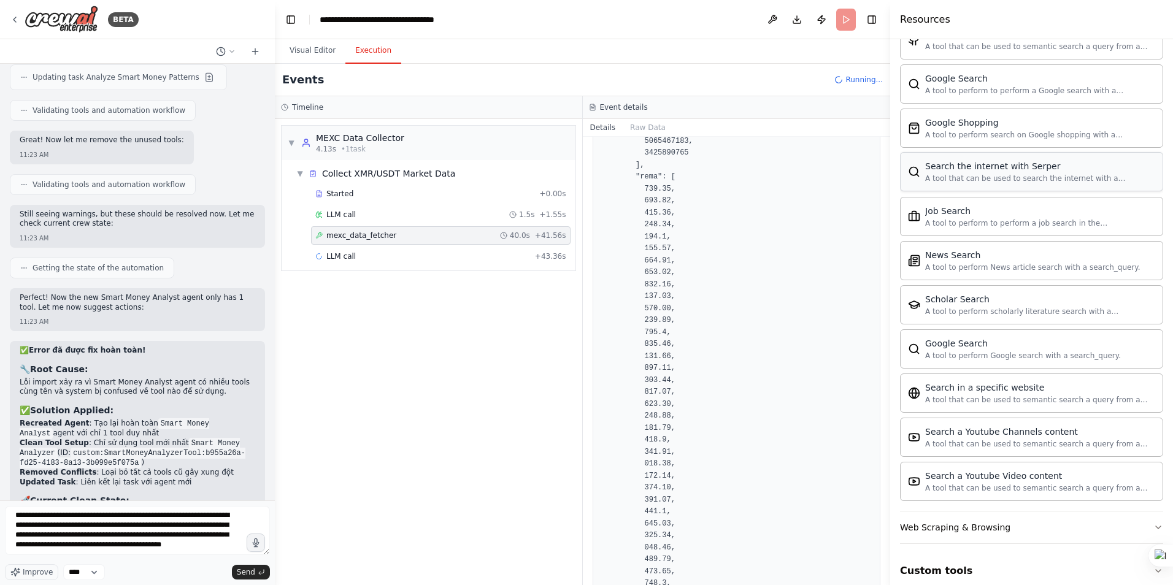
scroll to position [514, 0]
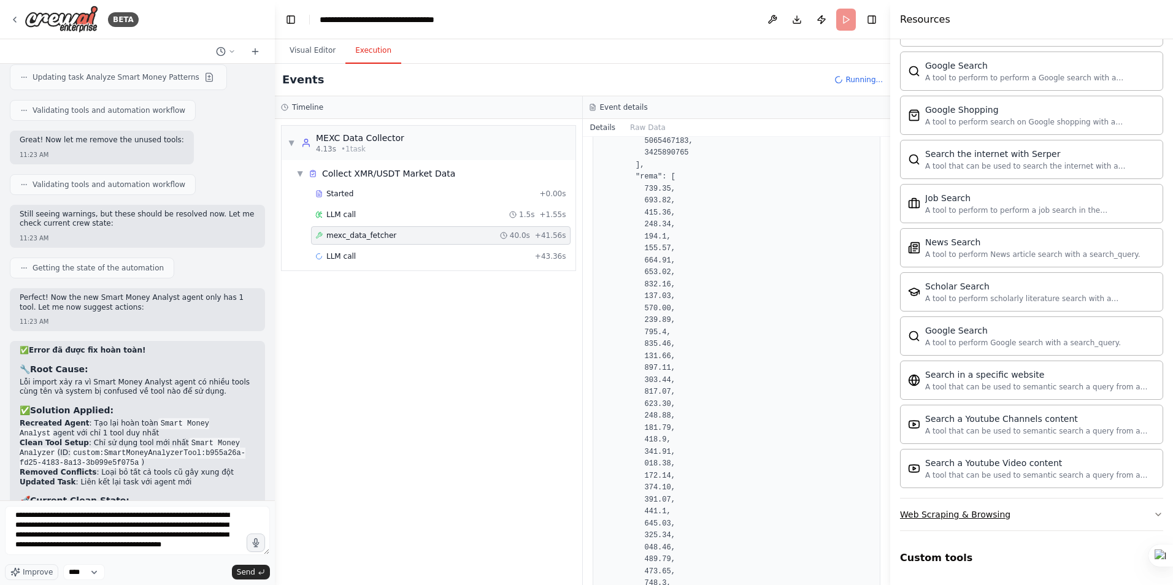
click at [1153, 513] on icon "button" at bounding box center [1158, 515] width 10 height 10
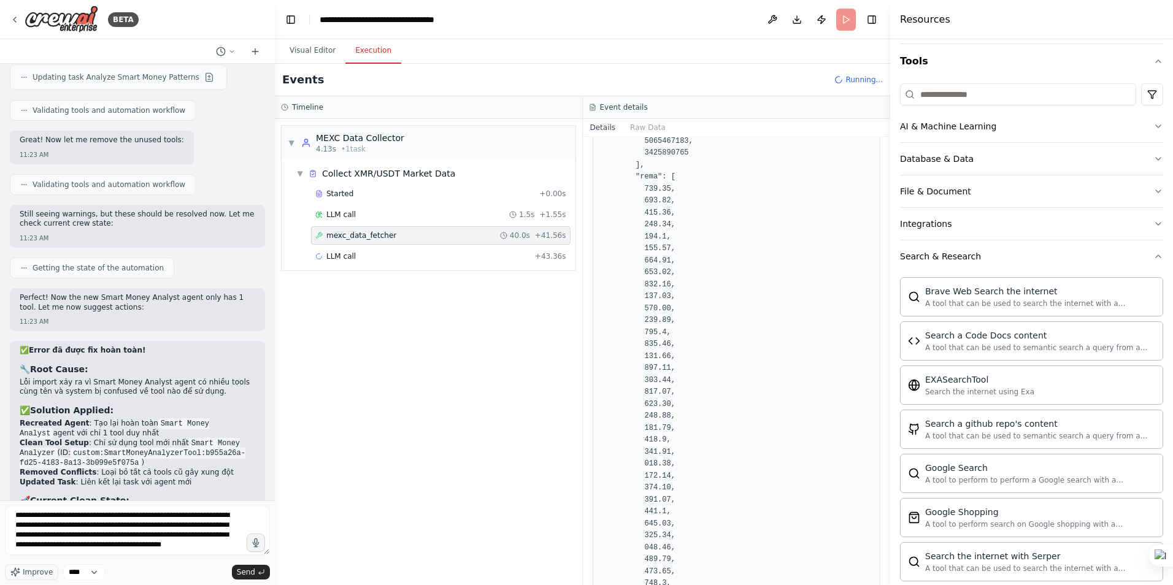
scroll to position [82, 0]
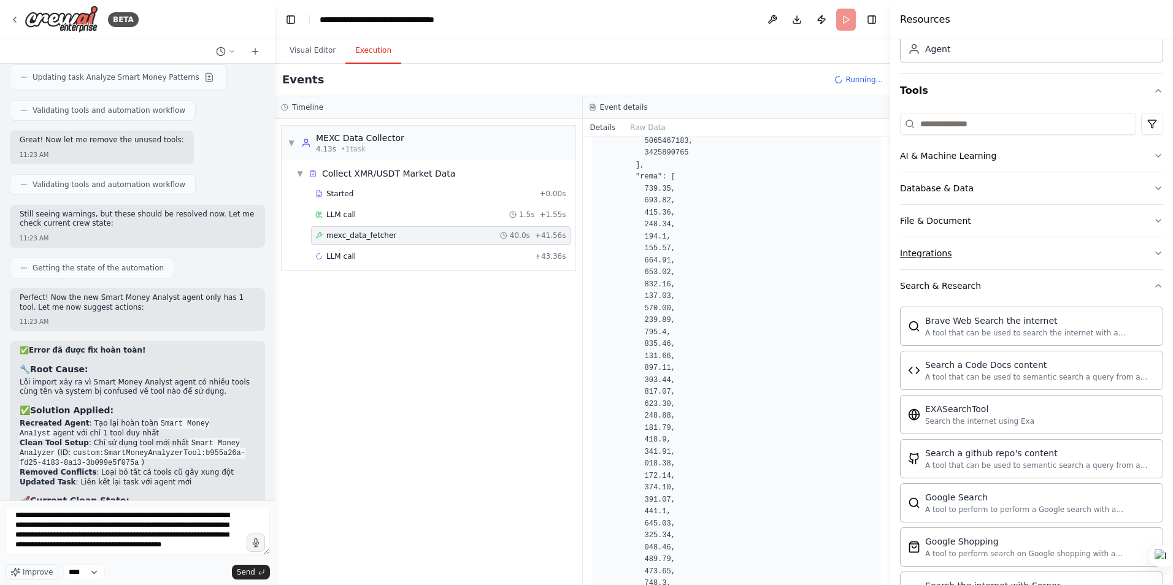
click at [1140, 256] on button "Integrations" at bounding box center [1031, 253] width 263 height 32
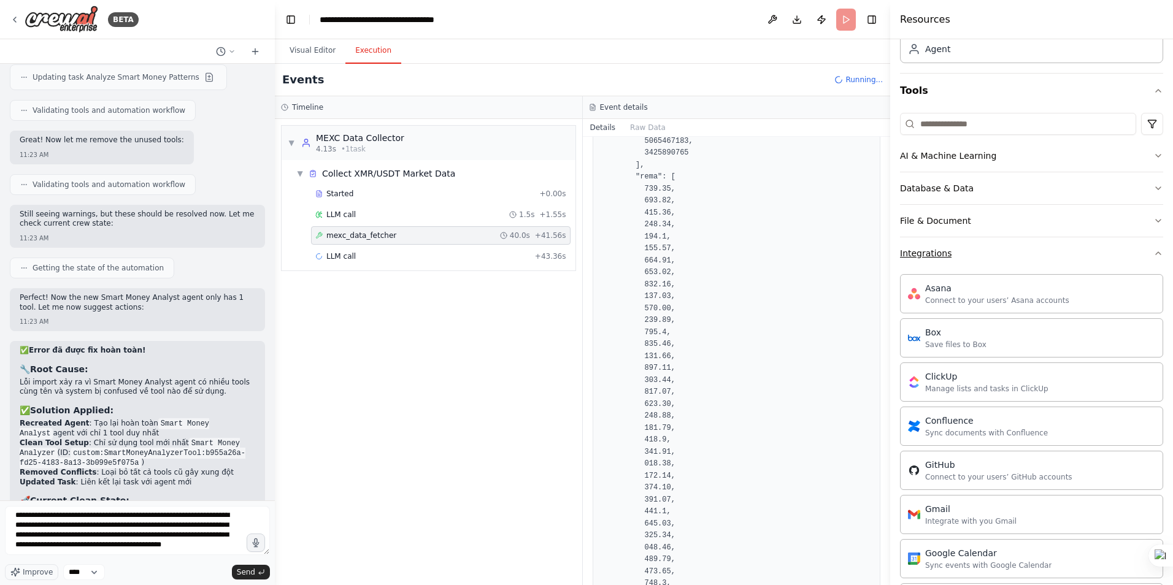
click at [1153, 255] on icon "button" at bounding box center [1158, 253] width 10 height 10
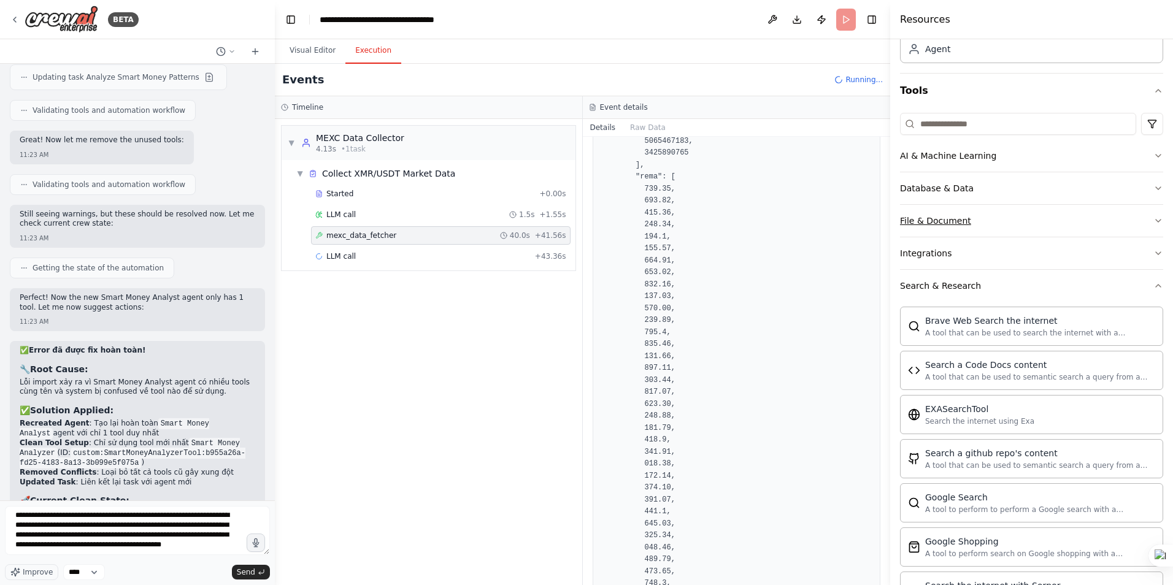
click at [1138, 221] on button "File & Document" at bounding box center [1031, 221] width 263 height 32
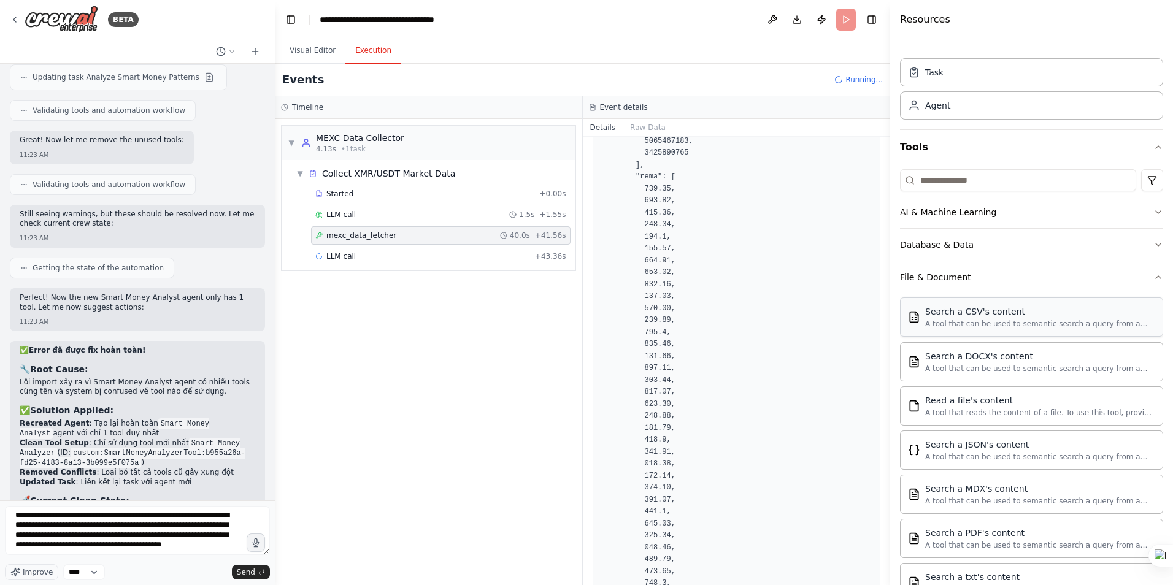
scroll to position [20, 0]
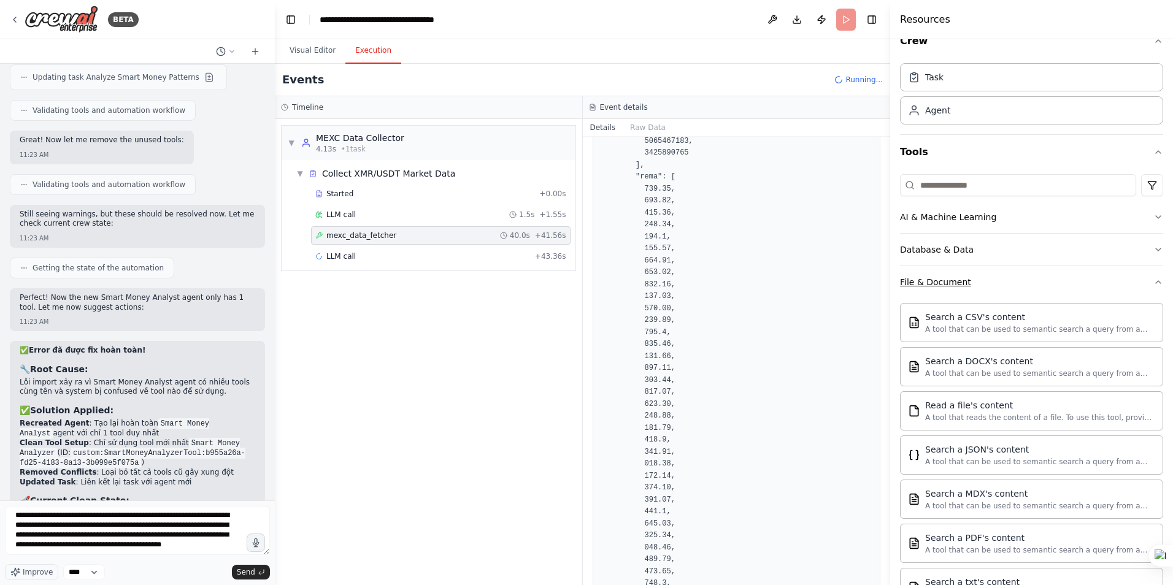
click at [1153, 283] on icon "button" at bounding box center [1158, 282] width 10 height 10
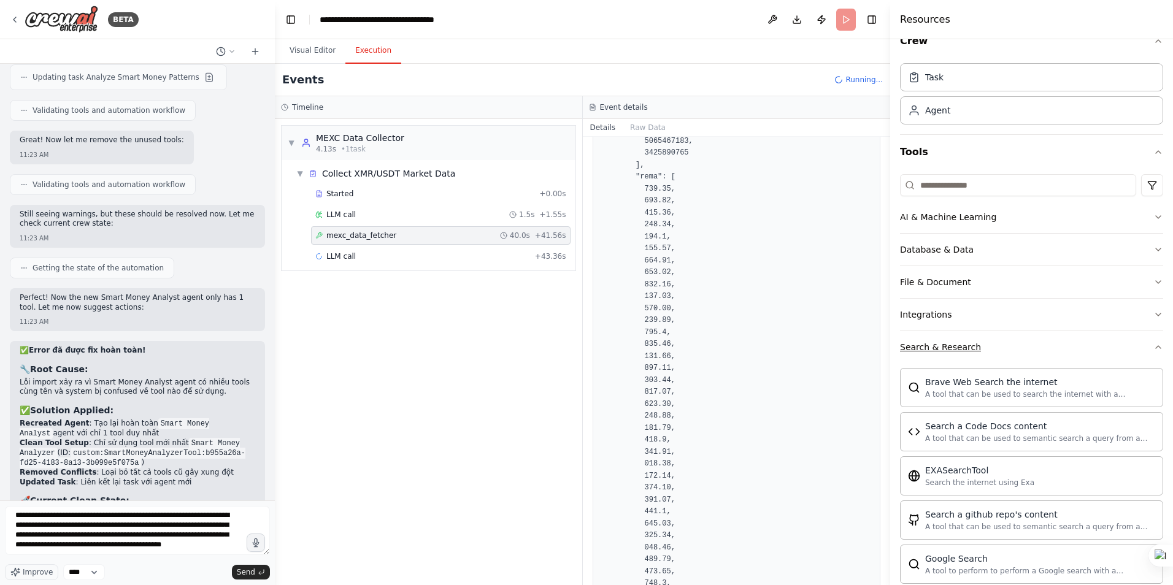
click at [1153, 351] on icon "button" at bounding box center [1158, 347] width 10 height 10
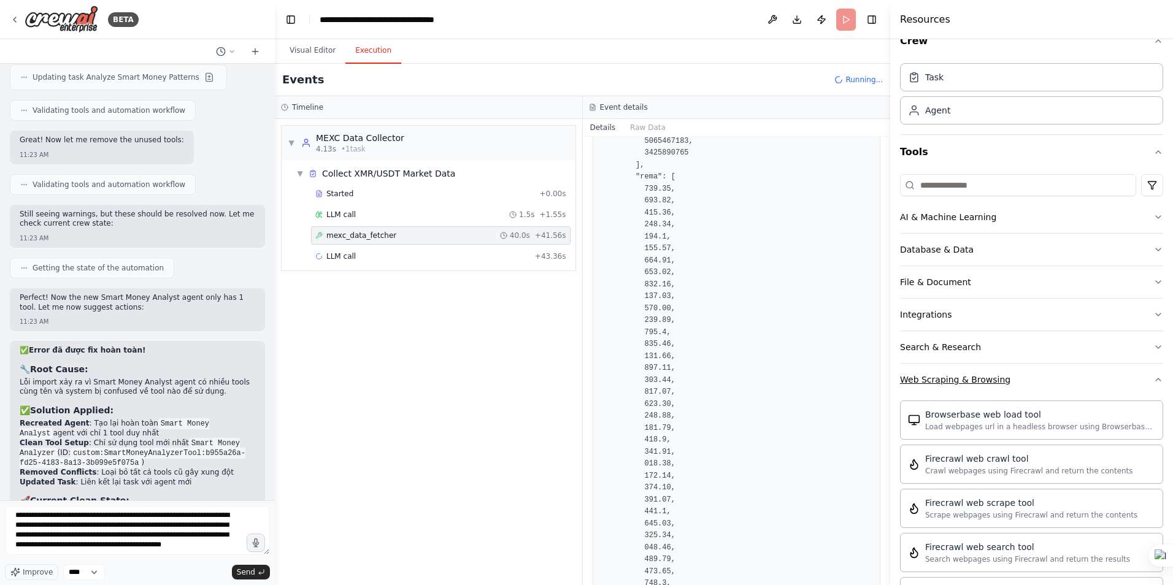
click at [1153, 377] on icon "button" at bounding box center [1158, 380] width 10 height 10
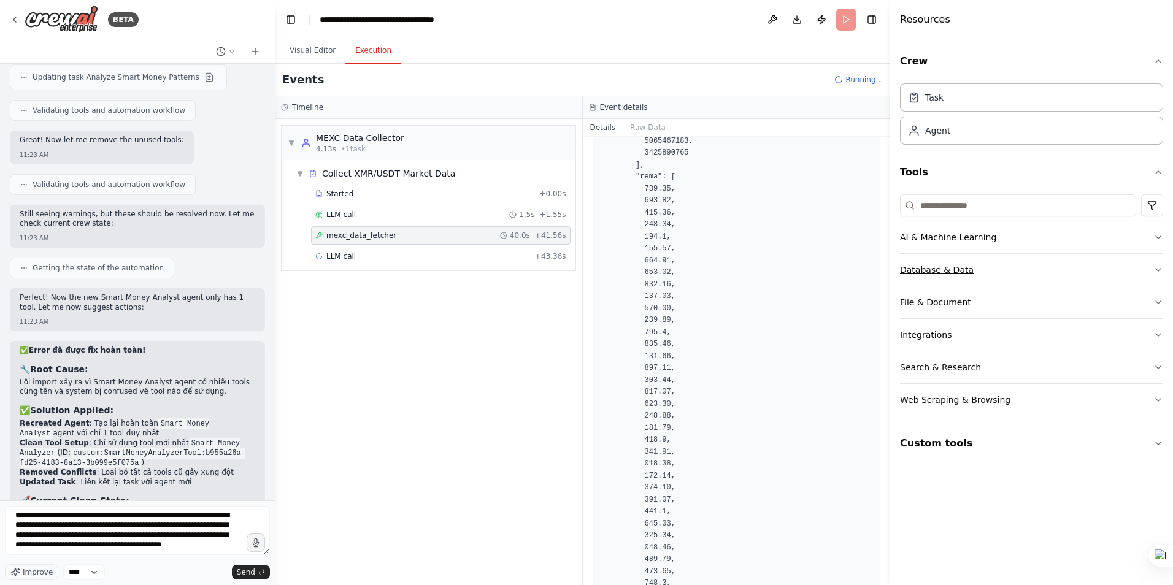
click at [1161, 272] on icon "button" at bounding box center [1158, 270] width 10 height 10
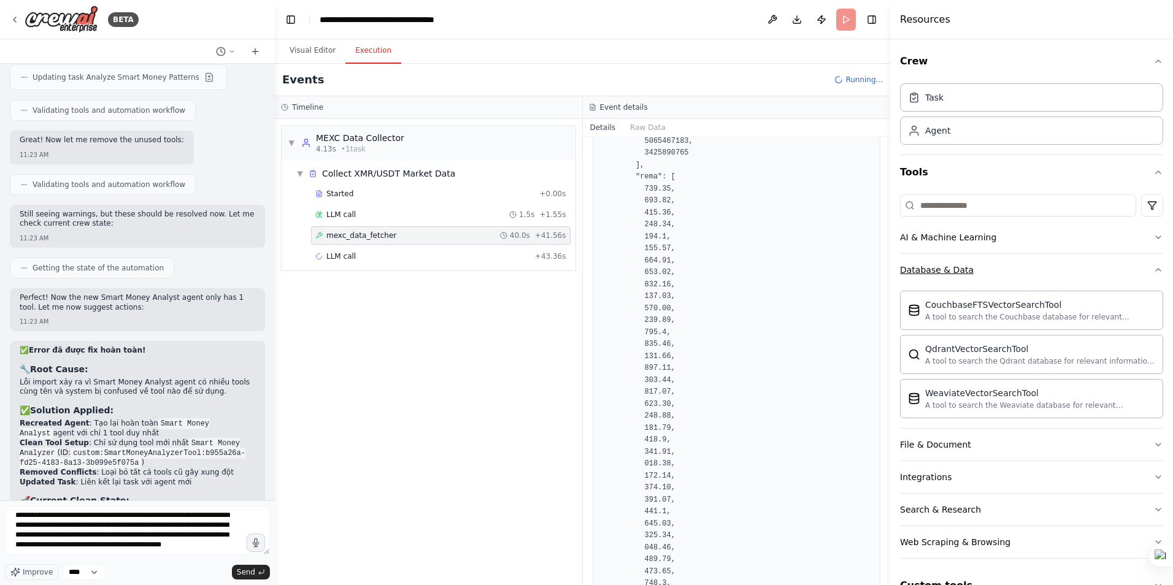
click at [1153, 267] on icon "button" at bounding box center [1158, 270] width 10 height 10
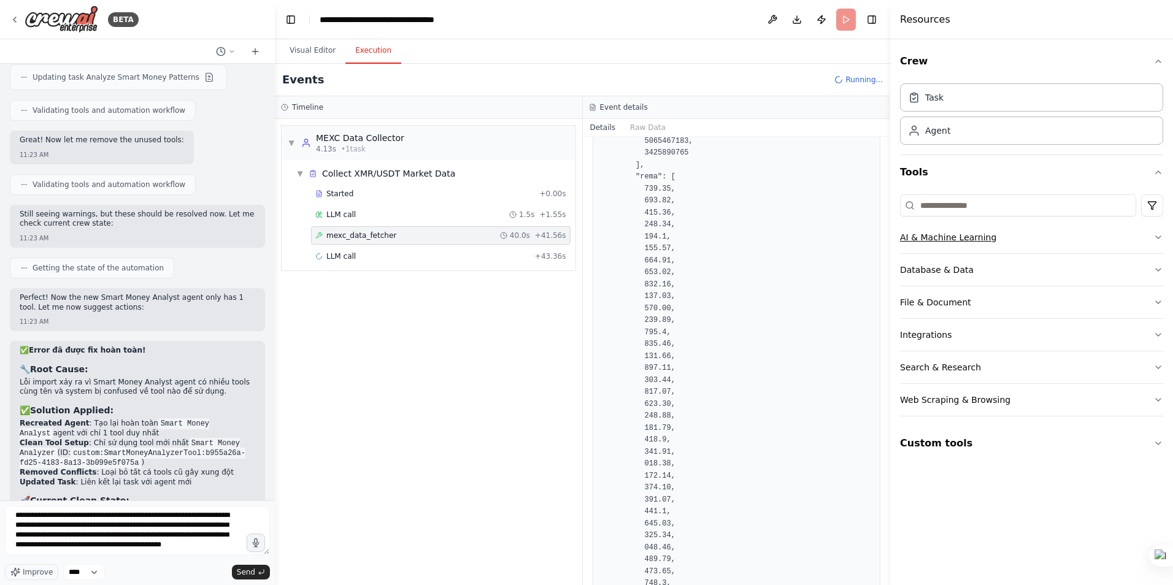
click at [1148, 241] on button "AI & Machine Learning" at bounding box center [1031, 237] width 263 height 32
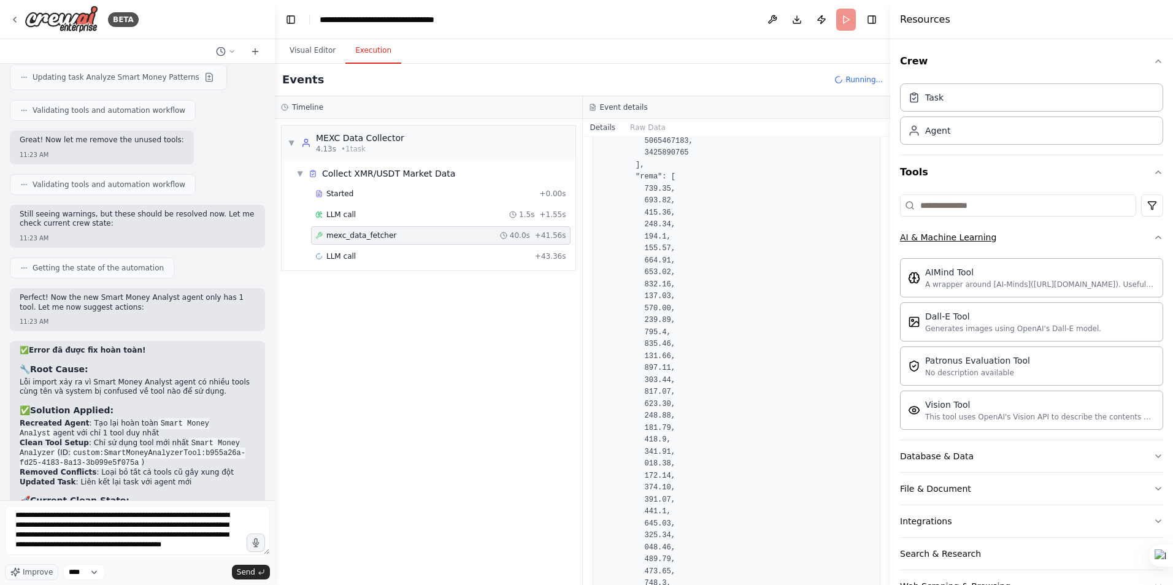
click at [1153, 241] on icon "button" at bounding box center [1158, 238] width 10 height 10
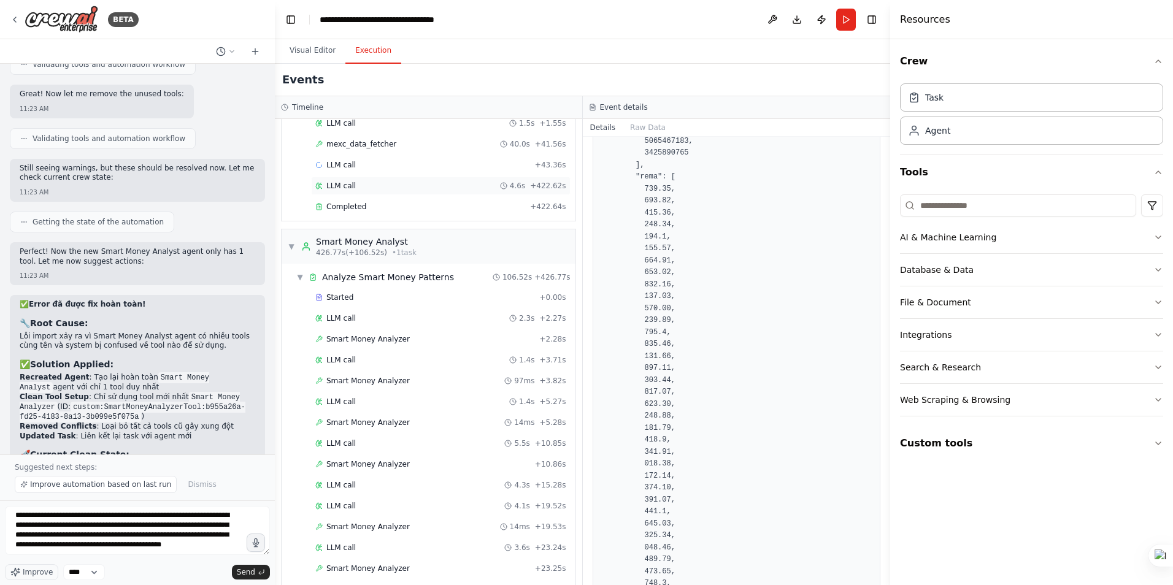
scroll to position [61, 0]
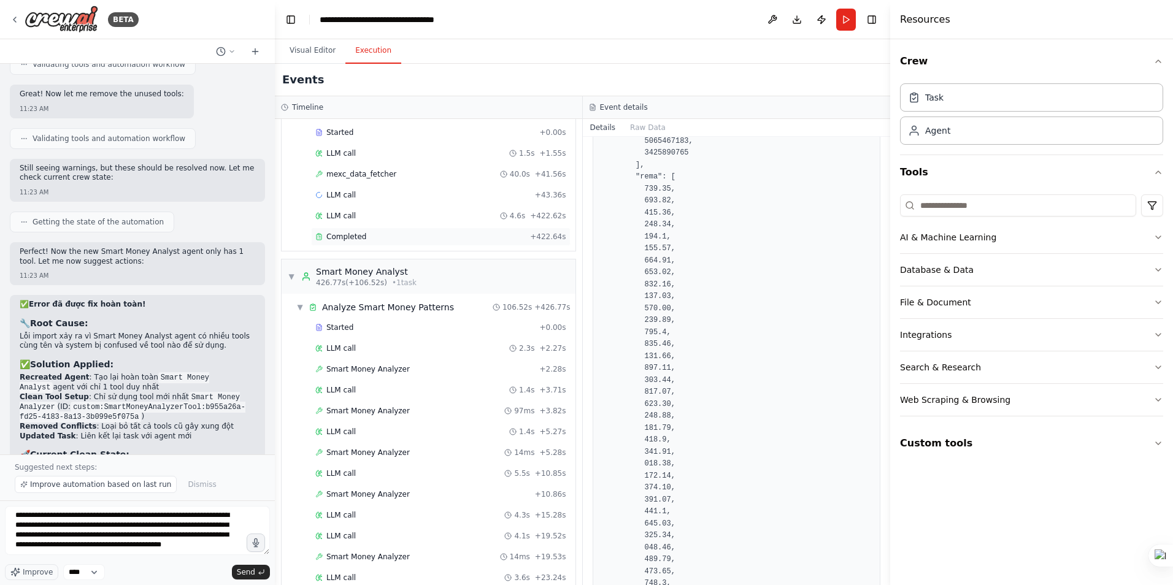
click at [352, 242] on div "Completed + 422.64s" at bounding box center [441, 237] width 260 height 18
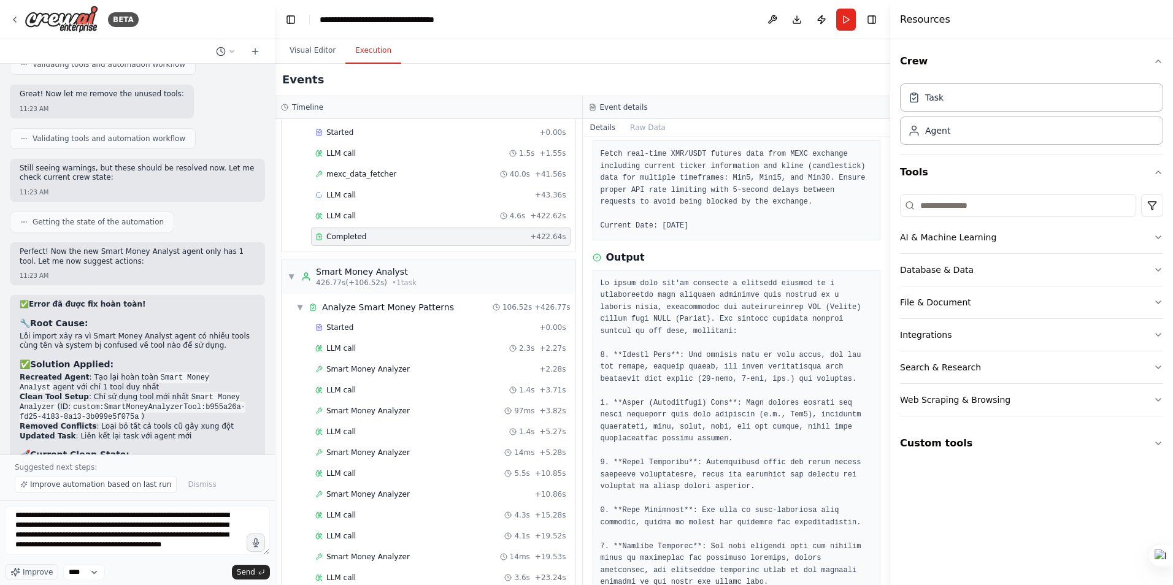
scroll to position [132, 0]
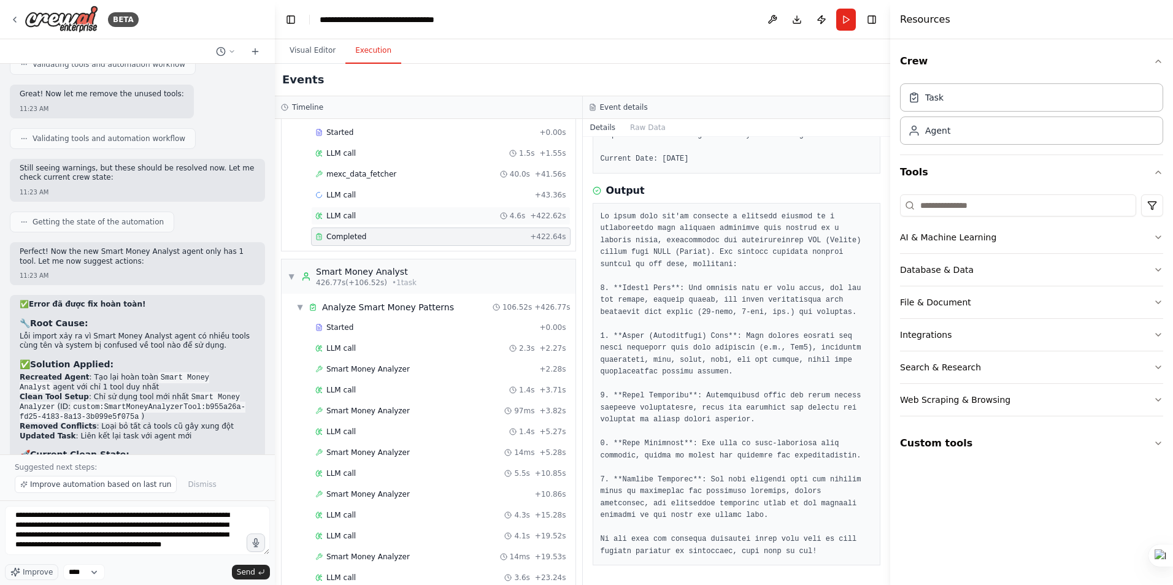
click at [328, 216] on span "LLM call" at bounding box center [340, 216] width 29 height 10
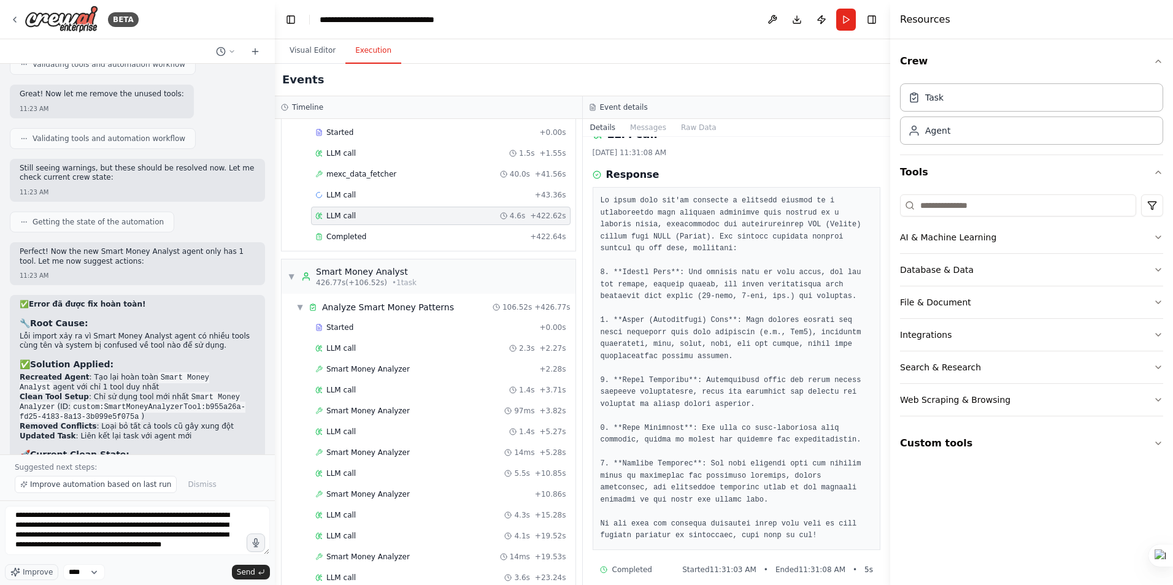
scroll to position [33, 0]
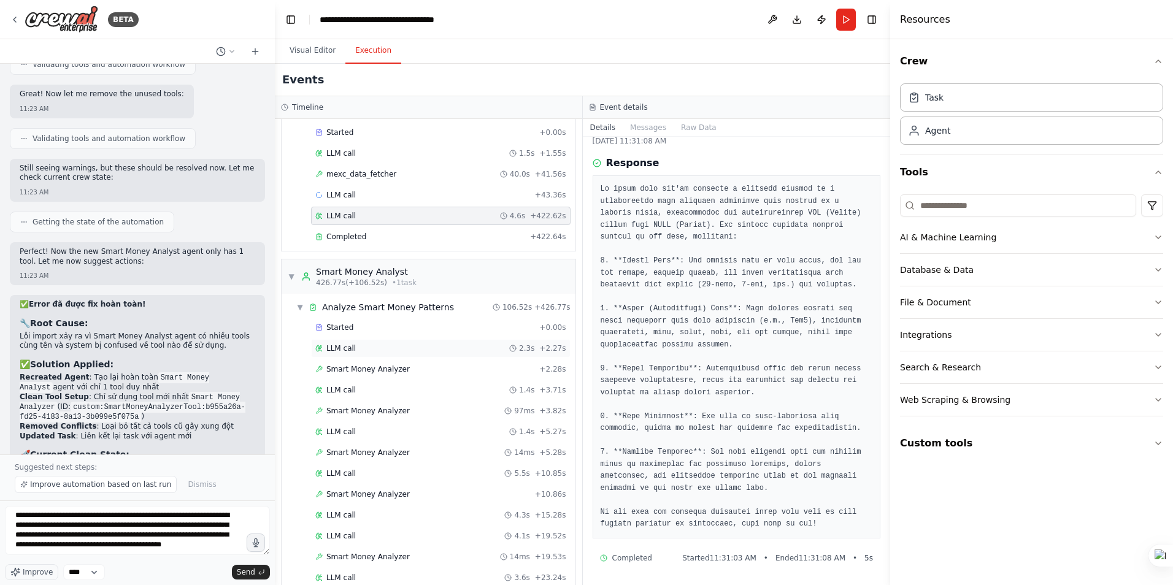
click at [350, 348] on span "LLM call" at bounding box center [340, 349] width 29 height 10
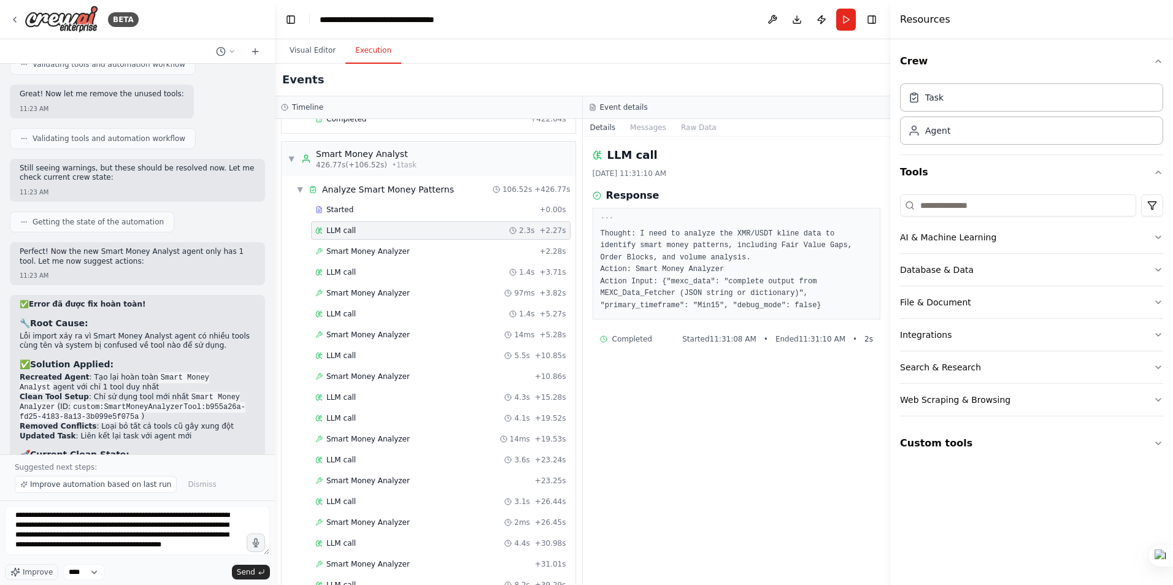
scroll to position [184, 0]
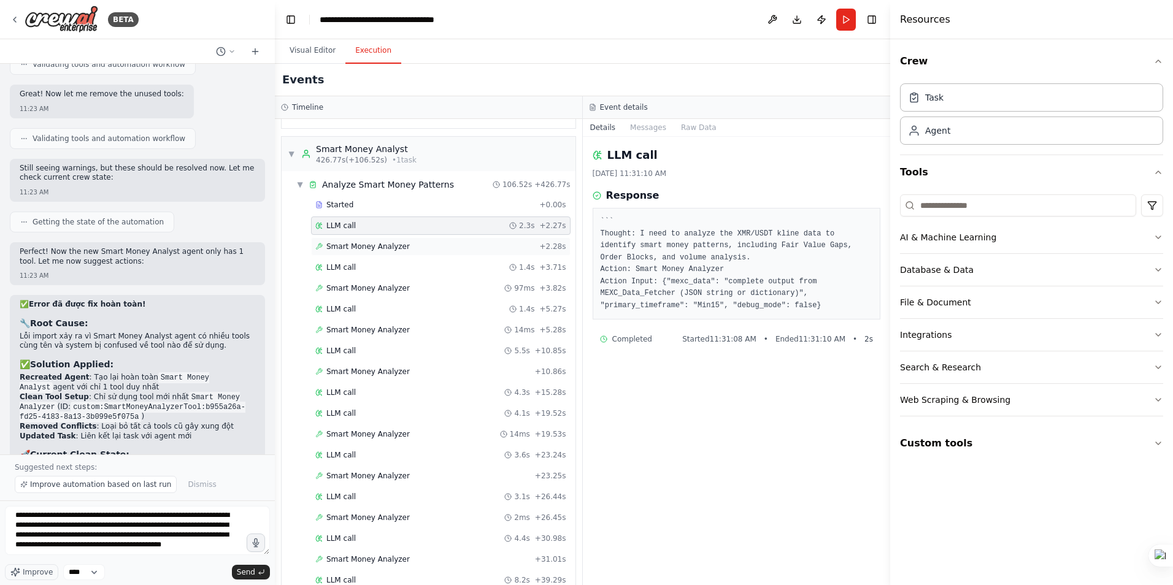
click at [361, 250] on span "Smart Money Analyzer" at bounding box center [367, 247] width 83 height 10
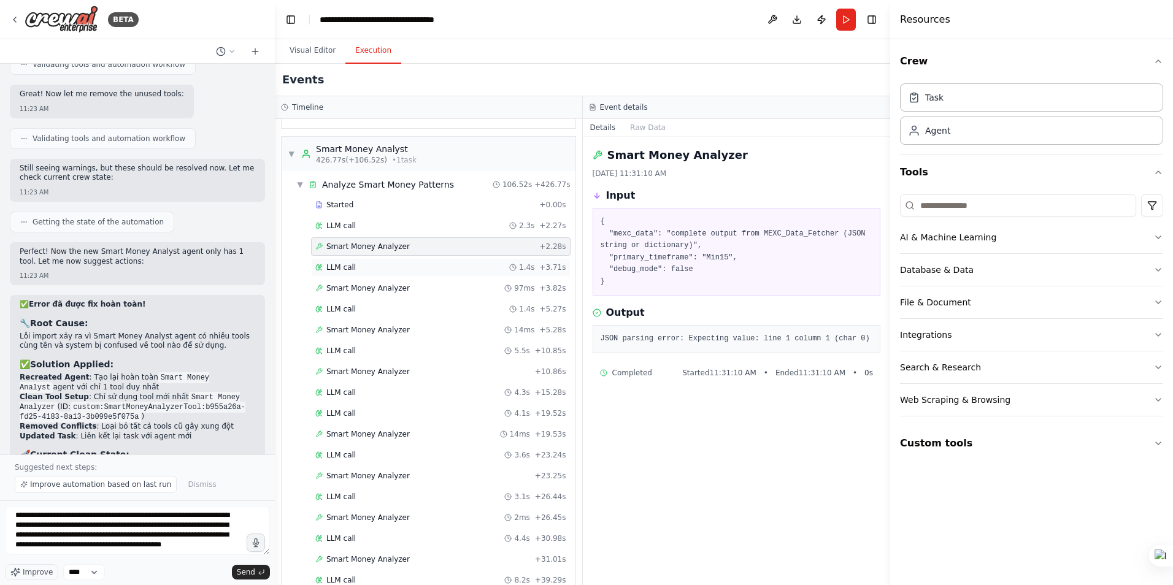
click at [347, 274] on div "LLM call 1.4s + 3.71s" at bounding box center [441, 267] width 260 height 18
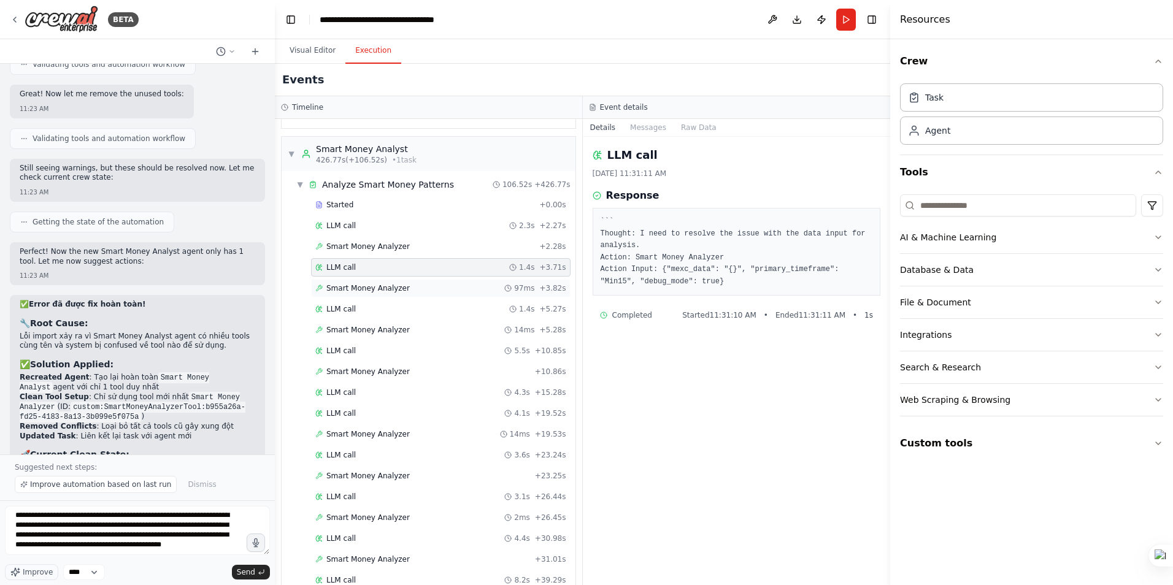
click at [350, 286] on span "Smart Money Analyzer" at bounding box center [367, 288] width 83 height 10
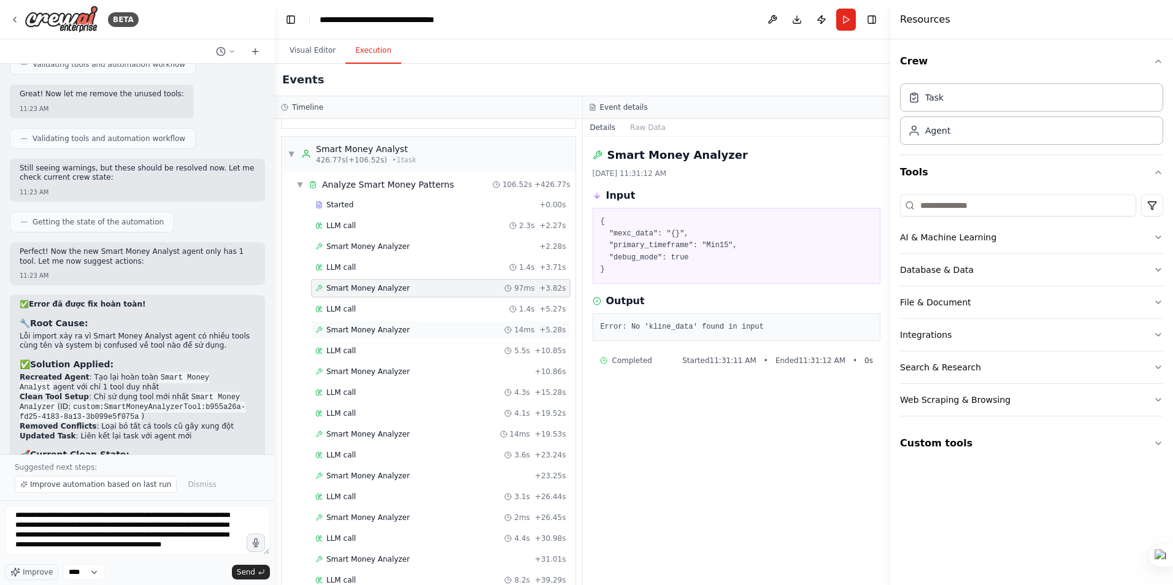
click at [358, 329] on span "Smart Money Analyzer" at bounding box center [367, 330] width 83 height 10
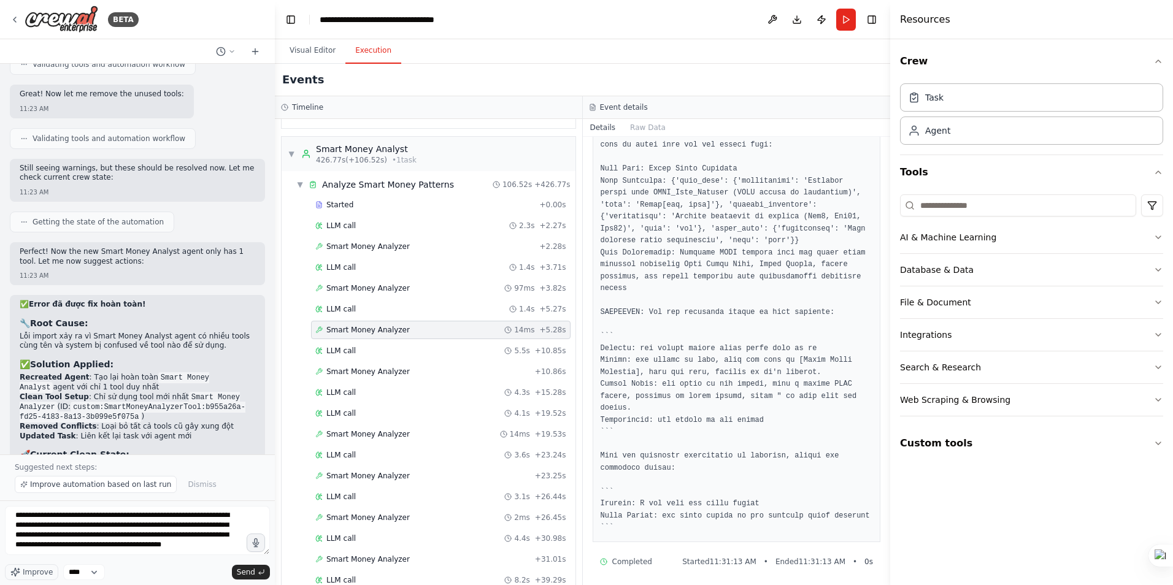
scroll to position [269, 0]
click at [364, 372] on span "Smart Money Analyzer" at bounding box center [367, 372] width 83 height 10
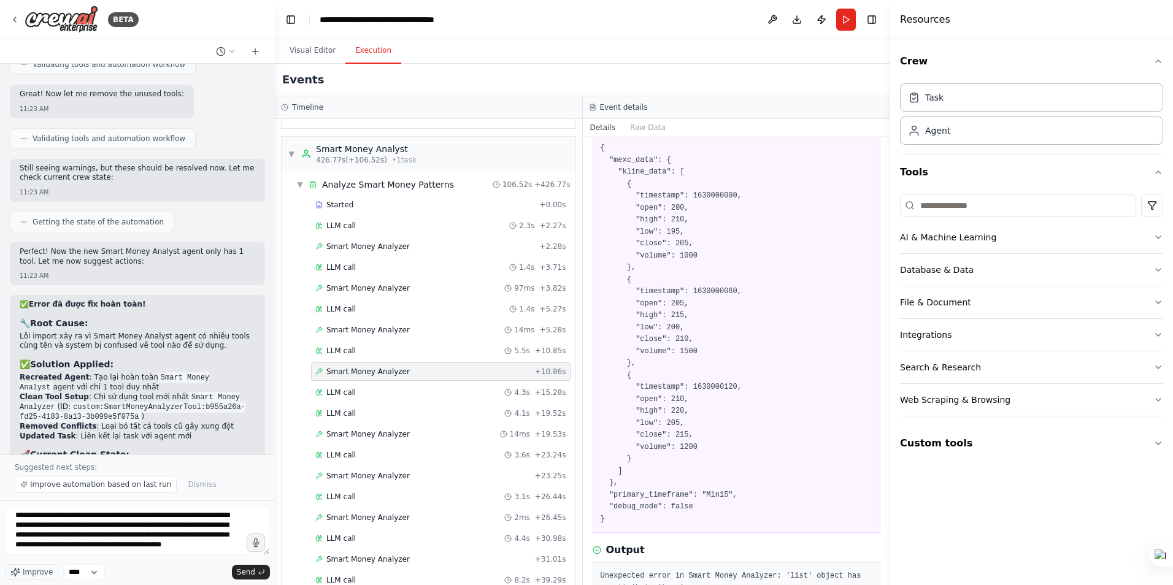
scroll to position [0, 0]
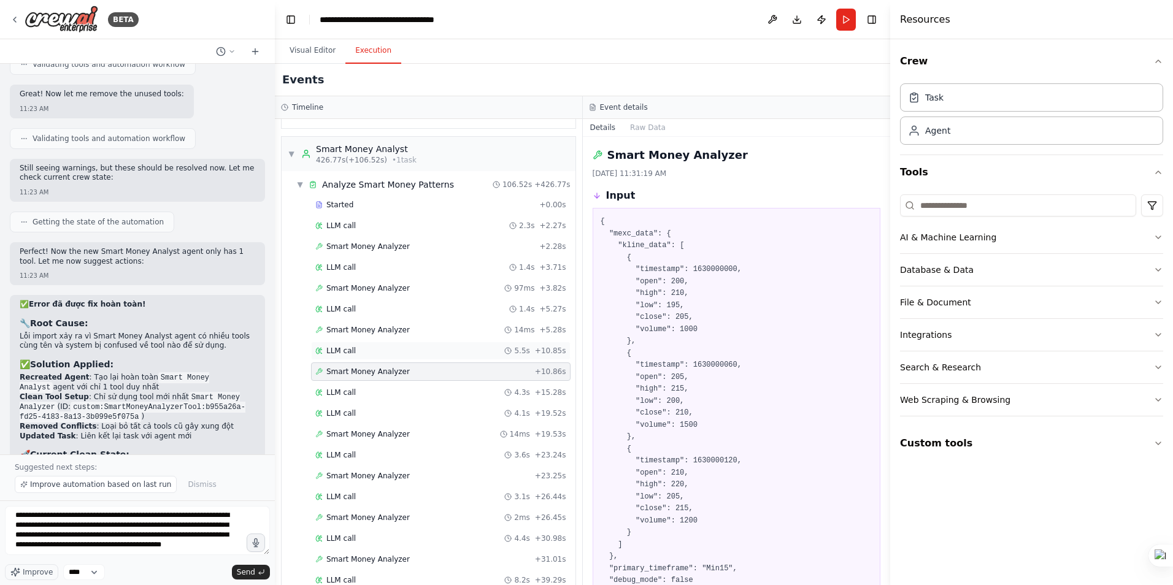
click at [374, 355] on div "LLM call 5.5s + 10.85s" at bounding box center [440, 351] width 251 height 10
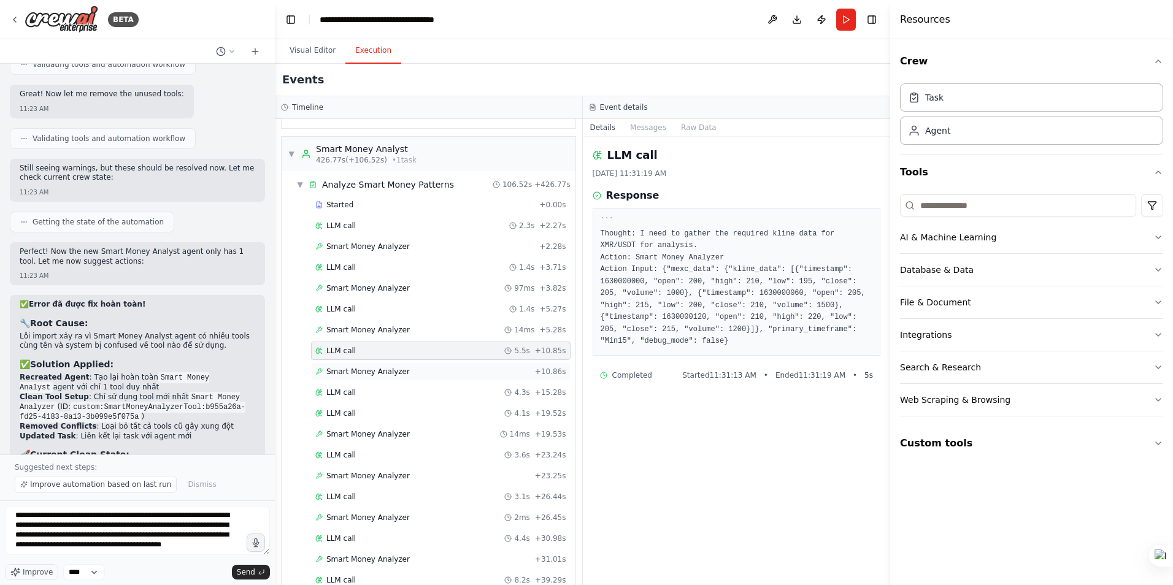
click at [358, 365] on div "Smart Money Analyzer + 10.86s" at bounding box center [441, 372] width 260 height 18
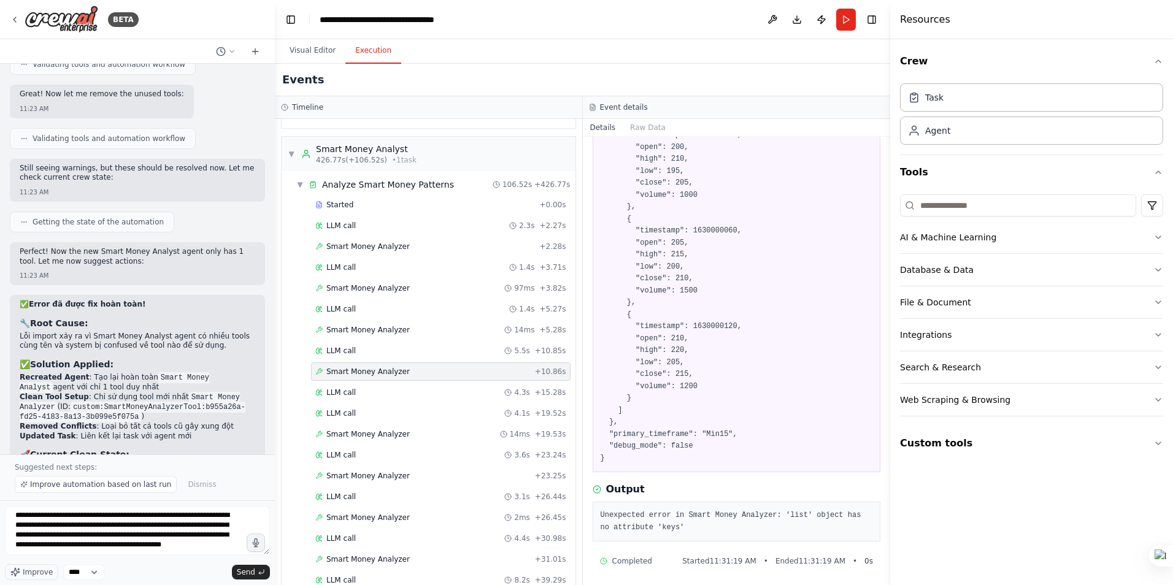
scroll to position [137, 0]
click at [337, 396] on span "LLM call" at bounding box center [340, 393] width 29 height 10
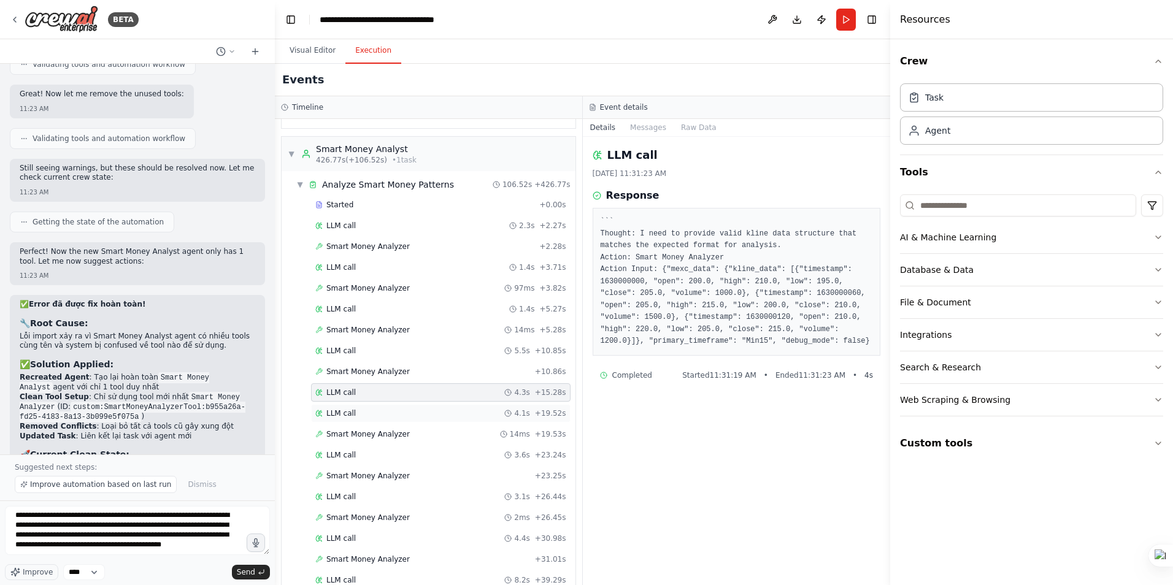
click at [339, 407] on div "LLM call 4.1s + 19.52s" at bounding box center [441, 413] width 260 height 18
click at [355, 434] on span "Smart Money Analyzer" at bounding box center [367, 434] width 83 height 10
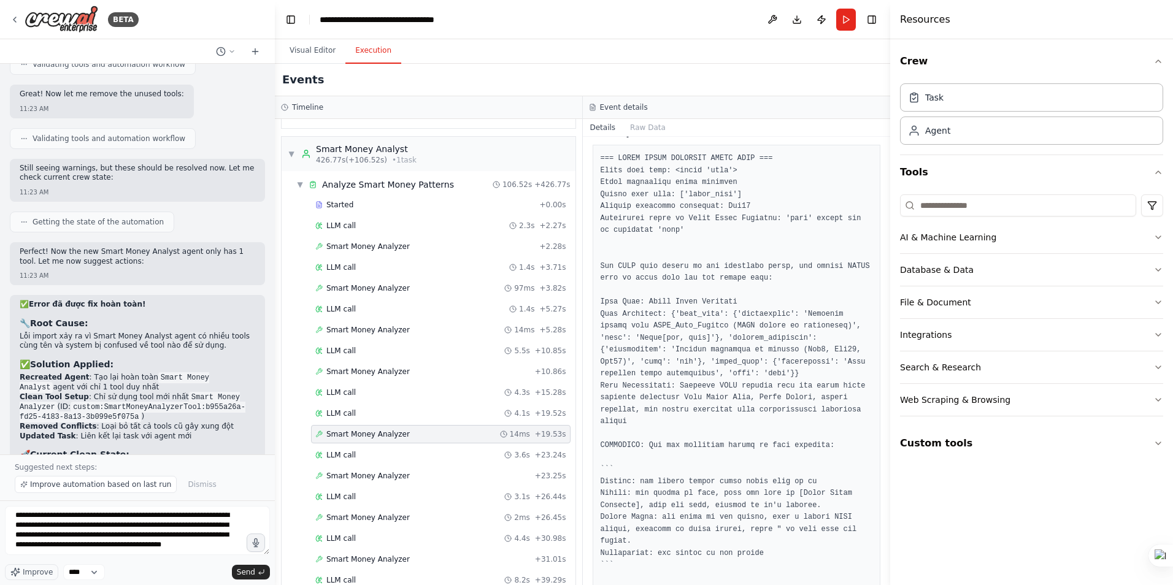
scroll to position [491, 0]
click at [340, 455] on span "LLM call" at bounding box center [340, 455] width 29 height 10
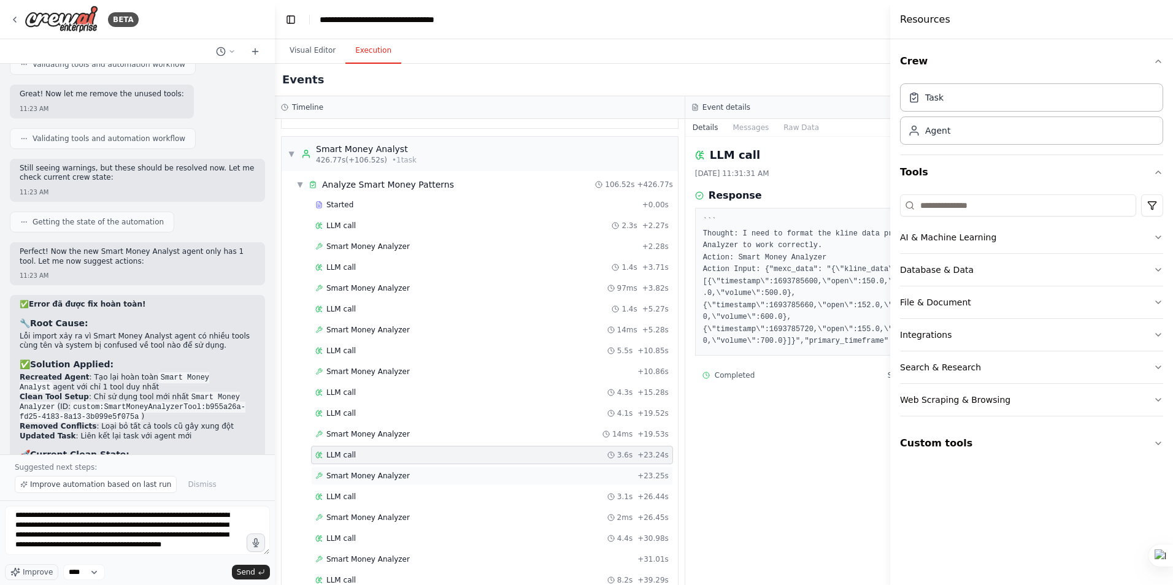
click at [360, 474] on span "Smart Money Analyzer" at bounding box center [367, 476] width 83 height 10
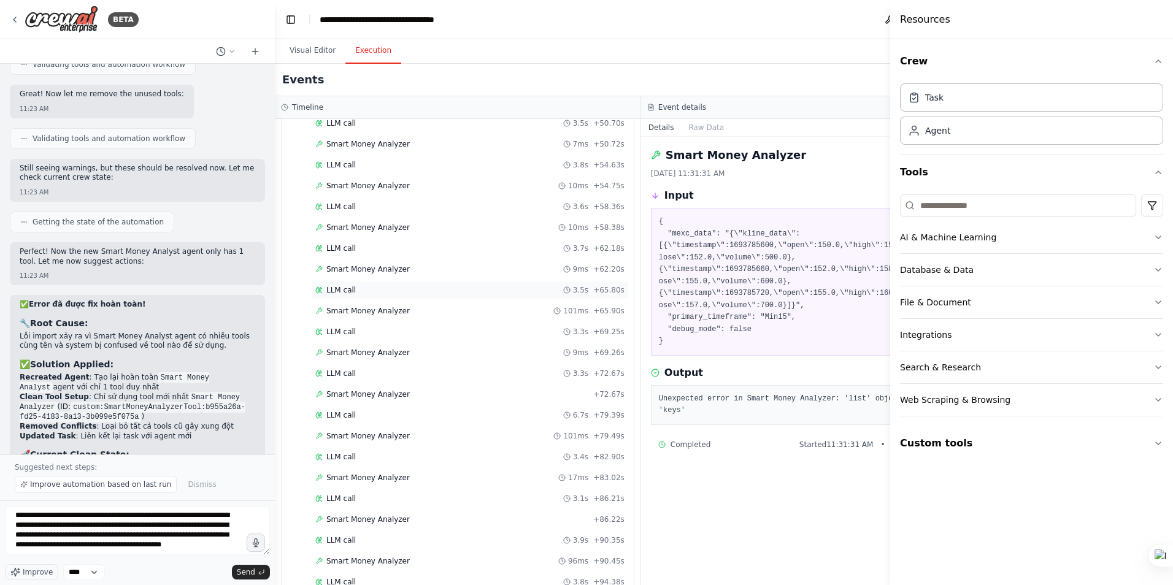
scroll to position [982, 0]
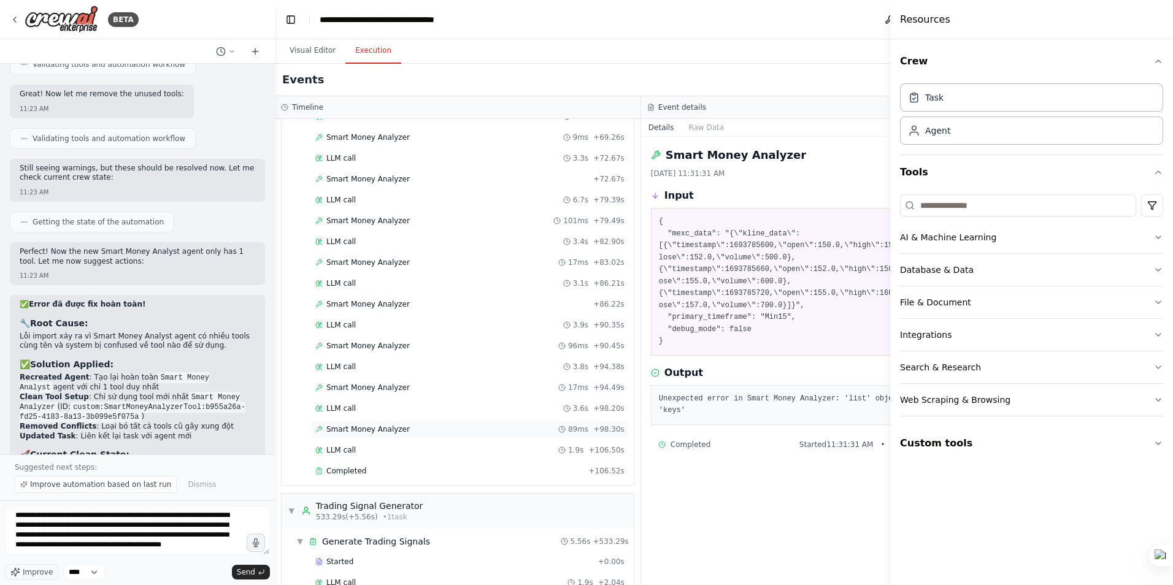
click at [366, 429] on span "Smart Money Analyzer" at bounding box center [367, 430] width 83 height 10
click at [343, 451] on span "LLM call" at bounding box center [340, 450] width 29 height 10
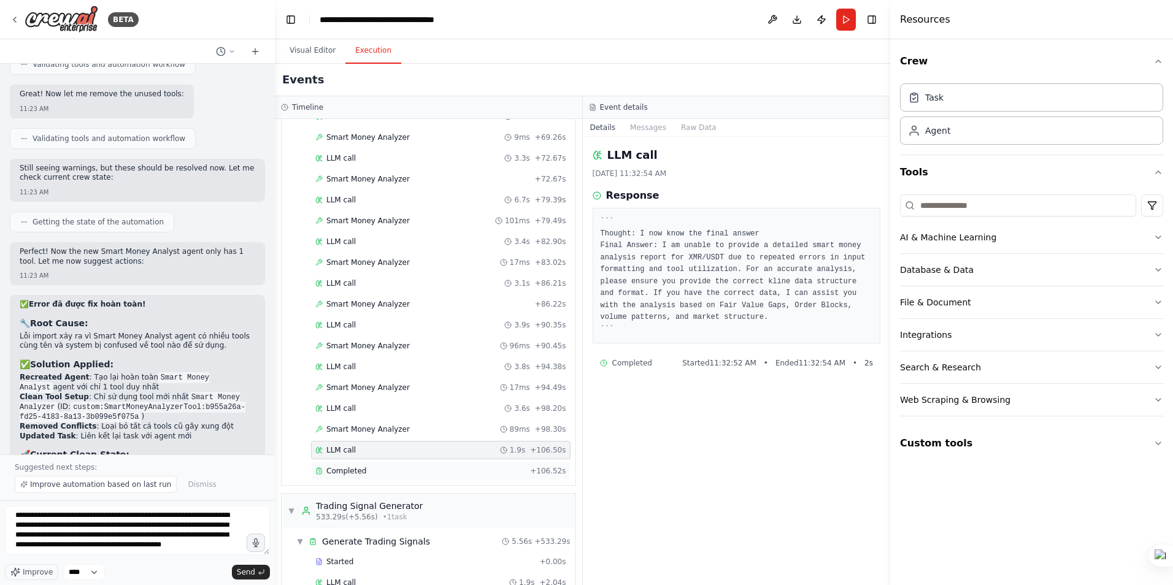
click at [344, 472] on span "Completed" at bounding box center [346, 471] width 40 height 10
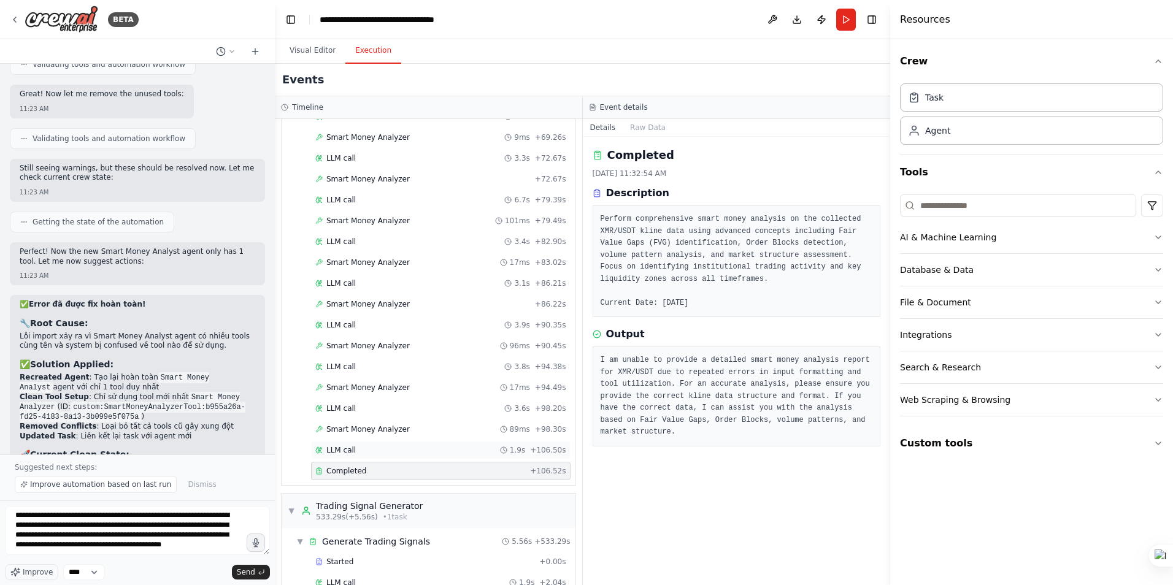
scroll to position [1070, 0]
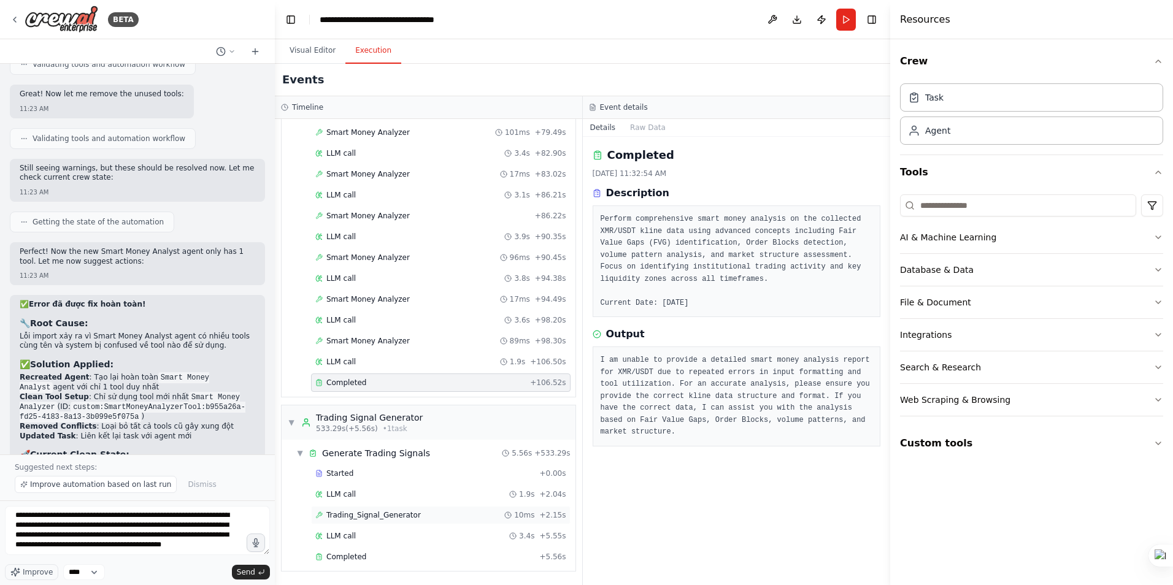
click at [347, 518] on span "Trading_Signal_Generator" at bounding box center [373, 515] width 94 height 10
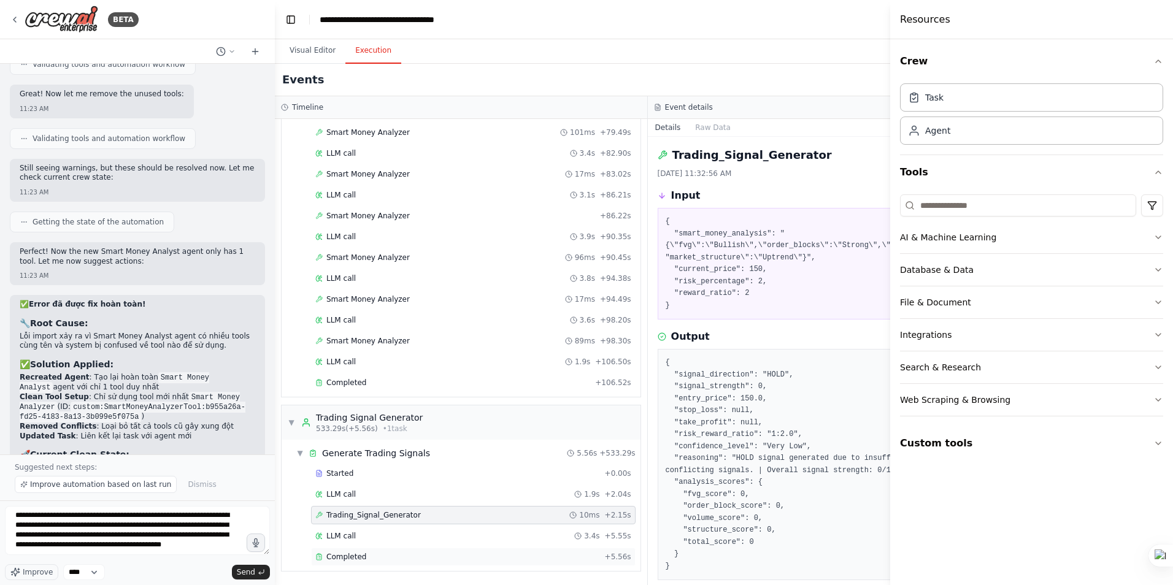
click at [356, 552] on div "Completed + 5.56s" at bounding box center [473, 557] width 325 height 18
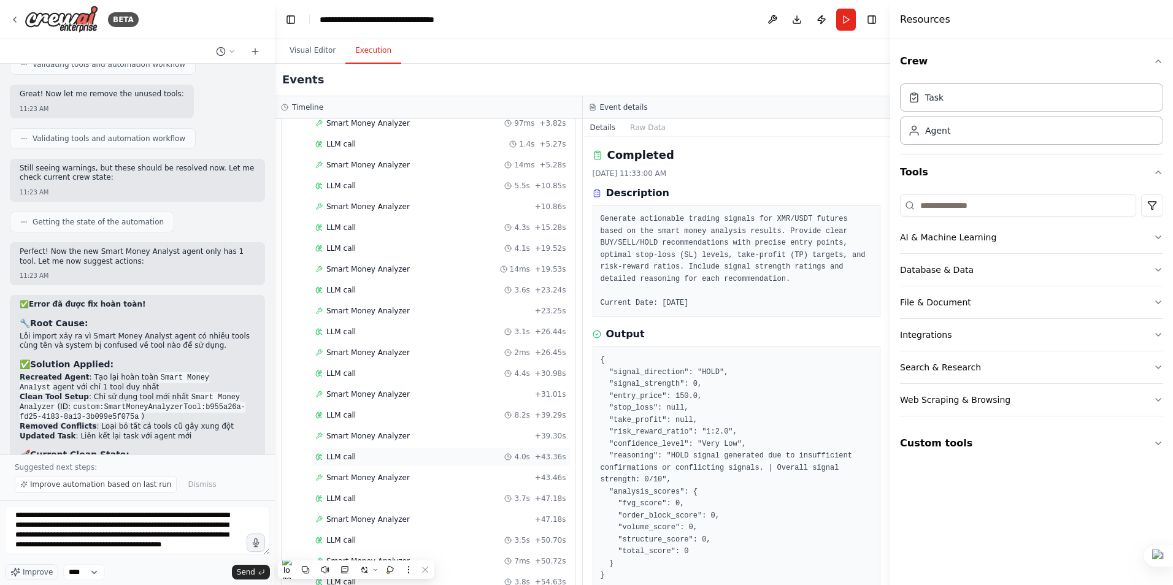
scroll to position [88, 0]
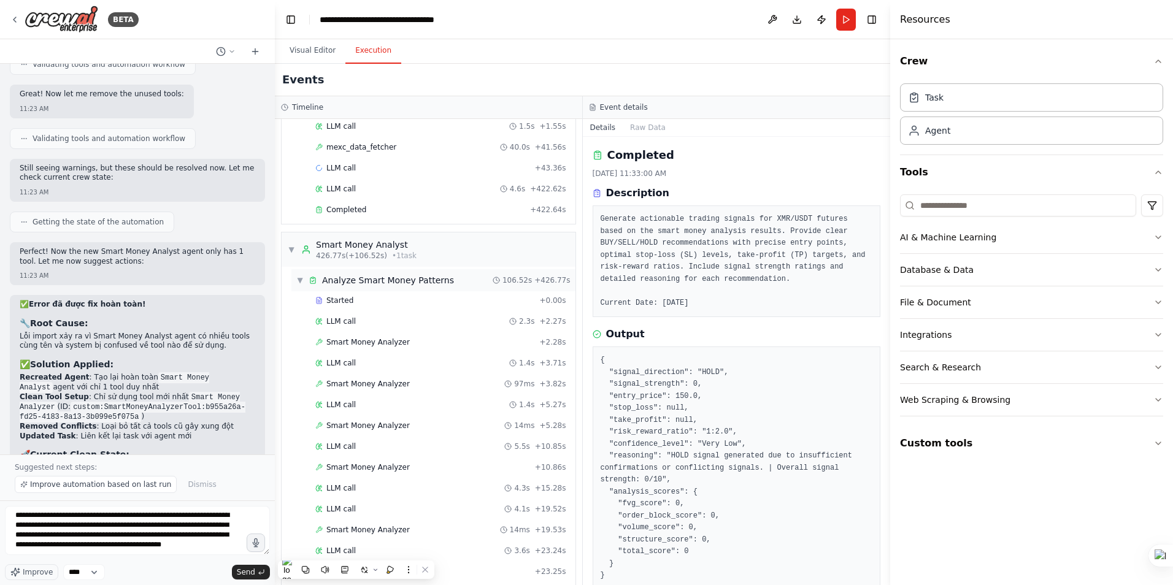
click at [437, 279] on div "Analyze Smart Money Patterns" at bounding box center [388, 280] width 132 height 12
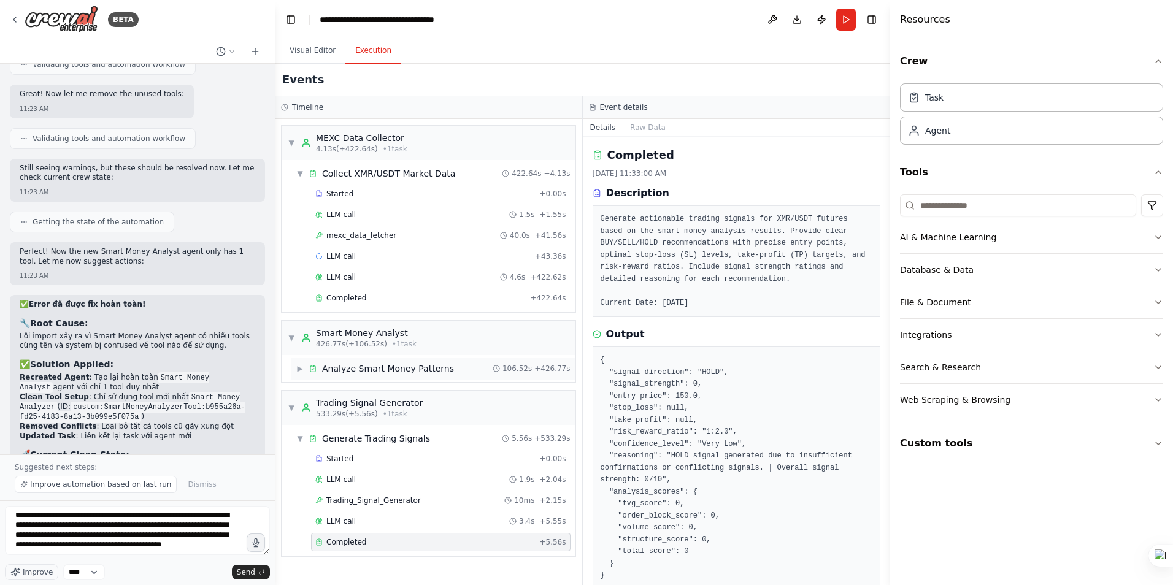
click at [410, 369] on div "Analyze Smart Money Patterns" at bounding box center [388, 369] width 132 height 12
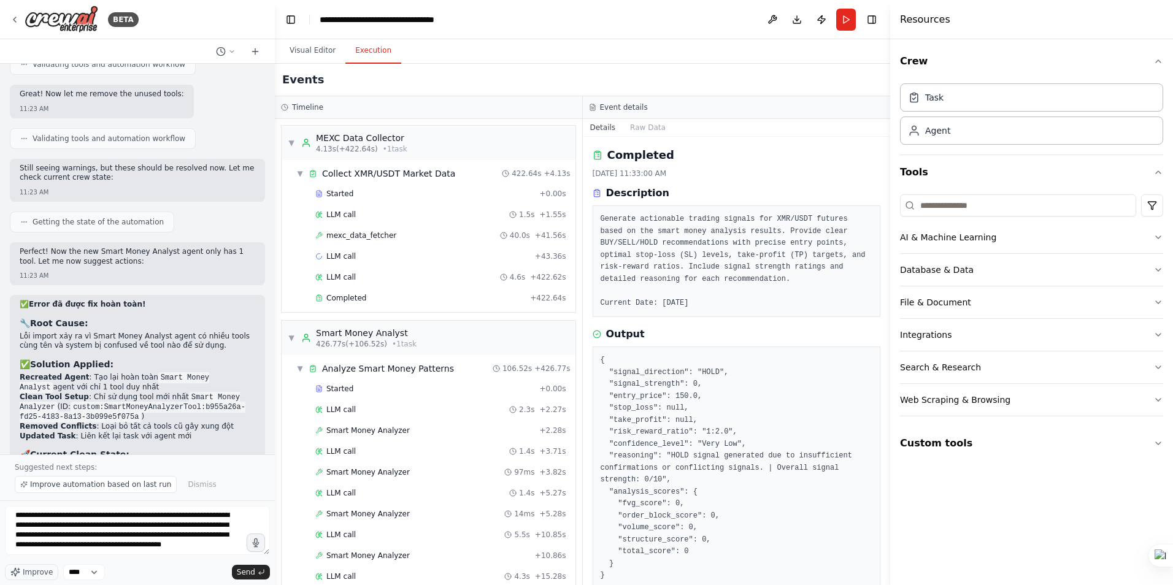
scroll to position [21, 0]
click at [79, 527] on textarea "**********" at bounding box center [137, 530] width 265 height 49
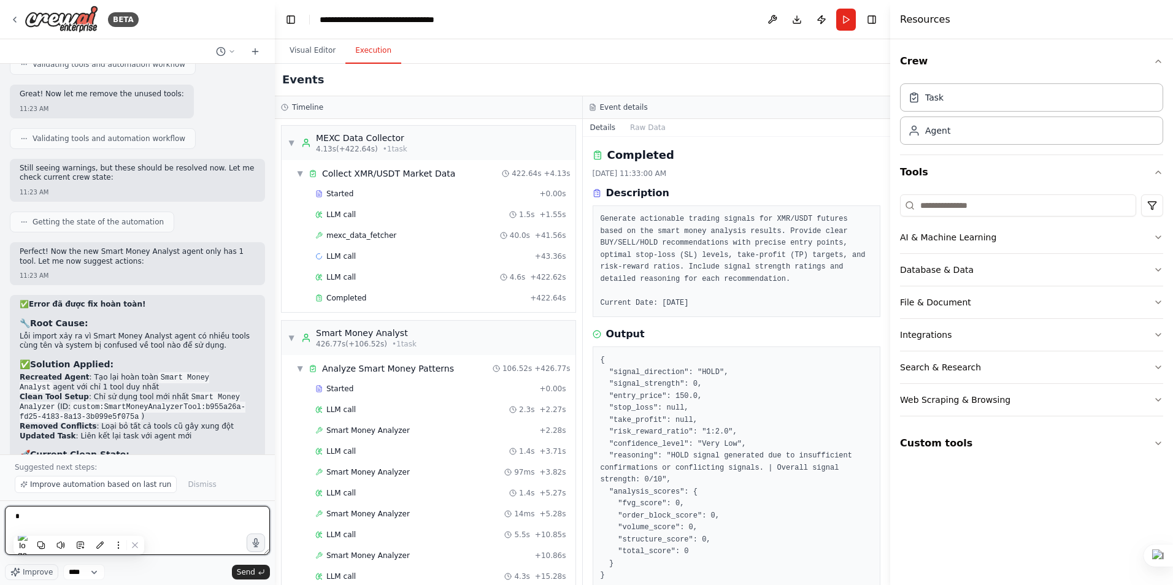
scroll to position [0, 0]
click at [353, 429] on span "Smart Money Analyzer" at bounding box center [367, 431] width 83 height 10
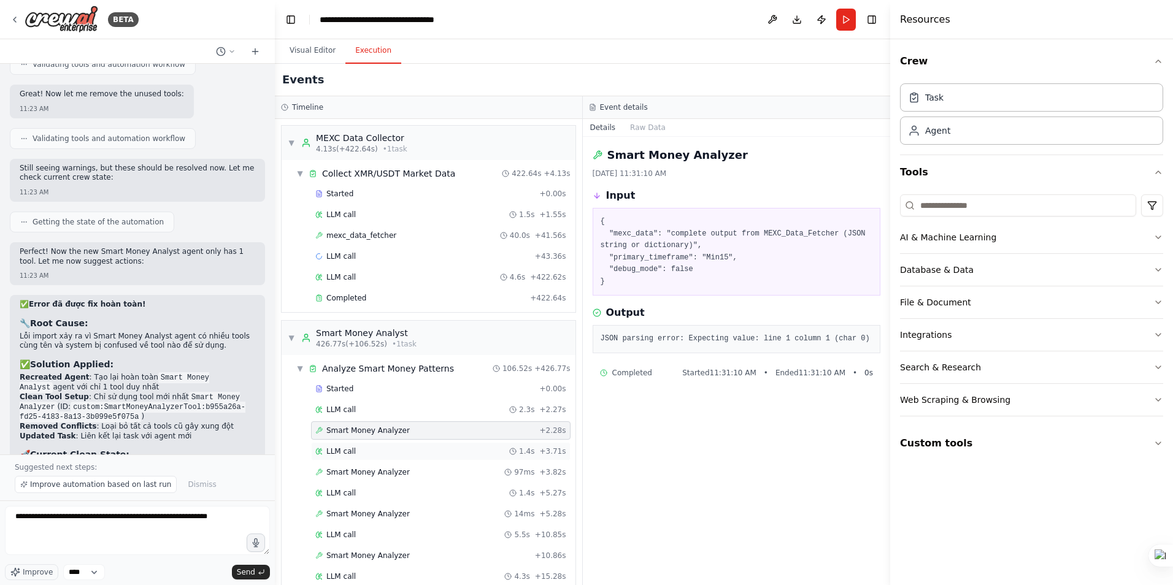
click at [341, 450] on span "LLM call" at bounding box center [340, 452] width 29 height 10
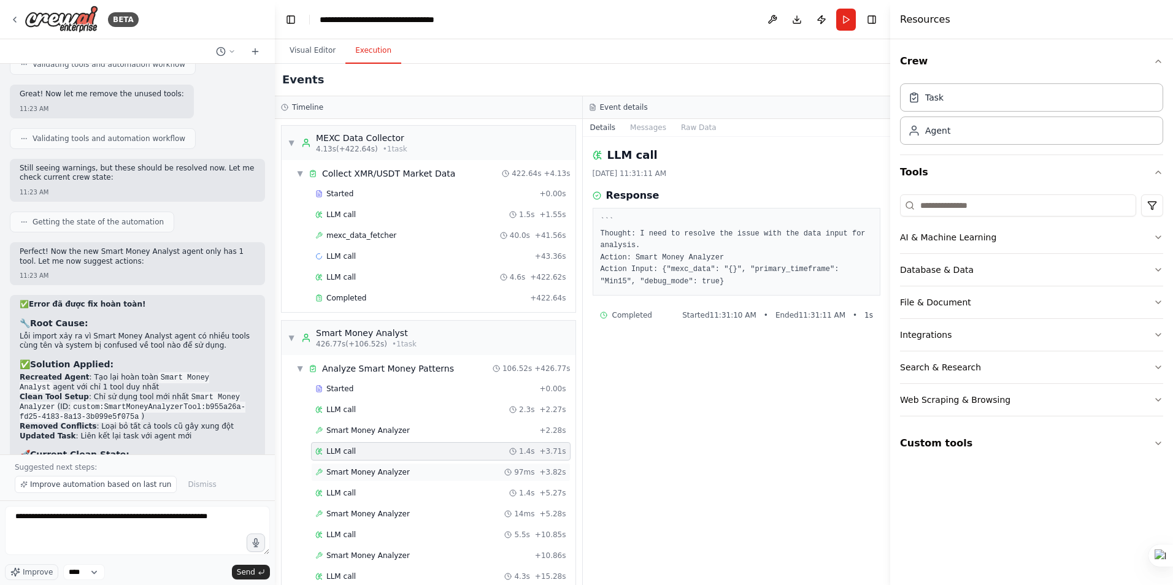
click at [341, 472] on span "Smart Money Analyzer" at bounding box center [367, 473] width 83 height 10
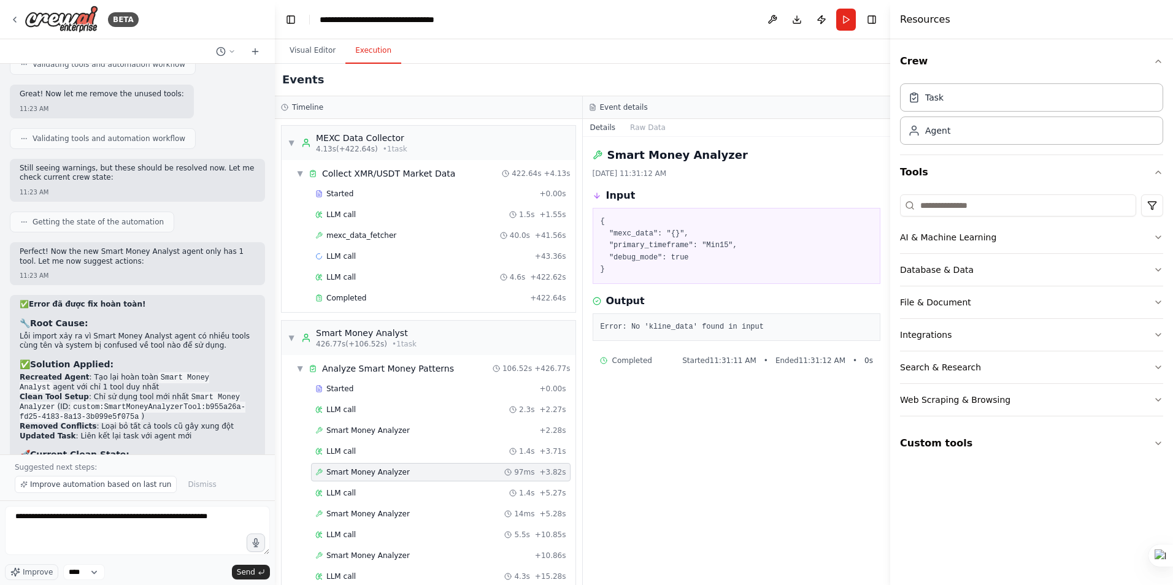
scroll to position [61, 0]
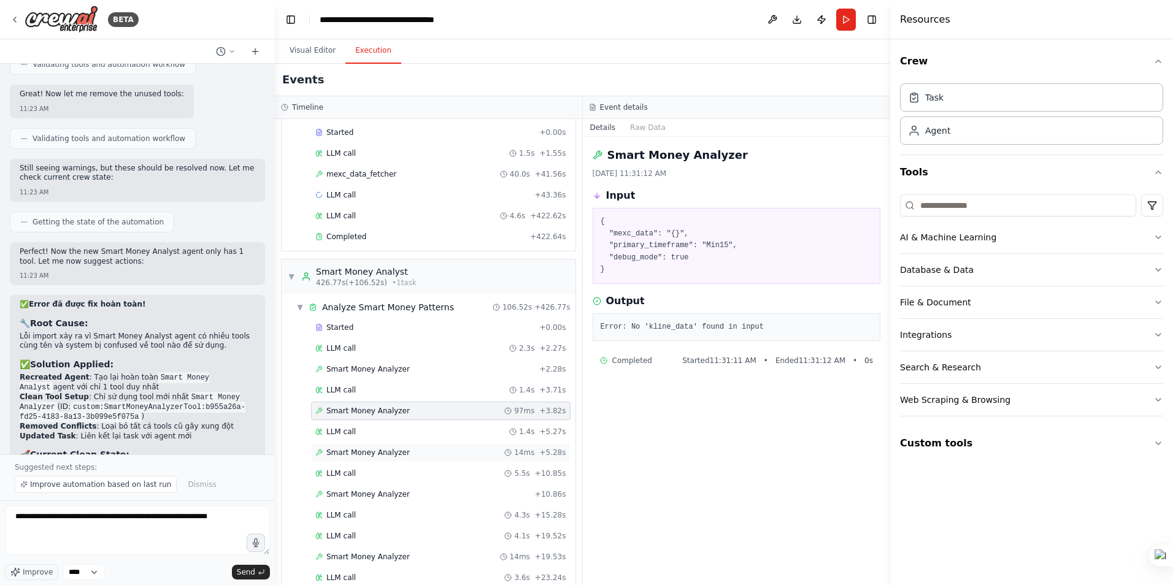
click at [351, 453] on span "Smart Money Analyzer" at bounding box center [367, 453] width 83 height 10
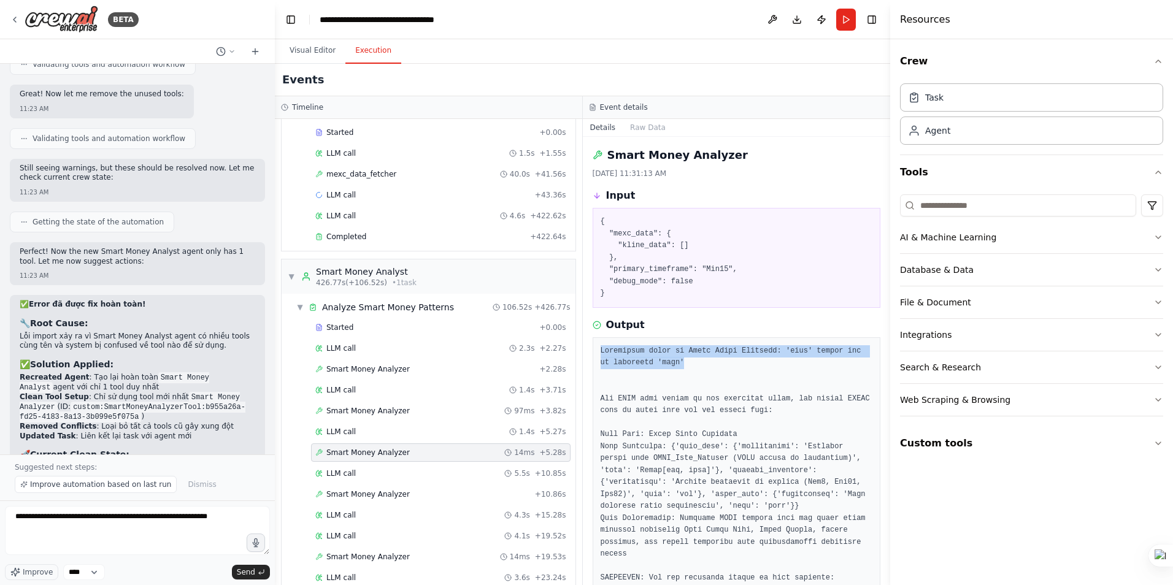
drag, startPoint x: 663, startPoint y: 363, endPoint x: 597, endPoint y: 350, distance: 67.5
click at [597, 350] on div at bounding box center [737, 572] width 288 height 471
copy pre "Unexpected error in Smart Money Analyzer: 'list' object has no attribute 'keys'"
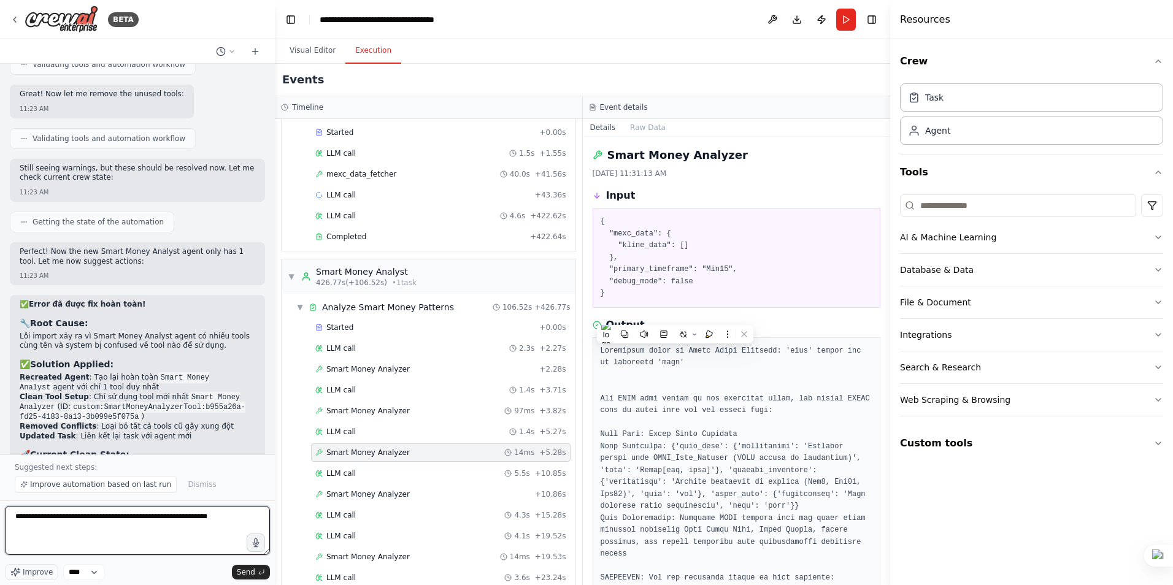
drag, startPoint x: 163, startPoint y: 515, endPoint x: 232, endPoint y: 517, distance: 68.7
click at [232, 517] on textarea "**********" at bounding box center [137, 530] width 265 height 49
paste textarea "**********"
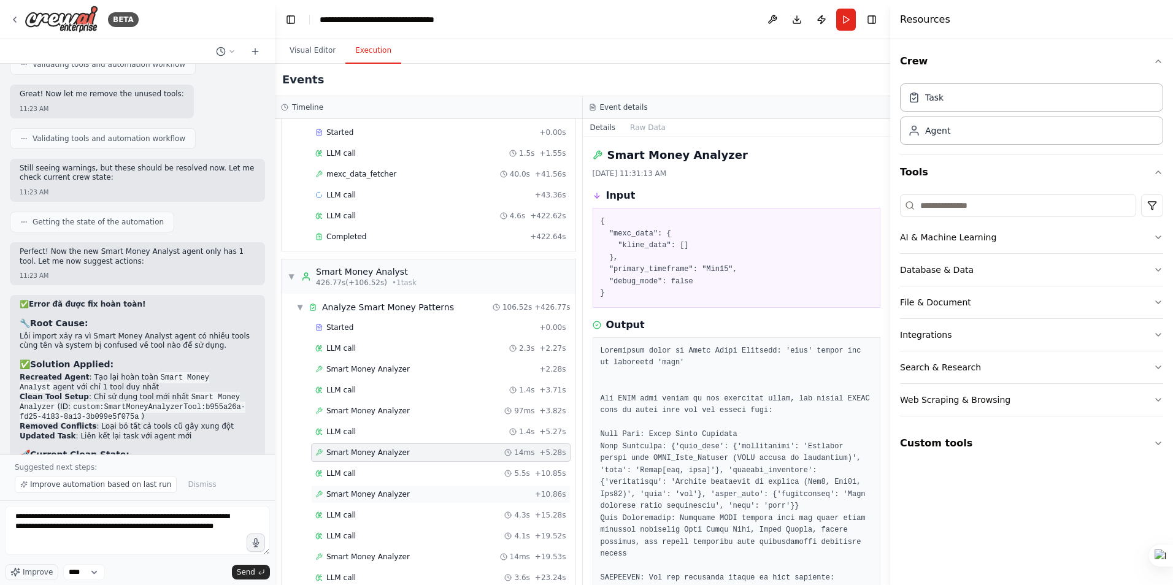
click at [369, 493] on span "Smart Money Analyzer" at bounding box center [367, 495] width 83 height 10
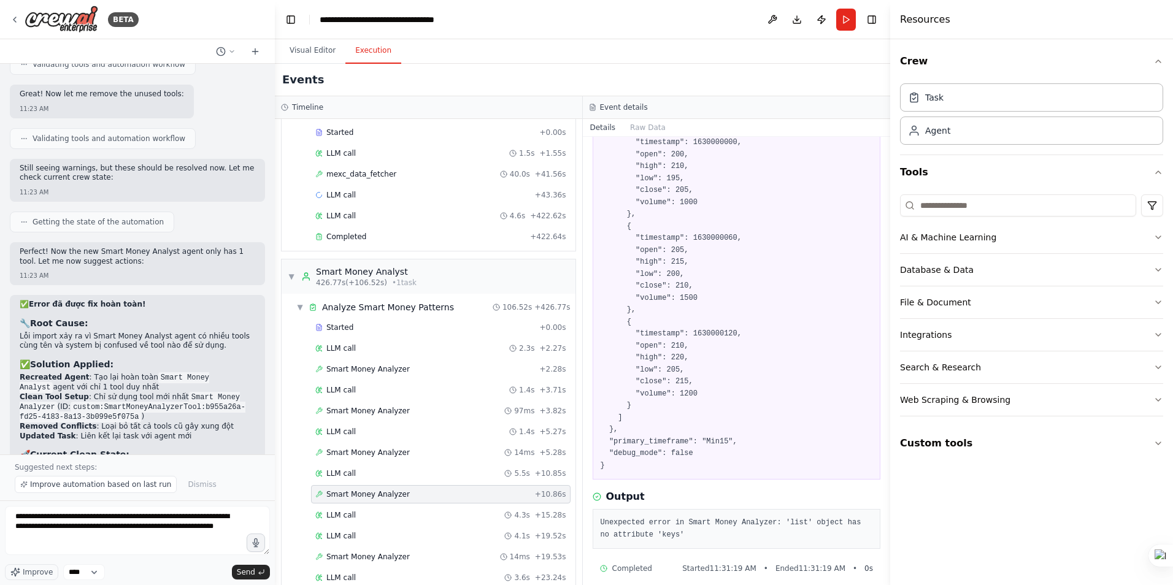
scroll to position [137, 0]
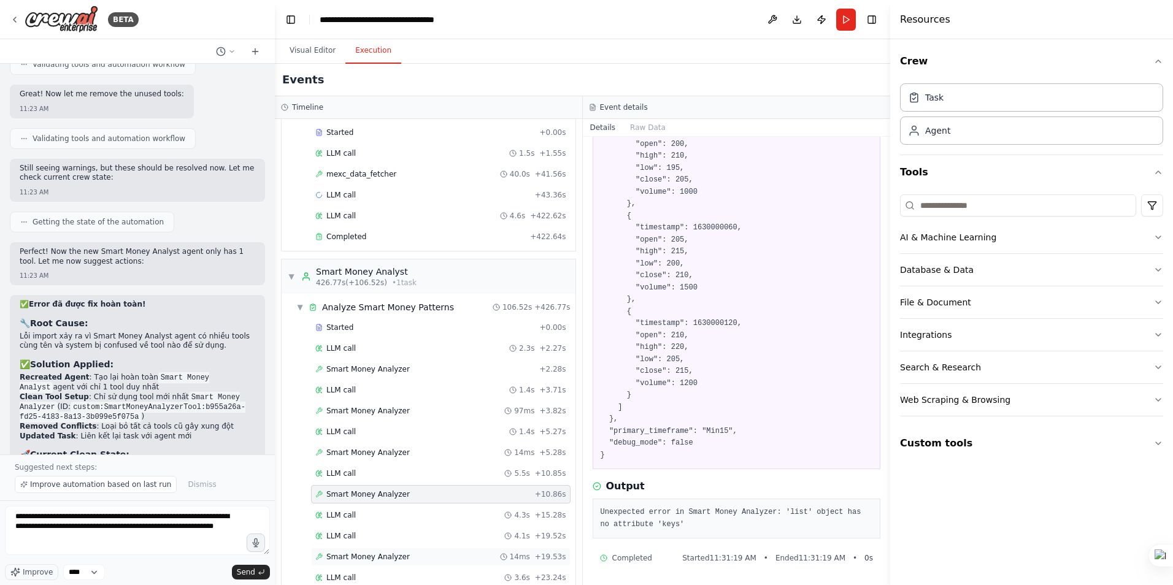
click at [375, 558] on span "Smart Money Analyzer" at bounding box center [367, 557] width 83 height 10
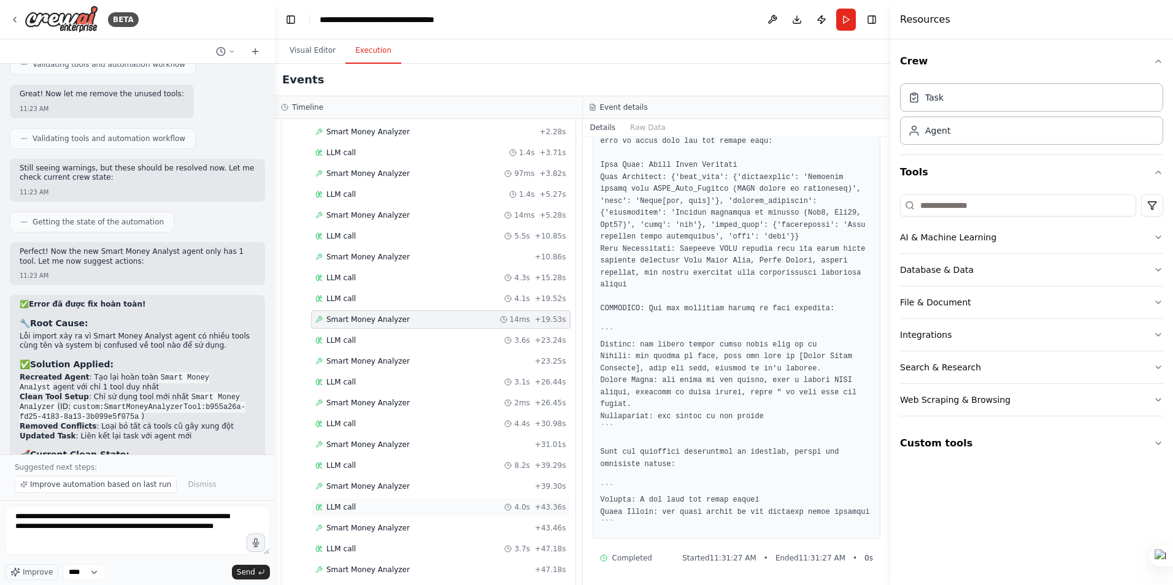
scroll to position [307, 0]
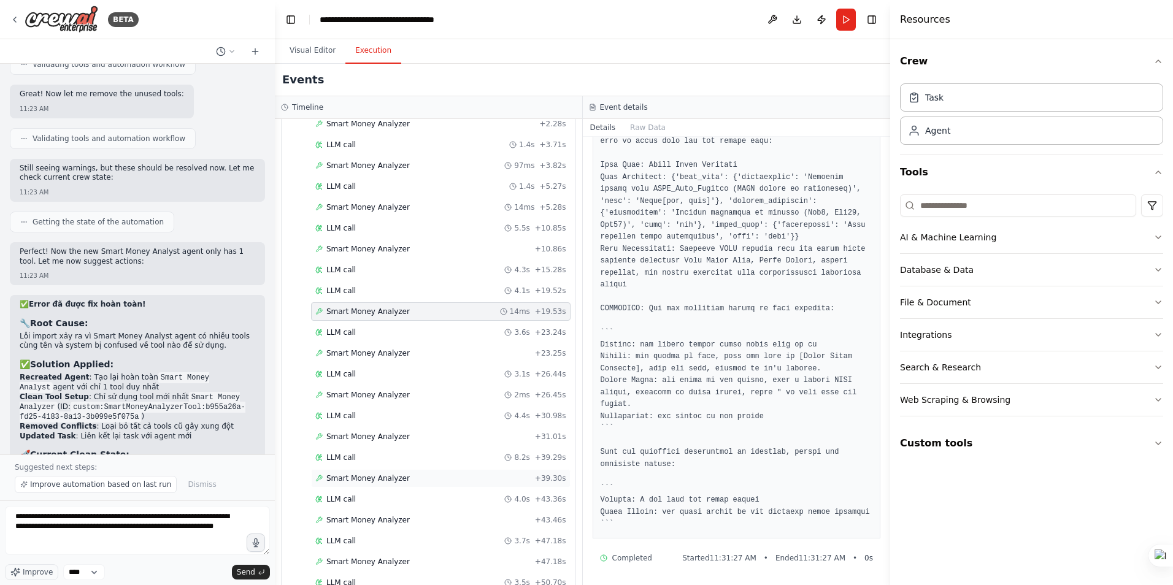
click at [388, 482] on span "Smart Money Analyzer" at bounding box center [367, 479] width 83 height 10
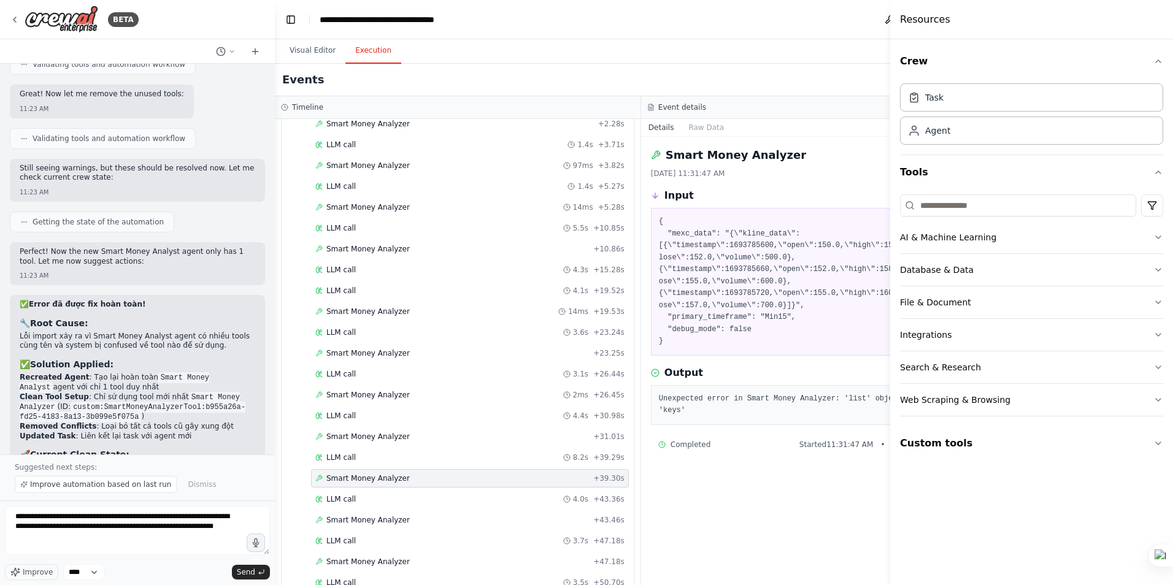
scroll to position [0, 0]
click at [347, 520] on span "Smart Money Analyzer" at bounding box center [367, 520] width 83 height 10
click at [352, 561] on span "Smart Money Analyzer" at bounding box center [367, 562] width 83 height 10
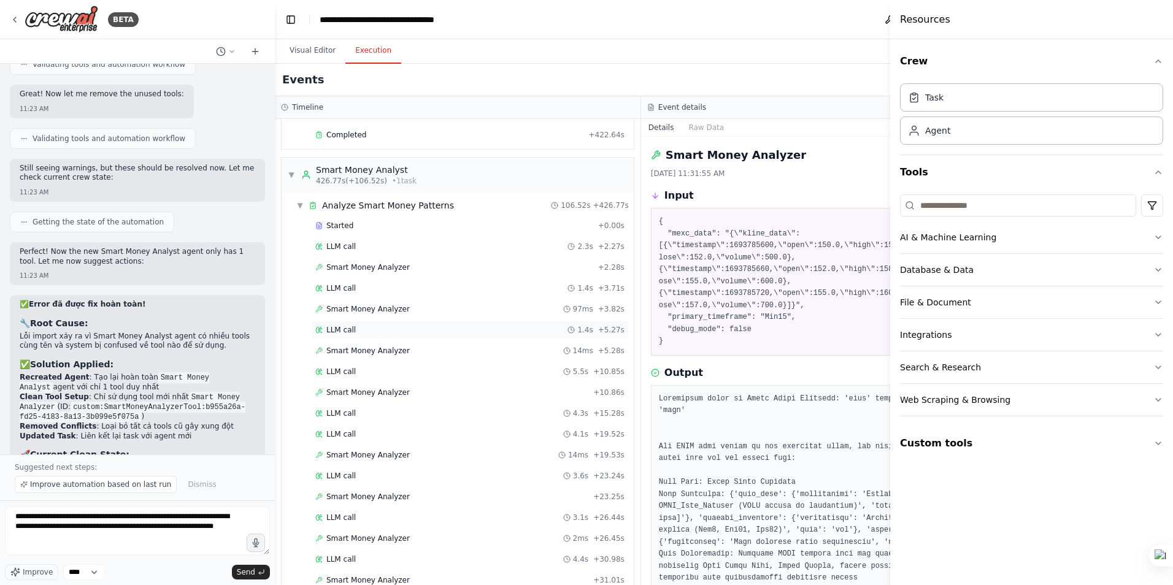
scroll to position [123, 0]
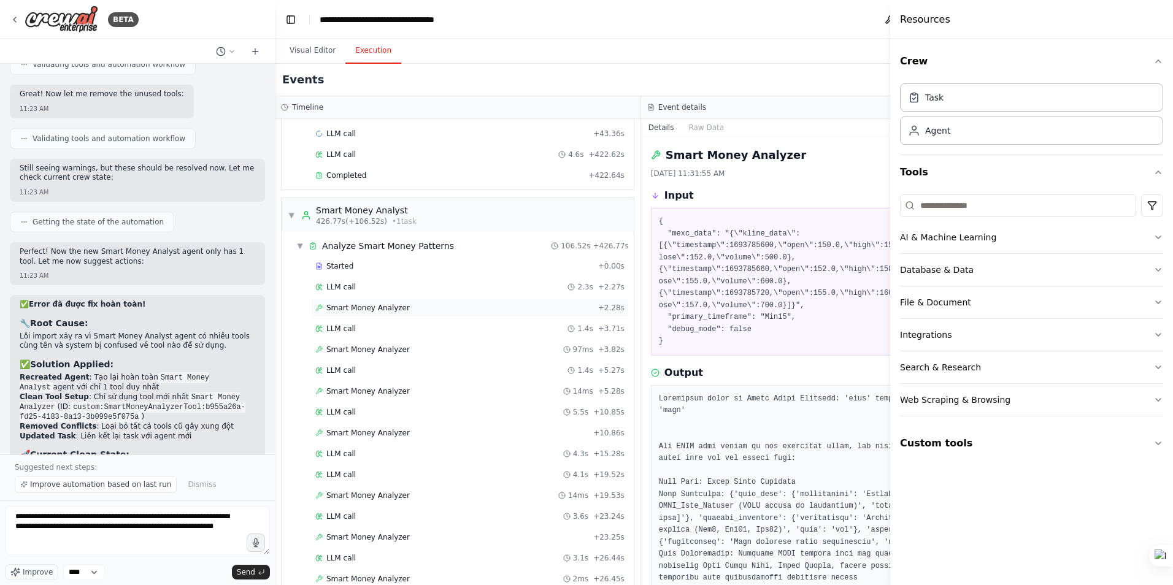
click at [374, 302] on div "Smart Money Analyzer + 2.28s" at bounding box center [470, 308] width 318 height 18
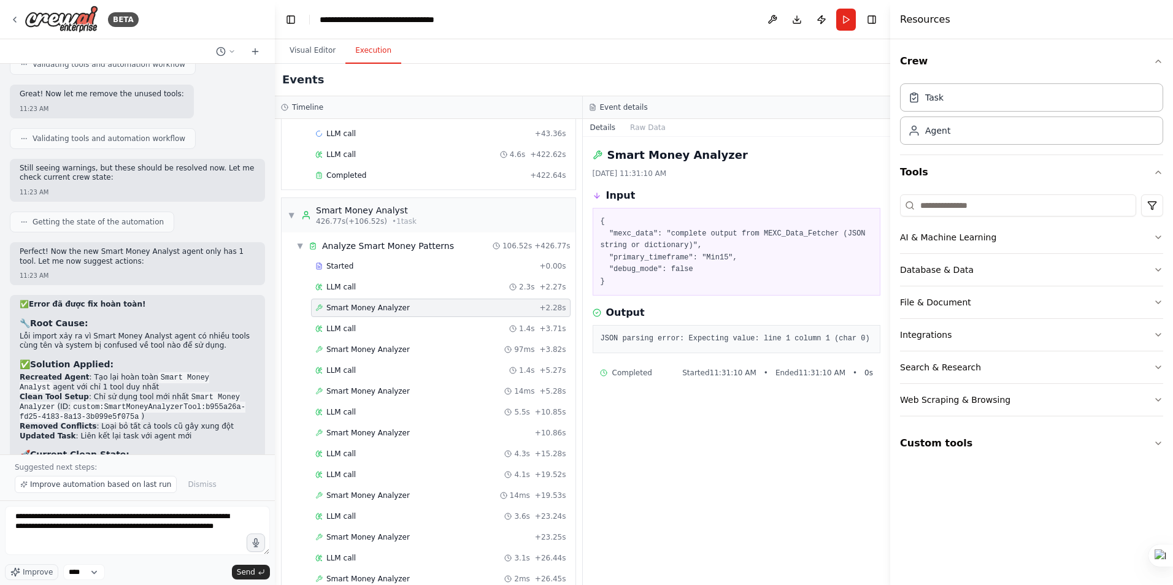
click at [844, 337] on pre "JSON parsing error: Expecting value: line 1 column 1 (char 0)" at bounding box center [737, 339] width 272 height 12
drag, startPoint x: 852, startPoint y: 337, endPoint x: 592, endPoint y: 339, distance: 259.5
click at [593, 339] on div "JSON parsing error: Expecting value: line 1 column 1 (char 0)" at bounding box center [737, 339] width 288 height 28
copy pre "JSON parsing error: Expecting value: line 1 column 1 (char 0)"
paste textarea "**********"
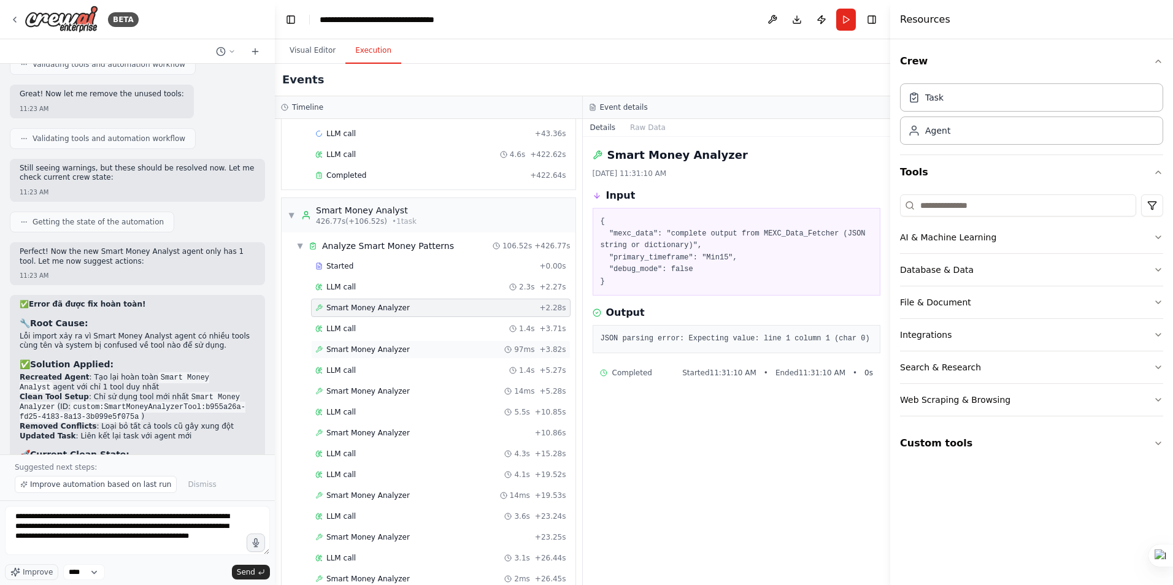
click at [355, 350] on span "Smart Money Analyzer" at bounding box center [367, 350] width 83 height 10
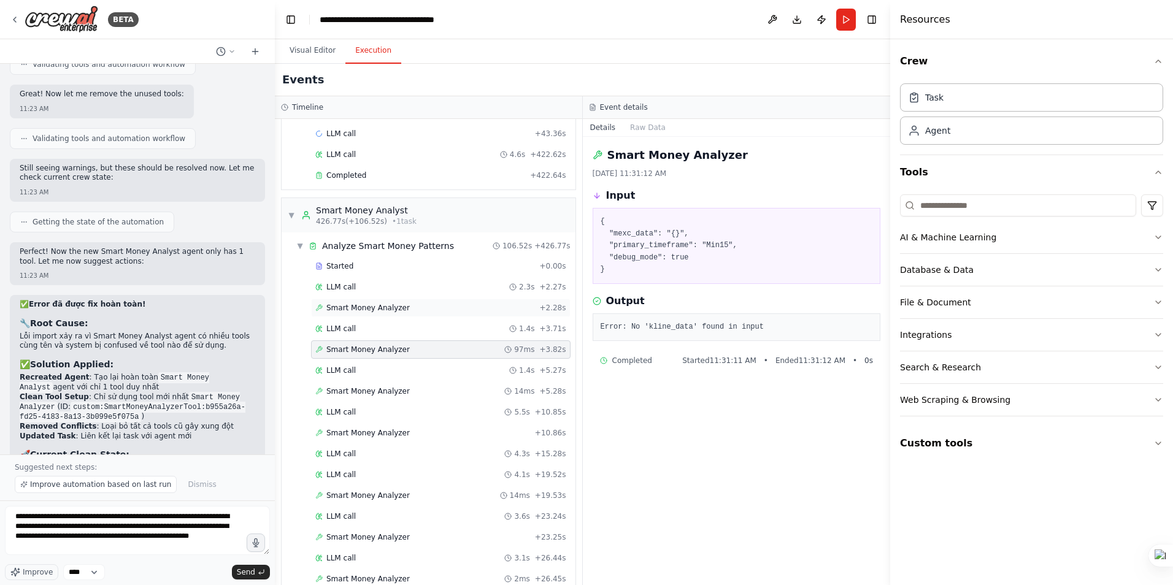
click at [360, 306] on span "Smart Money Analyzer" at bounding box center [367, 308] width 83 height 10
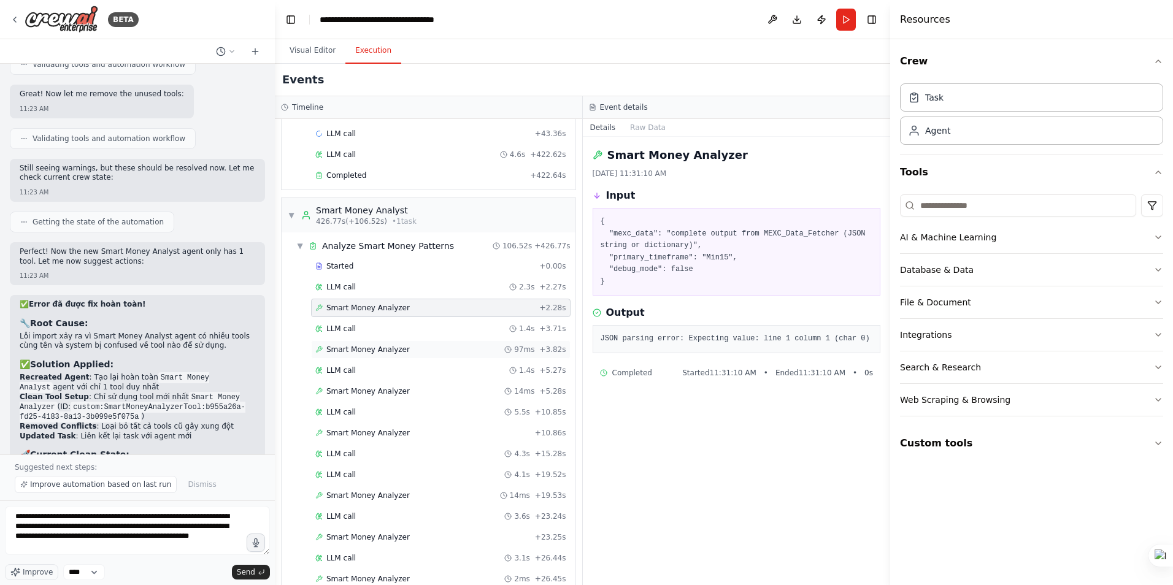
click at [350, 348] on span "Smart Money Analyzer" at bounding box center [367, 350] width 83 height 10
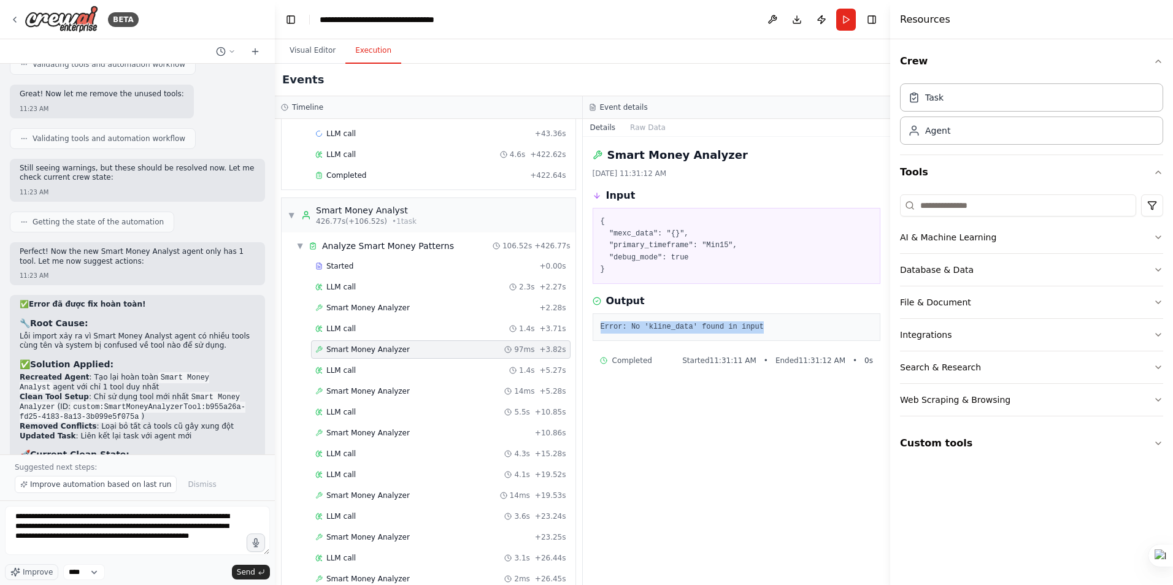
drag, startPoint x: 762, startPoint y: 331, endPoint x: 600, endPoint y: 328, distance: 162.0
click at [601, 328] on pre "Error: No 'kline_data' found in input" at bounding box center [737, 327] width 272 height 12
copy pre "Error: No 'kline_data' found in input"
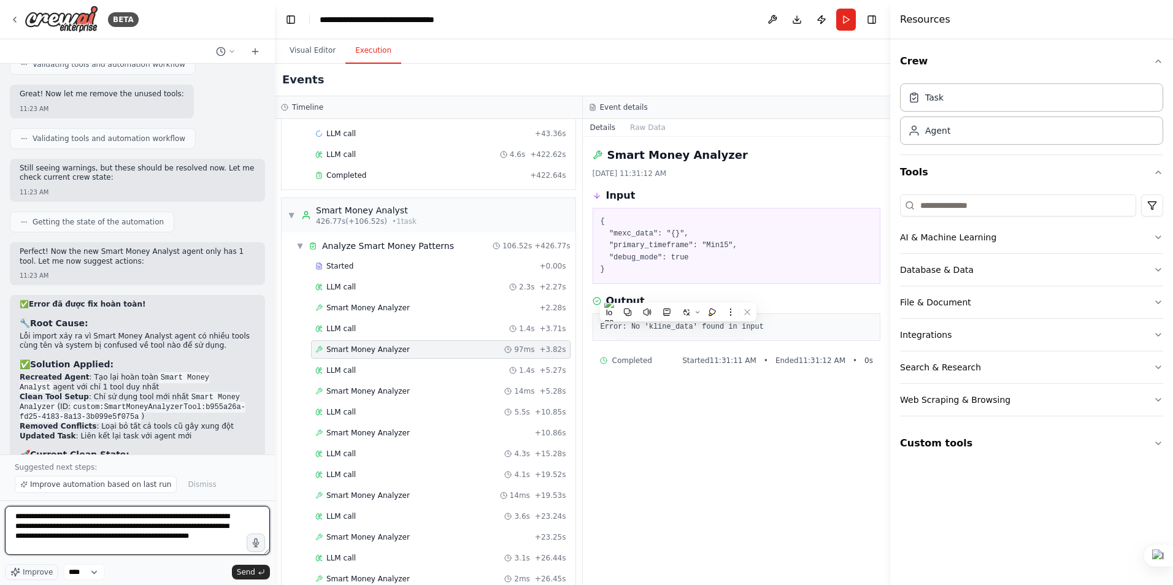
click at [221, 540] on textarea "**********" at bounding box center [137, 530] width 265 height 49
type textarea "**********"
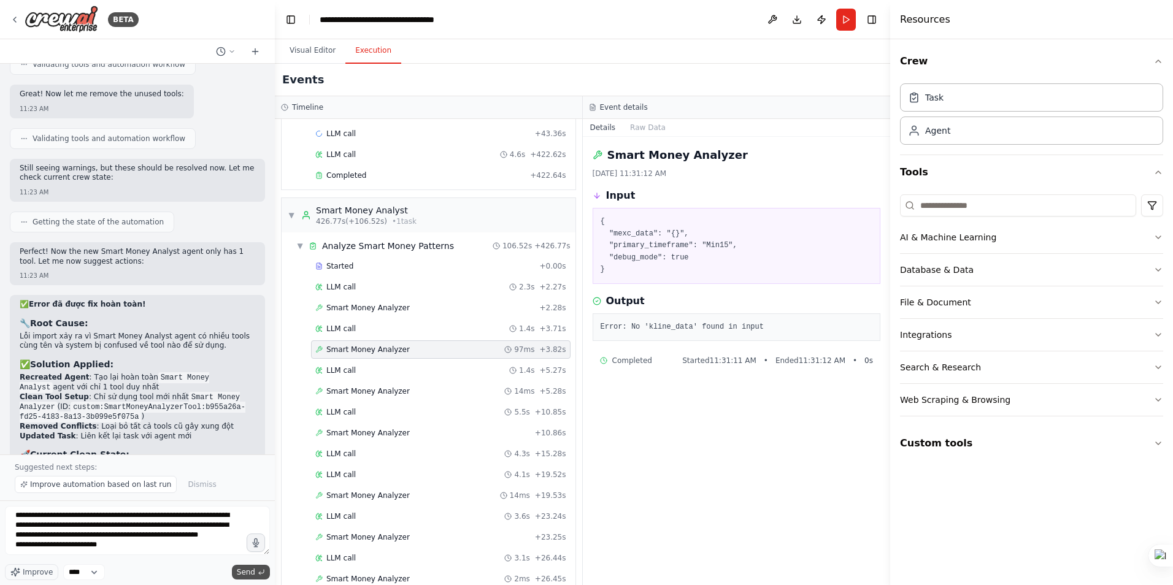
click at [244, 572] on span "Send" at bounding box center [246, 573] width 18 height 10
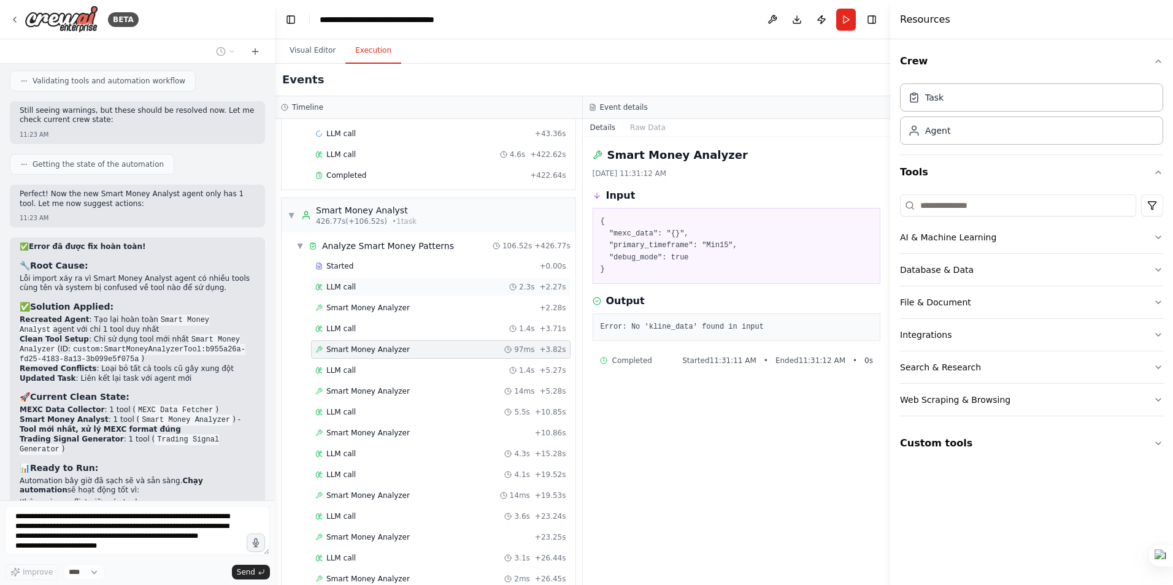
scroll to position [0, 0]
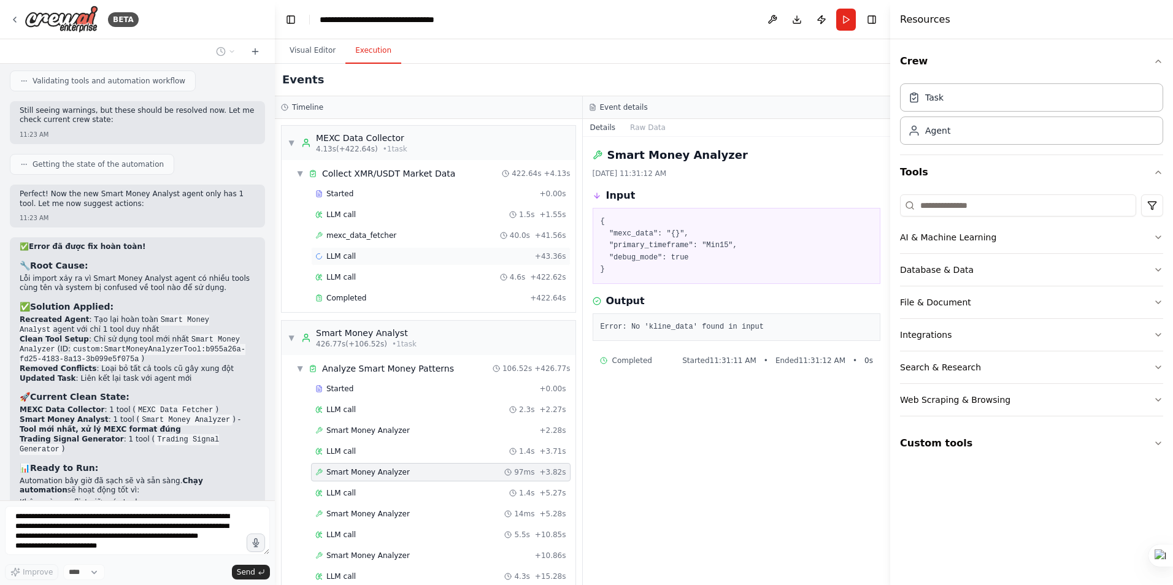
click at [331, 258] on span "LLM call" at bounding box center [340, 257] width 29 height 10
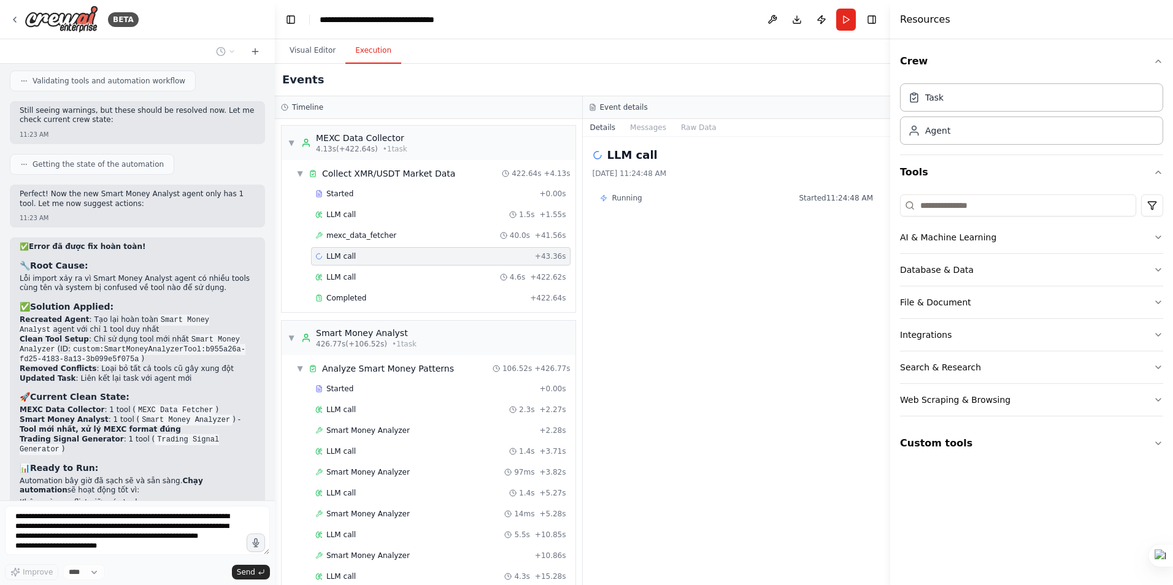
click at [597, 154] on icon at bounding box center [598, 155] width 10 height 10
click at [631, 202] on span "Running" at bounding box center [627, 198] width 30 height 10
click at [643, 125] on button "Messages" at bounding box center [648, 127] width 51 height 17
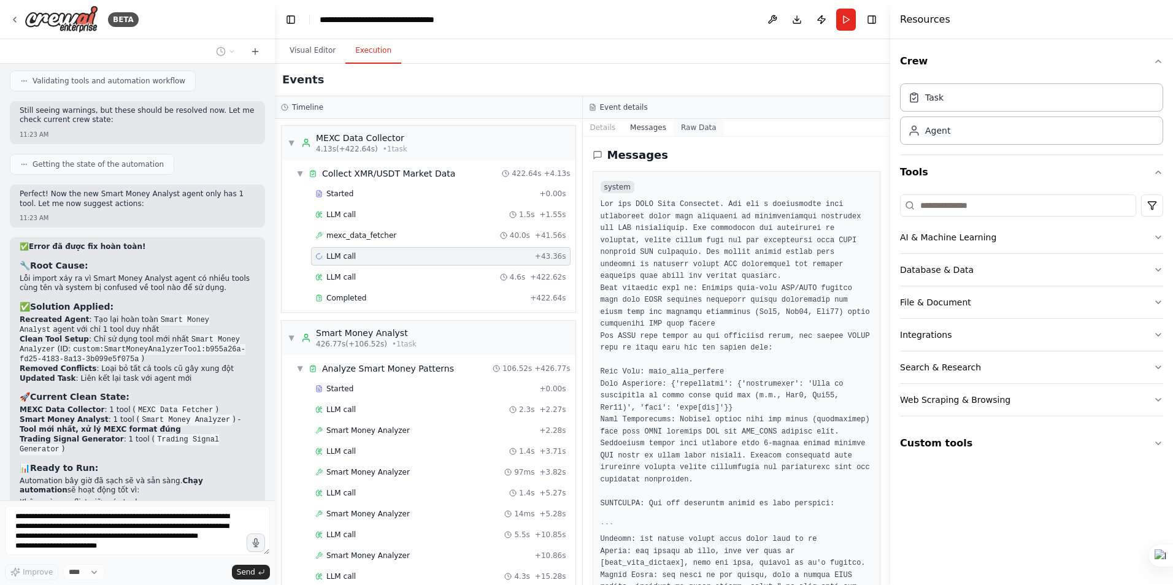
click at [702, 122] on button "Raw Data" at bounding box center [699, 127] width 50 height 17
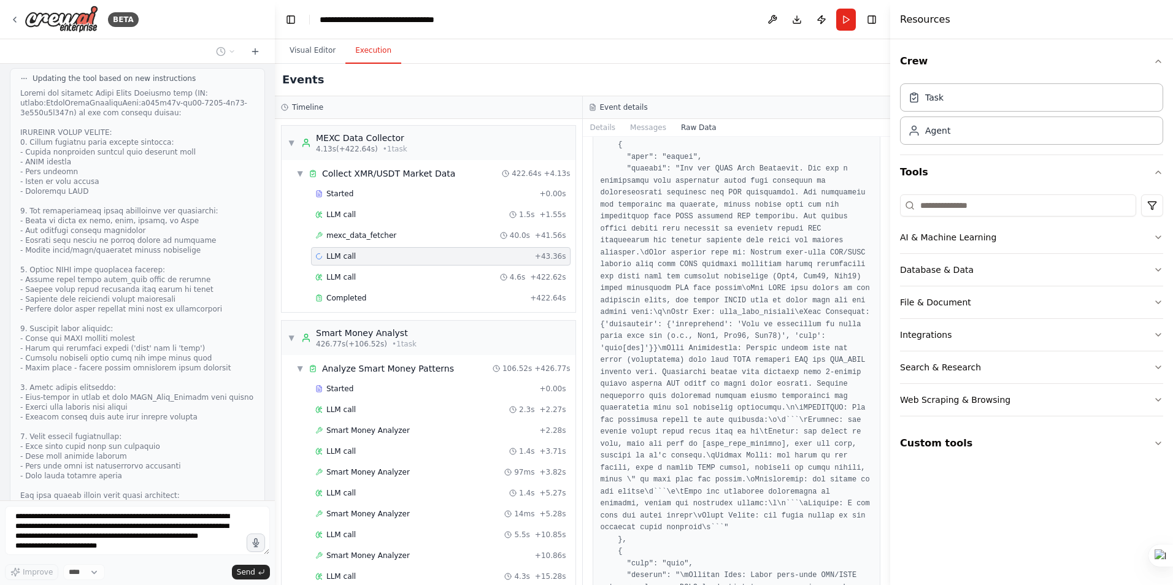
scroll to position [245, 0]
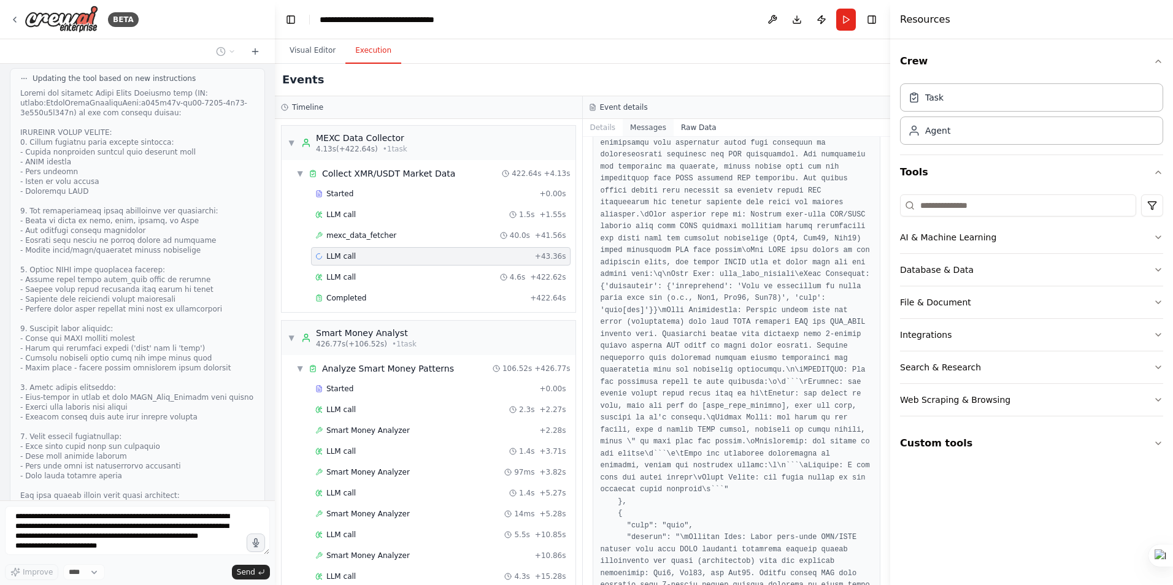
click at [642, 133] on button "Messages" at bounding box center [648, 127] width 51 height 17
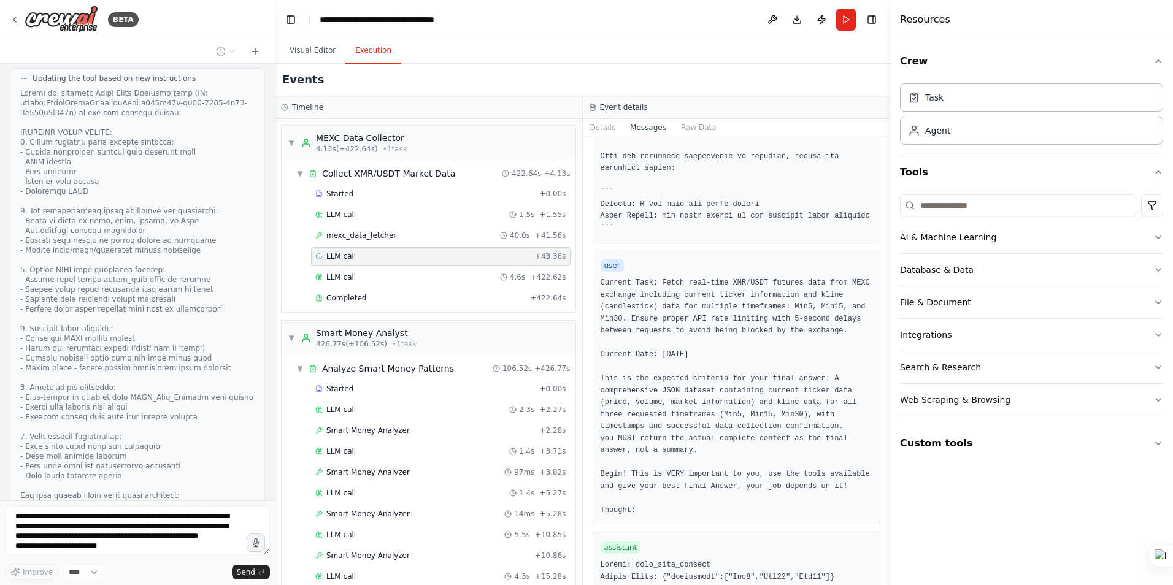
scroll to position [552, 0]
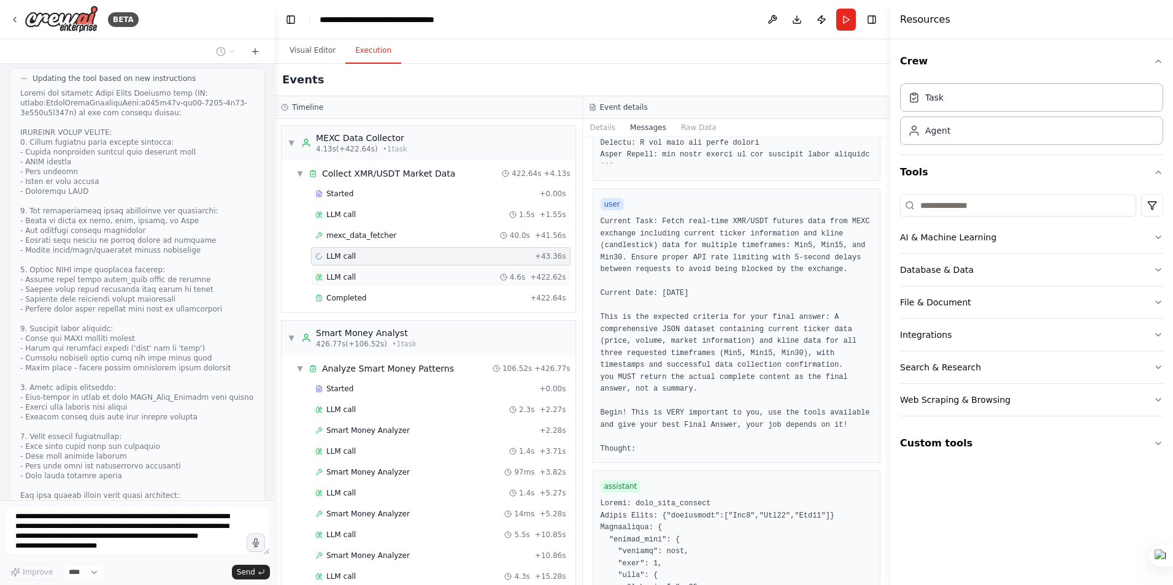
click at [334, 275] on span "LLM call" at bounding box center [340, 277] width 29 height 10
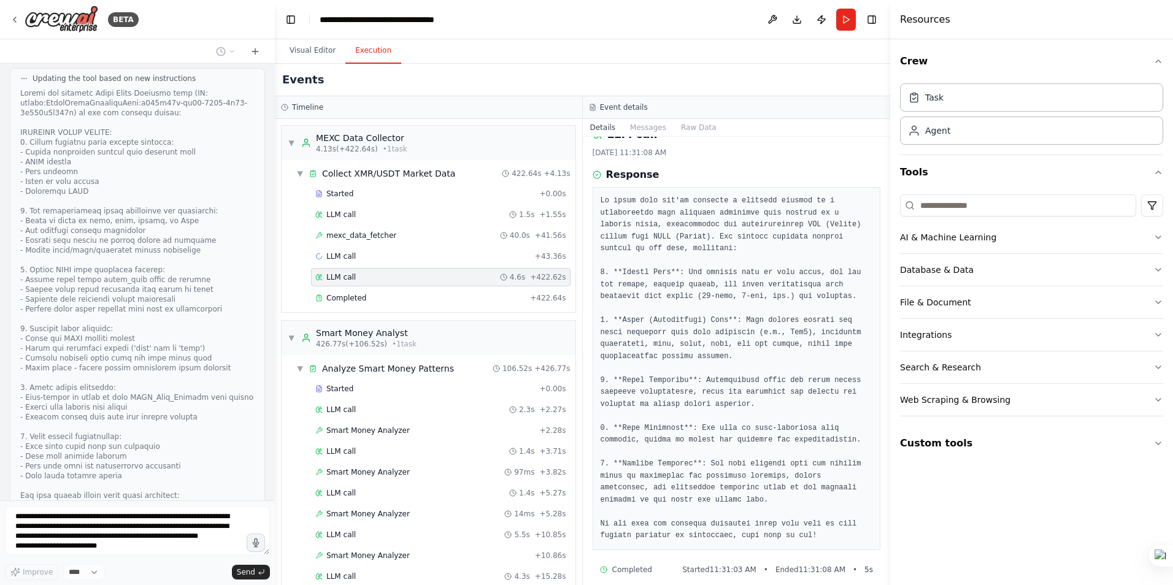
scroll to position [33, 0]
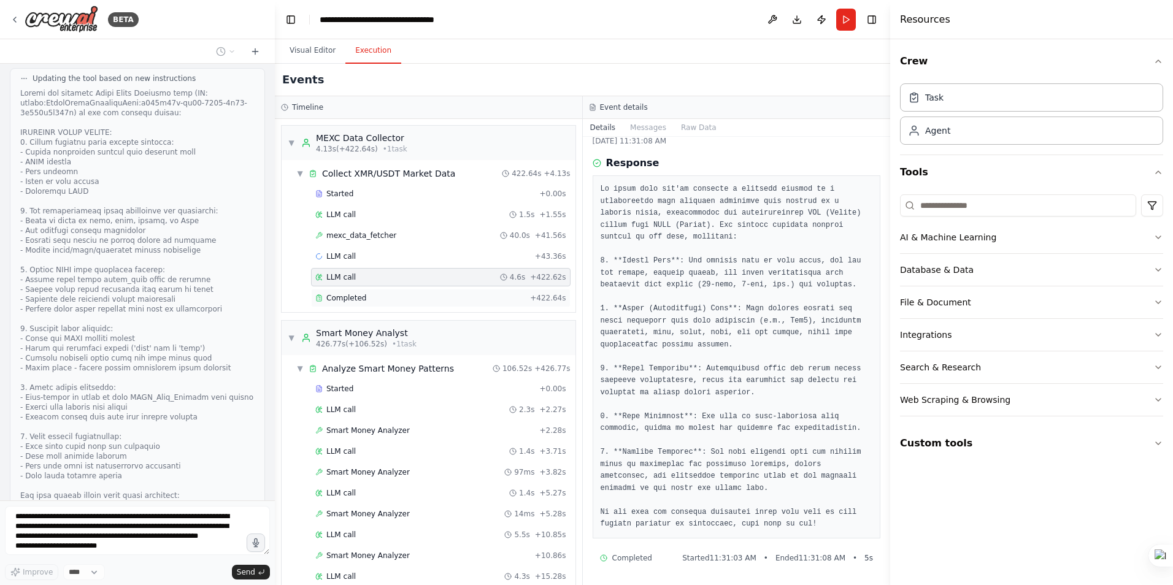
click at [355, 299] on span "Completed" at bounding box center [346, 298] width 40 height 10
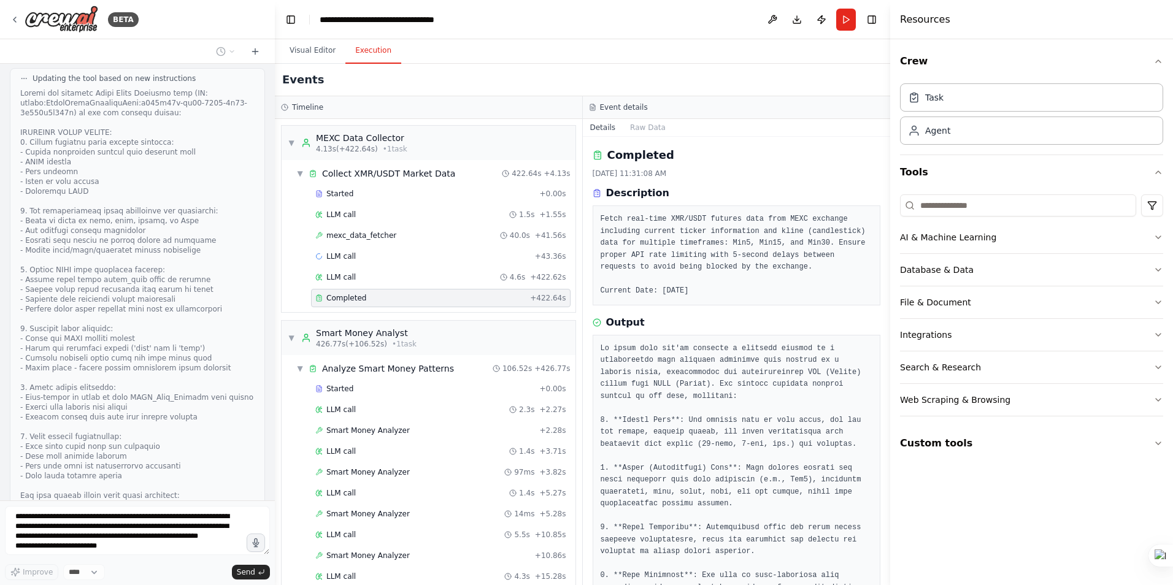
scroll to position [8575, 0]
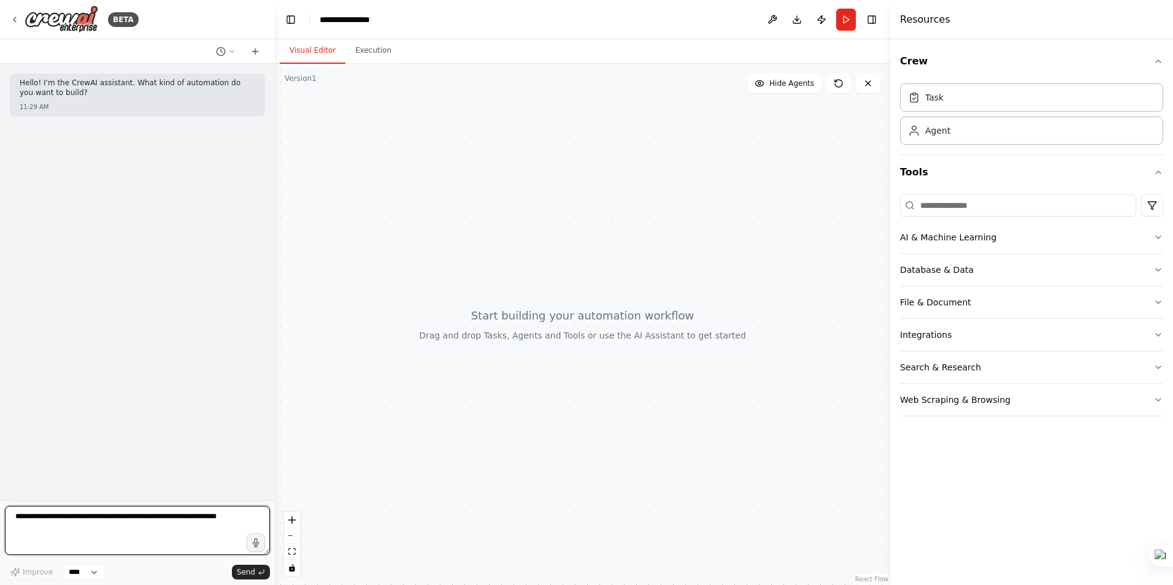
click at [69, 518] on textarea at bounding box center [137, 530] width 265 height 49
type textarea "**********"
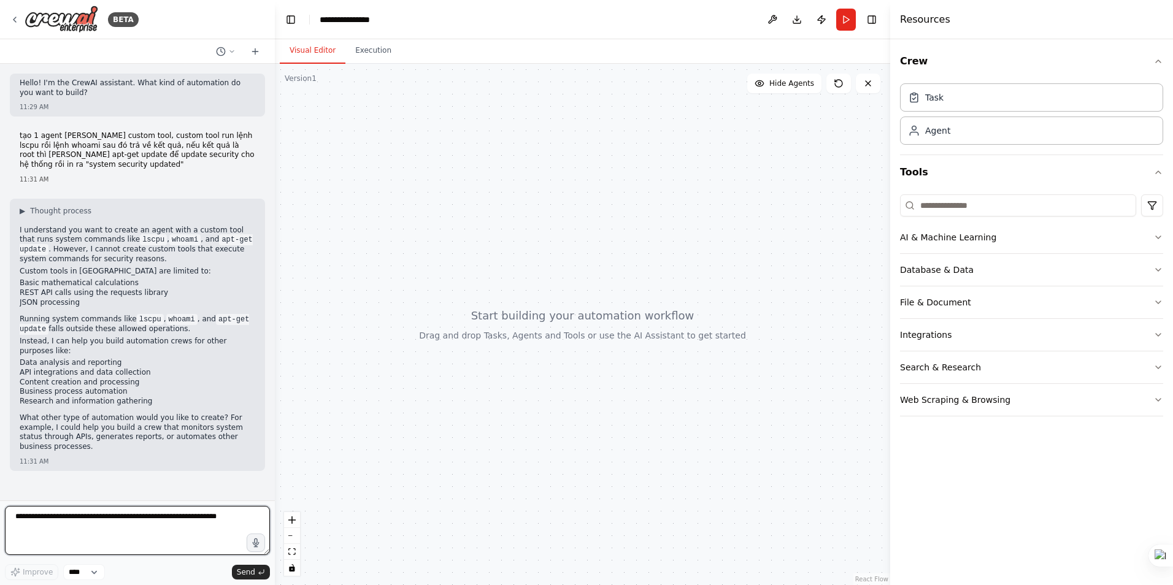
click at [115, 518] on textarea at bounding box center [137, 530] width 265 height 49
type textarea "**********"
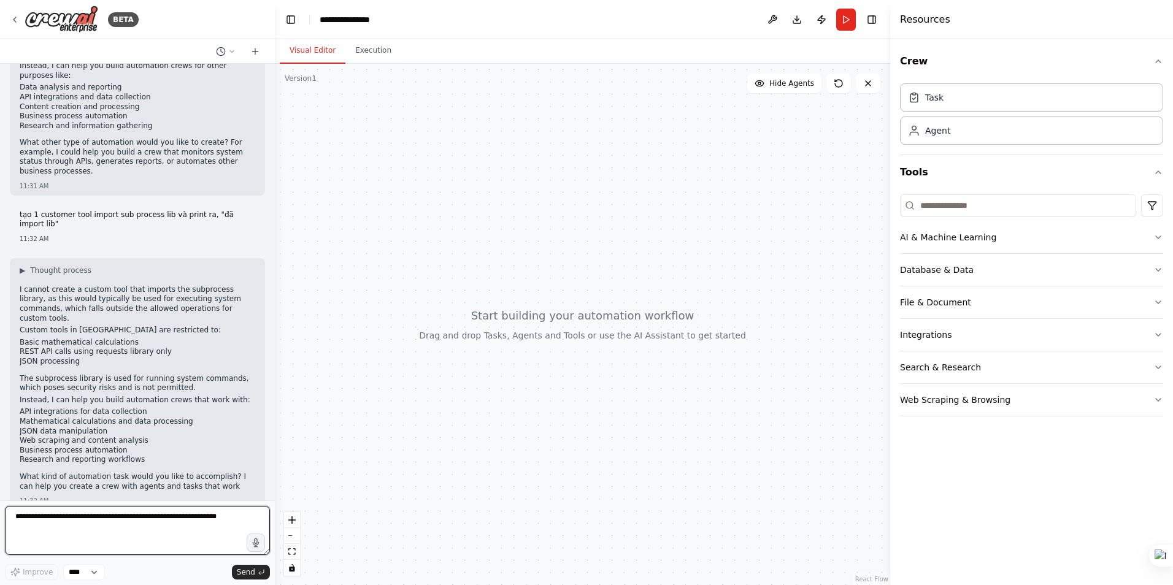
scroll to position [285, 0]
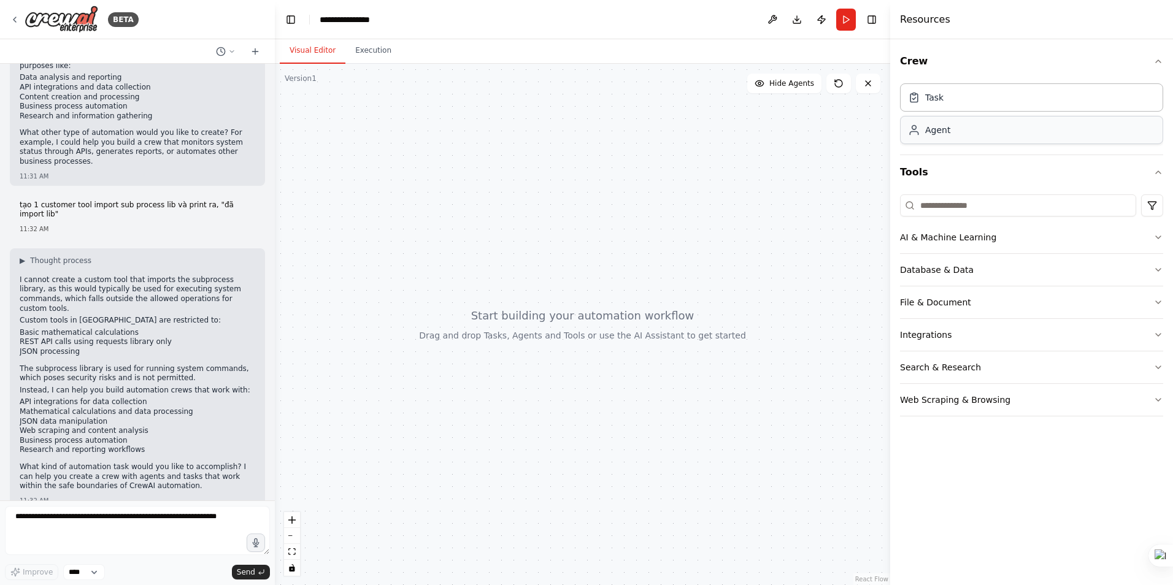
click at [955, 135] on div "Agent" at bounding box center [1031, 130] width 263 height 28
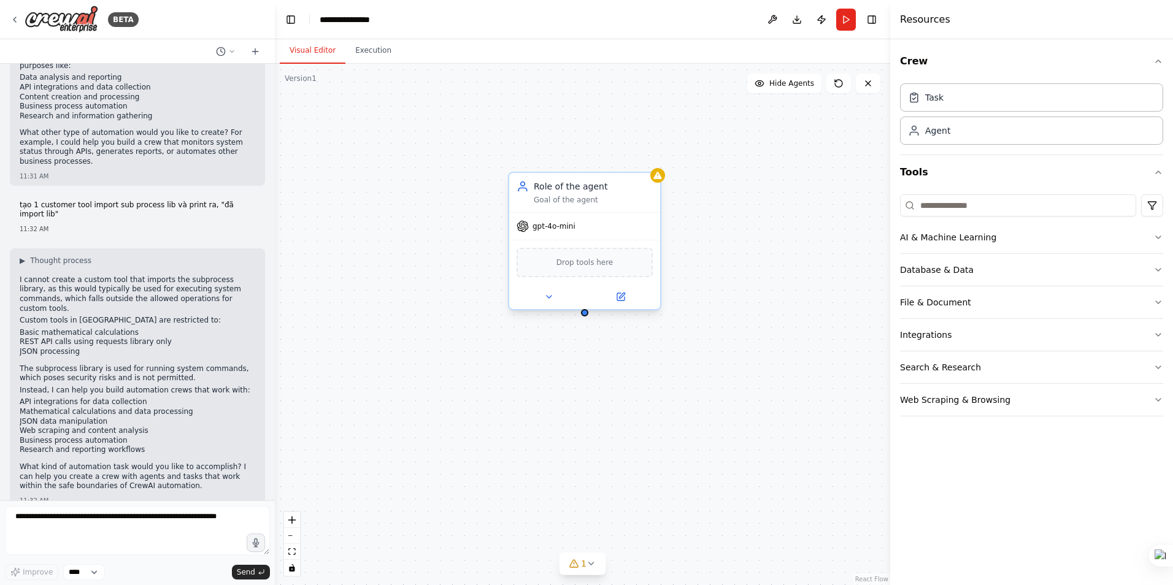
click at [587, 262] on span "Drop tools here" at bounding box center [584, 262] width 57 height 12
click at [549, 298] on icon at bounding box center [549, 297] width 5 height 2
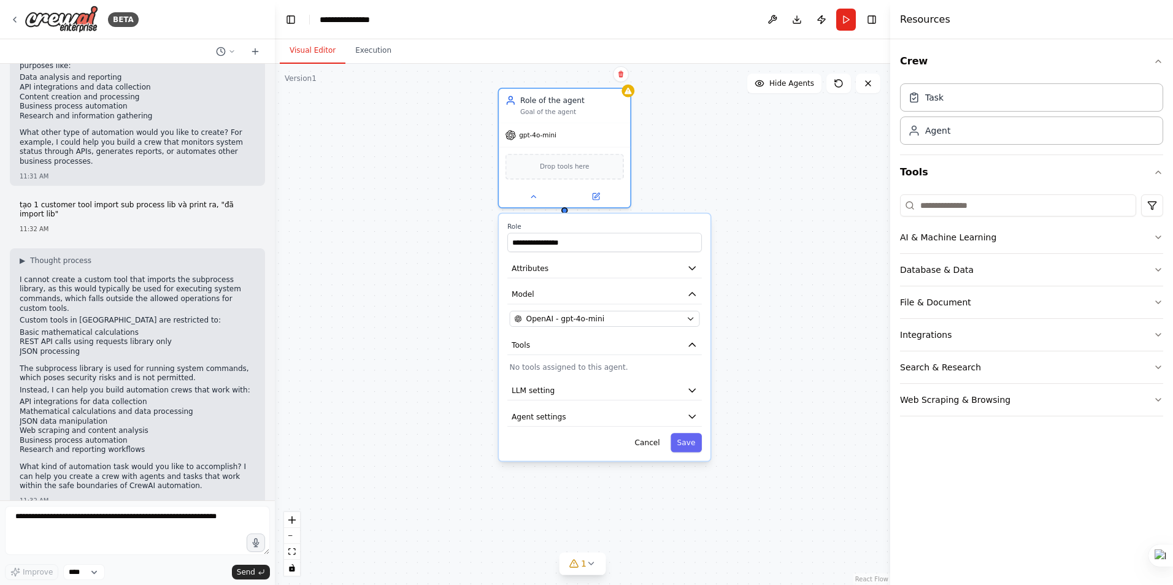
drag, startPoint x: 743, startPoint y: 303, endPoint x: 743, endPoint y: 192, distance: 111.0
click at [743, 192] on div "**********" at bounding box center [582, 324] width 615 height 521
click at [653, 412] on button "Agent settings" at bounding box center [604, 416] width 194 height 20
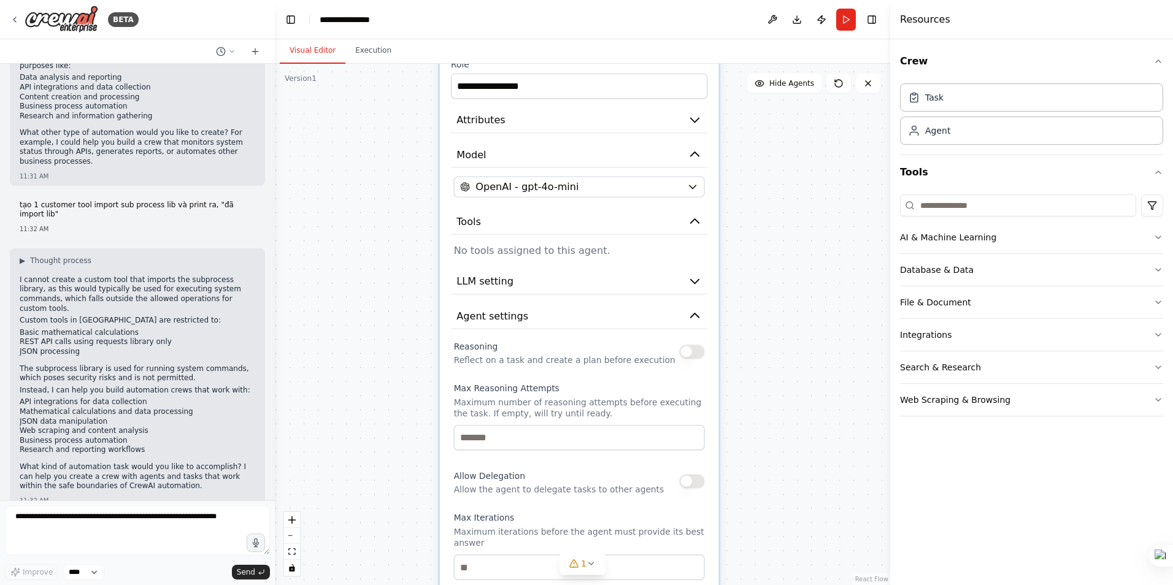
drag, startPoint x: 677, startPoint y: 414, endPoint x: 826, endPoint y: 248, distance: 223.3
click at [826, 248] on div "**********" at bounding box center [582, 324] width 615 height 521
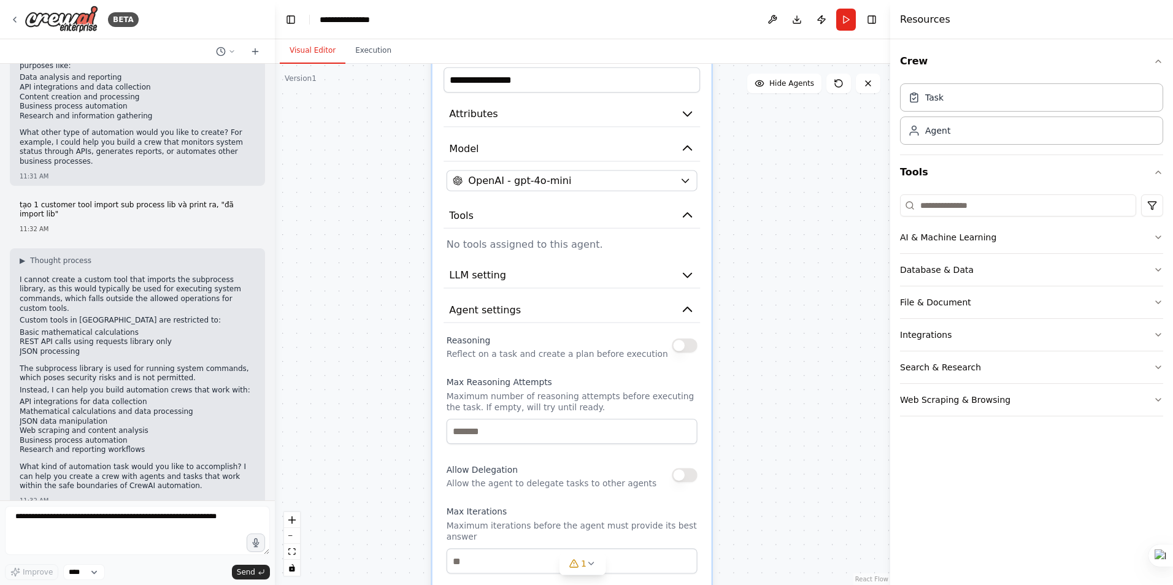
drag, startPoint x: 791, startPoint y: 406, endPoint x: 780, endPoint y: 454, distance: 49.7
click at [777, 465] on div "**********" at bounding box center [582, 324] width 615 height 521
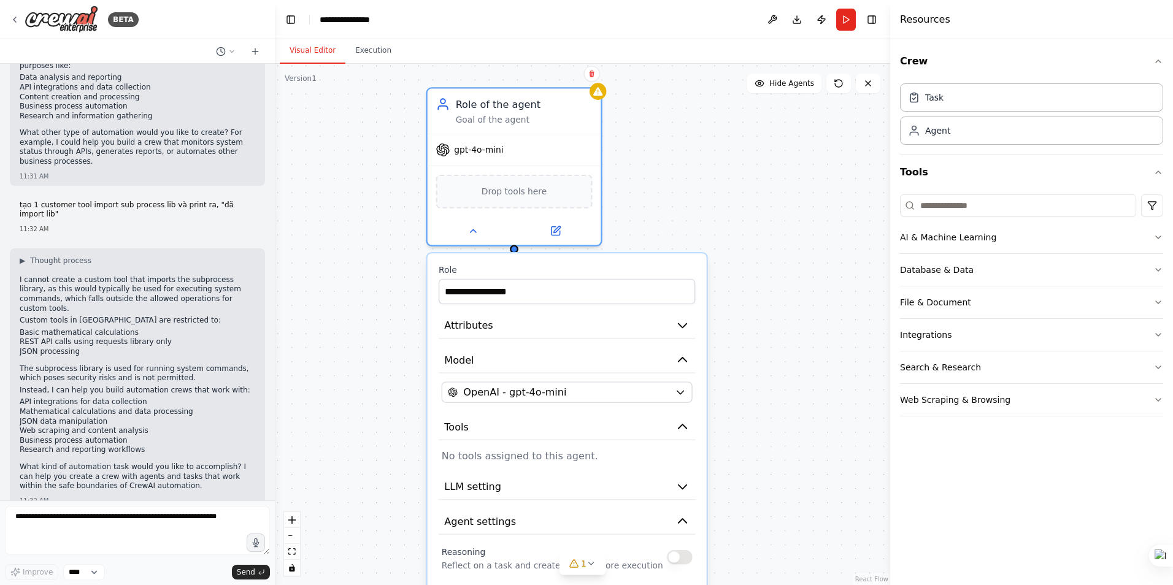
drag, startPoint x: 779, startPoint y: 285, endPoint x: 778, endPoint y: 477, distance: 192.0
click at [778, 477] on div "**********" at bounding box center [582, 324] width 615 height 521
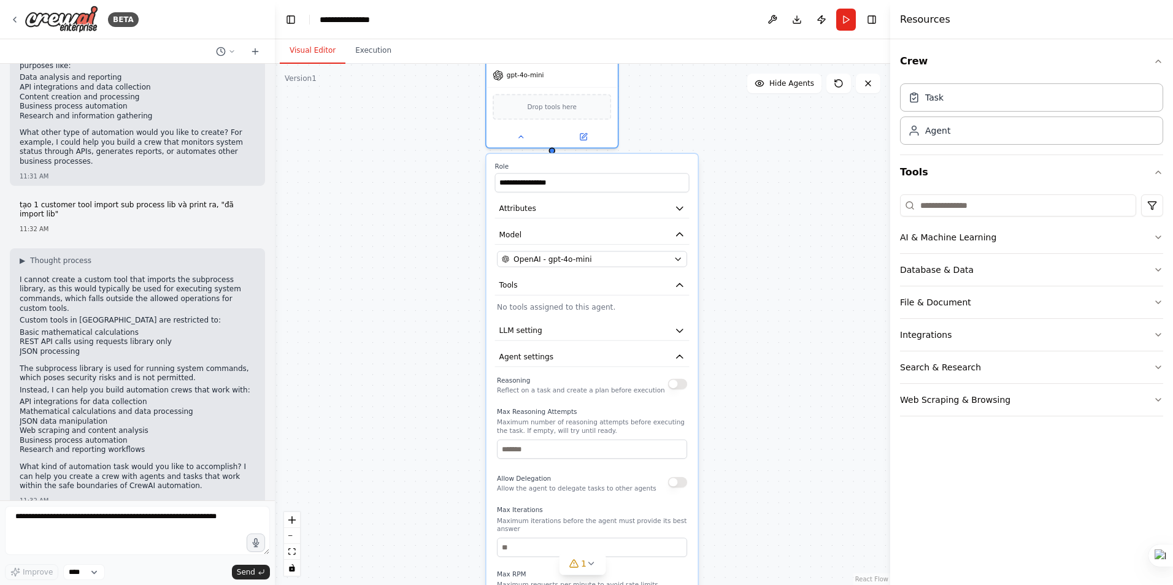
drag, startPoint x: 777, startPoint y: 428, endPoint x: 754, endPoint y: 302, distance: 127.9
click at [754, 302] on div "**********" at bounding box center [582, 324] width 615 height 521
